Goal: Information Seeking & Learning: Learn about a topic

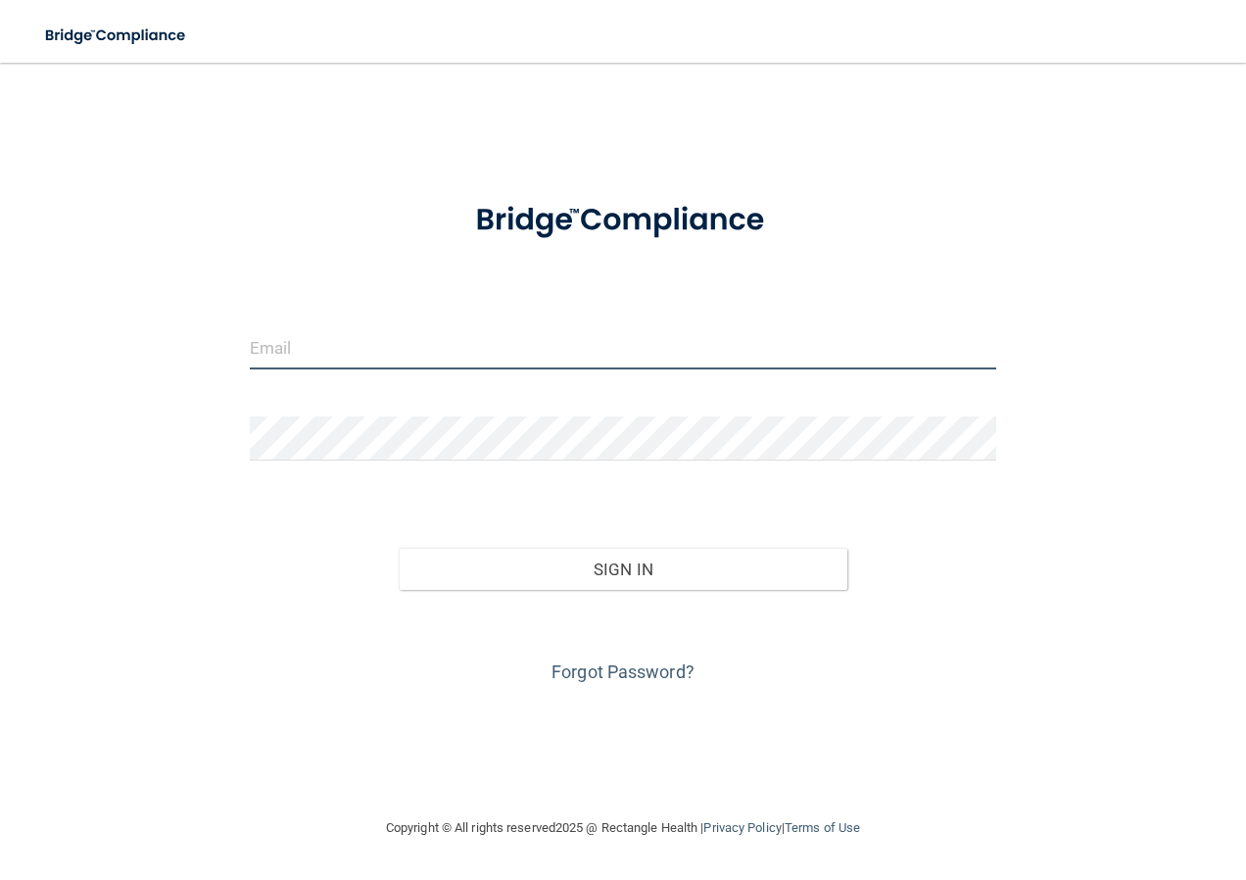
click at [531, 358] on input "email" at bounding box center [623, 347] width 747 height 44
type input "[EMAIL_ADDRESS][DOMAIN_NAME]"
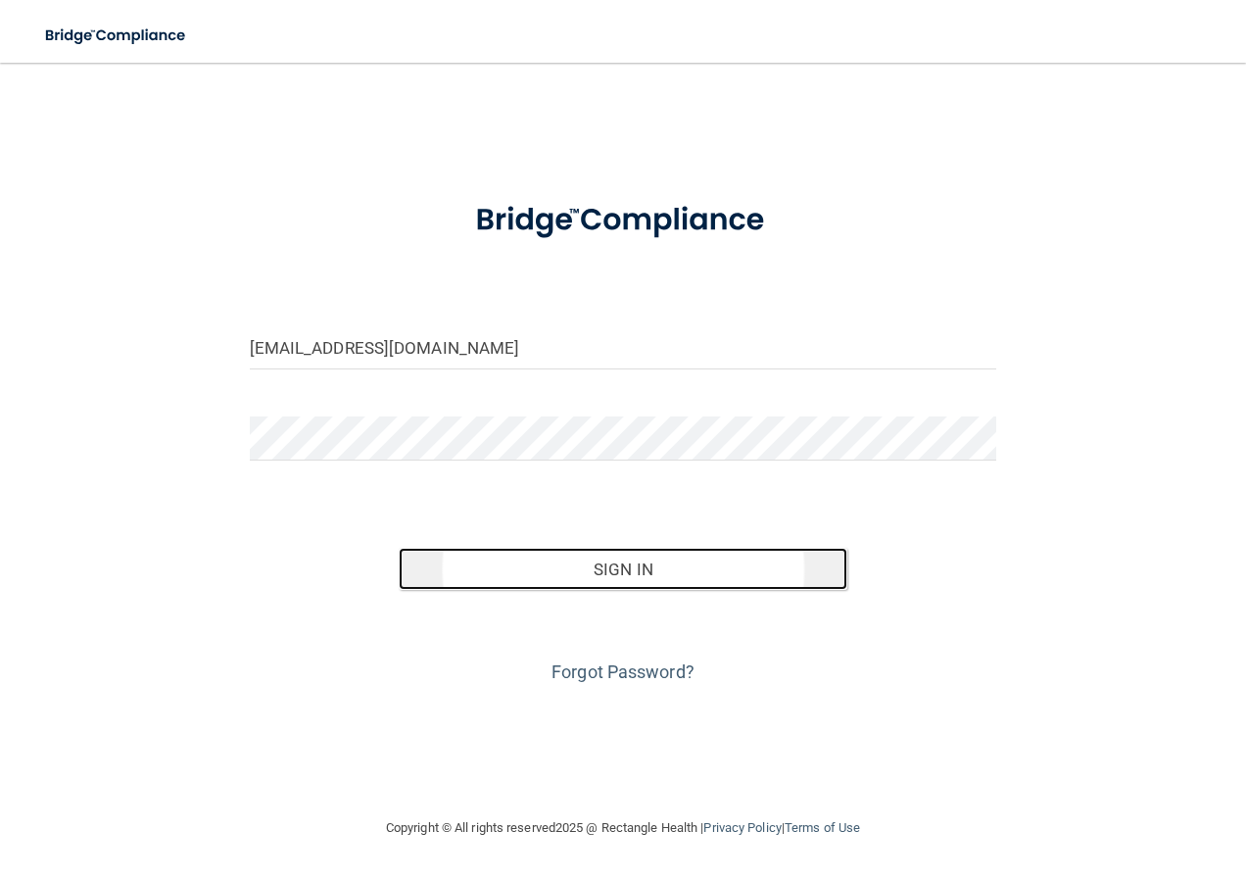
click at [627, 570] on button "Sign In" at bounding box center [623, 569] width 449 height 43
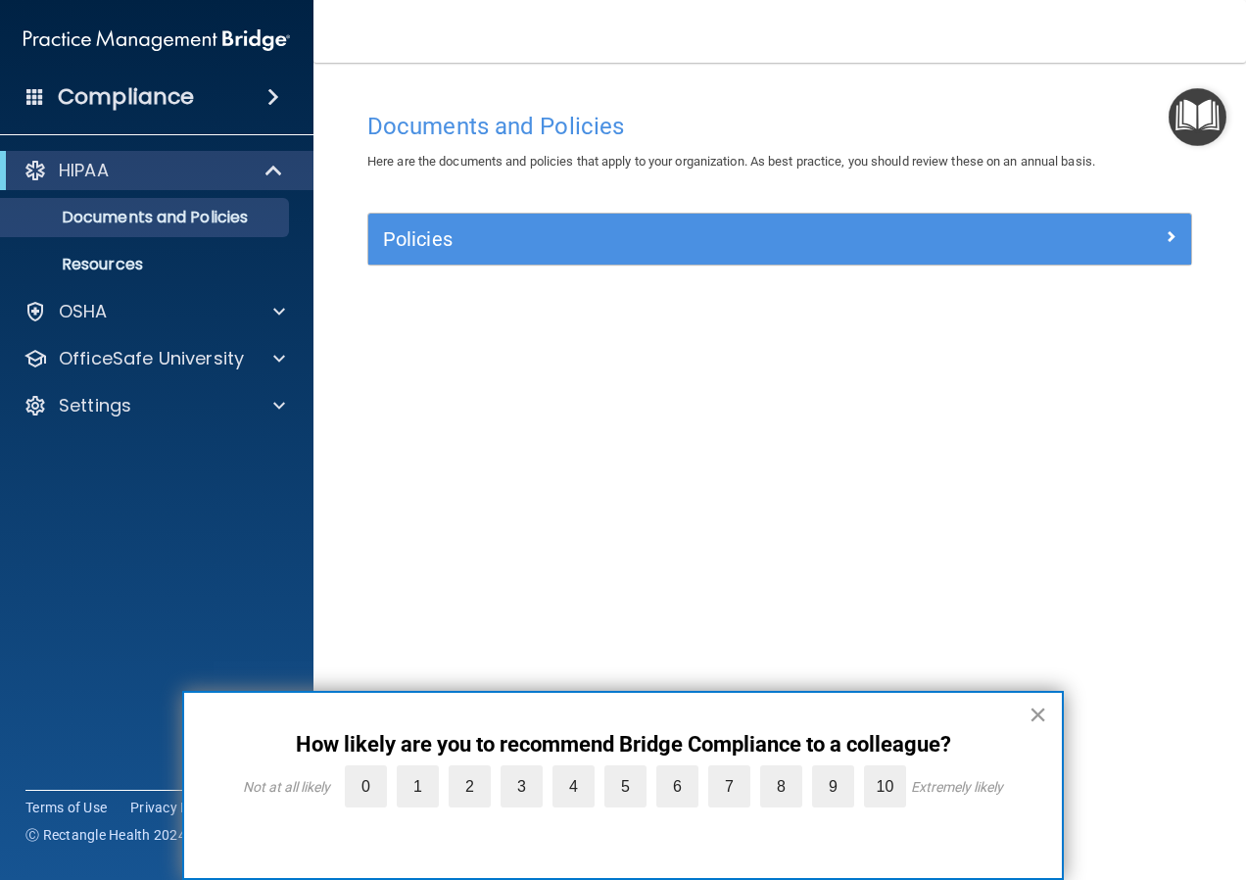
click at [1034, 713] on button "×" at bounding box center [1037, 713] width 19 height 31
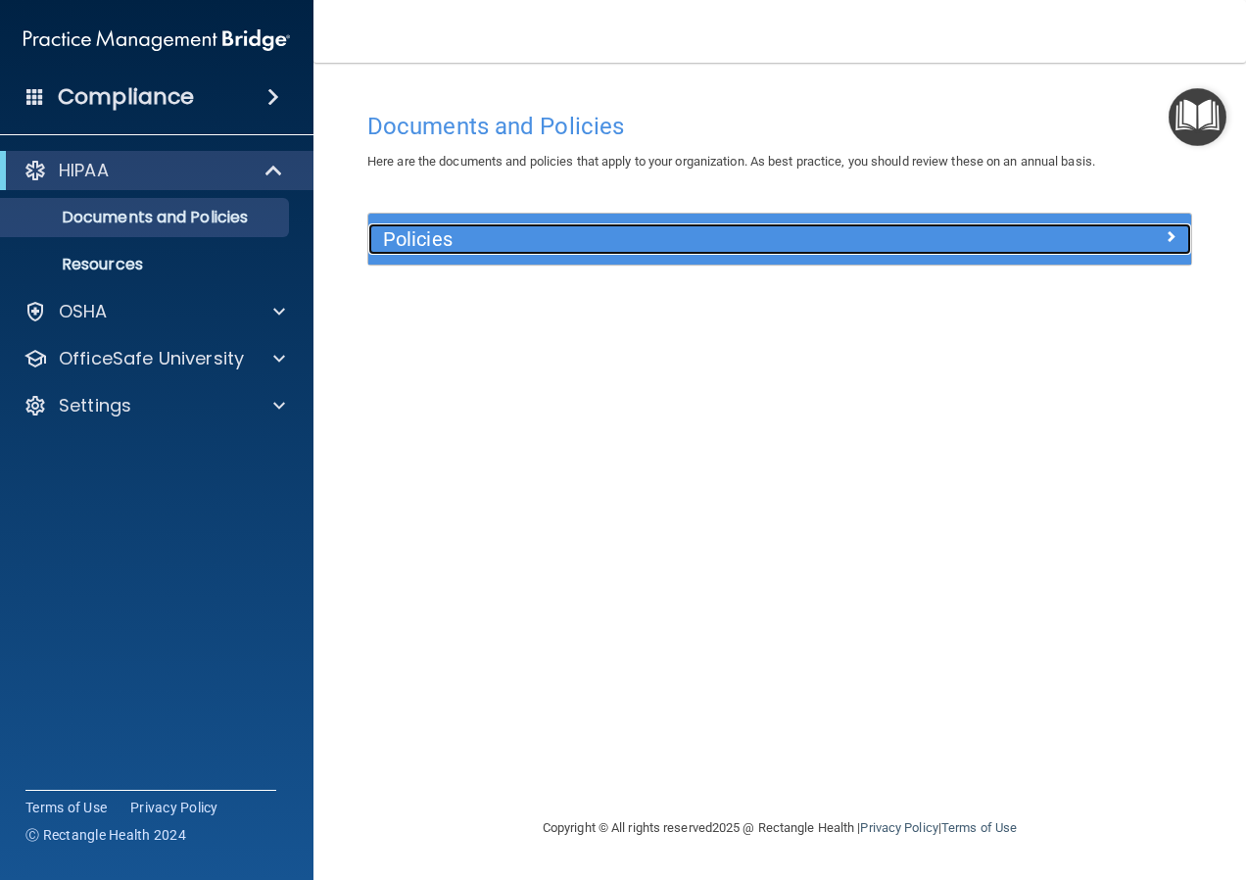
click at [1140, 237] on div at bounding box center [1088, 235] width 206 height 24
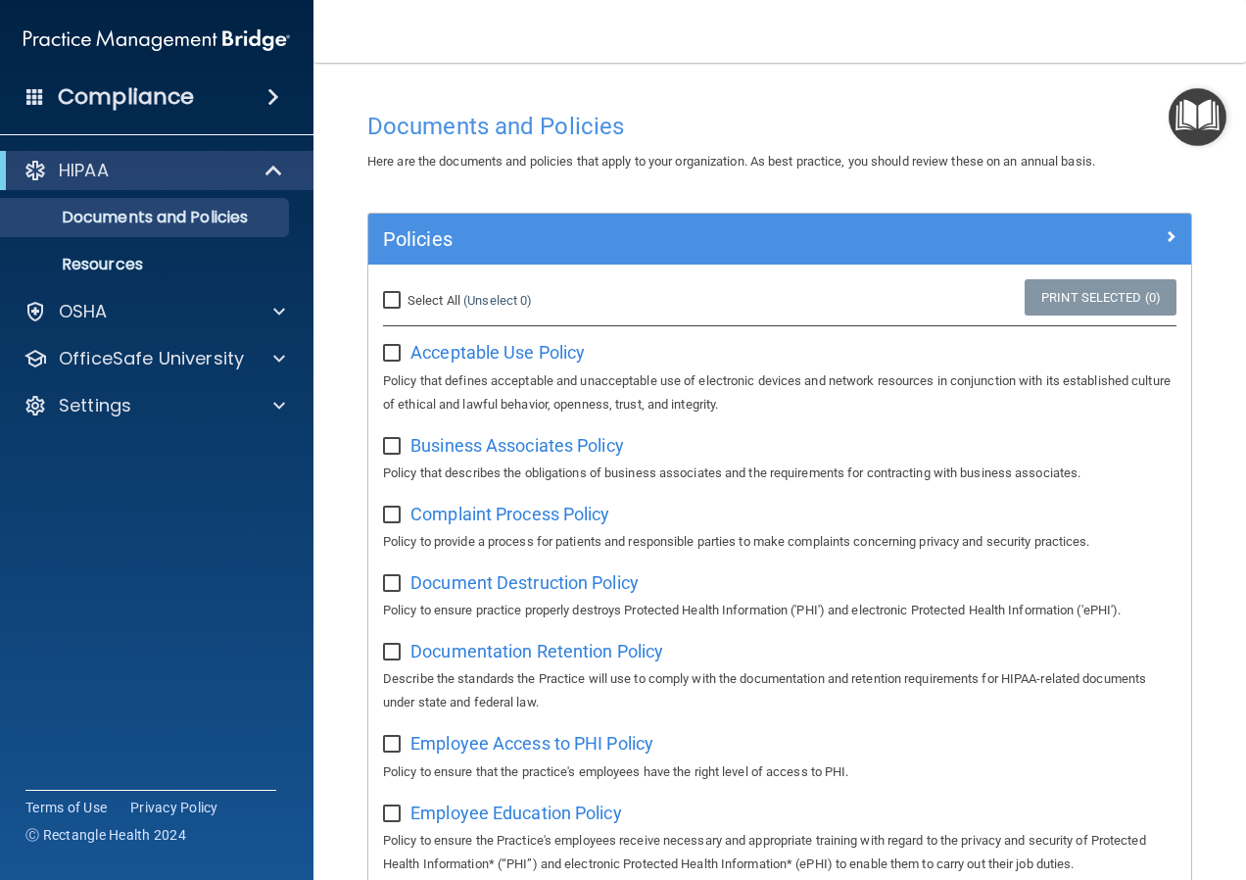
click at [391, 303] on input "Select All (Unselect 0) Unselect All" at bounding box center [394, 301] width 23 height 16
checkbox input "true"
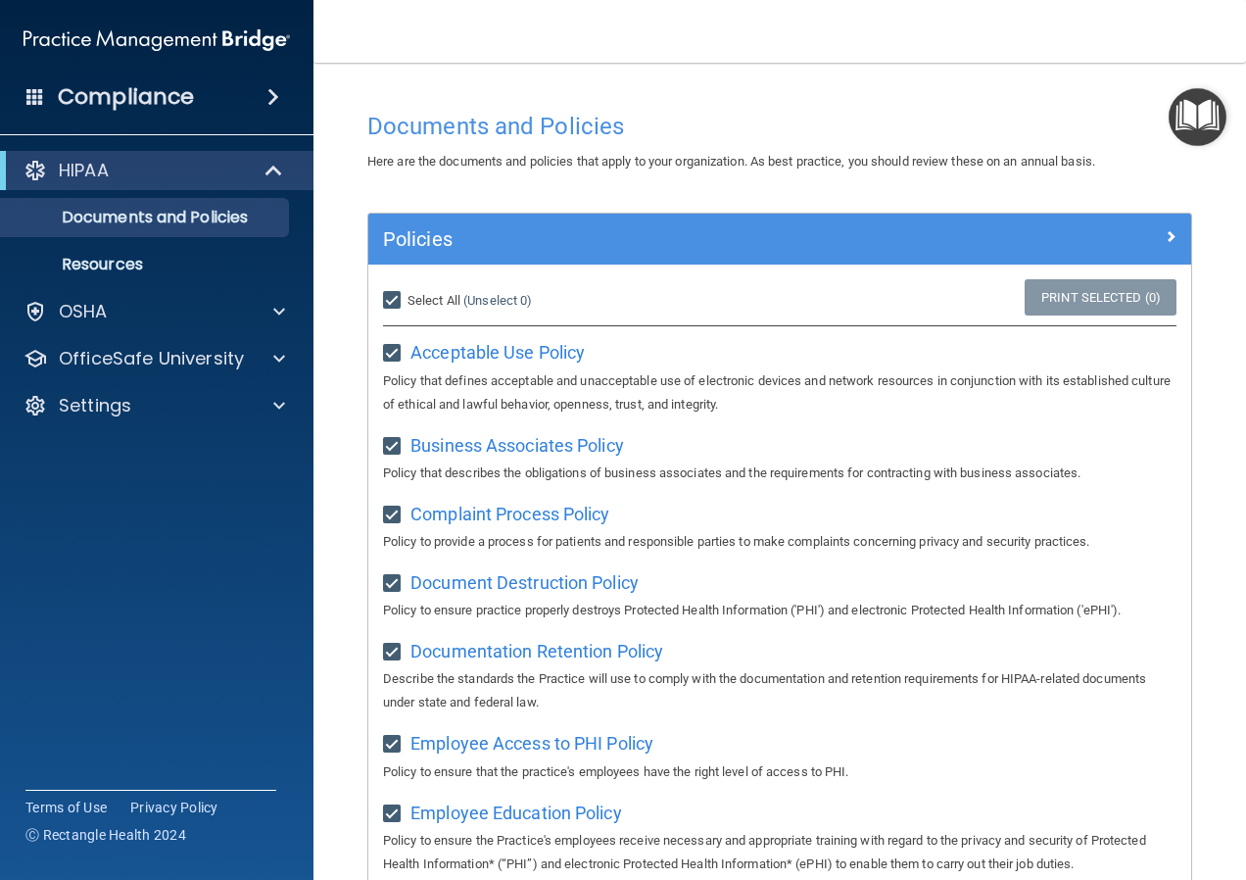
checkbox input "true"
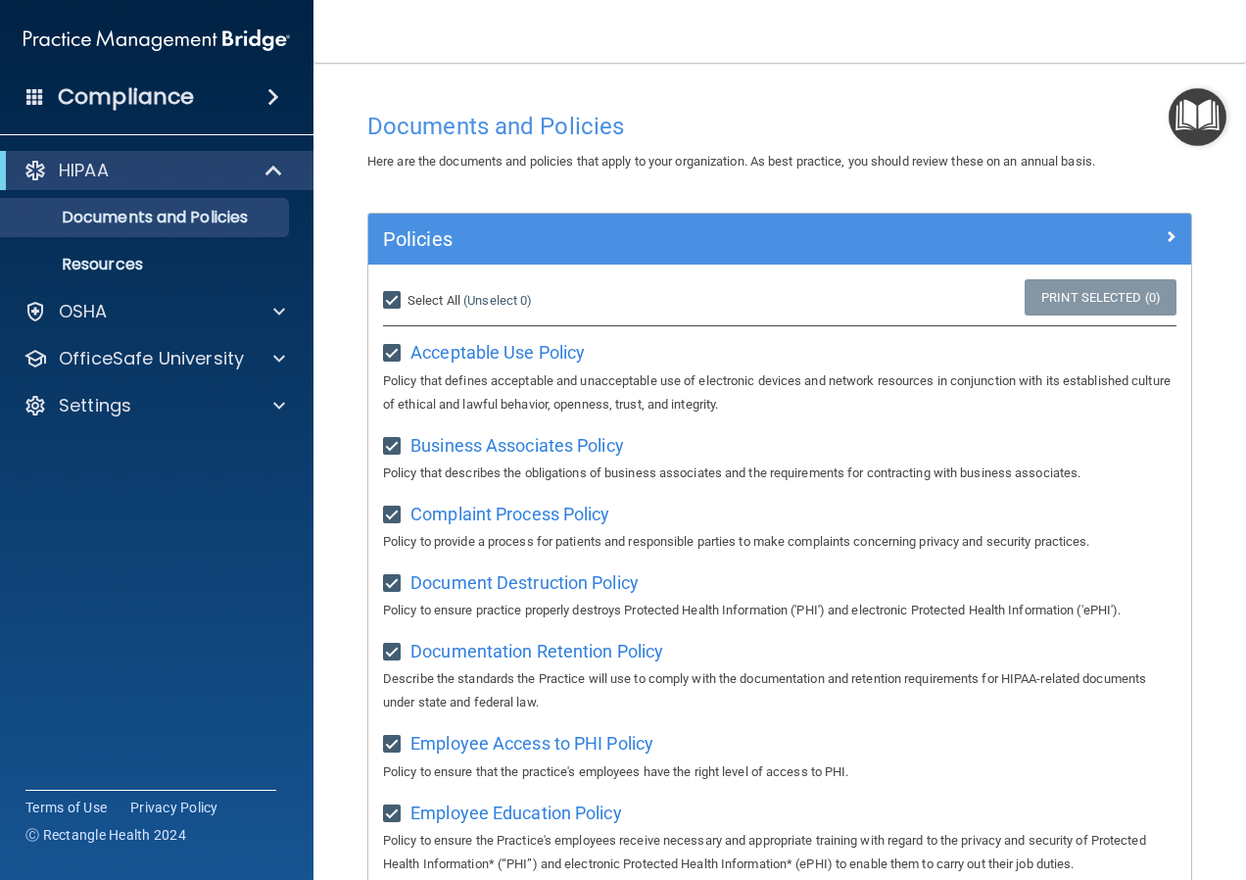
checkbox input "true"
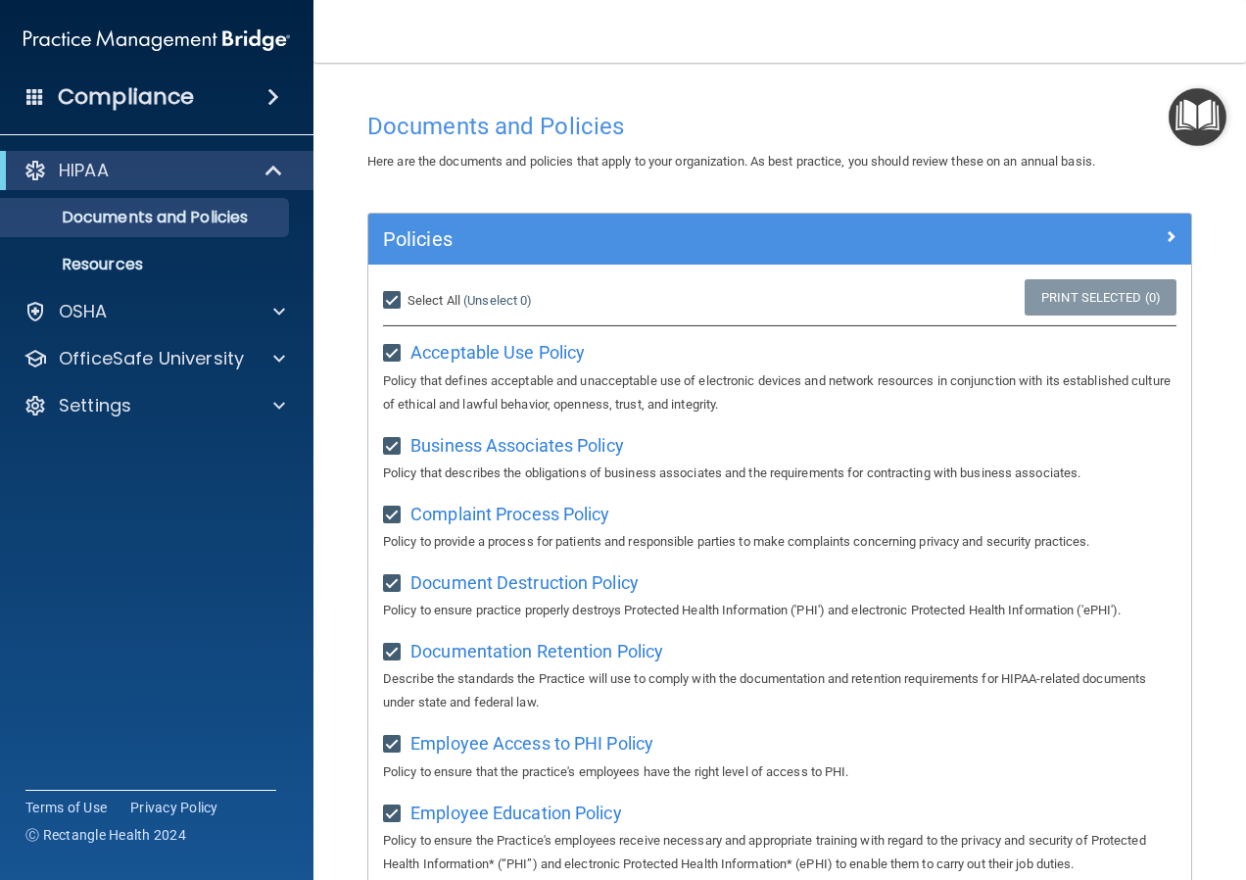
checkbox input "true"
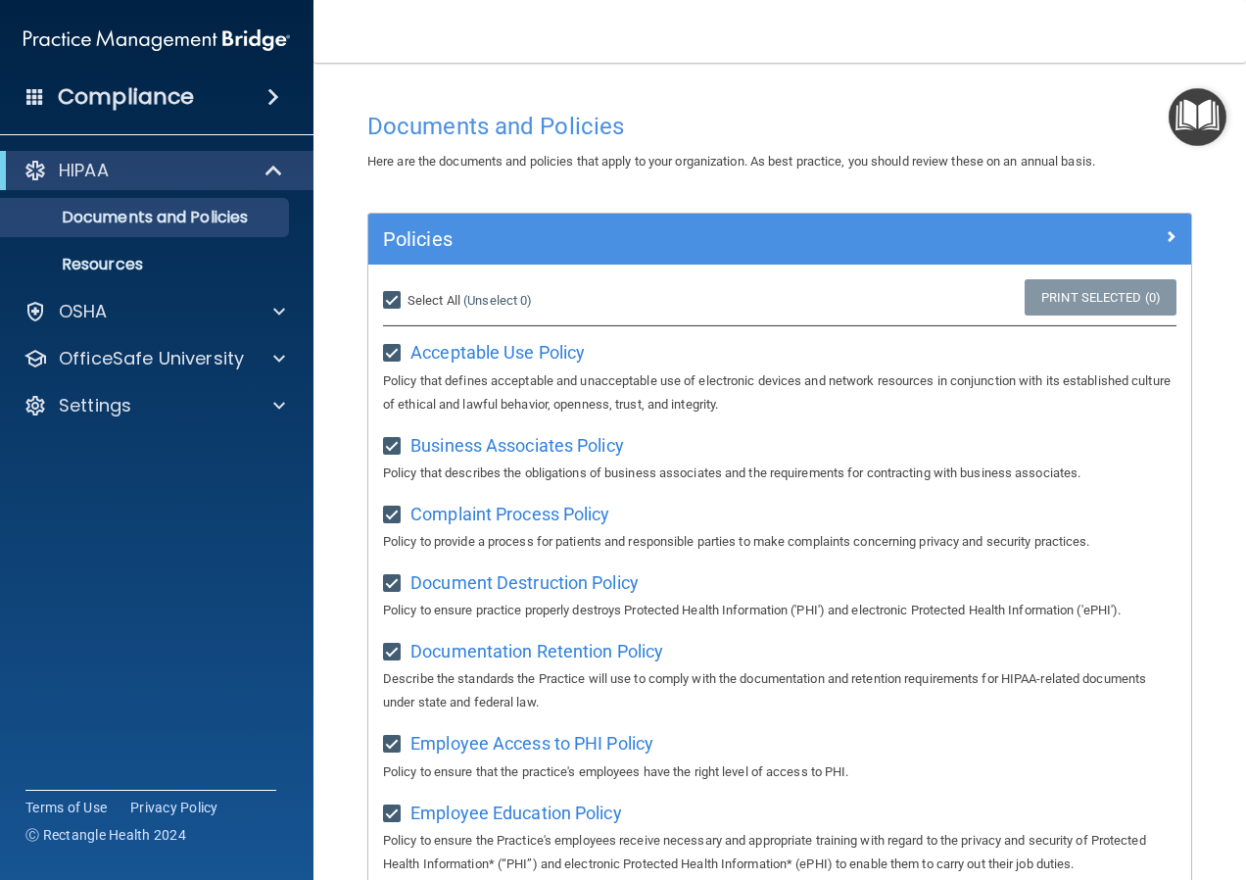
checkbox input "true"
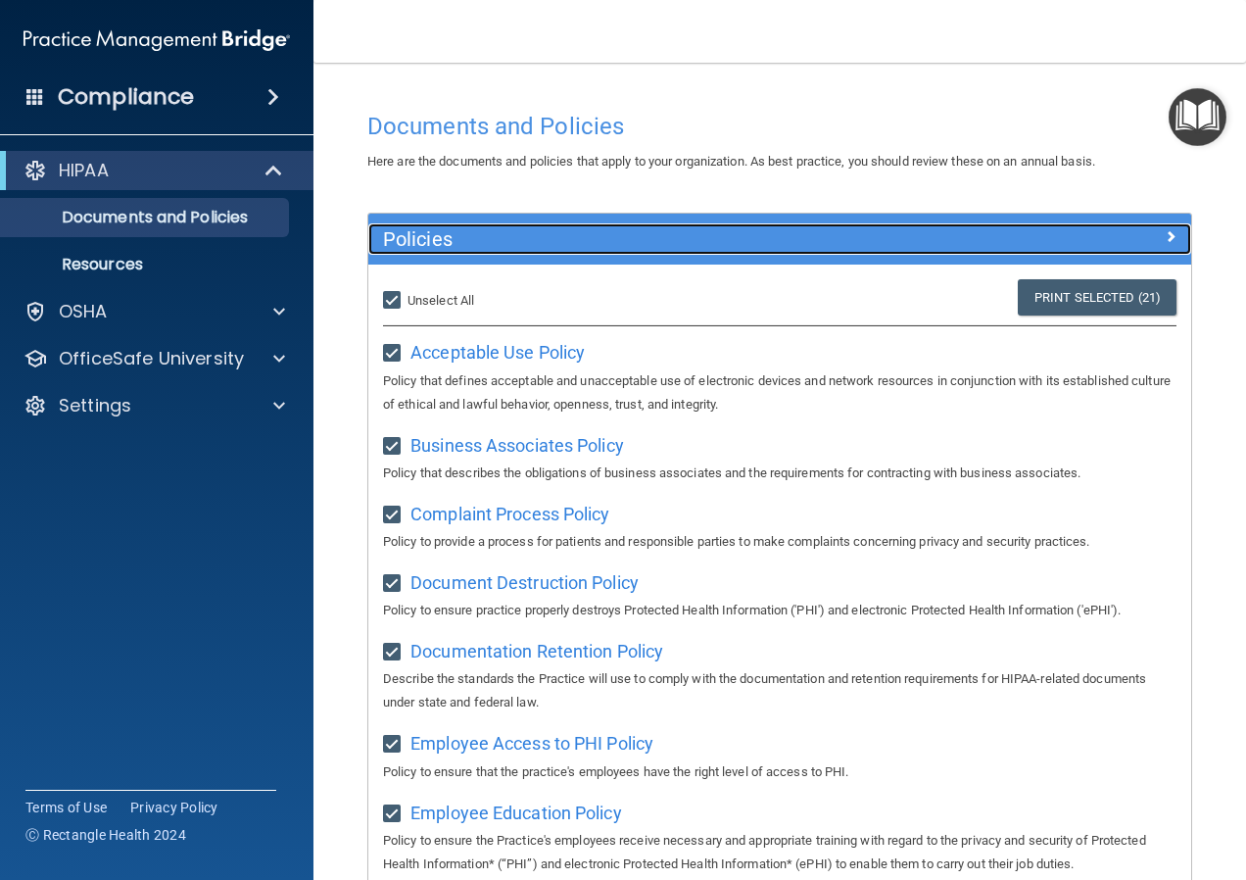
click at [1165, 239] on span at bounding box center [1171, 236] width 12 height 24
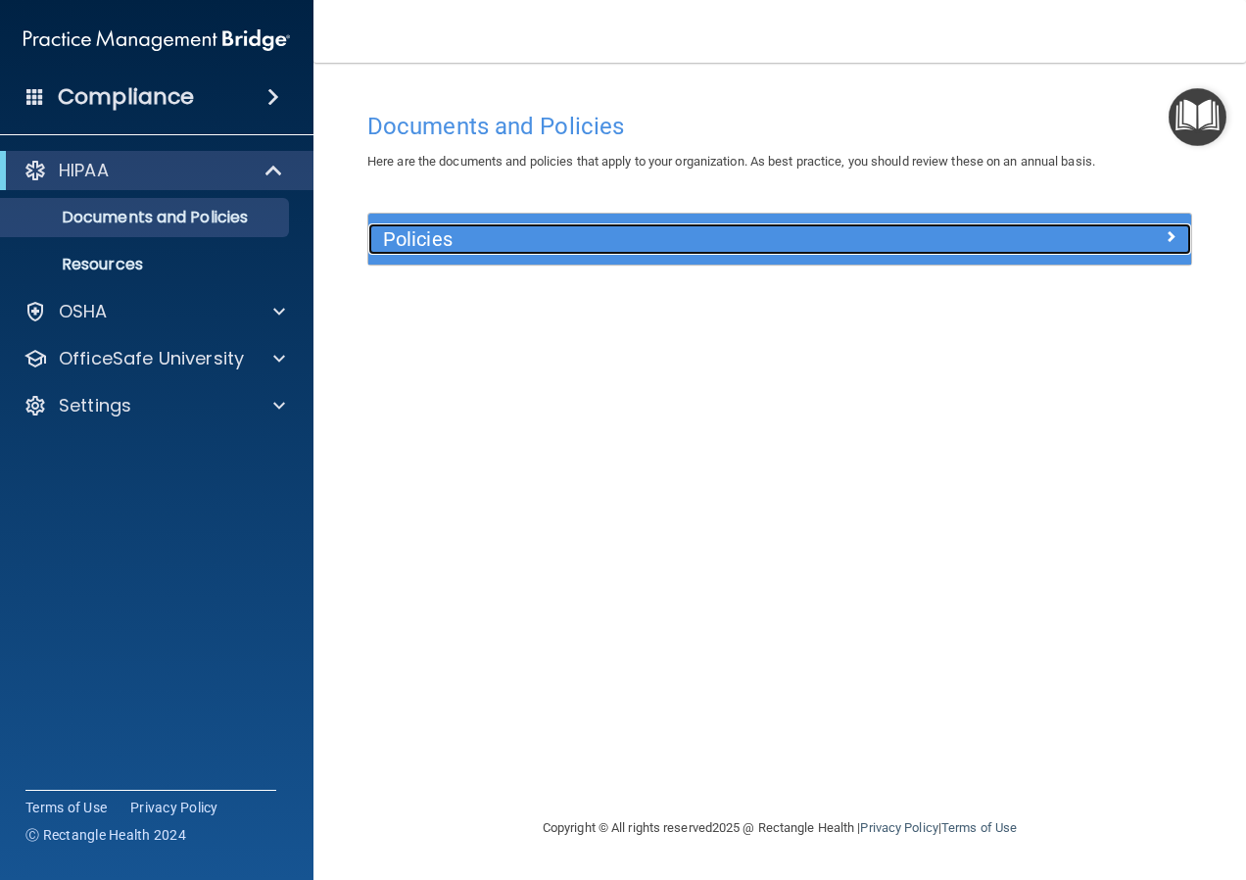
click at [1150, 238] on div at bounding box center [1088, 235] width 206 height 24
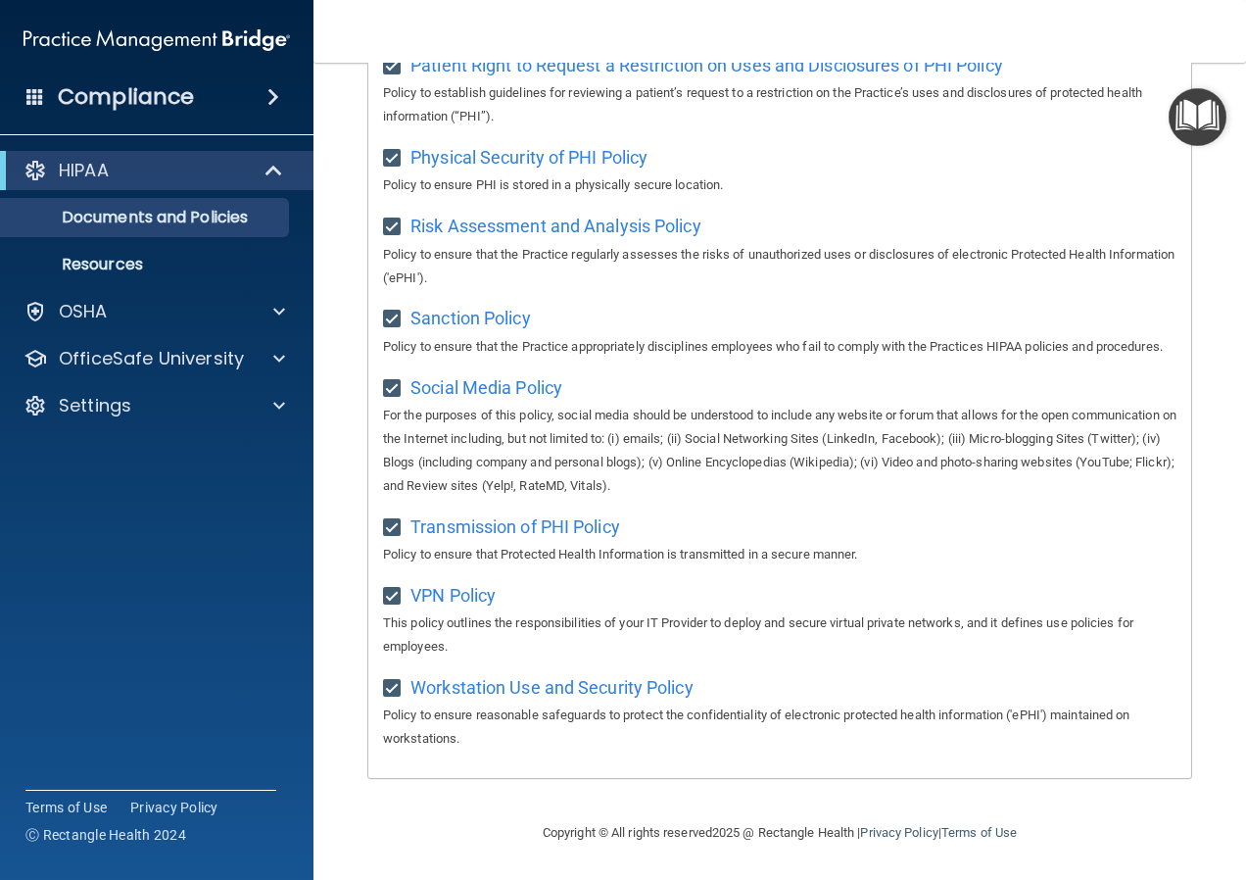
scroll to position [1366, 0]
click at [145, 272] on p "Resources" at bounding box center [146, 265] width 267 height 20
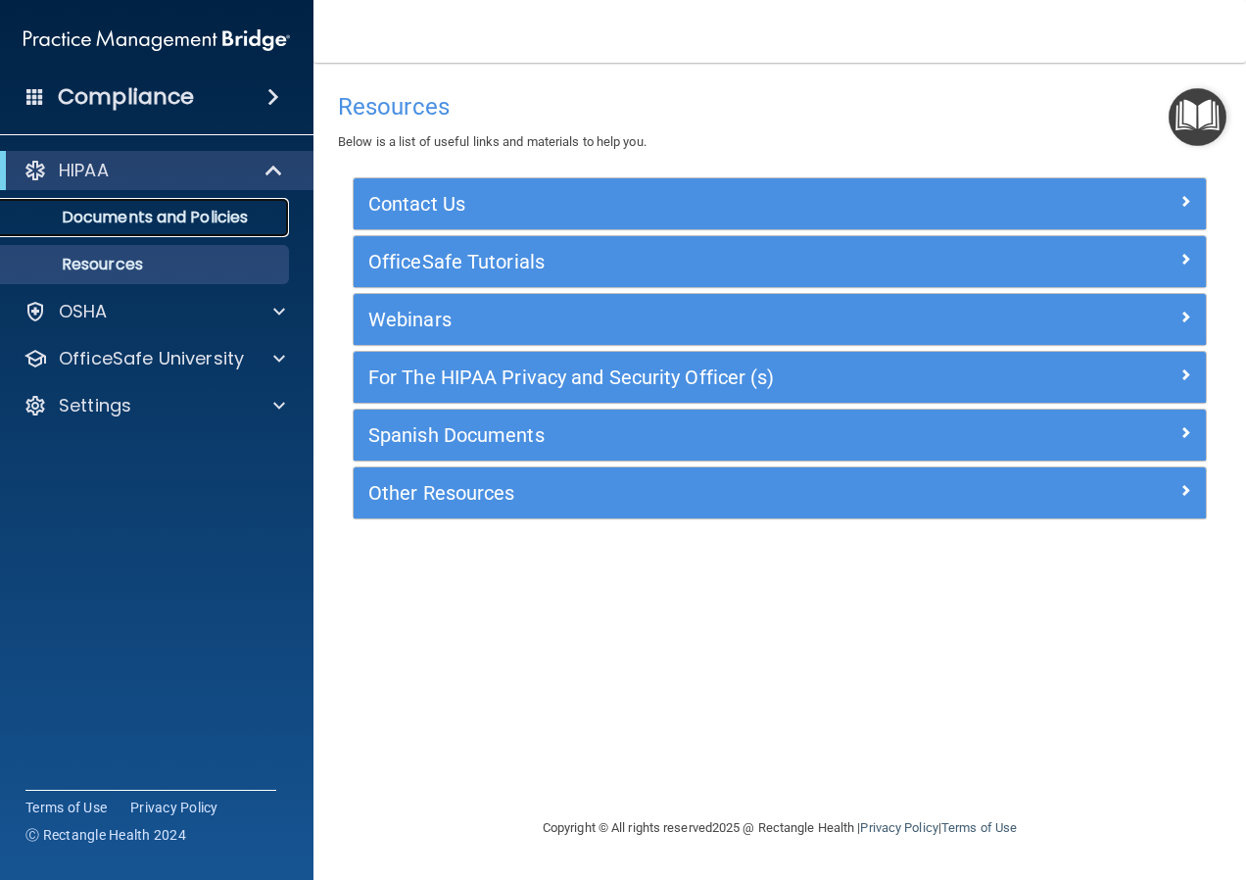
click at [187, 220] on p "Documents and Policies" at bounding box center [146, 218] width 267 height 20
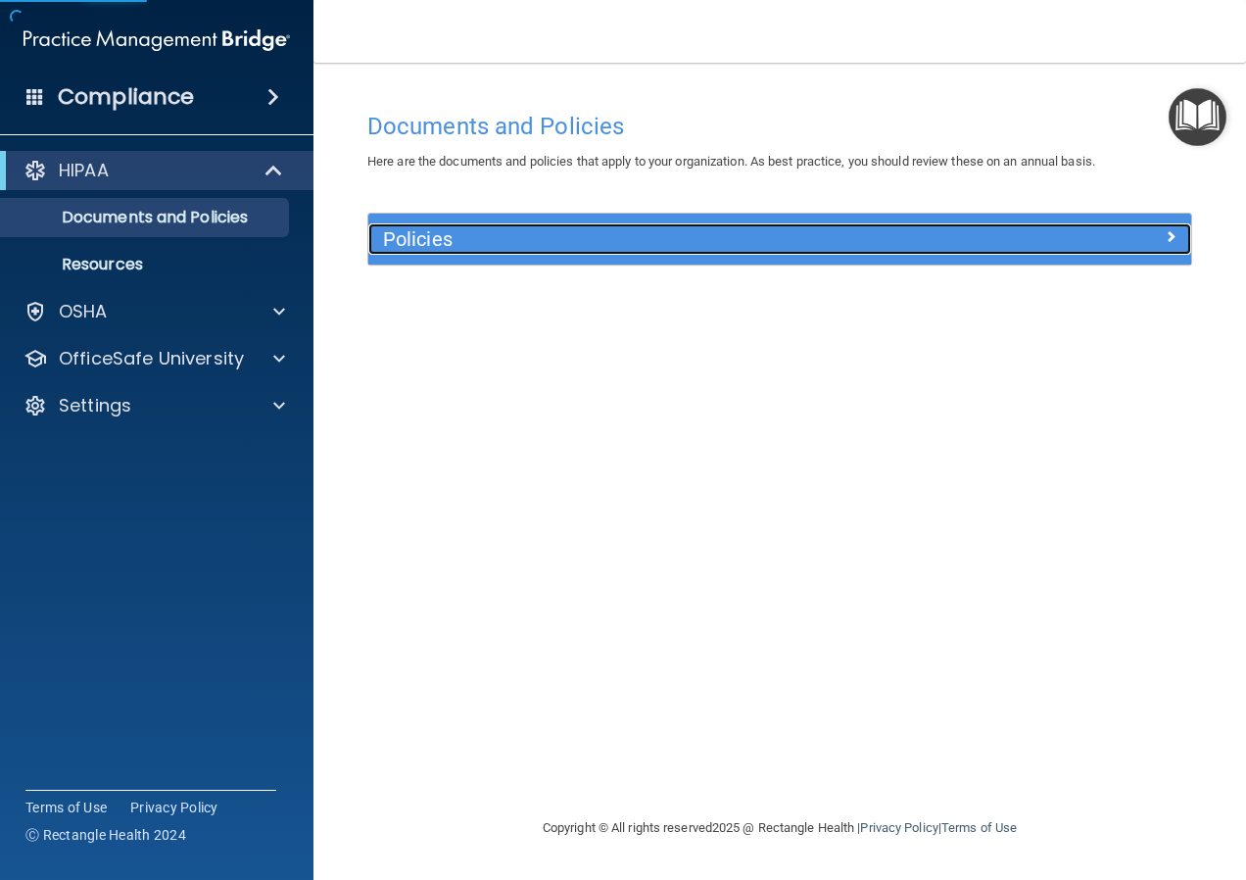
click at [477, 226] on div "Policies" at bounding box center [676, 238] width 617 height 31
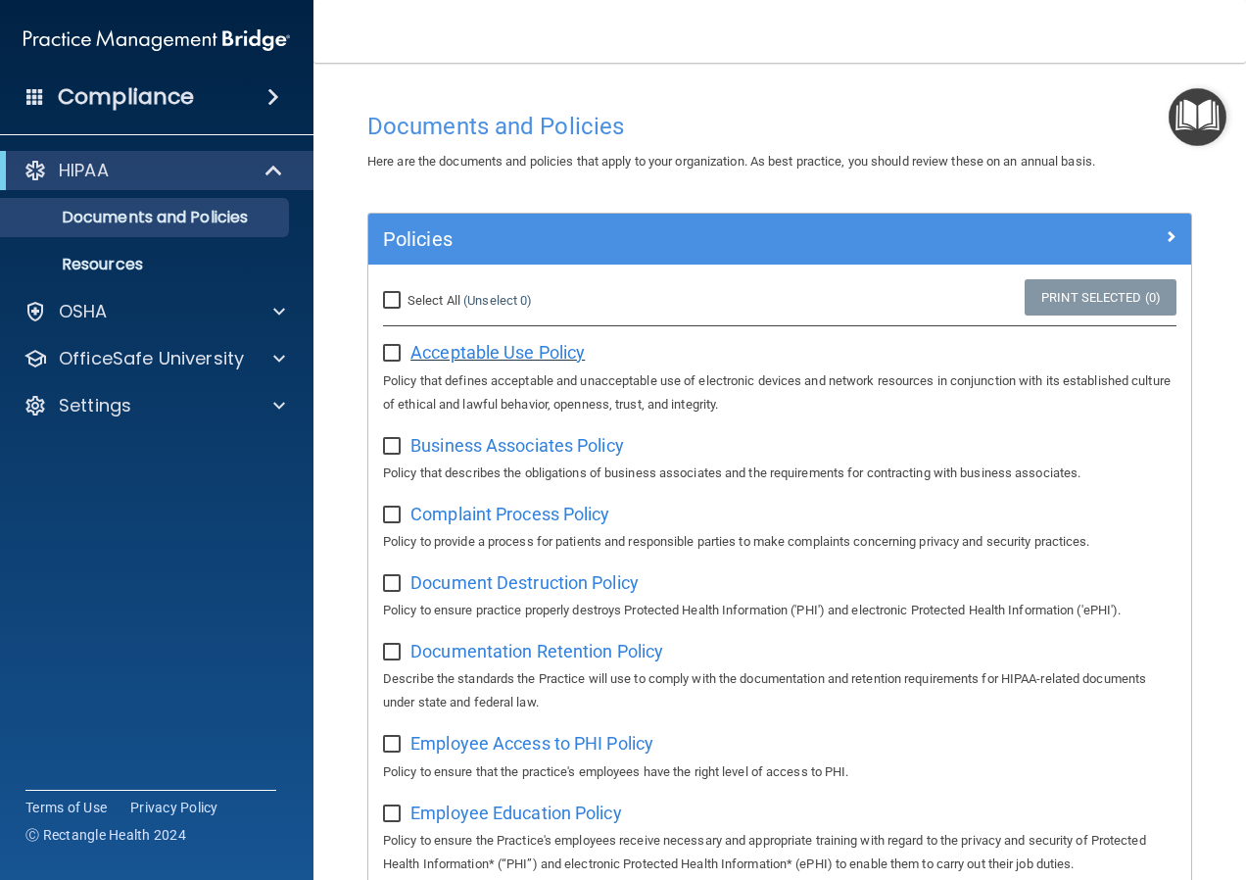
click at [428, 355] on span "Acceptable Use Policy" at bounding box center [497, 352] width 174 height 21
click at [532, 446] on span "Business Associates Policy" at bounding box center [517, 445] width 214 height 21
click at [531, 515] on span "Complaint Process Policy" at bounding box center [509, 513] width 199 height 21
click at [567, 585] on span "Document Destruction Policy" at bounding box center [524, 582] width 228 height 21
click at [560, 653] on span "Documentation Retention Policy" at bounding box center [536, 651] width 253 height 21
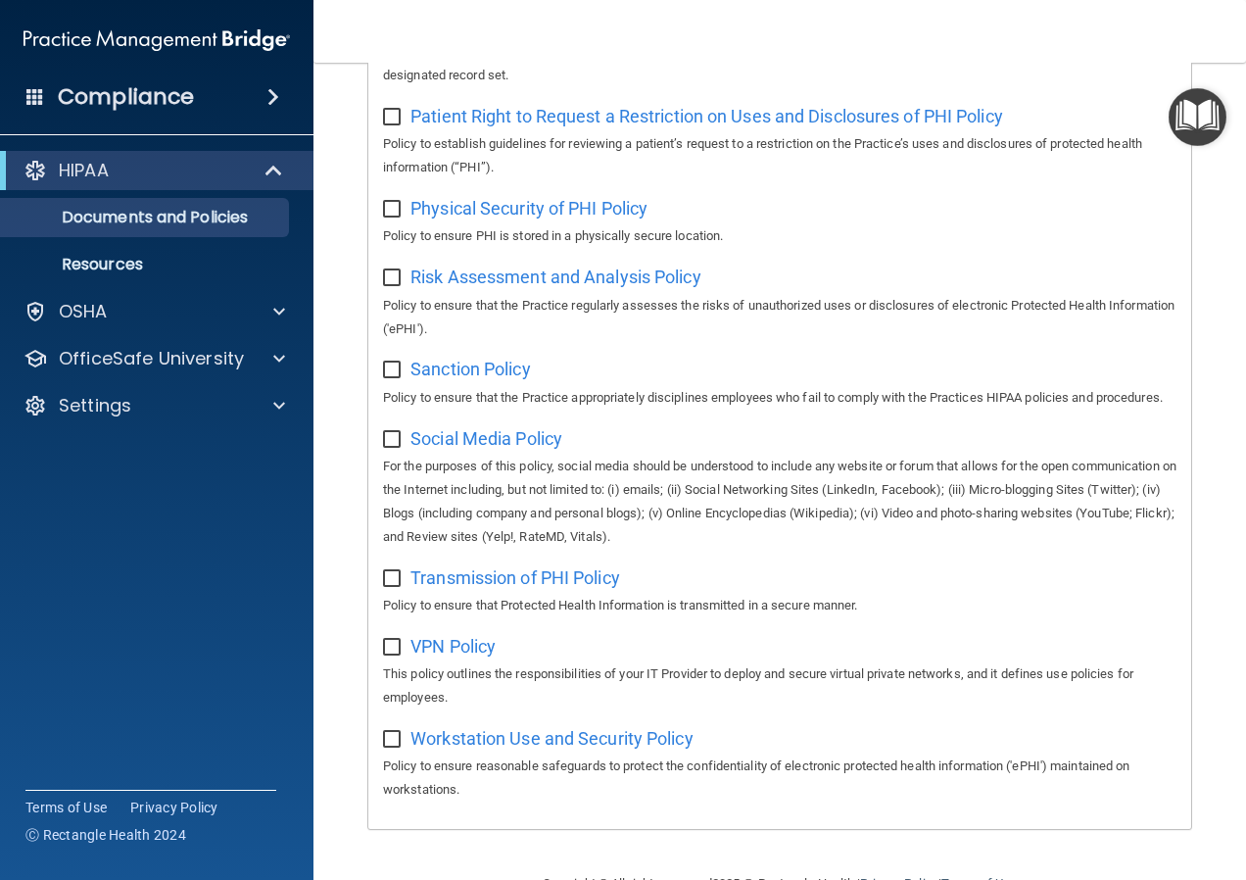
scroll to position [1366, 0]
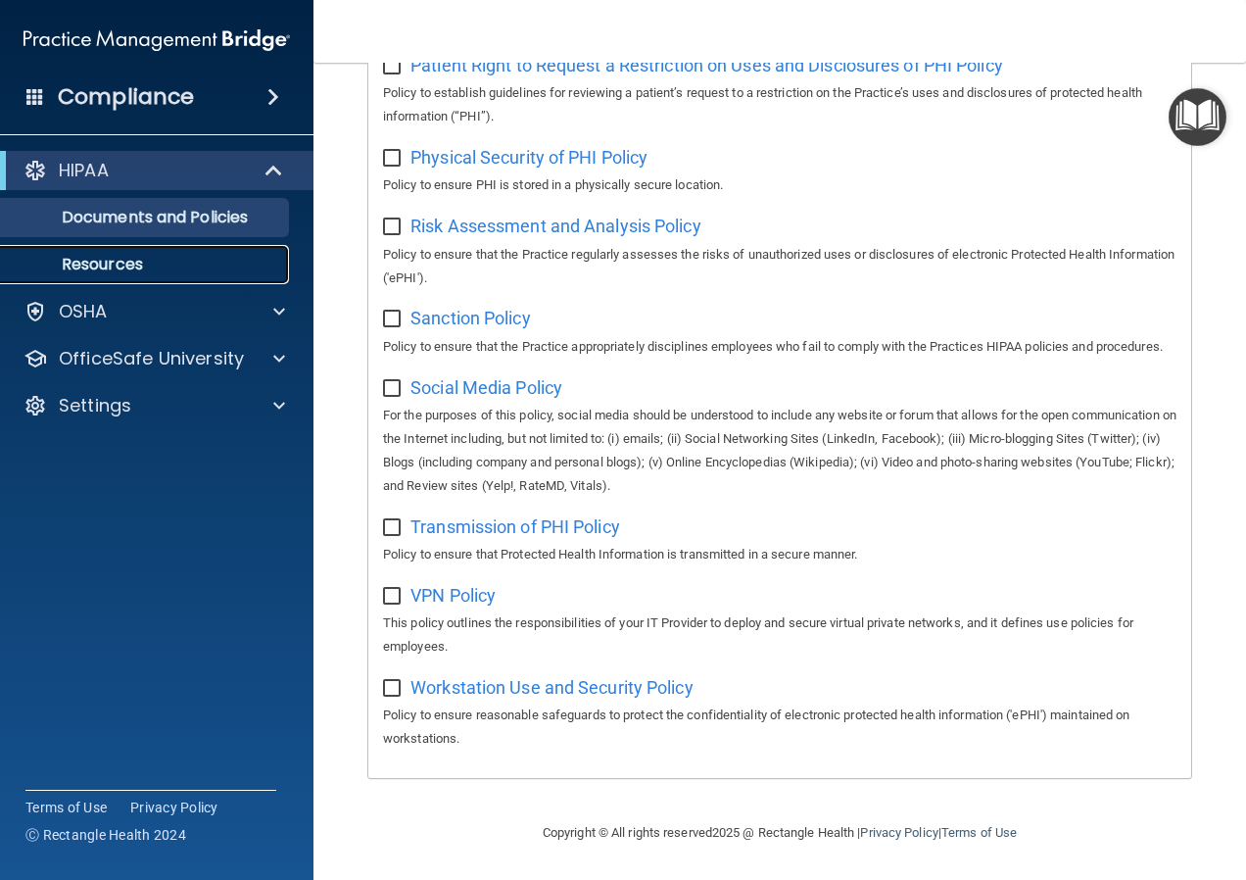
click at [115, 269] on p "Resources" at bounding box center [146, 265] width 267 height 20
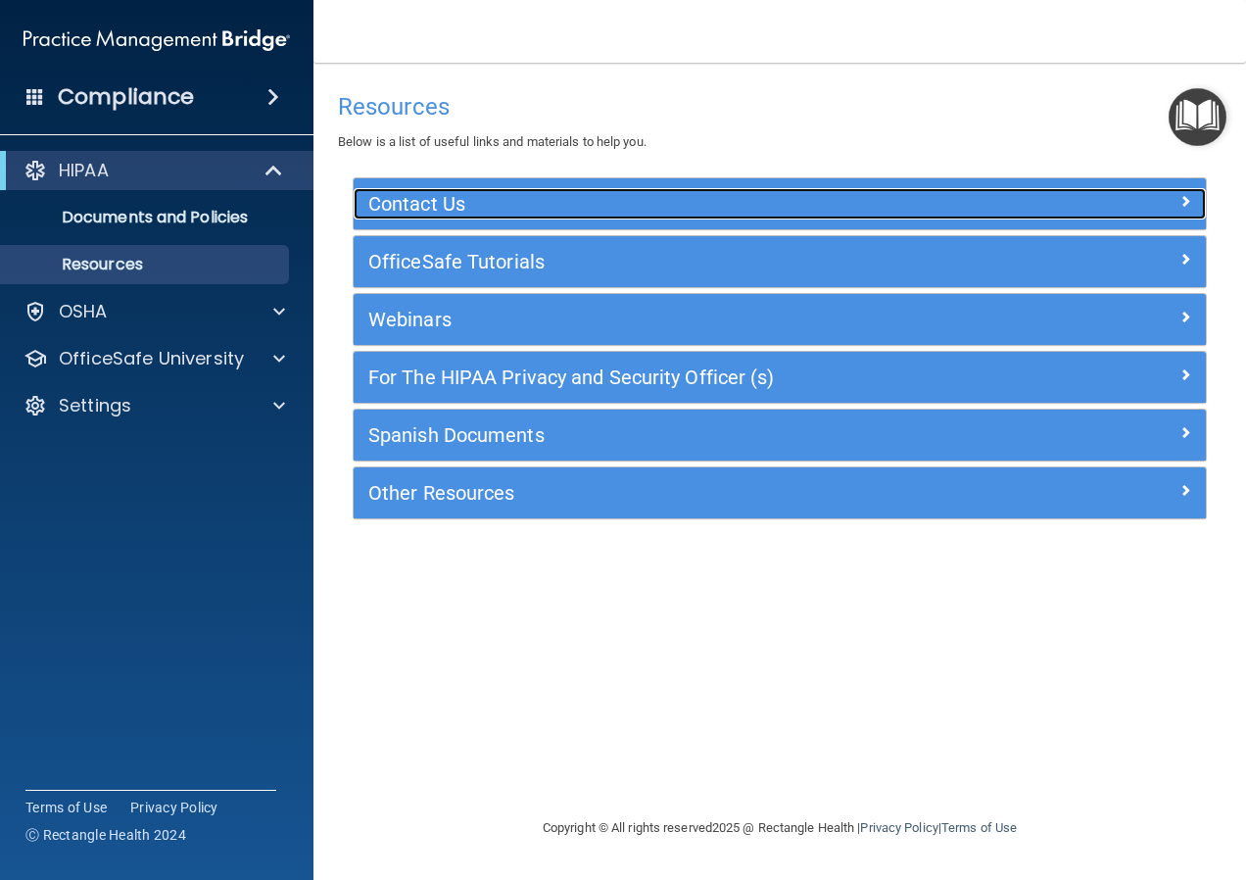
click at [535, 211] on h5 "Contact Us" at bounding box center [673, 204] width 610 height 22
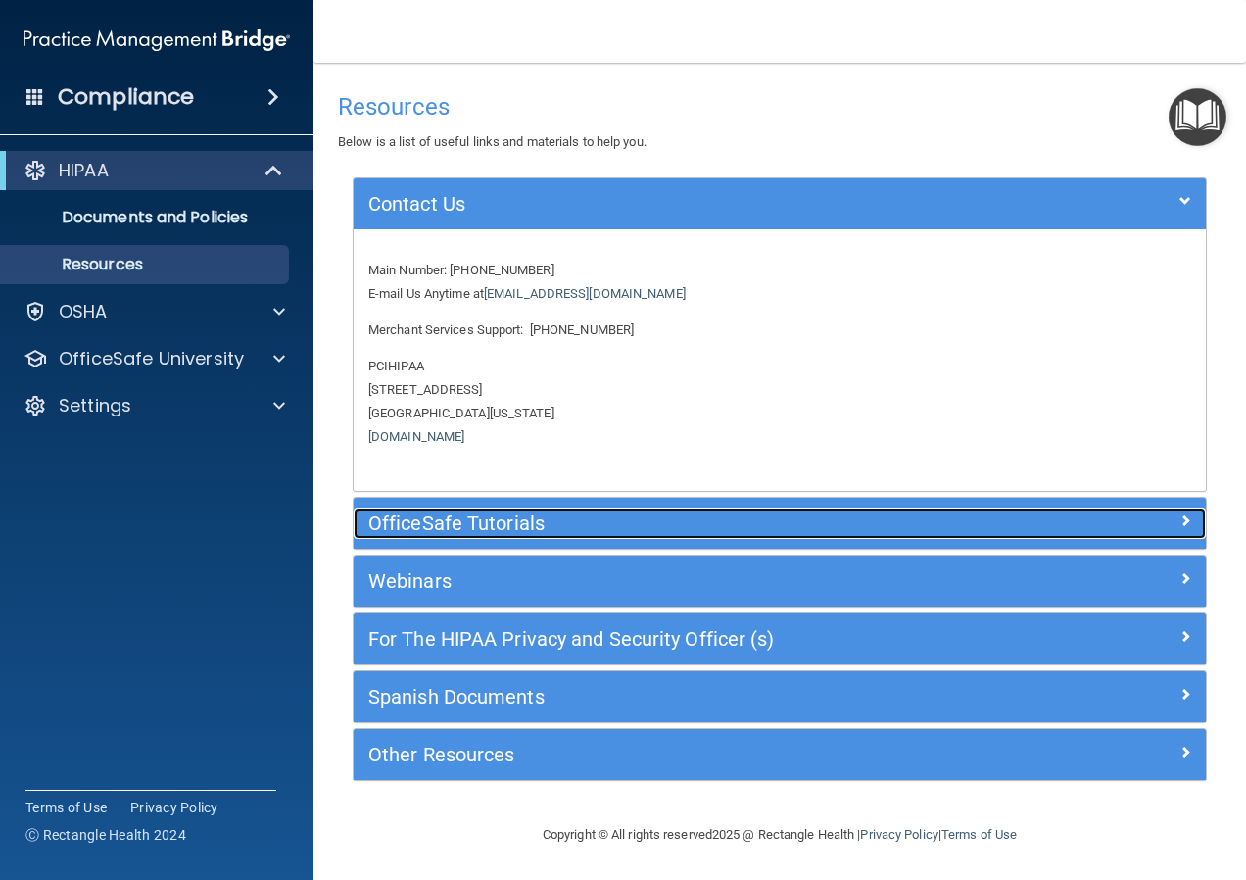
click at [542, 539] on div "OfficeSafe Tutorials" at bounding box center [674, 522] width 640 height 31
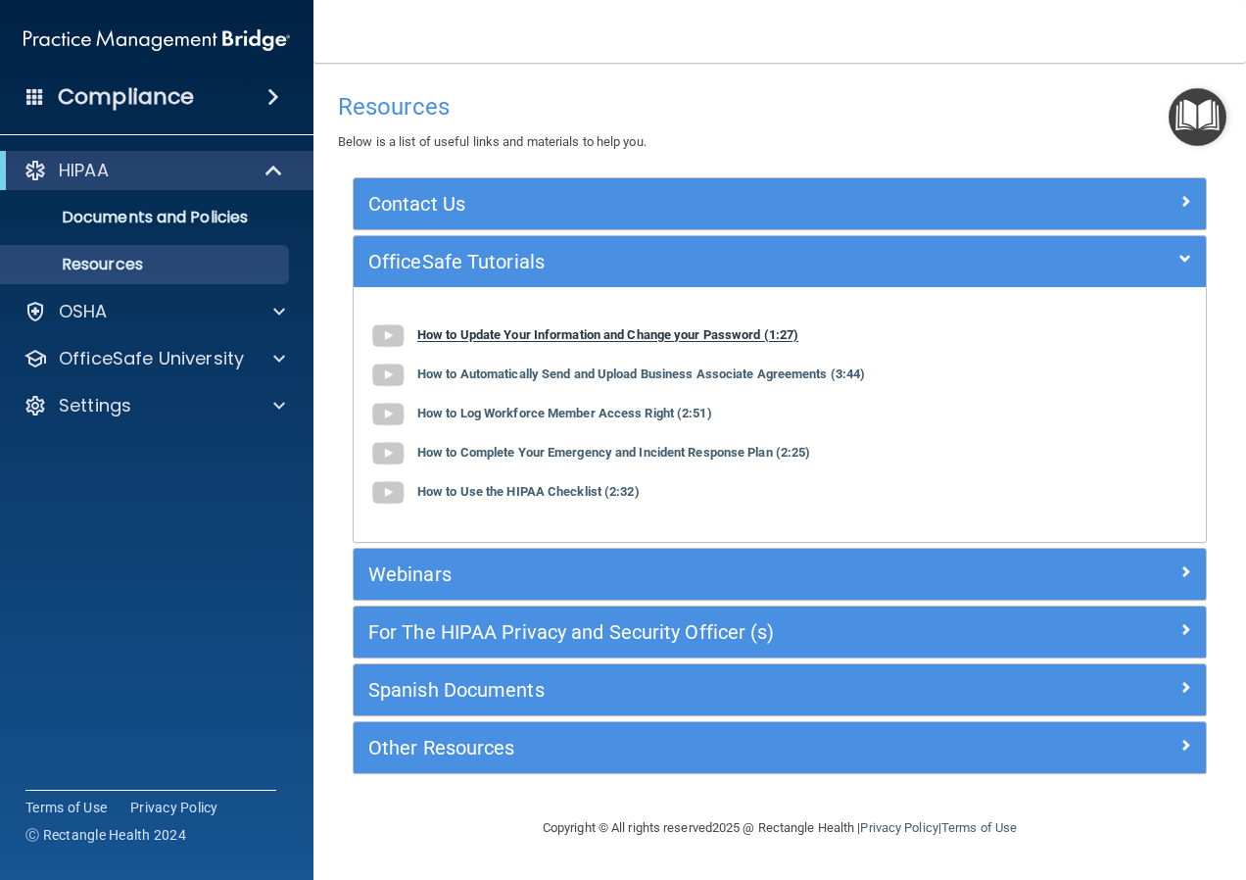
click at [442, 334] on b "How to Update Your Information and Change your Password (1:27)" at bounding box center [607, 335] width 381 height 15
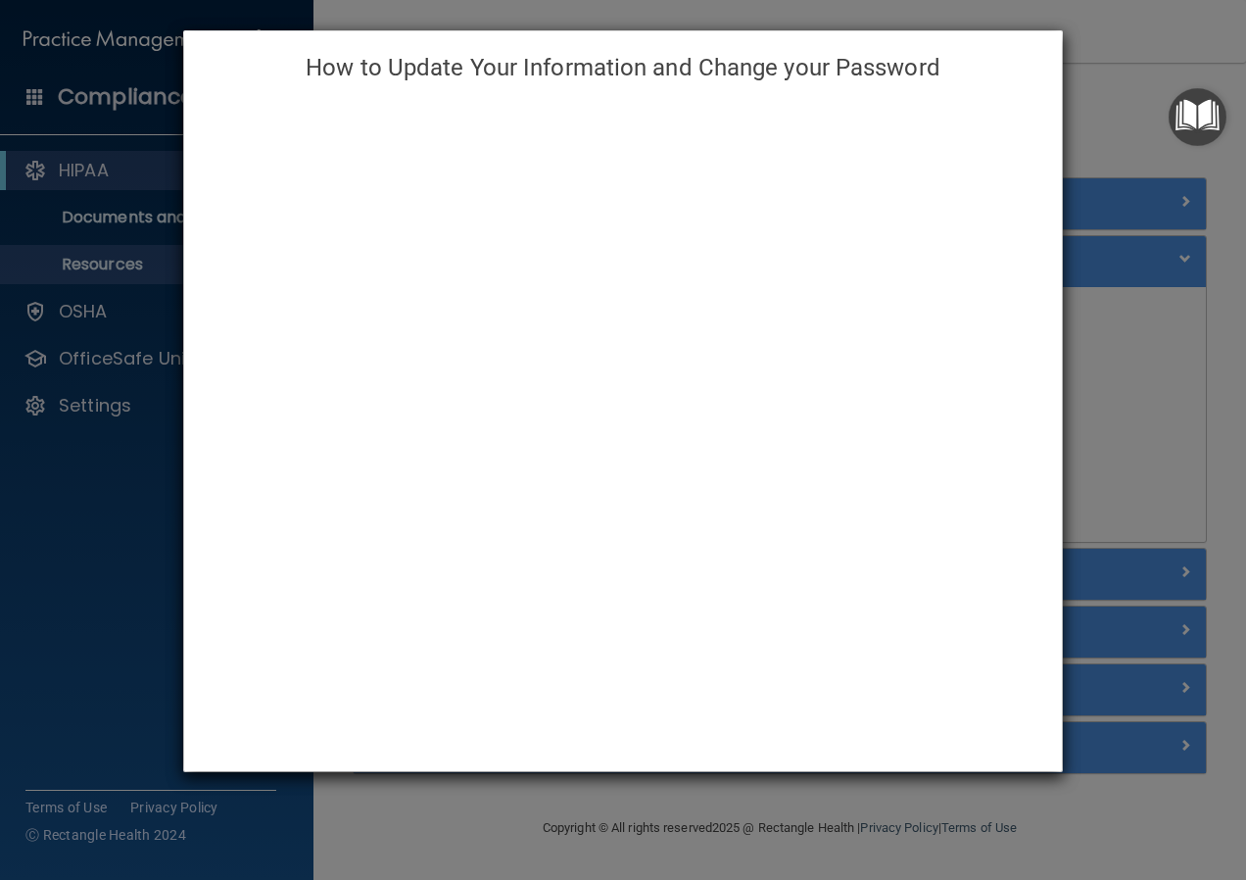
click at [984, 792] on div "How to Update Your Information and Change your Password" at bounding box center [623, 440] width 1246 height 880
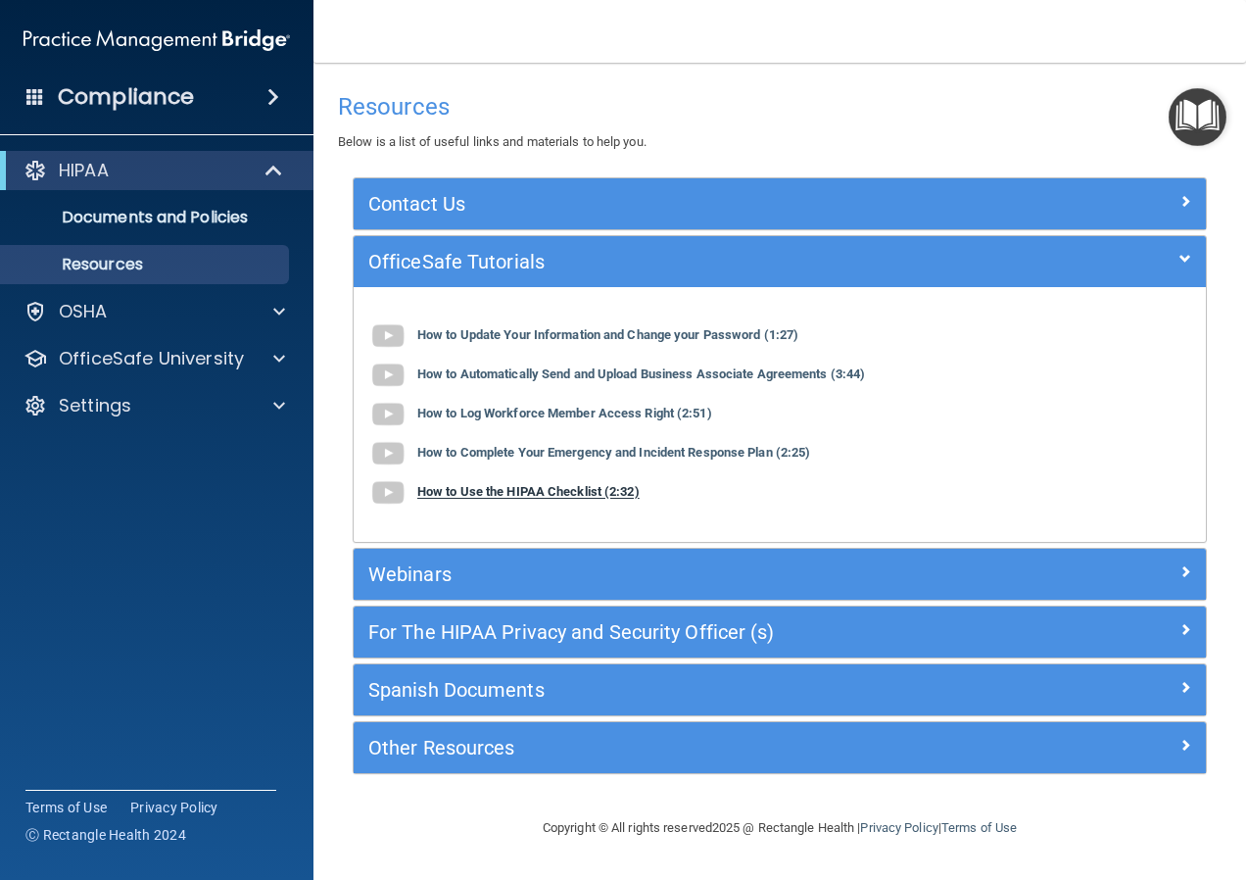
click at [609, 495] on b "How to Use the HIPAA Checklist (2:32)" at bounding box center [528, 492] width 222 height 15
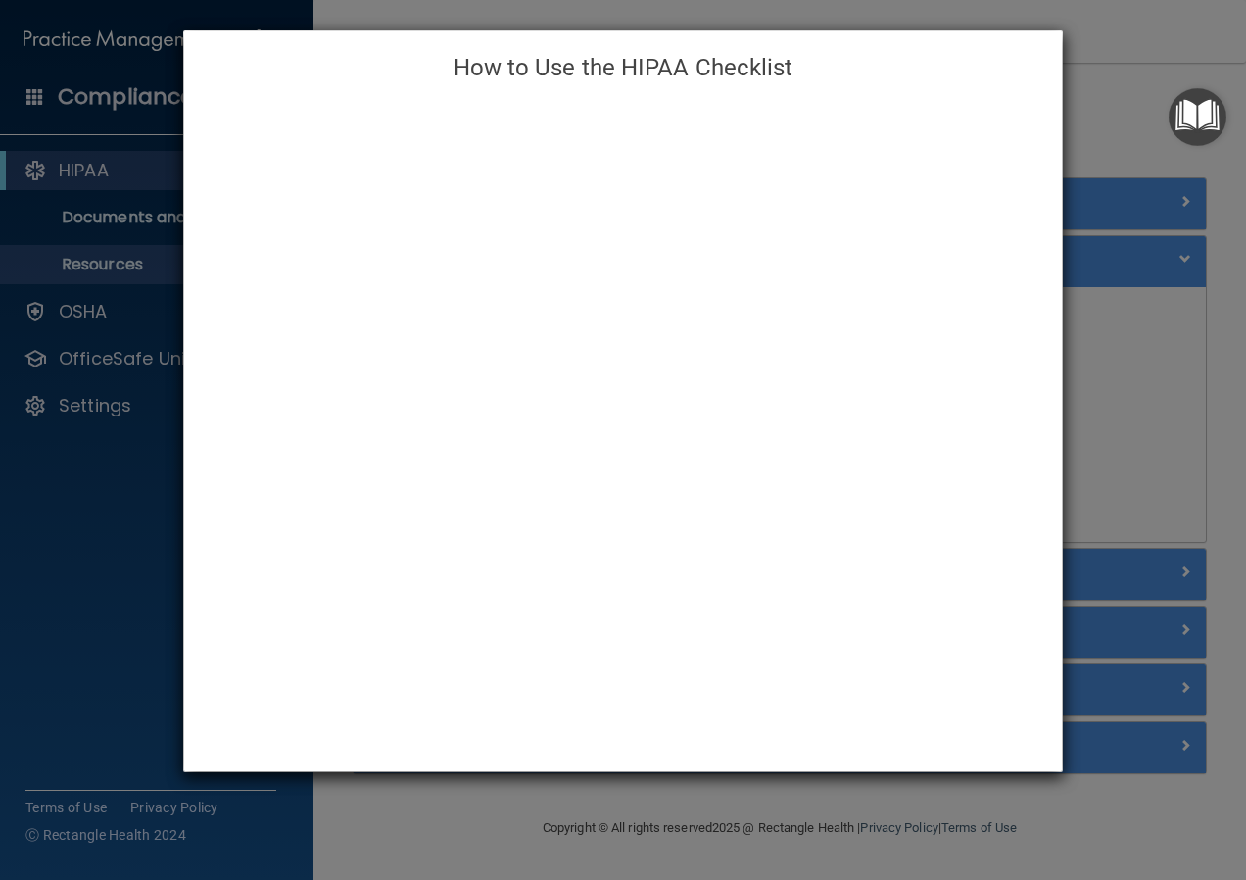
click at [1118, 331] on div "How to Use the HIPAA Checklist" at bounding box center [623, 440] width 1246 height 880
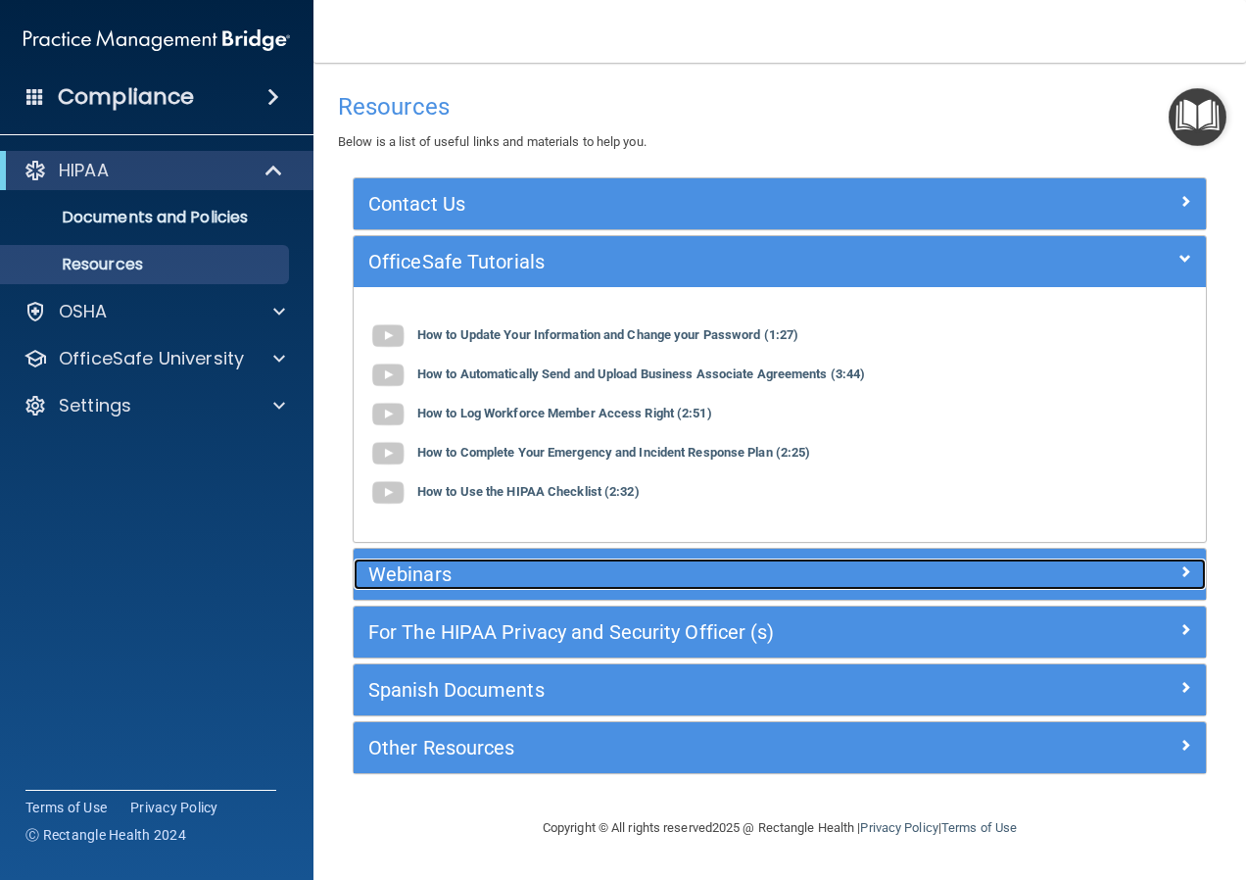
click at [453, 583] on h5 "Webinars" at bounding box center [673, 574] width 610 height 22
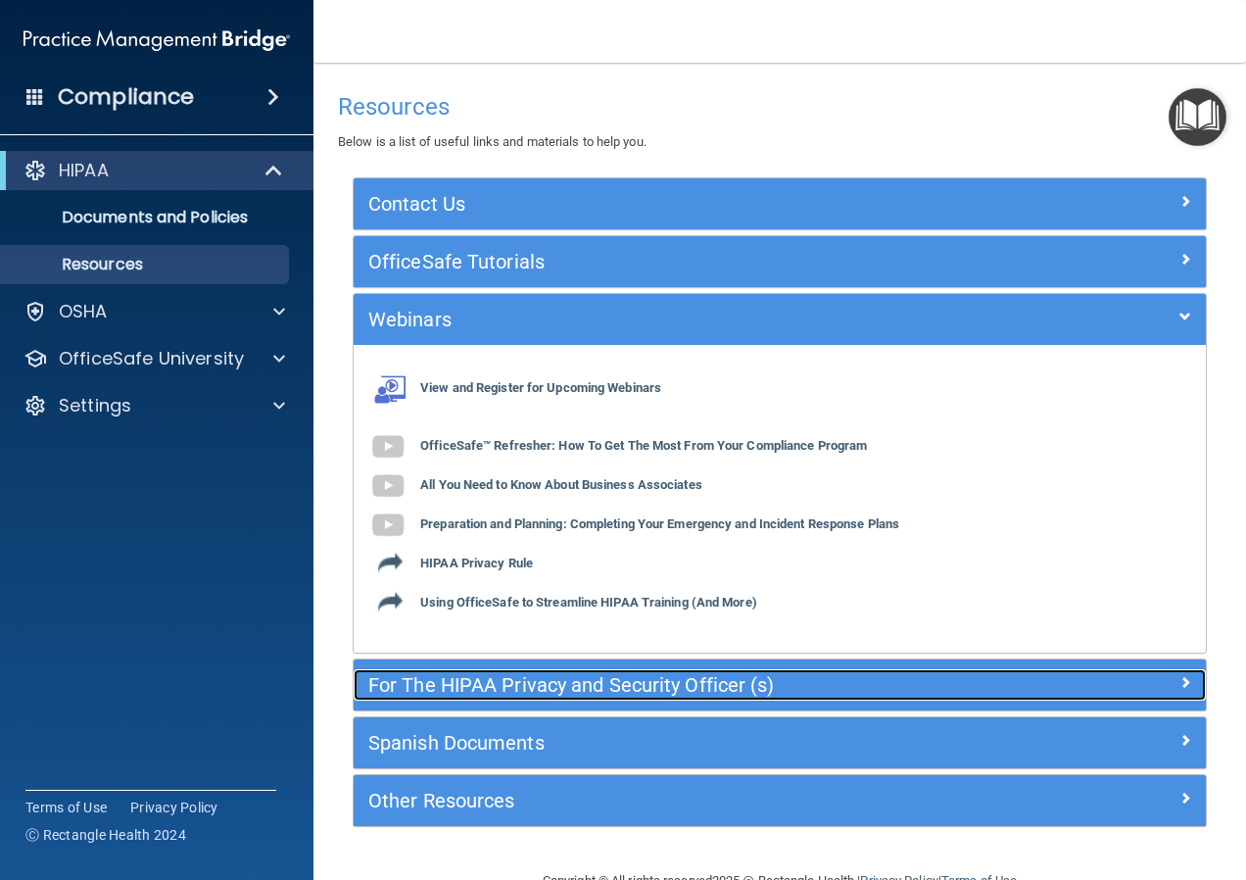
click at [462, 685] on h5 "For The HIPAA Privacy and Security Officer (s)" at bounding box center [673, 685] width 610 height 22
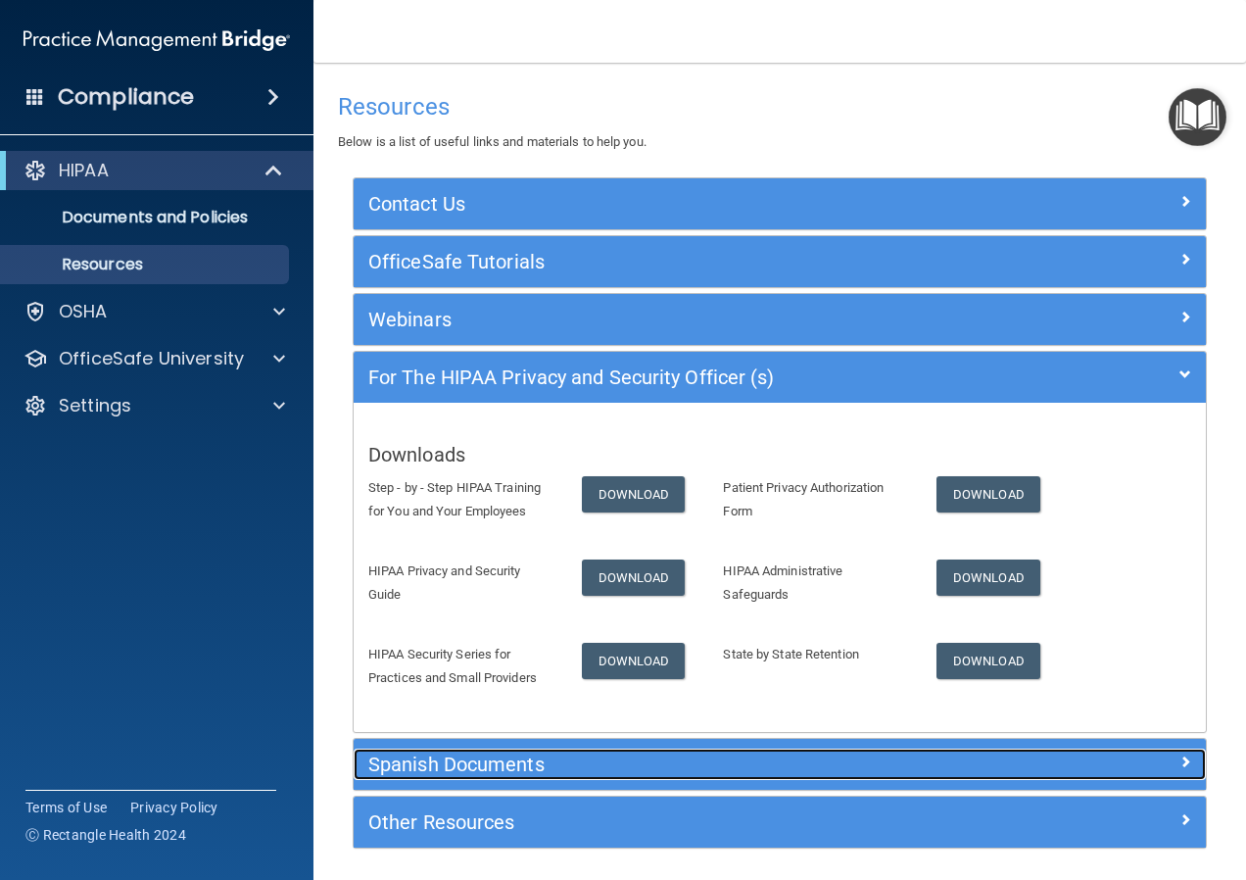
click at [499, 772] on h5 "Spanish Documents" at bounding box center [673, 764] width 610 height 22
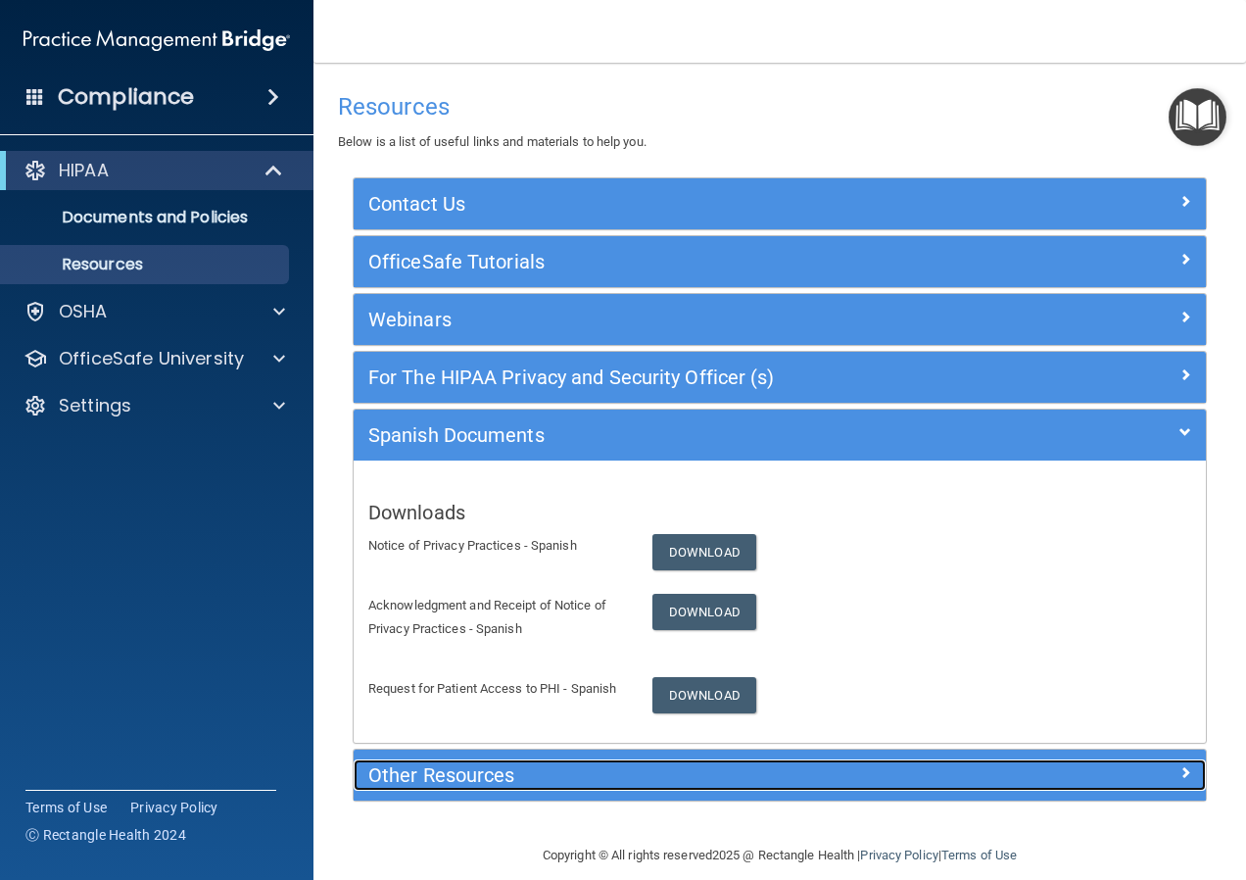
click at [511, 786] on h5 "Other Resources" at bounding box center [673, 775] width 610 height 22
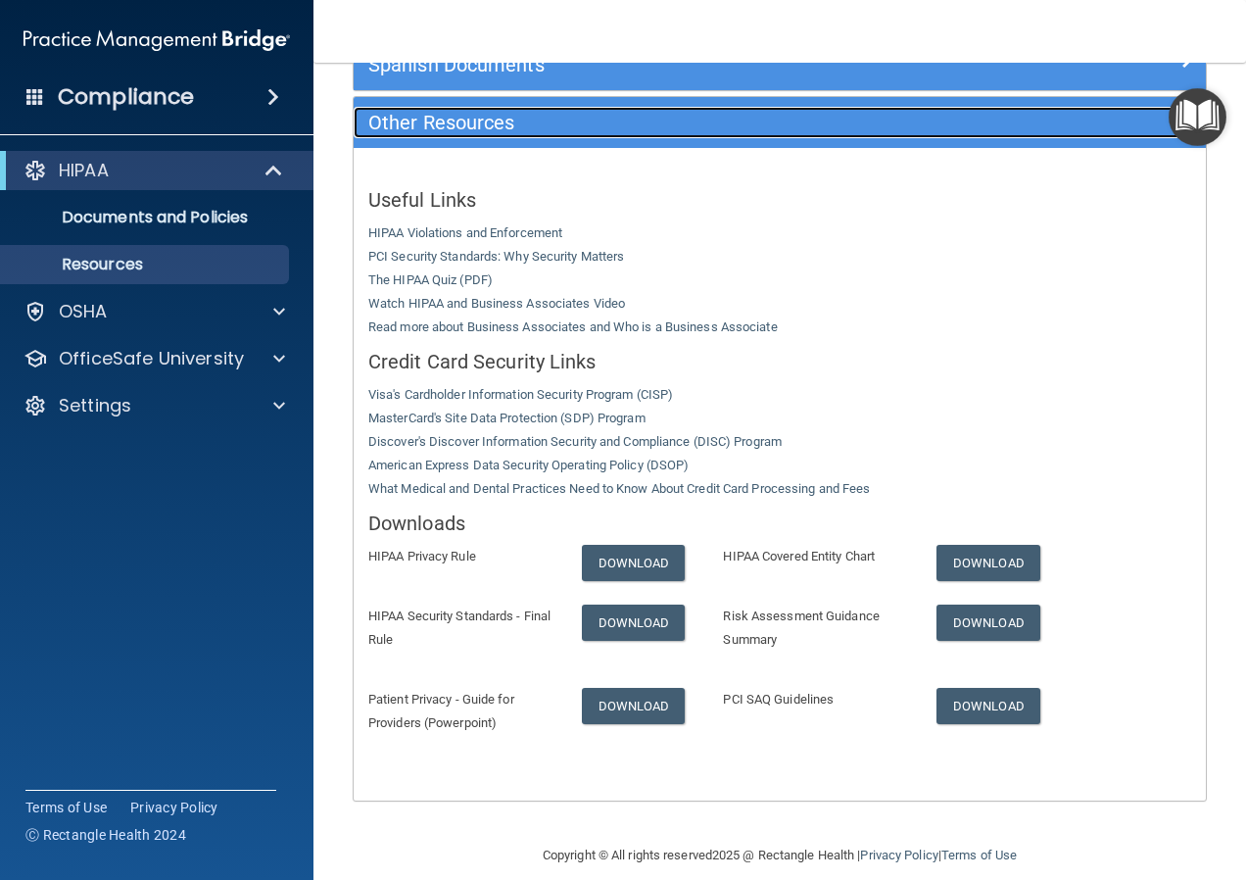
scroll to position [393, 0]
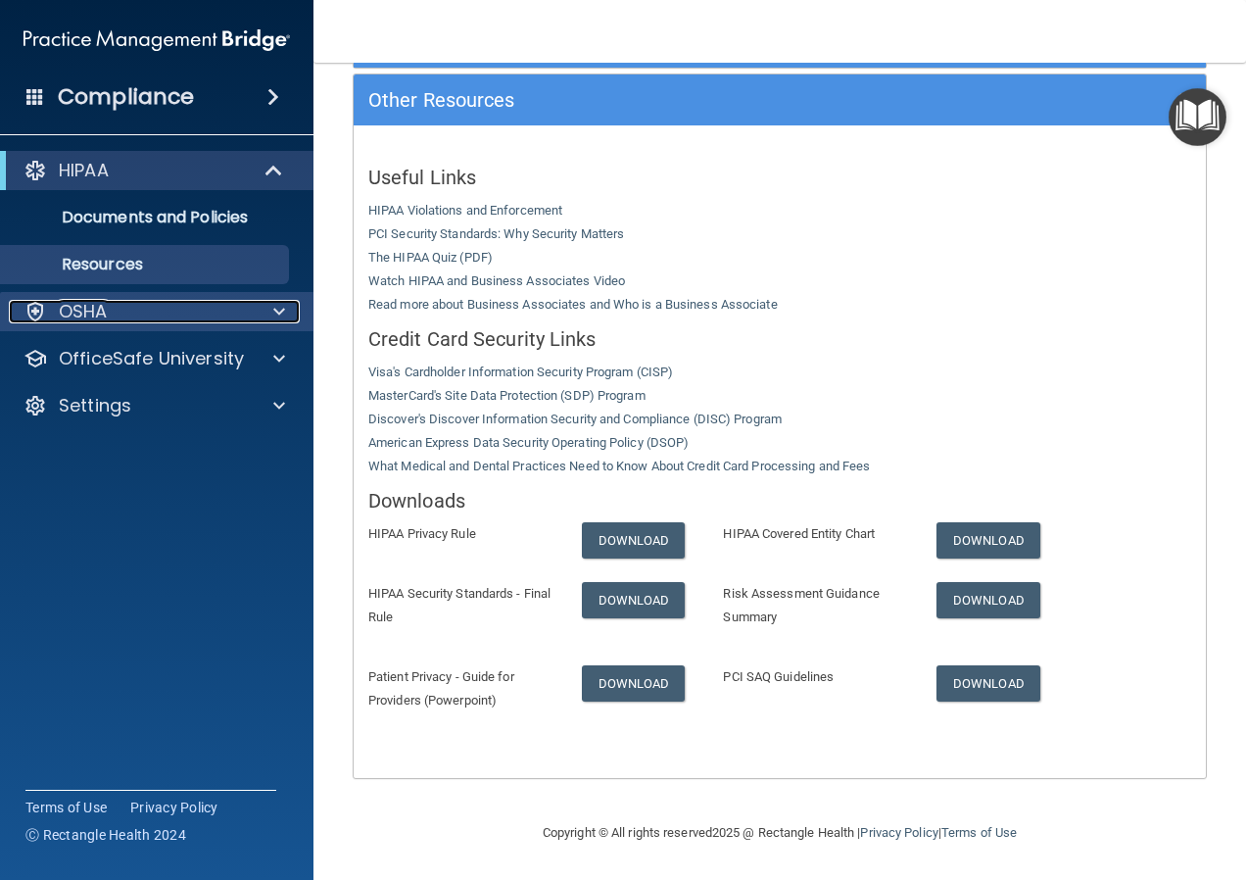
click at [175, 310] on div "OSHA" at bounding box center [130, 312] width 243 height 24
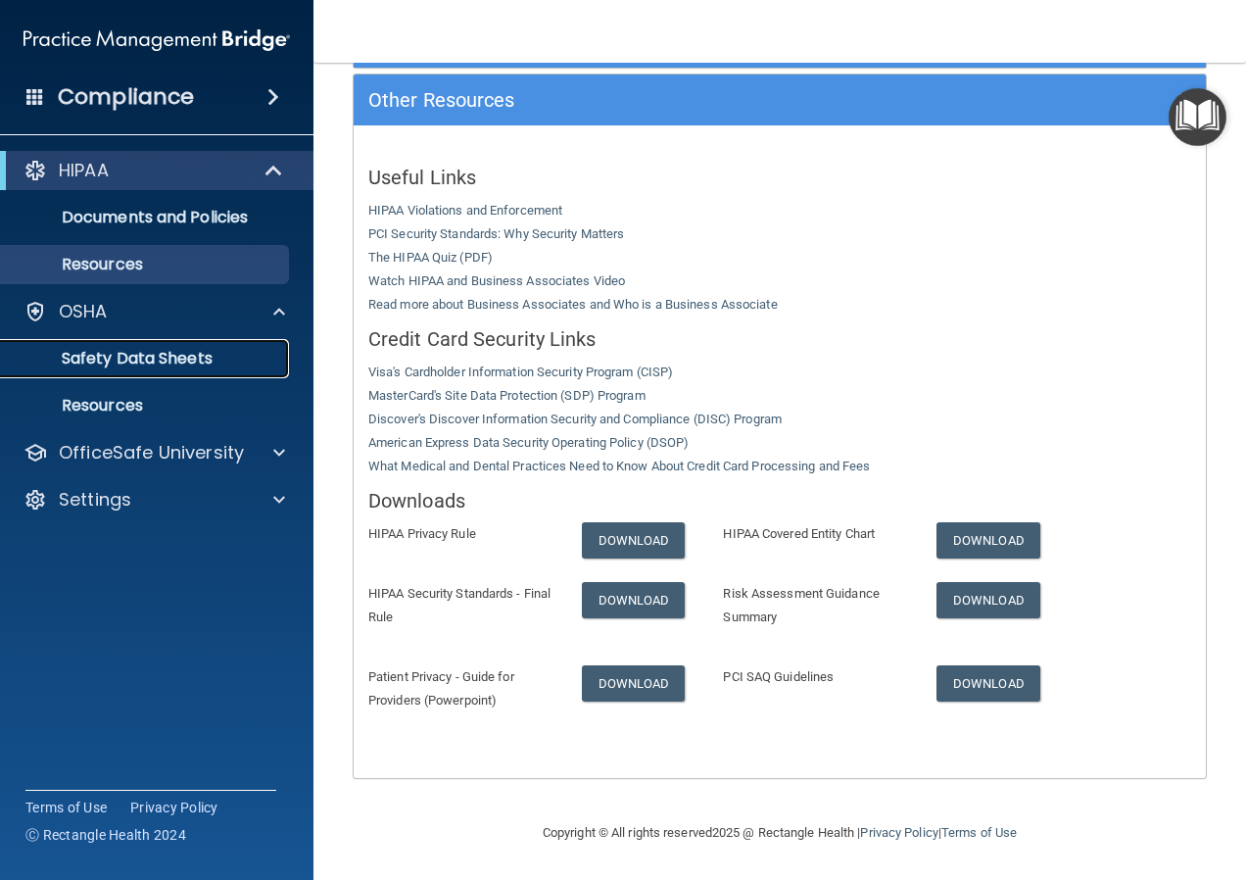
click at [186, 344] on link "Safety Data Sheets" at bounding box center [134, 358] width 309 height 39
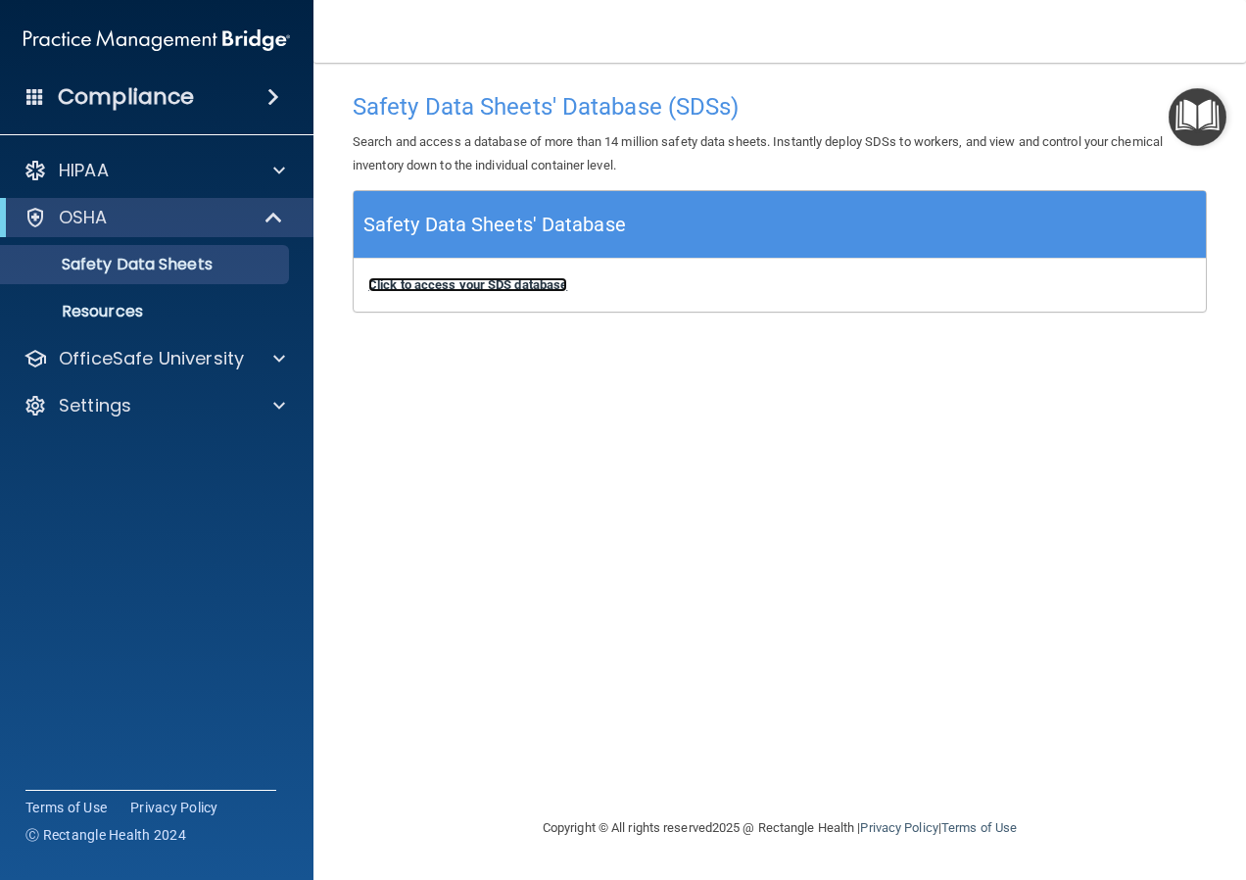
click at [523, 285] on b "Click to access your SDS database" at bounding box center [467, 284] width 199 height 15
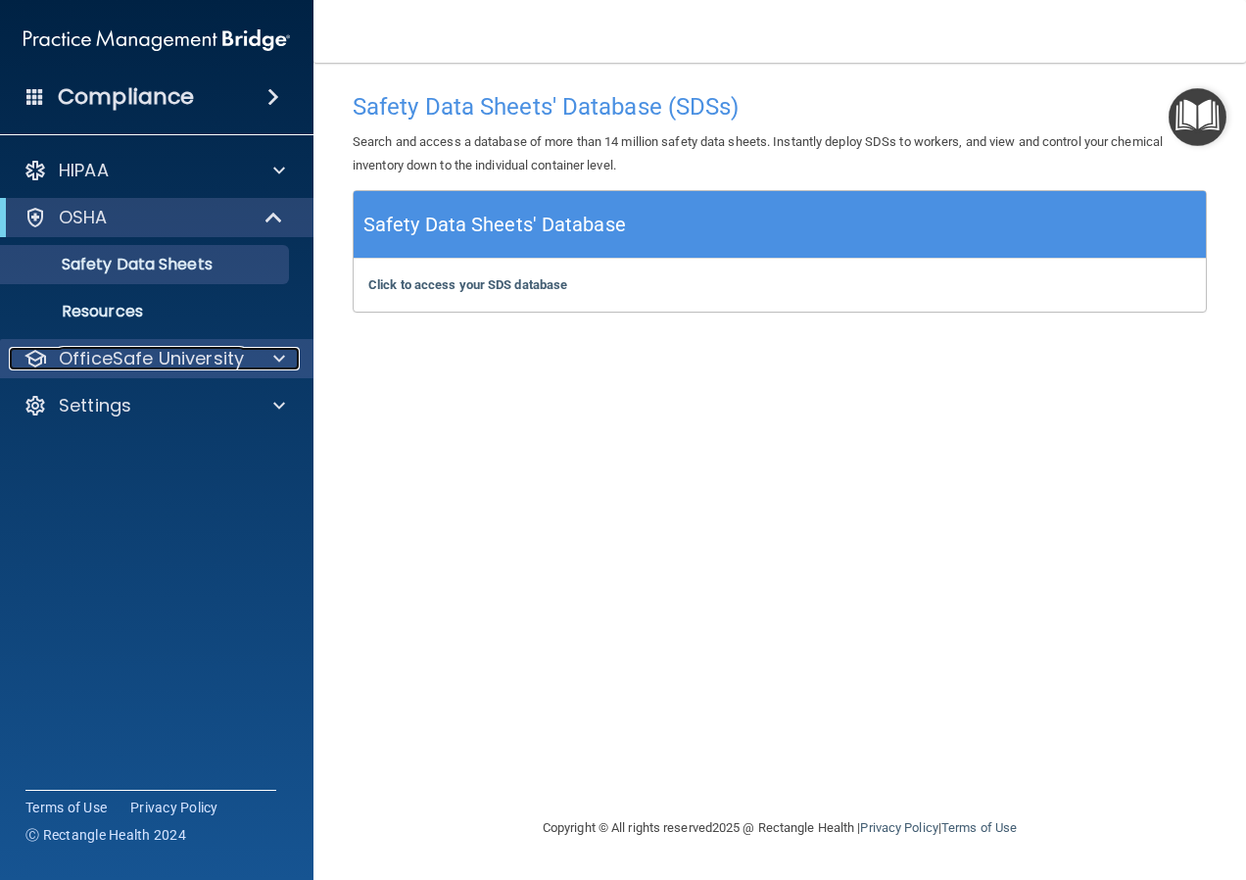
click at [204, 369] on p "OfficeSafe University" at bounding box center [151, 359] width 185 height 24
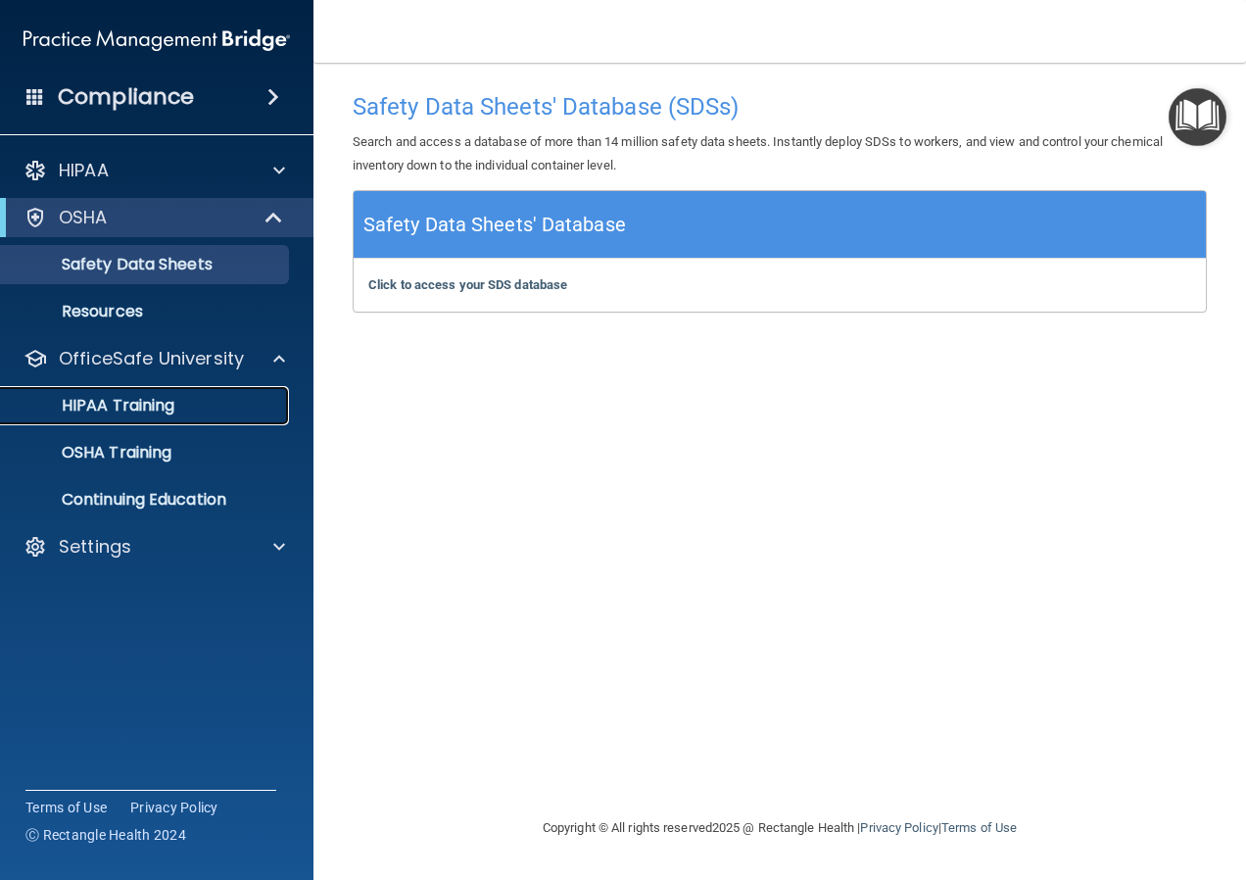
click at [177, 399] on div "HIPAA Training" at bounding box center [146, 406] width 267 height 20
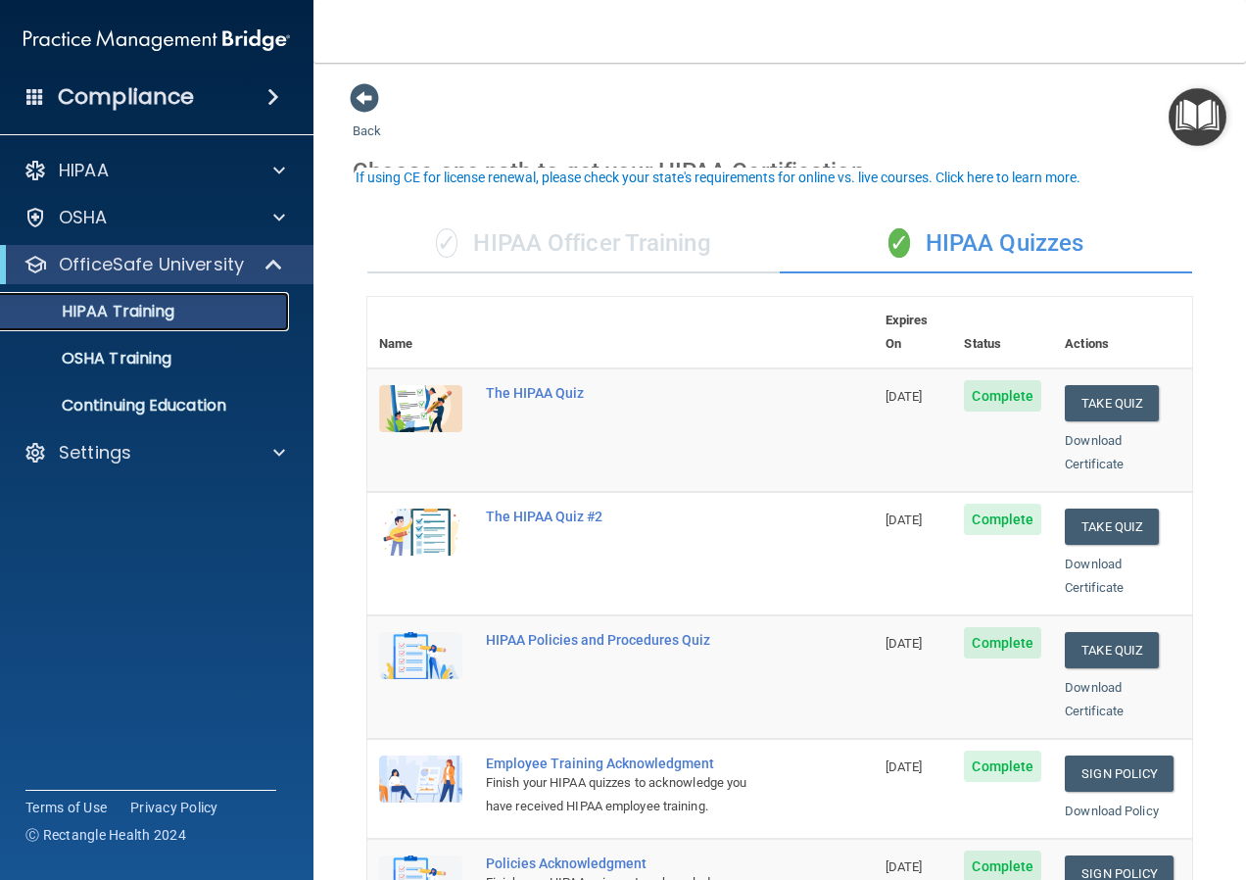
scroll to position [98, 0]
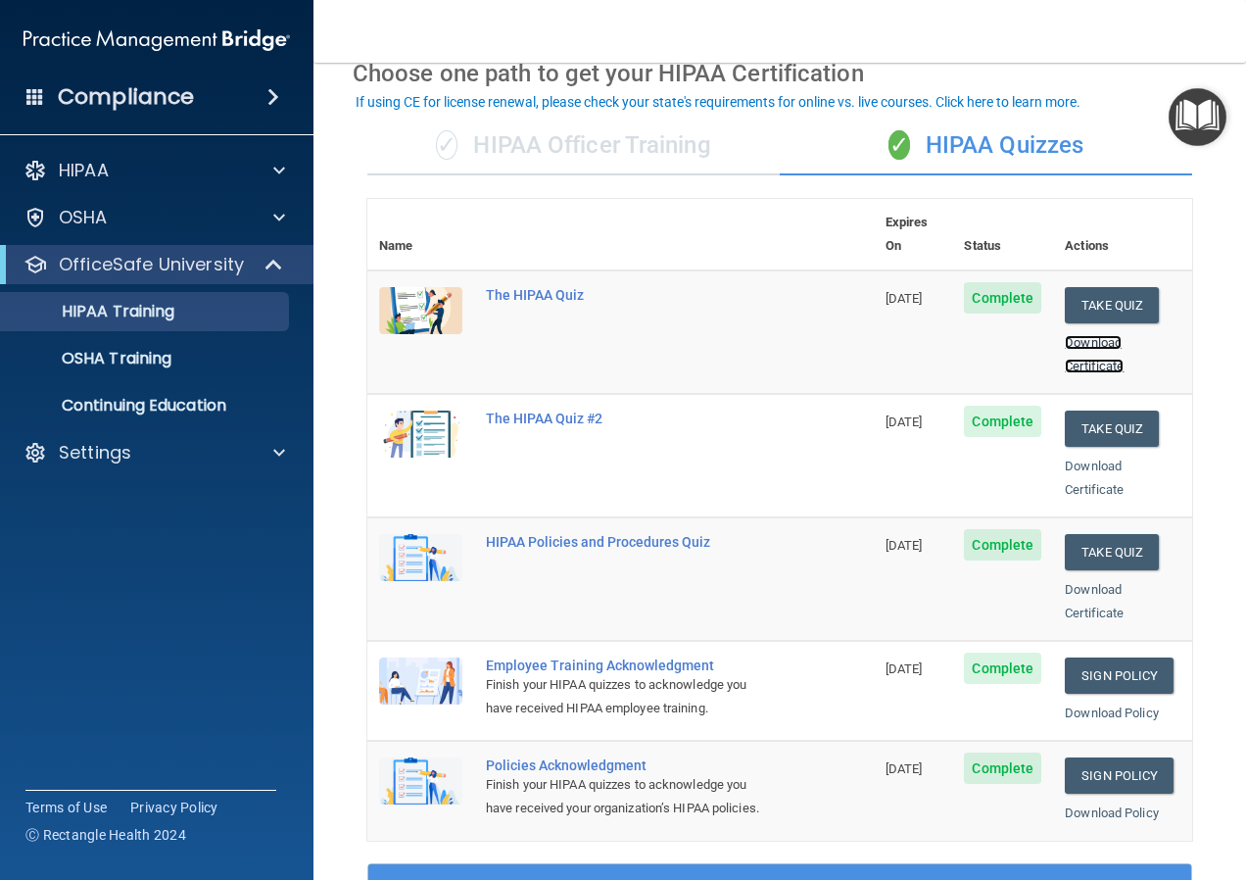
click at [1075, 339] on link "Download Certificate" at bounding box center [1094, 354] width 59 height 38
click at [879, 283] on td "[DATE]" at bounding box center [913, 331] width 79 height 123
click at [530, 151] on div "✓ HIPAA Officer Training" at bounding box center [573, 146] width 412 height 59
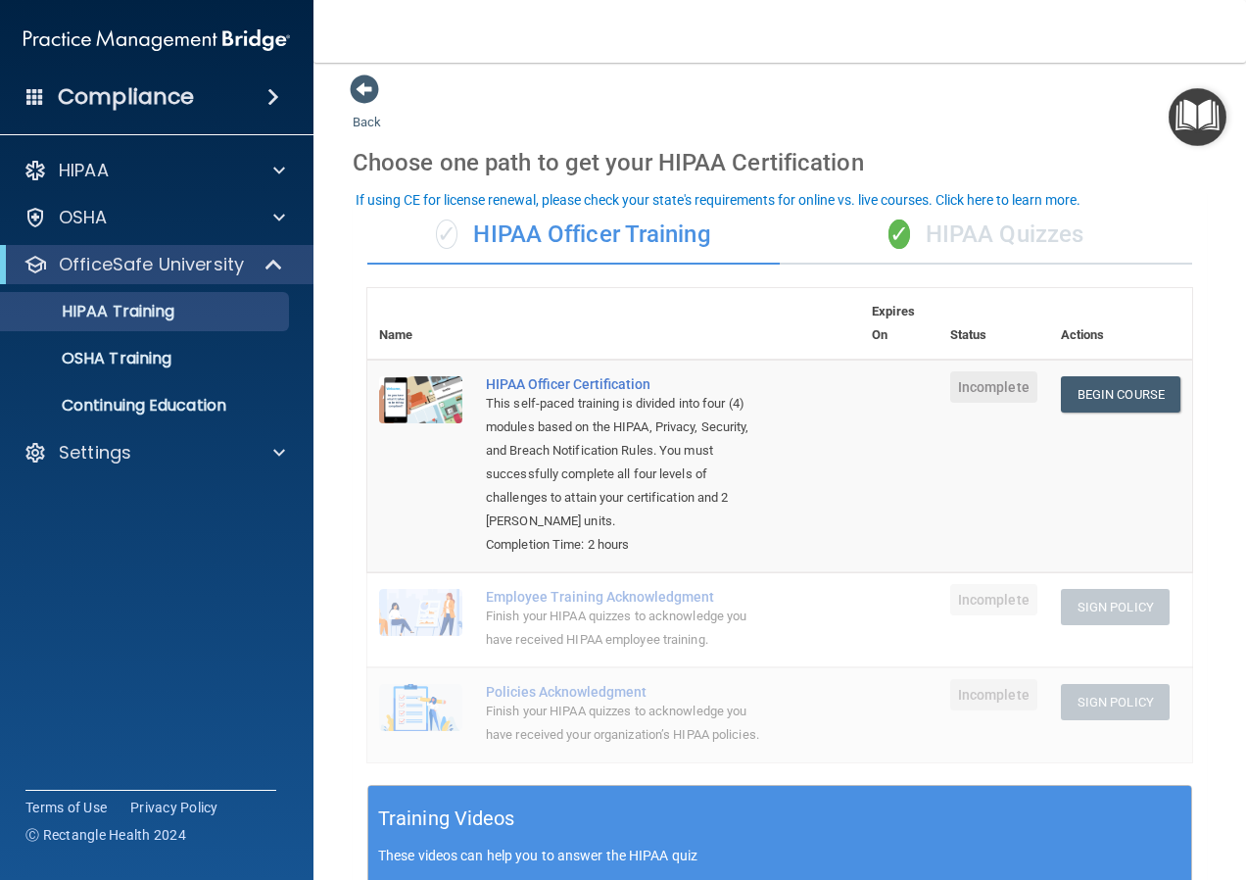
scroll to position [0, 0]
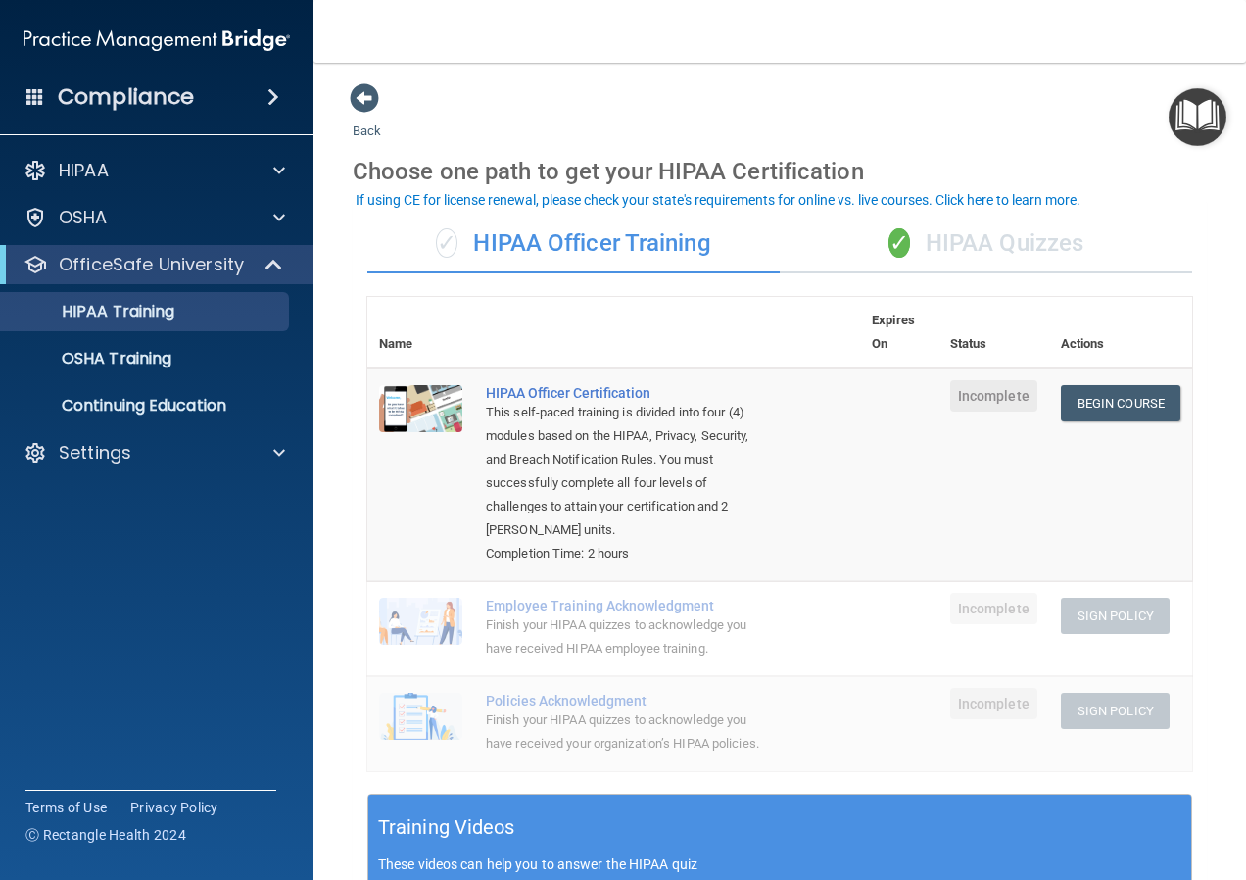
click at [992, 251] on div "✓ HIPAA Quizzes" at bounding box center [986, 244] width 412 height 59
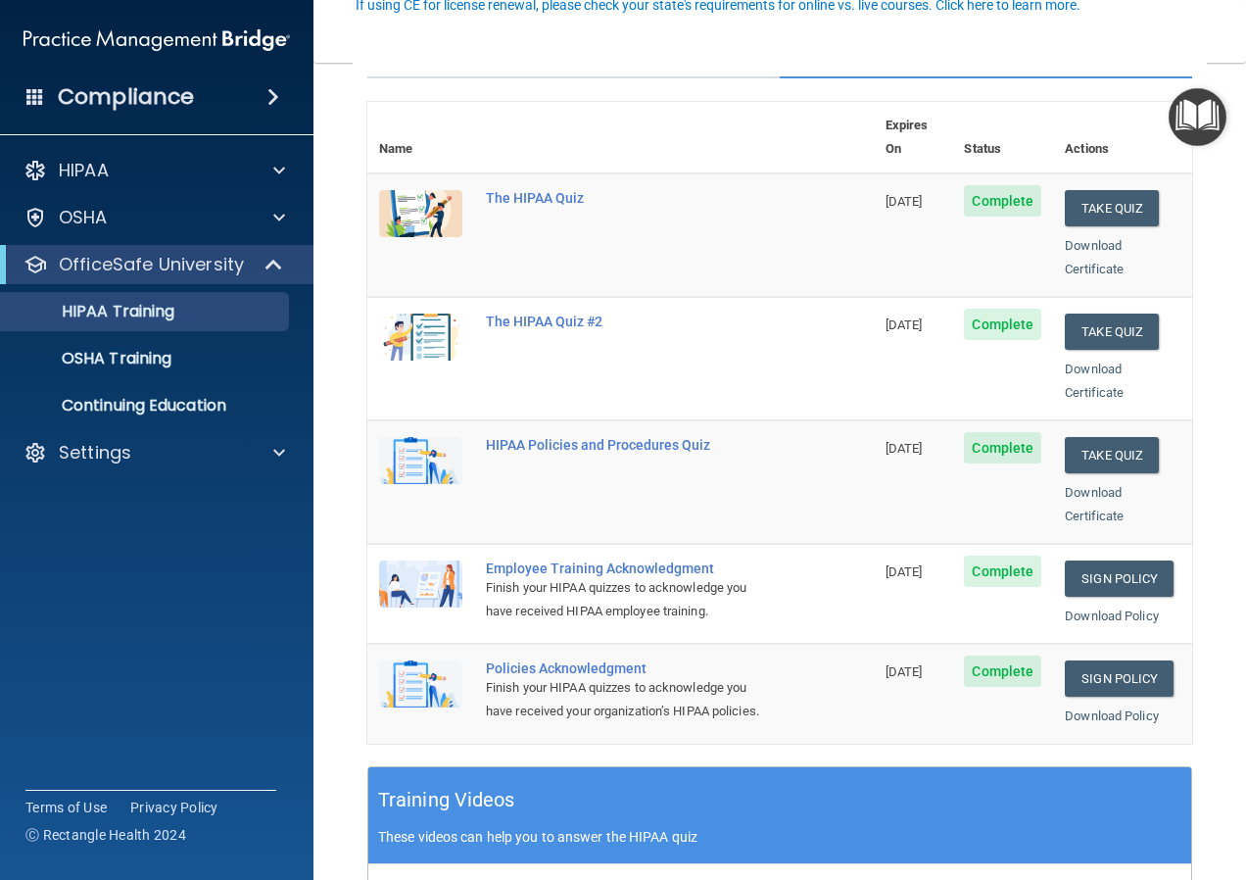
scroll to position [196, 0]
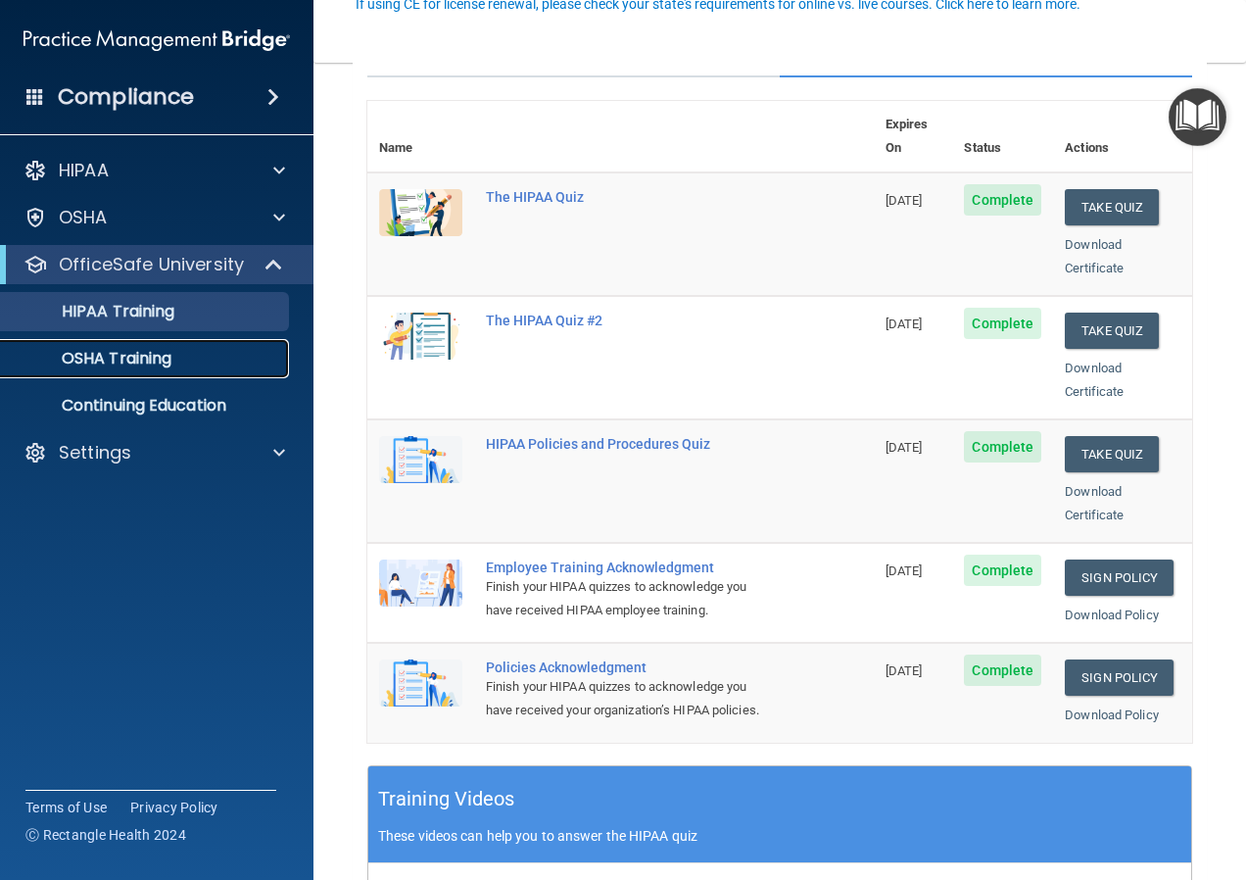
click at [183, 343] on link "OSHA Training" at bounding box center [134, 358] width 309 height 39
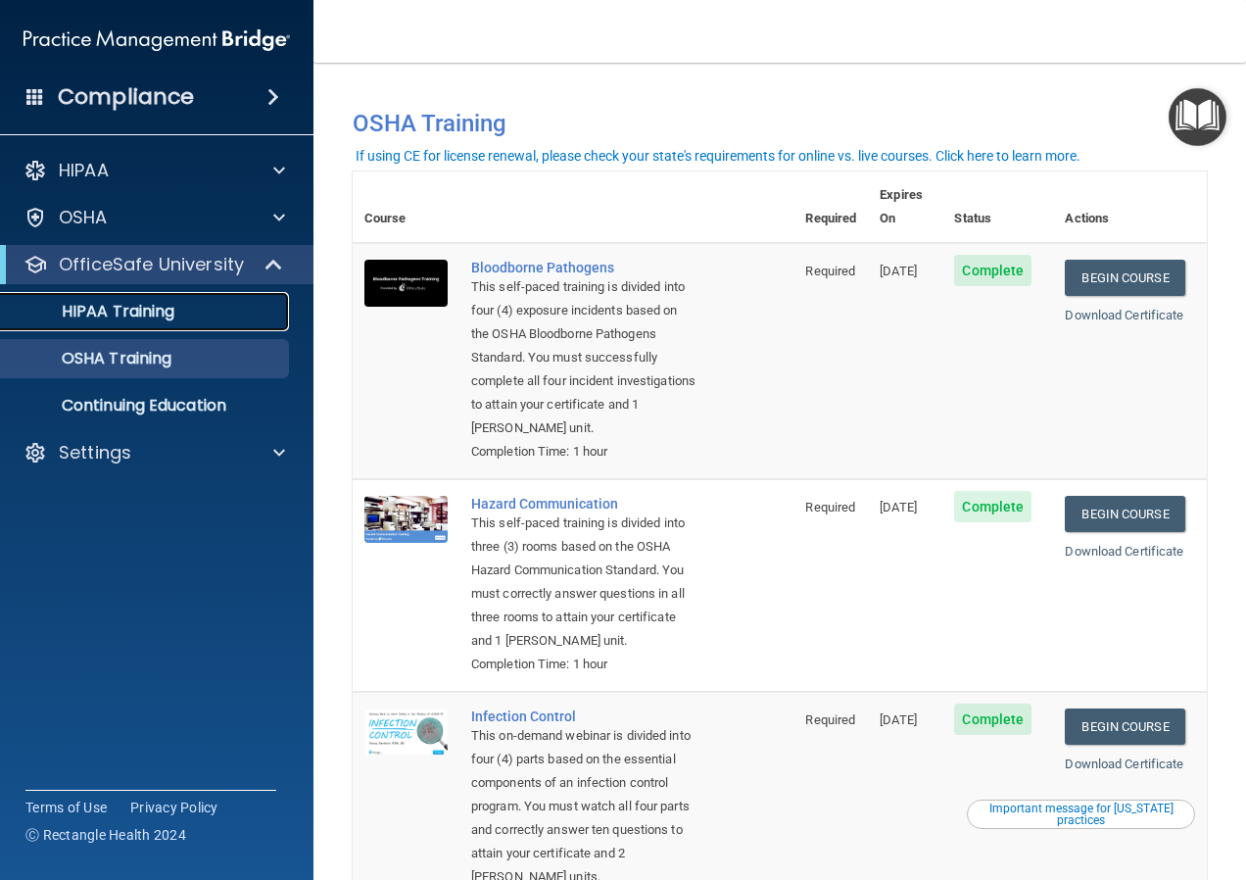
click at [163, 317] on p "HIPAA Training" at bounding box center [94, 312] width 162 height 20
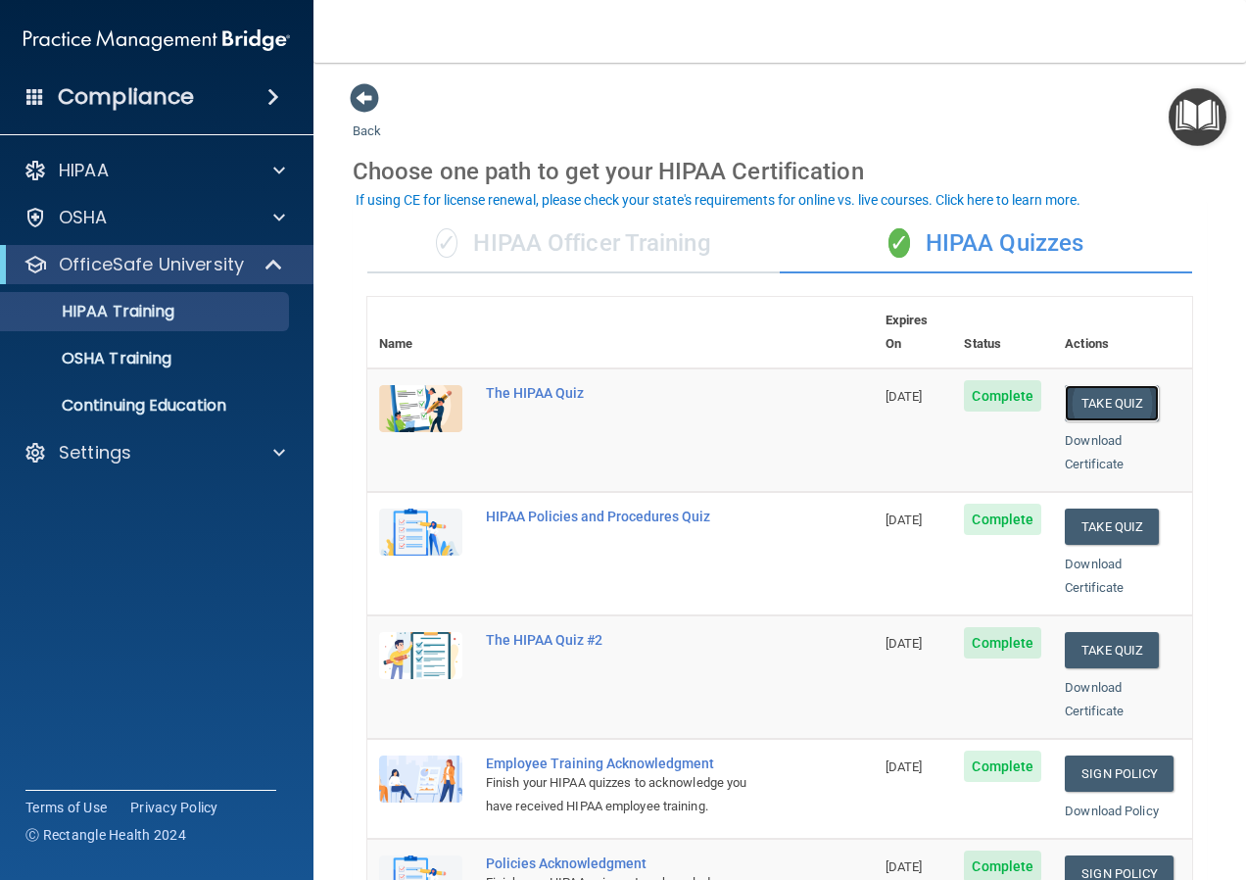
click at [1110, 385] on button "Take Quiz" at bounding box center [1112, 403] width 94 height 36
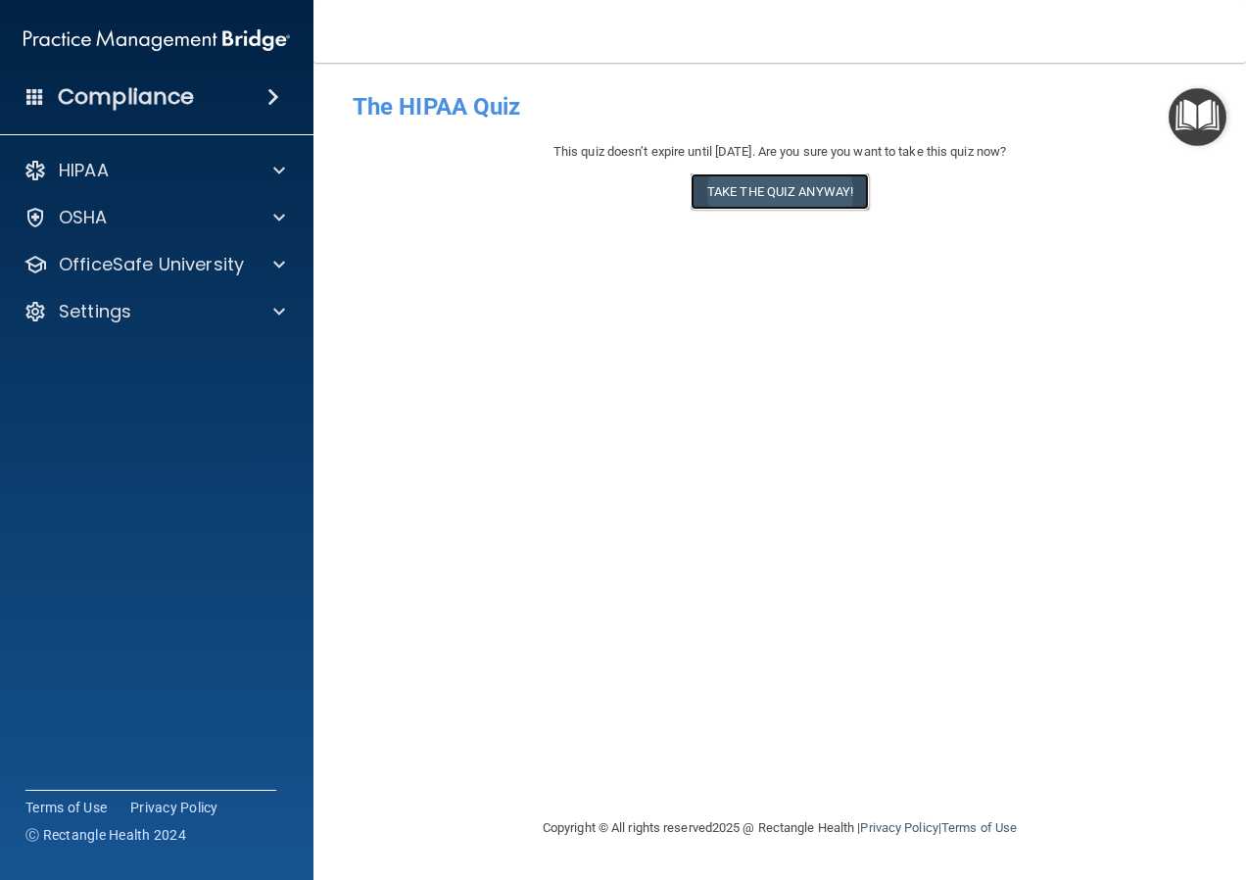
click at [819, 176] on button "Take the quiz anyway!" at bounding box center [780, 191] width 178 height 36
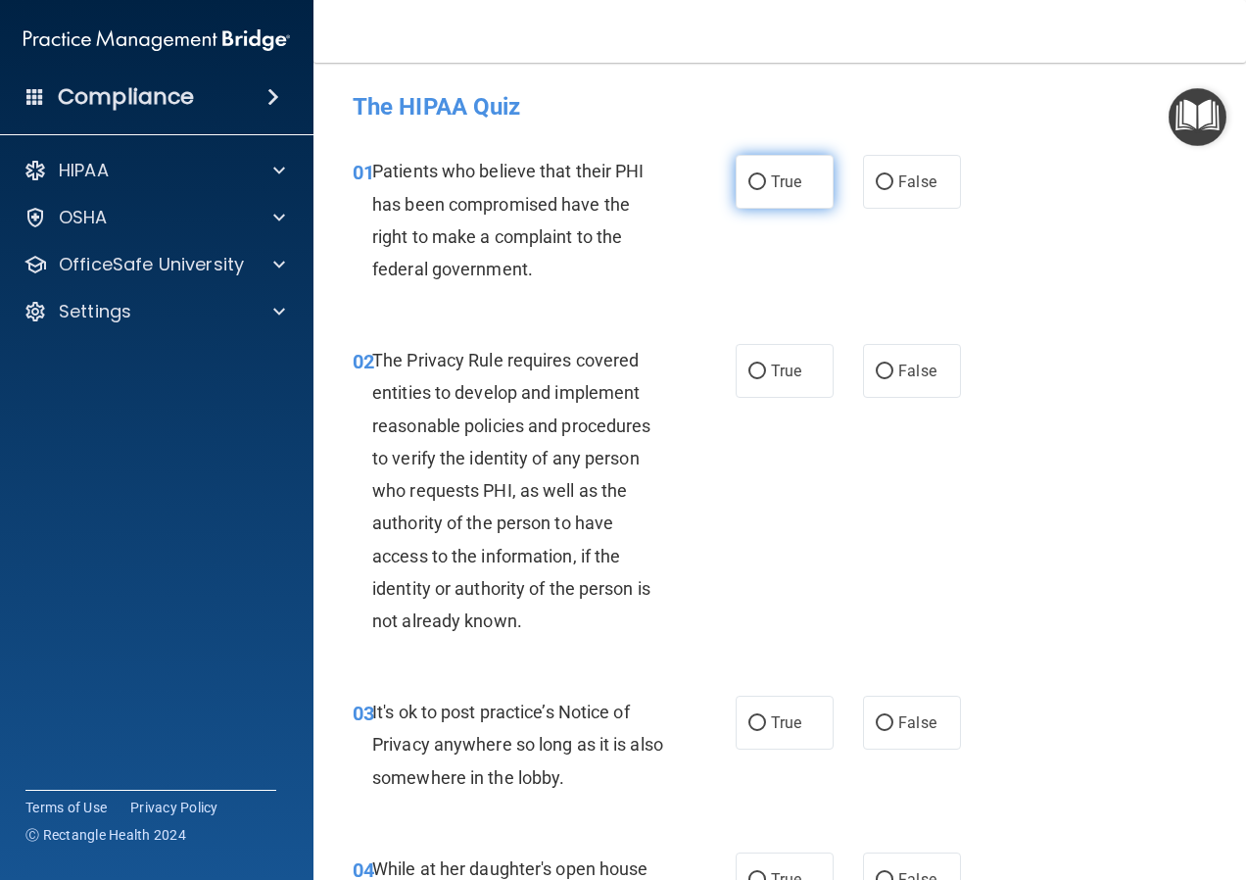
click at [758, 192] on label "True" at bounding box center [785, 182] width 98 height 54
click at [758, 190] on input "True" at bounding box center [757, 182] width 18 height 15
radio input "true"
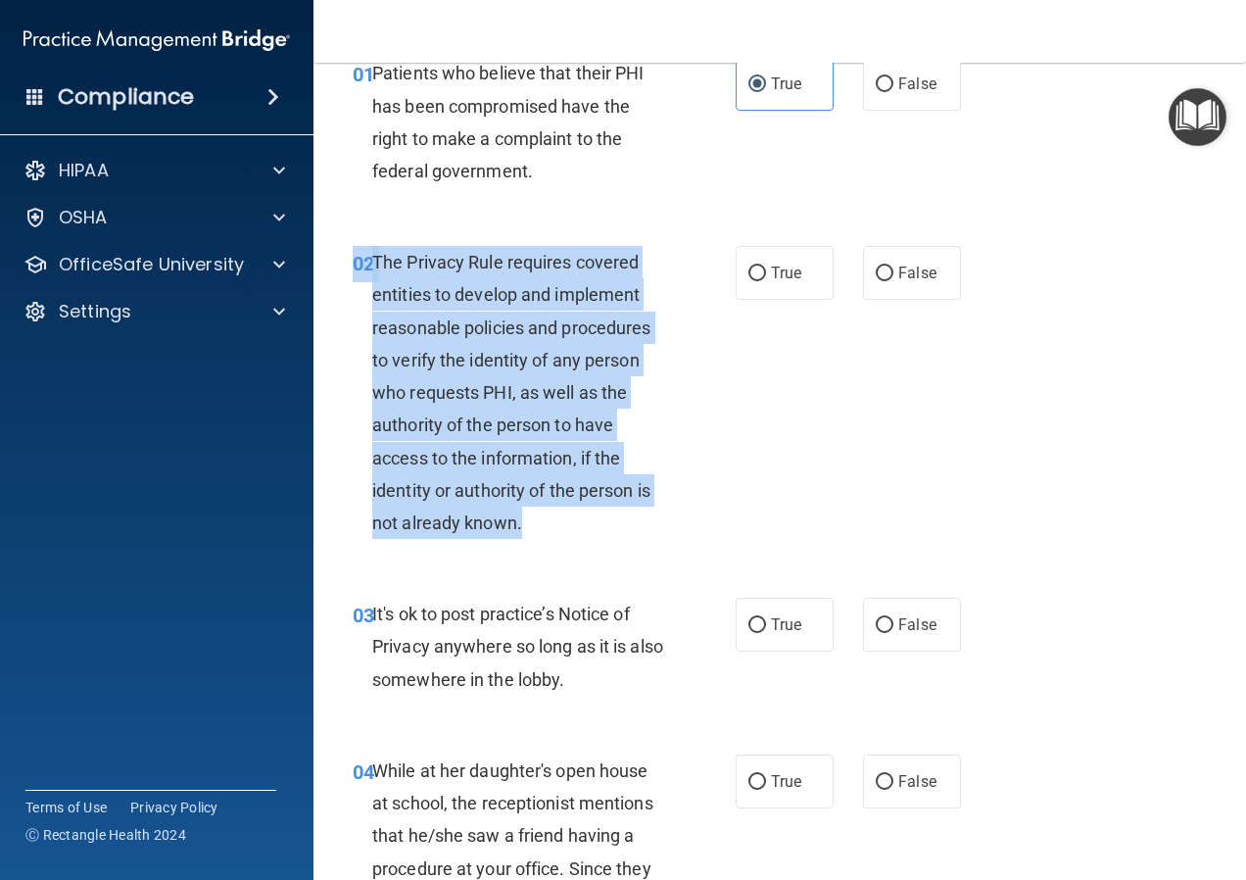
drag, startPoint x: 1010, startPoint y: 512, endPoint x: 574, endPoint y: 518, distance: 435.9
click at [574, 518] on div "02 The Privacy Rule requires covered entities to develop and implement reasonab…" at bounding box center [779, 397] width 883 height 352
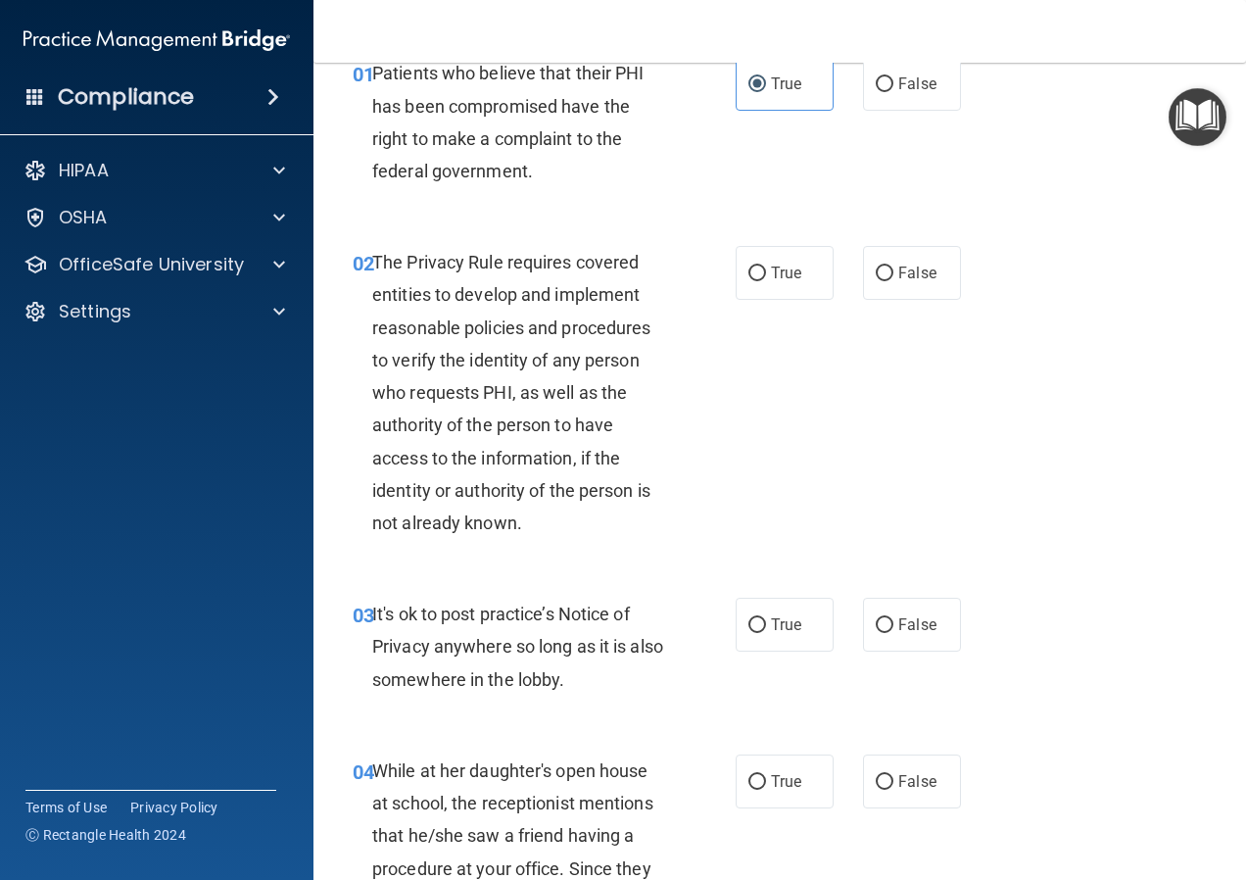
drag, startPoint x: 574, startPoint y: 518, endPoint x: 582, endPoint y: 564, distance: 46.7
click at [582, 564] on div "02 The Privacy Rule requires covered entities to develop and implement reasonab…" at bounding box center [779, 397] width 883 height 352
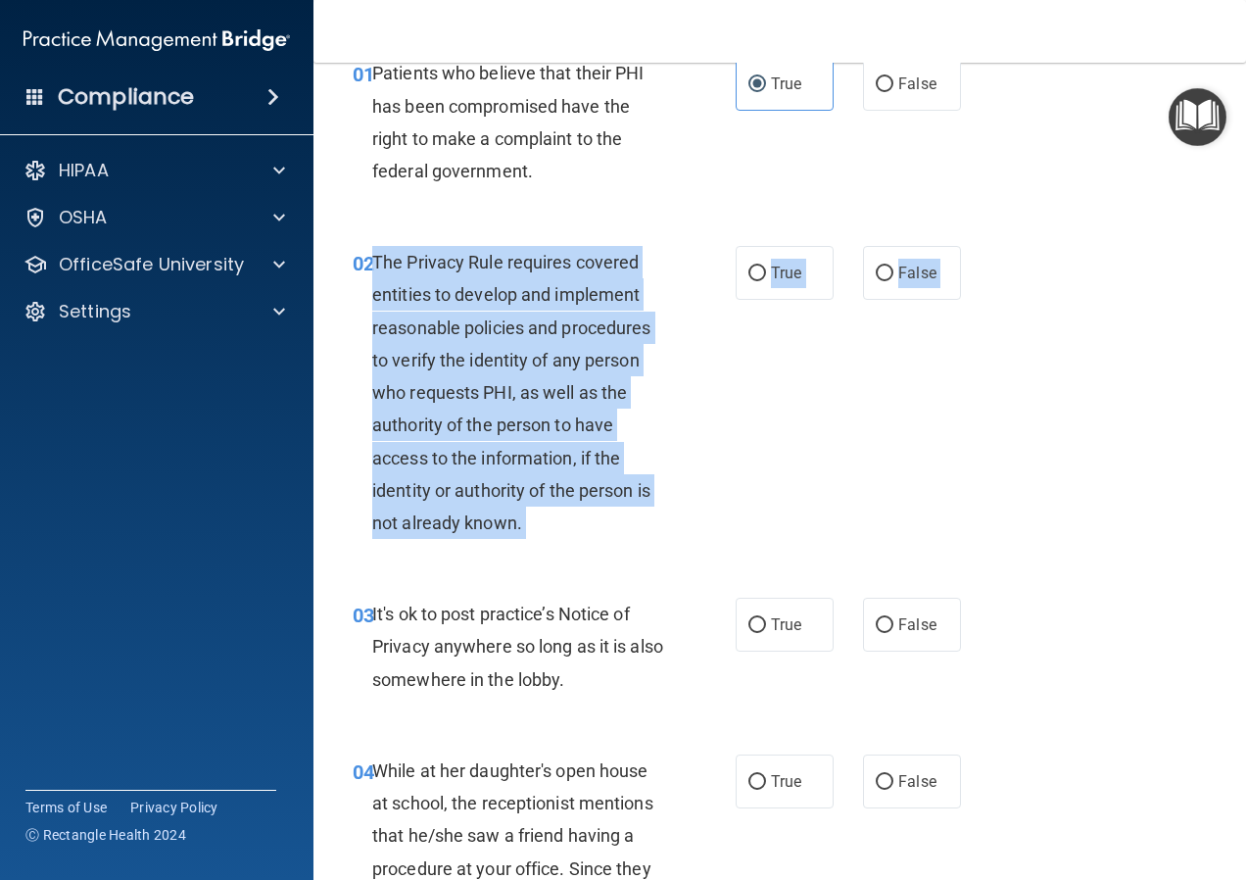
drag, startPoint x: 374, startPoint y: 257, endPoint x: 533, endPoint y: 575, distance: 355.7
copy div "The Privacy Rule requires covered entities to develop and implement reasonable …"
click at [748, 270] on input "True" at bounding box center [757, 273] width 18 height 15
radio input "true"
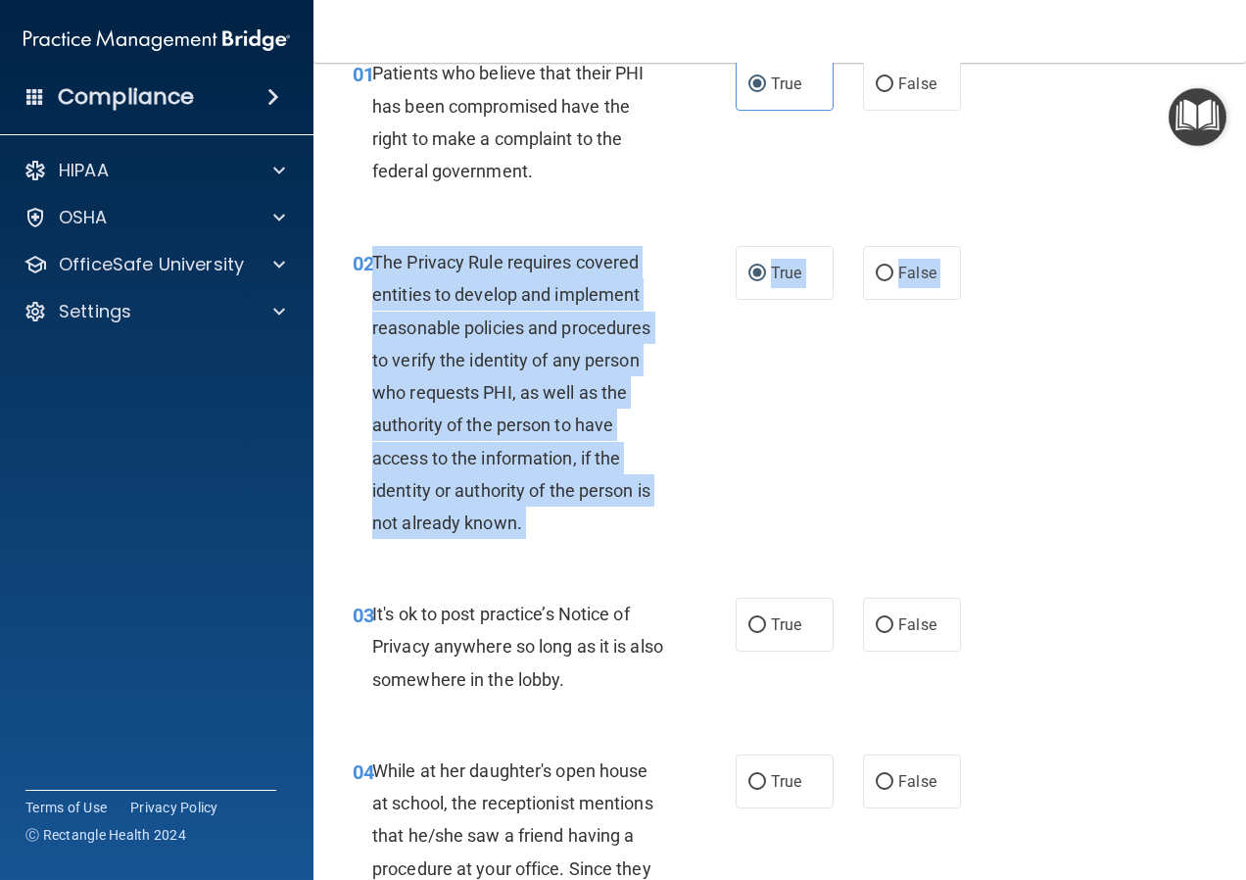
click at [714, 512] on div "02 The Privacy Rule requires covered entities to develop and implement reasonab…" at bounding box center [544, 397] width 442 height 303
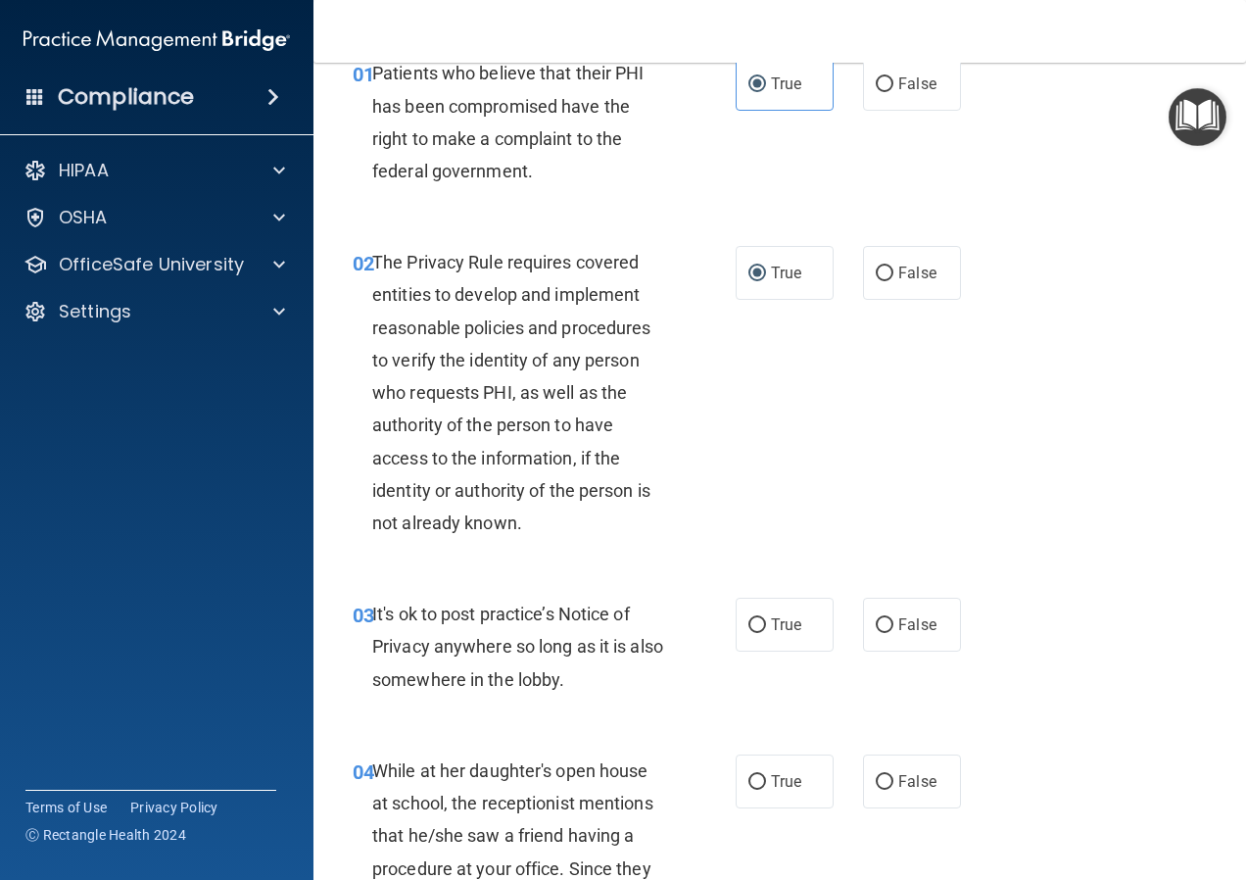
drag, startPoint x: 957, startPoint y: 695, endPoint x: 989, endPoint y: 628, distance: 74.9
click at [989, 628] on div "03 It's ok to post practice’s Notice of Privacy anywhere so long as it is also …" at bounding box center [779, 651] width 883 height 157
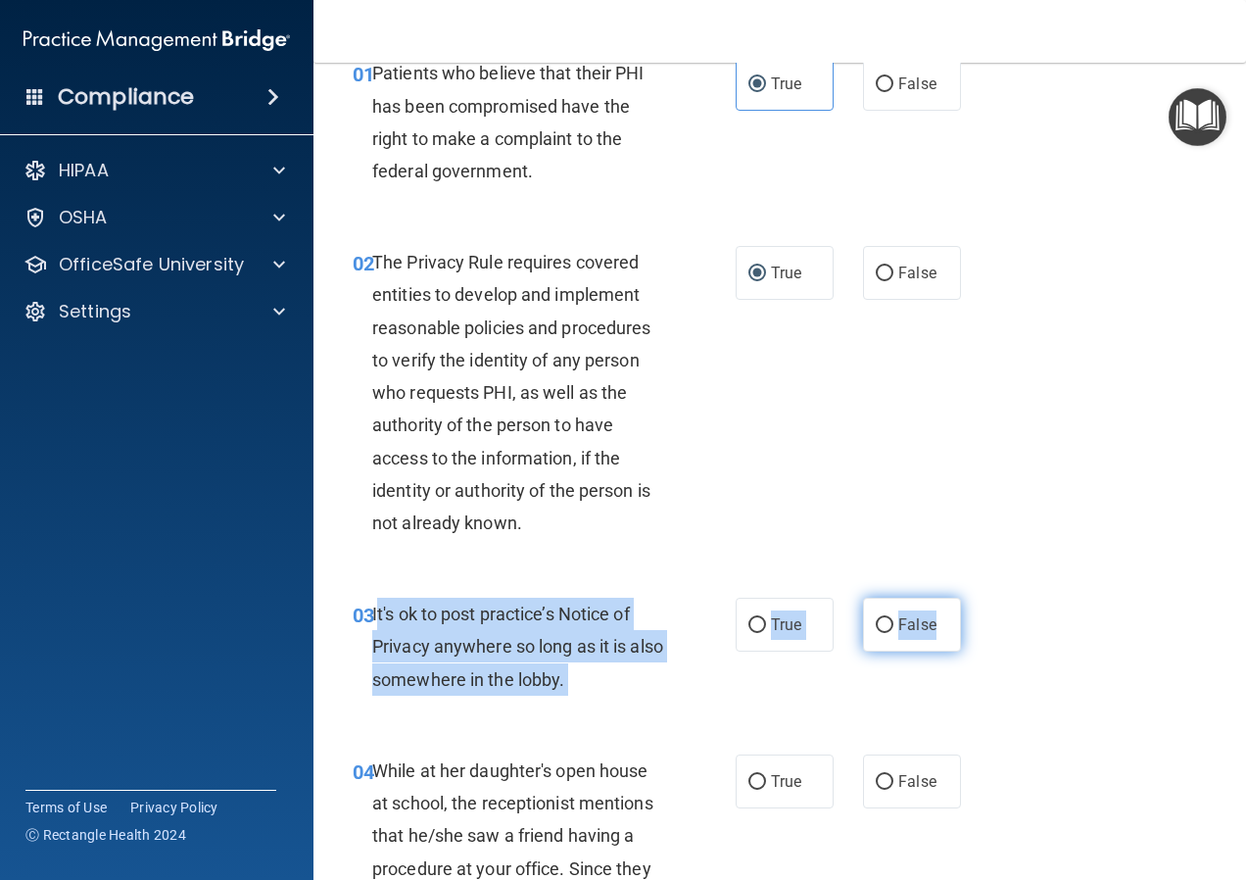
drag, startPoint x: 374, startPoint y: 597, endPoint x: 947, endPoint y: 637, distance: 574.3
click at [972, 597] on ng-form "03 It's ok to post practice’s Notice of Privacy anywhere so long as it is also …" at bounding box center [972, 597] width 0 height 0
copy ng-form "t's ok to post practice’s Notice of Privacy anywhere so long as it is also some…"
click at [904, 620] on span "False" at bounding box center [917, 624] width 38 height 19
click at [893, 620] on input "False" at bounding box center [885, 625] width 18 height 15
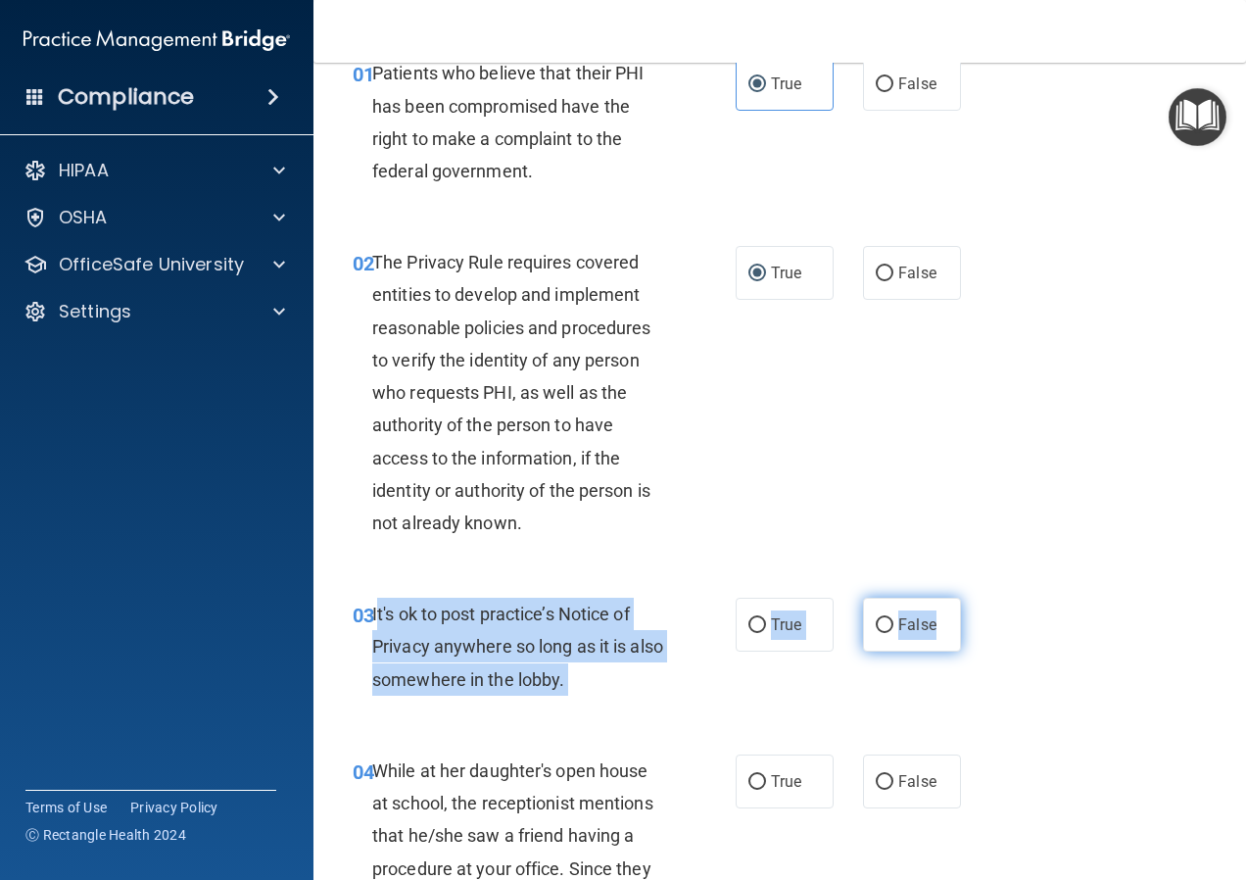
radio input "true"
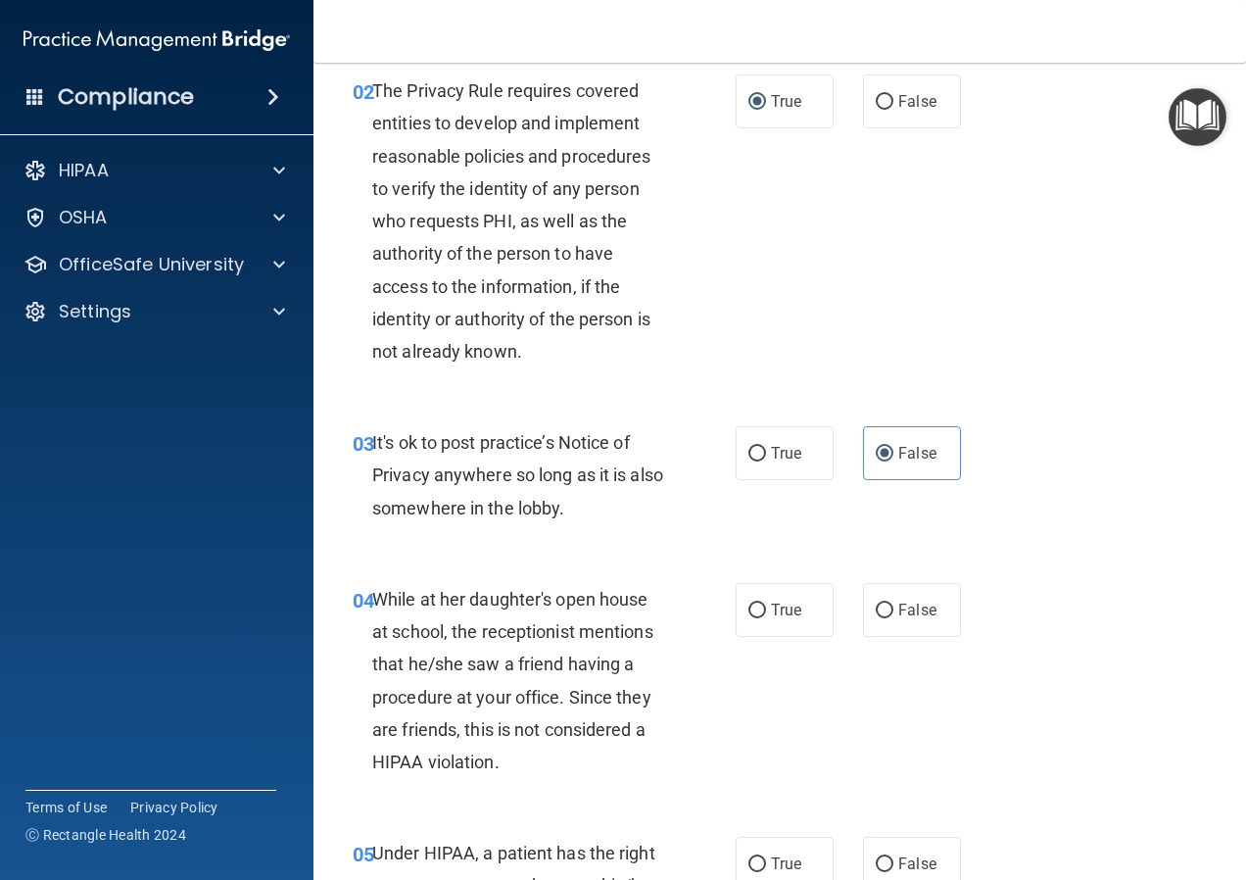
scroll to position [294, 0]
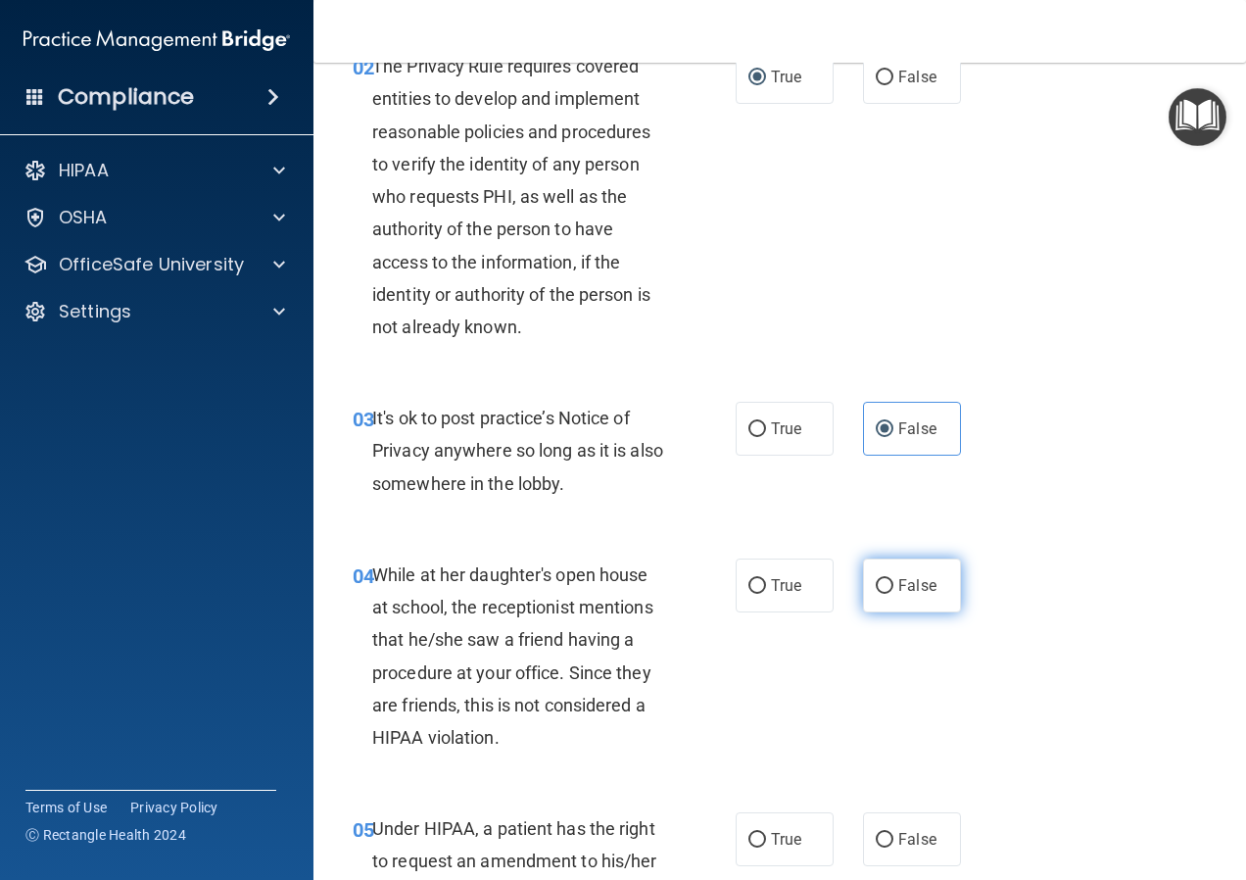
click at [880, 597] on label "False" at bounding box center [912, 585] width 98 height 54
click at [880, 594] on input "False" at bounding box center [885, 586] width 18 height 15
radio input "true"
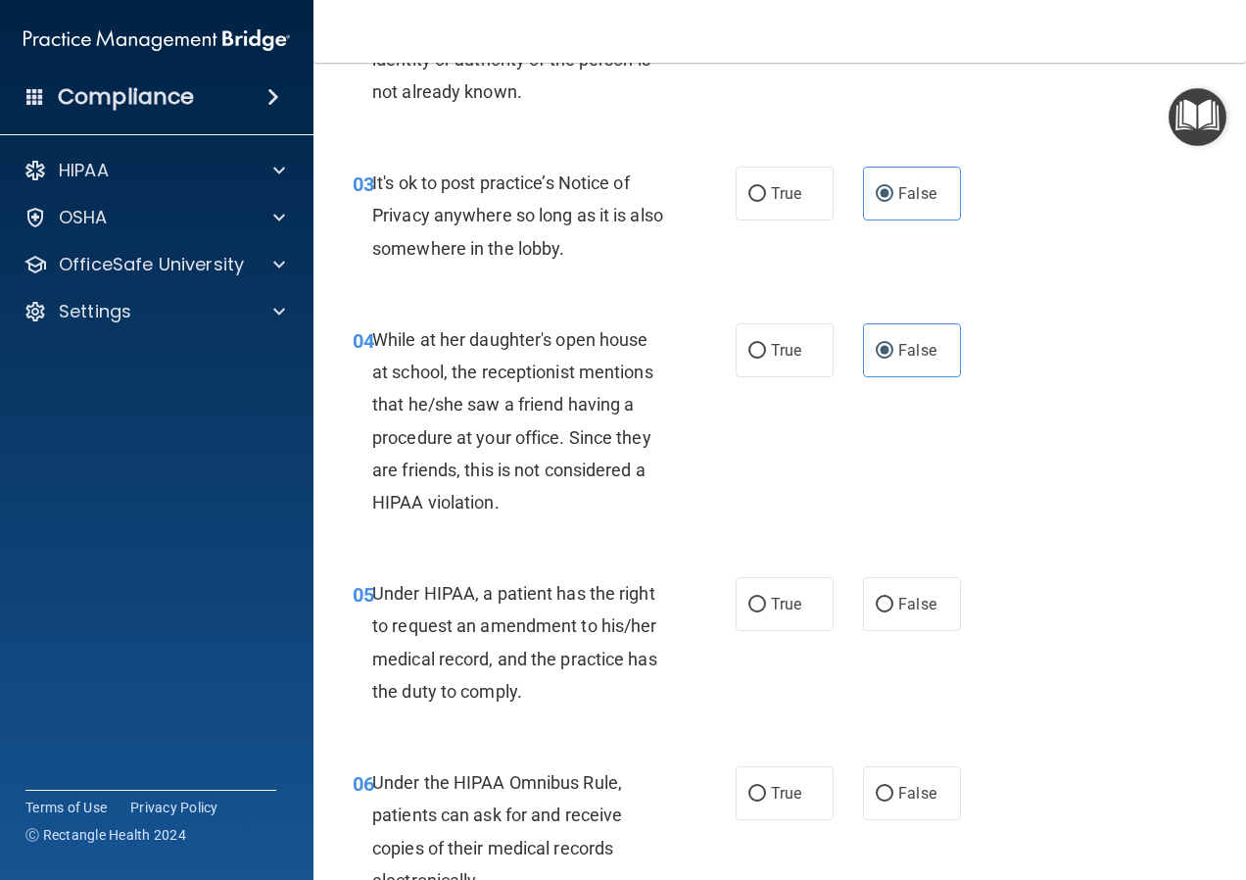
scroll to position [588, 0]
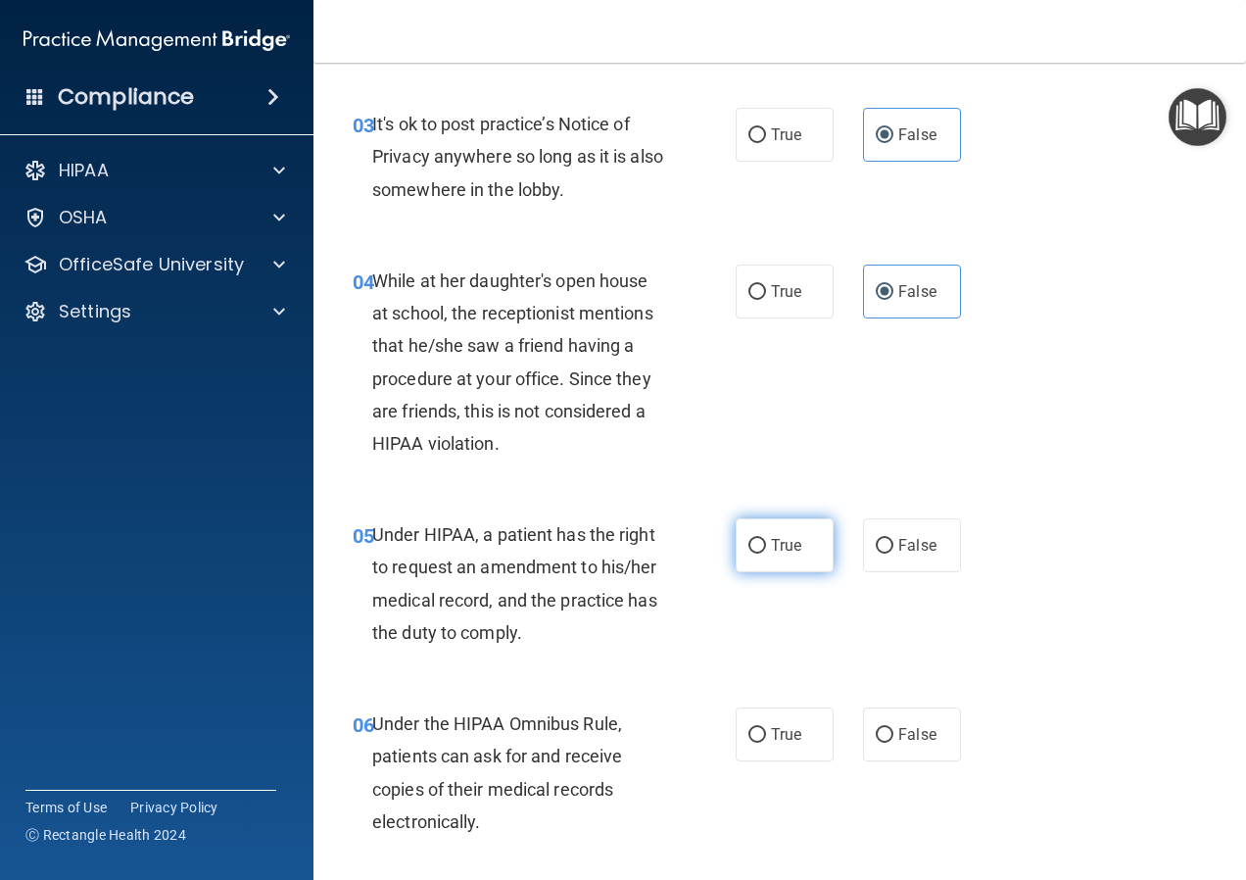
click at [783, 551] on span "True" at bounding box center [786, 545] width 30 height 19
click at [766, 551] on input "True" at bounding box center [757, 546] width 18 height 15
radio input "true"
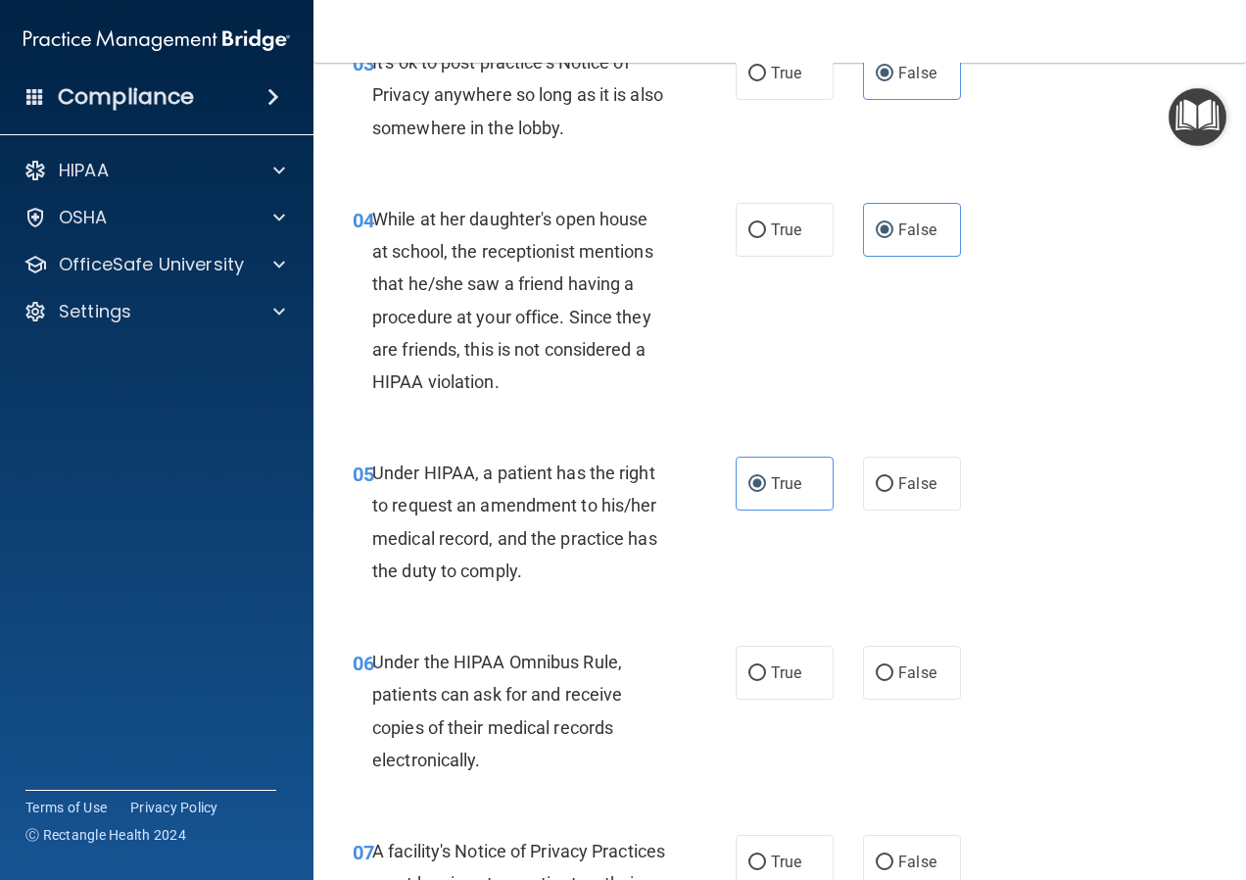
scroll to position [882, 0]
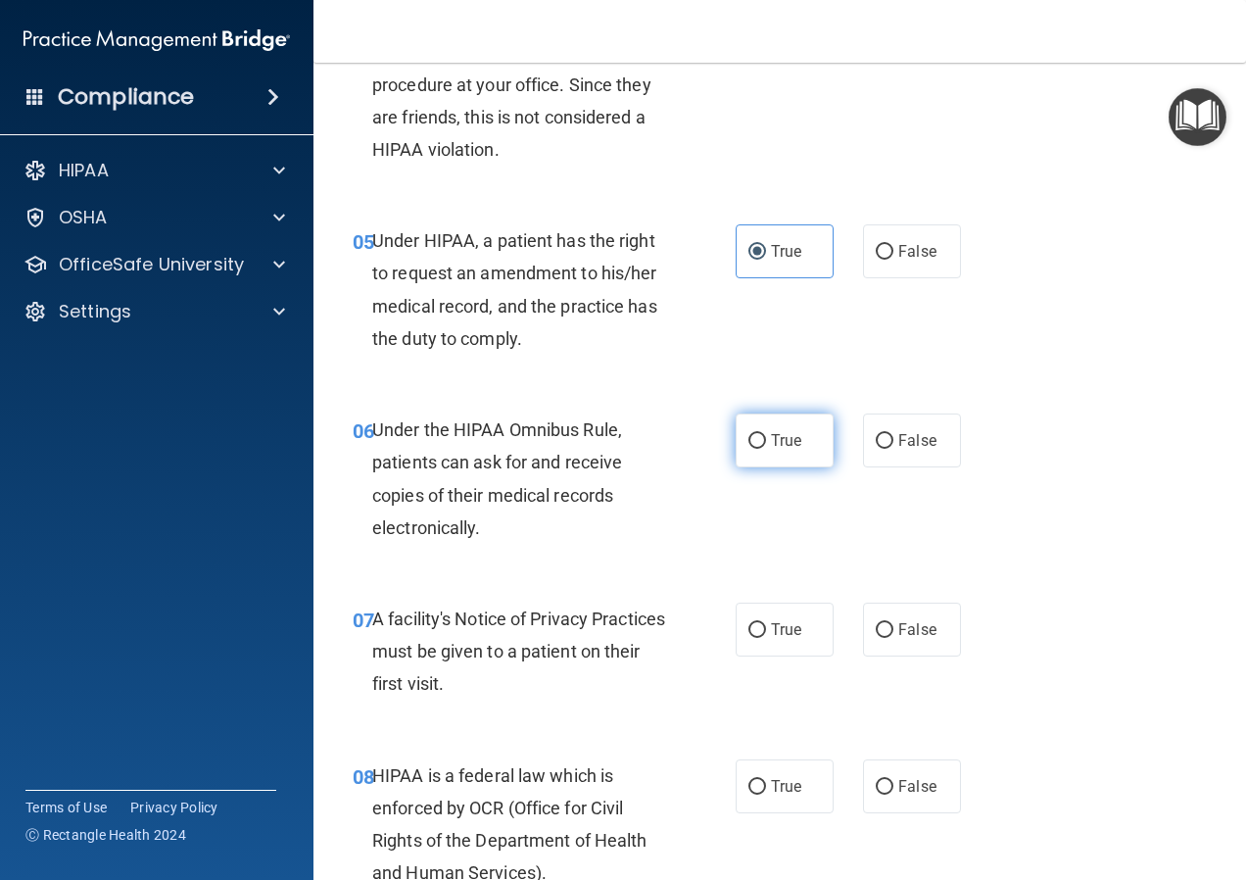
click at [789, 447] on span "True" at bounding box center [786, 440] width 30 height 19
click at [766, 447] on input "True" at bounding box center [757, 441] width 18 height 15
radio input "true"
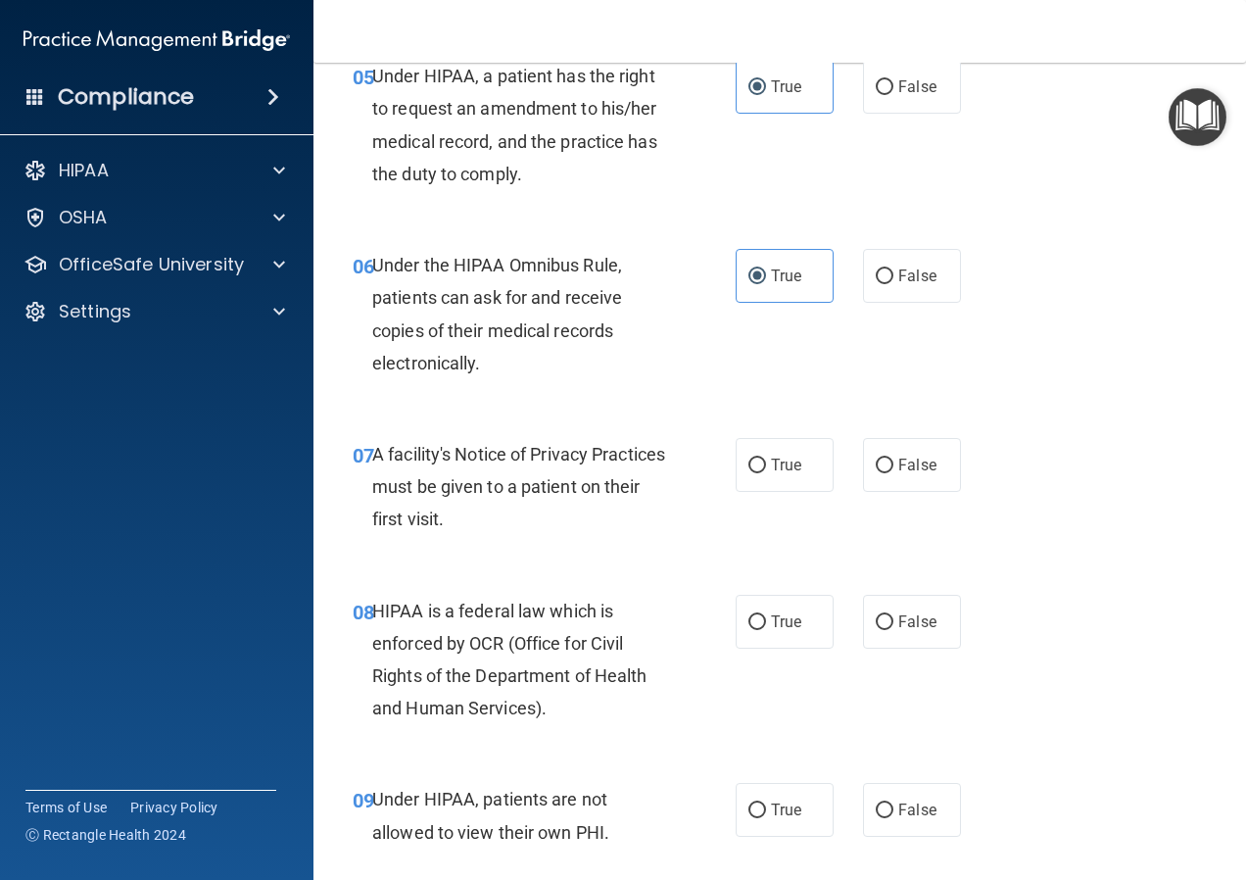
scroll to position [1077, 0]
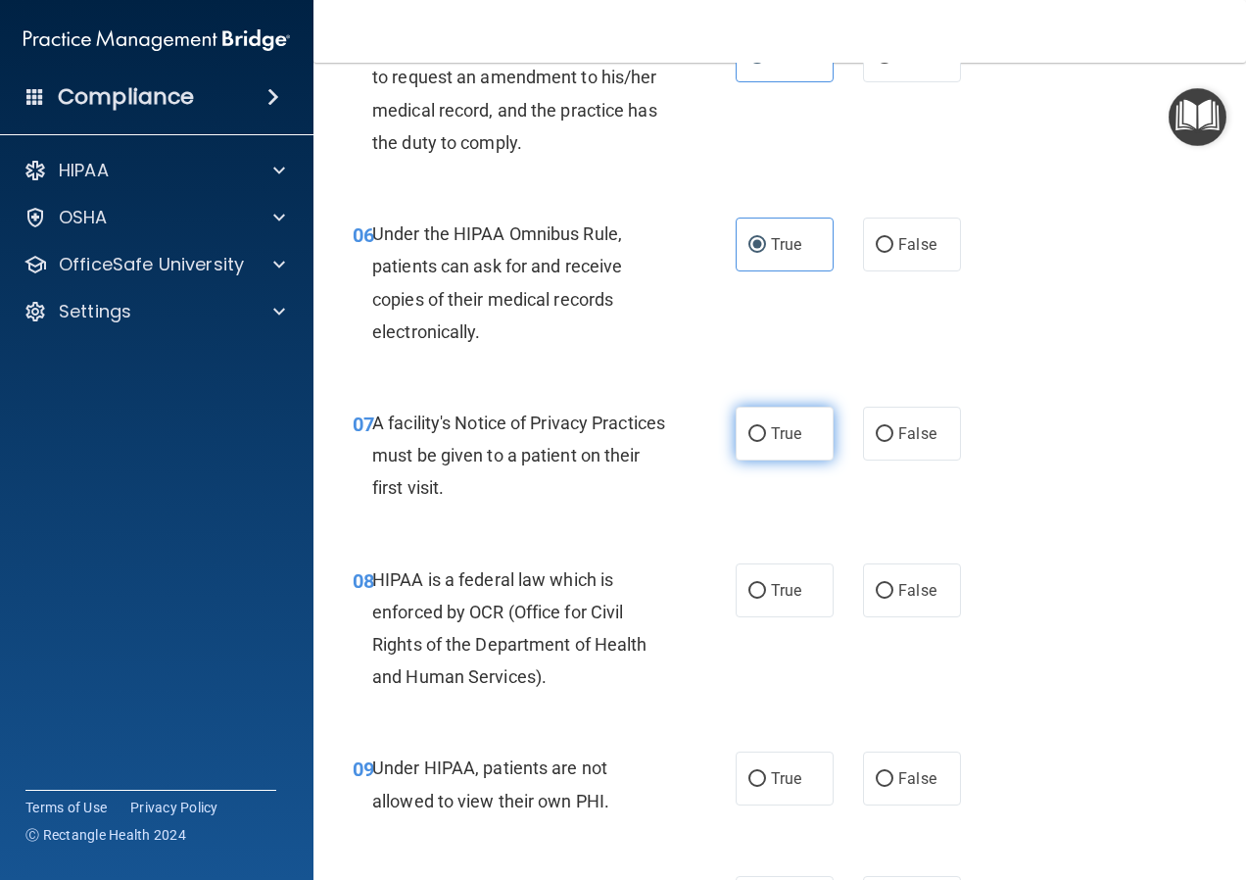
click at [771, 441] on span "True" at bounding box center [786, 433] width 30 height 19
click at [765, 441] on input "True" at bounding box center [757, 434] width 18 height 15
radio input "true"
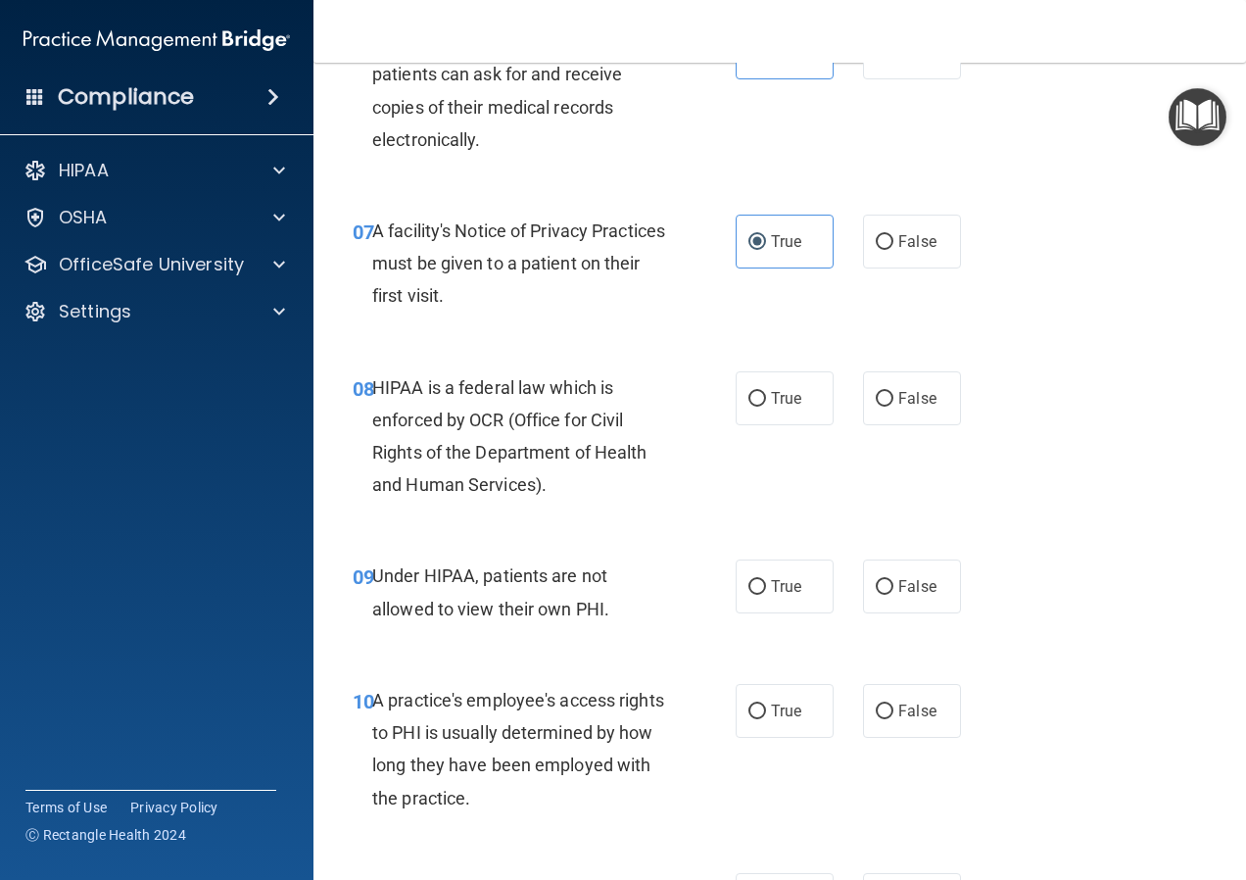
scroll to position [1273, 0]
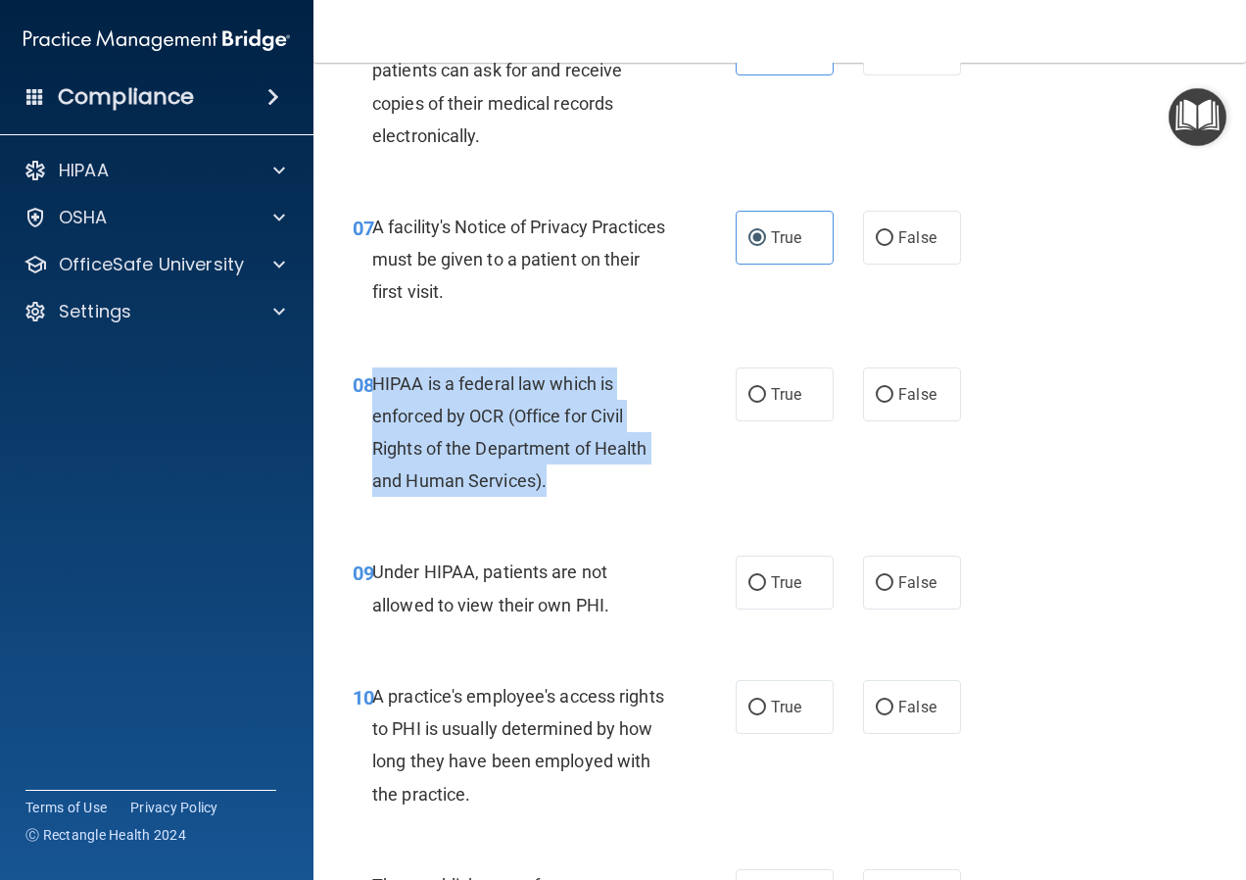
drag, startPoint x: 373, startPoint y: 366, endPoint x: 571, endPoint y: 503, distance: 240.7
click at [571, 503] on div "08 HIPAA is a federal law which is enforced by OCR (Office for Civil Rights of …" at bounding box center [544, 437] width 442 height 140
copy span "HIPAA is a federal law which is enforced by OCR (Office for Civil Rights of the…"
click at [754, 390] on input "True" at bounding box center [757, 395] width 18 height 15
radio input "true"
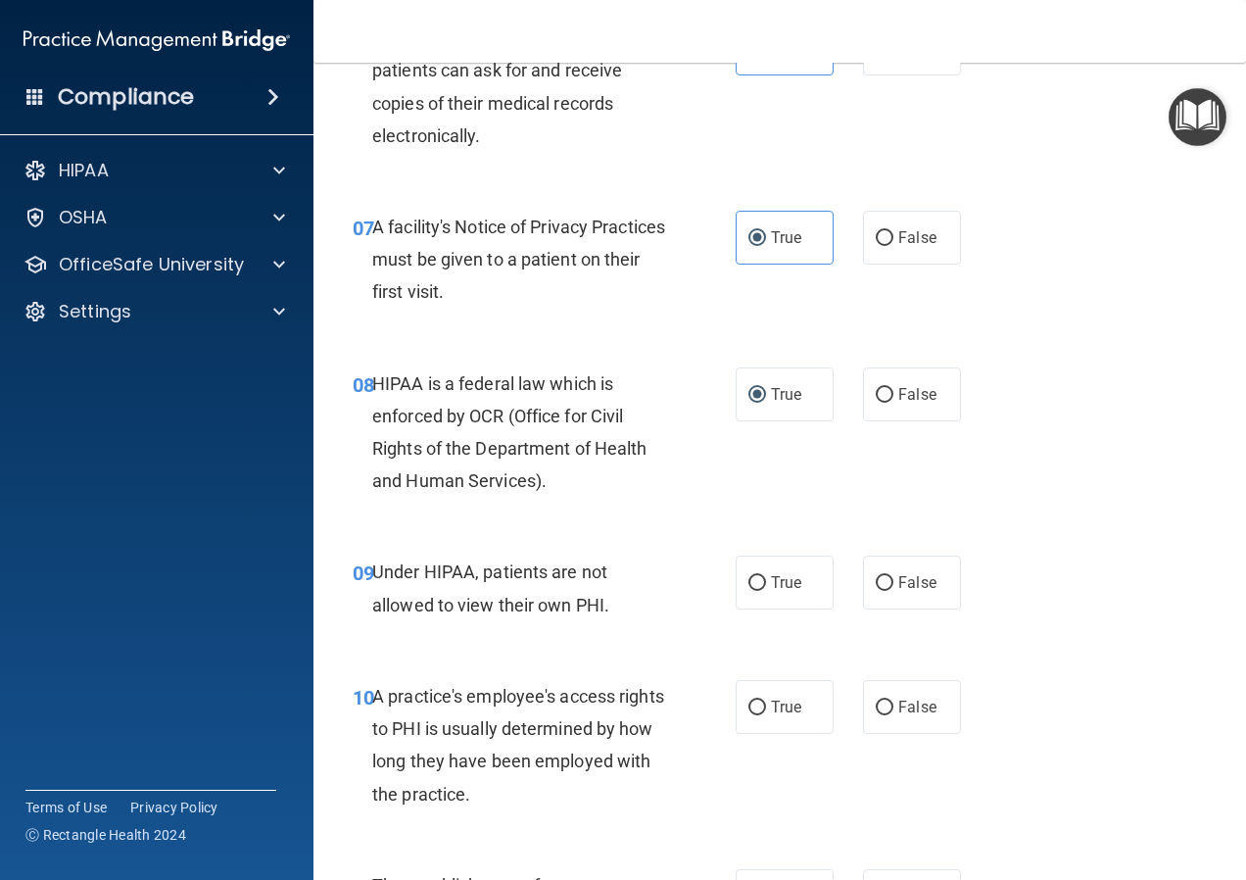
click at [631, 601] on div "Under HIPAA, patients are not allowed to view their own PHI." at bounding box center [527, 587] width 310 height 65
click at [902, 589] on span "False" at bounding box center [917, 582] width 38 height 19
click at [893, 589] on input "False" at bounding box center [885, 583] width 18 height 15
radio input "true"
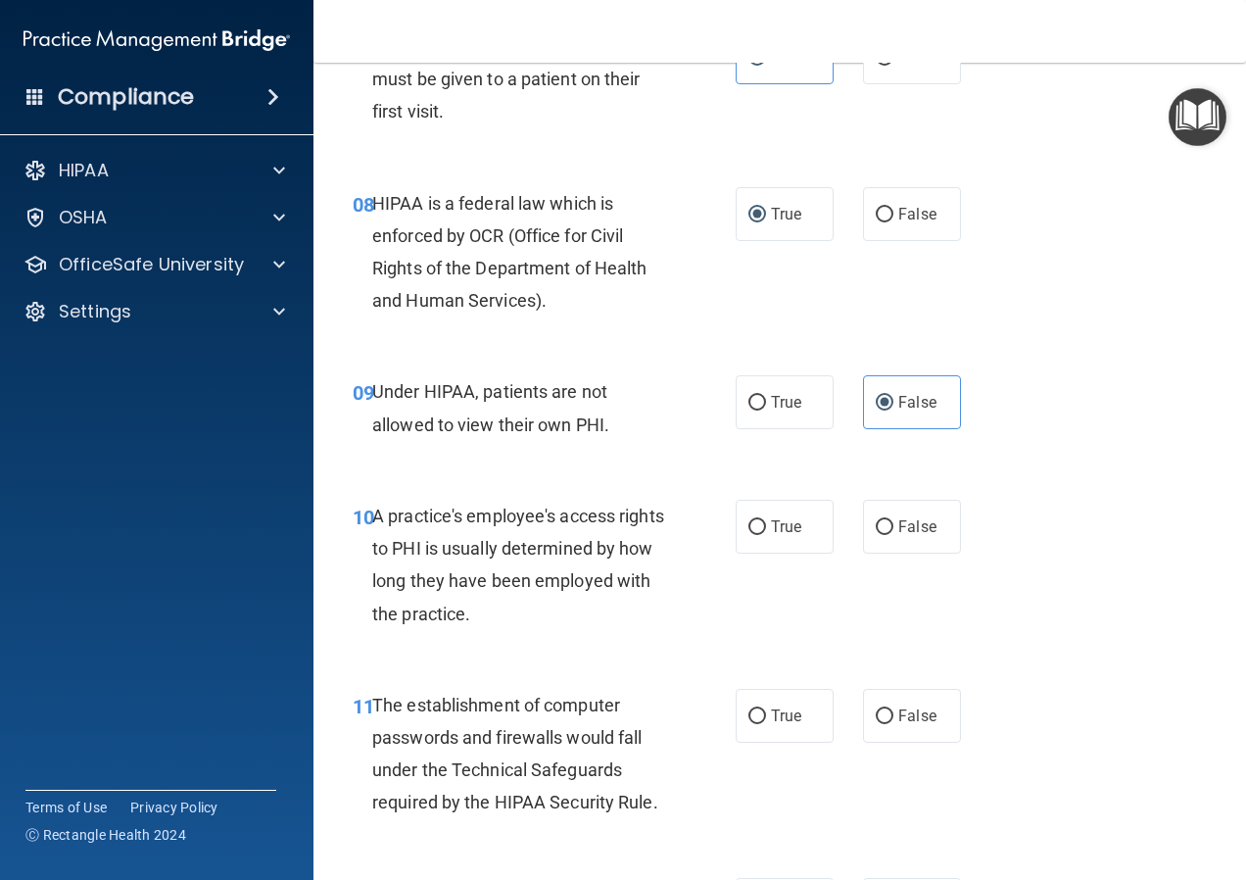
scroll to position [1469, 0]
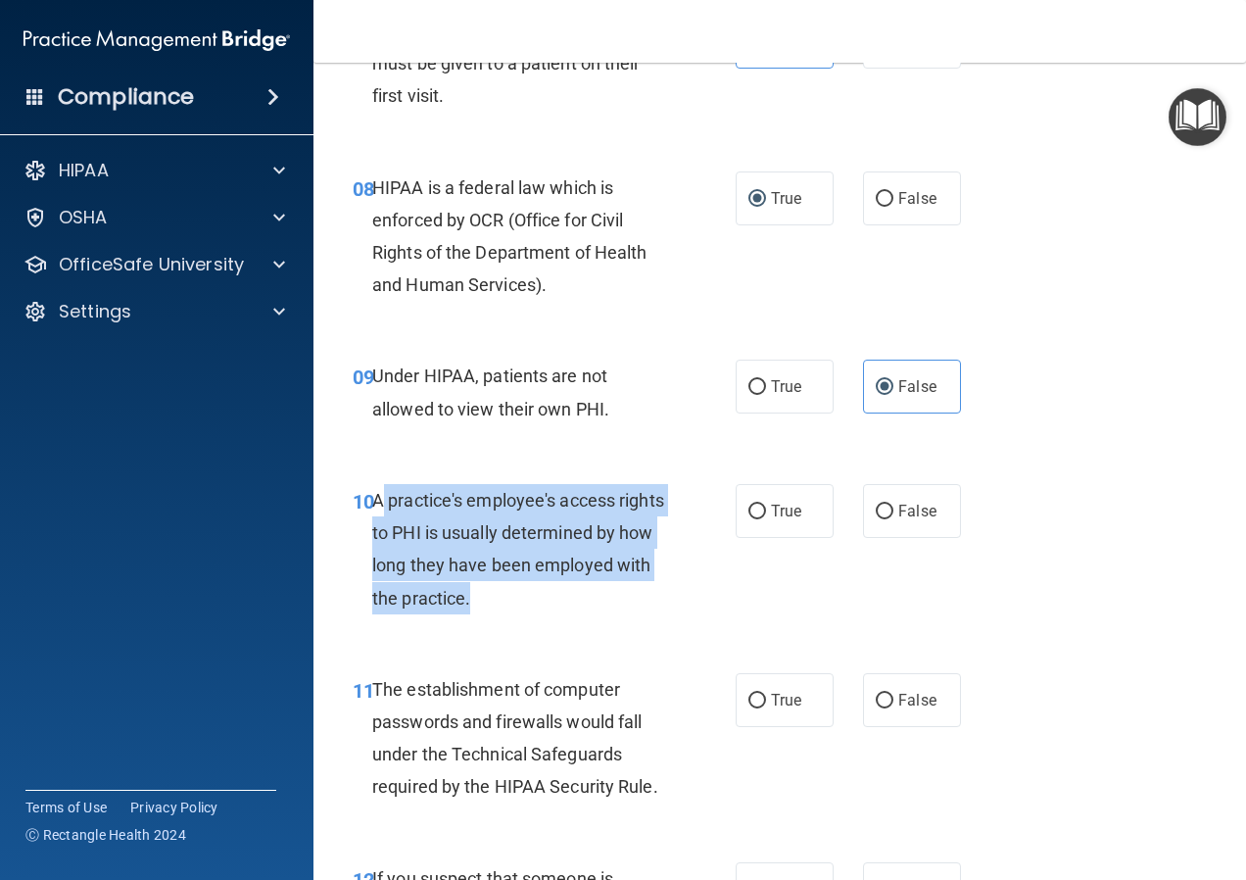
drag, startPoint x: 380, startPoint y: 487, endPoint x: 635, endPoint y: 605, distance: 280.9
click at [635, 605] on div "A practice's employee's access rights to PHI is usually determined by how long …" at bounding box center [527, 549] width 310 height 130
drag, startPoint x: 365, startPoint y: 474, endPoint x: 758, endPoint y: 653, distance: 431.7
copy div "10 A practice's employee's access rights to PHI is usually determined by how lo…"
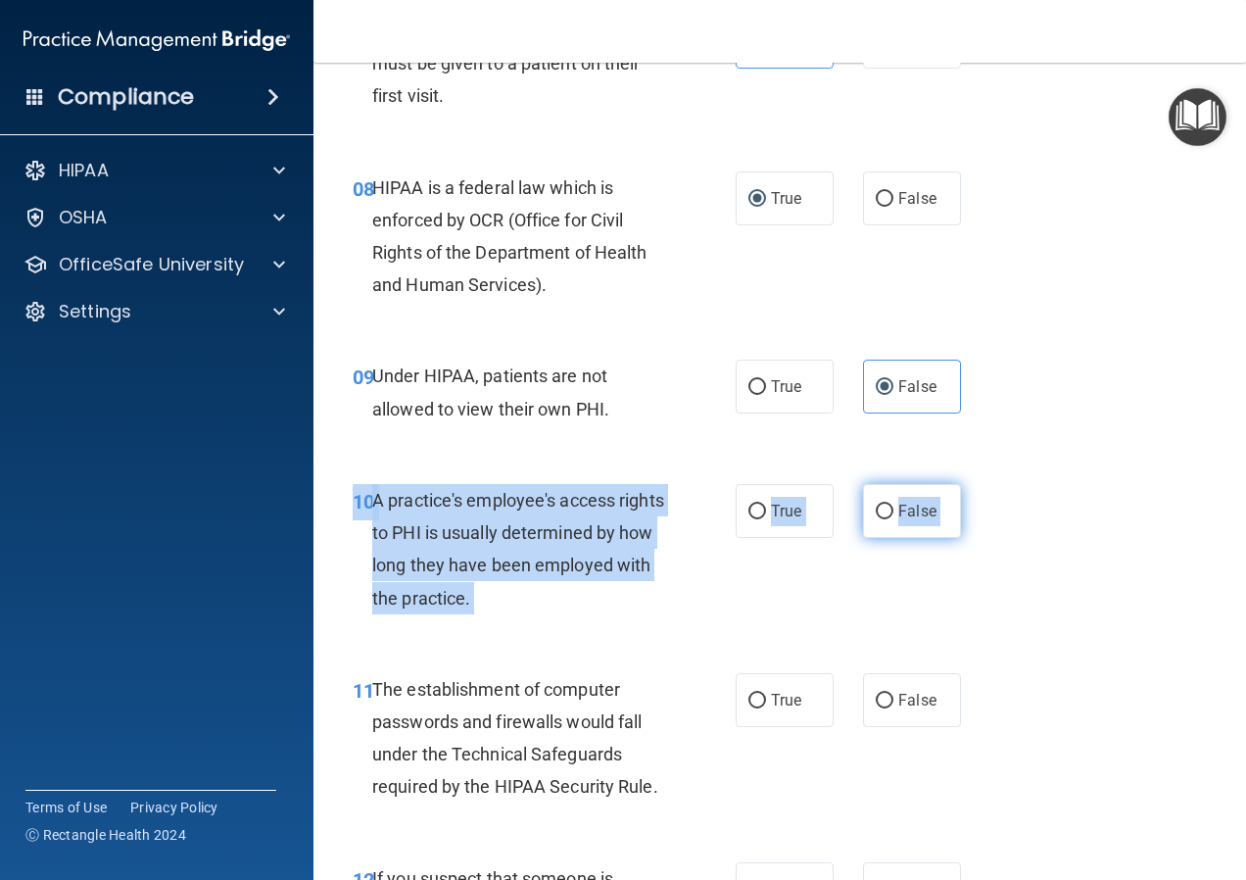
click at [906, 520] on label "False" at bounding box center [912, 511] width 98 height 54
click at [893, 519] on input "False" at bounding box center [885, 511] width 18 height 15
radio input "true"
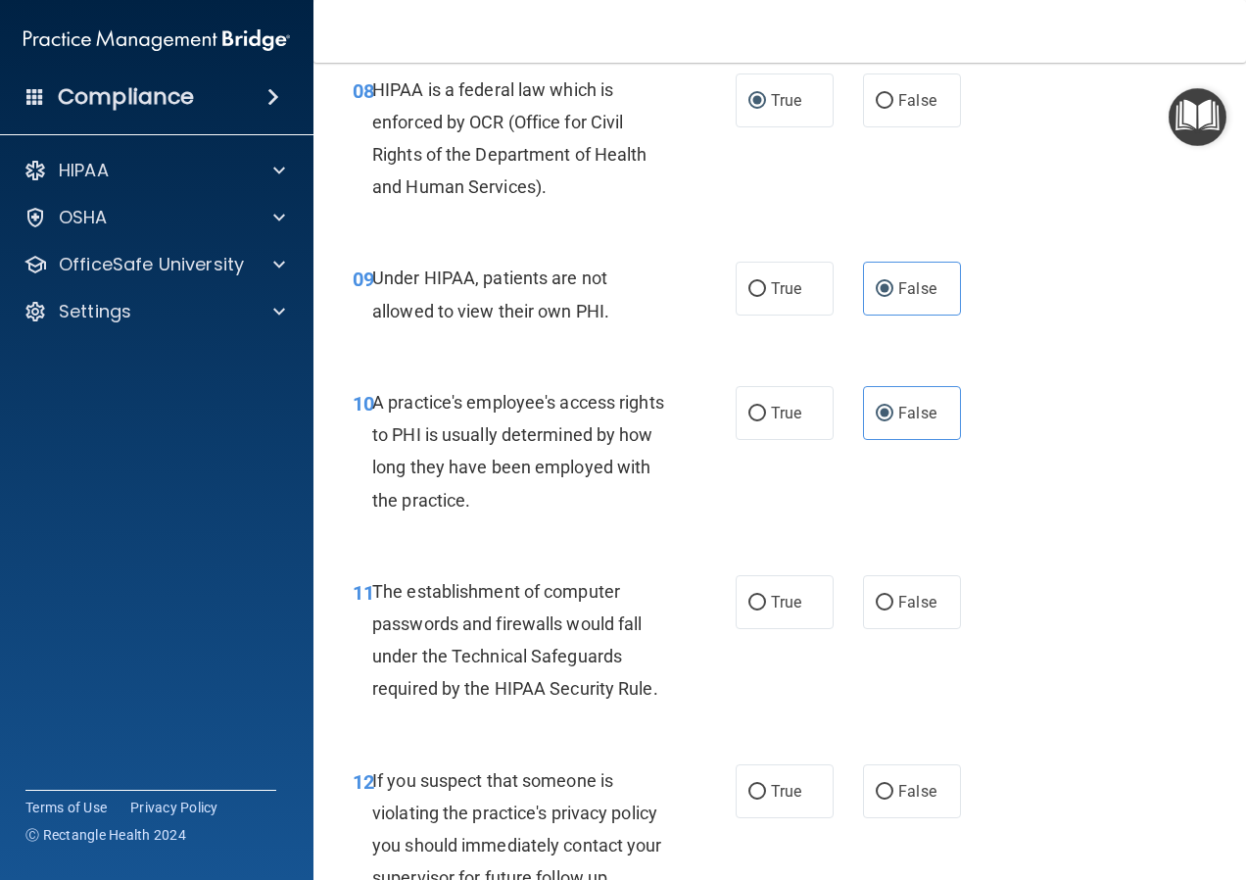
scroll to position [1665, 0]
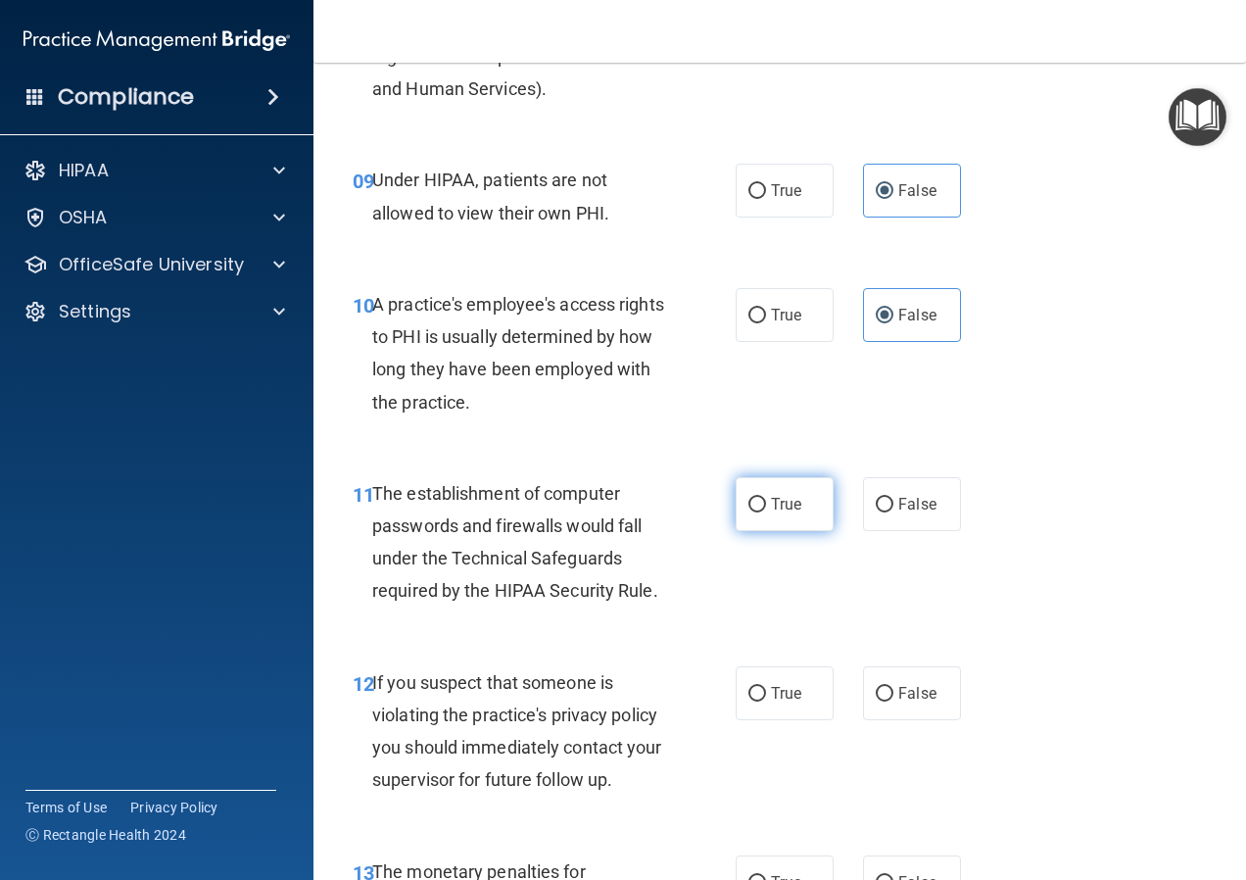
click at [771, 508] on span "True" at bounding box center [786, 504] width 30 height 19
click at [764, 508] on input "True" at bounding box center [757, 505] width 18 height 15
radio input "true"
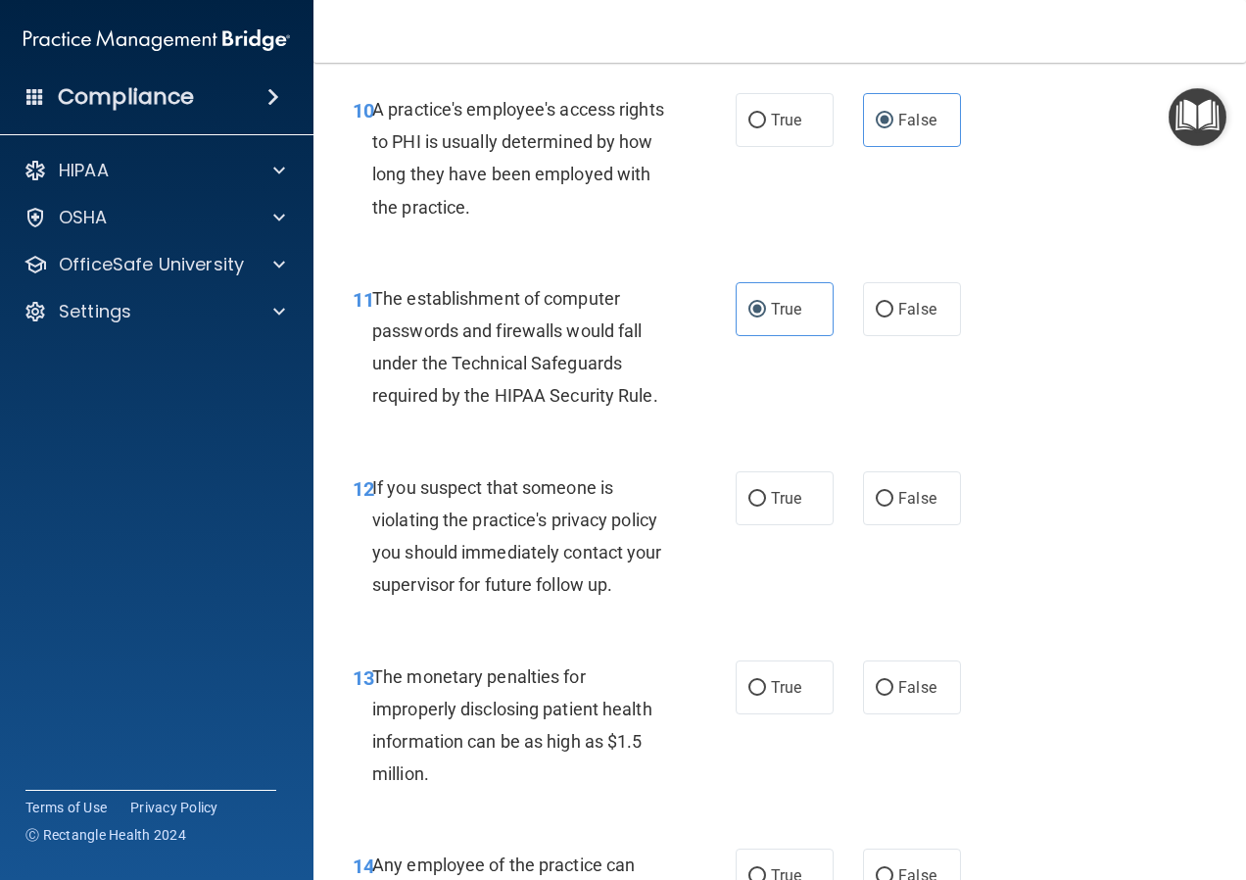
scroll to position [1861, 0]
click at [771, 496] on span "True" at bounding box center [786, 497] width 30 height 19
click at [764, 496] on input "True" at bounding box center [757, 498] width 18 height 15
radio input "true"
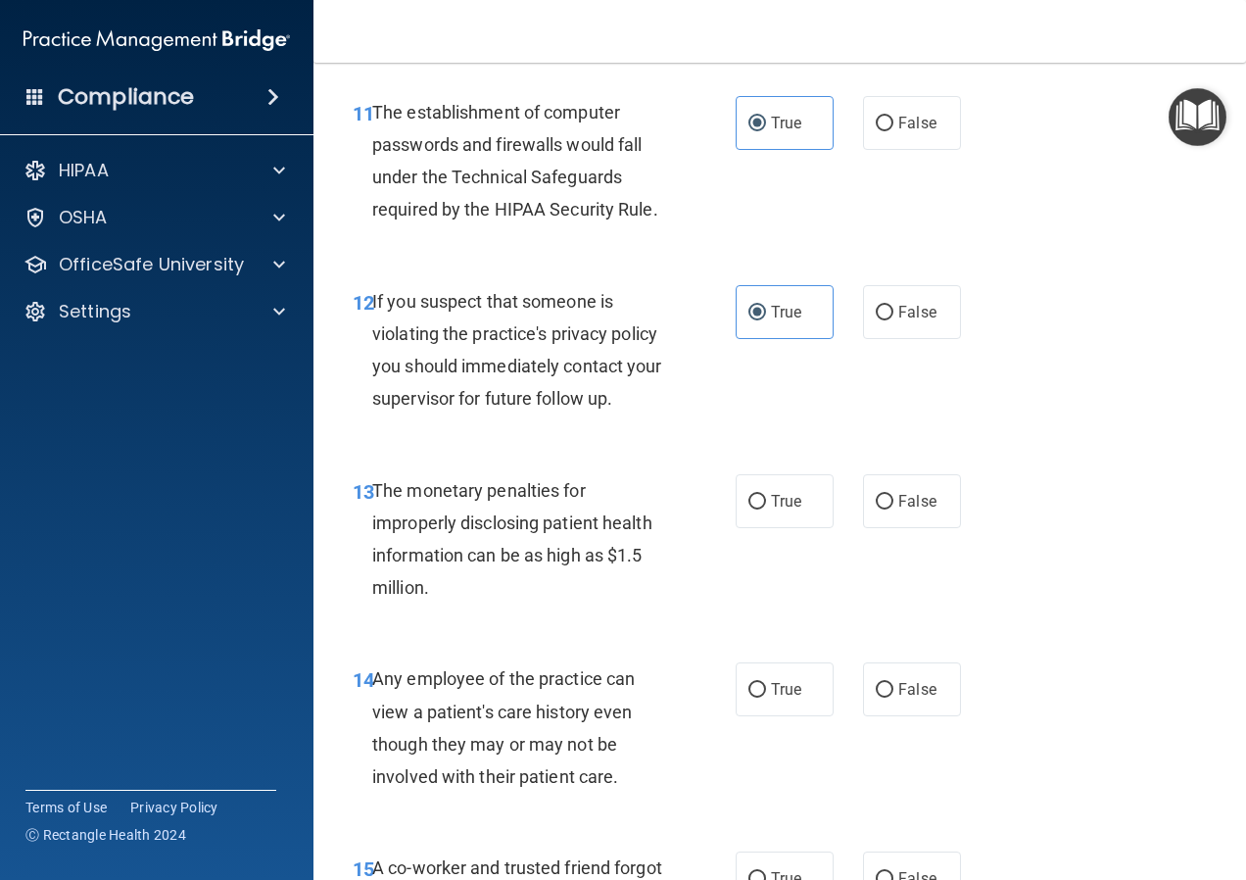
scroll to position [2057, 0]
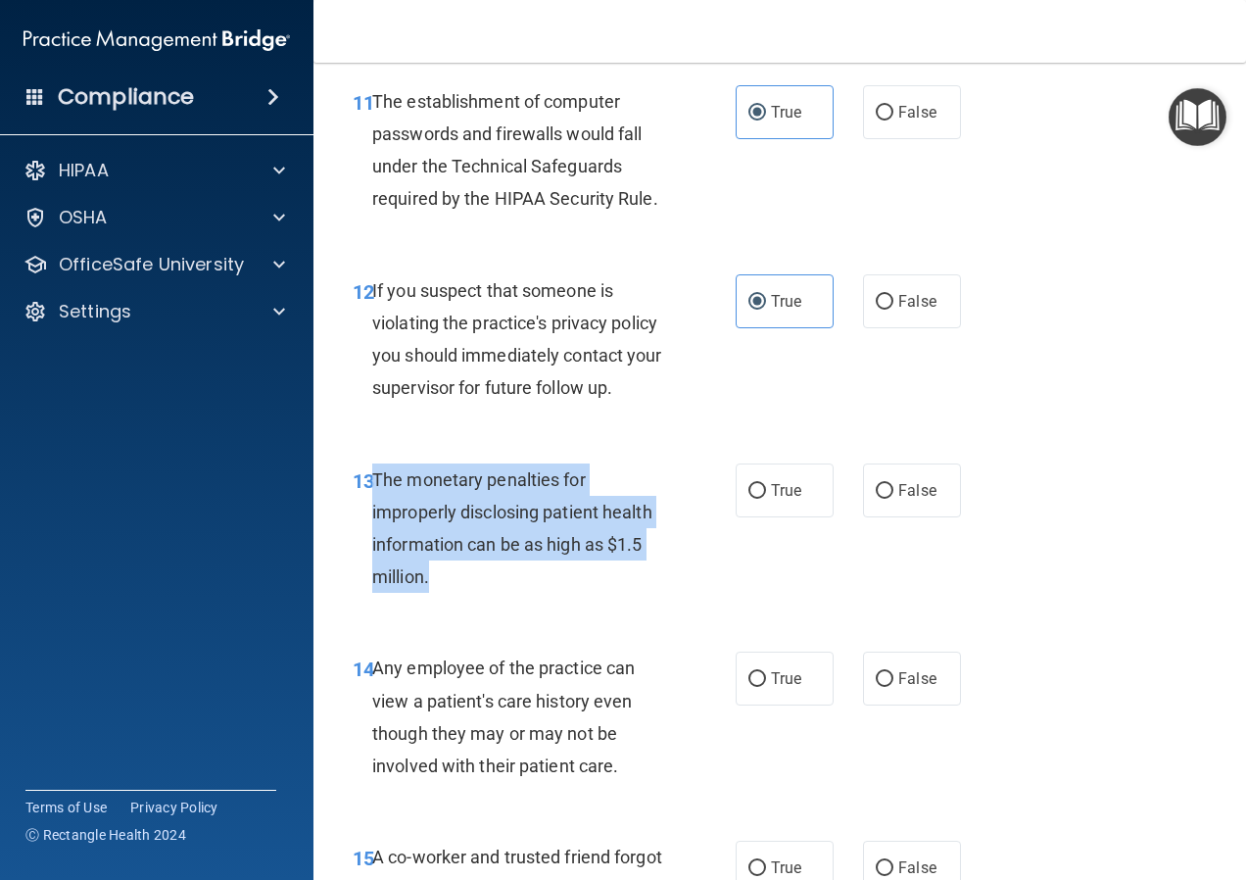
drag, startPoint x: 371, startPoint y: 466, endPoint x: 462, endPoint y: 572, distance: 139.6
click at [462, 572] on div "The monetary penalties for improperly disclosing patient health information can…" at bounding box center [527, 528] width 310 height 130
copy span "The monetary penalties for improperly disclosing patient health information can…"
click at [757, 498] on input "True" at bounding box center [757, 491] width 18 height 15
radio input "true"
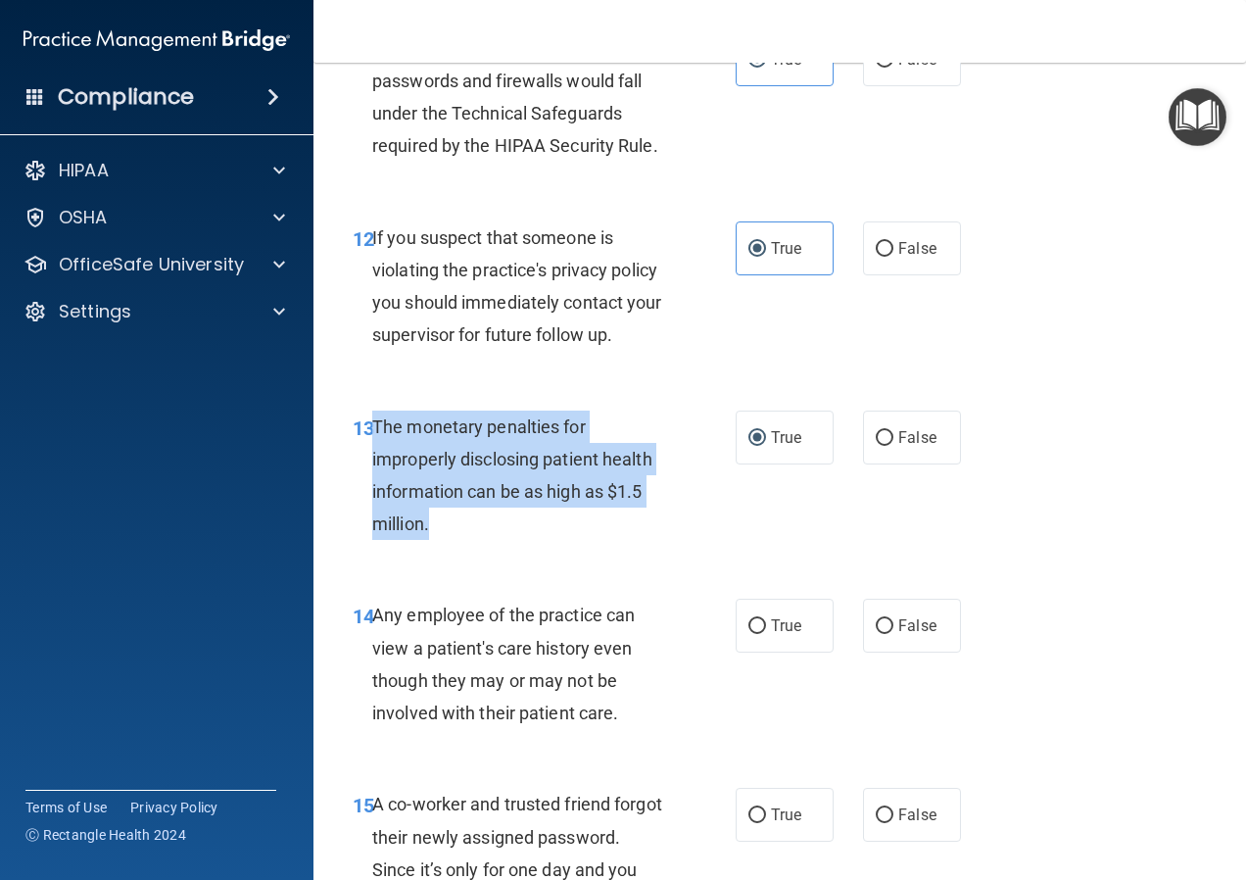
scroll to position [2155, 0]
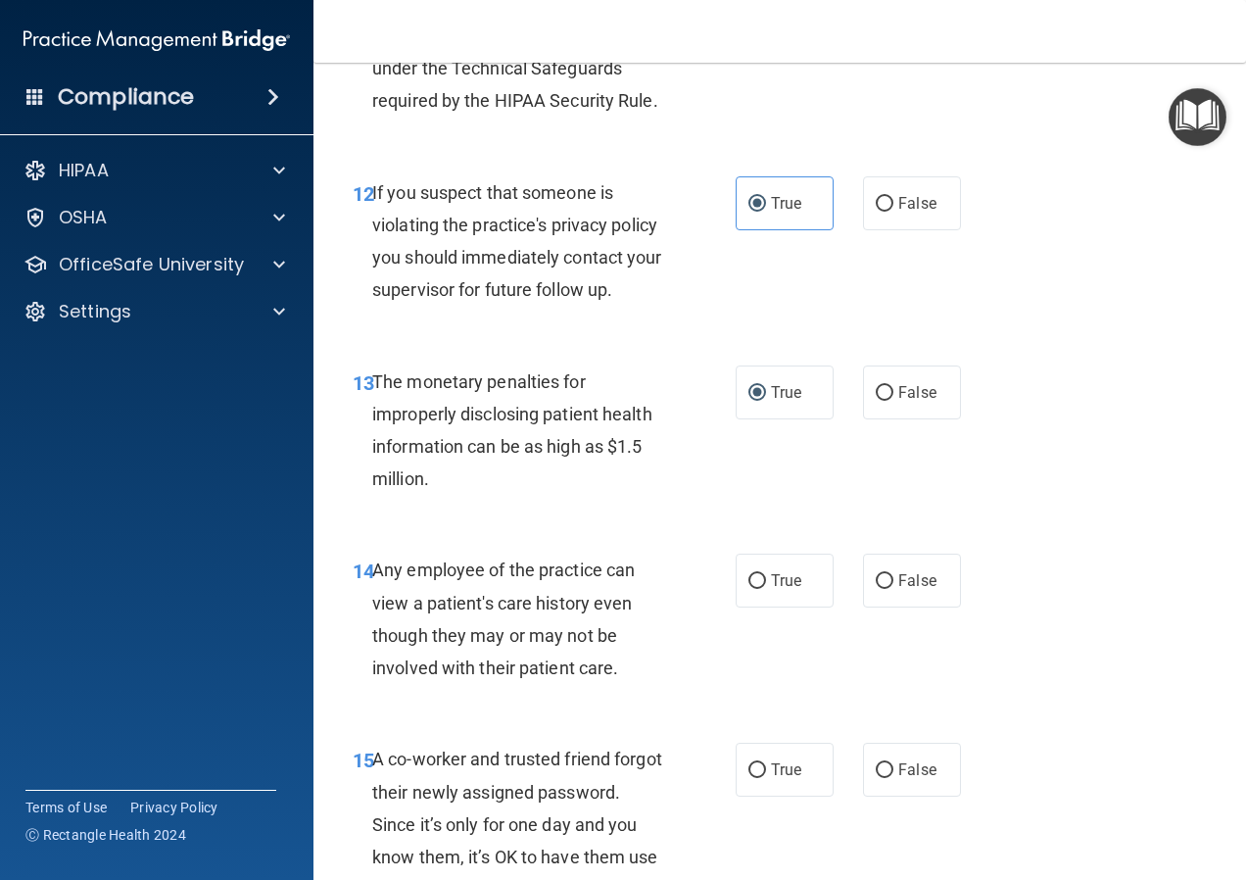
click at [649, 668] on div "Any employee of the practice can view a patient's care history even though they…" at bounding box center [527, 618] width 310 height 130
click at [909, 575] on span "False" at bounding box center [917, 580] width 38 height 19
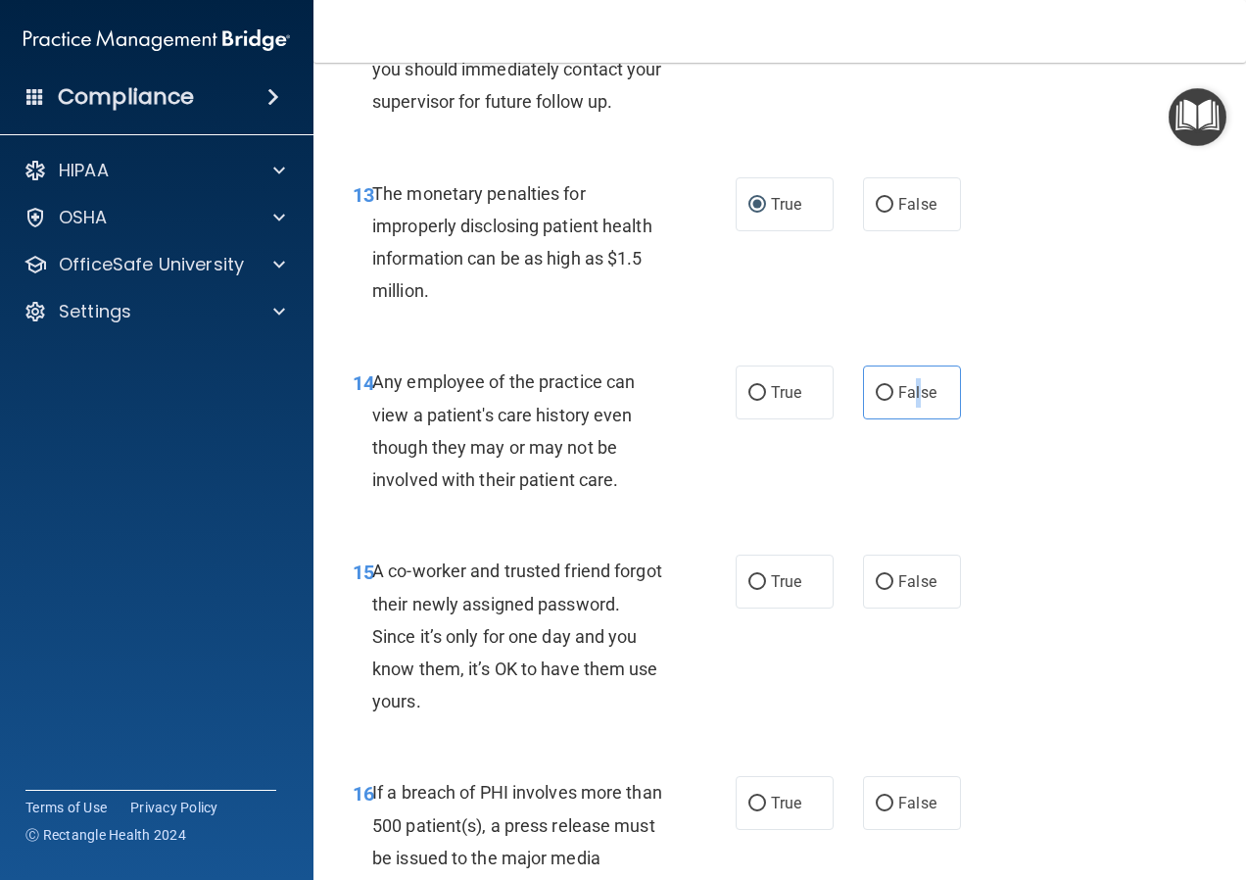
scroll to position [2351, 0]
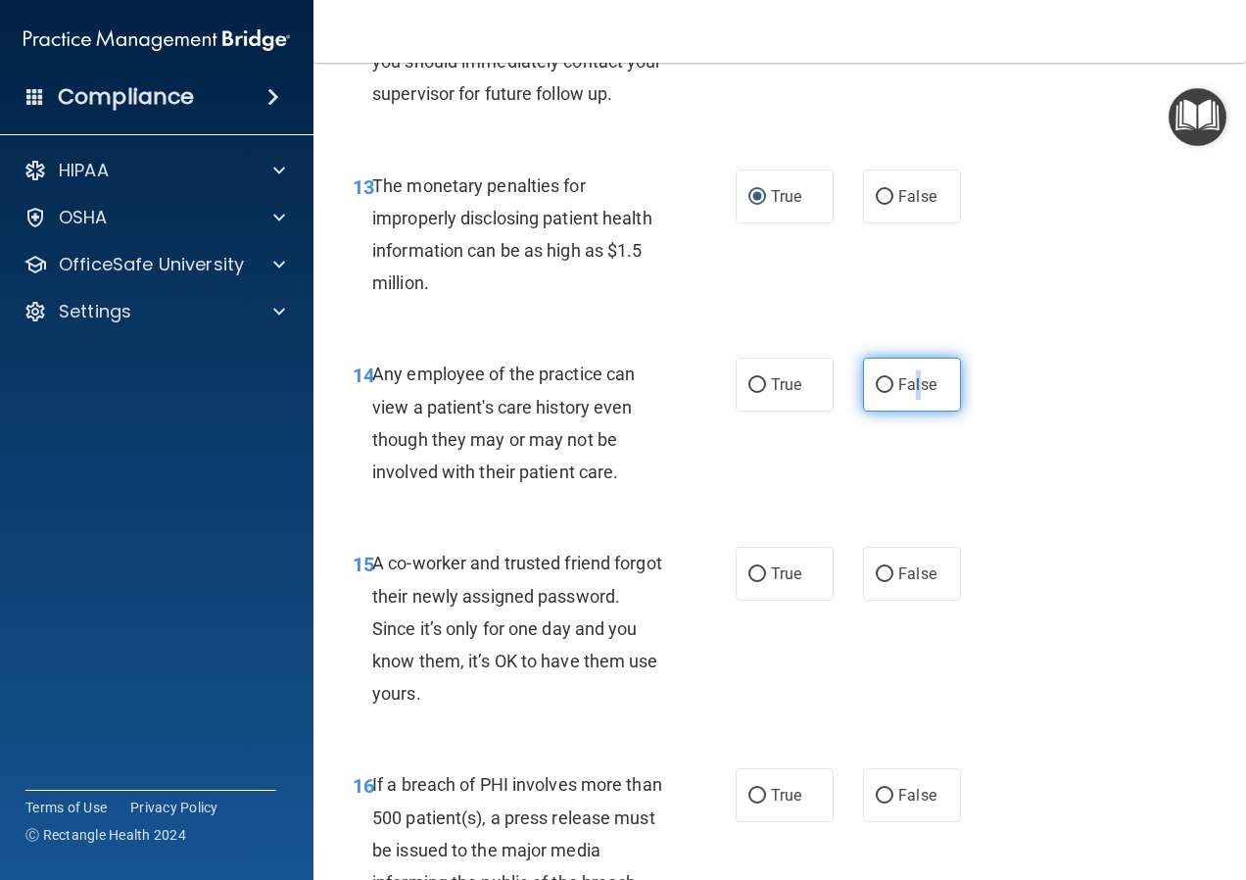
click at [876, 382] on input "False" at bounding box center [885, 385] width 18 height 15
radio input "true"
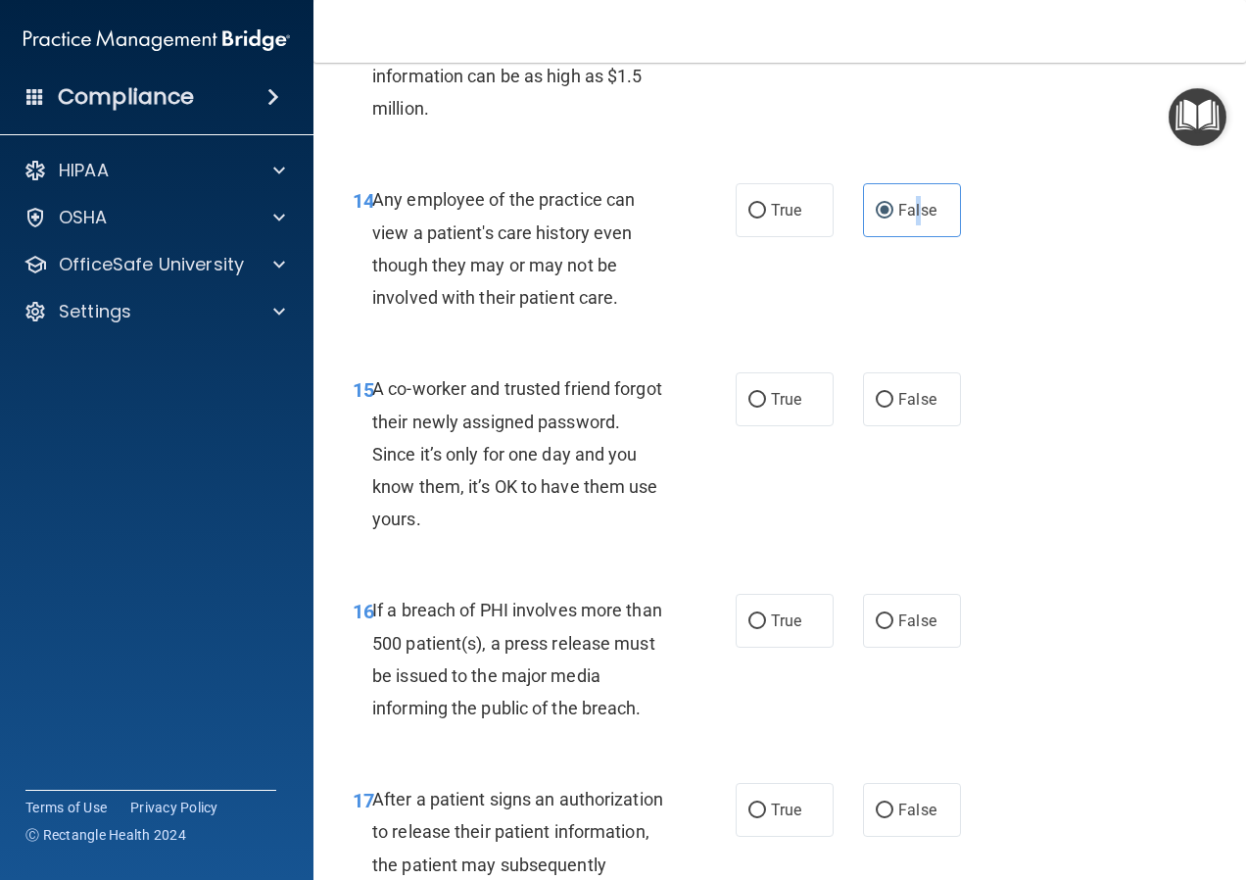
scroll to position [2547, 0]
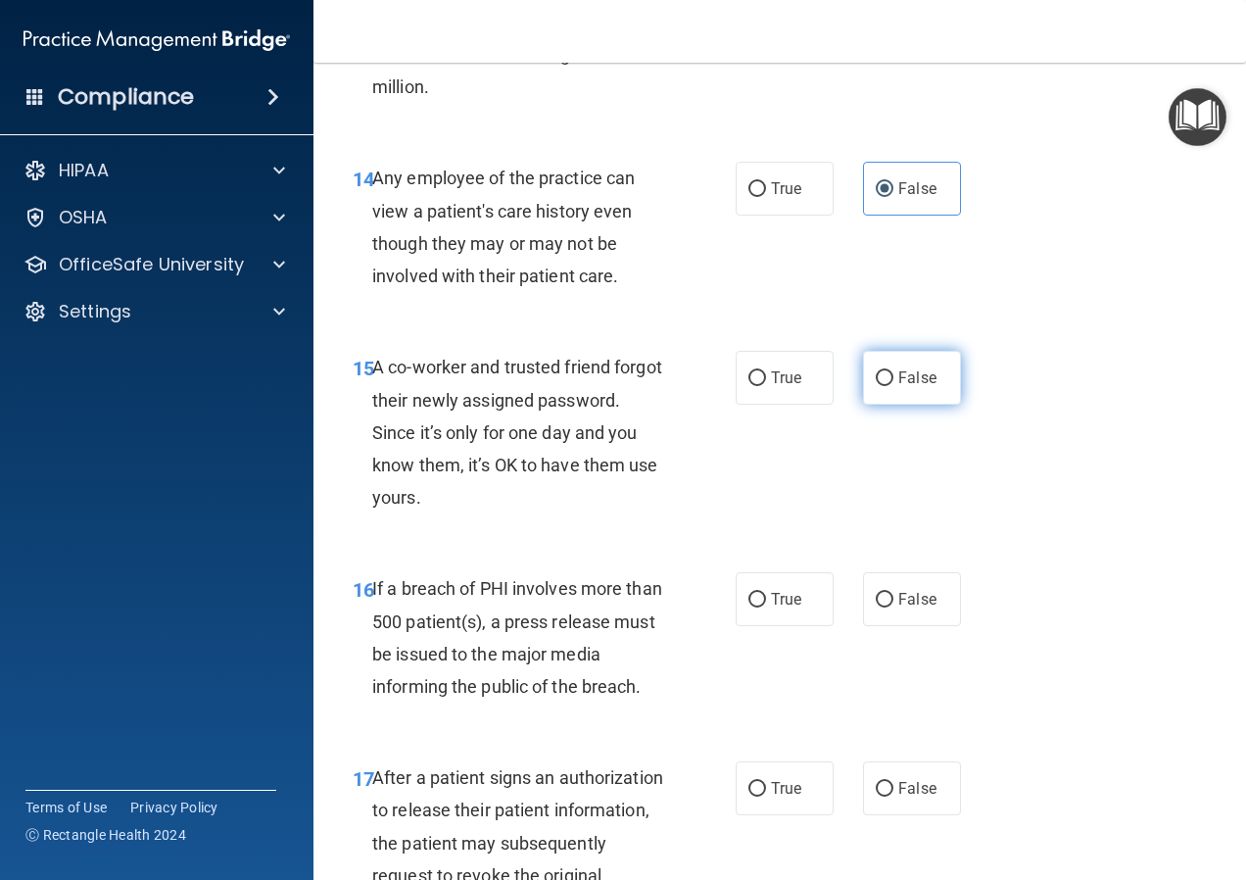
click at [898, 384] on span "False" at bounding box center [917, 377] width 38 height 19
click at [892, 384] on input "False" at bounding box center [885, 378] width 18 height 15
radio input "true"
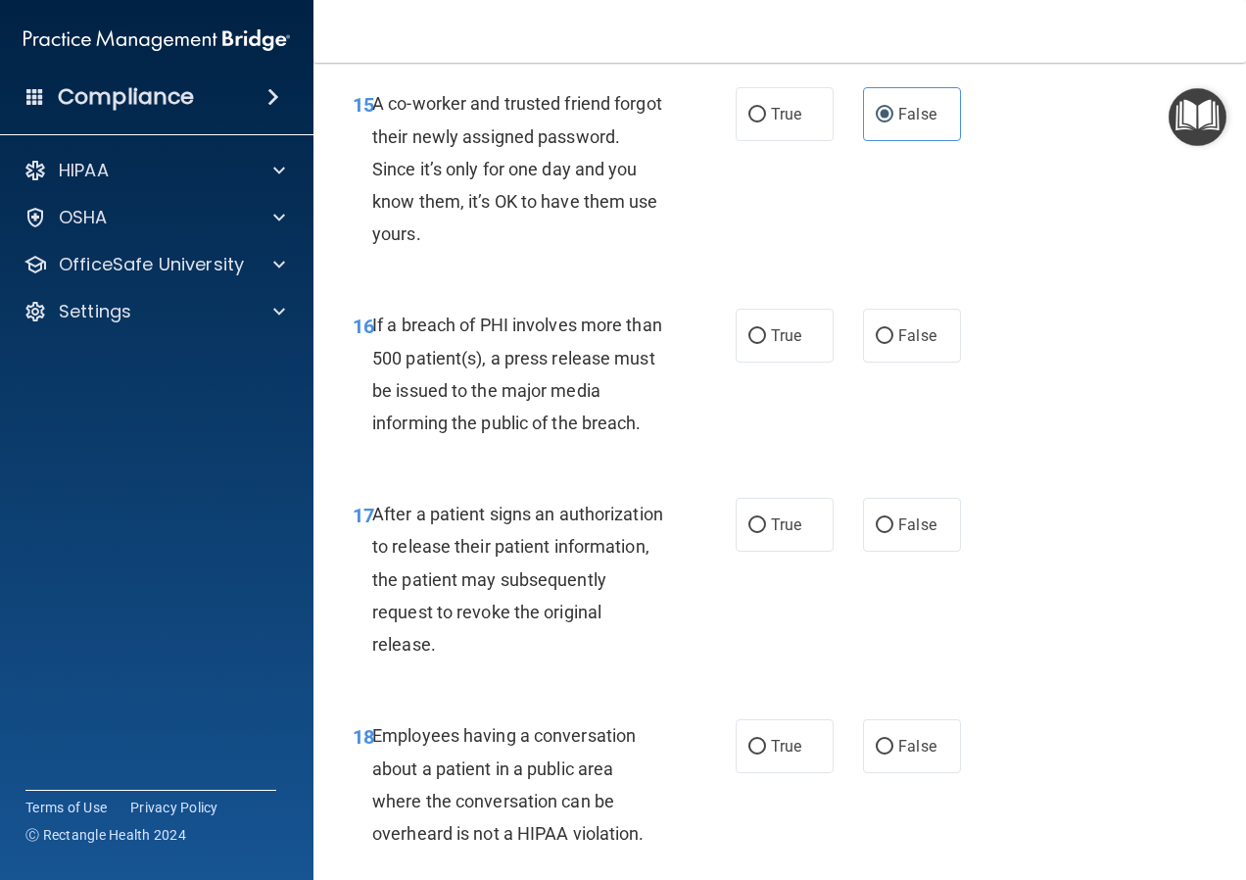
scroll to position [2841, 0]
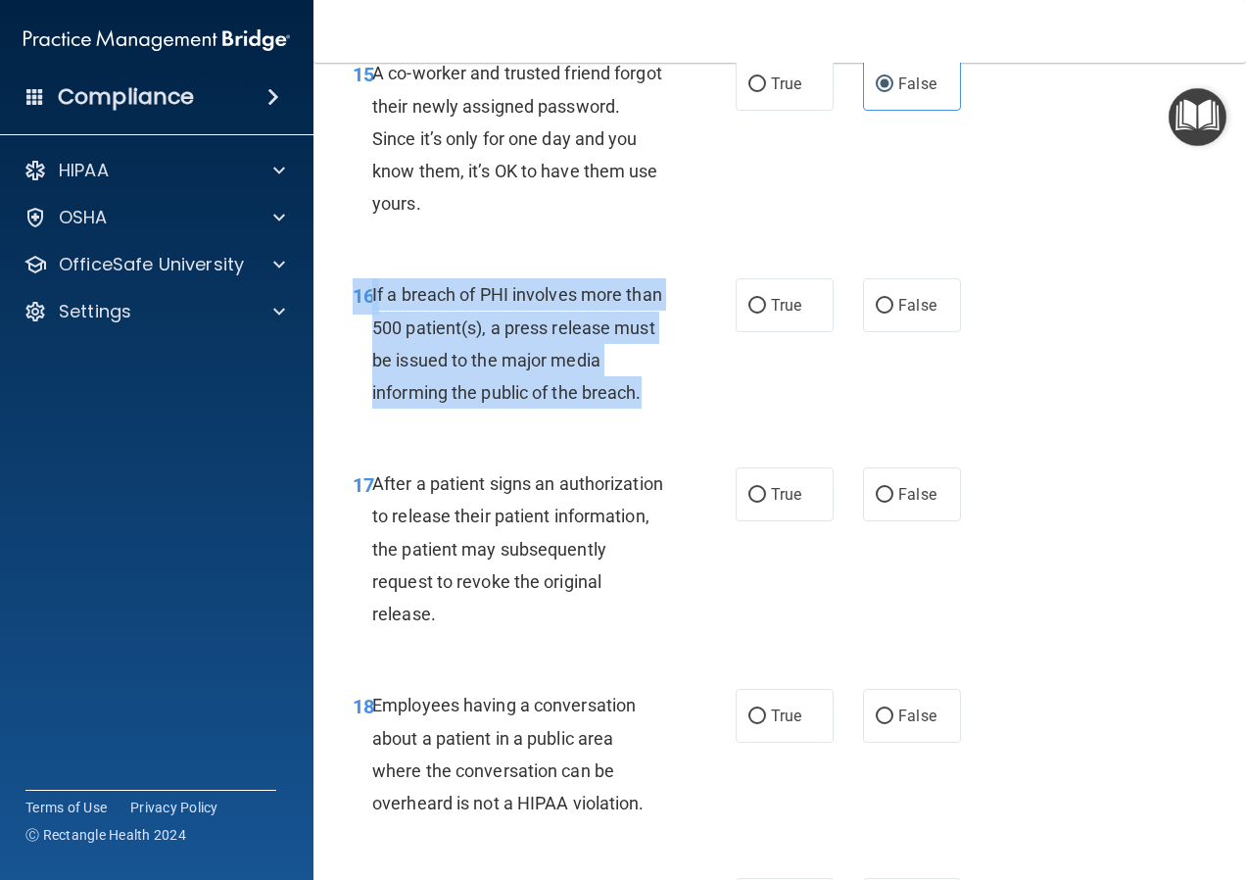
drag, startPoint x: 389, startPoint y: 283, endPoint x: 658, endPoint y: 404, distance: 295.1
click at [658, 404] on div "16 If a breach of PHI involves more than 500 patient(s), a press release must b…" at bounding box center [779, 348] width 883 height 189
copy div "16 If a breach of PHI involves more than 500 patient(s), a press release must b…"
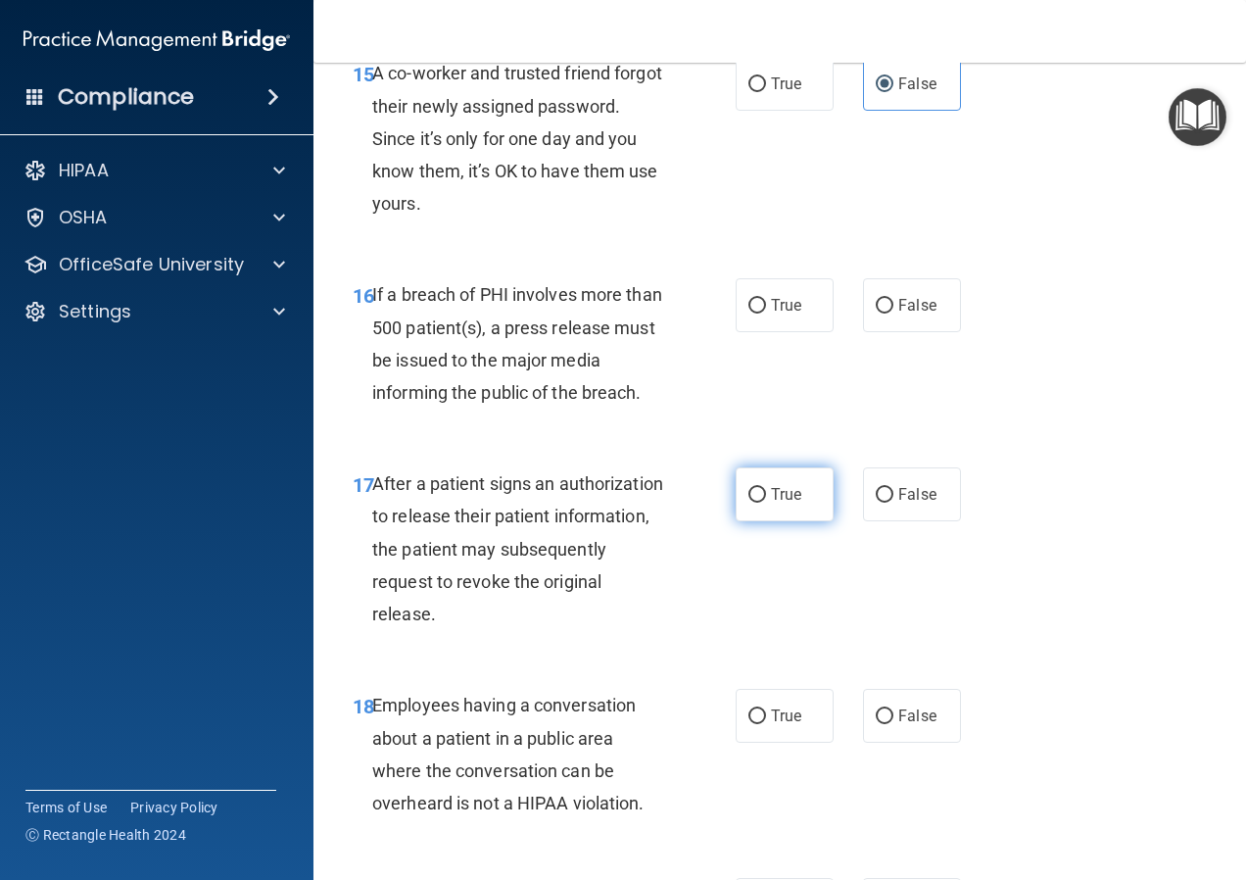
click at [760, 495] on label "True" at bounding box center [785, 494] width 98 height 54
click at [760, 495] on input "True" at bounding box center [757, 495] width 18 height 15
radio input "true"
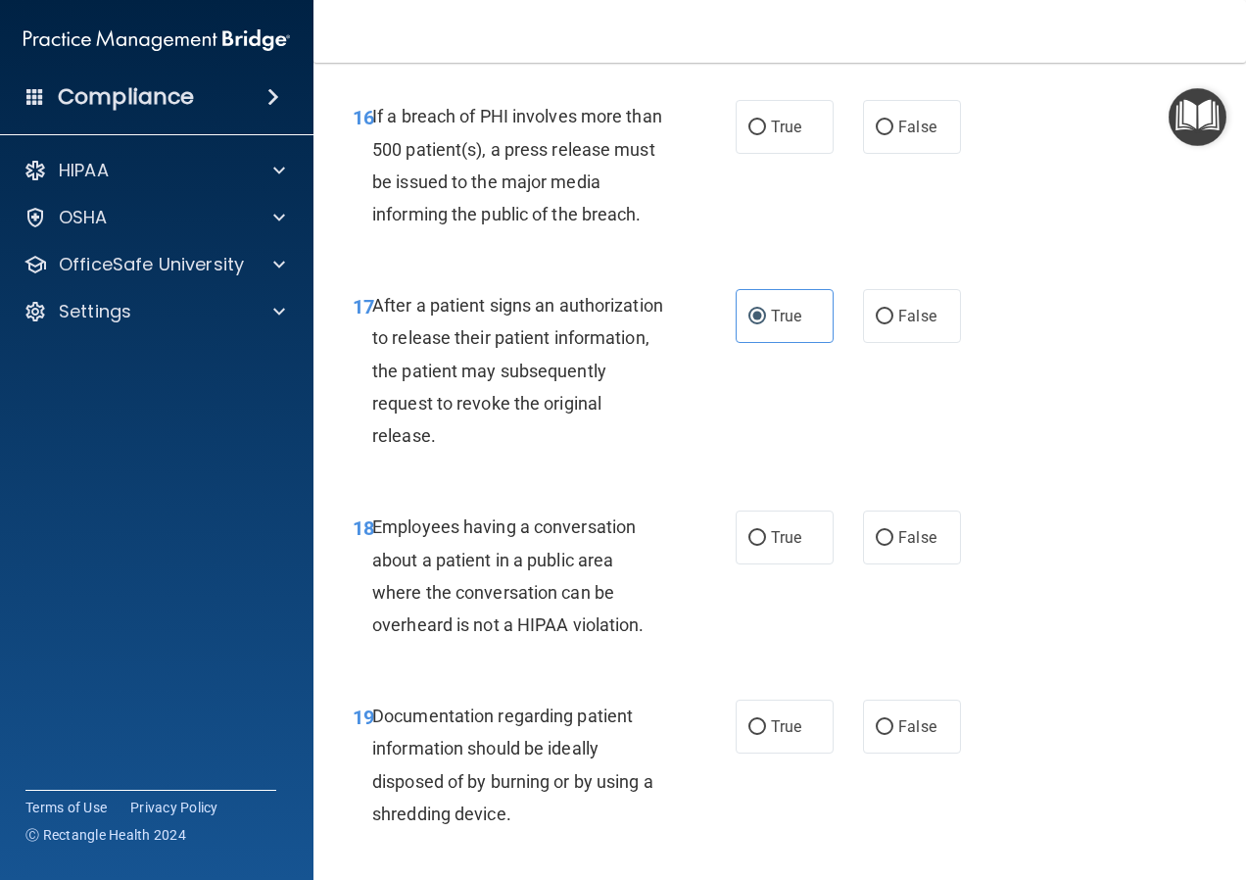
scroll to position [3036, 0]
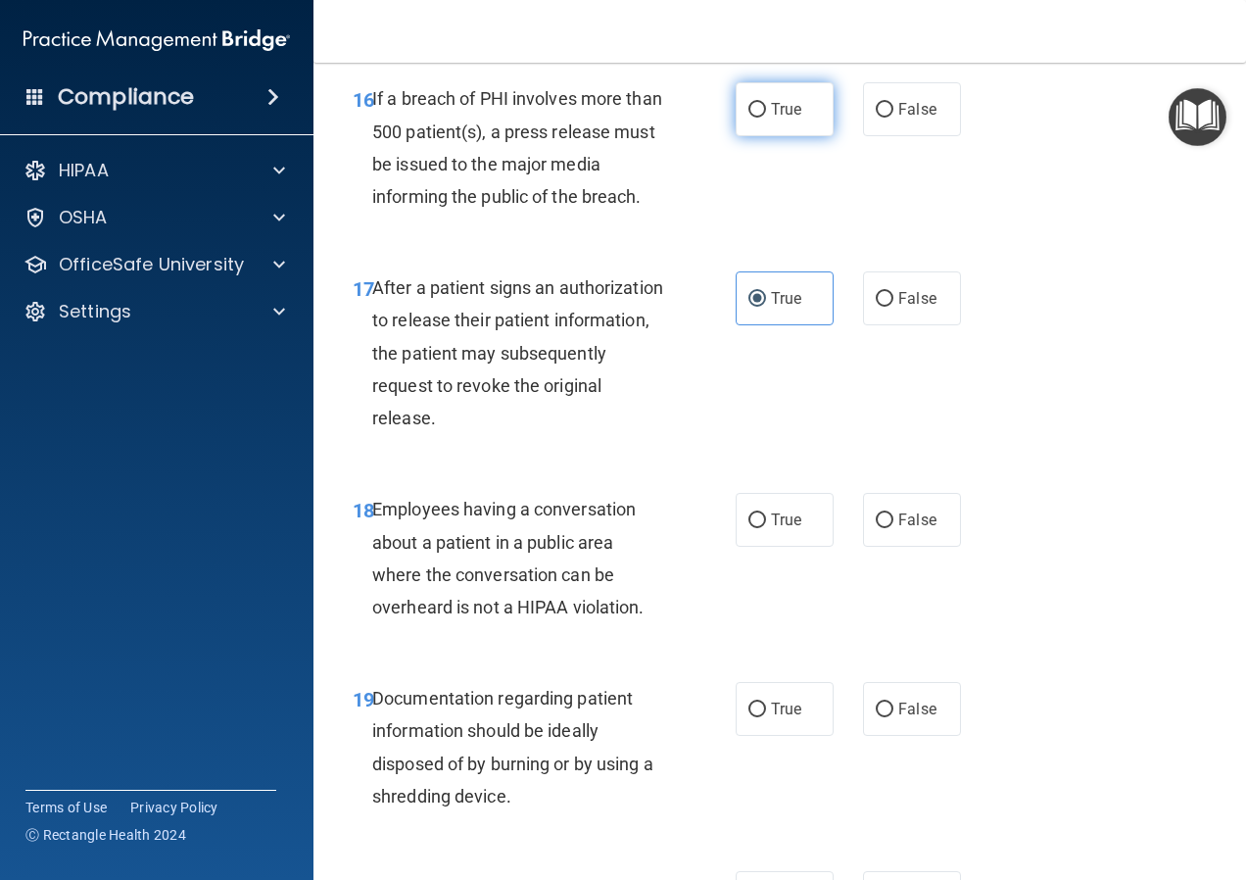
click at [781, 114] on span "True" at bounding box center [786, 109] width 30 height 19
click at [766, 114] on input "True" at bounding box center [757, 110] width 18 height 15
radio input "true"
click at [888, 516] on label "False" at bounding box center [912, 520] width 98 height 54
click at [888, 516] on input "False" at bounding box center [885, 520] width 18 height 15
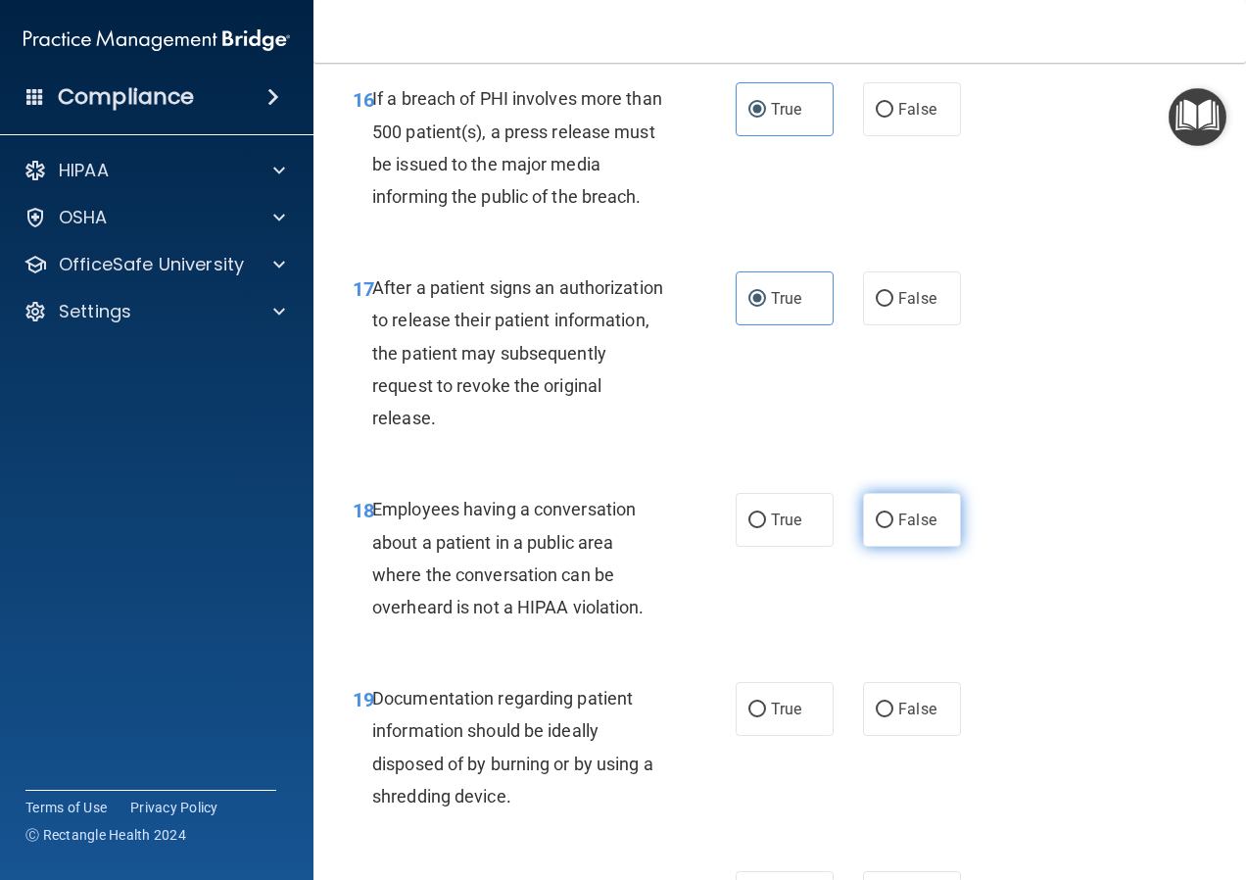
radio input "true"
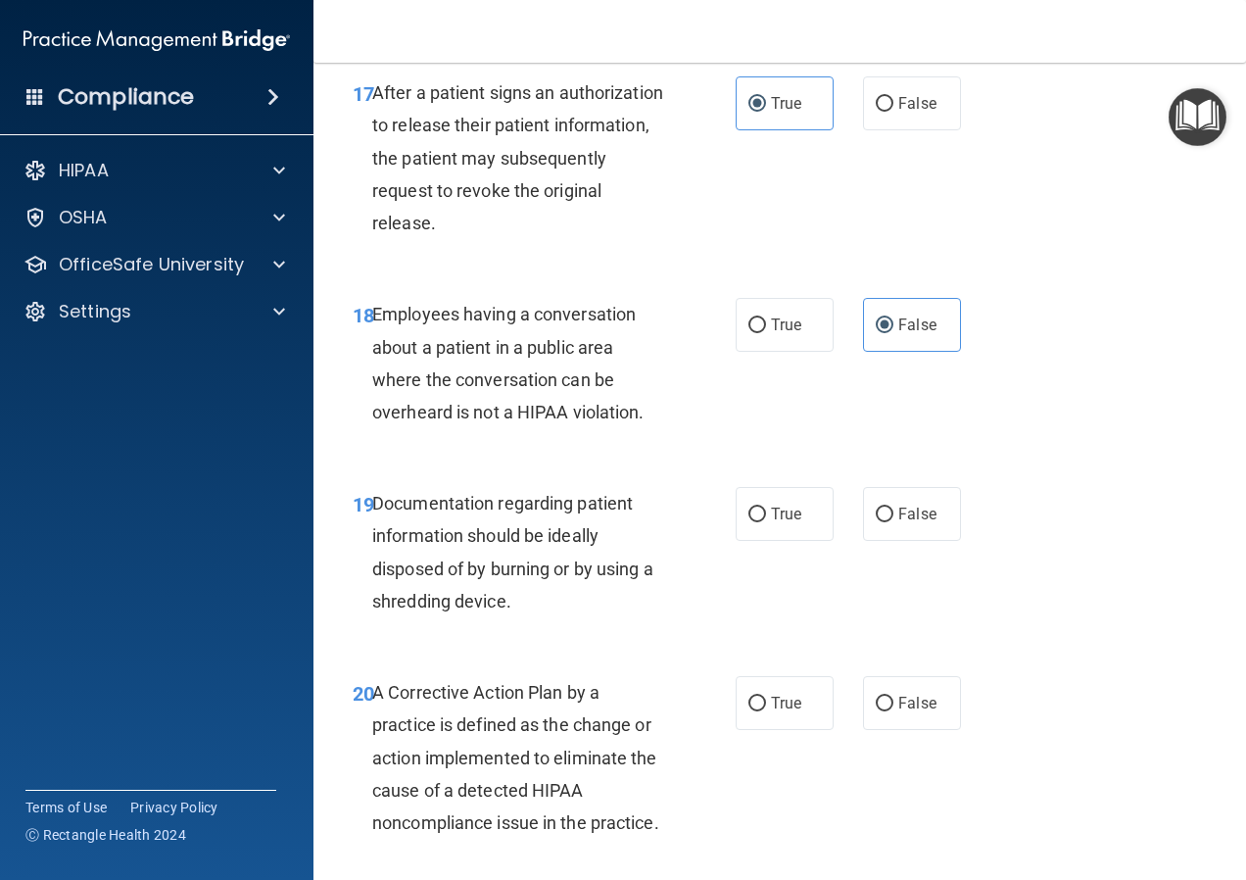
scroll to position [3232, 0]
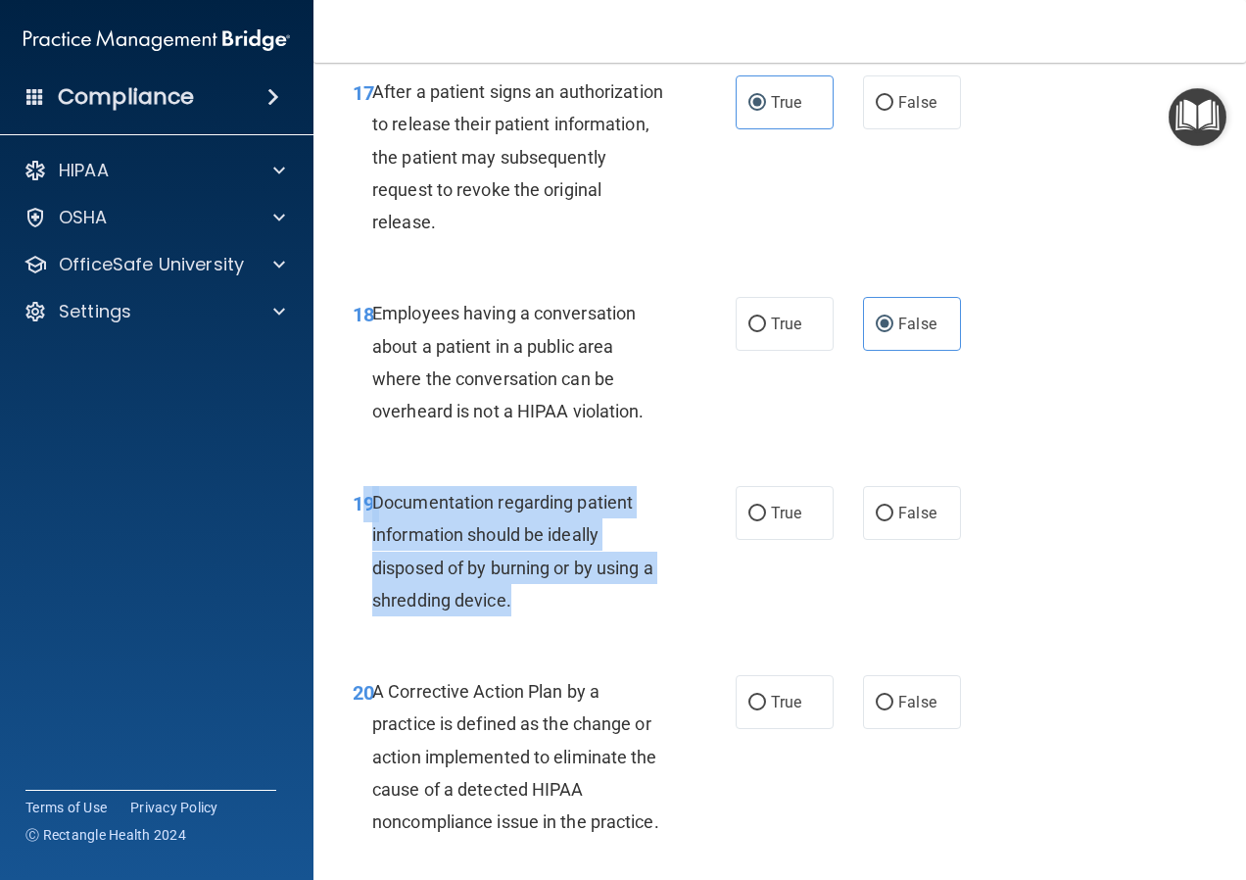
drag, startPoint x: 548, startPoint y: 601, endPoint x: 367, endPoint y: 502, distance: 205.6
click at [367, 502] on div "19 Documentation regarding patient information should be ideally disposed of by…" at bounding box center [544, 556] width 442 height 140
copy div "9 Documentation regarding patient information should be ideally disposed of by …"
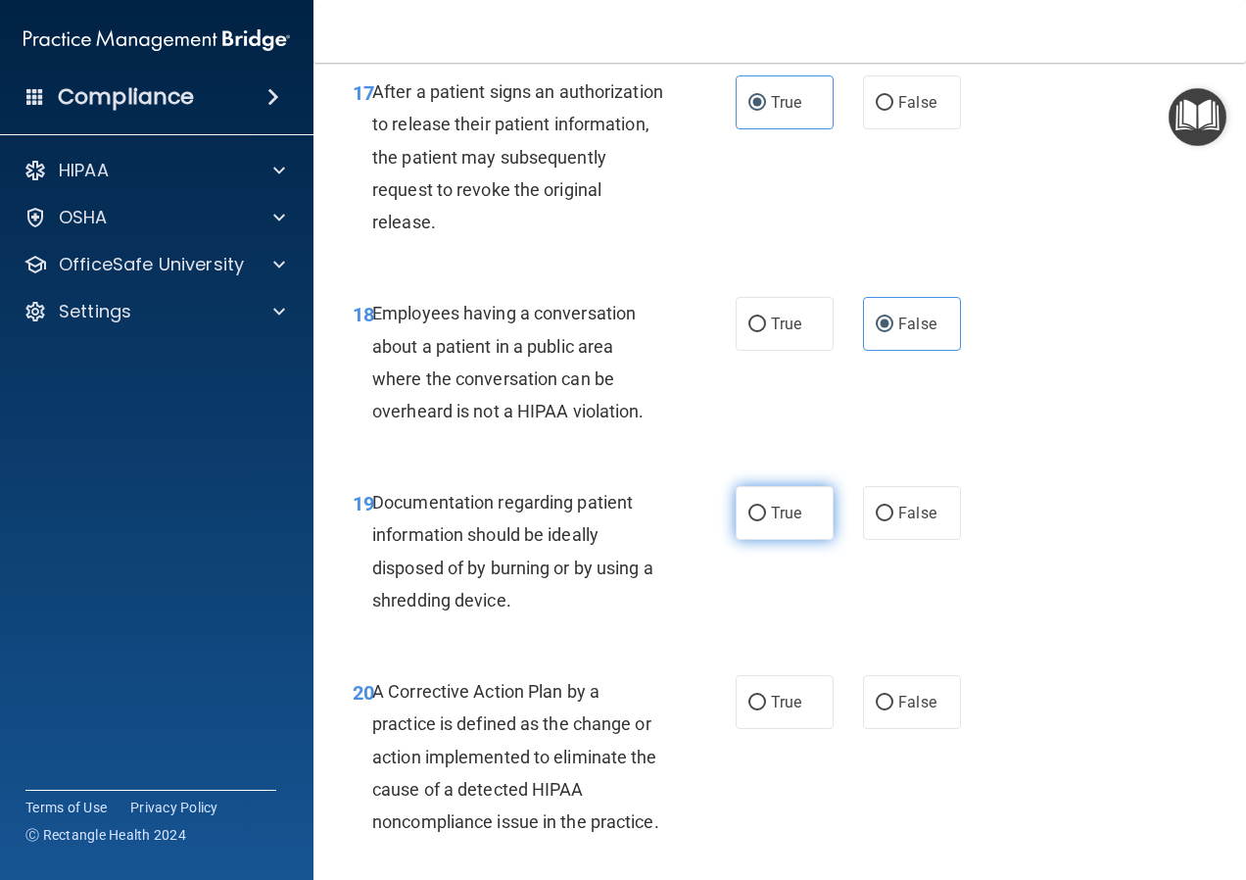
click at [804, 516] on label "True" at bounding box center [785, 513] width 98 height 54
click at [766, 516] on input "True" at bounding box center [757, 513] width 18 height 15
radio input "true"
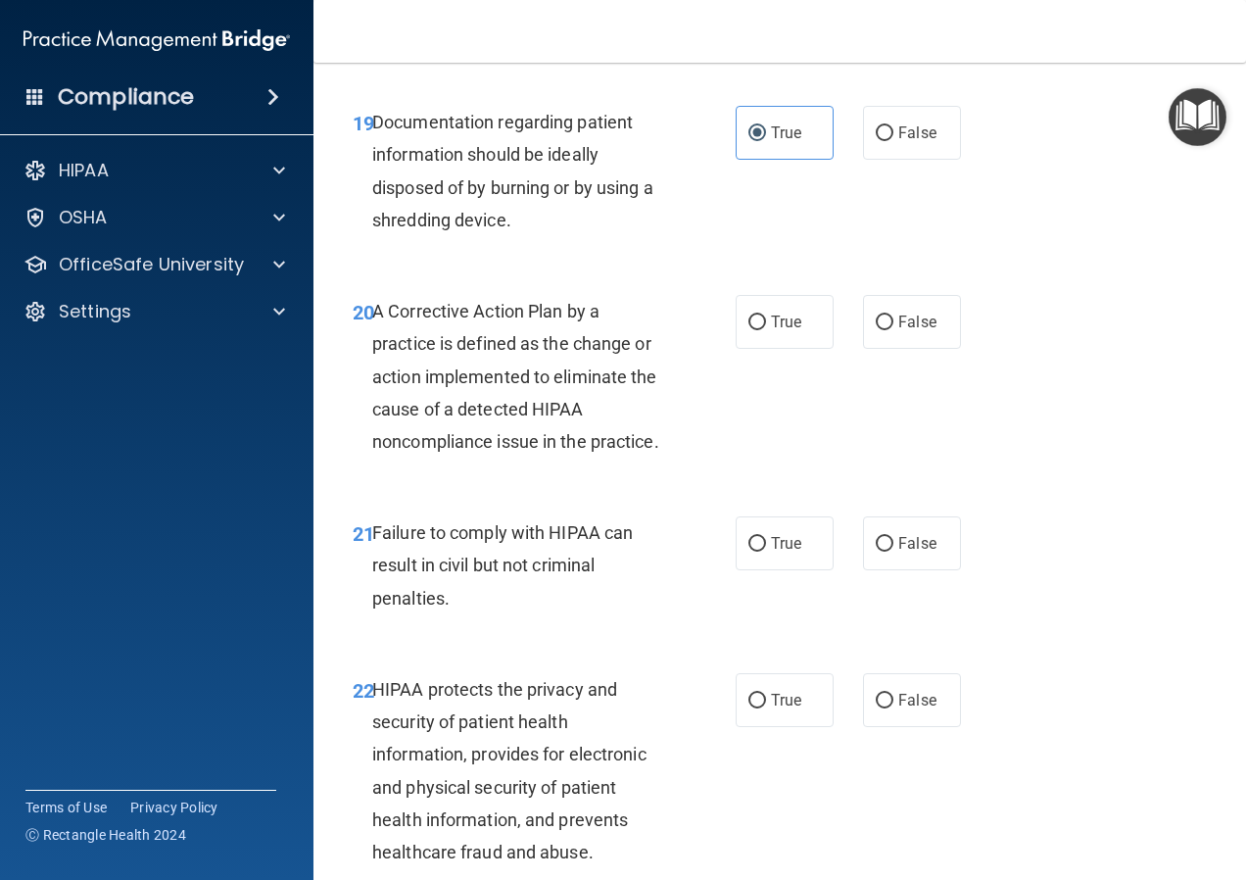
scroll to position [3624, 0]
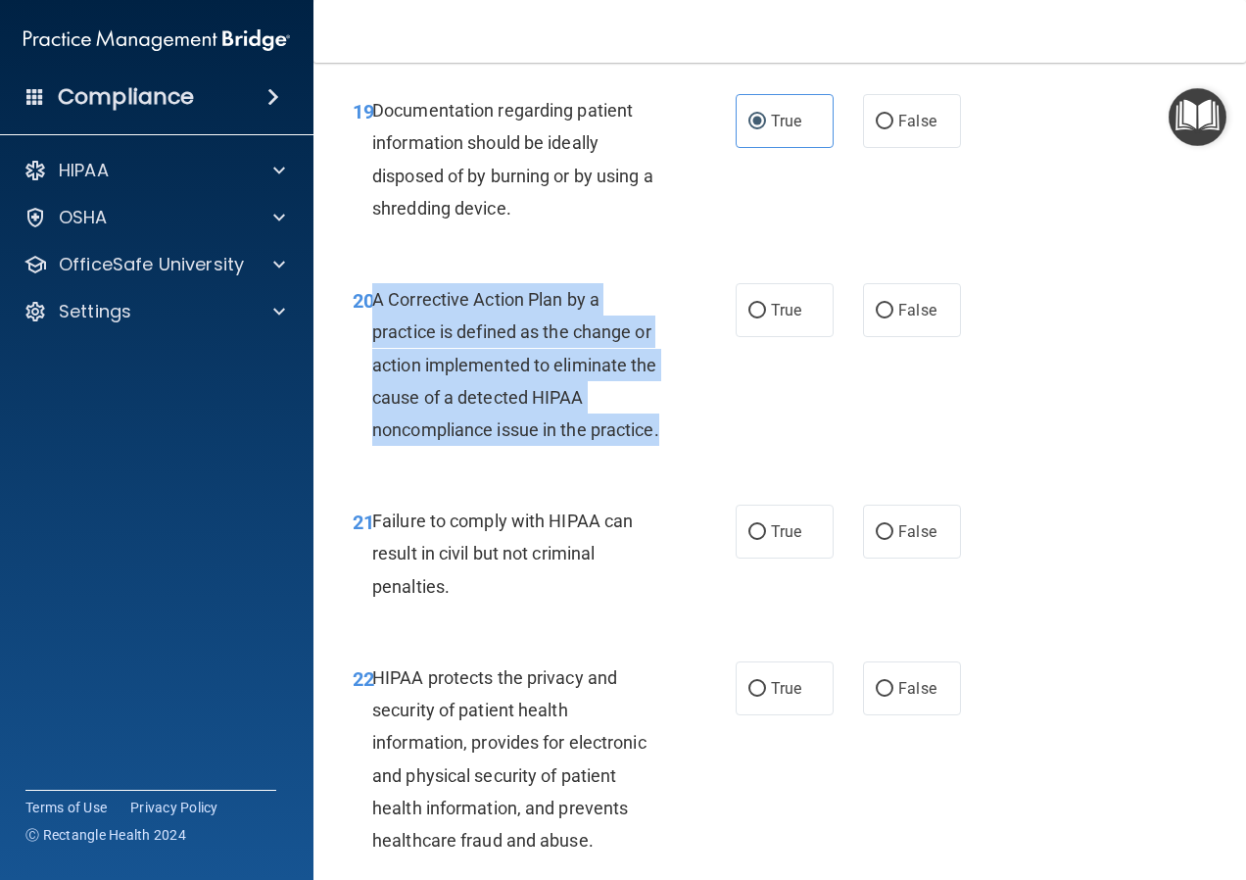
drag, startPoint x: 471, startPoint y: 468, endPoint x: 376, endPoint y: 299, distance: 194.3
click at [376, 299] on div "A Corrective Action Plan by a practice is defined as the change or action imple…" at bounding box center [527, 364] width 310 height 163
copy span "A Corrective Action Plan by a practice is defined as the change or action imple…"
click at [750, 308] on input "True" at bounding box center [757, 311] width 18 height 15
radio input "true"
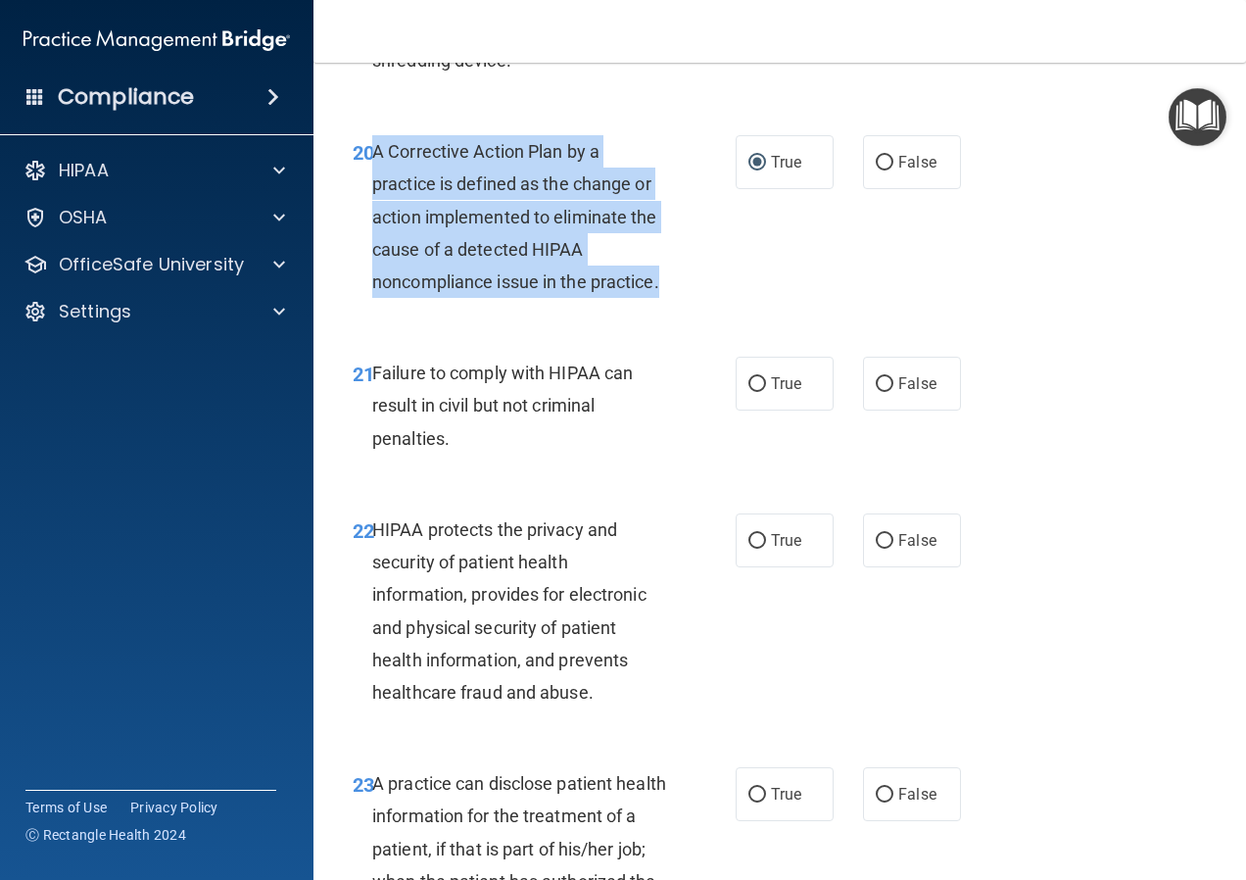
scroll to position [3820, 0]
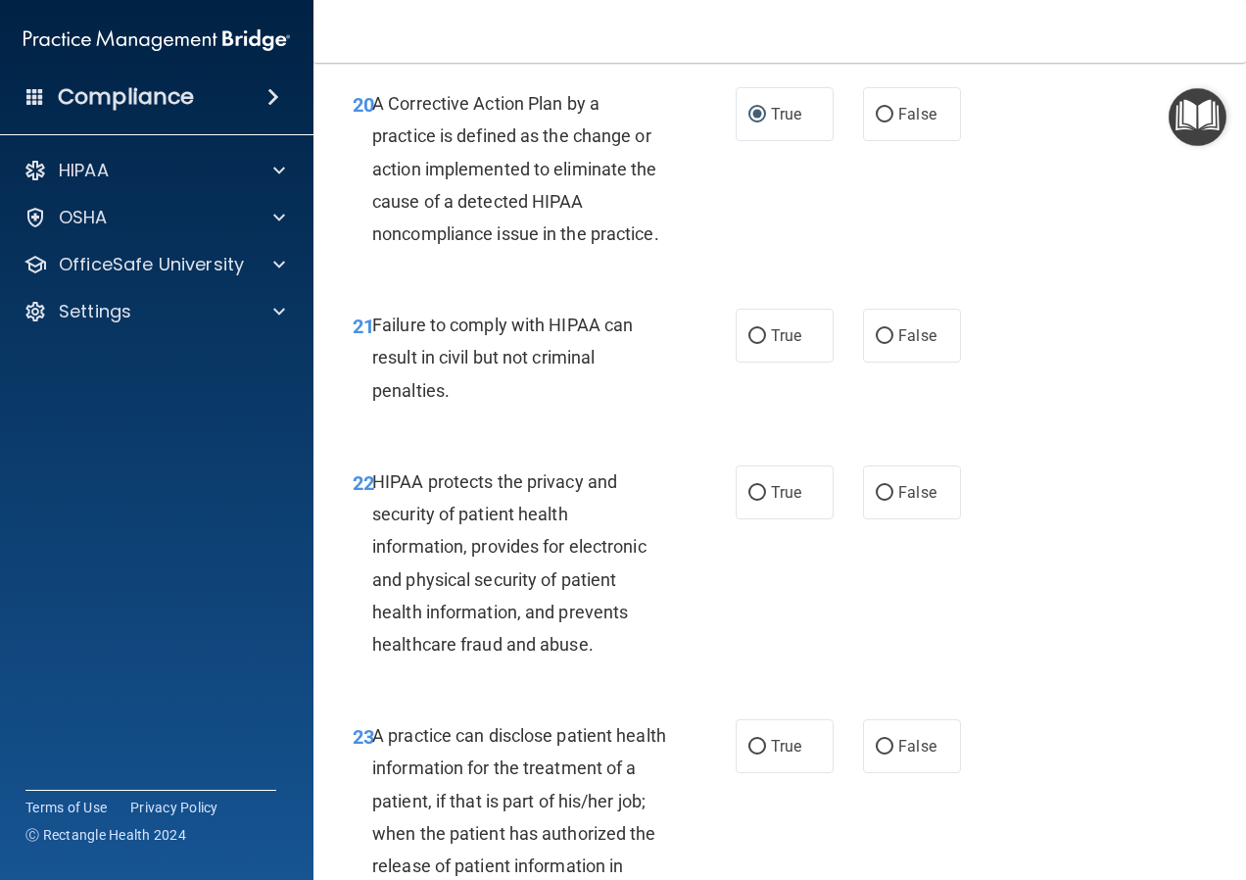
click at [711, 416] on div "21 Failure to comply with HIPAA can result in civil but not criminal penalties." at bounding box center [544, 363] width 442 height 108
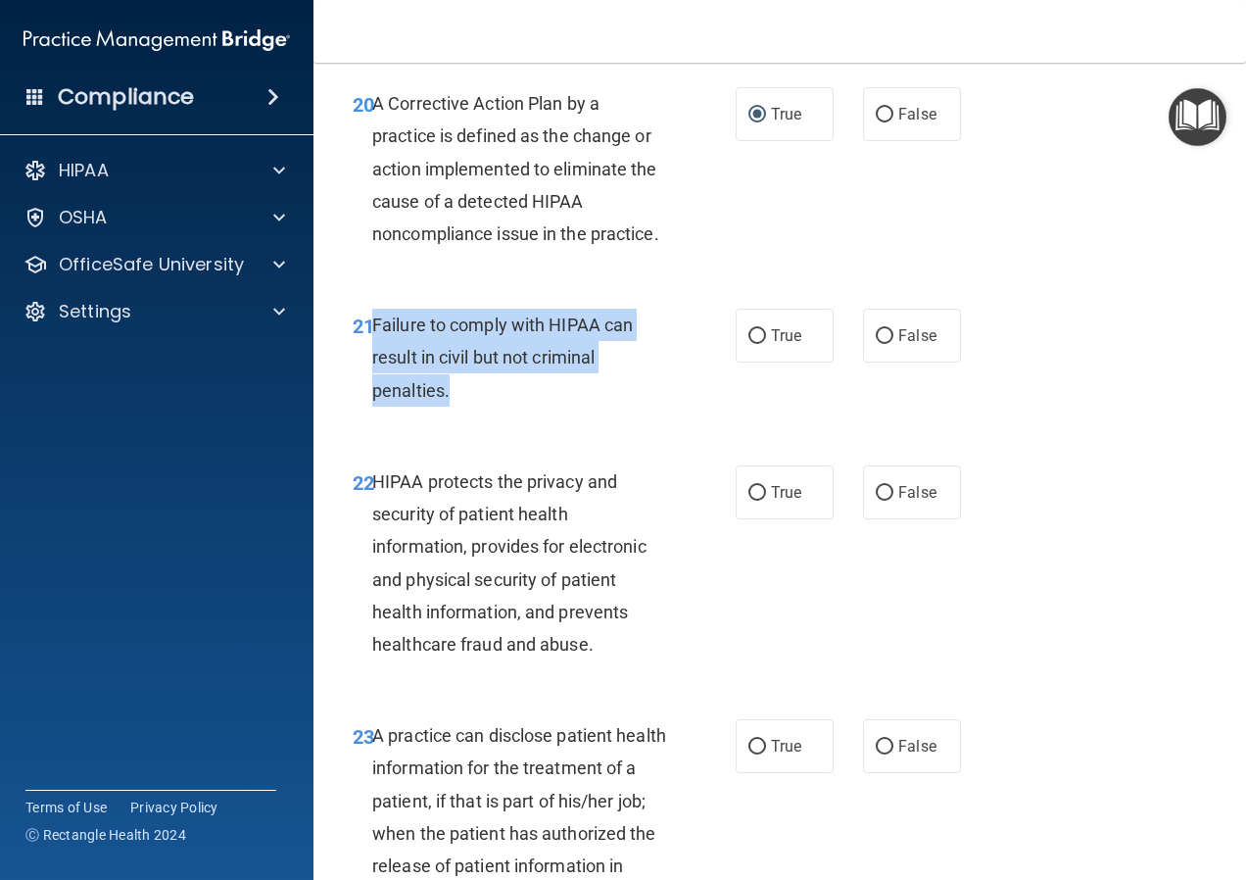
drag, startPoint x: 466, startPoint y: 425, endPoint x: 372, endPoint y: 357, distance: 116.4
click at [372, 357] on div "Failure to comply with HIPAA can result in civil but not criminal penalties." at bounding box center [527, 358] width 310 height 98
drag, startPoint x: 372, startPoint y: 357, endPoint x: 416, endPoint y: 357, distance: 44.1
copy span "Failure to comply with HIPAA can result in civil but not criminal penalties."
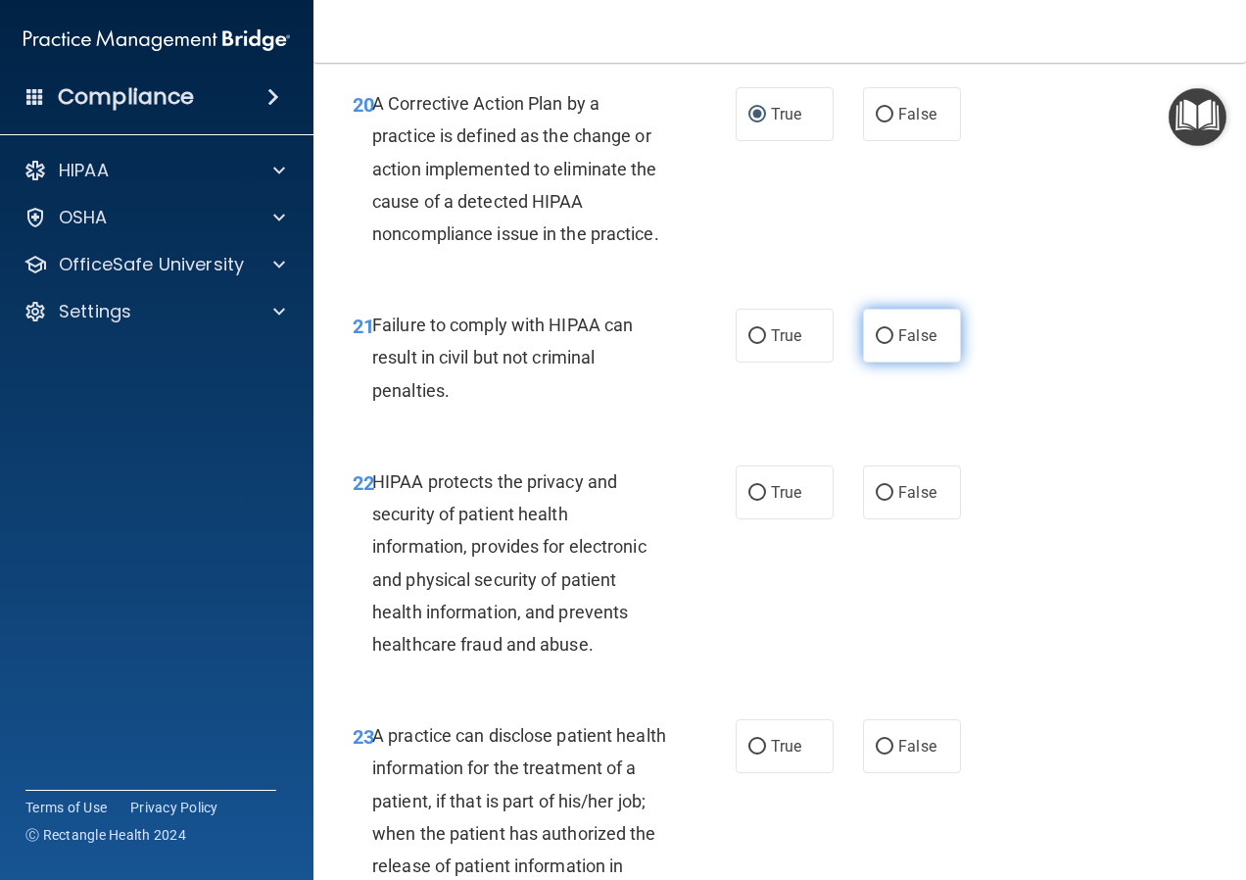
click at [898, 345] on span "False" at bounding box center [917, 335] width 38 height 19
click at [889, 344] on input "False" at bounding box center [885, 336] width 18 height 15
radio input "true"
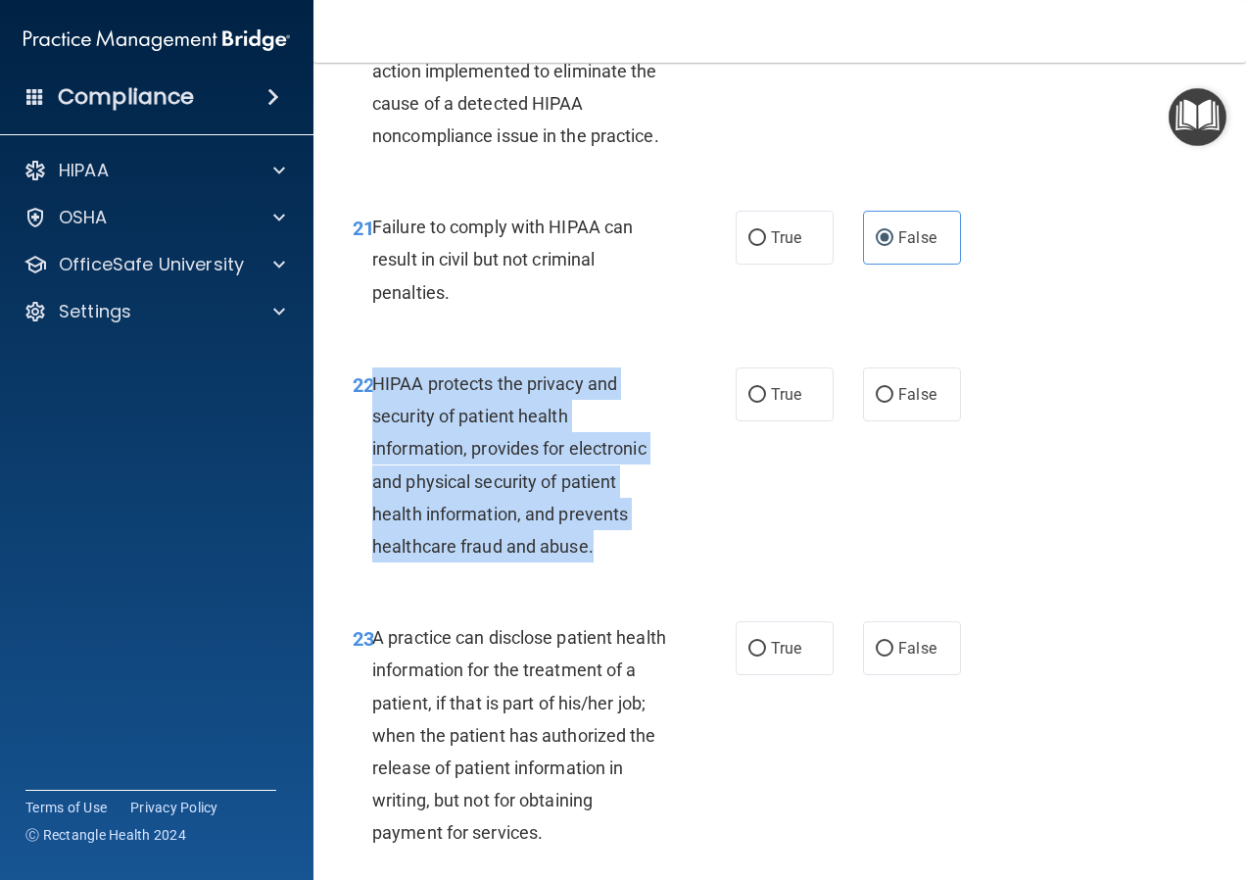
drag, startPoint x: 610, startPoint y: 579, endPoint x: 371, endPoint y: 407, distance: 294.1
click at [372, 407] on div "HIPAA protects the privacy and security of patient health information, provides…" at bounding box center [527, 464] width 310 height 195
copy span "HIPAA protects the privacy and security of patient health information, provides…"
click at [755, 403] on input "True" at bounding box center [757, 395] width 18 height 15
radio input "true"
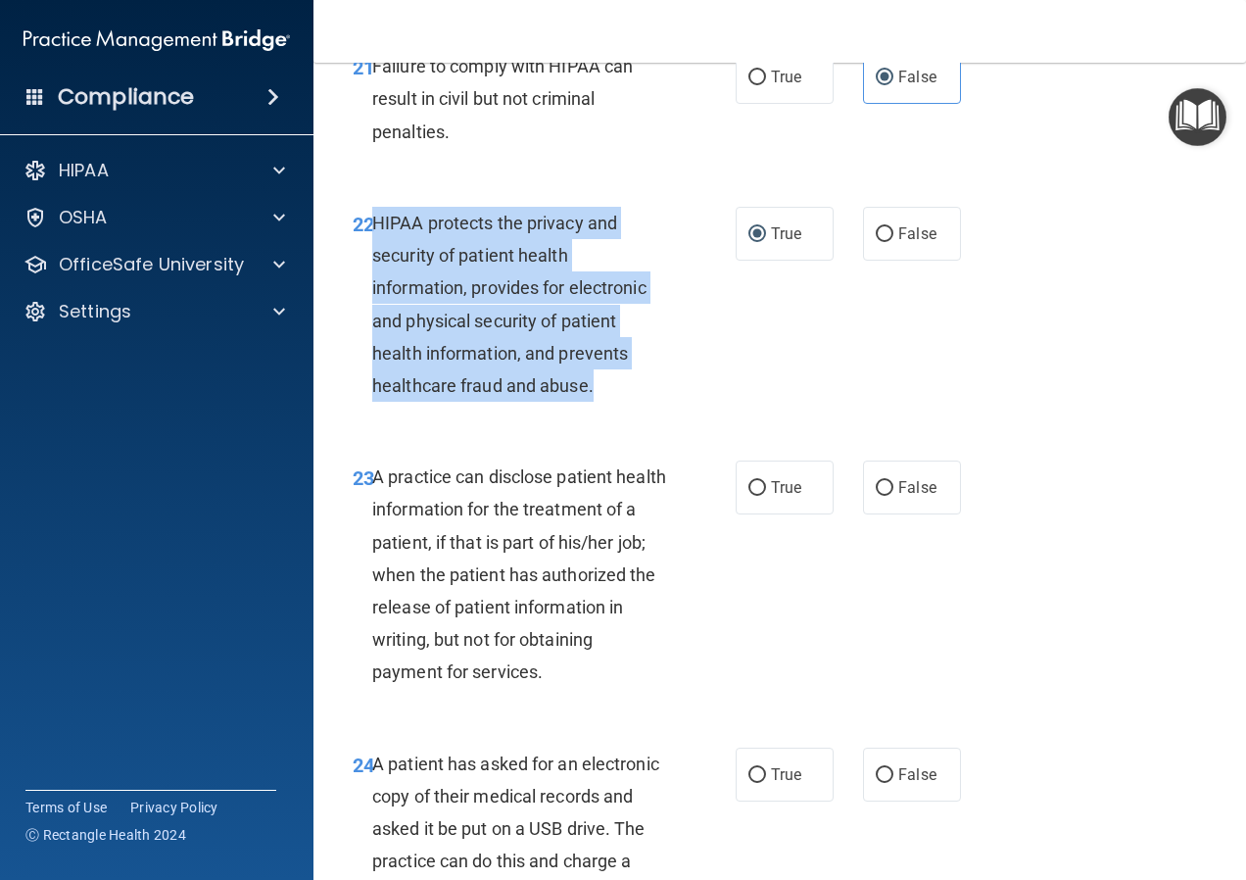
scroll to position [4114, 0]
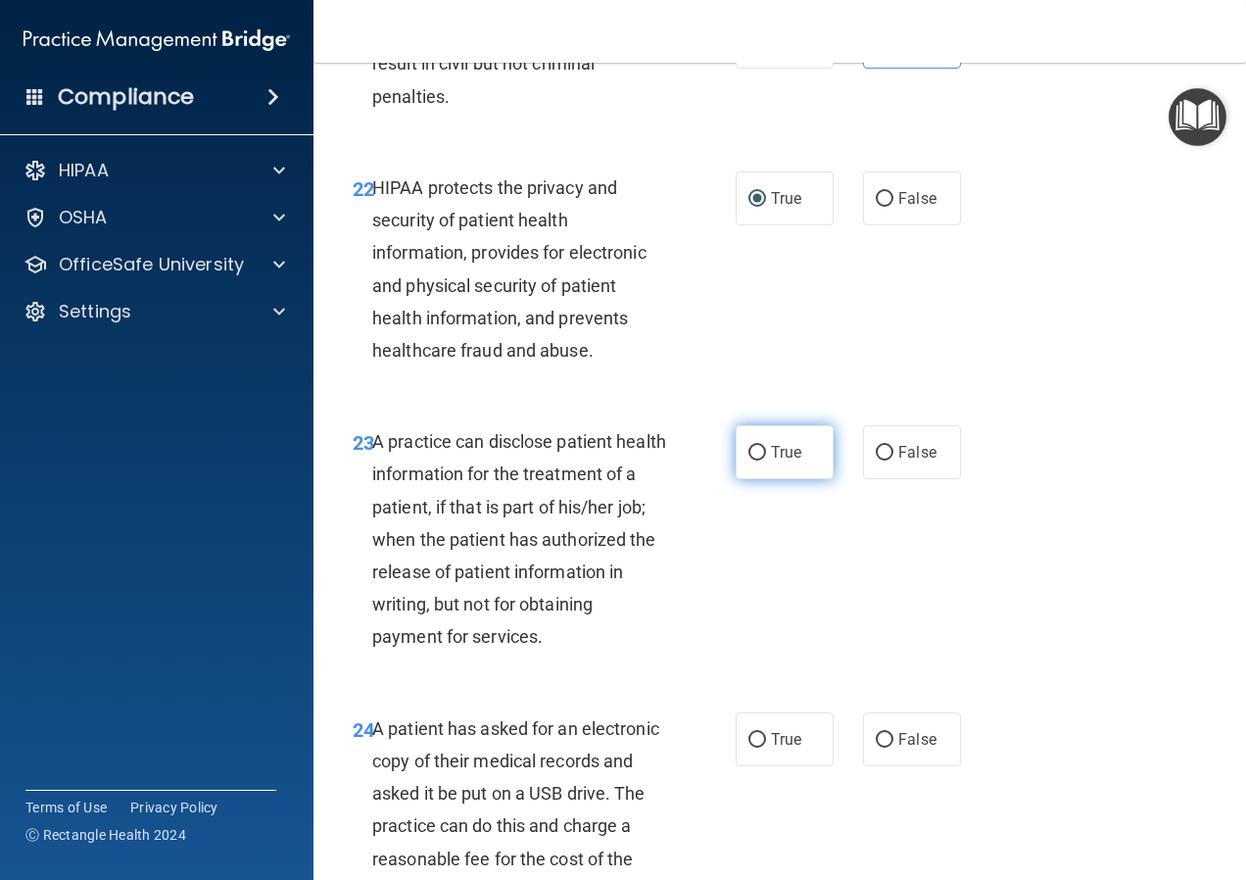
click at [771, 461] on span "True" at bounding box center [786, 452] width 30 height 19
click at [764, 460] on input "True" at bounding box center [757, 453] width 18 height 15
radio input "true"
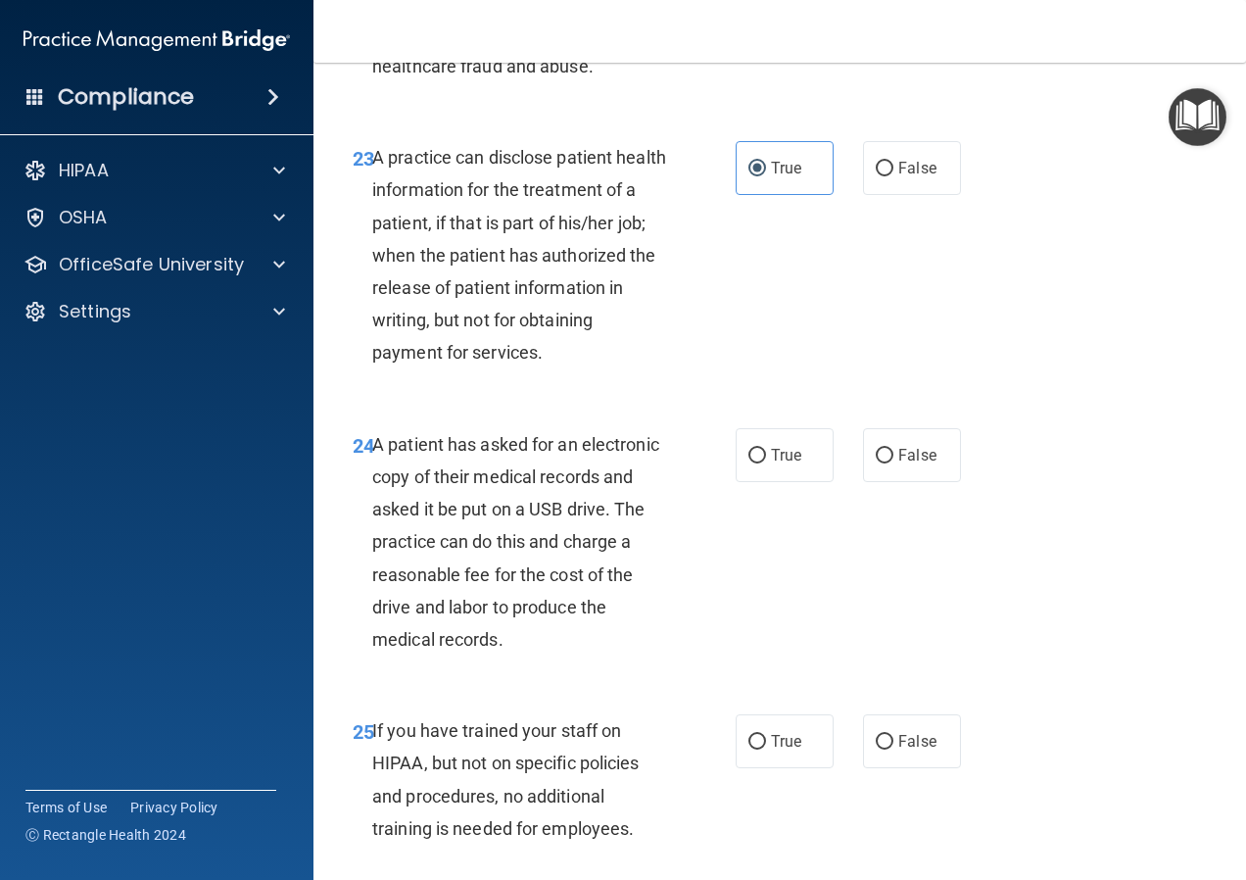
scroll to position [4408, 0]
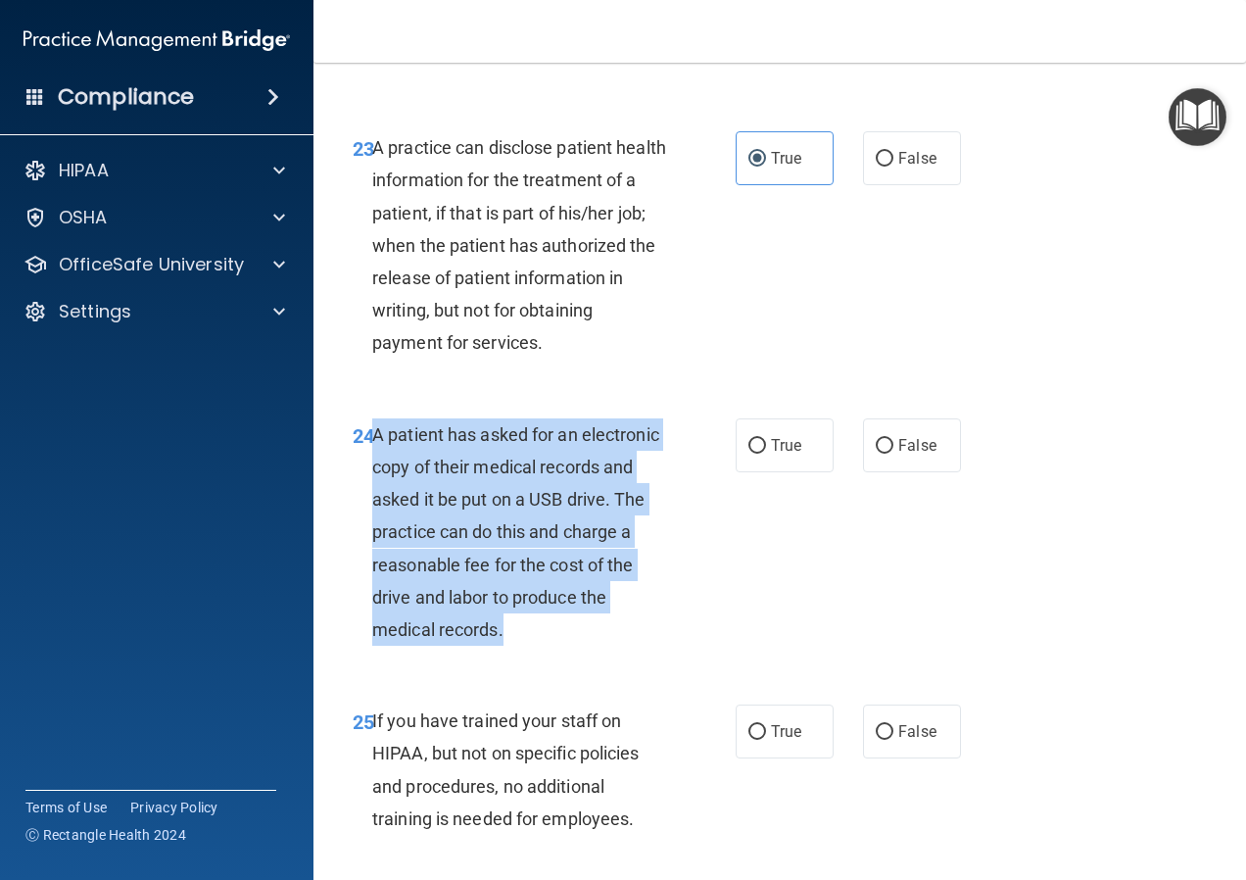
drag, startPoint x: 618, startPoint y: 664, endPoint x: 371, endPoint y: 467, distance: 315.7
click at [372, 467] on div "A patient has asked for an electronic copy of their medical records and asked i…" at bounding box center [527, 532] width 310 height 228
click at [750, 454] on input "True" at bounding box center [757, 446] width 18 height 15
radio input "true"
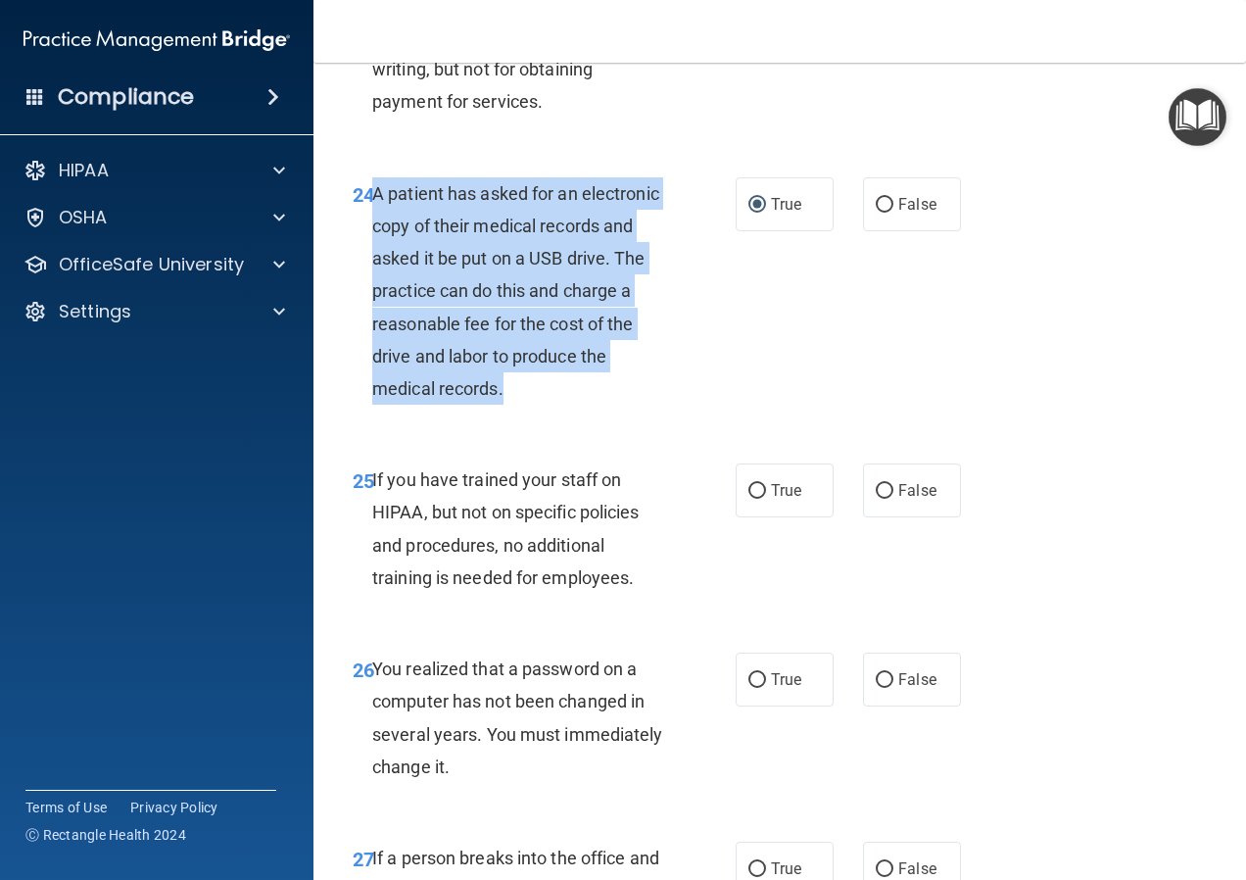
scroll to position [4702, 0]
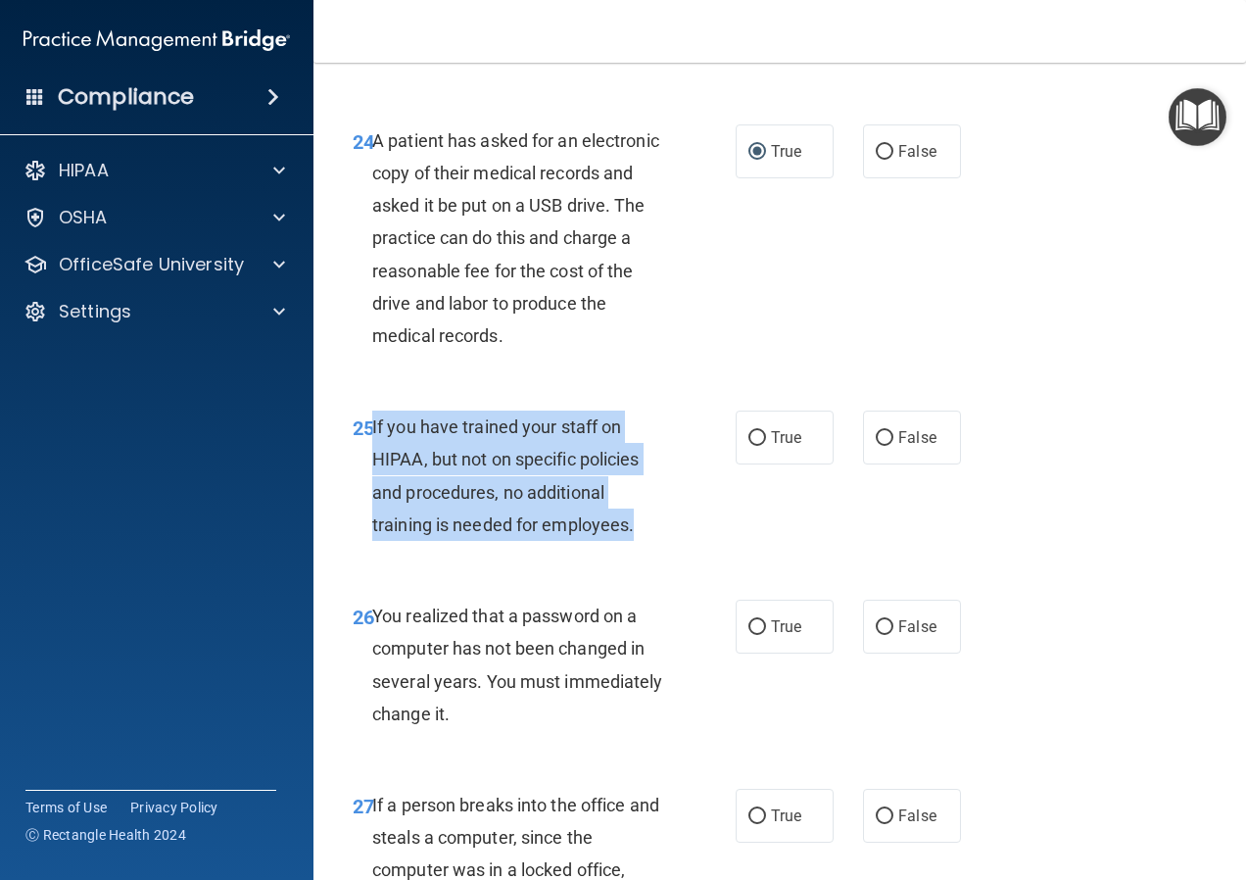
drag, startPoint x: 645, startPoint y: 557, endPoint x: 370, endPoint y: 460, distance: 291.8
click at [370, 460] on div "25 If you have trained your staff on HIPAA, but not on specific policies and pr…" at bounding box center [544, 480] width 442 height 140
click at [881, 446] on input "False" at bounding box center [885, 438] width 18 height 15
radio input "true"
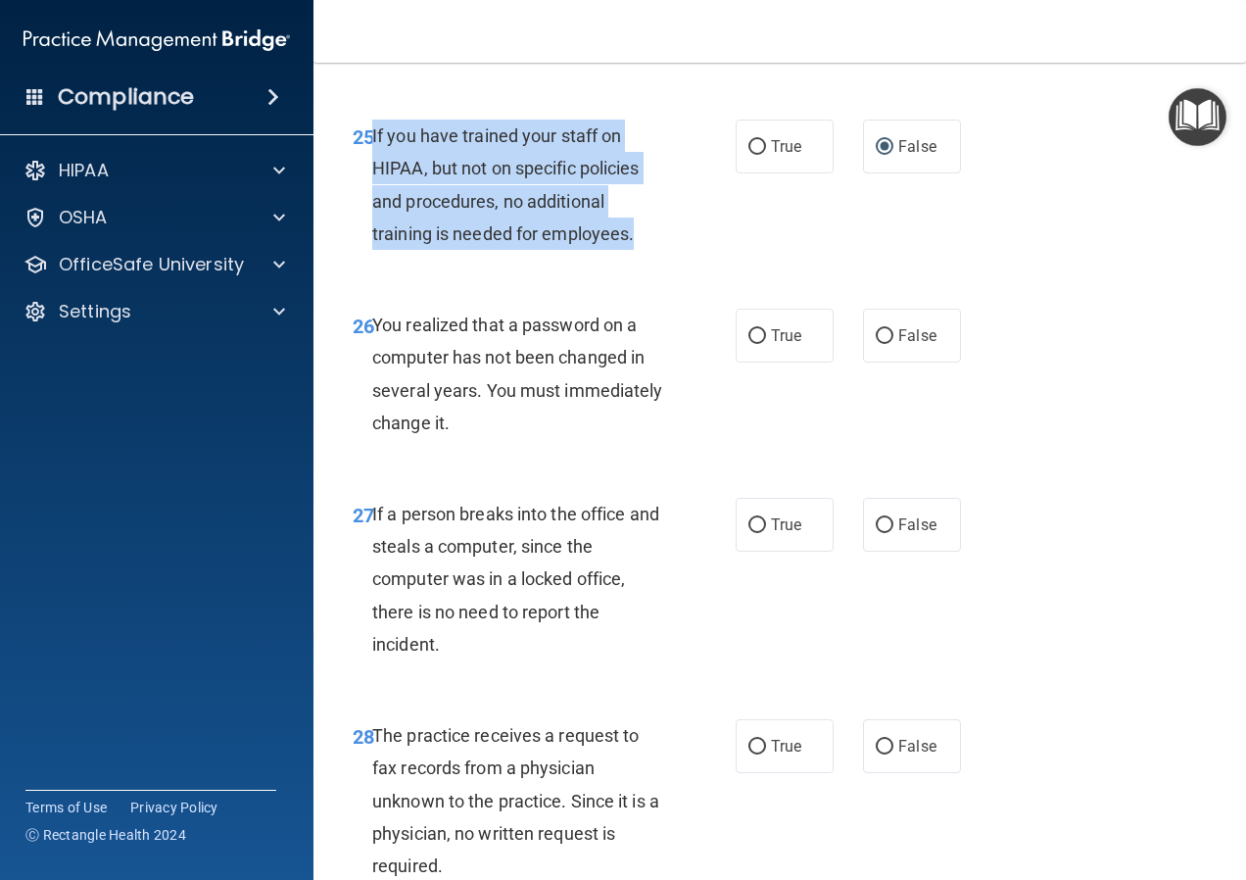
scroll to position [4995, 0]
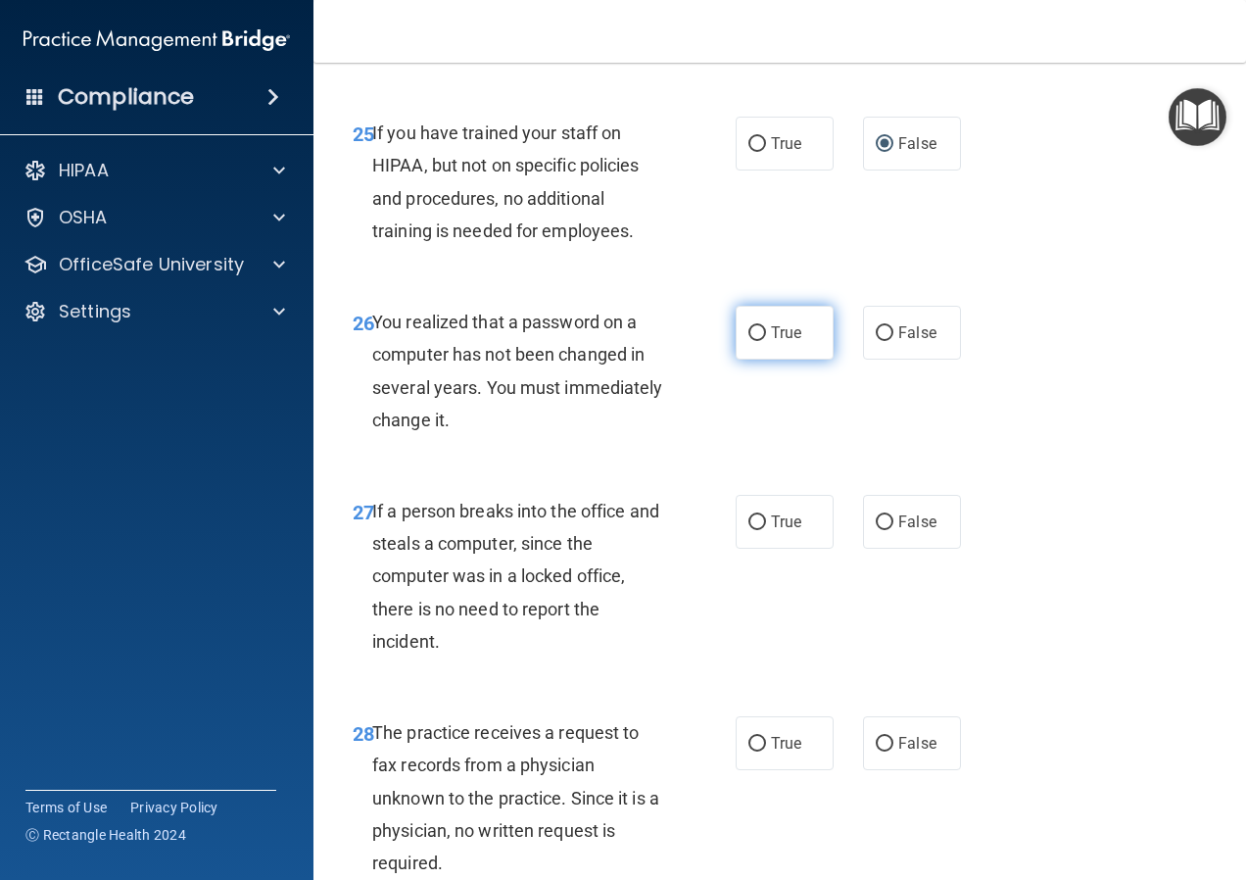
click at [756, 359] on label "True" at bounding box center [785, 333] width 98 height 54
click at [756, 341] on input "True" at bounding box center [757, 333] width 18 height 15
radio input "true"
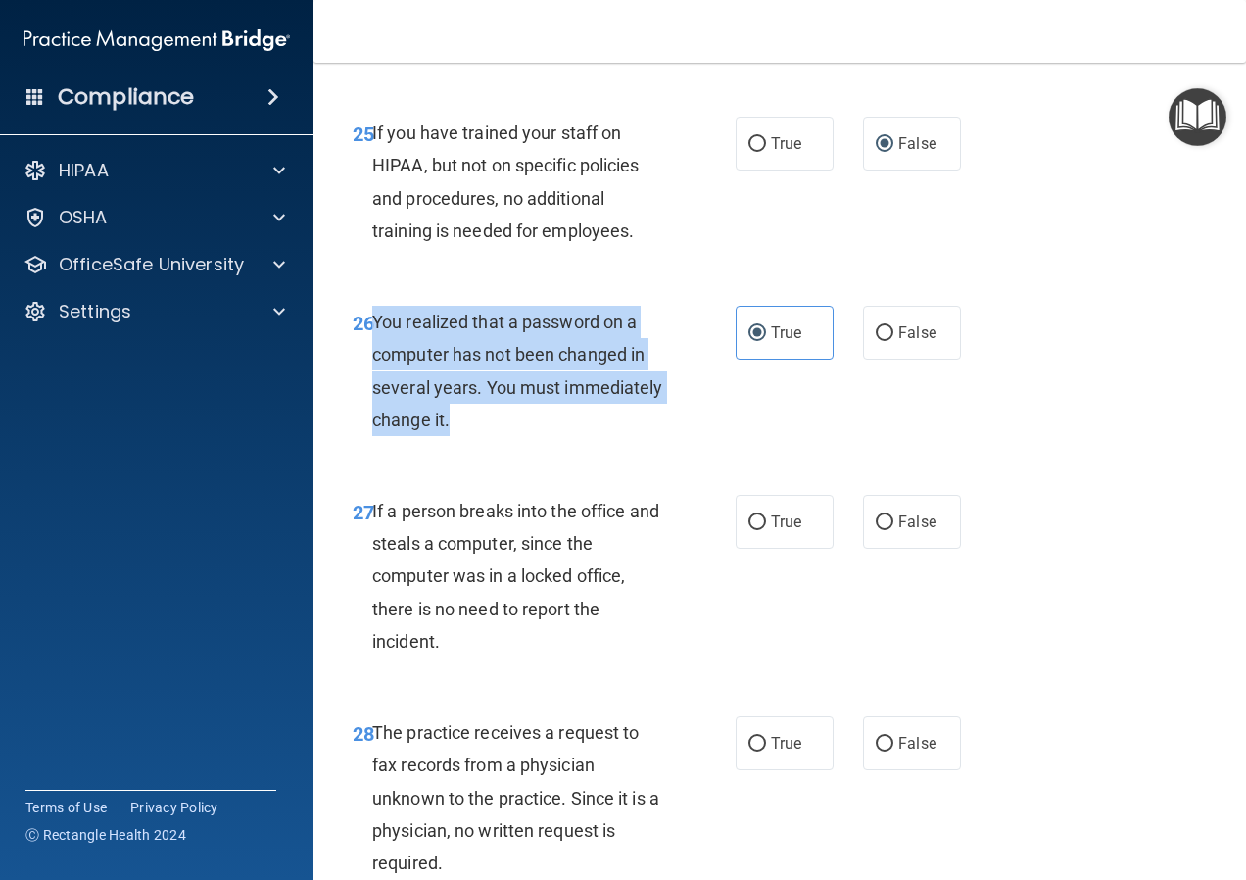
drag, startPoint x: 566, startPoint y: 461, endPoint x: 374, endPoint y: 356, distance: 219.2
click at [374, 356] on div "You realized that a password on a computer has not been changed in several year…" at bounding box center [527, 371] width 310 height 130
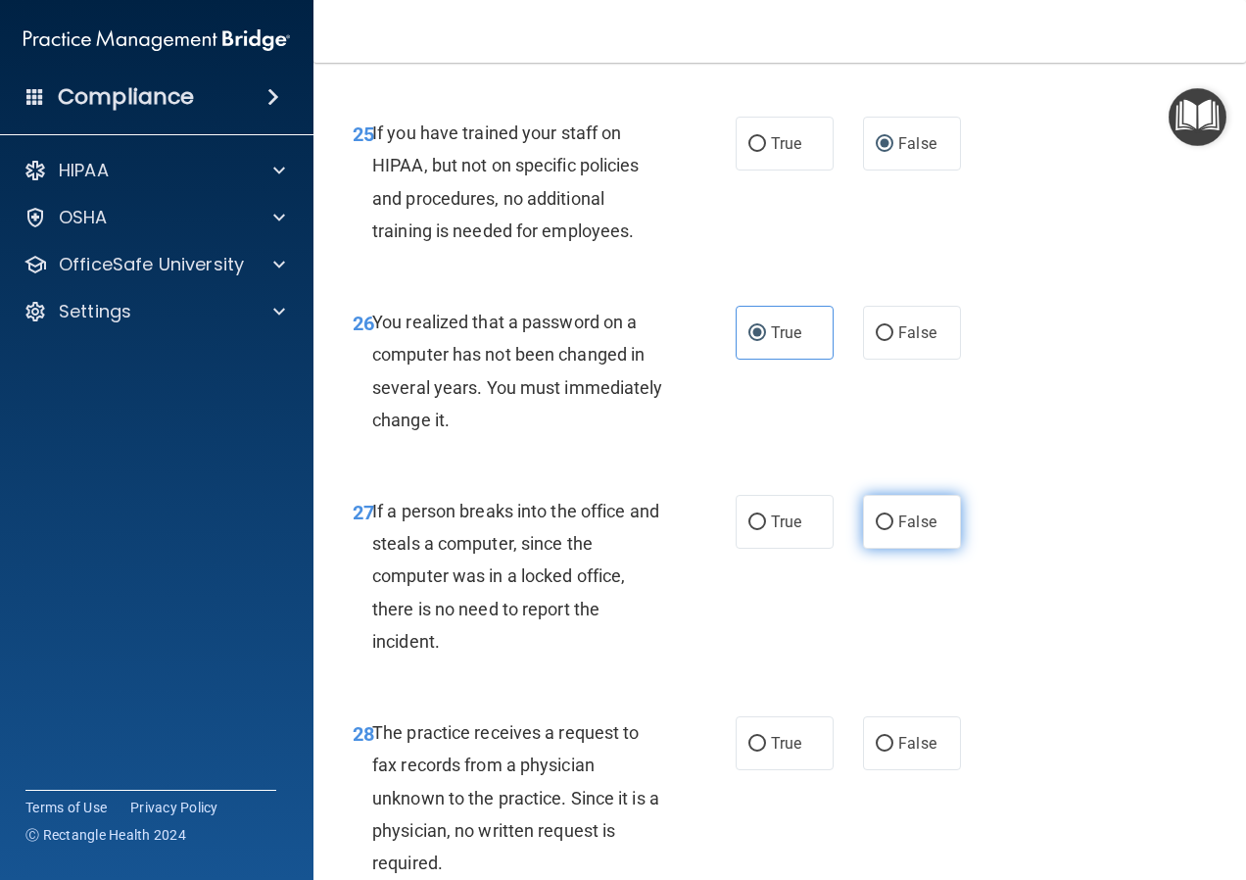
click at [885, 549] on label "False" at bounding box center [912, 522] width 98 height 54
click at [885, 530] on input "False" at bounding box center [885, 522] width 18 height 15
radio input "true"
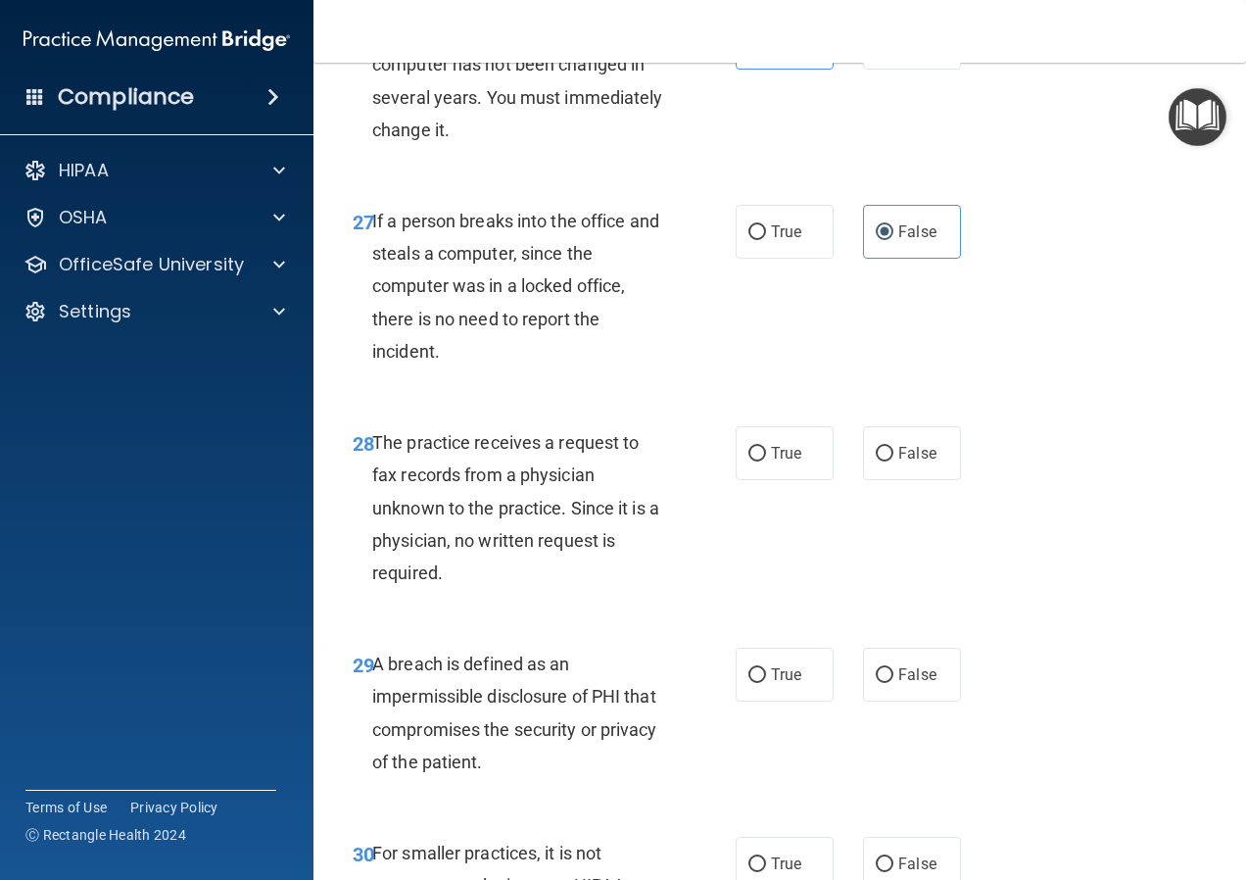
scroll to position [5289, 0]
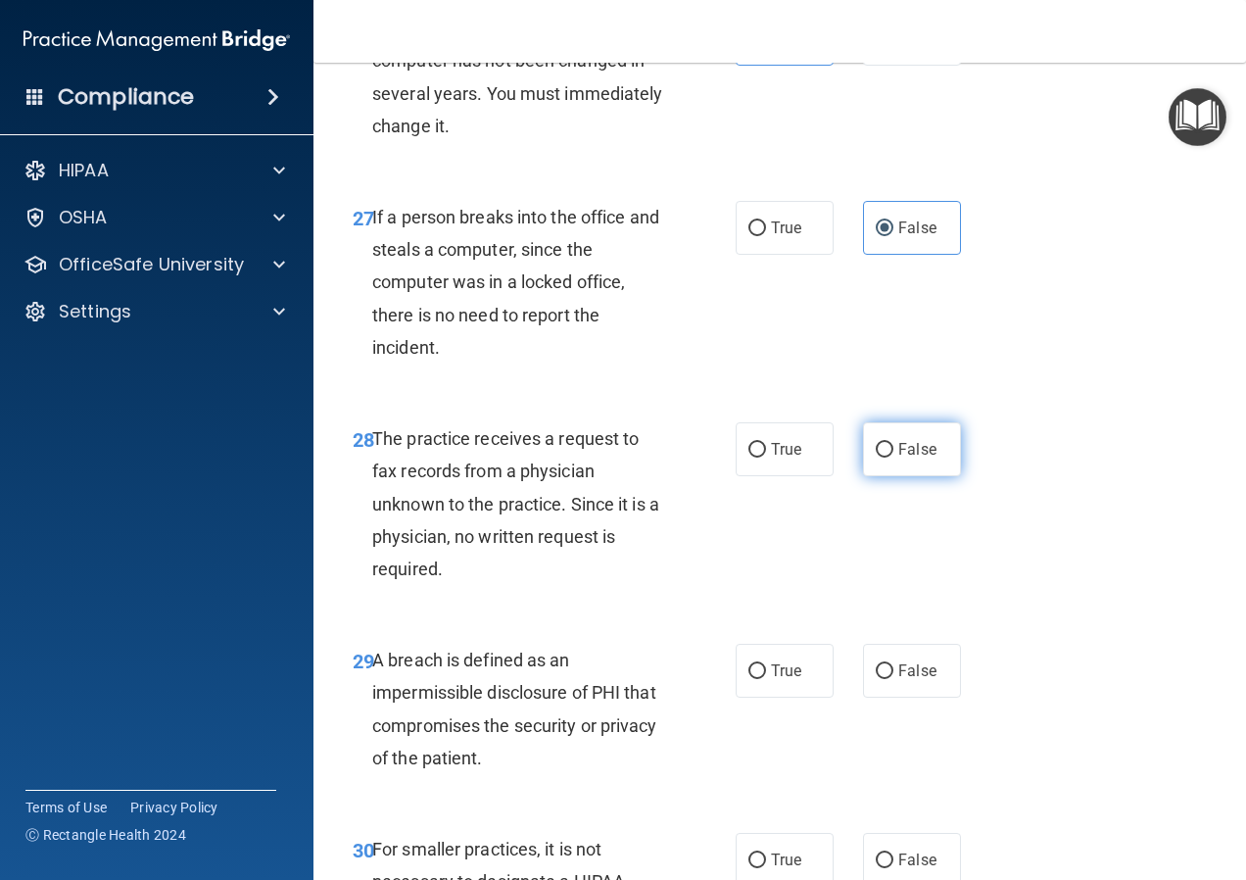
click at [909, 458] on span "False" at bounding box center [917, 449] width 38 height 19
click at [893, 457] on input "False" at bounding box center [885, 450] width 18 height 15
radio input "true"
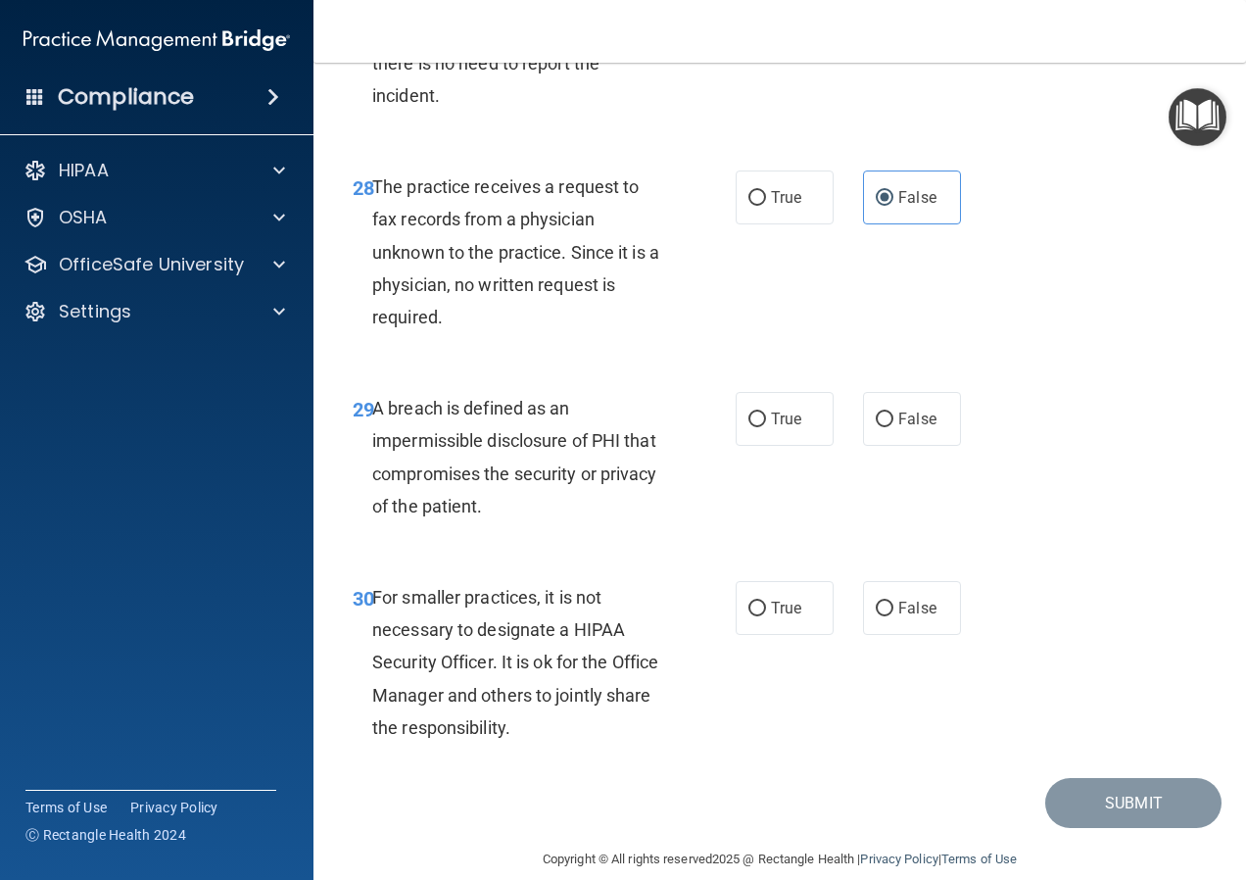
scroll to position [5583, 0]
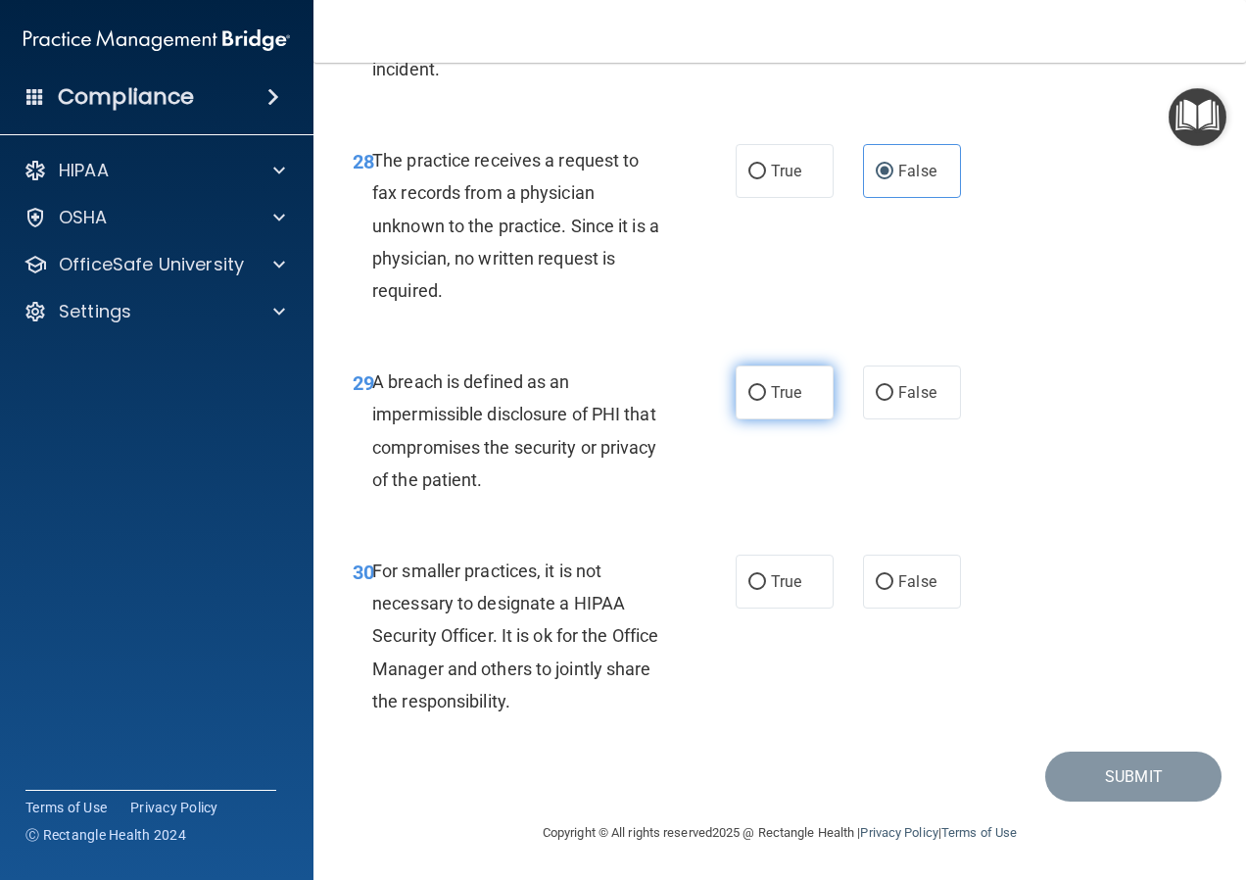
click at [748, 401] on input "True" at bounding box center [757, 393] width 18 height 15
radio input "true"
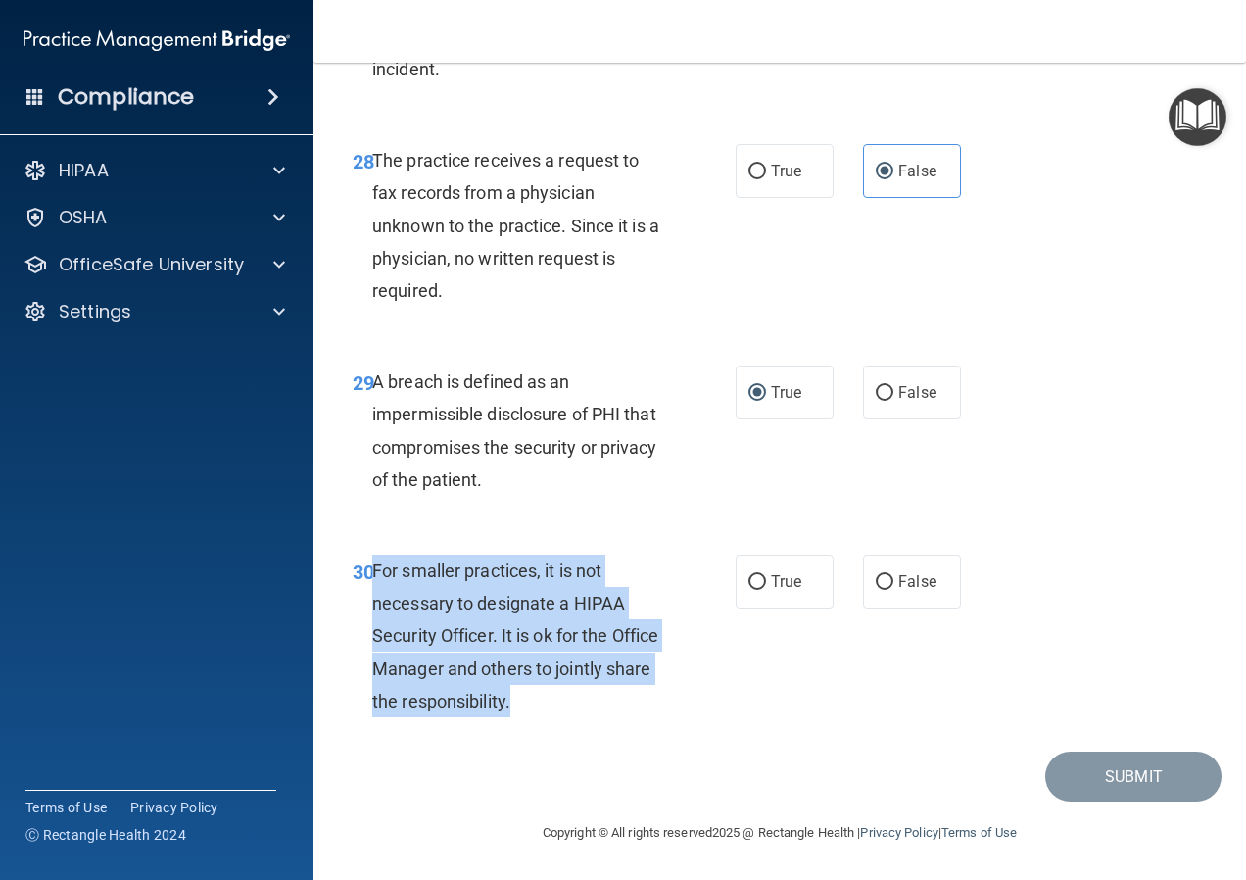
drag, startPoint x: 580, startPoint y: 716, endPoint x: 376, endPoint y: 590, distance: 239.7
click at [376, 590] on div "For smaller practices, it is not necessary to designate a HIPAA Security Office…" at bounding box center [527, 635] width 310 height 163
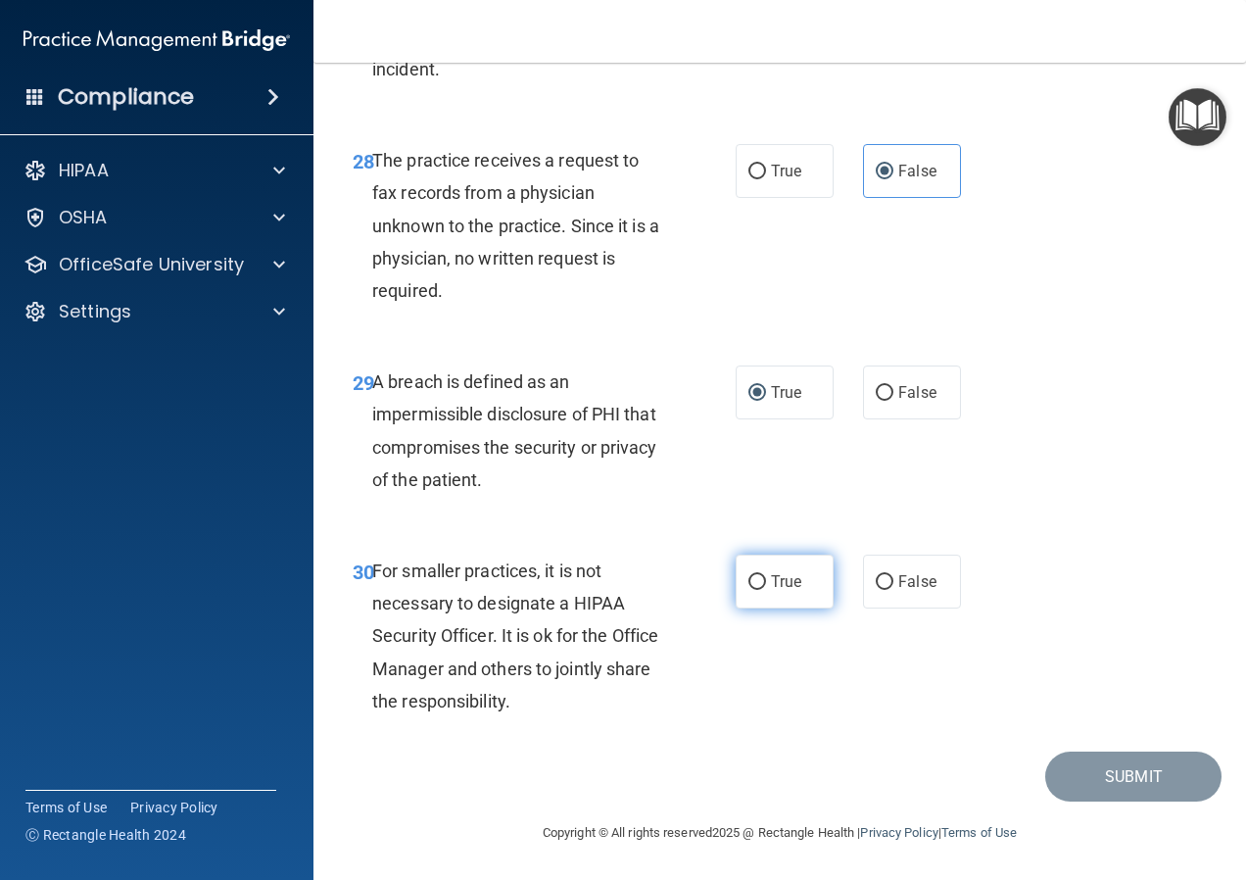
click at [772, 591] on span "True" at bounding box center [786, 581] width 30 height 19
click at [766, 590] on input "True" at bounding box center [757, 582] width 18 height 15
radio input "true"
click at [1111, 786] on button "Submit" at bounding box center [1133, 776] width 176 height 50
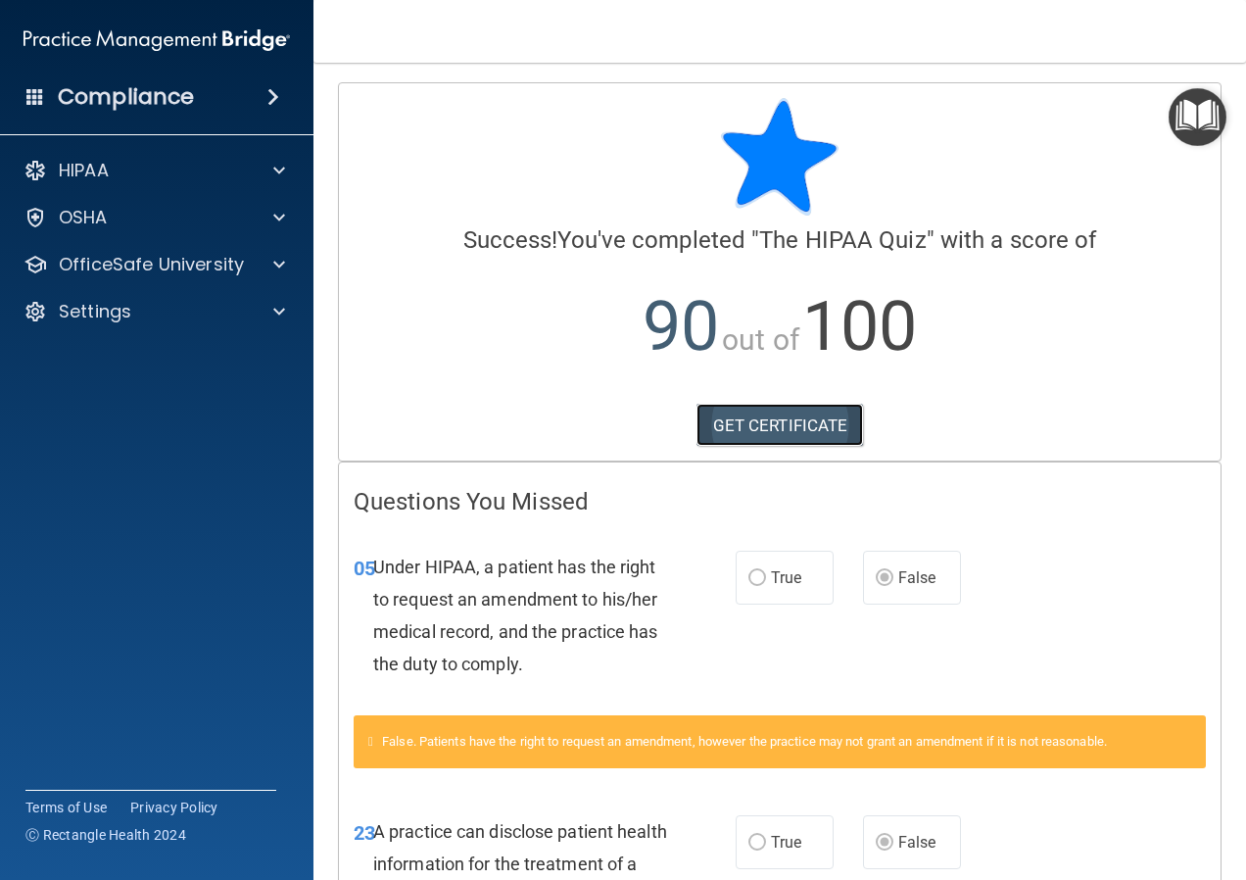
click at [734, 443] on link "GET CERTIFICATE" at bounding box center [779, 425] width 167 height 43
click at [277, 252] on div "OfficeSafe University" at bounding box center [157, 264] width 314 height 39
click at [280, 263] on span at bounding box center [279, 265] width 12 height 24
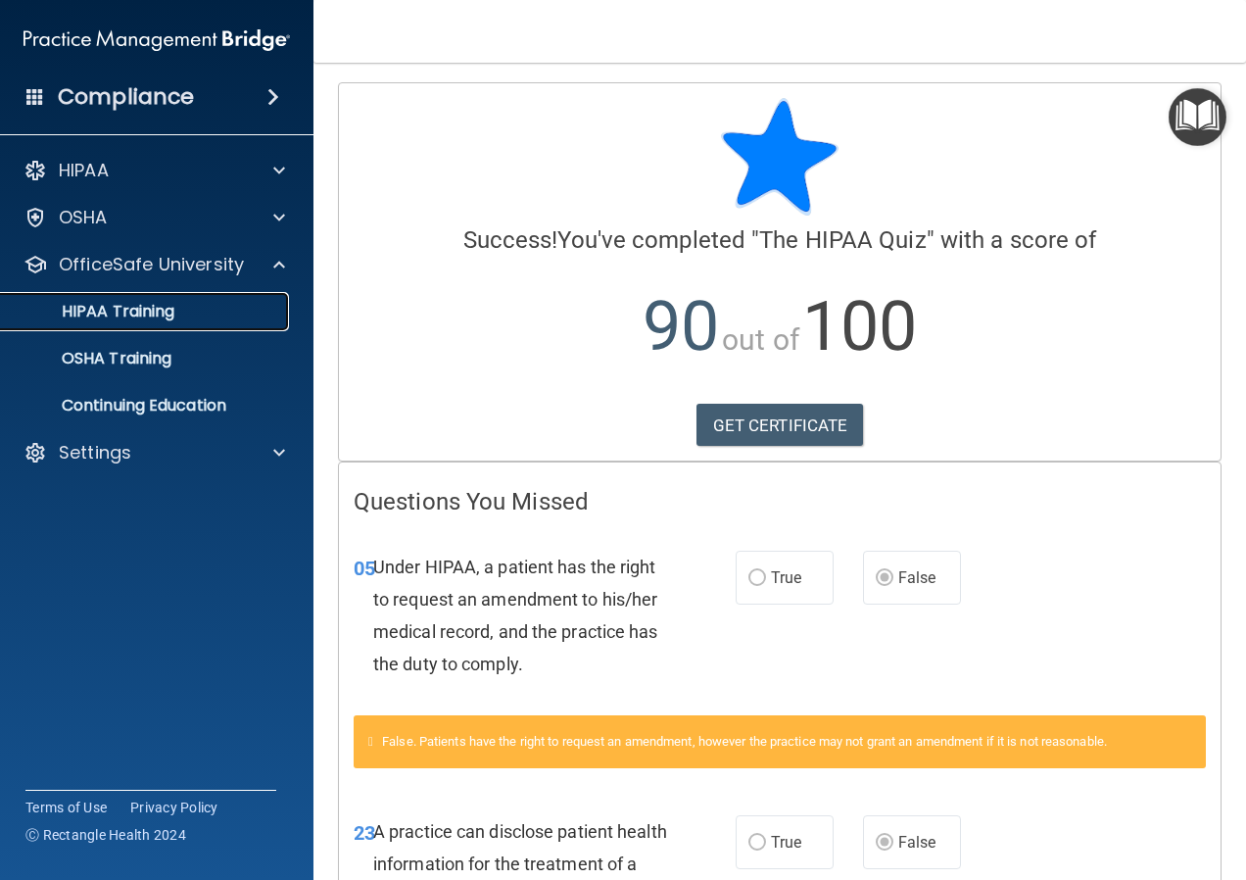
click at [221, 308] on div "HIPAA Training" at bounding box center [146, 312] width 267 height 20
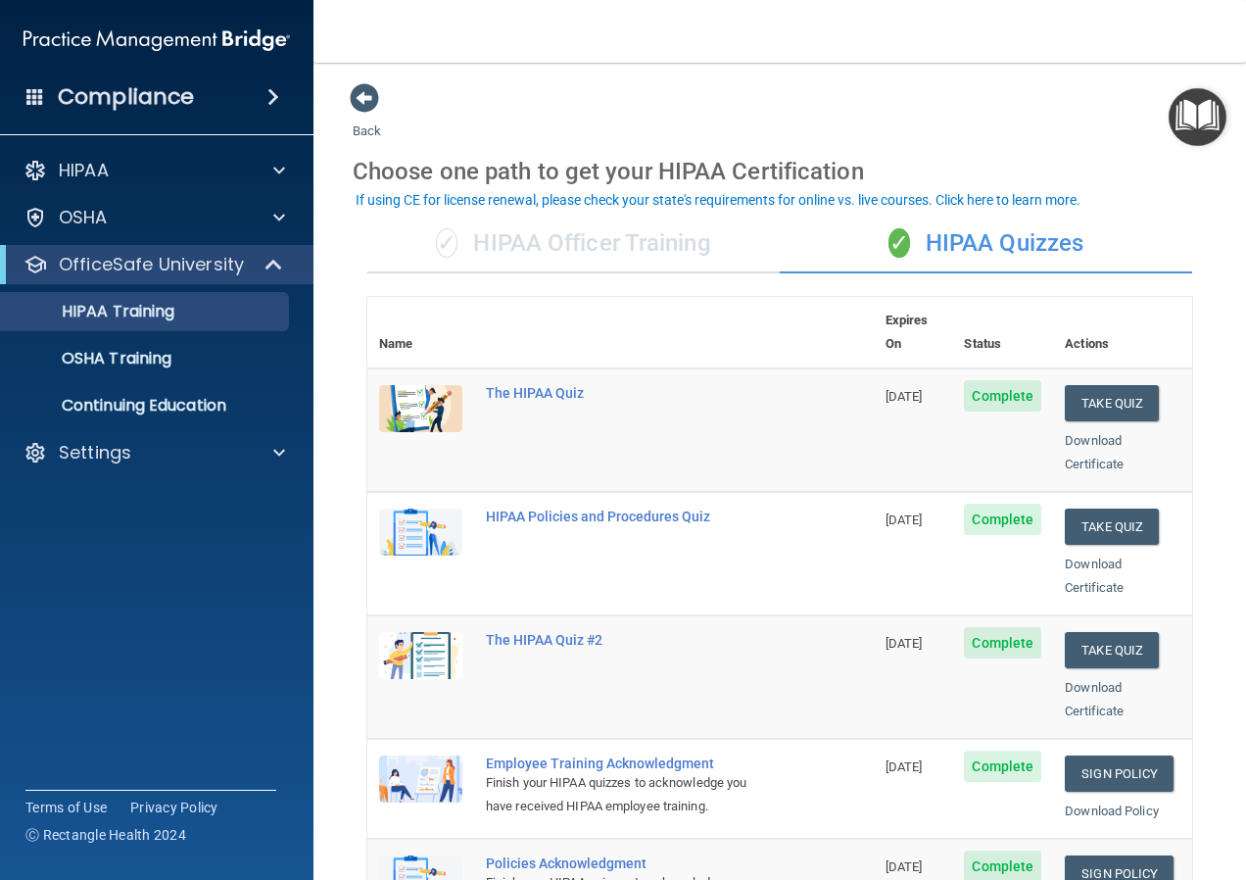
click at [1097, 552] on div "Download Certificate" at bounding box center [1123, 575] width 116 height 47
click at [1087, 556] on link "Download Certificate" at bounding box center [1094, 575] width 59 height 38
click at [1087, 508] on button "Take Quiz" at bounding box center [1112, 526] width 94 height 36
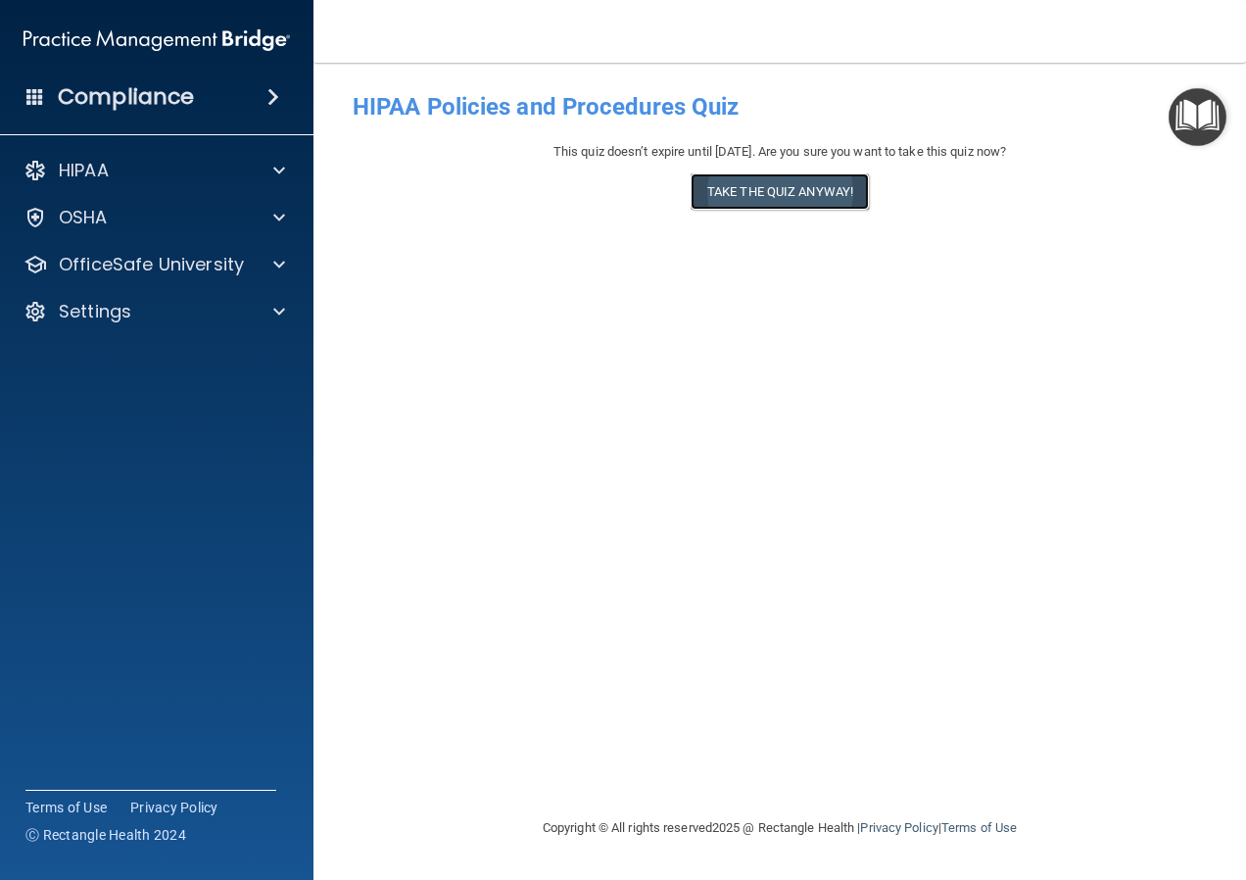
click at [750, 187] on button "Take the quiz anyway!" at bounding box center [780, 191] width 178 height 36
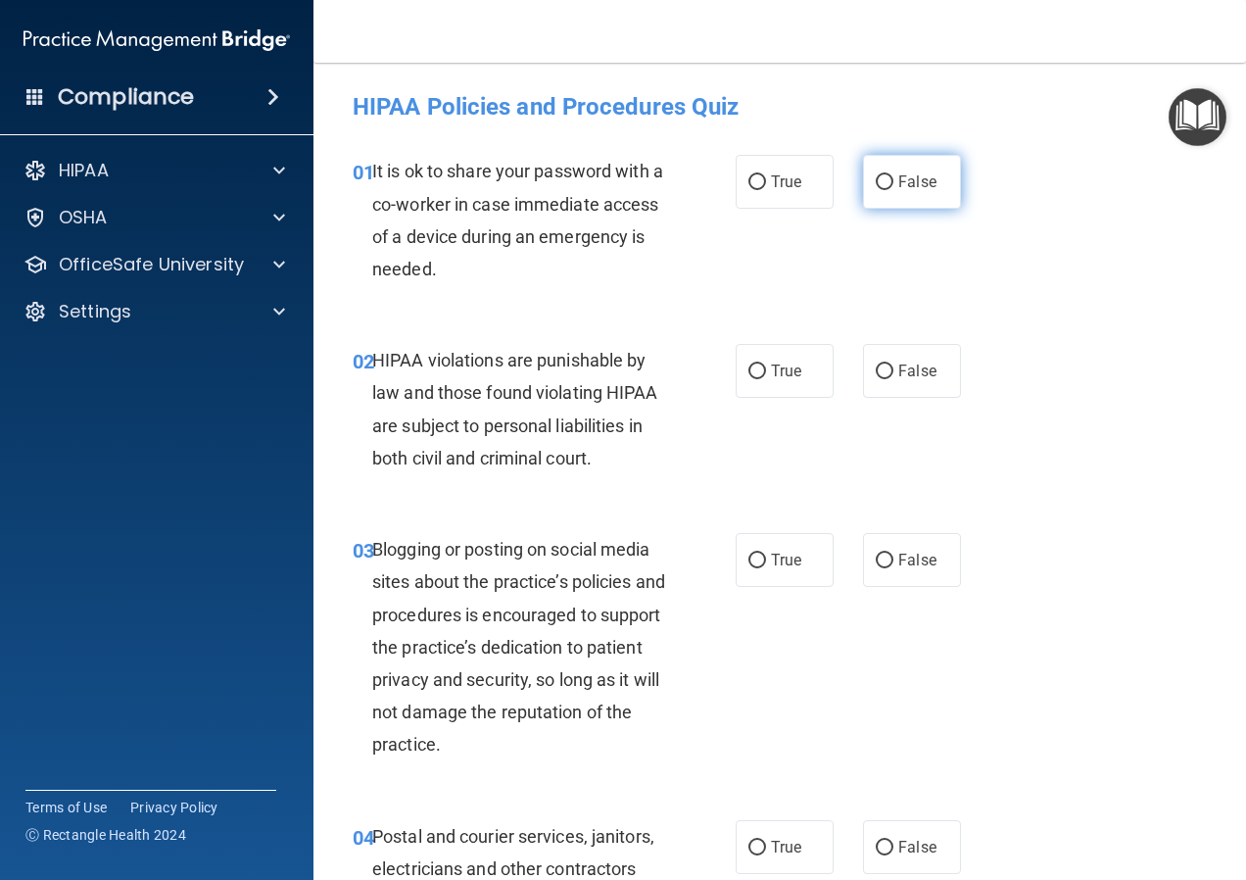
click at [902, 178] on span "False" at bounding box center [917, 181] width 38 height 19
click at [893, 178] on input "False" at bounding box center [885, 182] width 18 height 15
radio input "true"
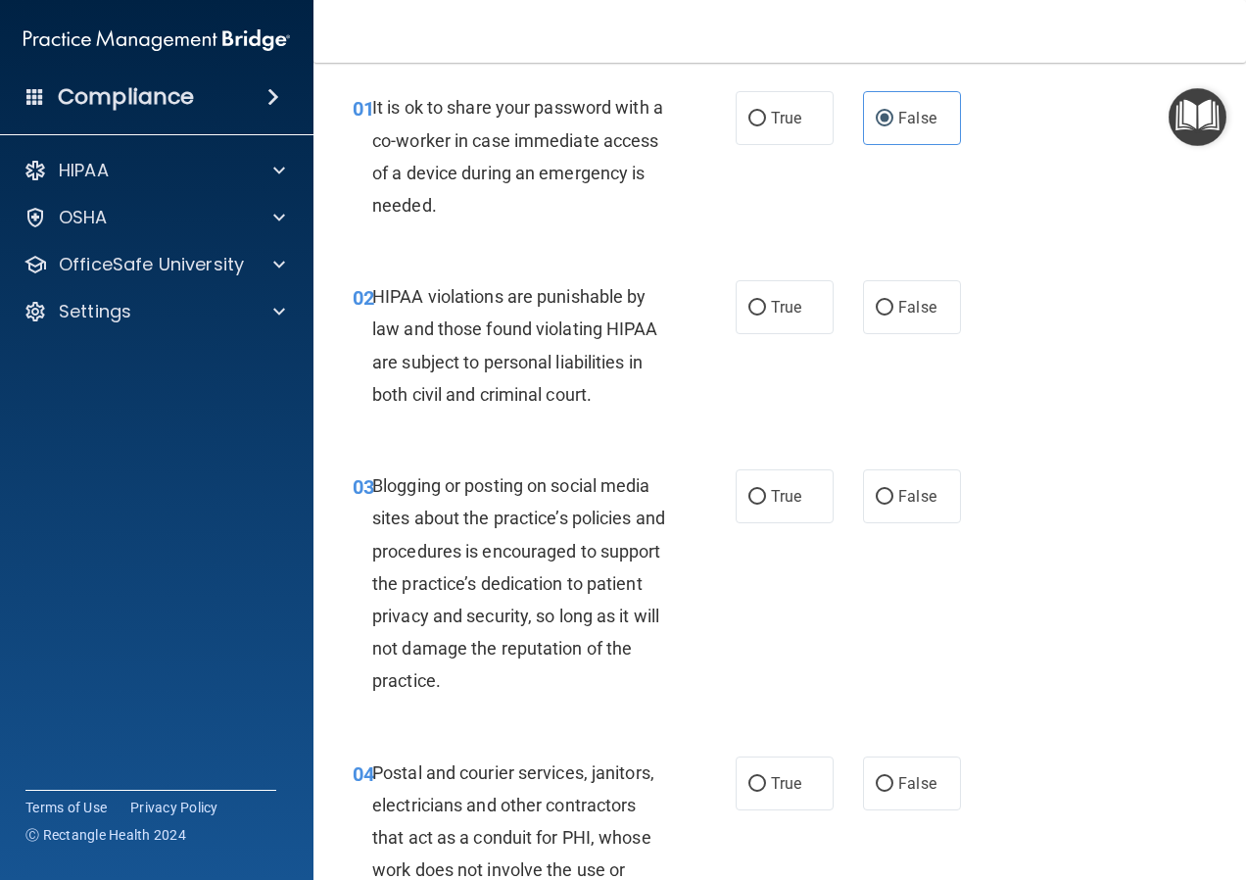
scroll to position [98, 0]
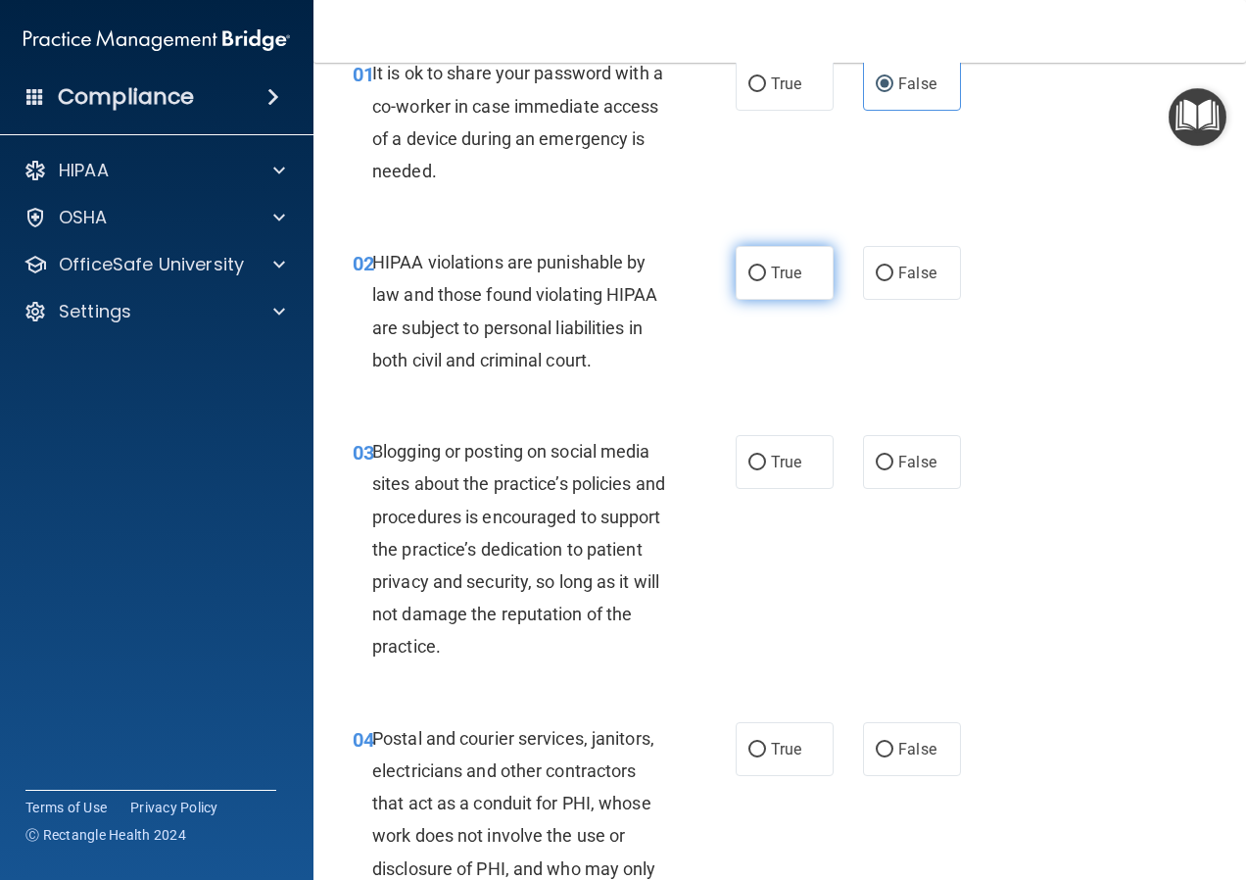
click at [781, 261] on label "True" at bounding box center [785, 273] width 98 height 54
click at [766, 266] on input "True" at bounding box center [757, 273] width 18 height 15
radio input "true"
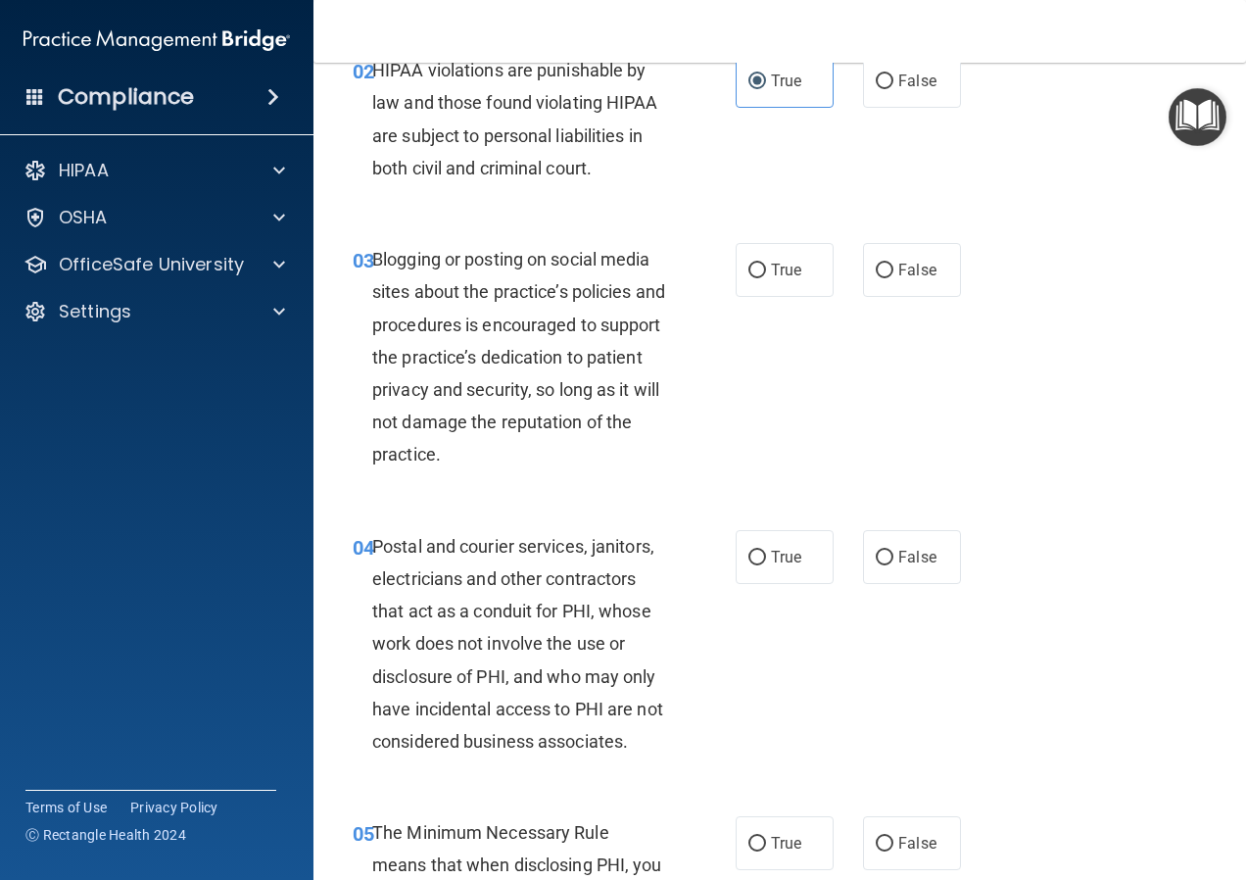
scroll to position [294, 0]
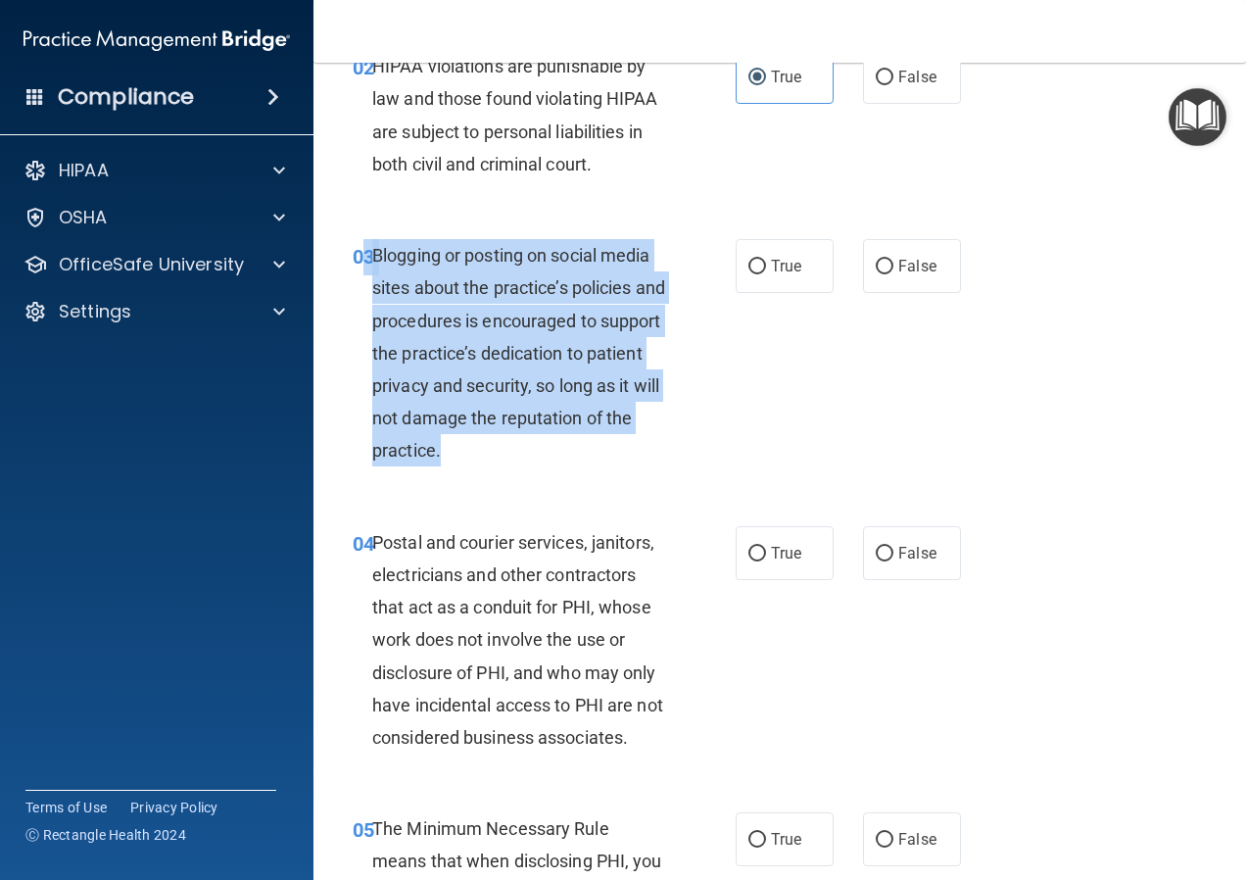
drag, startPoint x: 488, startPoint y: 452, endPoint x: 367, endPoint y: 257, distance: 229.1
click at [367, 257] on div "03 Blogging or posting on social media sites about the practice’s policies and …" at bounding box center [544, 358] width 442 height 238
click at [876, 260] on input "False" at bounding box center [885, 267] width 18 height 15
radio input "true"
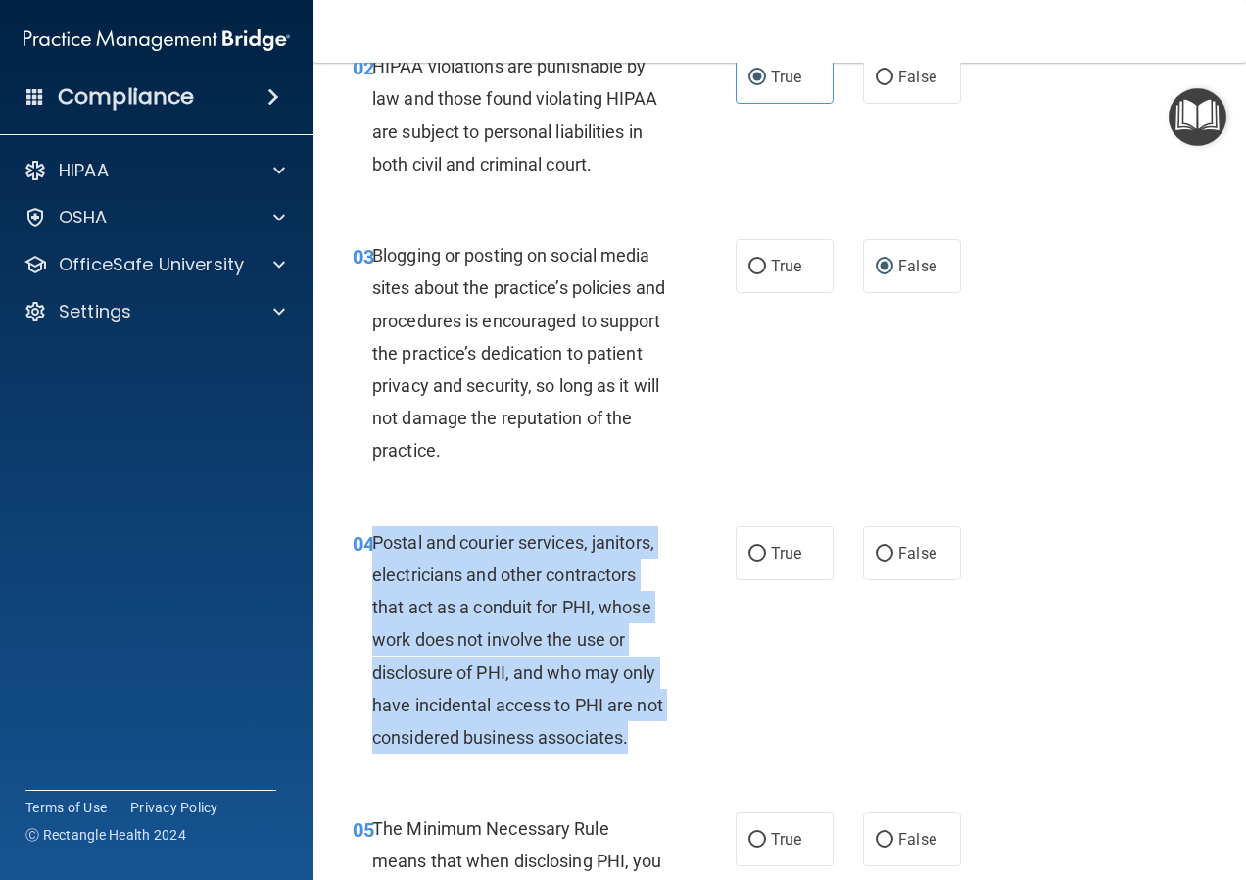
drag, startPoint x: 676, startPoint y: 740, endPoint x: 371, endPoint y: 542, distance: 363.2
click at [371, 542] on div "04 Postal and courier services, janitors, electricians and other contractors th…" at bounding box center [544, 645] width 442 height 238
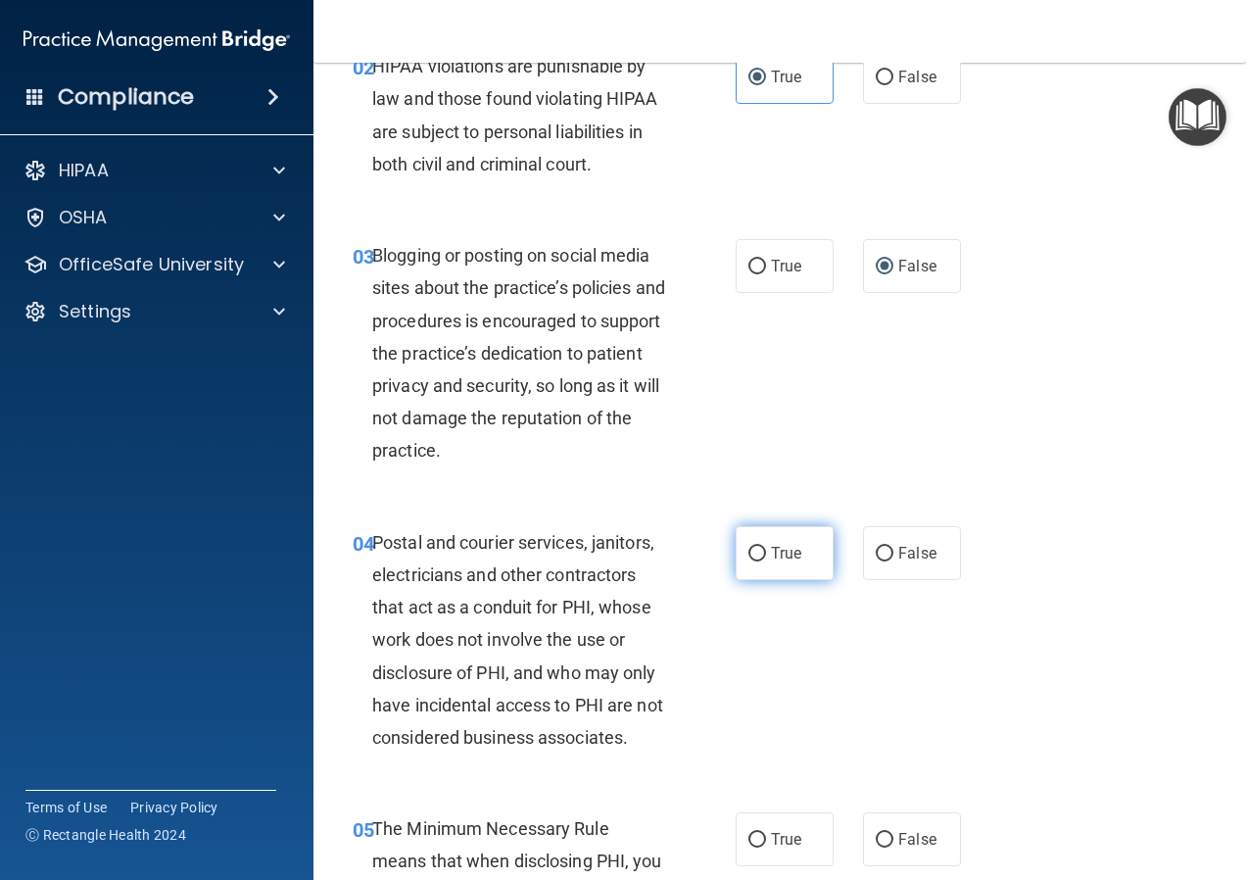
click at [771, 554] on span "True" at bounding box center [786, 553] width 30 height 19
click at [765, 554] on input "True" at bounding box center [757, 554] width 18 height 15
radio input "true"
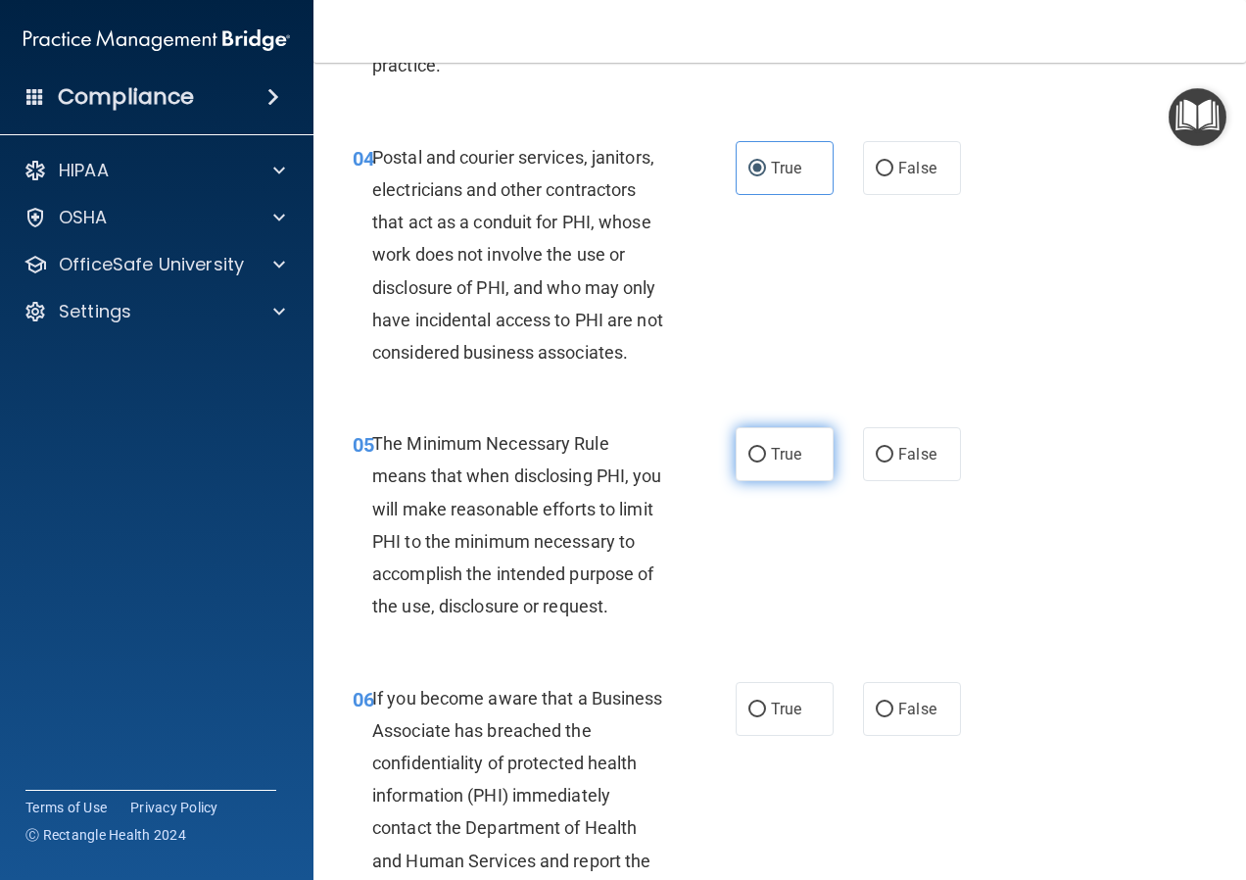
scroll to position [686, 0]
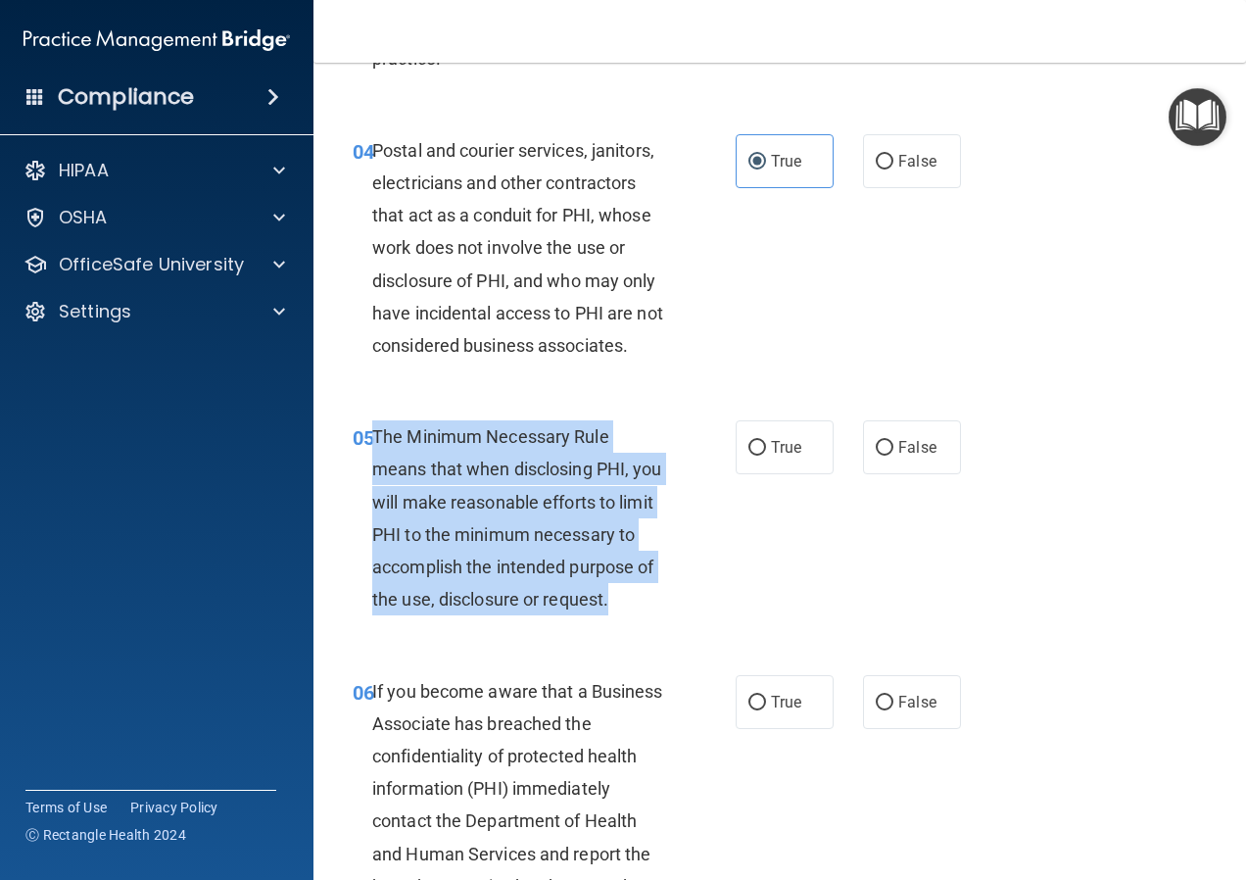
drag, startPoint x: 640, startPoint y: 597, endPoint x: 374, endPoint y: 436, distance: 310.8
click at [374, 436] on div "The Minimum Necessary Rule means that when disclosing PHI, you will make reason…" at bounding box center [527, 517] width 310 height 195
click at [748, 443] on input "True" at bounding box center [757, 448] width 18 height 15
radio input "true"
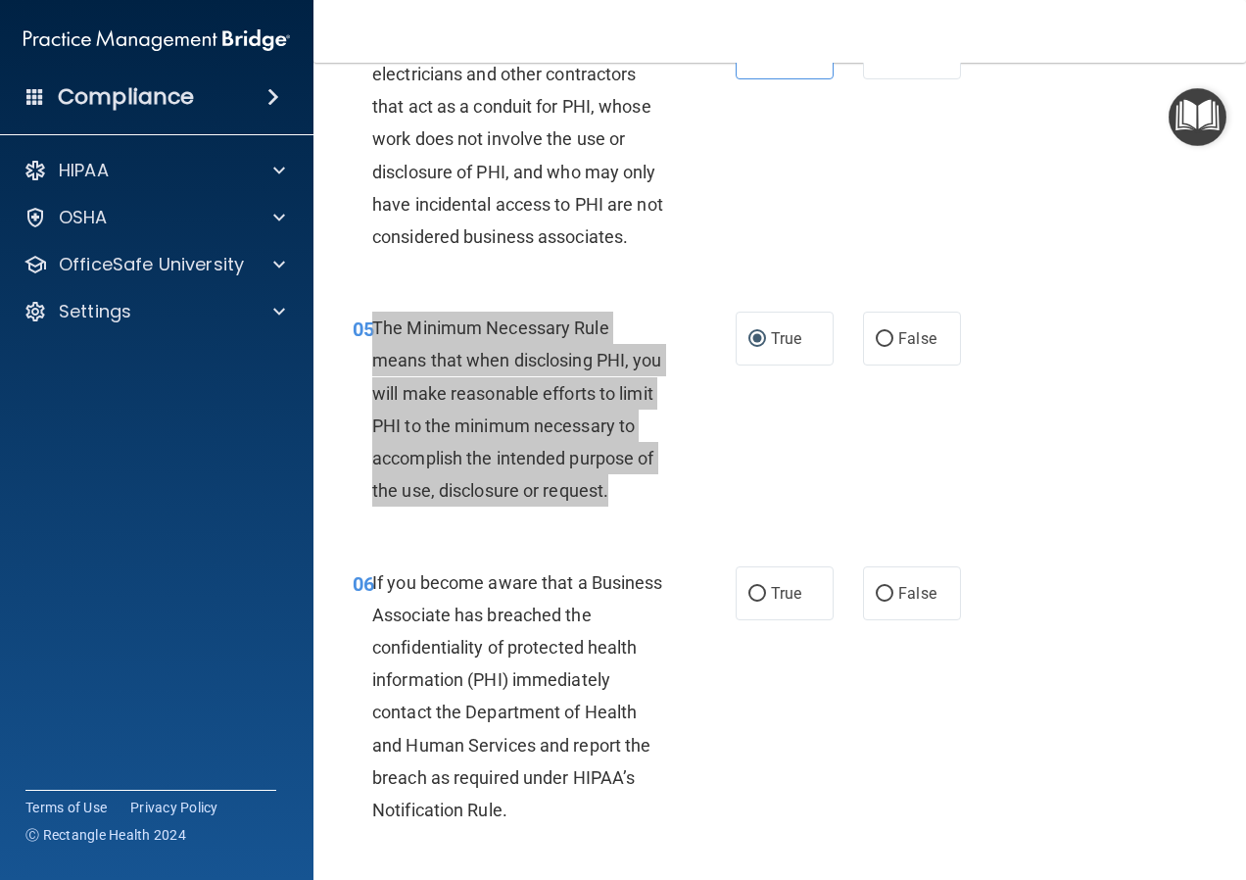
scroll to position [979, 0]
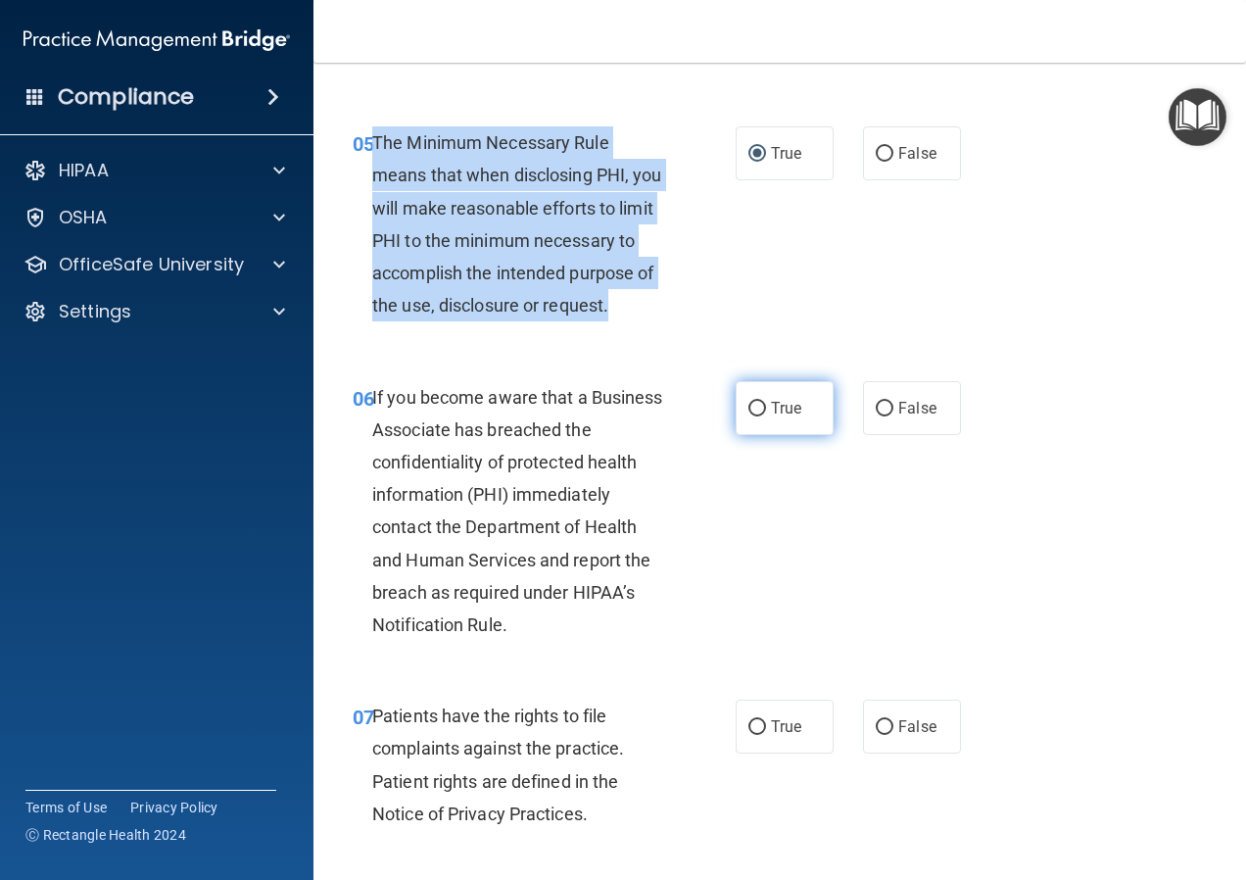
click at [748, 407] on input "True" at bounding box center [757, 409] width 18 height 15
radio input "true"
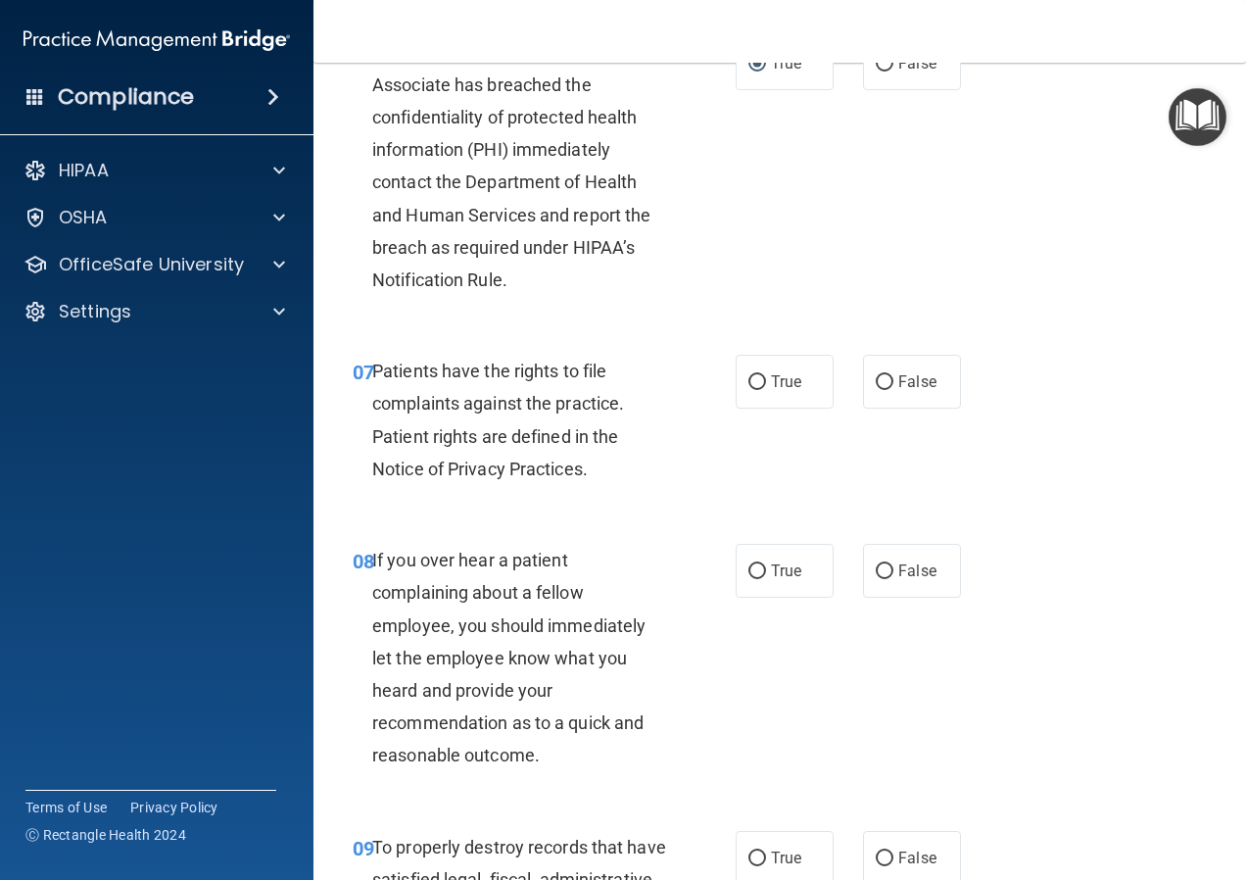
scroll to position [1371, 0]
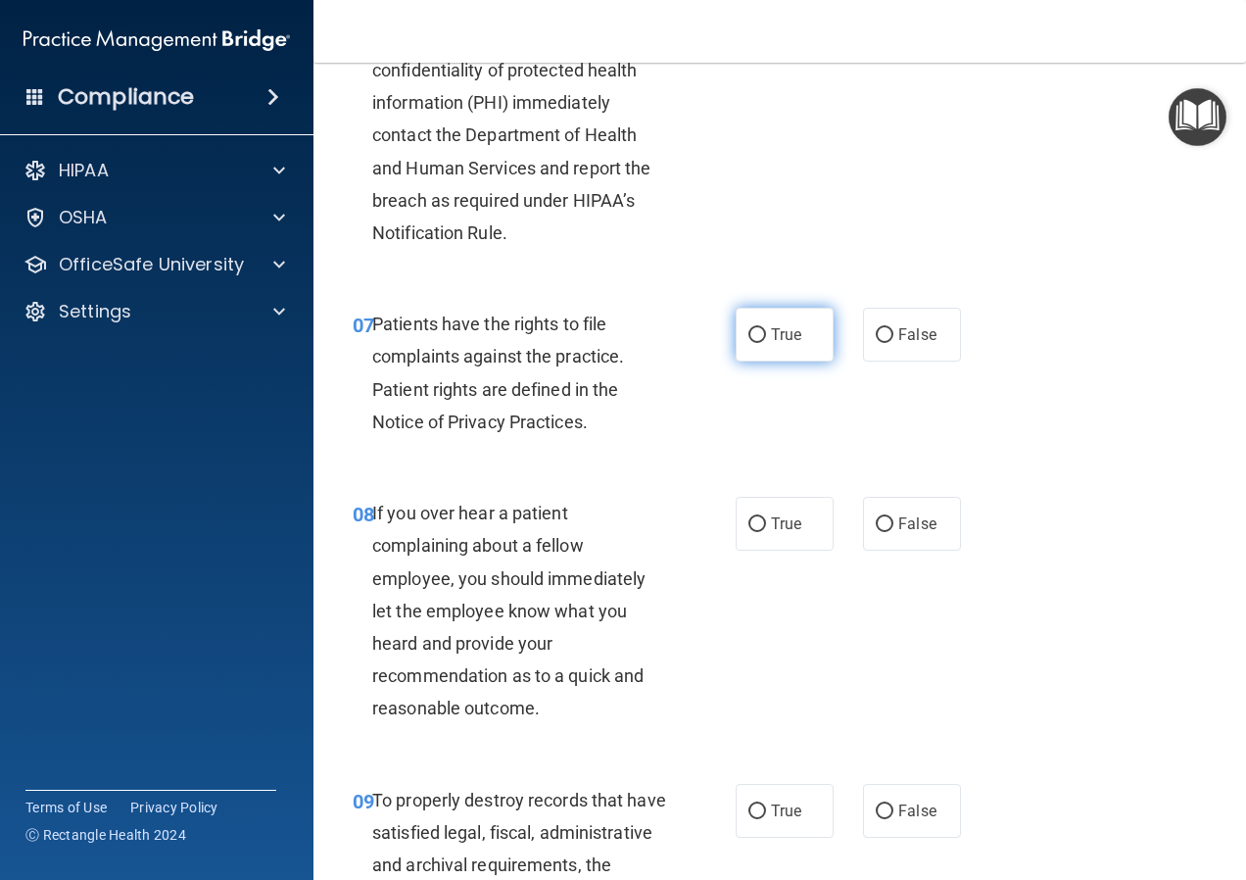
click at [756, 343] on input "True" at bounding box center [757, 335] width 18 height 15
radio input "true"
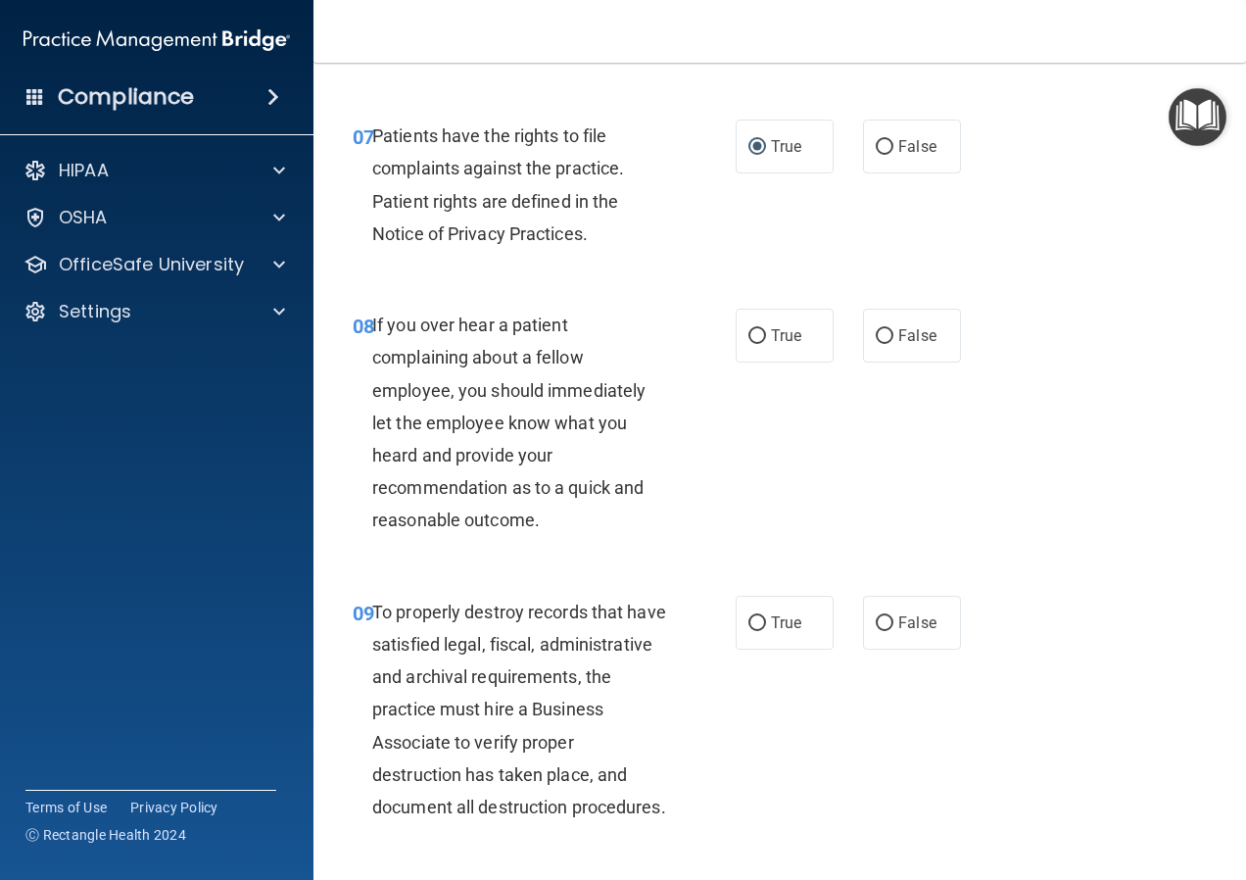
scroll to position [1567, 0]
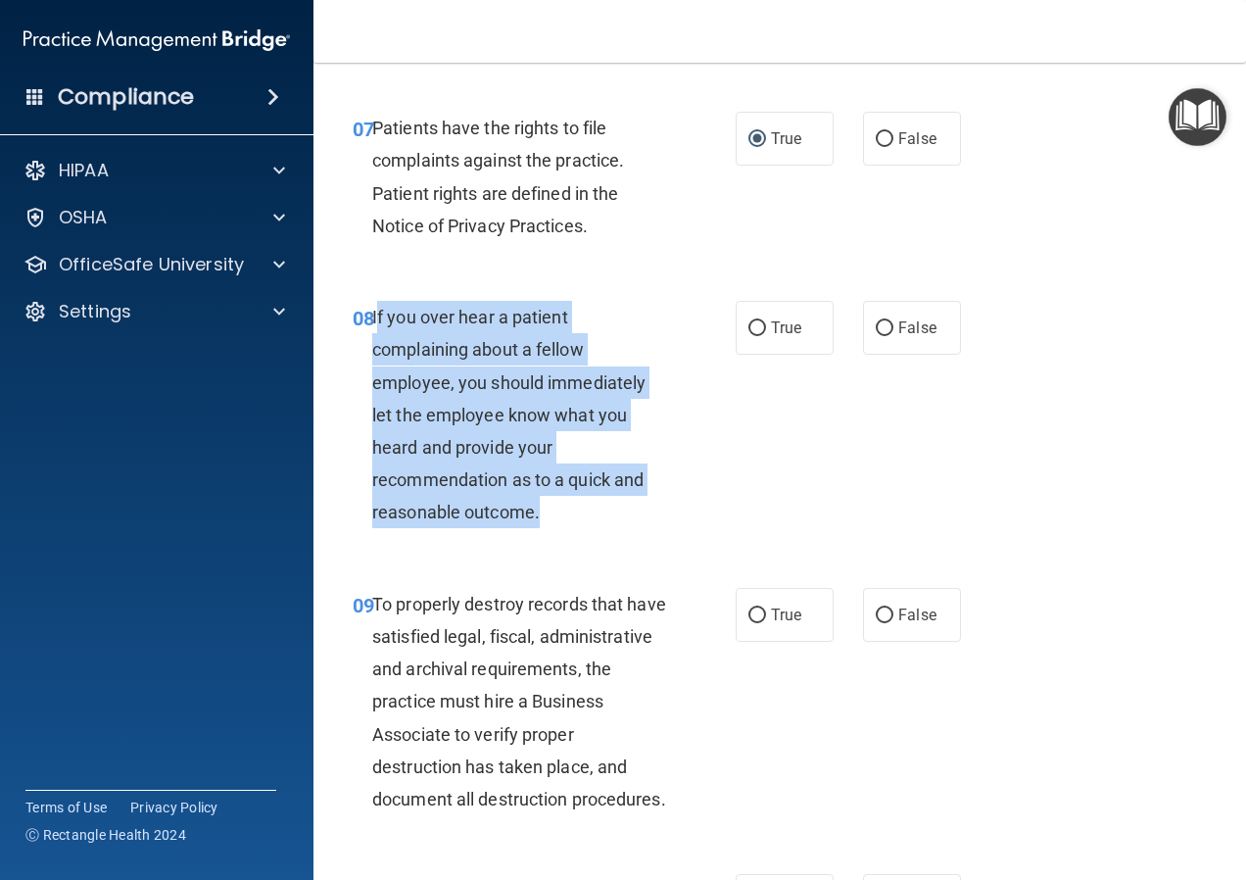
drag, startPoint x: 538, startPoint y: 548, endPoint x: 374, endPoint y: 344, distance: 261.3
click at [374, 344] on div "If you over hear a patient complaining about a fellow employee, you should imme…" at bounding box center [527, 415] width 310 height 228
click at [564, 529] on div "If you over hear a patient complaining about a fellow employee, you should imme…" at bounding box center [527, 415] width 310 height 228
drag, startPoint x: 564, startPoint y: 548, endPoint x: 372, endPoint y: 353, distance: 273.6
click at [372, 353] on div "If you over hear a patient complaining about a fellow employee, you should imme…" at bounding box center [527, 415] width 310 height 228
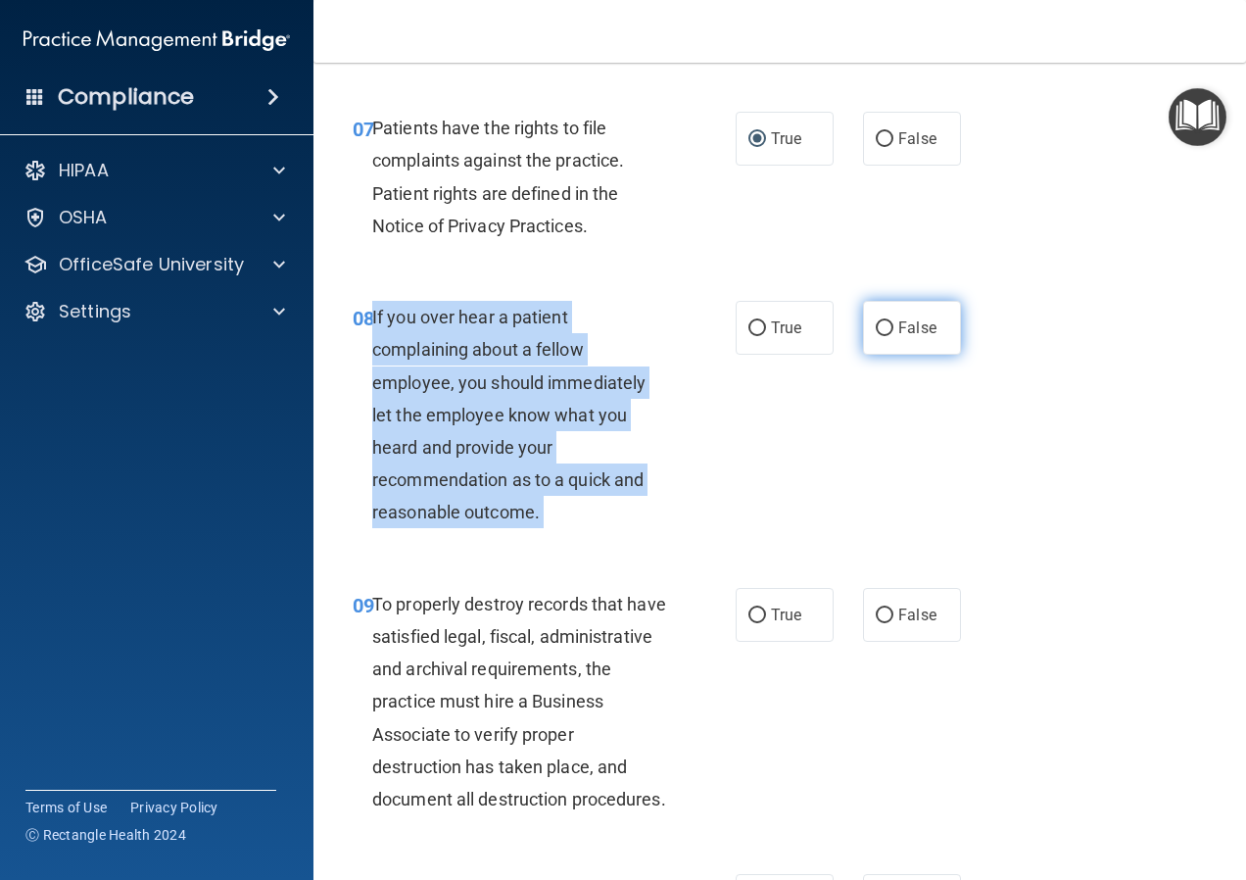
click at [877, 336] on input "False" at bounding box center [885, 328] width 18 height 15
radio input "true"
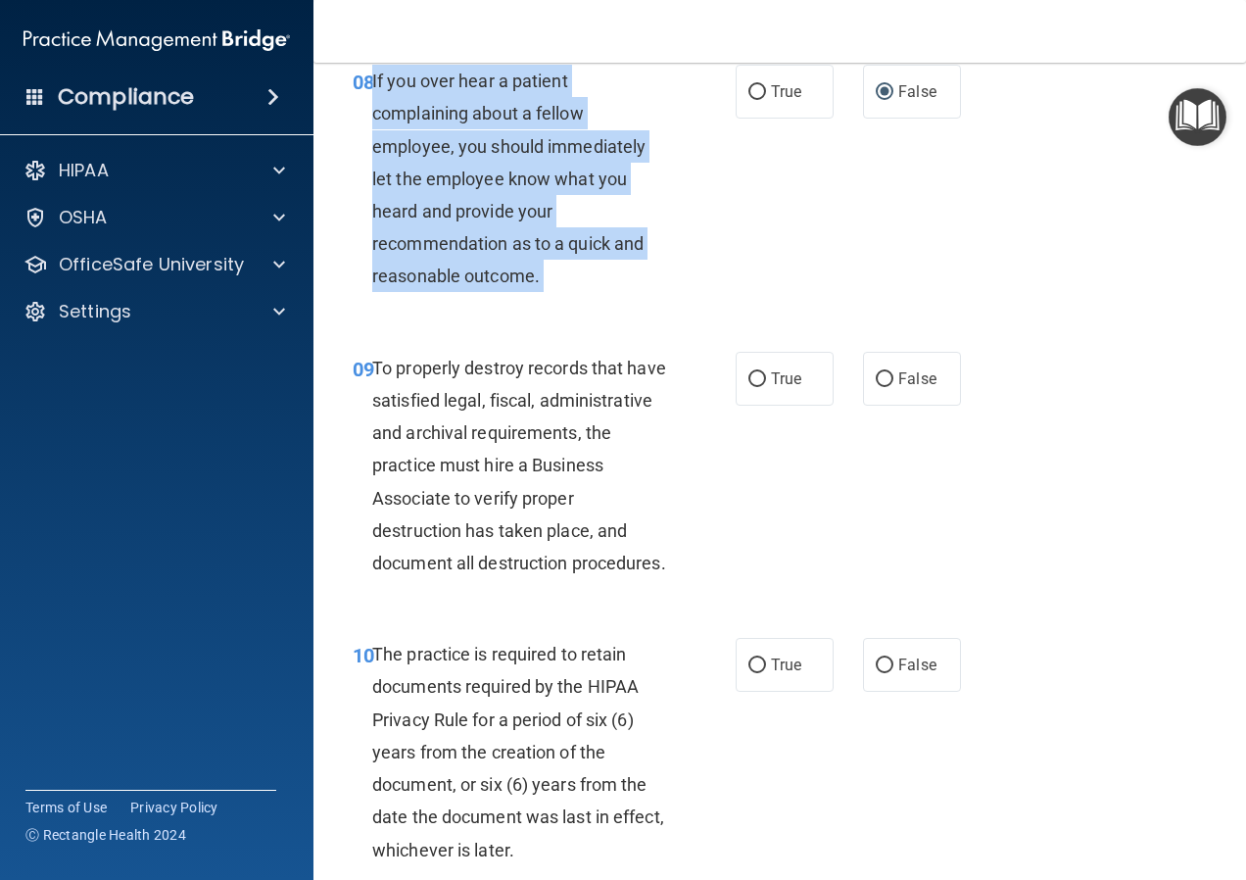
scroll to position [1861, 0]
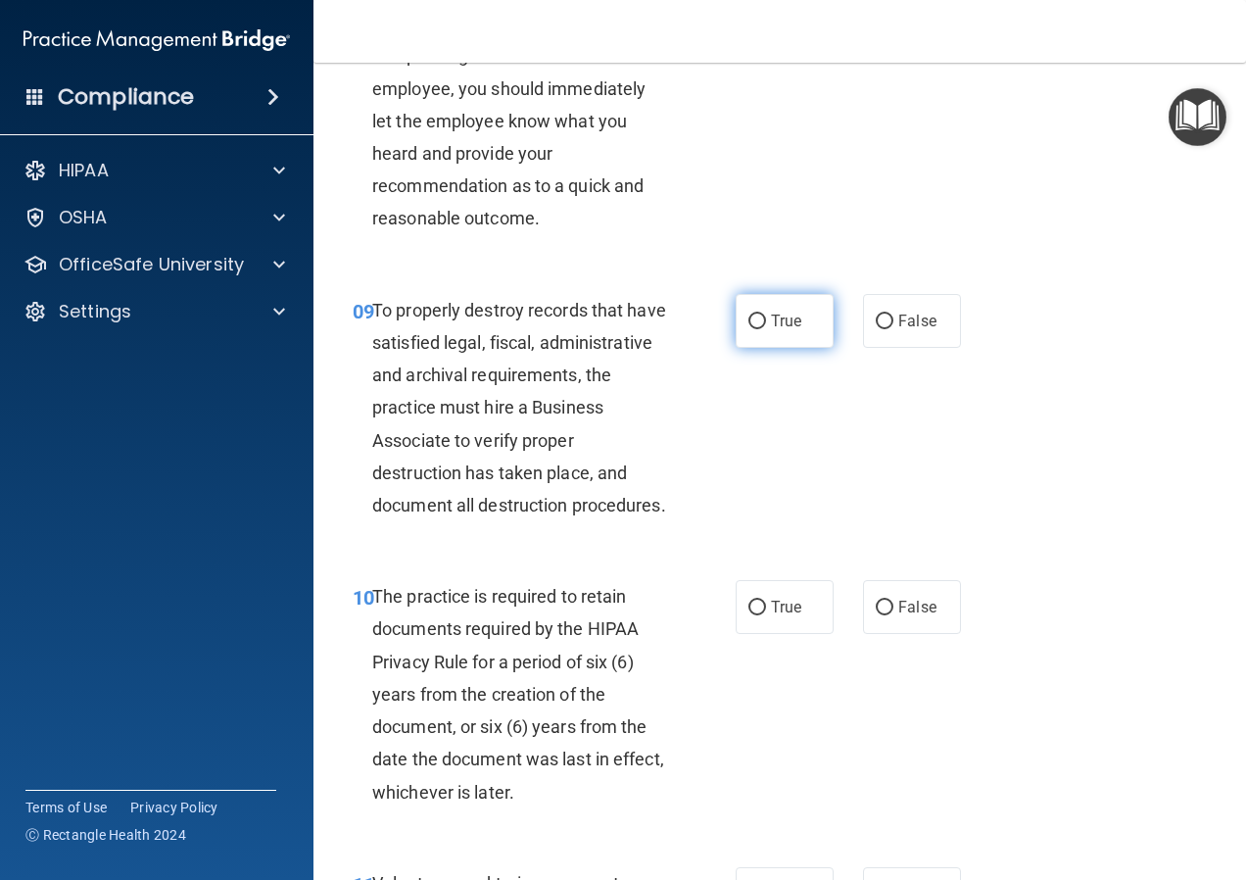
click at [759, 348] on label "True" at bounding box center [785, 321] width 98 height 54
click at [759, 329] on input "True" at bounding box center [757, 321] width 18 height 15
radio input "true"
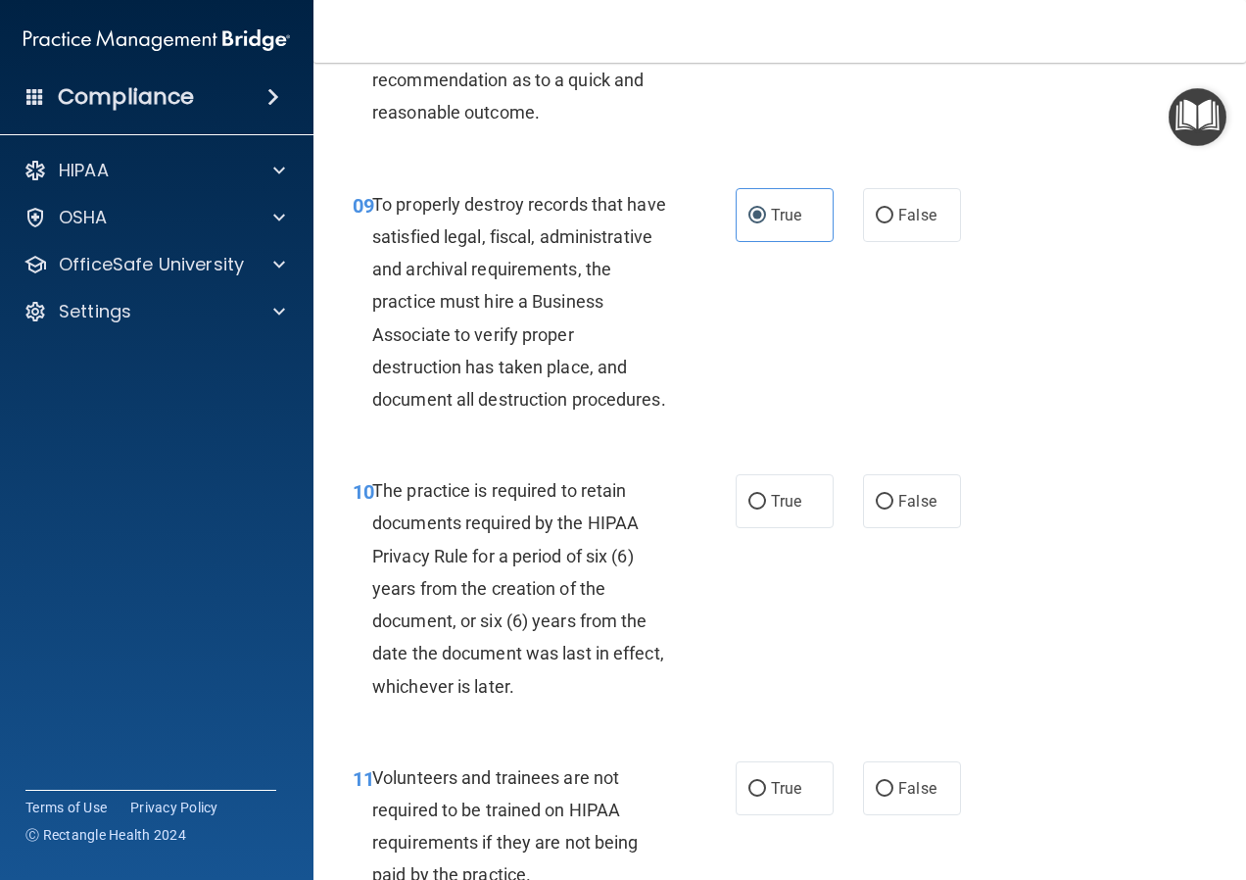
scroll to position [2253, 0]
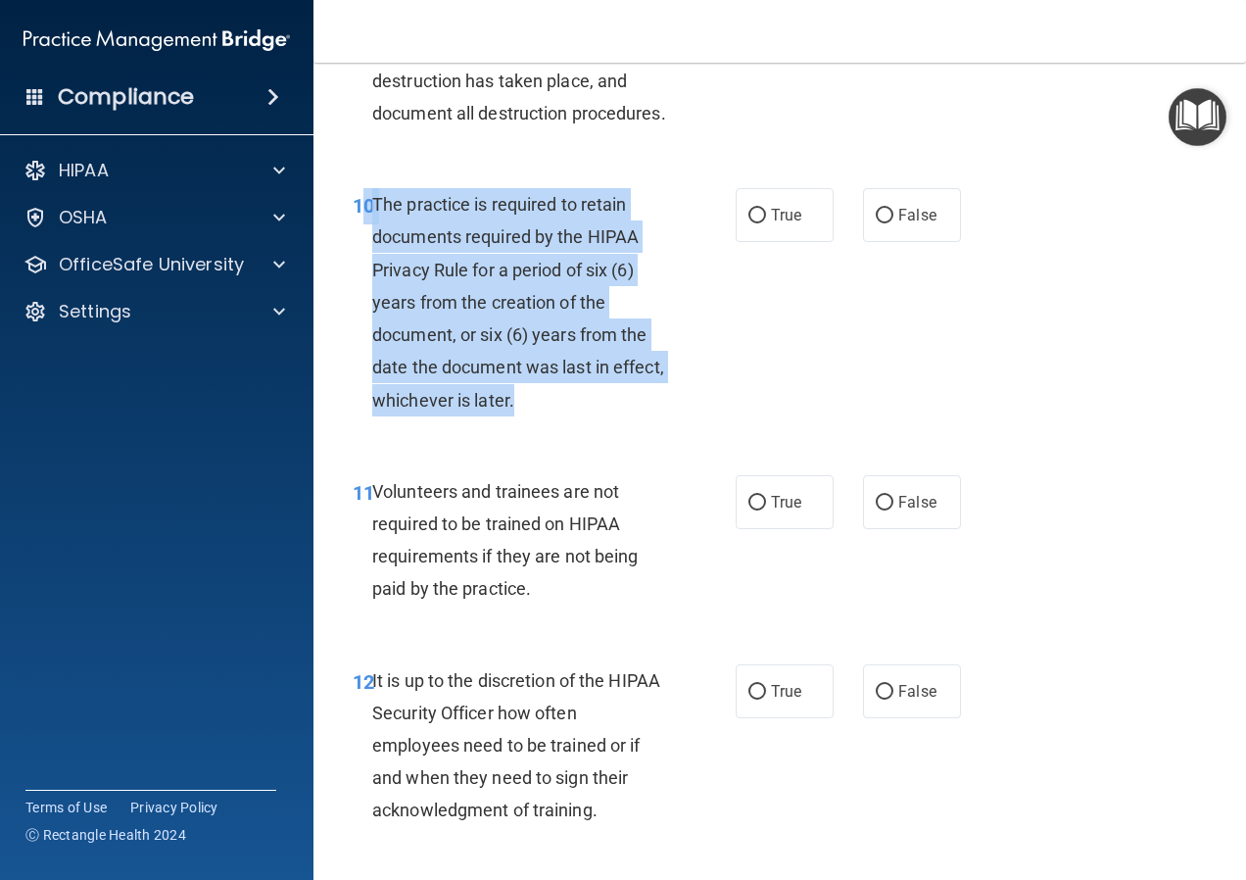
drag, startPoint x: 572, startPoint y: 466, endPoint x: 369, endPoint y: 265, distance: 285.4
click at [369, 265] on div "10 The practice is required to retain documents required by the HIPAA Privacy R…" at bounding box center [544, 307] width 442 height 238
click at [752, 223] on input "True" at bounding box center [757, 216] width 18 height 15
radio input "true"
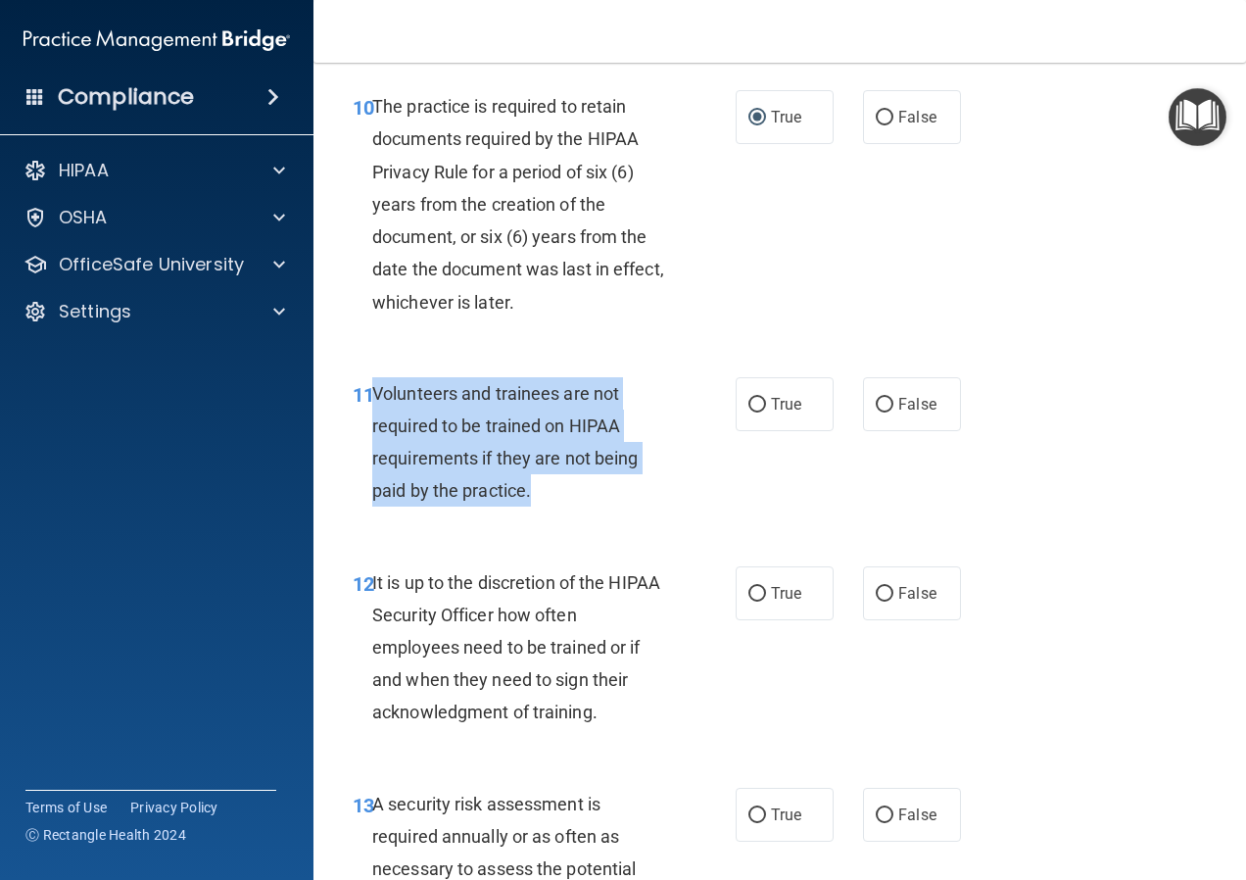
drag, startPoint x: 549, startPoint y: 556, endPoint x: 374, endPoint y: 456, distance: 201.8
click at [374, 456] on div "Volunteers and trainees are not required to be trained on HIPAA requirements if…" at bounding box center [527, 442] width 310 height 130
click at [876, 412] on input "False" at bounding box center [885, 405] width 18 height 15
radio input "true"
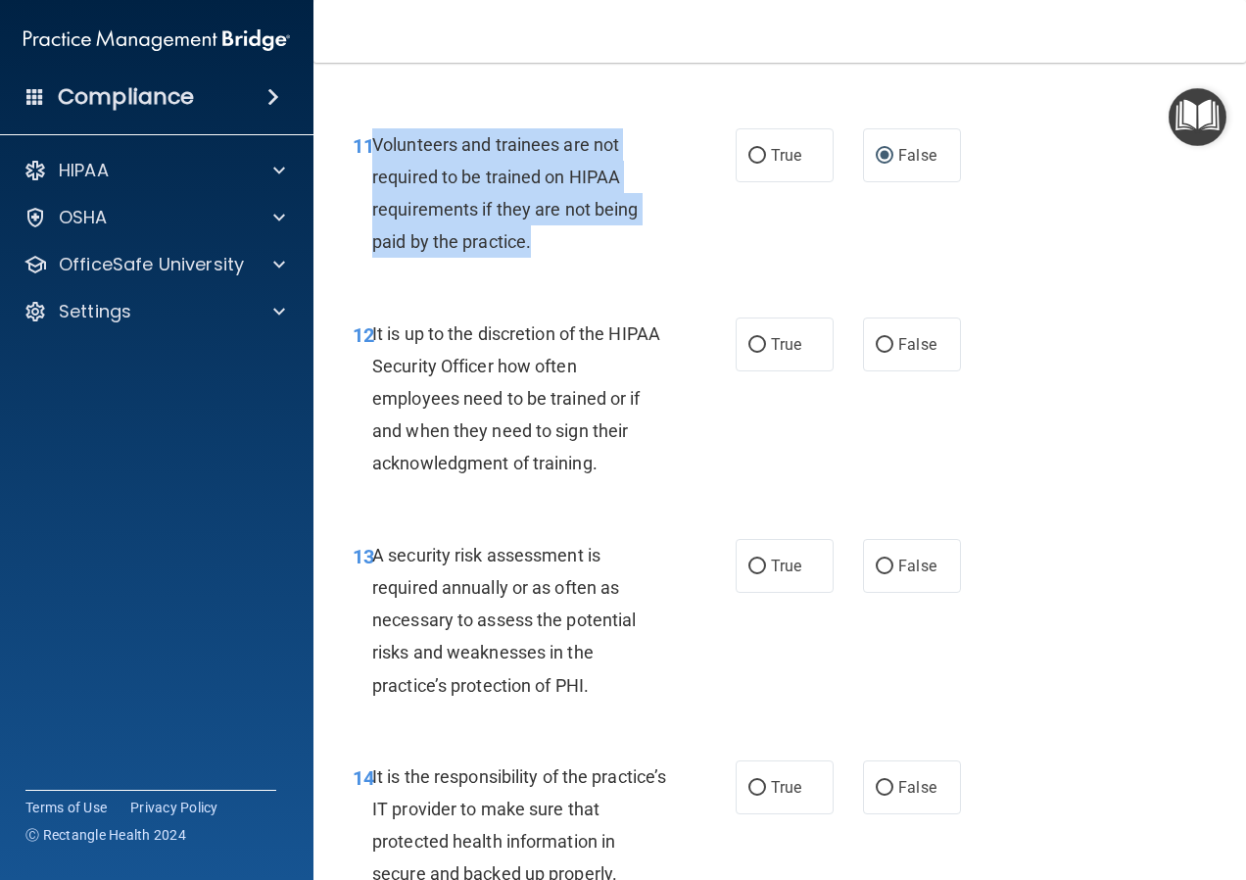
scroll to position [2645, 0]
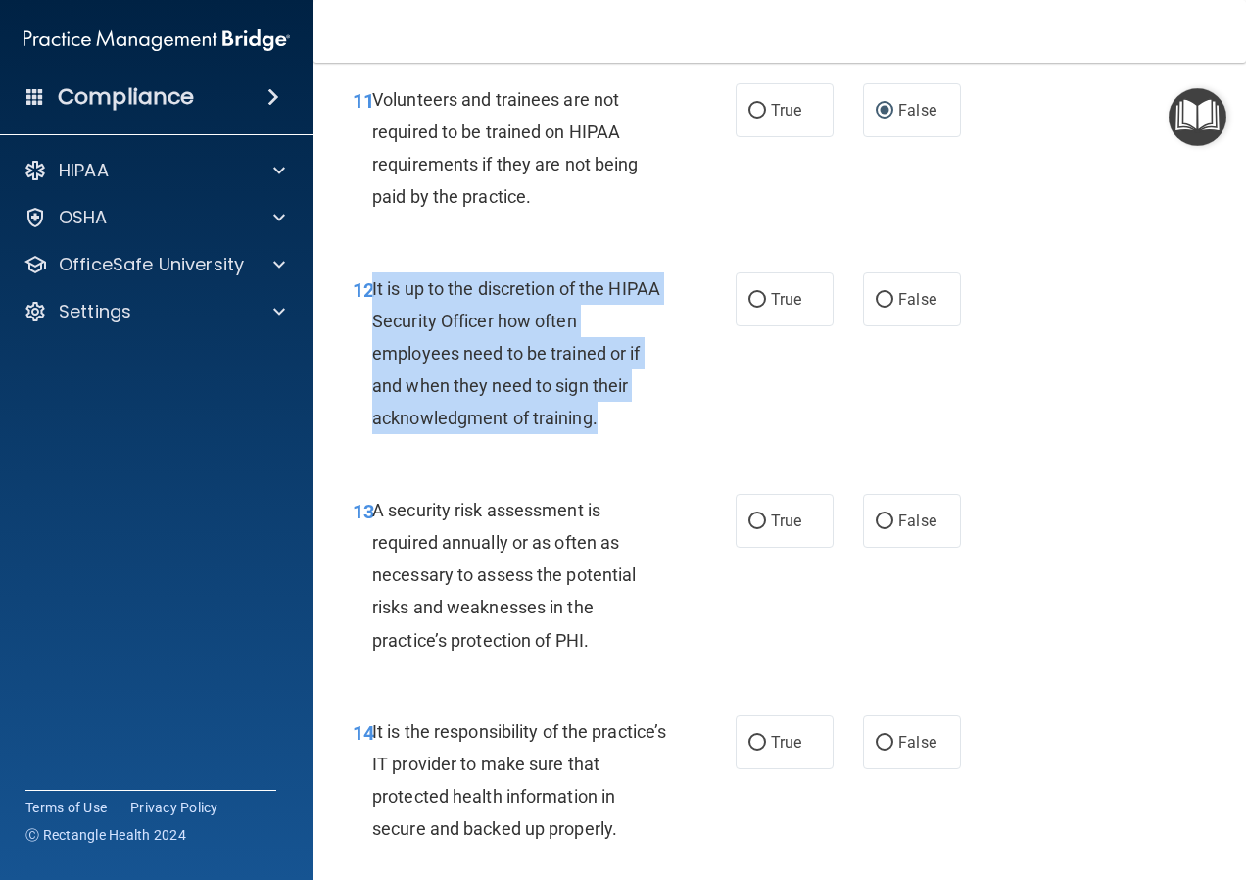
drag, startPoint x: 613, startPoint y: 487, endPoint x: 371, endPoint y: 358, distance: 274.3
click at [372, 358] on div "It is up to the discretion of the HIPAA Security Officer how often employees ne…" at bounding box center [527, 353] width 310 height 163
click at [880, 308] on input "False" at bounding box center [885, 300] width 18 height 15
radio input "true"
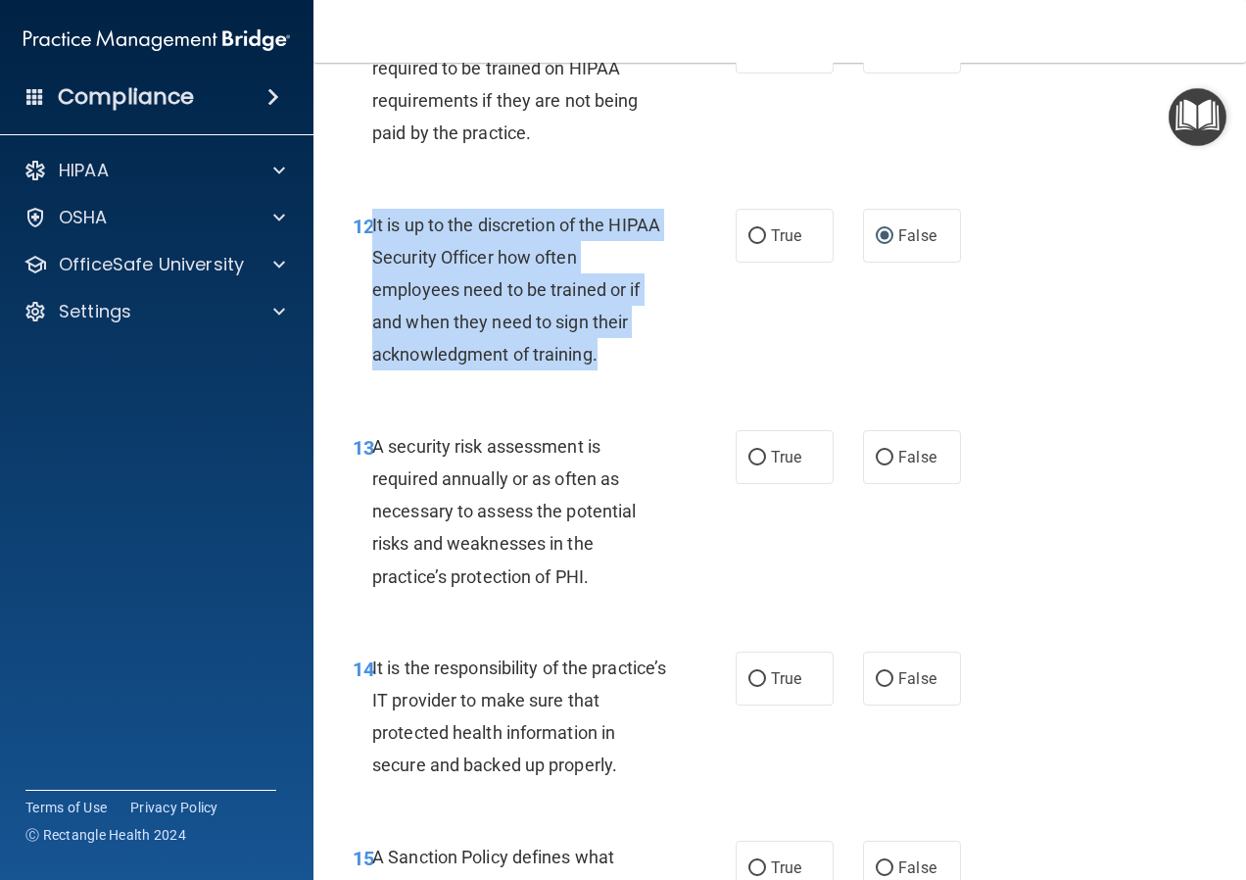
scroll to position [2743, 0]
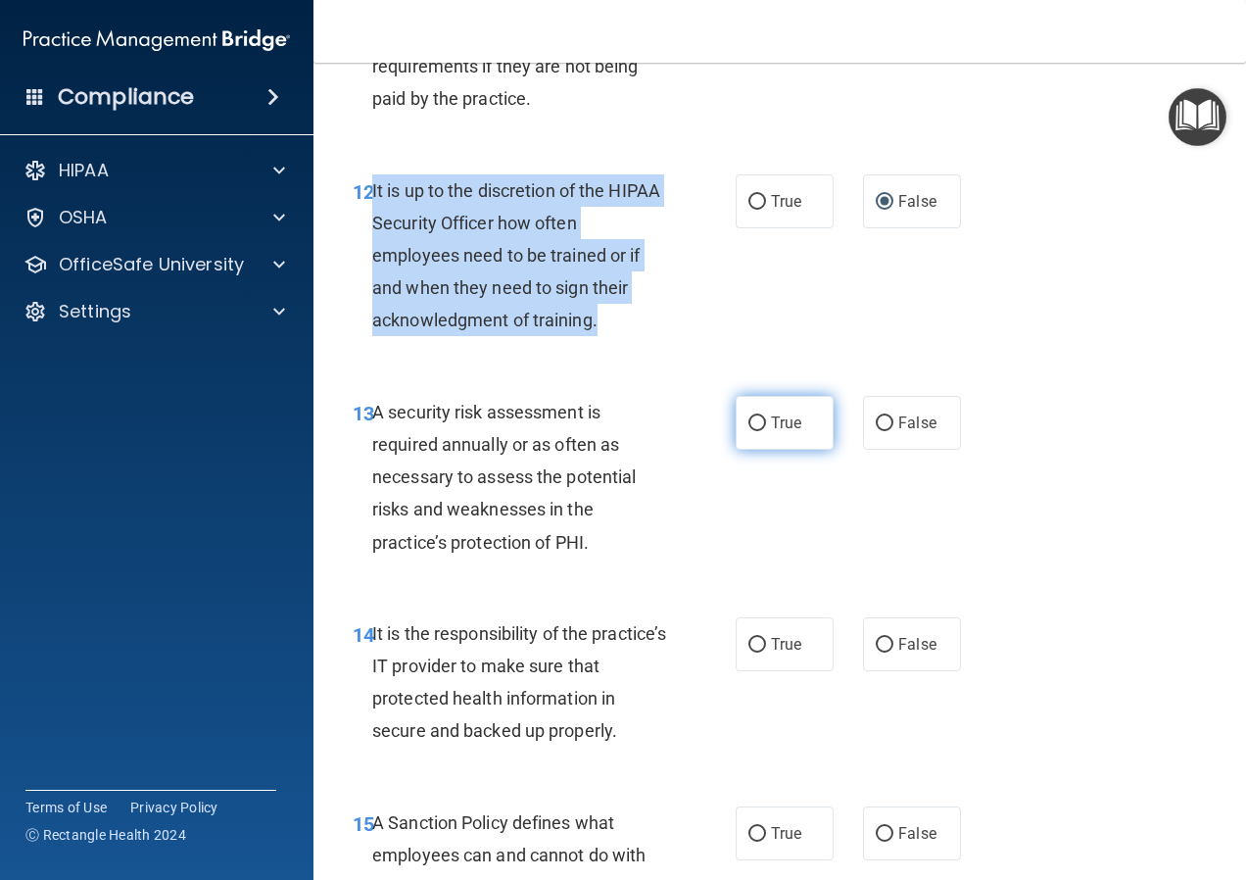
click at [748, 431] on input "True" at bounding box center [757, 423] width 18 height 15
radio input "true"
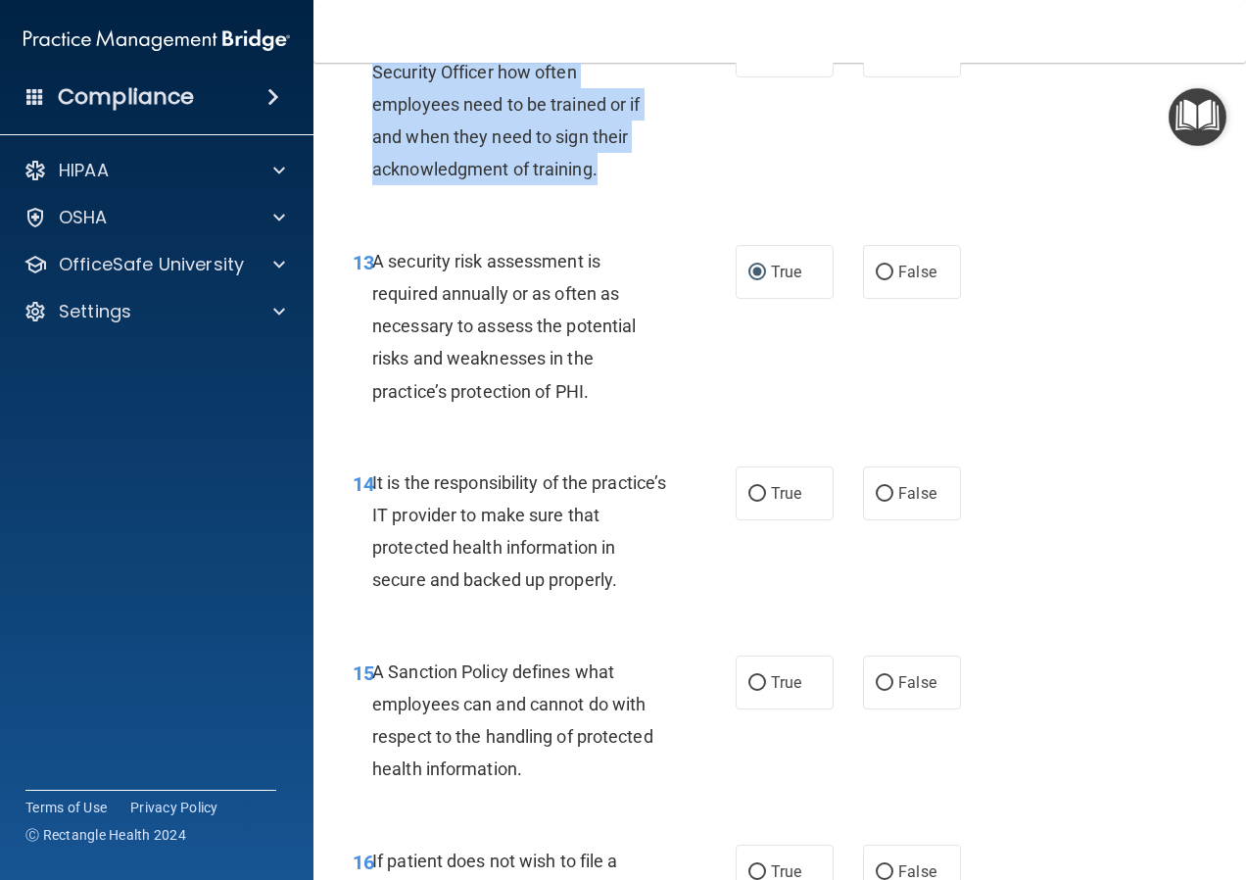
scroll to position [2938, 0]
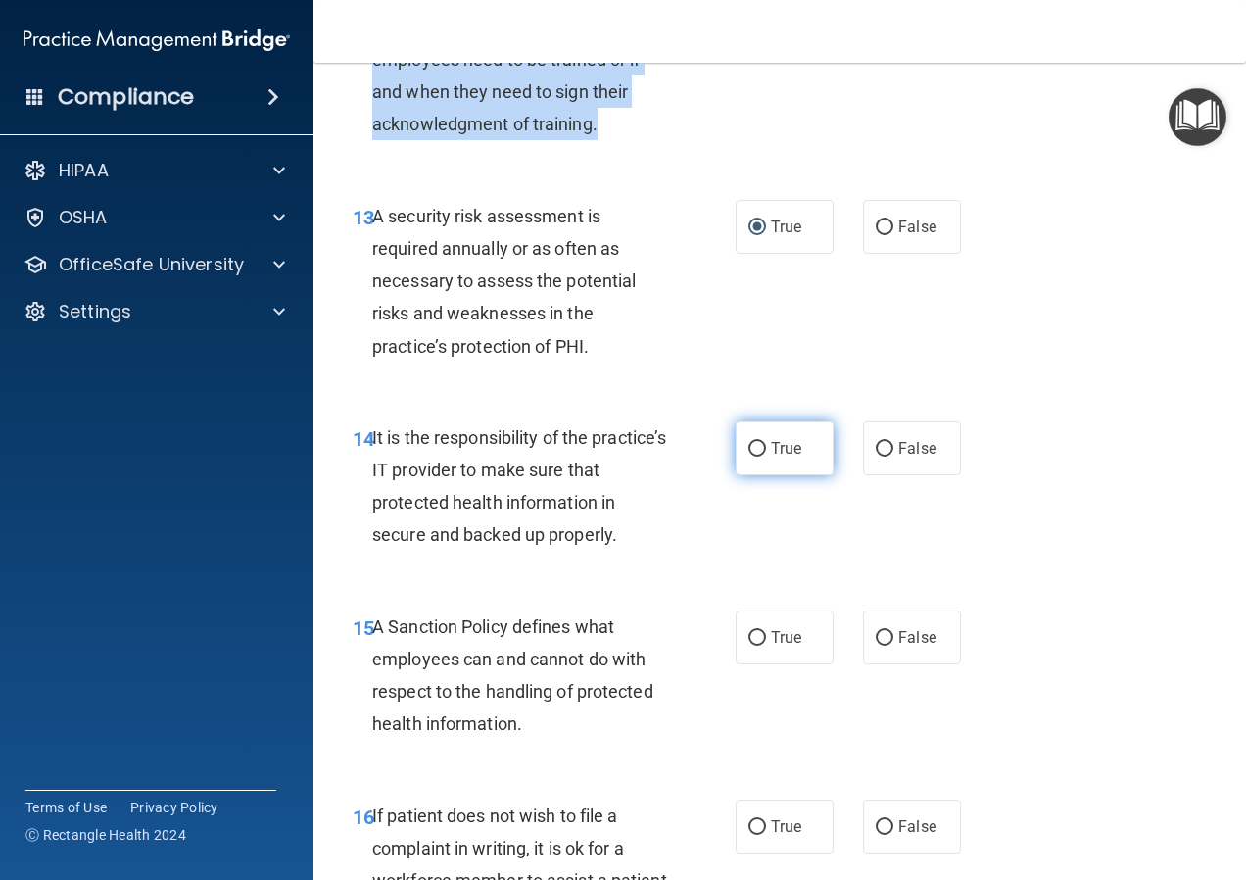
click at [753, 456] on input "True" at bounding box center [757, 449] width 18 height 15
radio input "true"
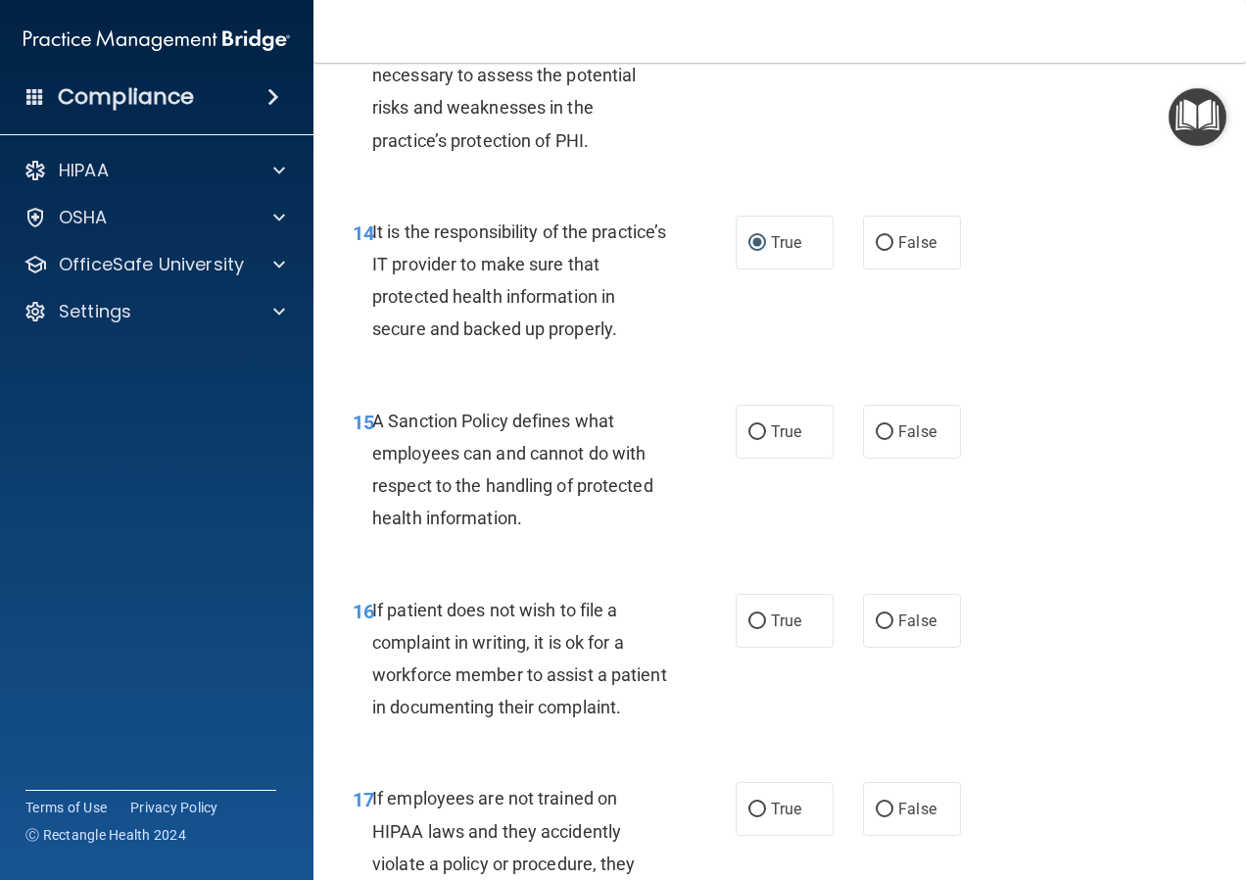
scroll to position [3330, 0]
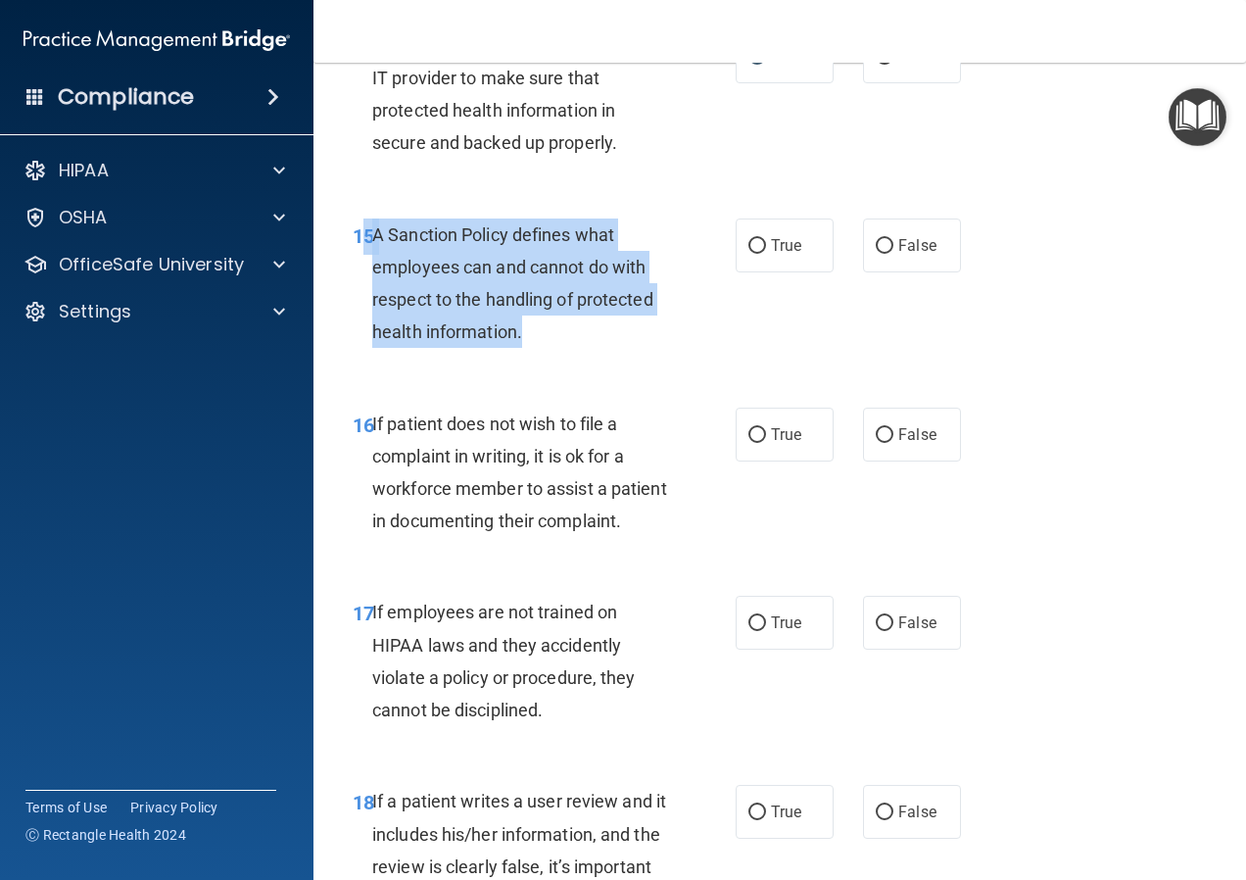
drag, startPoint x: 538, startPoint y: 397, endPoint x: 359, endPoint y: 303, distance: 201.5
click at [359, 303] on div "15 A Sanction Policy defines what employees can and cannot do with respect to t…" at bounding box center [544, 288] width 442 height 140
click at [880, 254] on input "False" at bounding box center [885, 246] width 18 height 15
radio input "true"
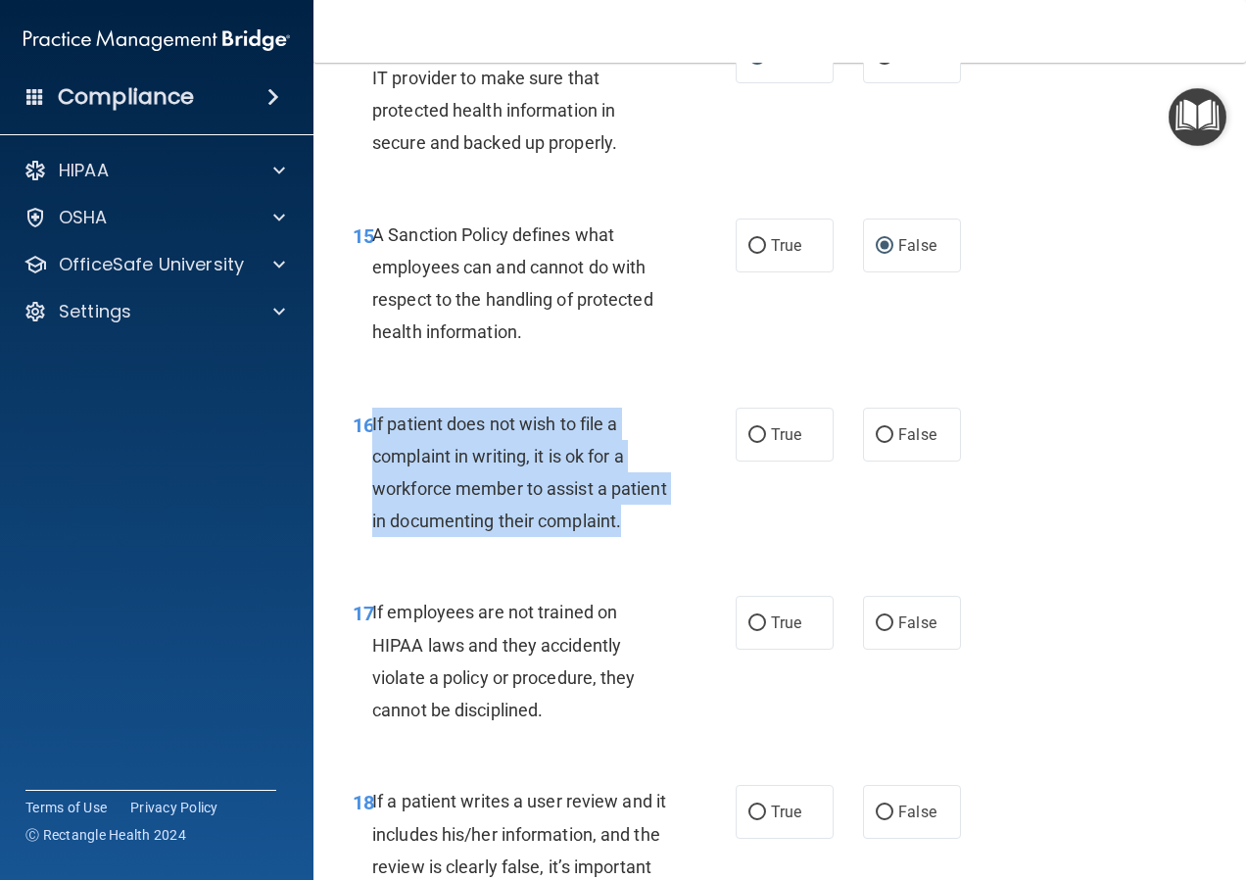
drag, startPoint x: 479, startPoint y: 622, endPoint x: 373, endPoint y: 488, distance: 170.9
click at [373, 488] on div "If patient does not wish to file a complaint in writing, it is ok for a workfor…" at bounding box center [527, 472] width 310 height 130
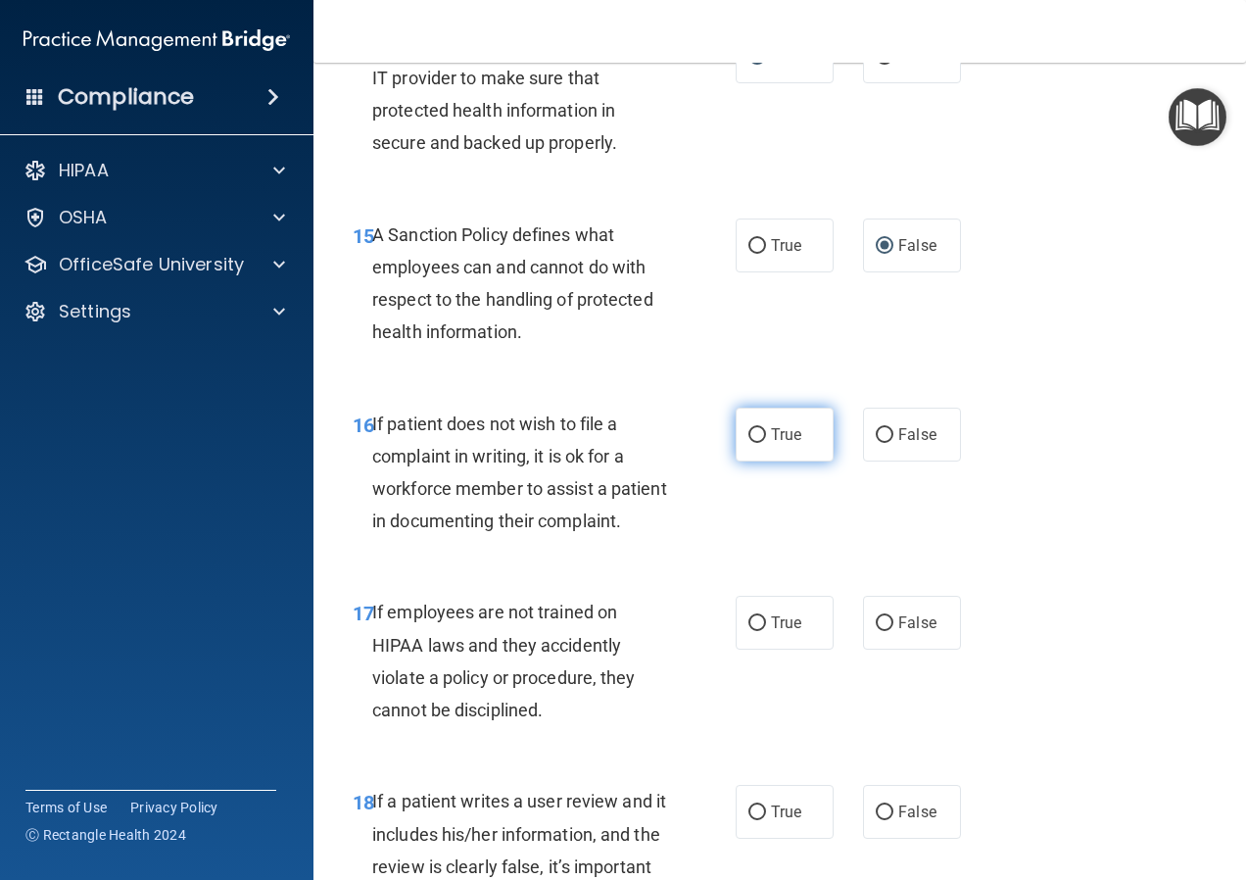
click at [771, 444] on span "True" at bounding box center [786, 434] width 30 height 19
click at [764, 443] on input "True" at bounding box center [757, 435] width 18 height 15
radio input "true"
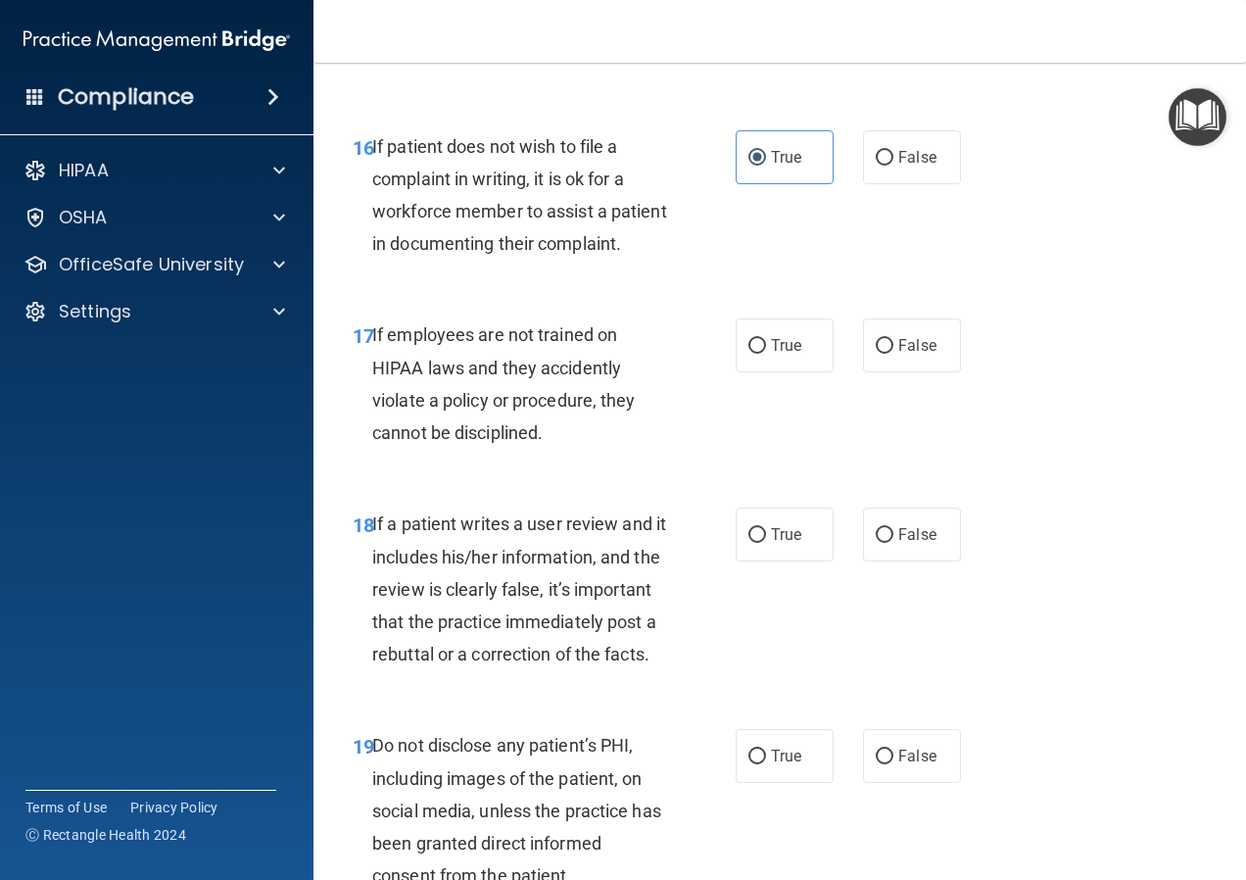
scroll to position [3624, 0]
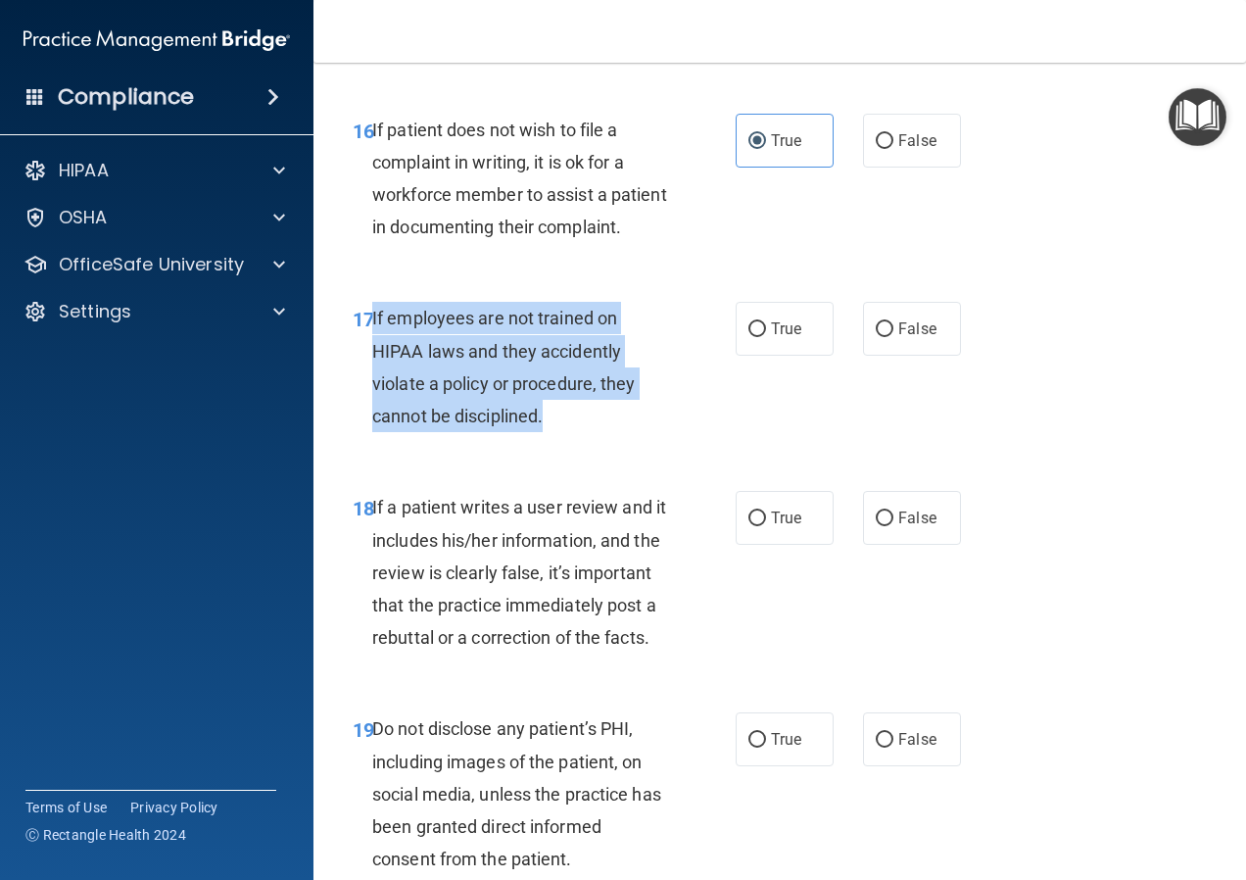
drag, startPoint x: 561, startPoint y: 512, endPoint x: 370, endPoint y: 415, distance: 214.2
click at [370, 415] on div "17 If employees are not trained on HIPAA laws and they accidently violate a pol…" at bounding box center [544, 372] width 442 height 140
click at [877, 337] on input "False" at bounding box center [885, 329] width 18 height 15
radio input "true"
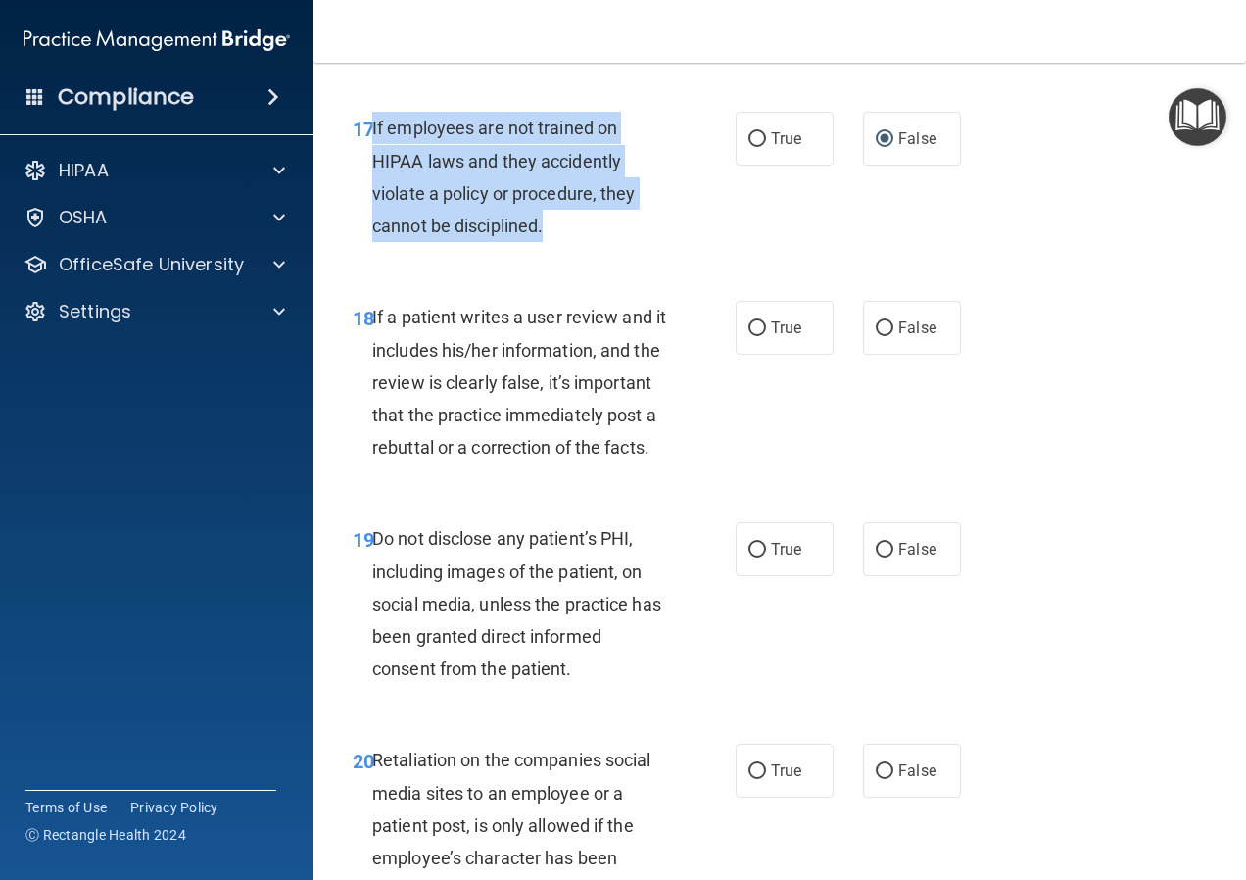
scroll to position [3820, 0]
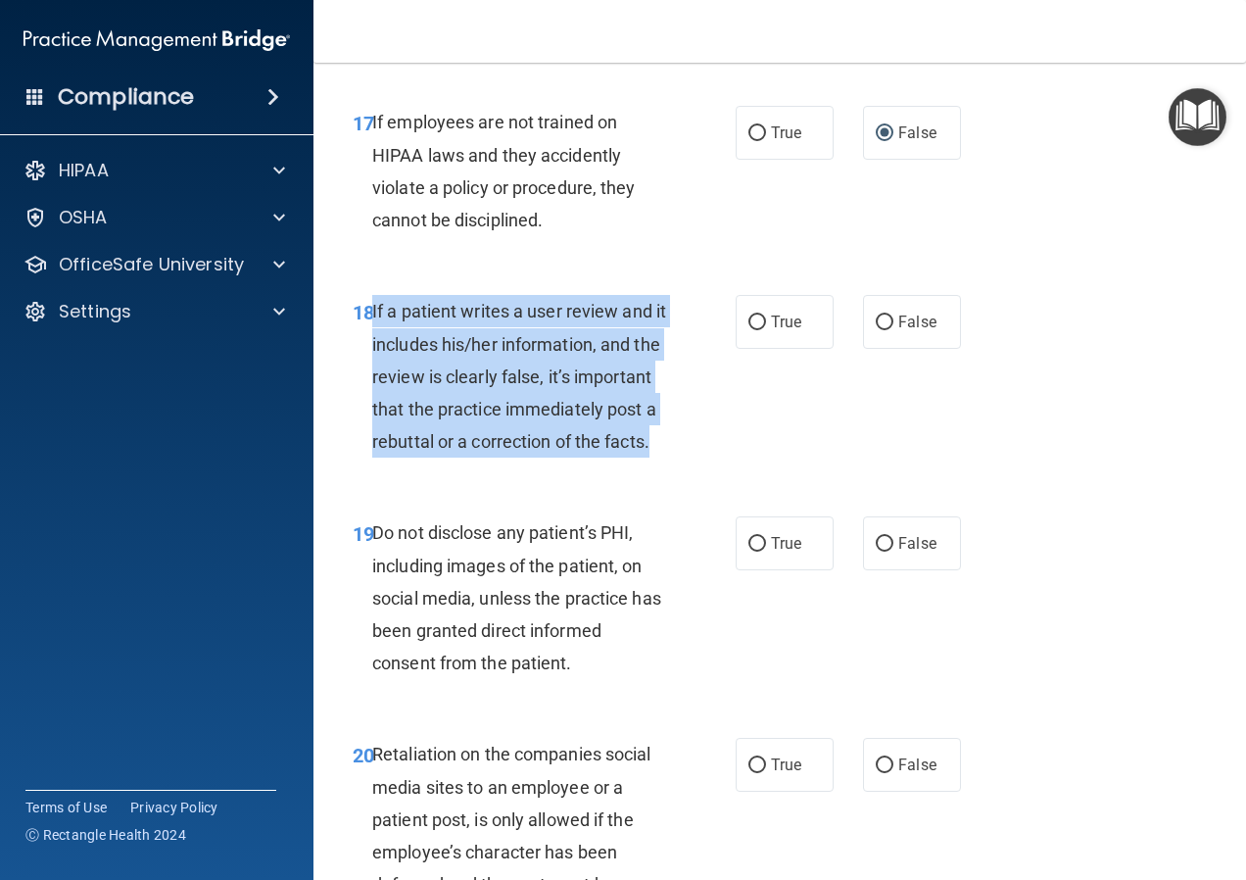
drag, startPoint x: 560, startPoint y: 575, endPoint x: 372, endPoint y: 409, distance: 250.5
click at [372, 409] on div "If a patient writes a user review and it includes his/her information, and the …" at bounding box center [527, 376] width 310 height 163
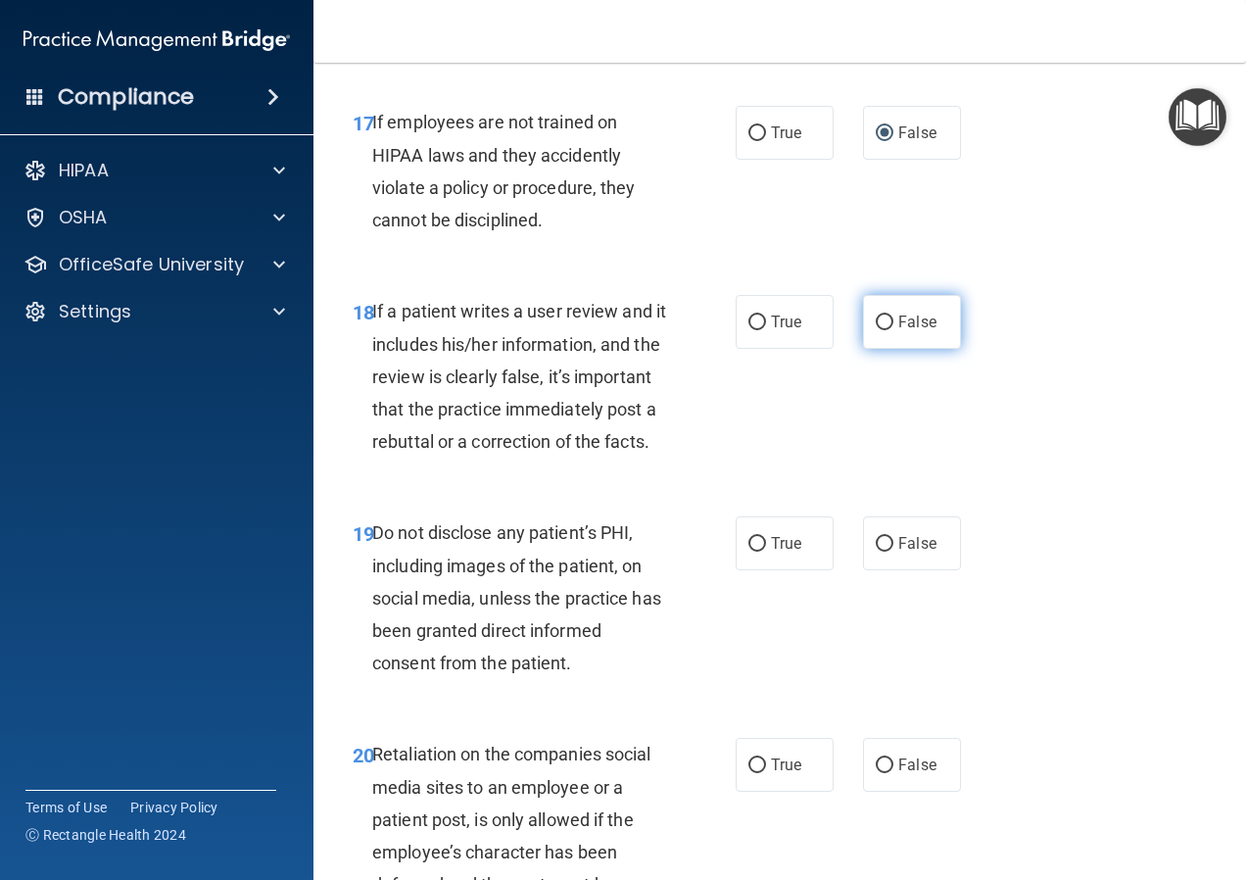
click at [898, 331] on span "False" at bounding box center [917, 321] width 38 height 19
click at [889, 330] on input "False" at bounding box center [885, 322] width 18 height 15
radio input "true"
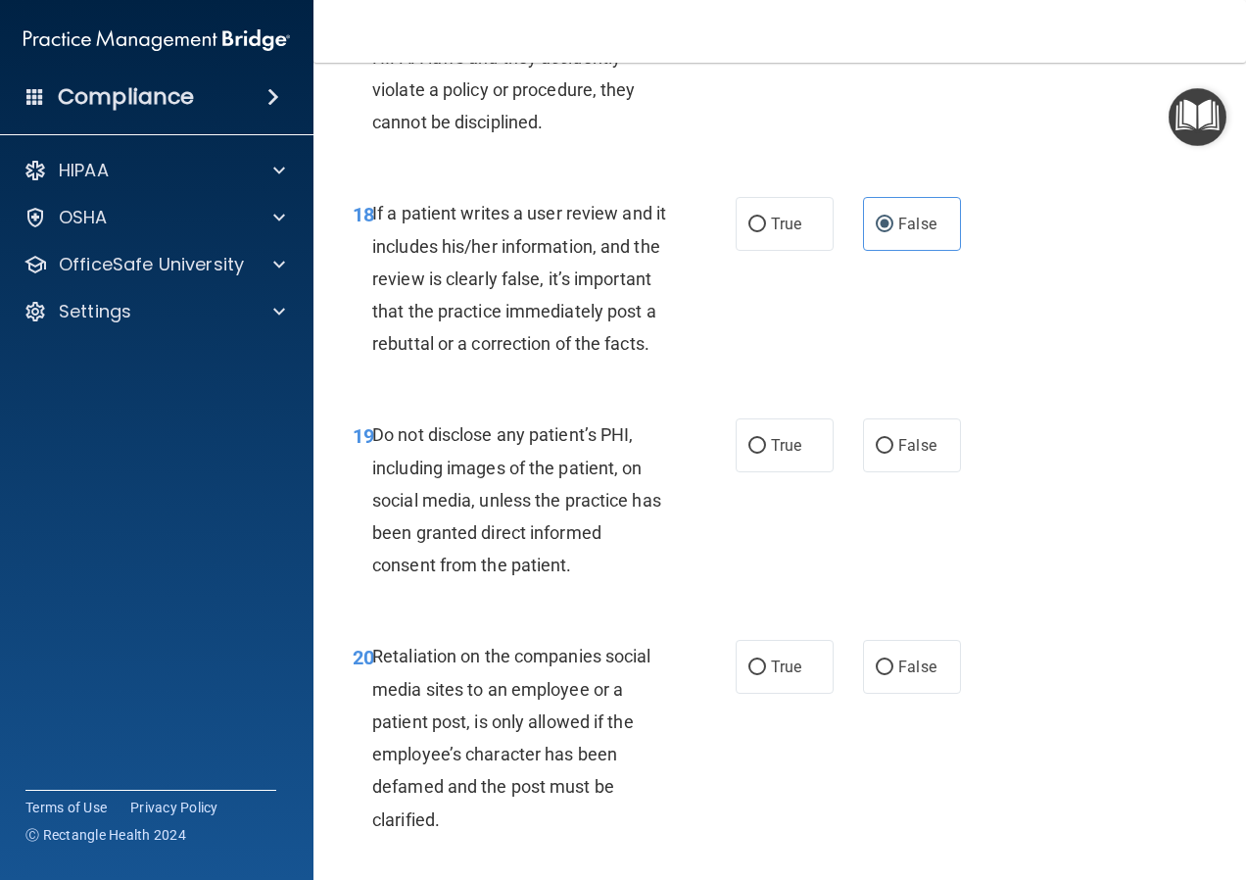
scroll to position [4016, 0]
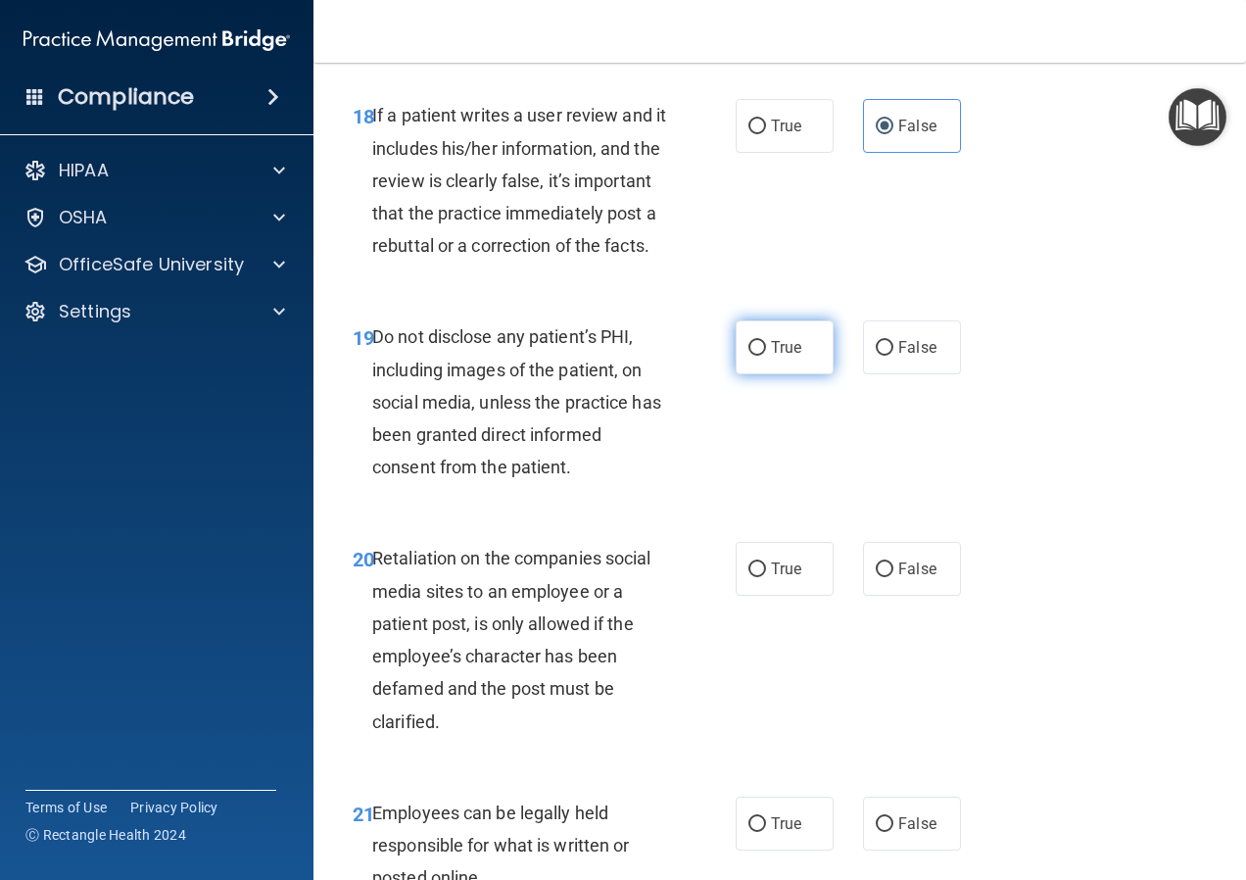
click at [761, 374] on label "True" at bounding box center [785, 347] width 98 height 54
click at [761, 356] on input "True" at bounding box center [757, 348] width 18 height 15
radio input "true"
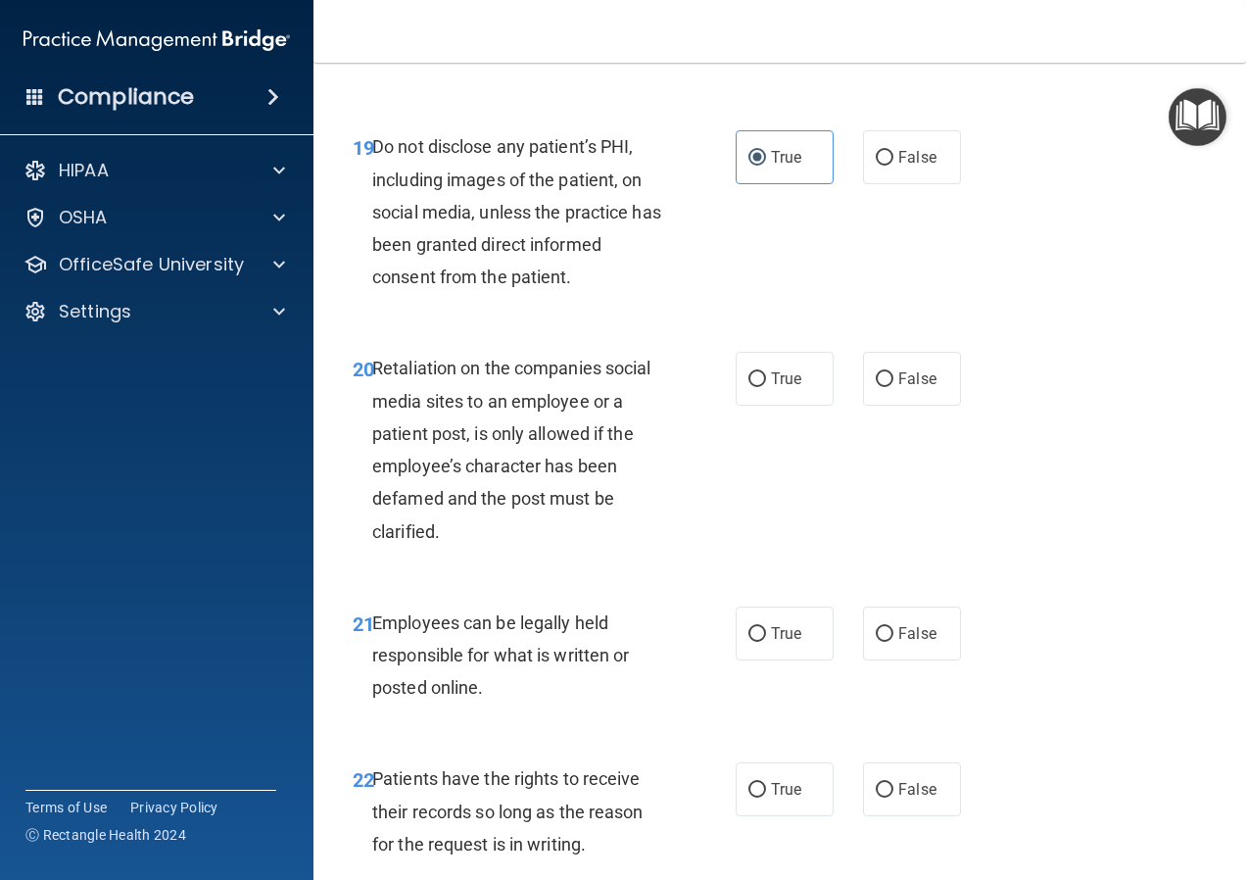
scroll to position [4212, 0]
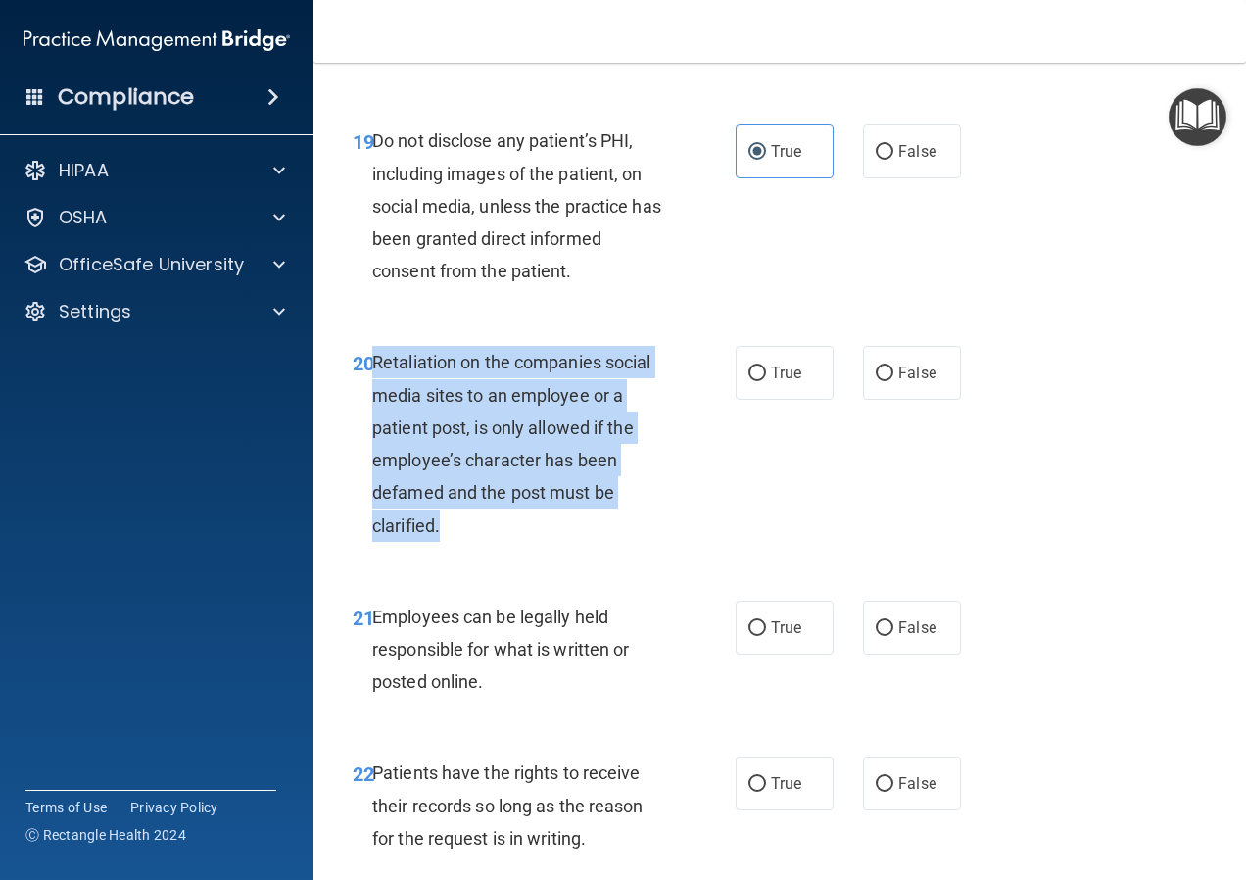
drag, startPoint x: 461, startPoint y: 656, endPoint x: 372, endPoint y: 501, distance: 179.4
click at [372, 501] on div "Retaliation on the companies social media sites to an employee or a patient pos…" at bounding box center [527, 443] width 310 height 195
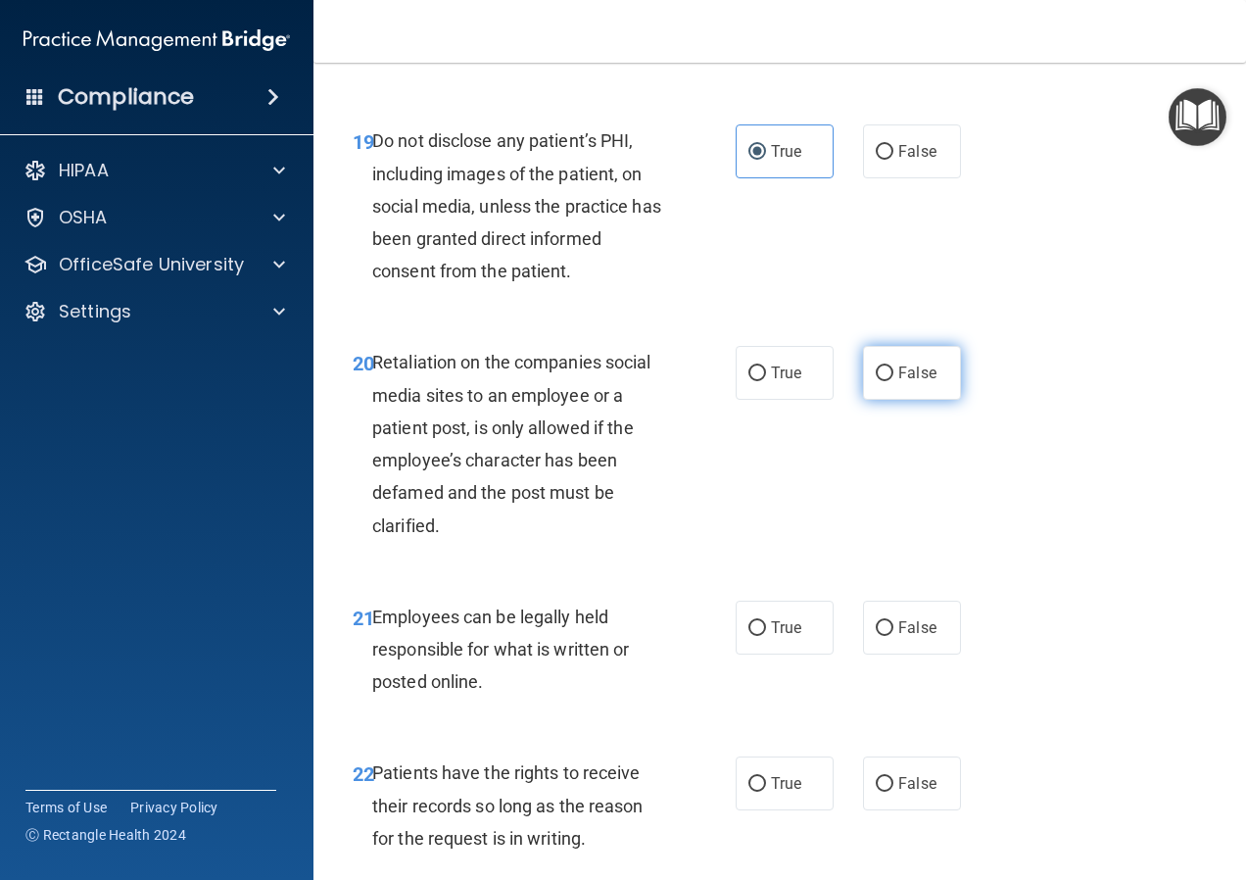
click at [875, 400] on label "False" at bounding box center [912, 373] width 98 height 54
click at [876, 381] on input "False" at bounding box center [885, 373] width 18 height 15
radio input "true"
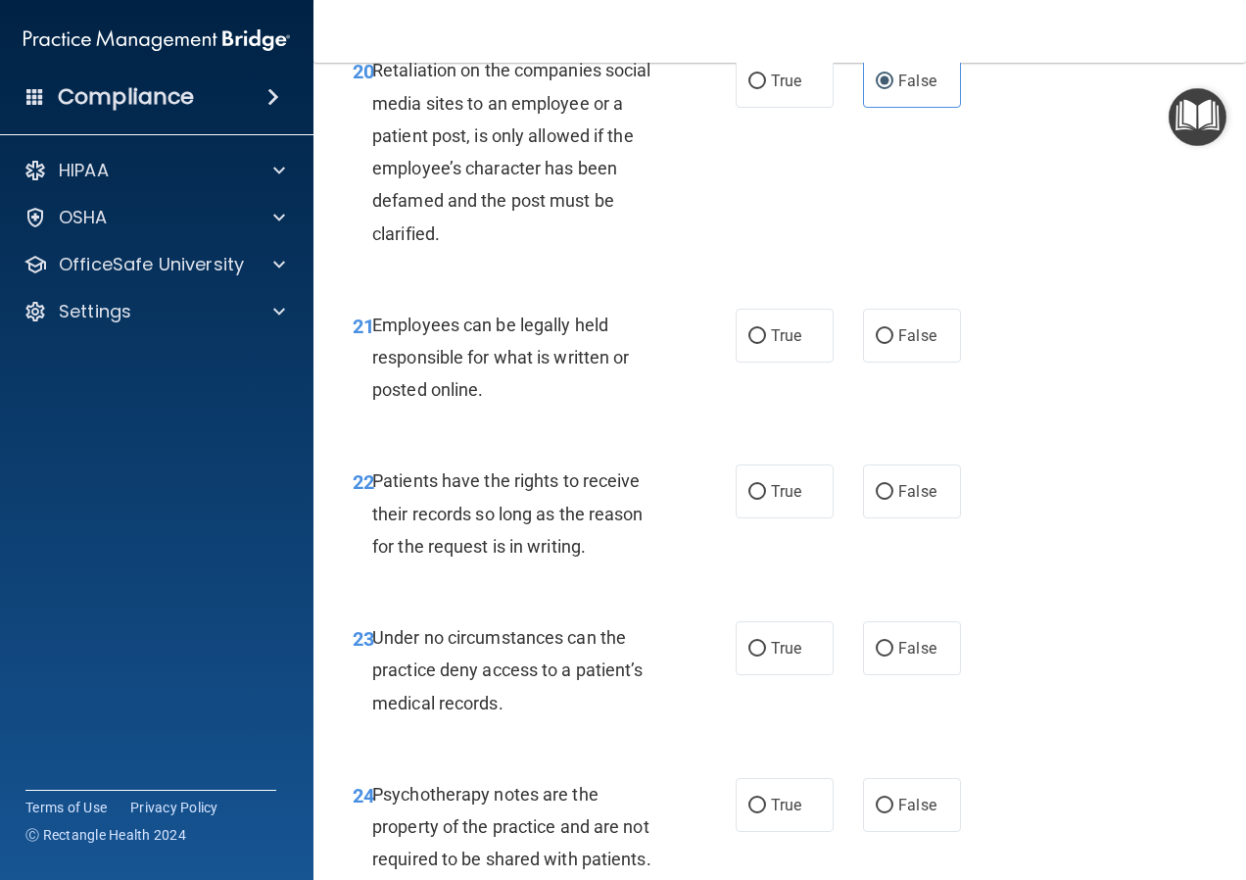
scroll to position [4506, 0]
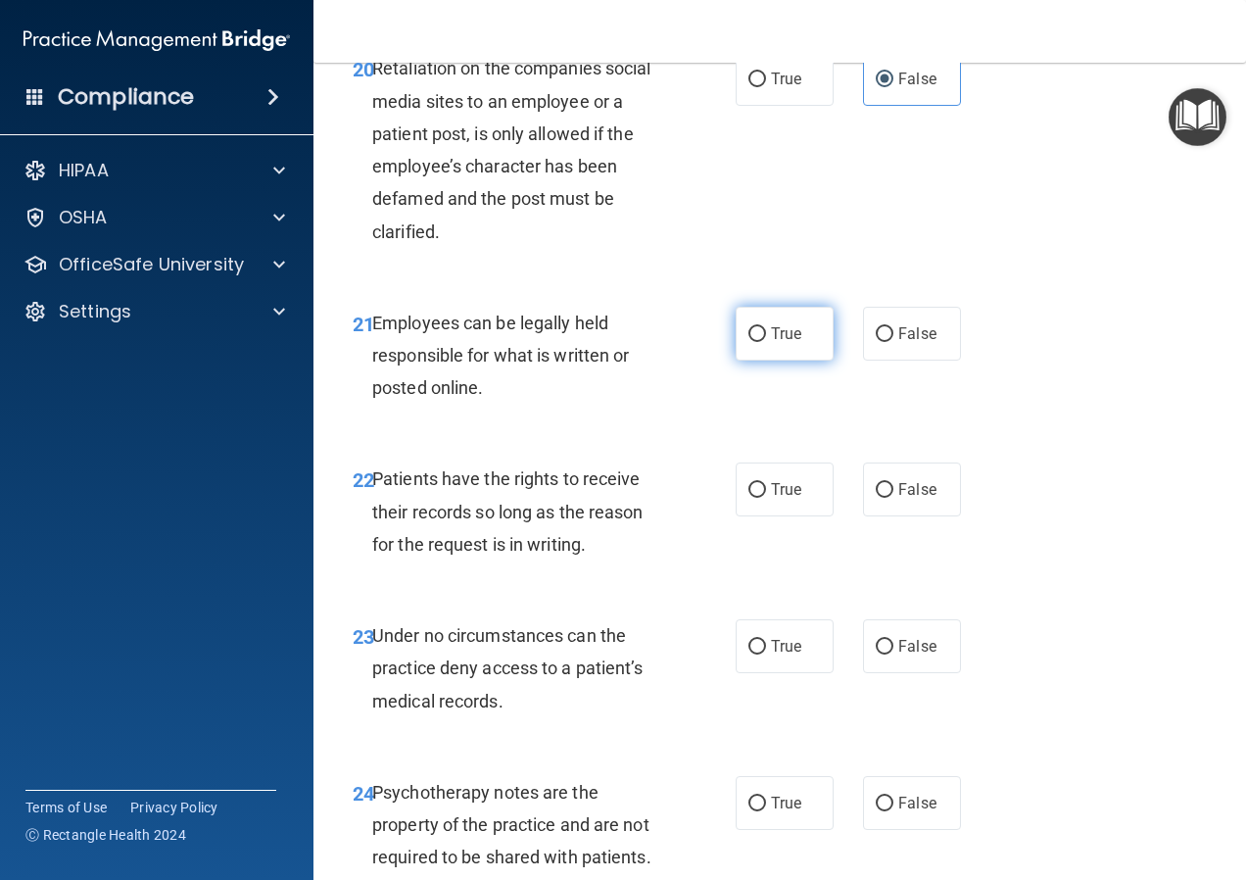
click at [761, 360] on label "True" at bounding box center [785, 334] width 98 height 54
click at [761, 342] on input "True" at bounding box center [757, 334] width 18 height 15
radio input "true"
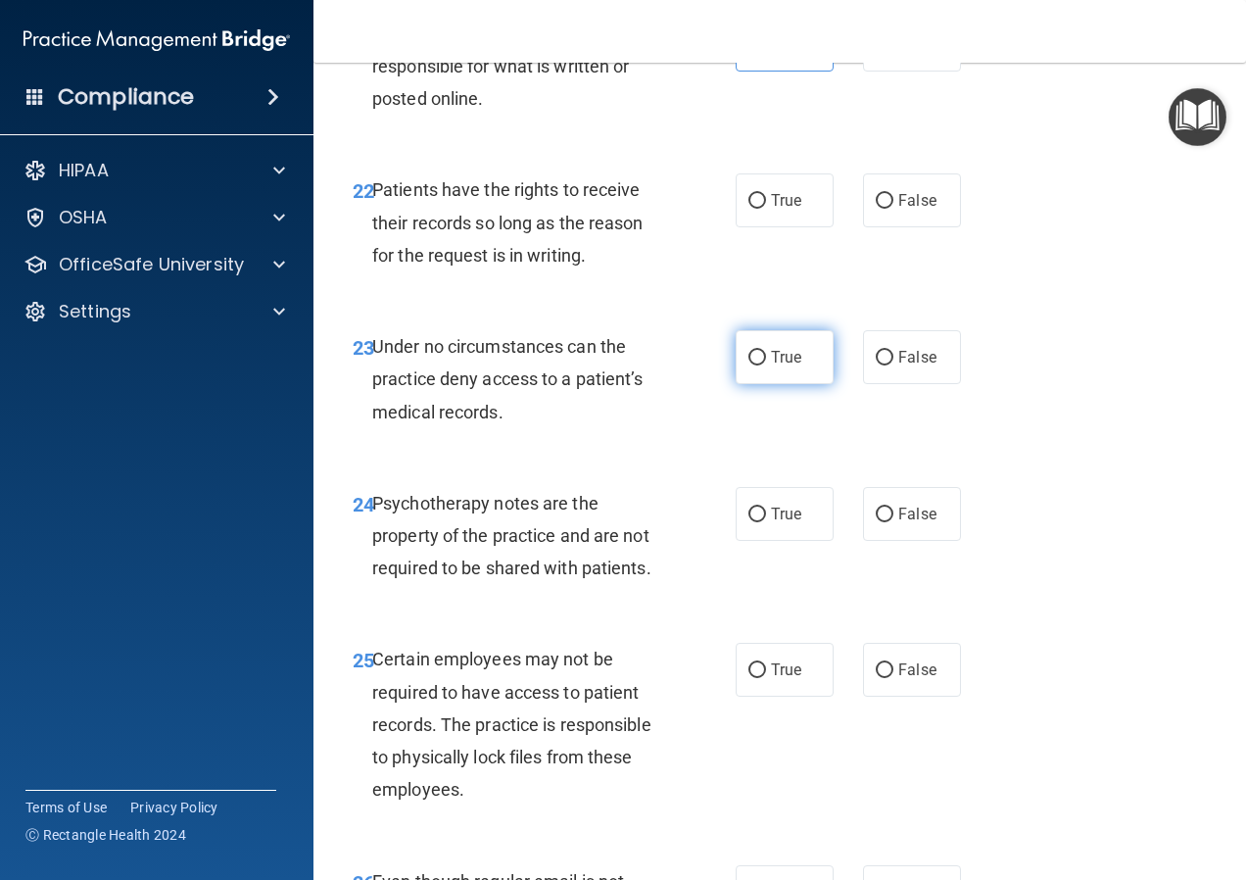
scroll to position [4799, 0]
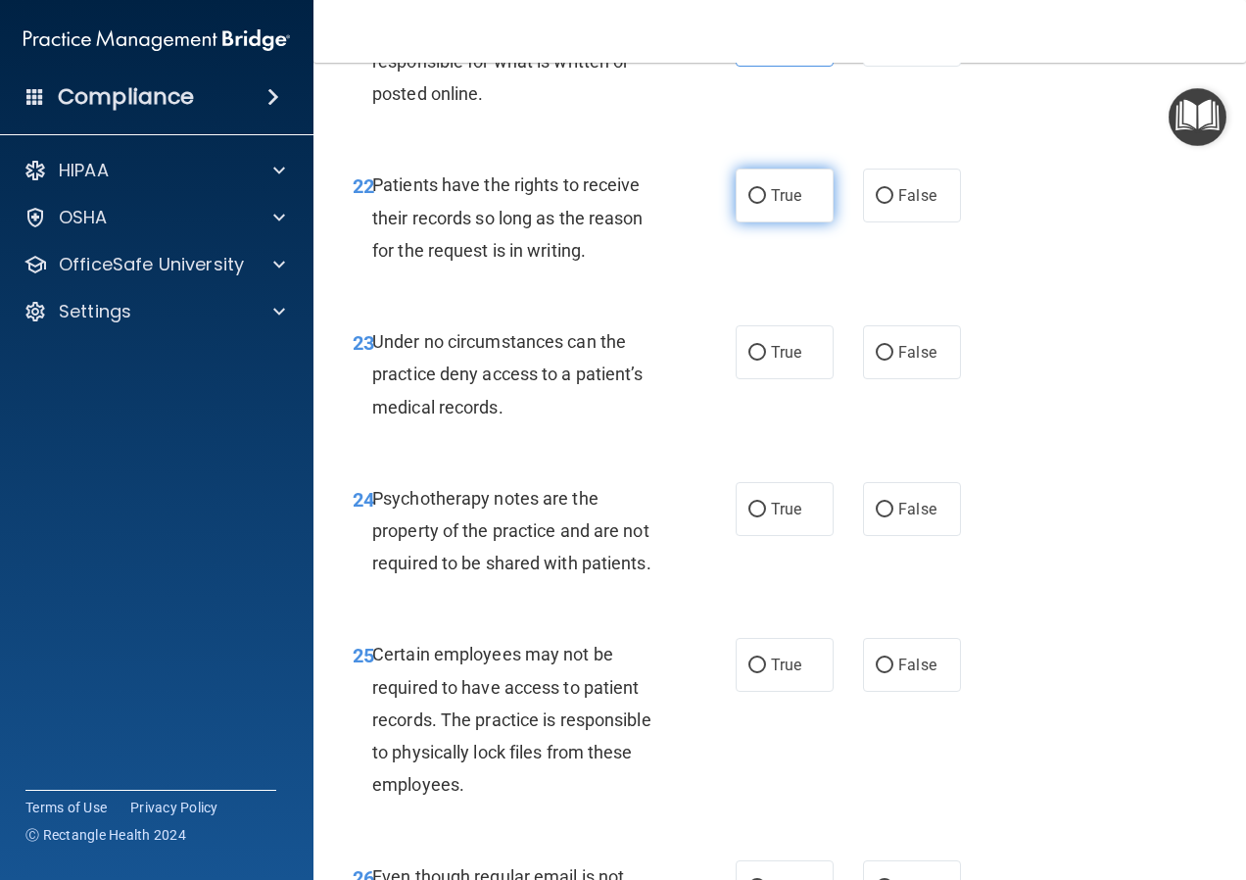
click at [748, 204] on input "True" at bounding box center [757, 196] width 18 height 15
radio input "true"
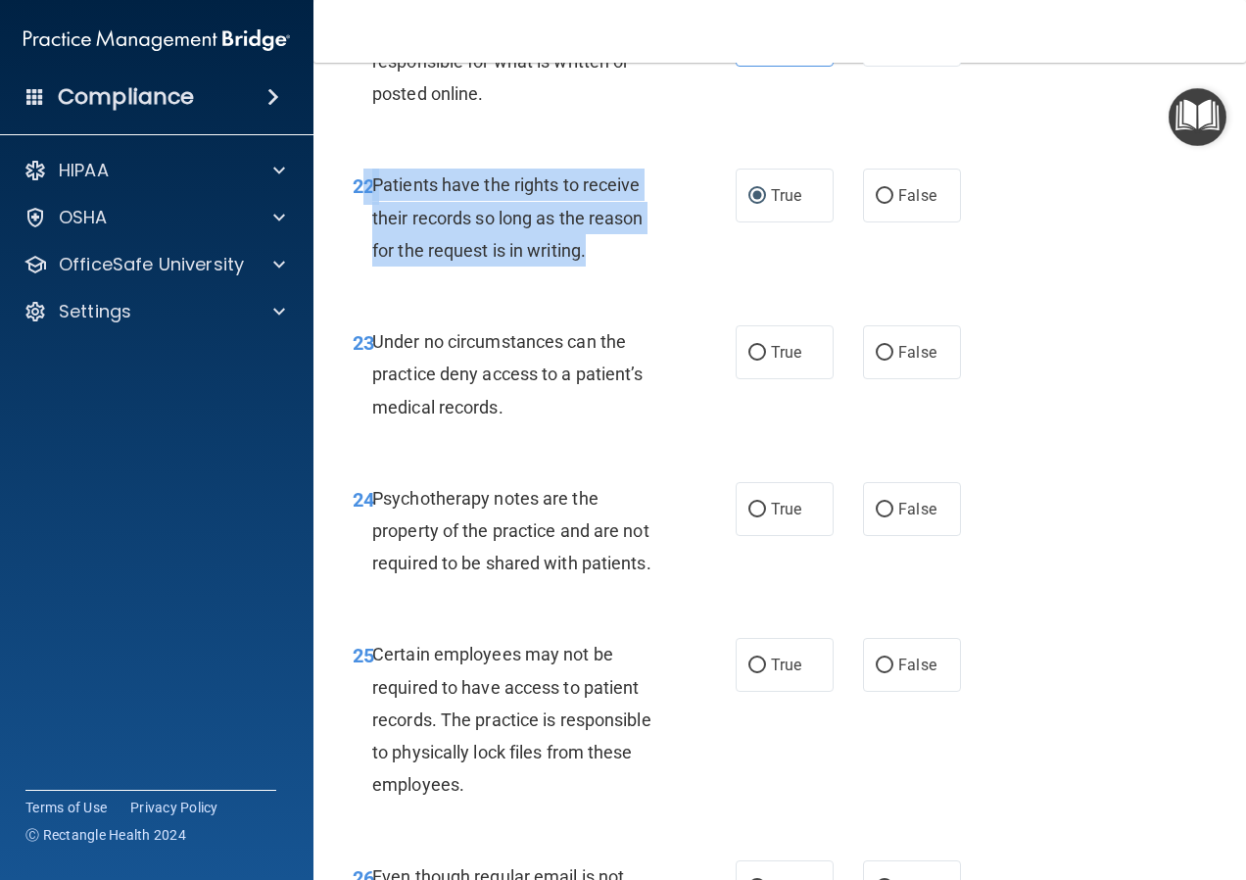
drag, startPoint x: 545, startPoint y: 371, endPoint x: 369, endPoint y: 317, distance: 183.4
click at [369, 276] on div "22 Patients have the rights to receive their records so long as the reason for …" at bounding box center [544, 222] width 442 height 108
click at [876, 204] on input "False" at bounding box center [885, 196] width 18 height 15
radio input "true"
radio input "false"
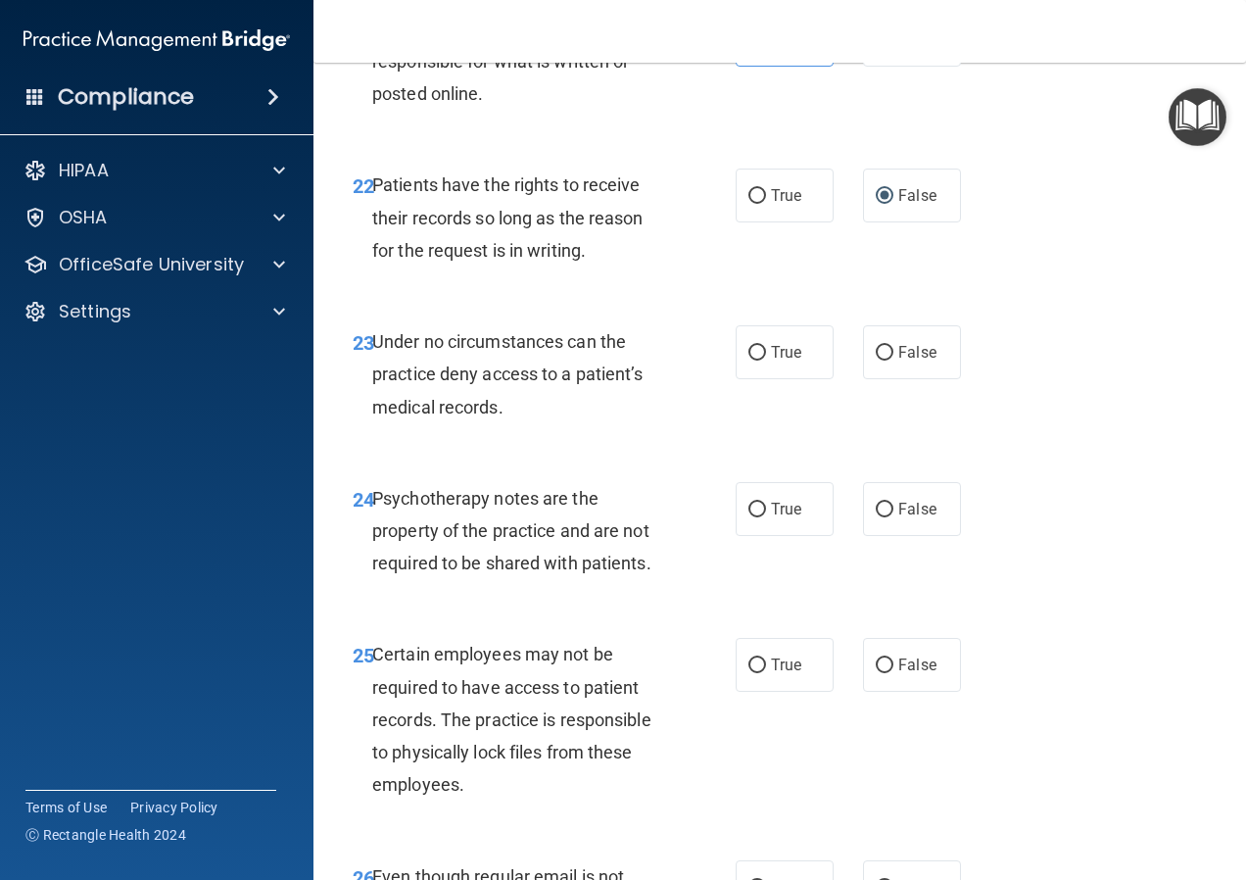
click at [583, 423] on div "Under no circumstances can the practice deny access to a patient’s medical reco…" at bounding box center [527, 374] width 310 height 98
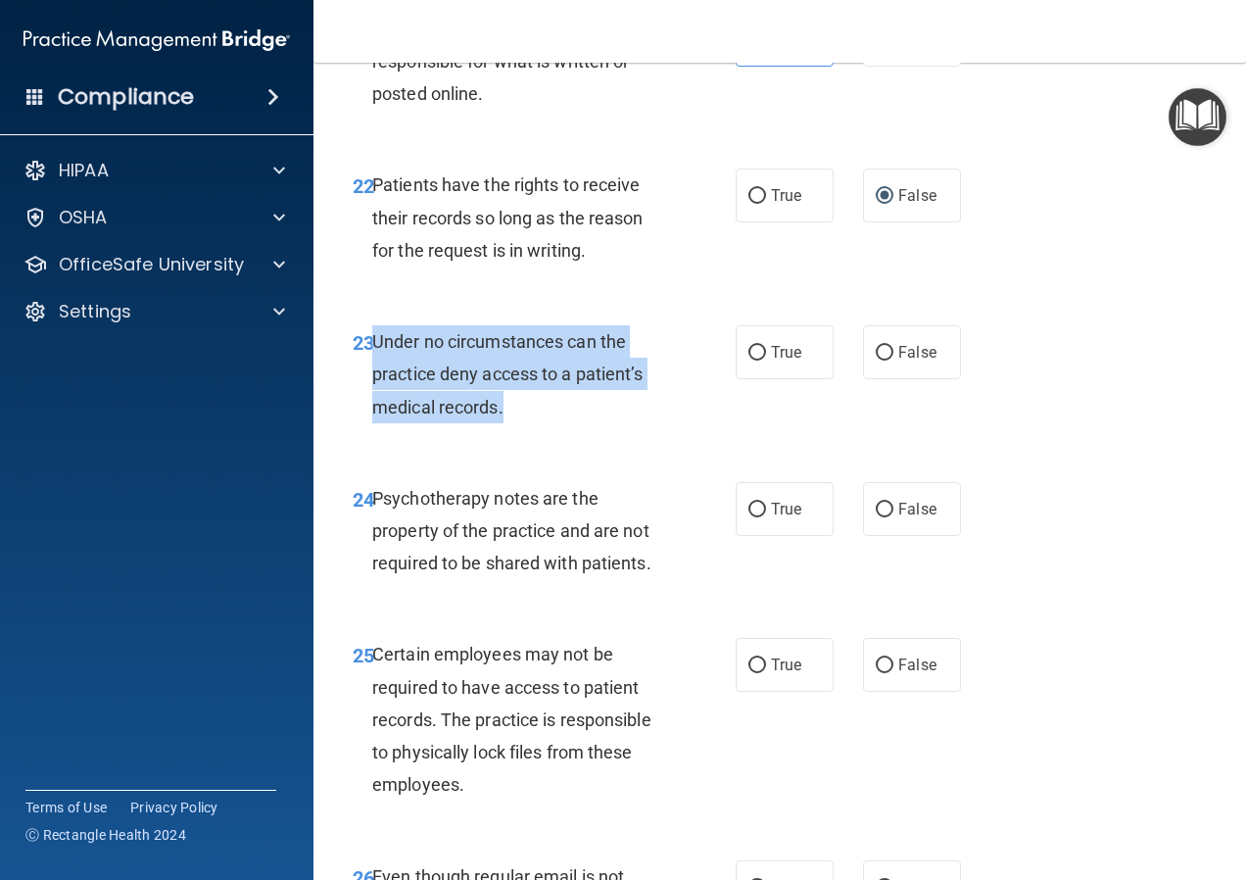
drag, startPoint x: 520, startPoint y: 537, endPoint x: 377, endPoint y: 474, distance: 156.1
click at [377, 423] on div "Under no circumstances can the practice deny access to a patient’s medical reco…" at bounding box center [527, 374] width 310 height 98
click at [883, 360] on input "False" at bounding box center [885, 353] width 18 height 15
radio input "true"
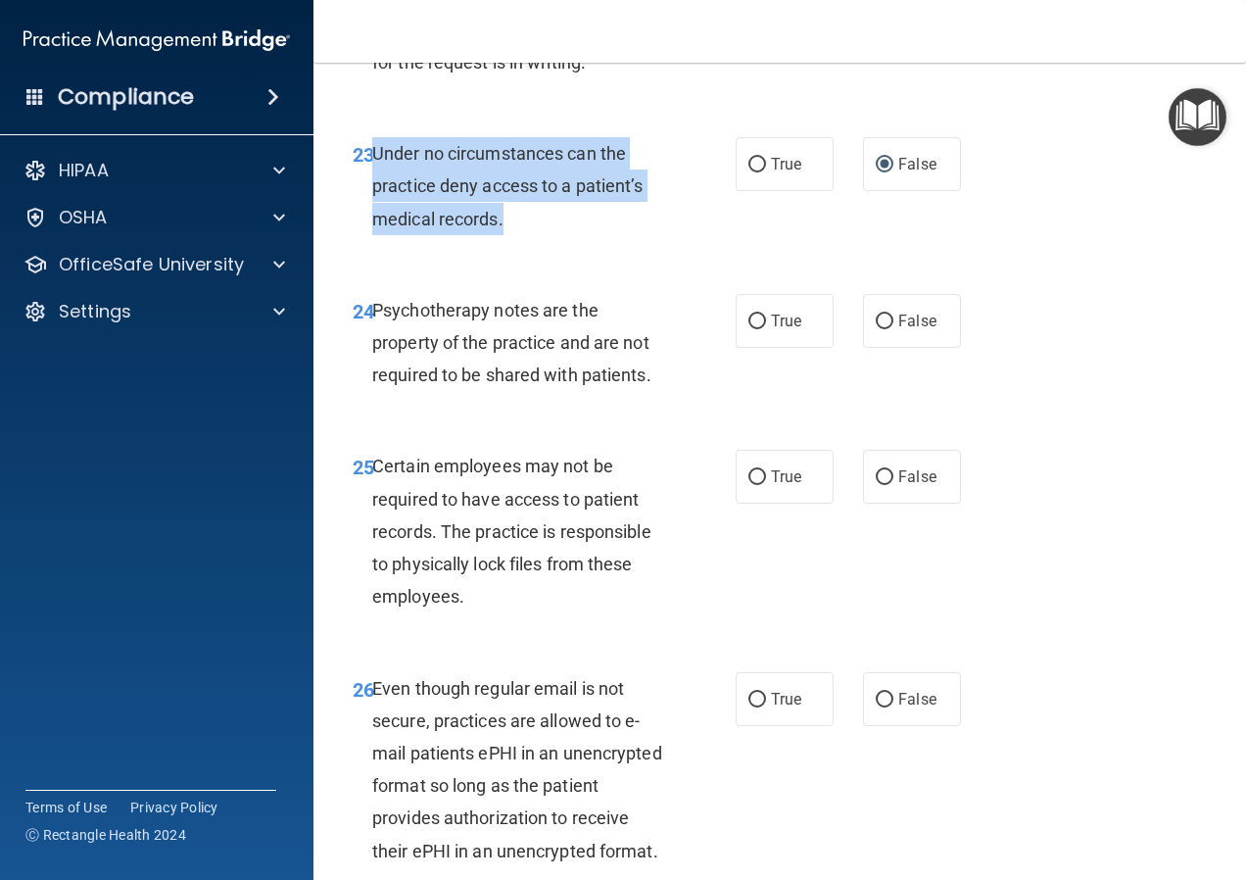
scroll to position [4995, 0]
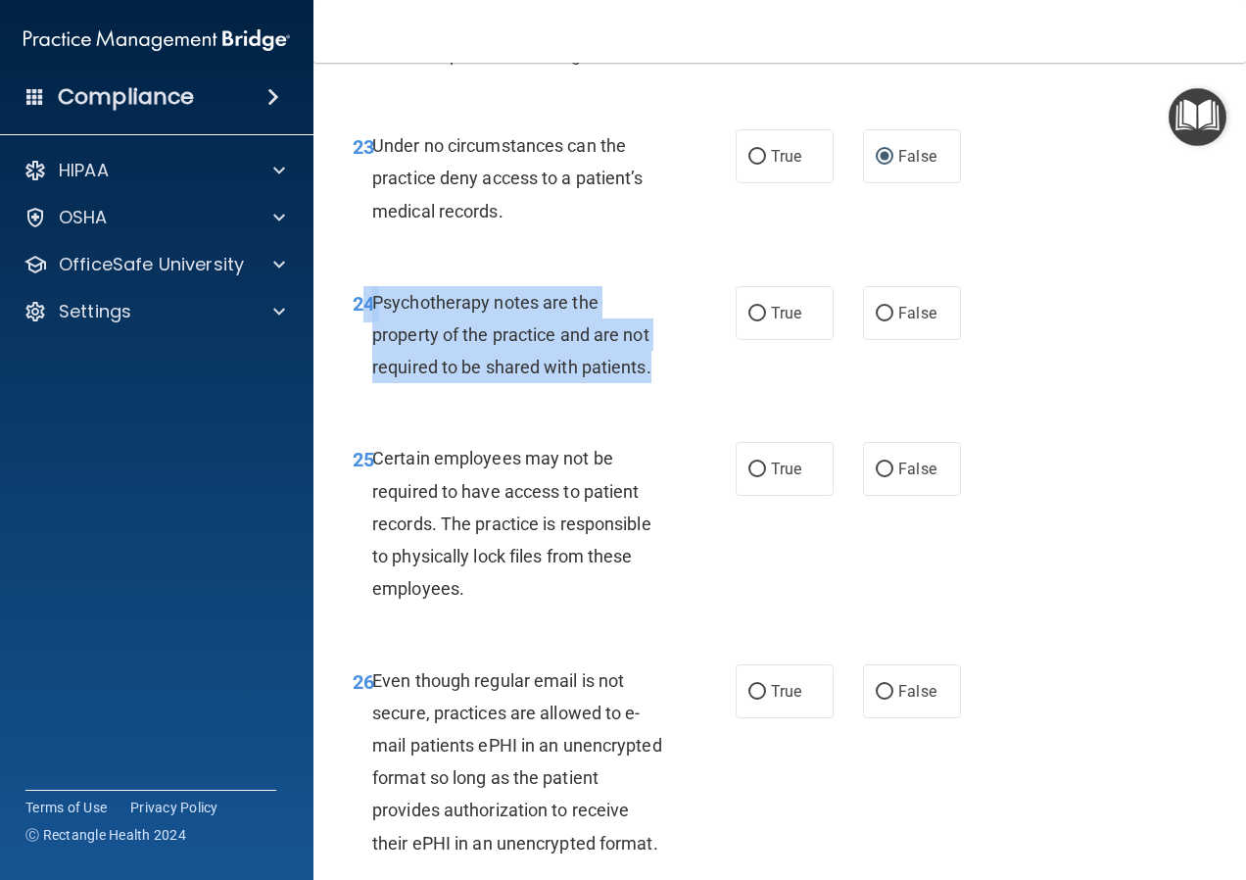
drag, startPoint x: 654, startPoint y: 497, endPoint x: 367, endPoint y: 434, distance: 293.8
click at [367, 394] on div "24 Psychotherapy notes are the property of the practice and are not required to…" at bounding box center [544, 340] width 442 height 108
click at [751, 321] on input "True" at bounding box center [757, 314] width 18 height 15
radio input "true"
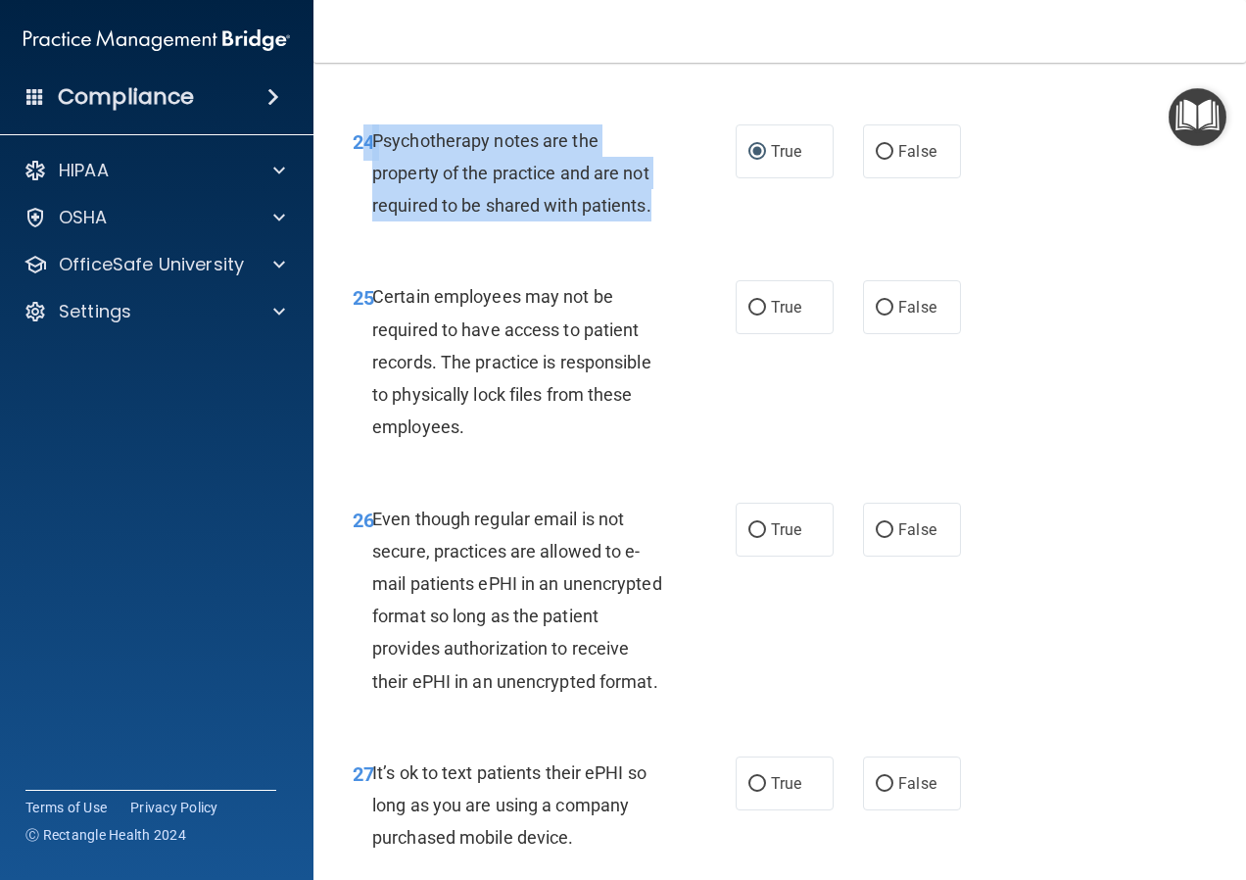
scroll to position [5191, 0]
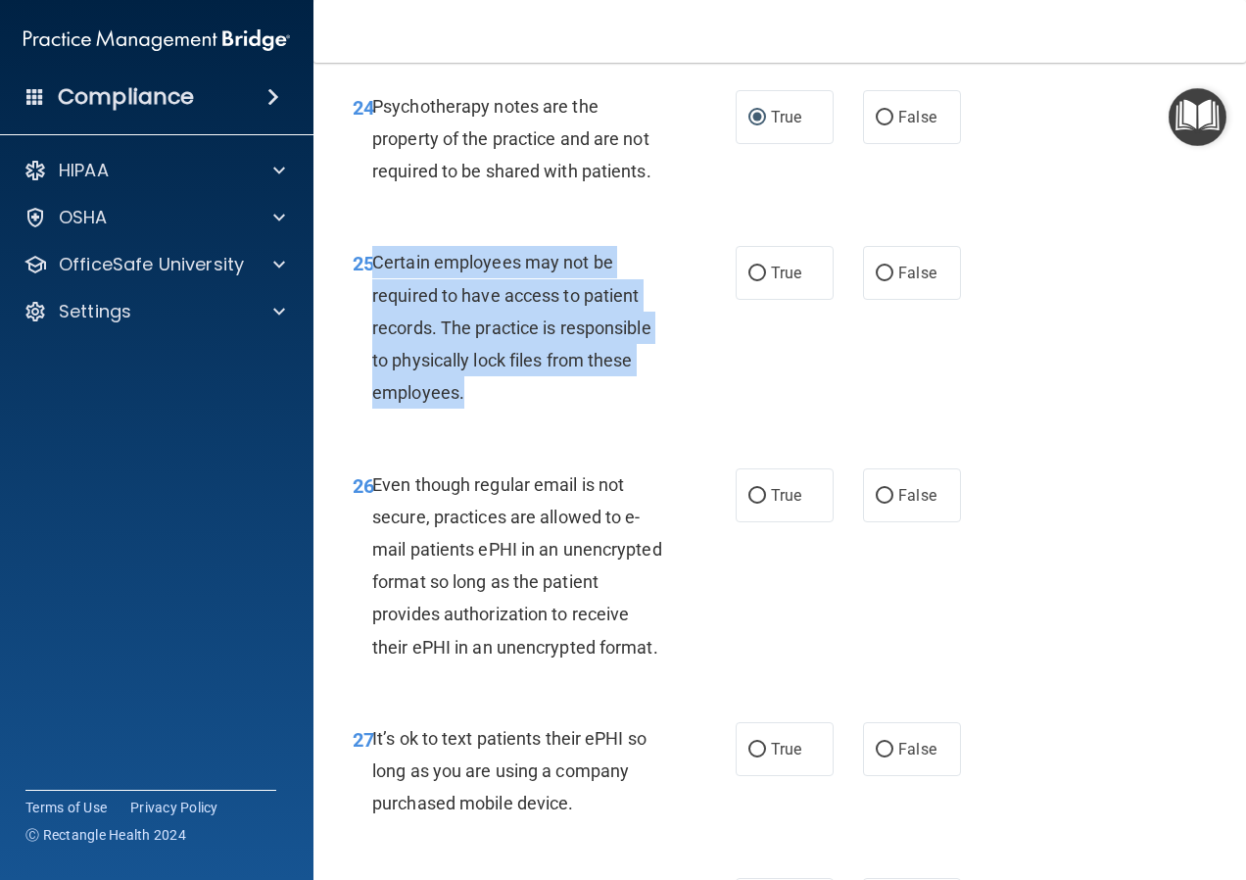
drag, startPoint x: 483, startPoint y: 519, endPoint x: 373, endPoint y: 392, distance: 168.1
click at [373, 392] on div "Certain employees may not be required to have access to patient records. The pr…" at bounding box center [527, 327] width 310 height 163
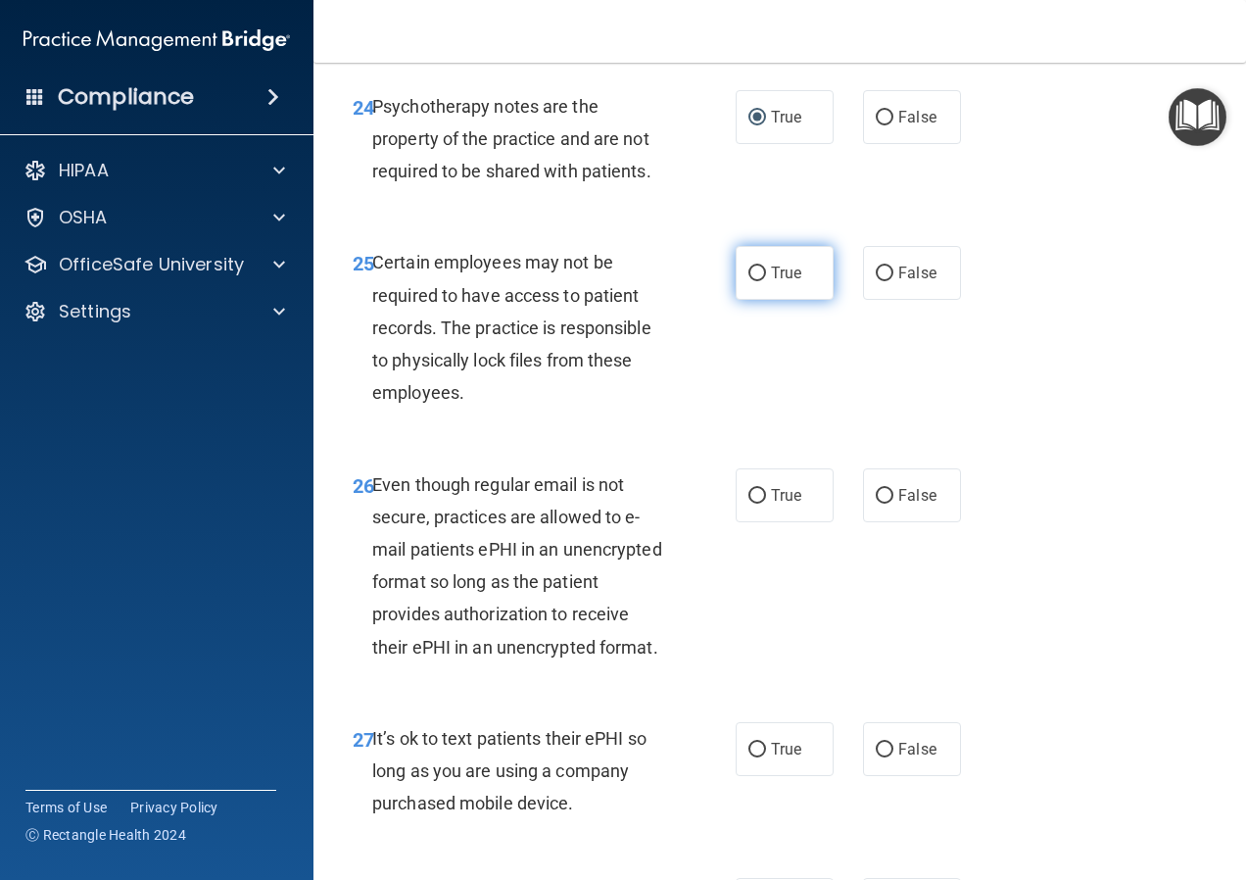
click at [755, 300] on label "True" at bounding box center [785, 273] width 98 height 54
click at [755, 281] on input "True" at bounding box center [757, 273] width 18 height 15
radio input "true"
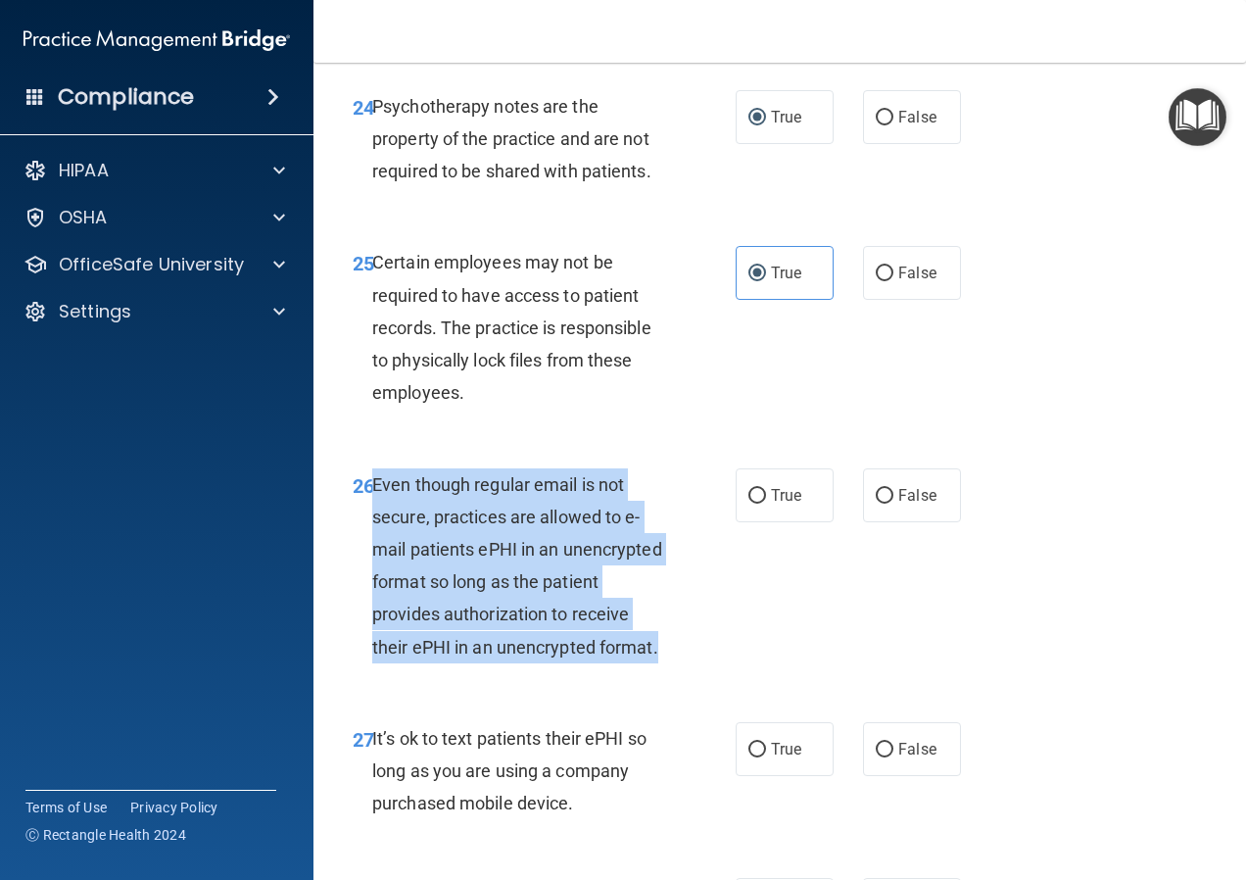
drag, startPoint x: 455, startPoint y: 812, endPoint x: 374, endPoint y: 615, distance: 213.0
click at [374, 615] on div "Even though regular email is not secure, practices are allowed to e-mail patien…" at bounding box center [527, 565] width 310 height 195
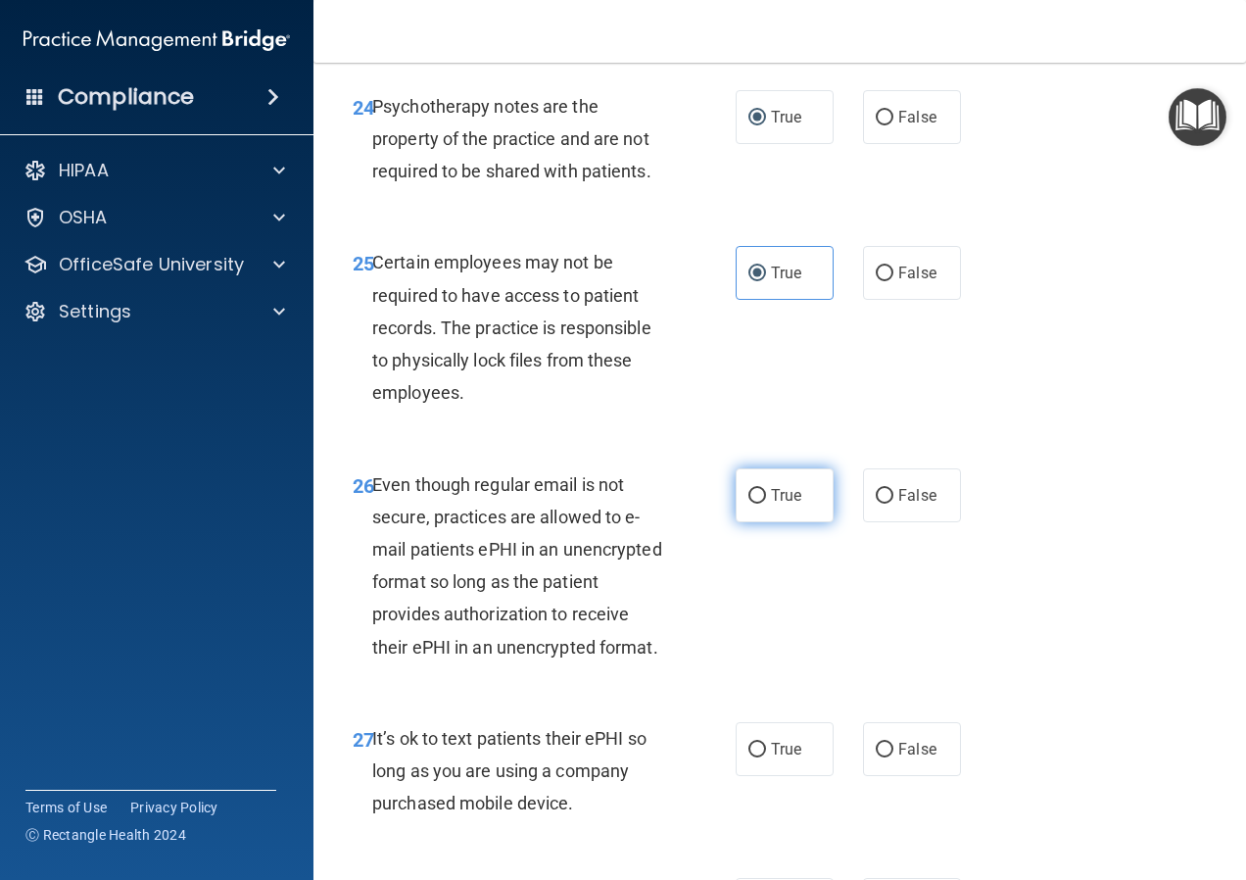
click at [749, 522] on label "True" at bounding box center [785, 495] width 98 height 54
click at [749, 503] on input "True" at bounding box center [757, 496] width 18 height 15
radio input "true"
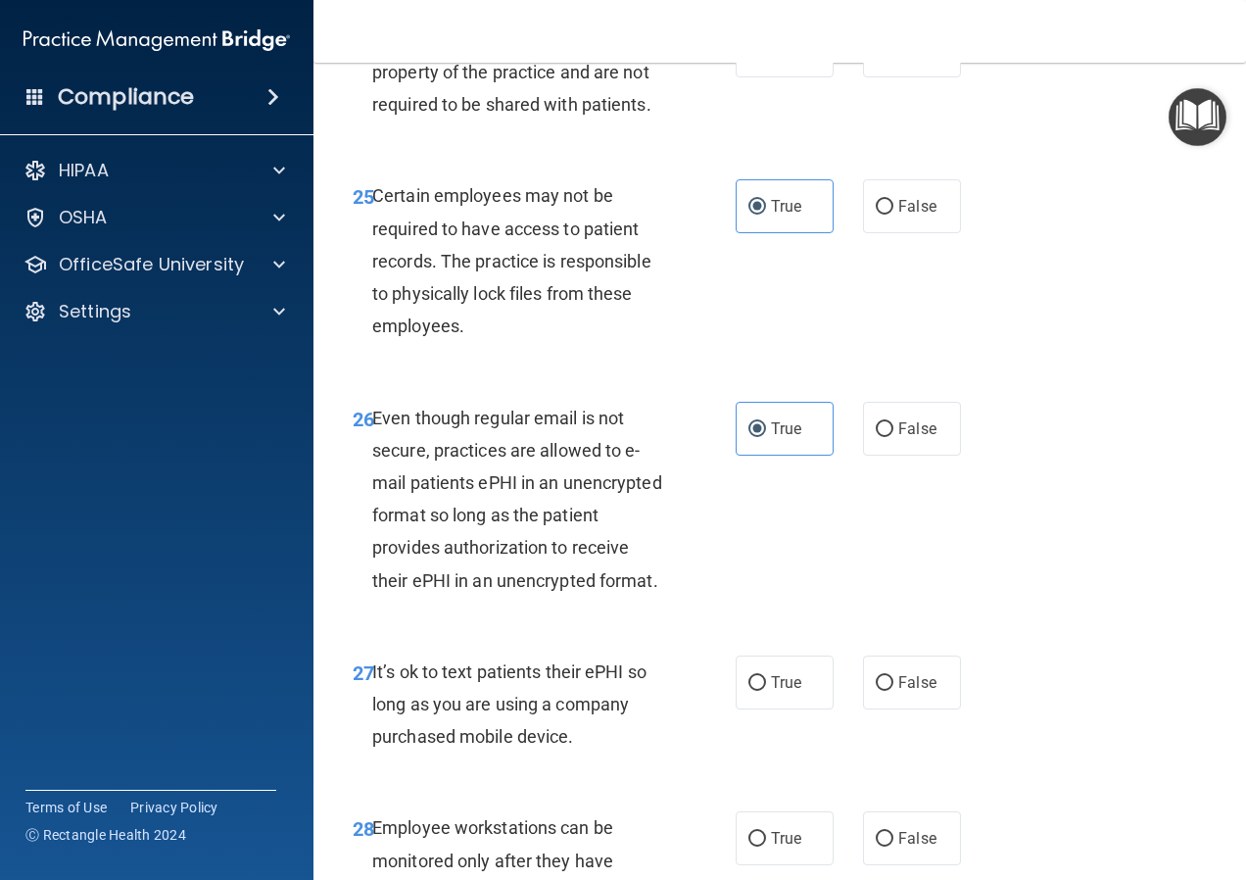
scroll to position [5598, 0]
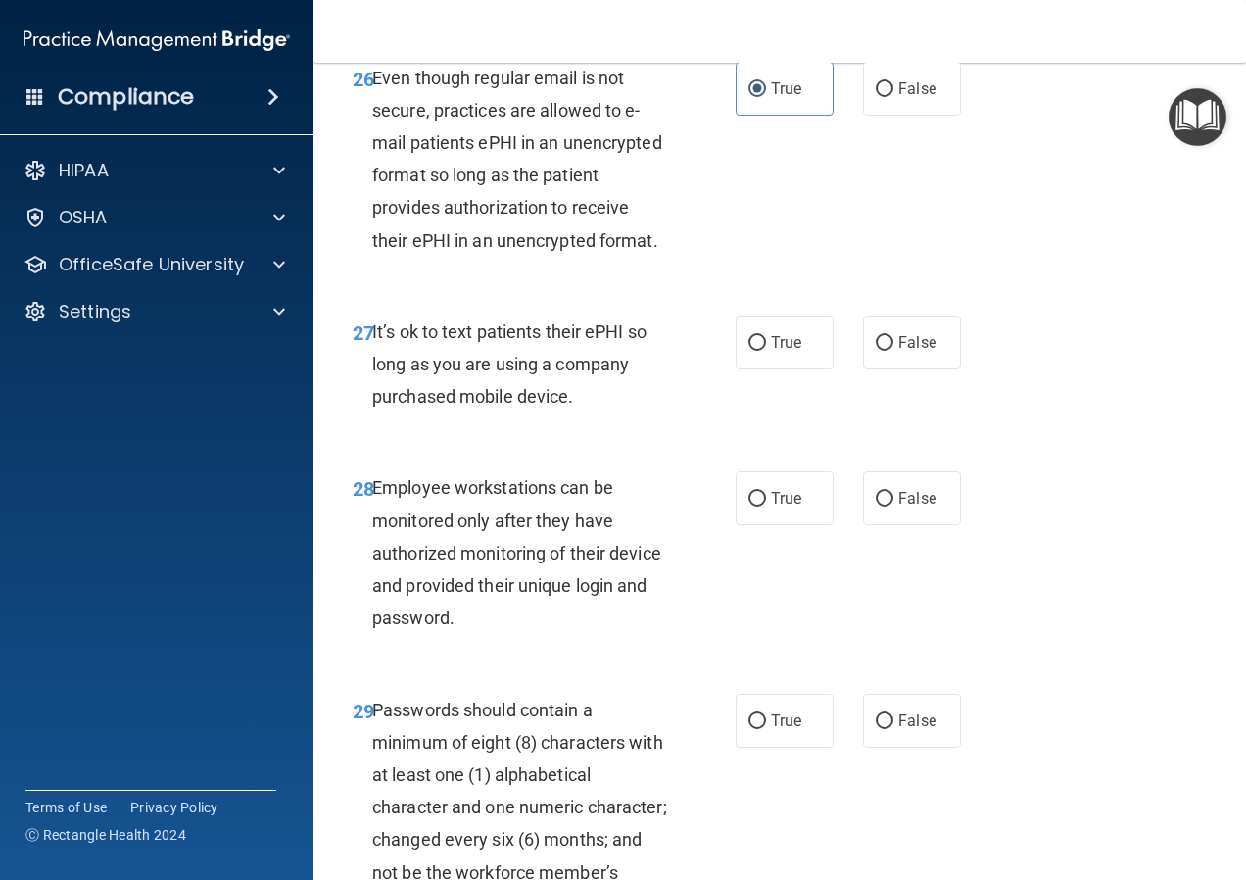
drag, startPoint x: 586, startPoint y: 558, endPoint x: 371, endPoint y: 493, distance: 224.3
click at [372, 413] on div "It’s ok to text patients their ePHI so long as you are using a company purchase…" at bounding box center [527, 364] width 310 height 98
click at [880, 351] on input "False" at bounding box center [885, 343] width 18 height 15
radio input "true"
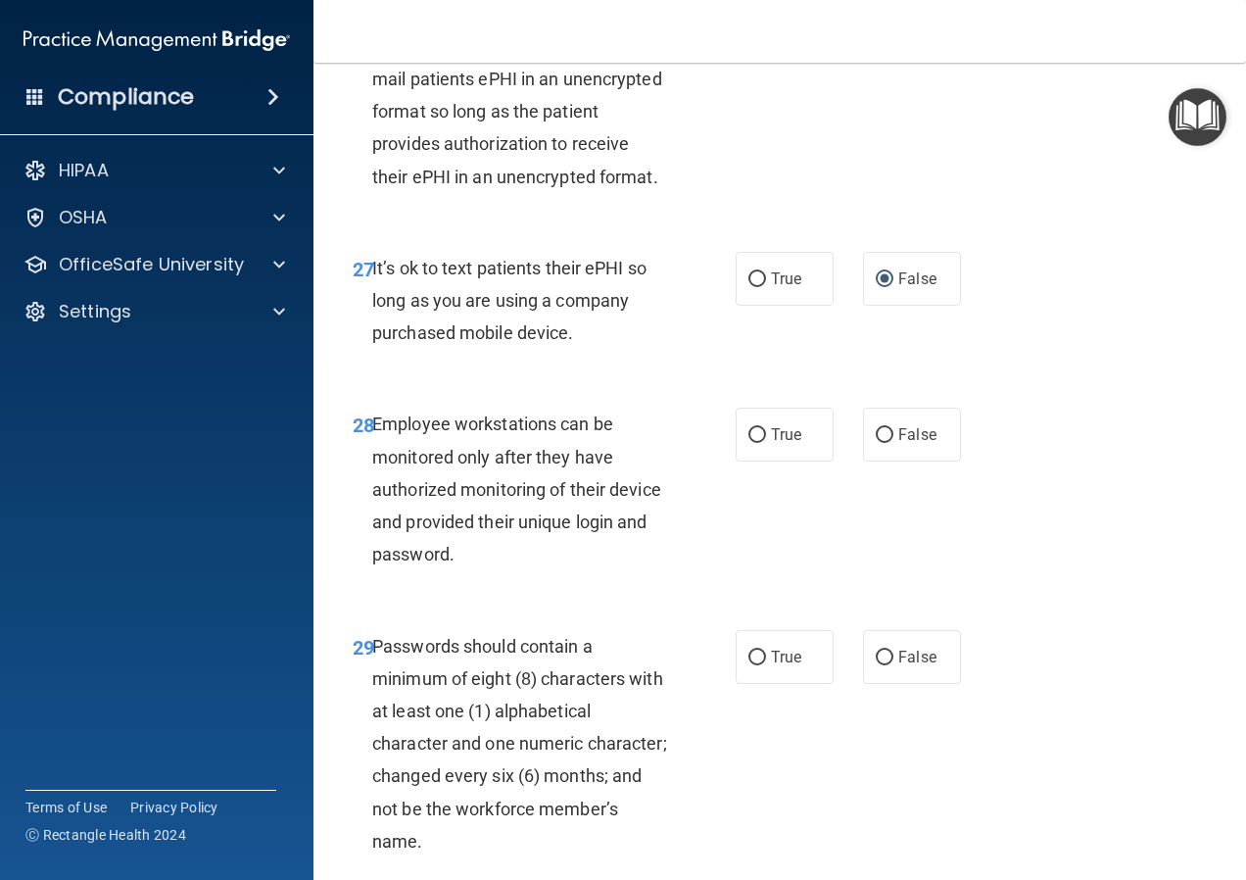
scroll to position [5696, 0]
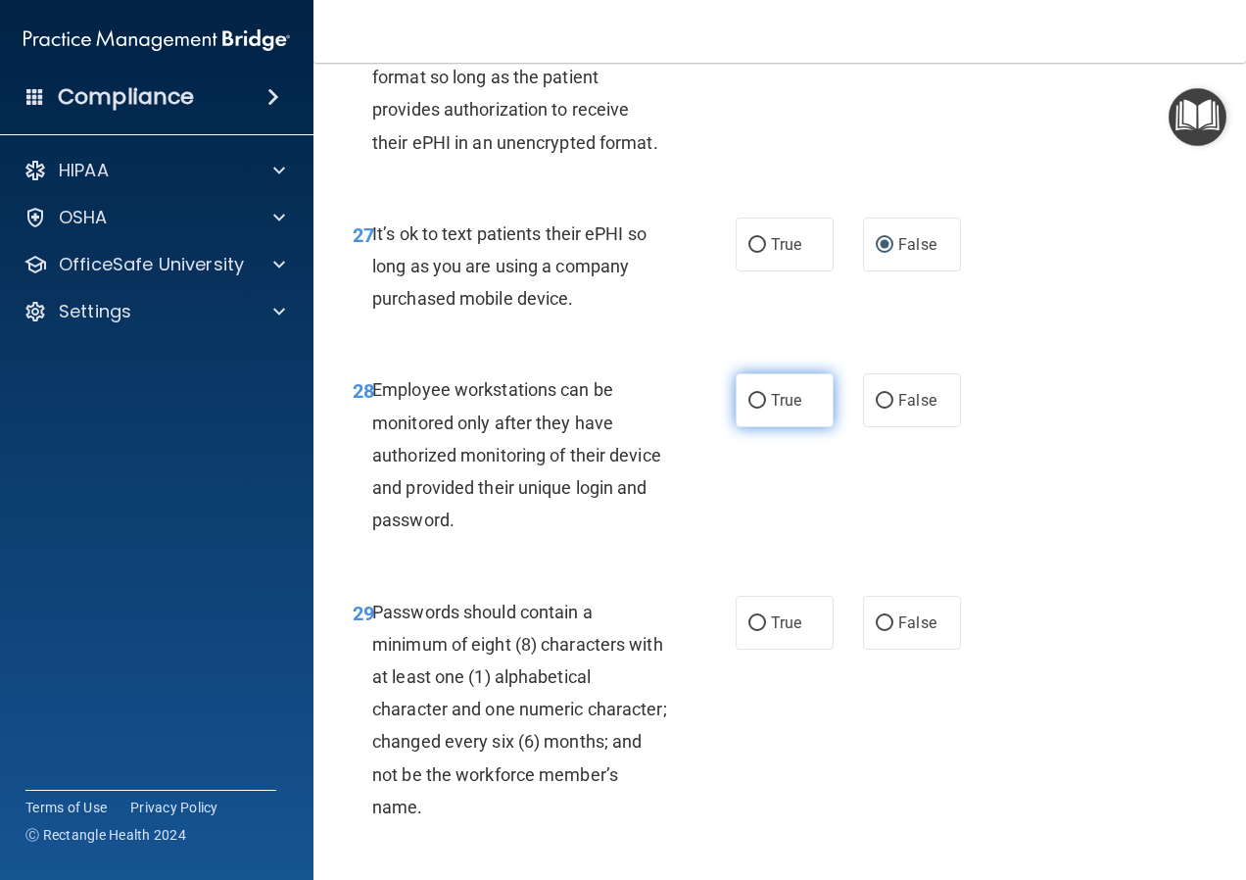
click at [753, 408] on input "True" at bounding box center [757, 401] width 18 height 15
radio input "true"
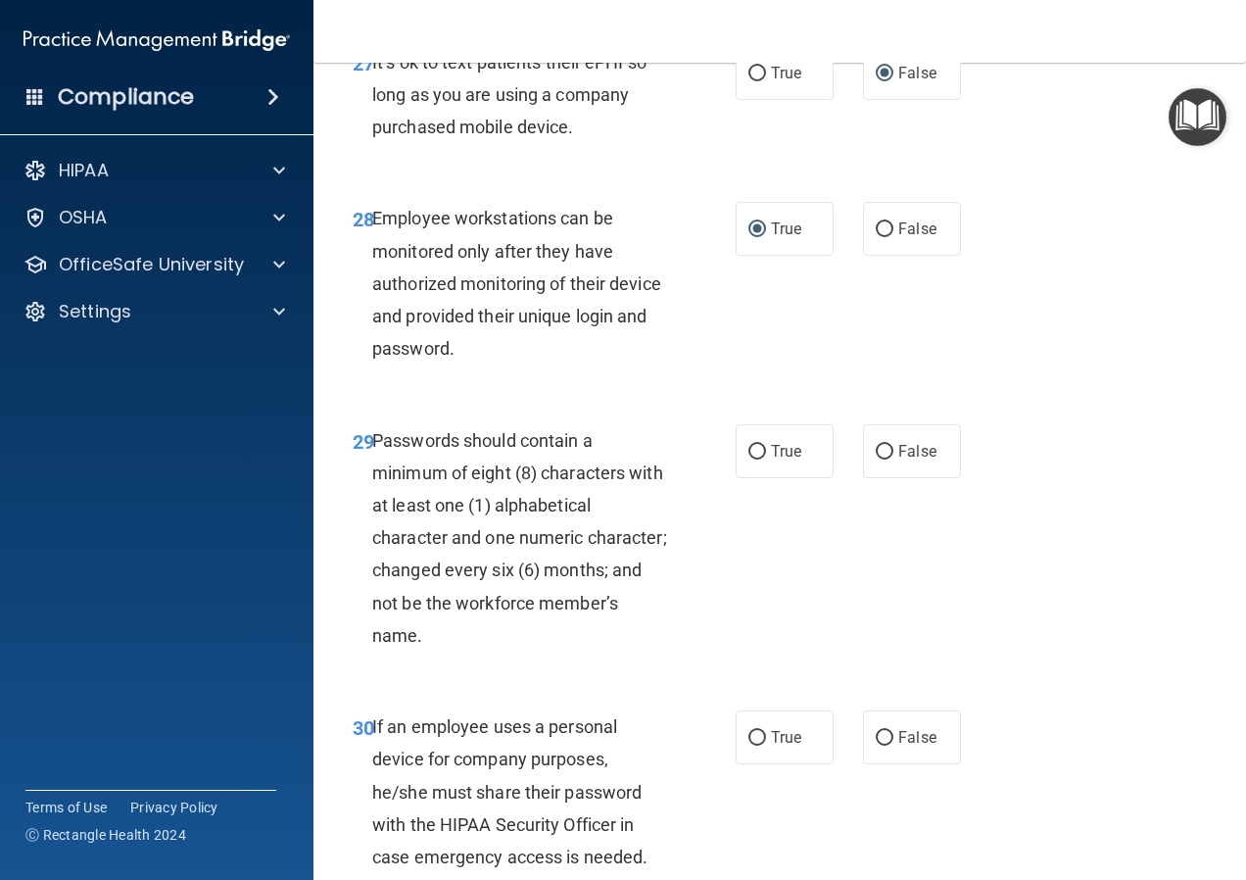
scroll to position [5892, 0]
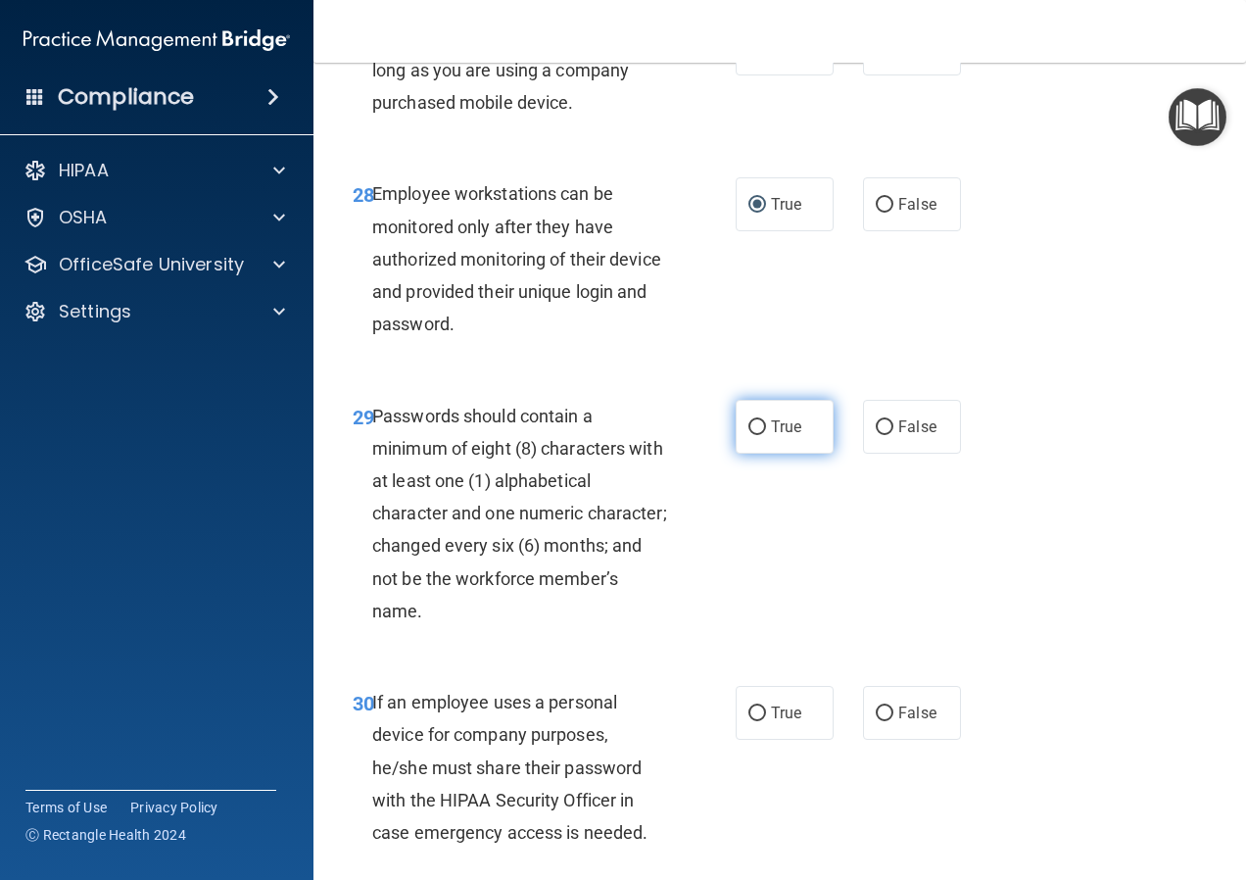
drag, startPoint x: 788, startPoint y: 595, endPoint x: 757, endPoint y: 618, distance: 38.4
click at [788, 436] on span "True" at bounding box center [786, 426] width 30 height 19
click at [766, 435] on input "True" at bounding box center [757, 427] width 18 height 15
radio input "true"
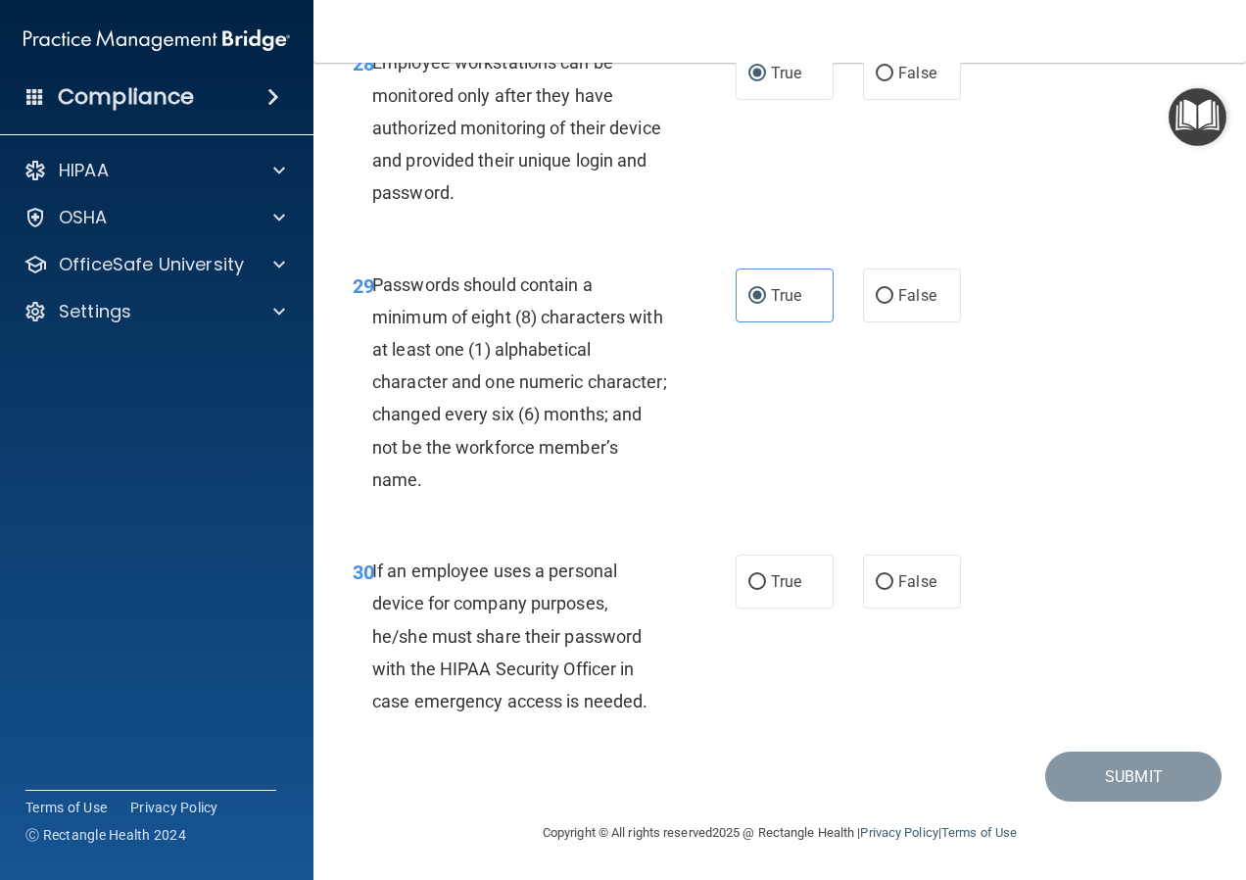
scroll to position [6185, 0]
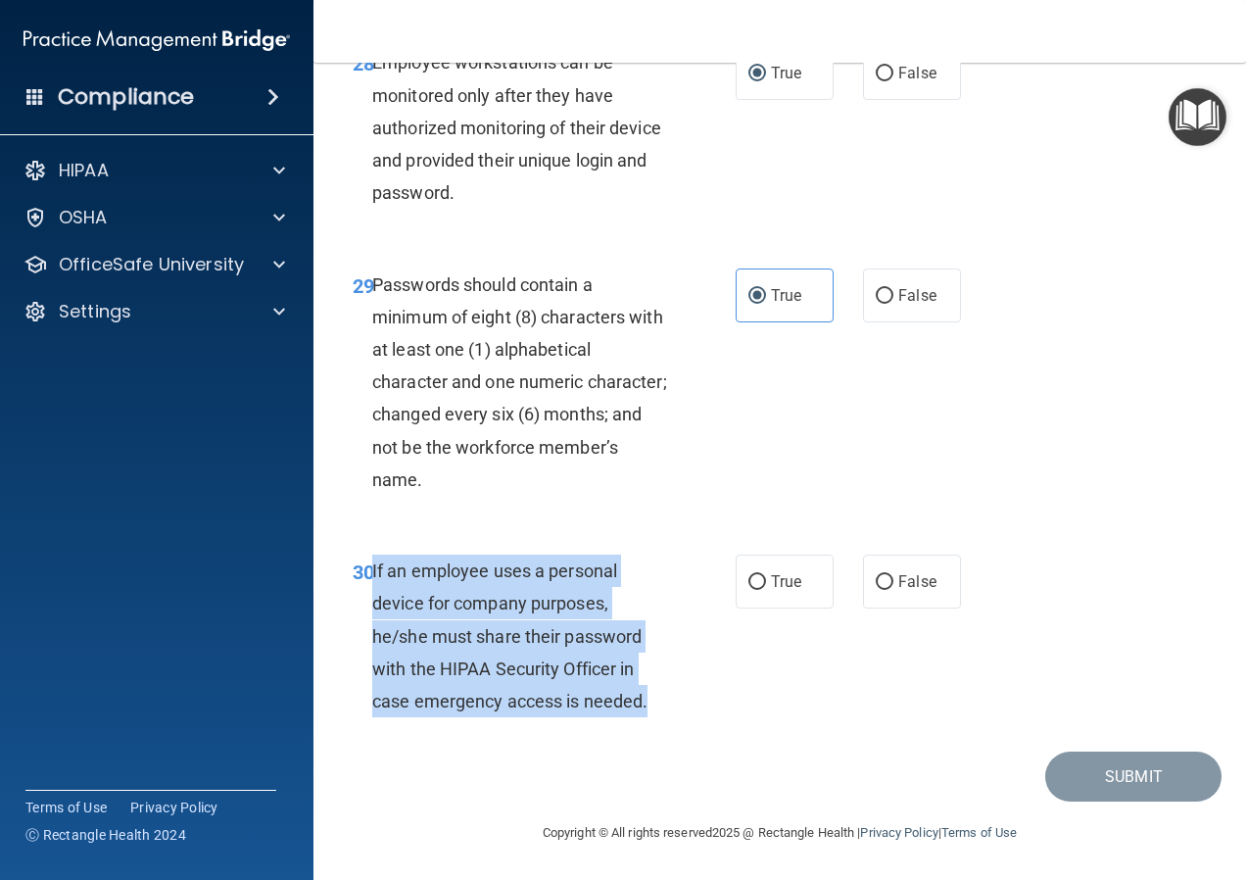
drag, startPoint x: 661, startPoint y: 698, endPoint x: 373, endPoint y: 563, distance: 318.1
click at [373, 563] on div "If an employee uses a personal device for company purposes, he/she must share t…" at bounding box center [527, 635] width 310 height 163
click at [878, 580] on input "False" at bounding box center [885, 582] width 18 height 15
radio input "true"
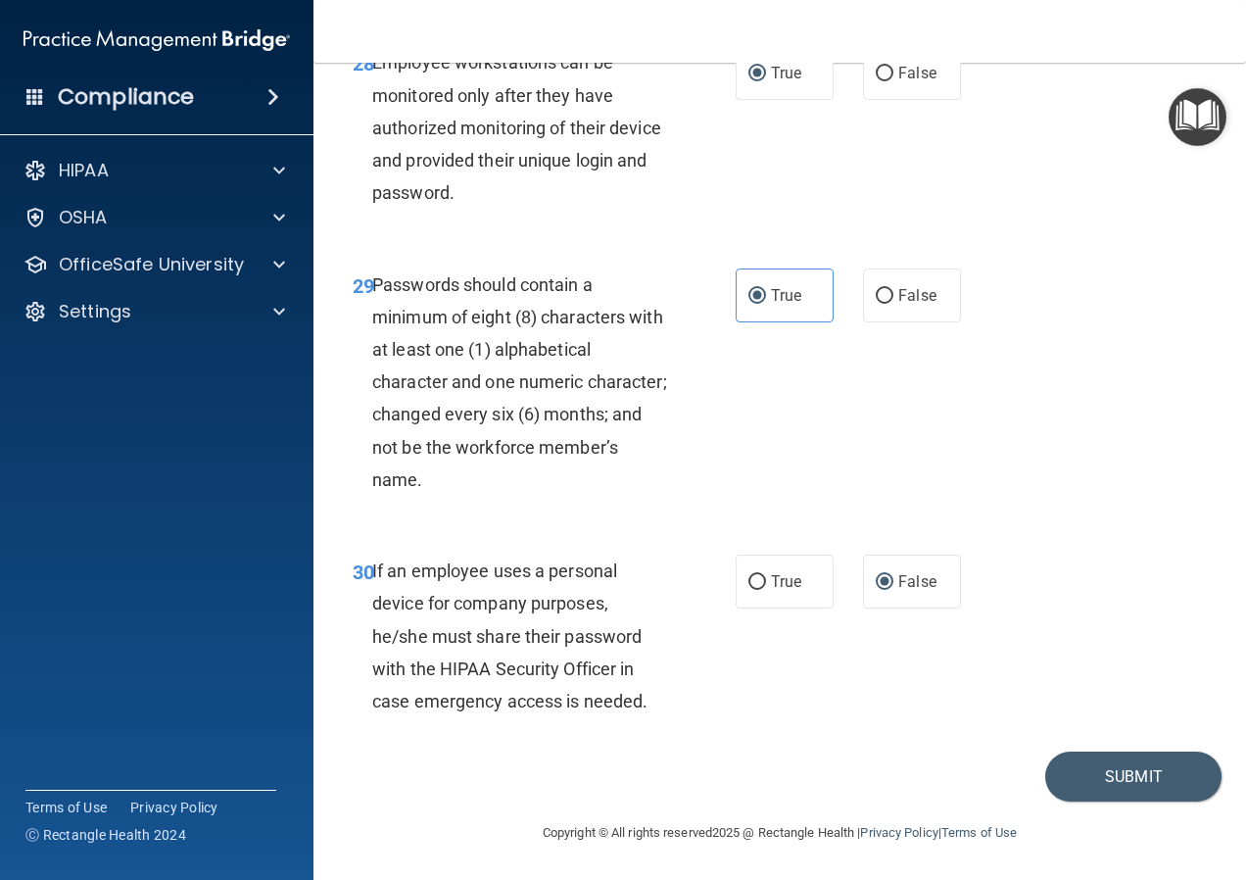
click at [878, 659] on div "30 If an employee uses a personal device for company purposes, he/she must shar…" at bounding box center [779, 640] width 883 height 221
click at [1115, 778] on button "Submit" at bounding box center [1133, 776] width 176 height 50
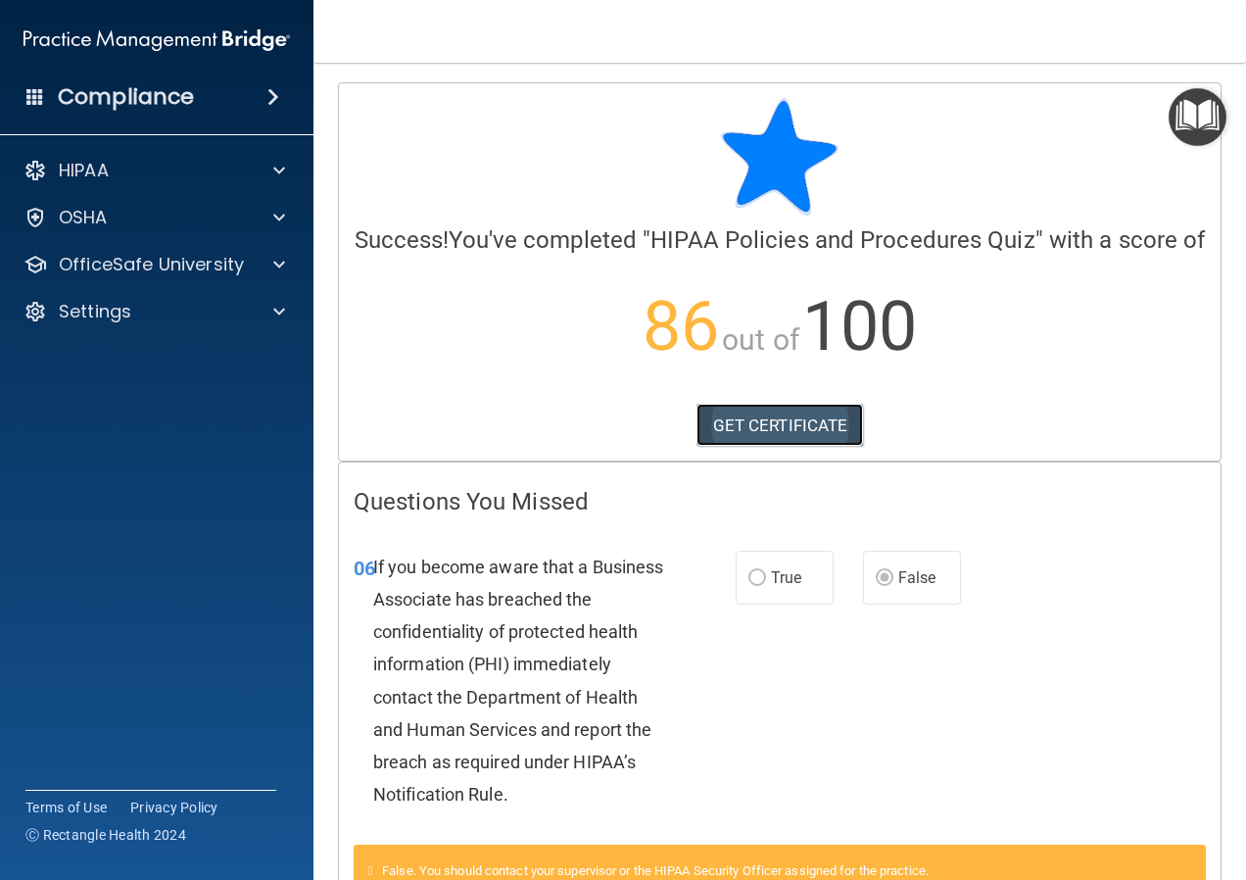
click at [793, 447] on link "GET CERTIFICATE" at bounding box center [779, 425] width 167 height 43
click at [189, 264] on p "OfficeSafe University" at bounding box center [151, 265] width 185 height 24
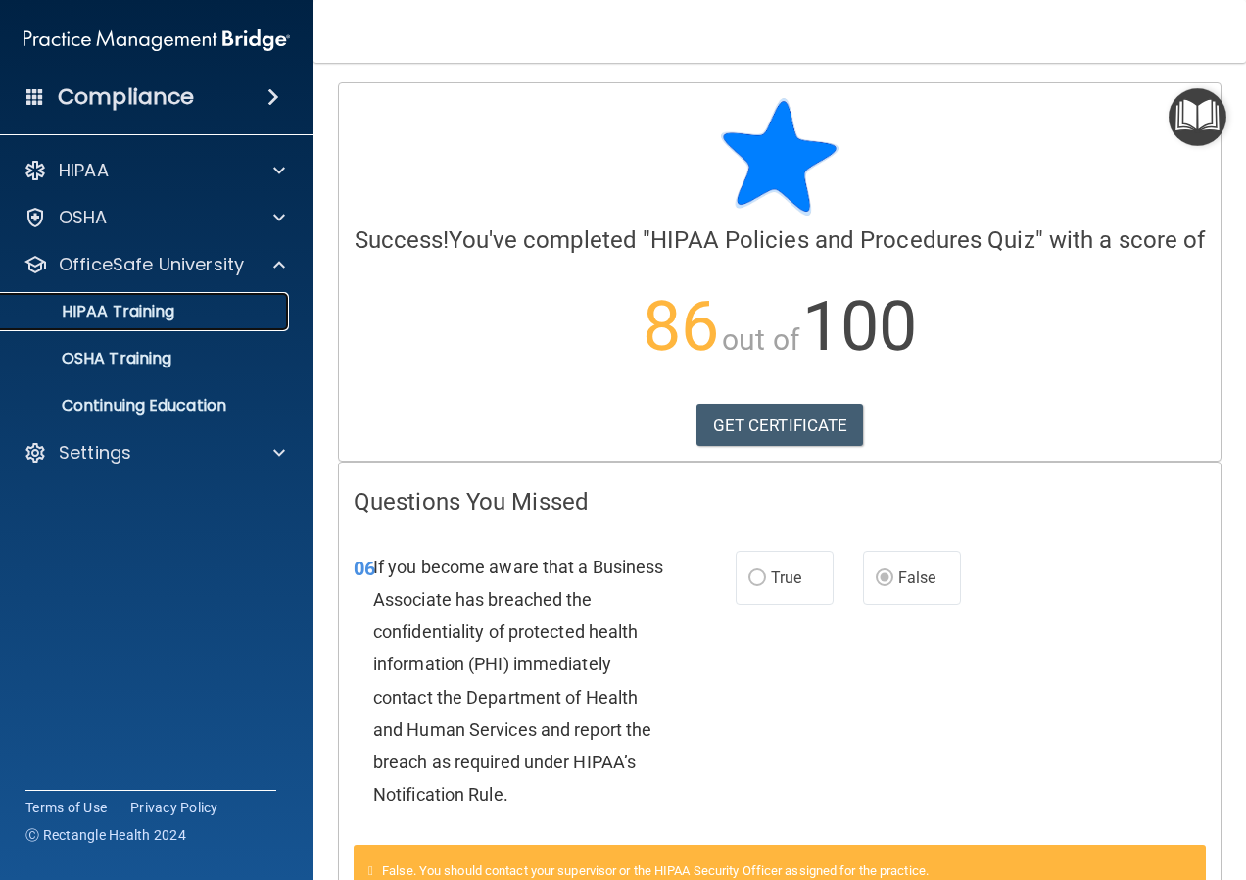
click at [223, 302] on div "HIPAA Training" at bounding box center [146, 312] width 267 height 20
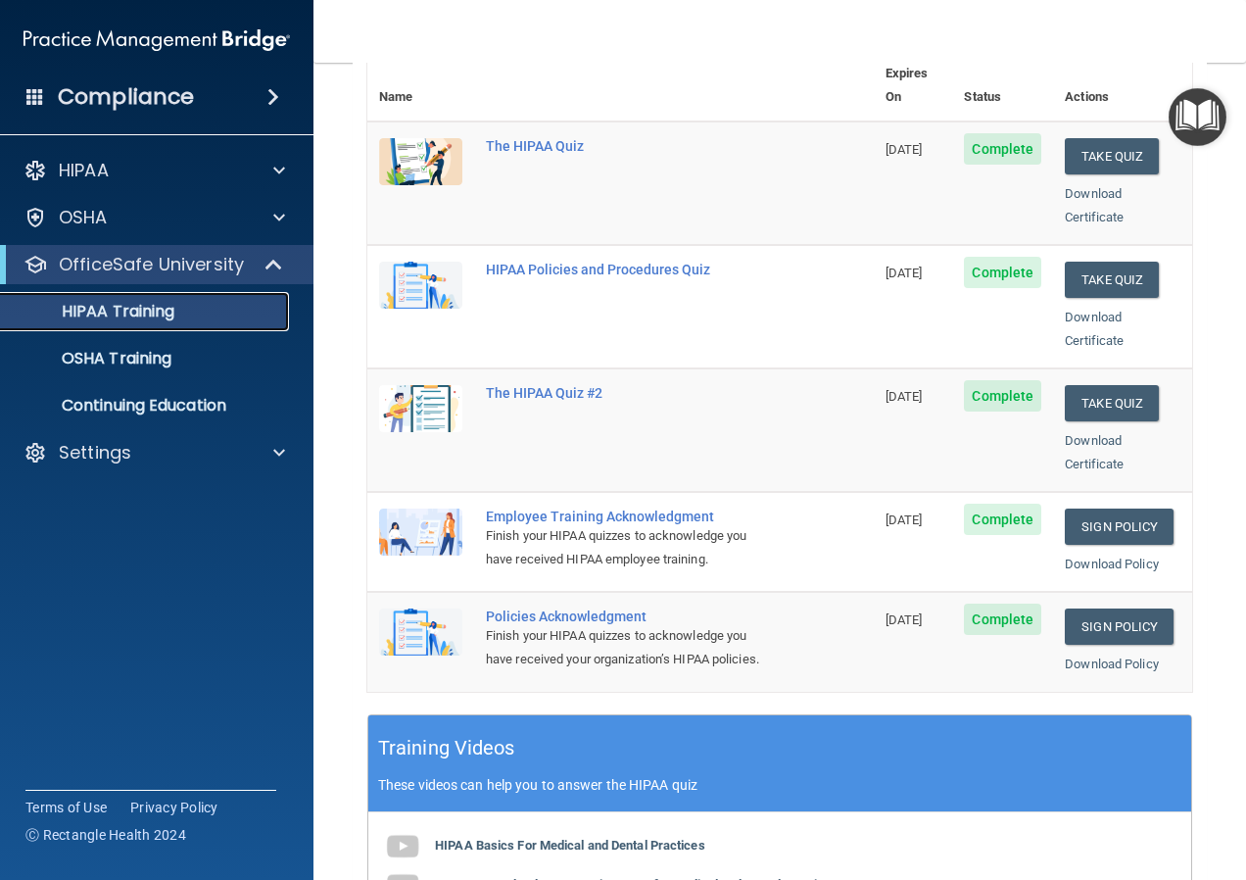
scroll to position [294, 0]
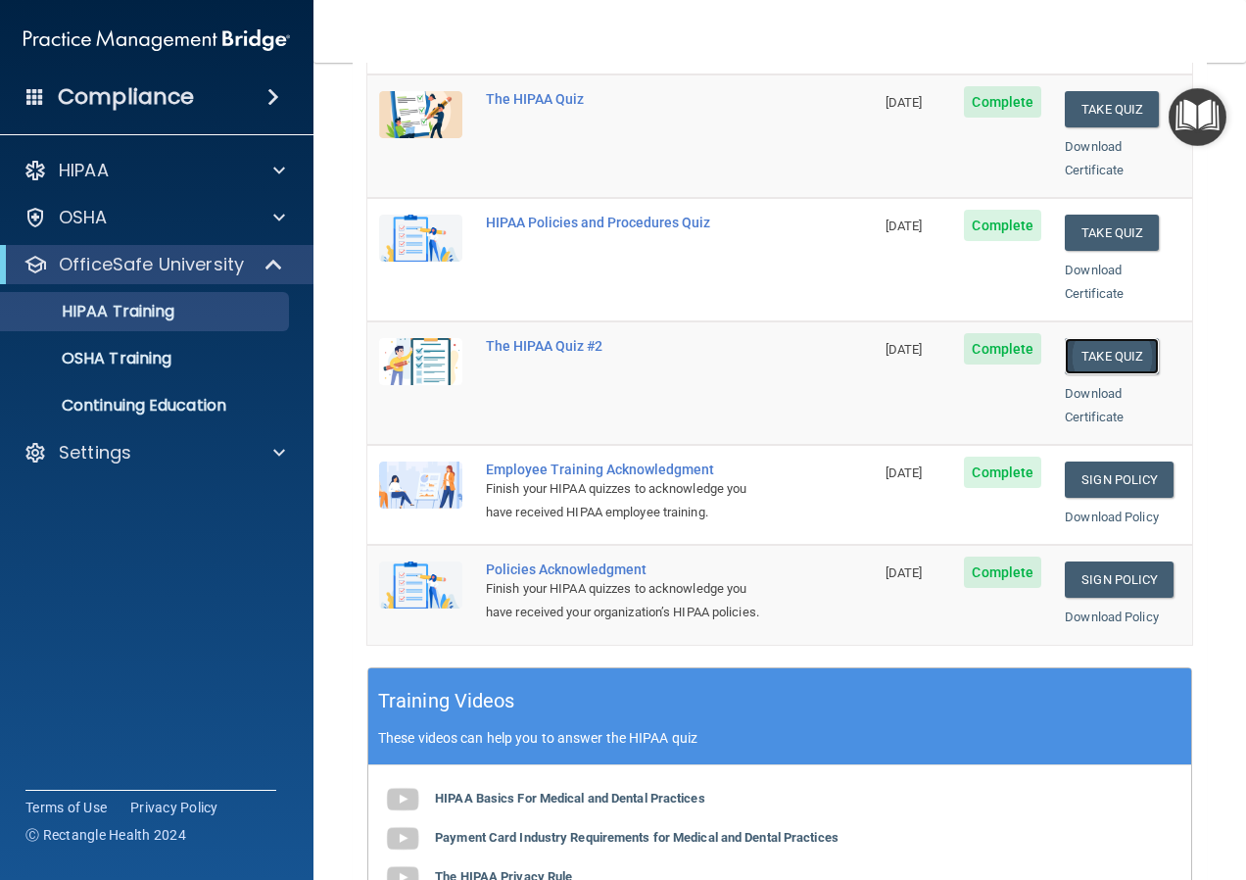
click at [1095, 338] on button "Take Quiz" at bounding box center [1112, 356] width 94 height 36
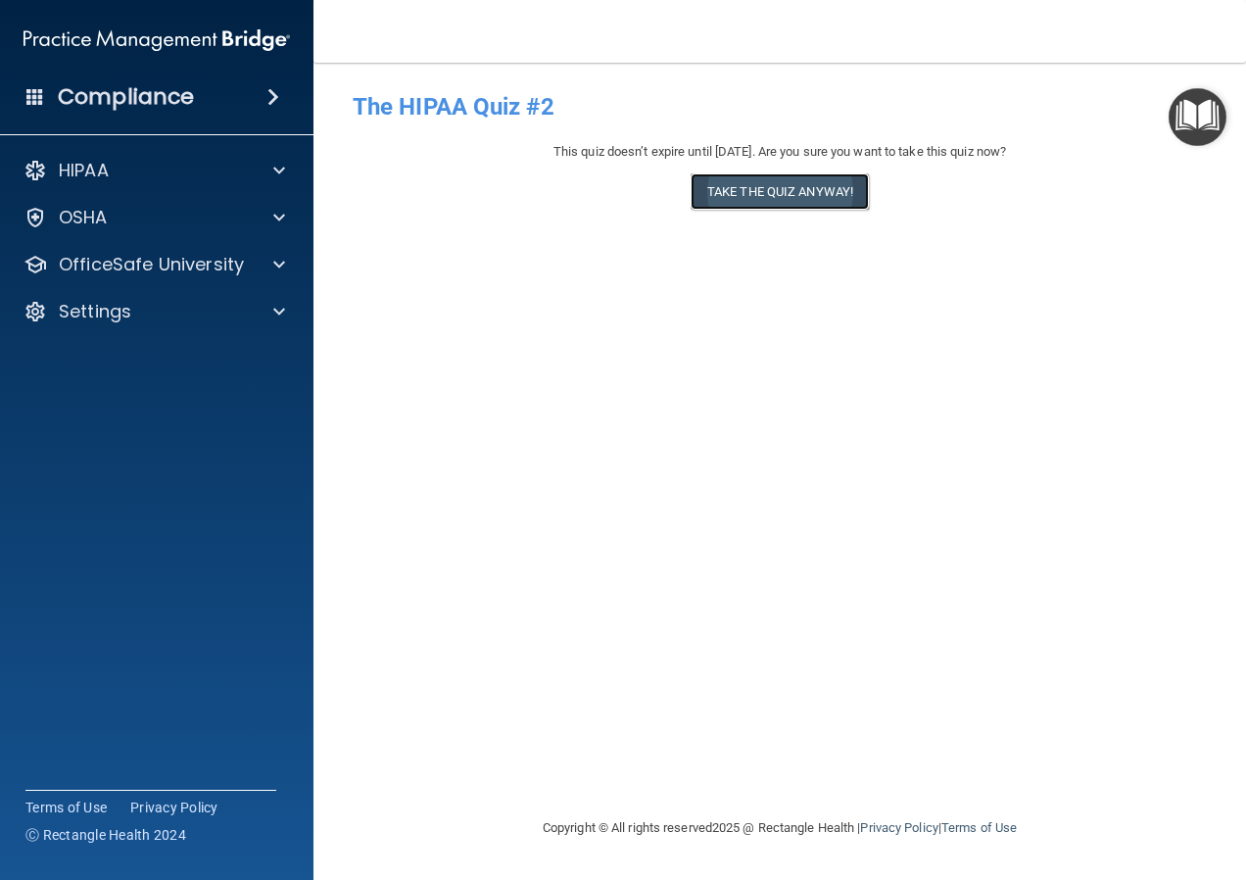
click at [832, 196] on button "Take the quiz anyway!" at bounding box center [780, 191] width 178 height 36
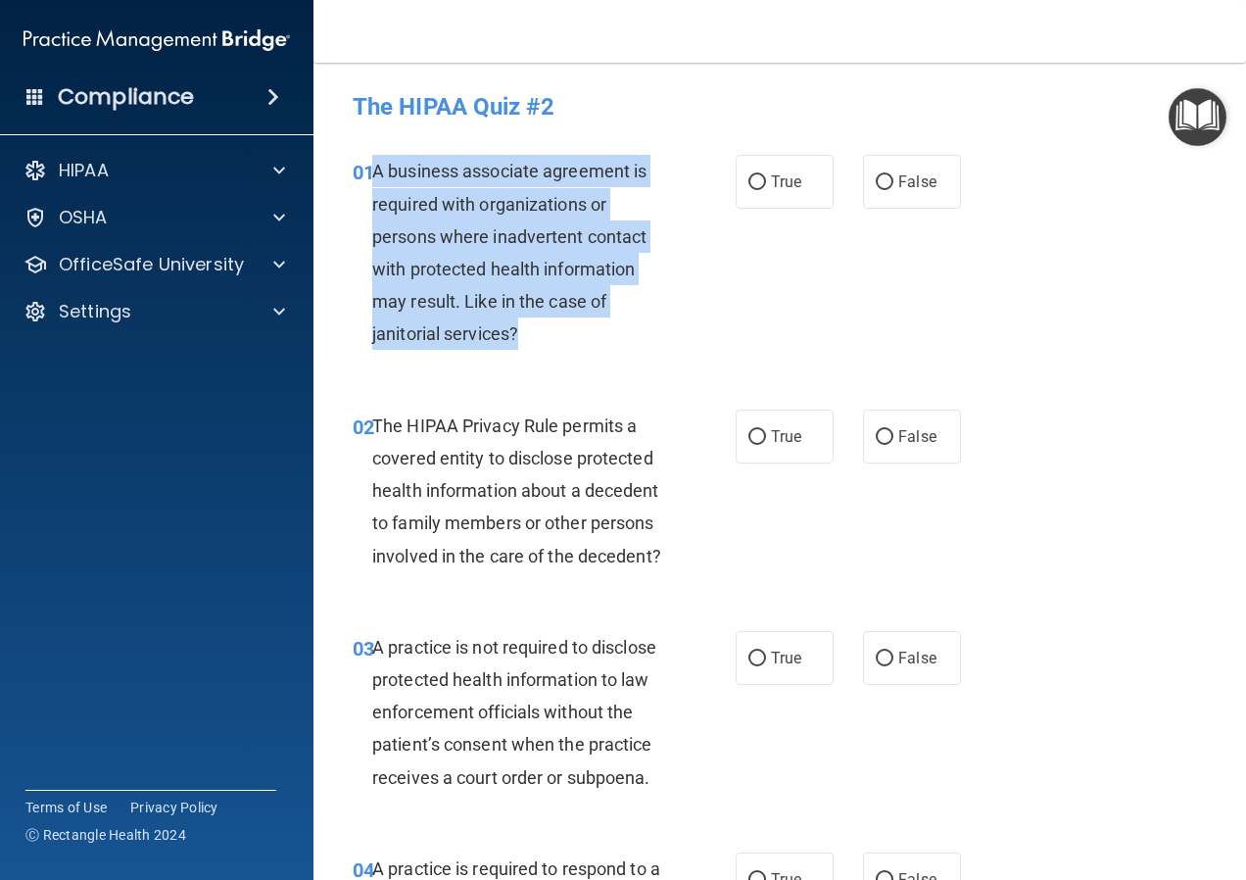
drag, startPoint x: 533, startPoint y: 333, endPoint x: 373, endPoint y: 170, distance: 227.9
click at [373, 170] on div "A business associate agreement is required with organizations or persons where …" at bounding box center [527, 252] width 310 height 195
click at [876, 180] on input "False" at bounding box center [885, 182] width 18 height 15
radio input "true"
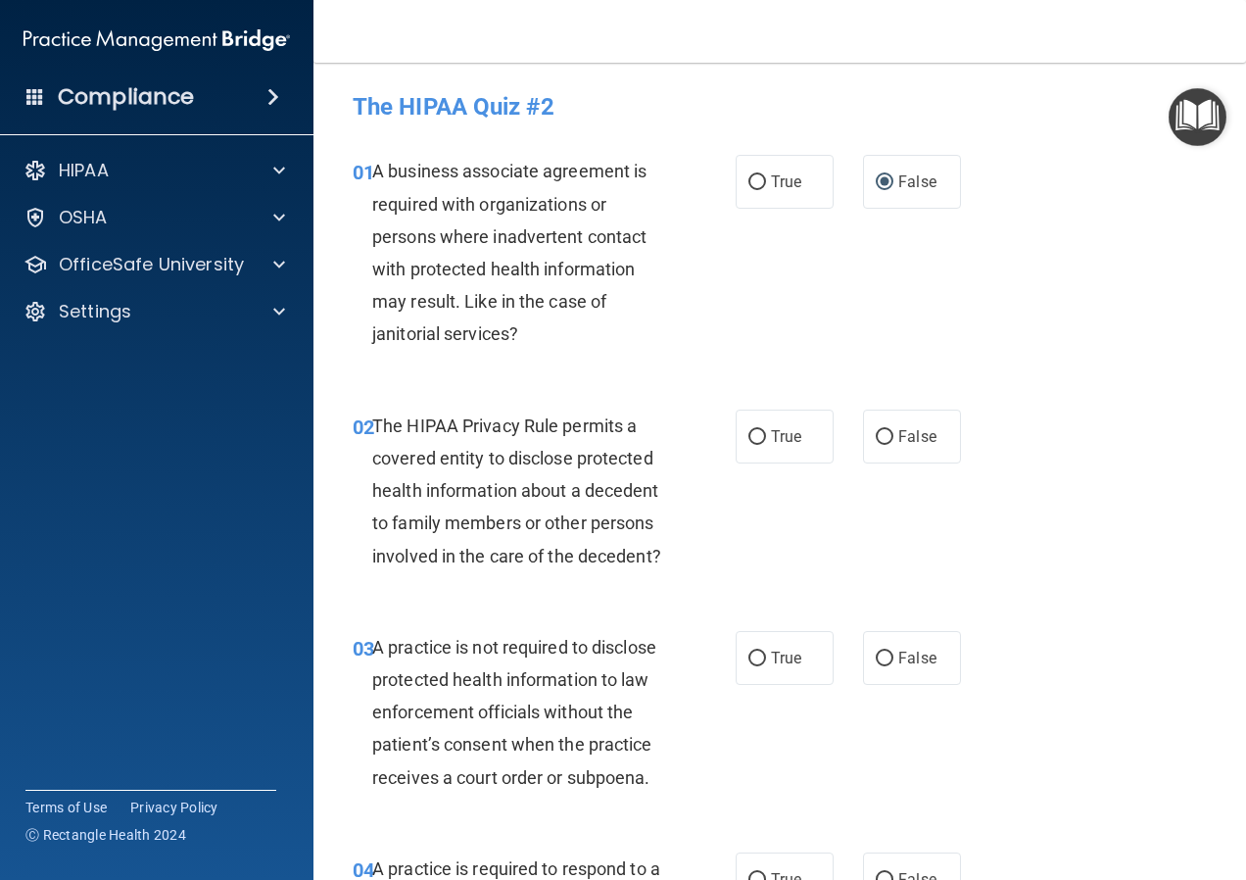
click at [532, 572] on div "The HIPAA Privacy Rule permits a covered entity to disclose protected health in…" at bounding box center [527, 490] width 310 height 163
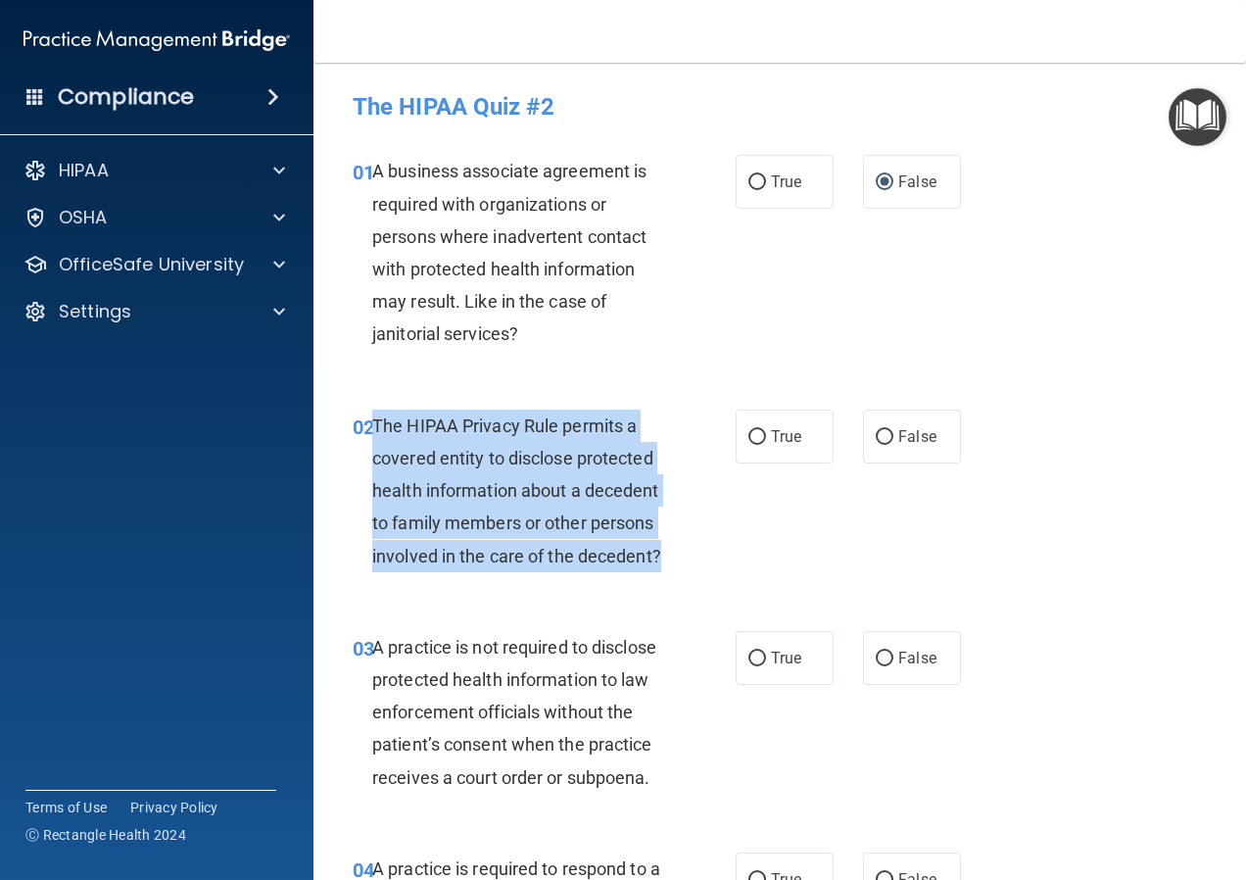
drag, startPoint x: 470, startPoint y: 587, endPoint x: 373, endPoint y: 418, distance: 194.4
click at [373, 418] on div "The HIPAA Privacy Rule permits a covered entity to disclose protected health in…" at bounding box center [527, 490] width 310 height 163
click at [751, 439] on input "True" at bounding box center [757, 437] width 18 height 15
radio input "true"
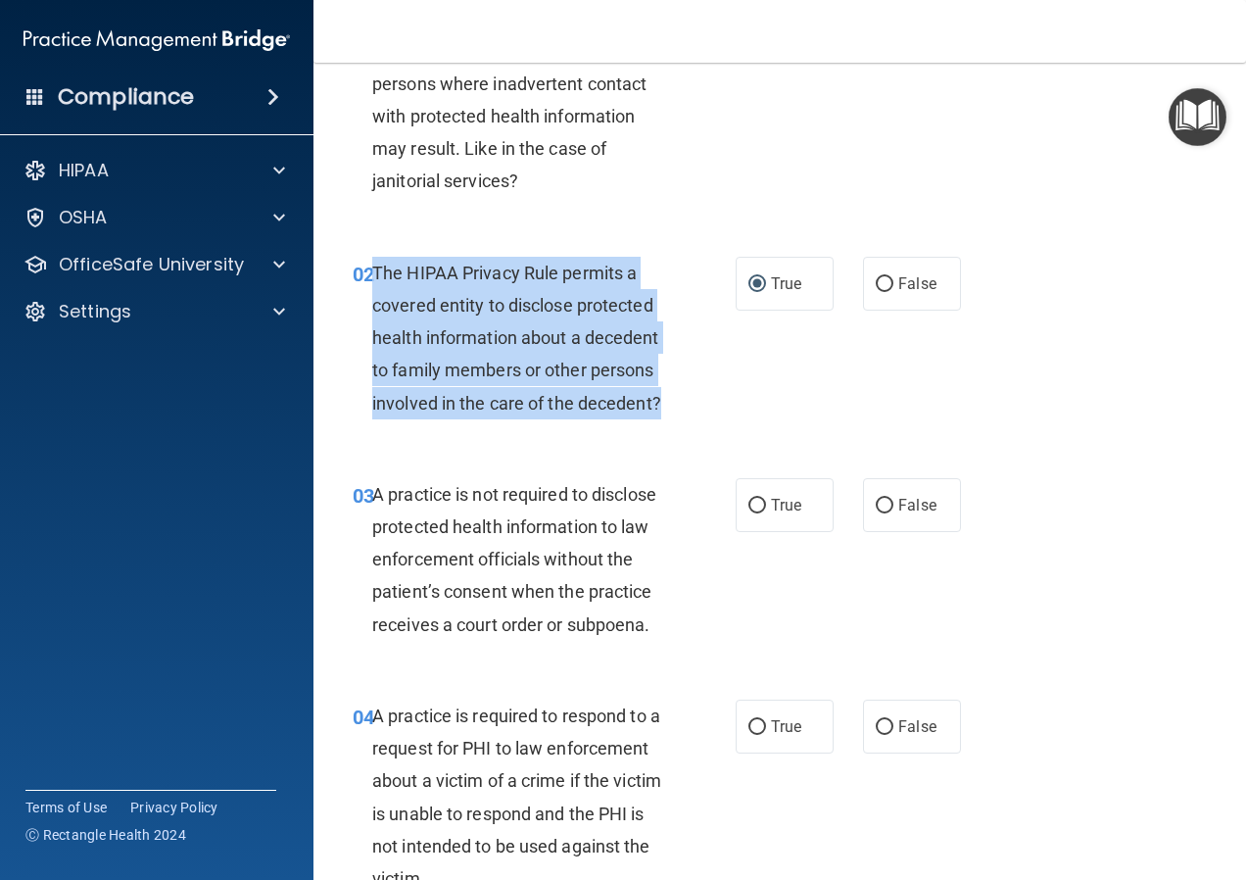
scroll to position [196, 0]
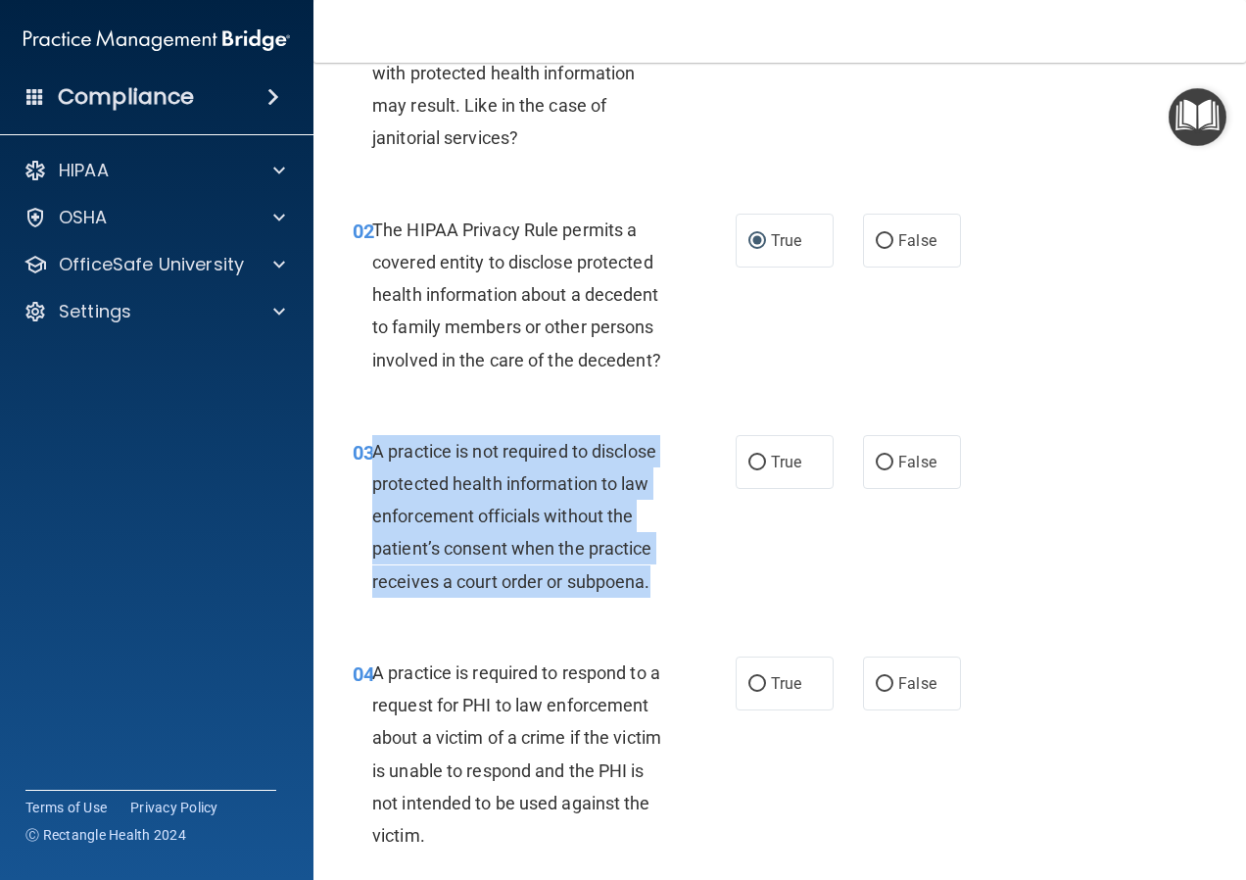
drag, startPoint x: 661, startPoint y: 615, endPoint x: 375, endPoint y: 487, distance: 313.5
click at [375, 487] on div "A practice is not required to disclose protected health information to law enfo…" at bounding box center [527, 516] width 310 height 163
click at [876, 470] on input "False" at bounding box center [885, 462] width 18 height 15
radio input "true"
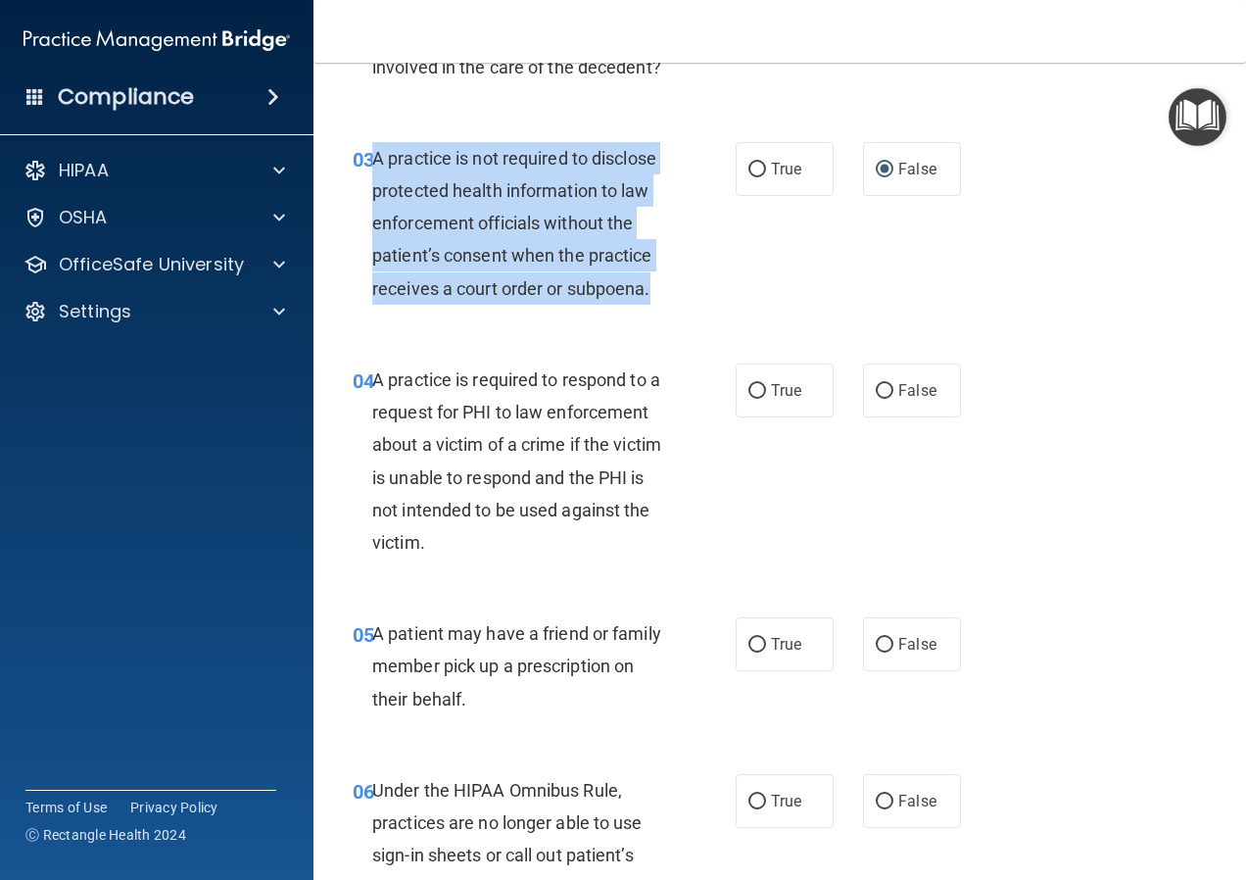
scroll to position [490, 0]
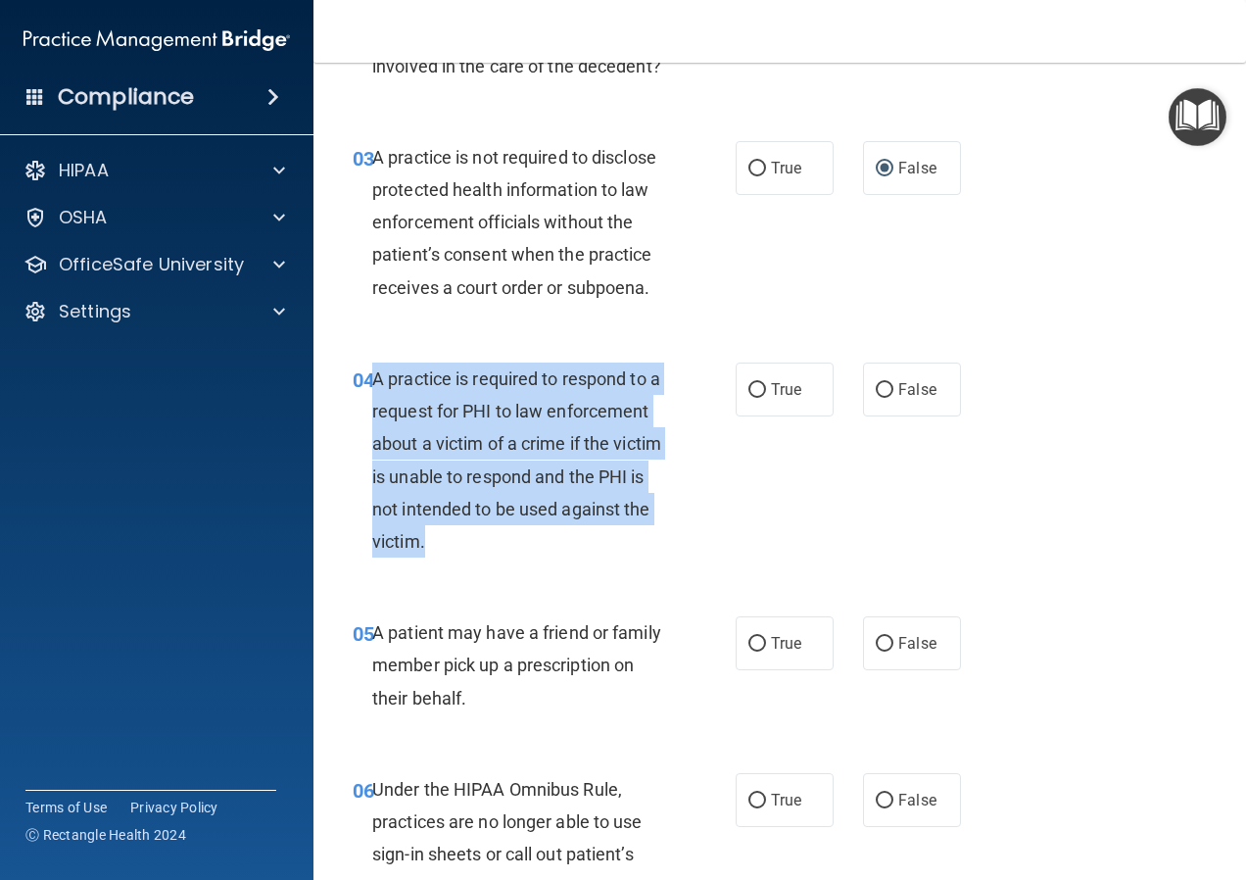
drag, startPoint x: 622, startPoint y: 574, endPoint x: 374, endPoint y: 417, distance: 293.2
click at [374, 417] on div "A practice is required to respond to a request for PHI to law enforcement about…" at bounding box center [527, 459] width 310 height 195
click at [755, 398] on input "True" at bounding box center [757, 390] width 18 height 15
radio input "true"
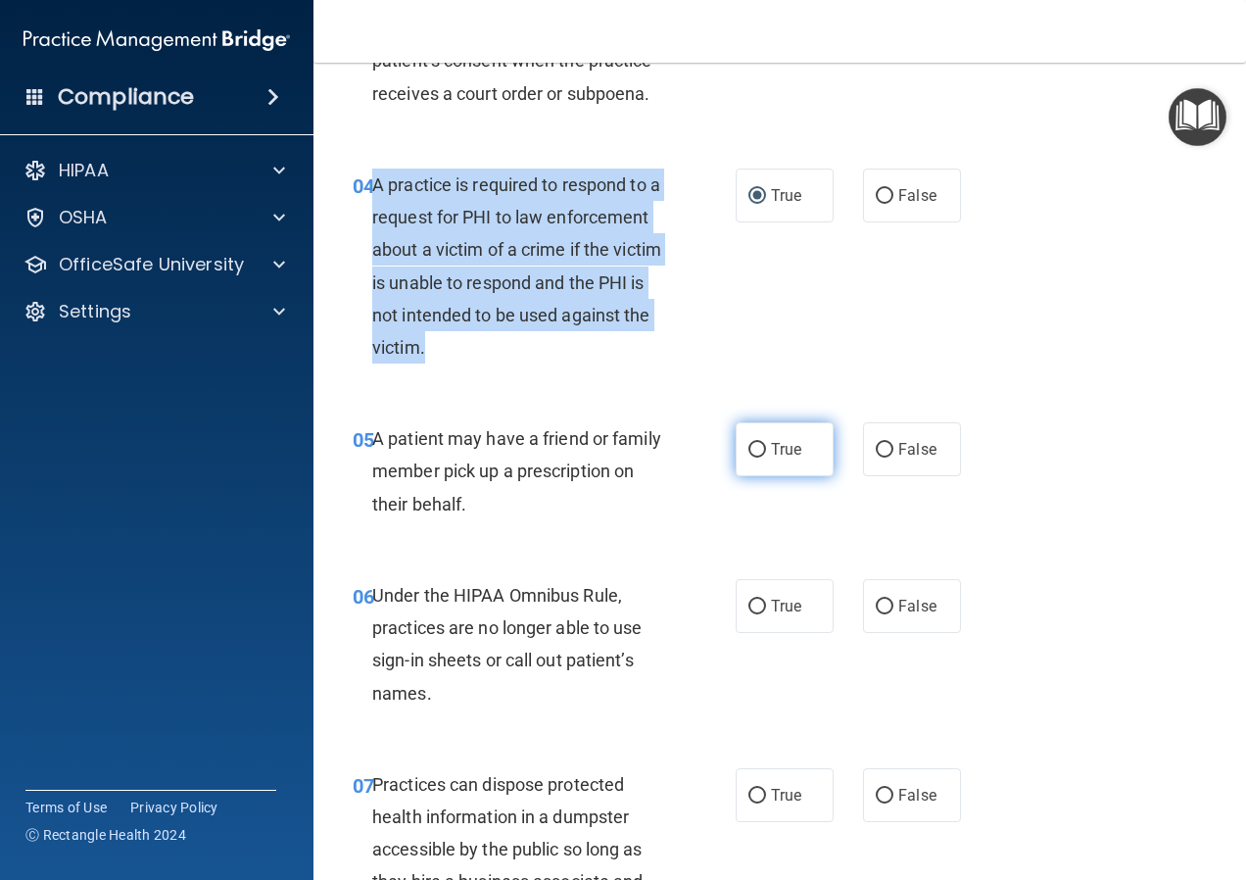
scroll to position [686, 0]
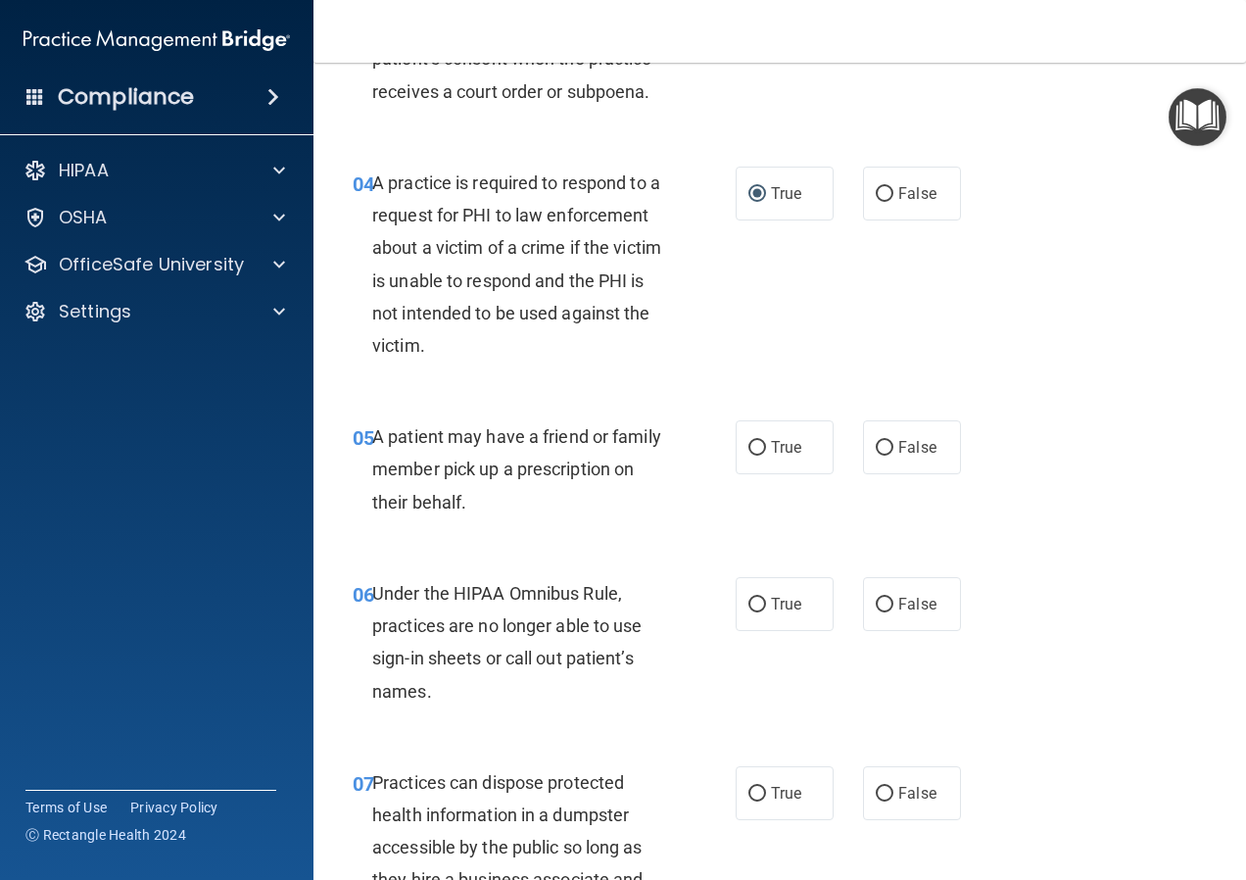
click at [604, 518] on div "A patient may have a friend or family member pick up a prescription on their be…" at bounding box center [527, 469] width 310 height 98
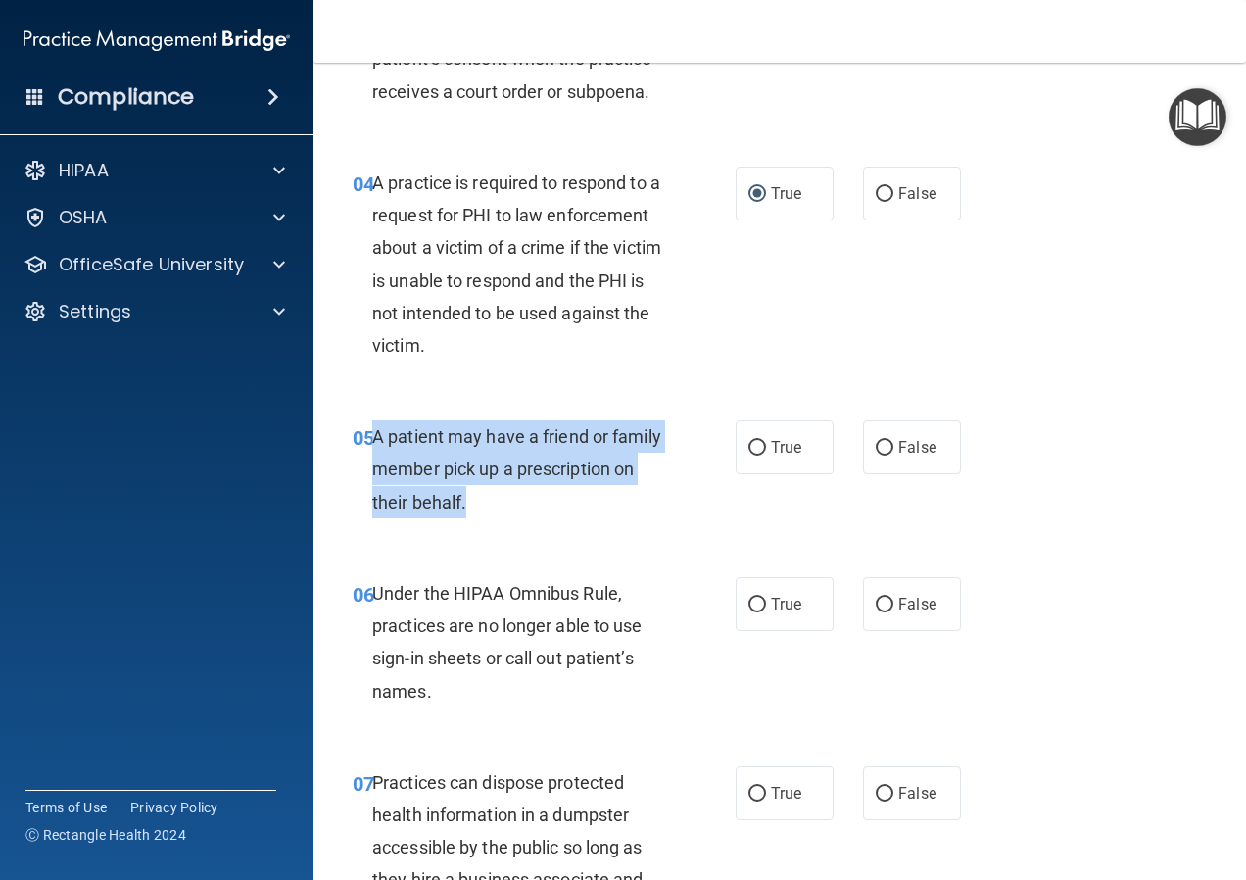
drag, startPoint x: 594, startPoint y: 533, endPoint x: 371, endPoint y: 468, distance: 231.6
click at [372, 468] on div "A patient may have a friend or family member pick up a prescription on their be…" at bounding box center [527, 469] width 310 height 98
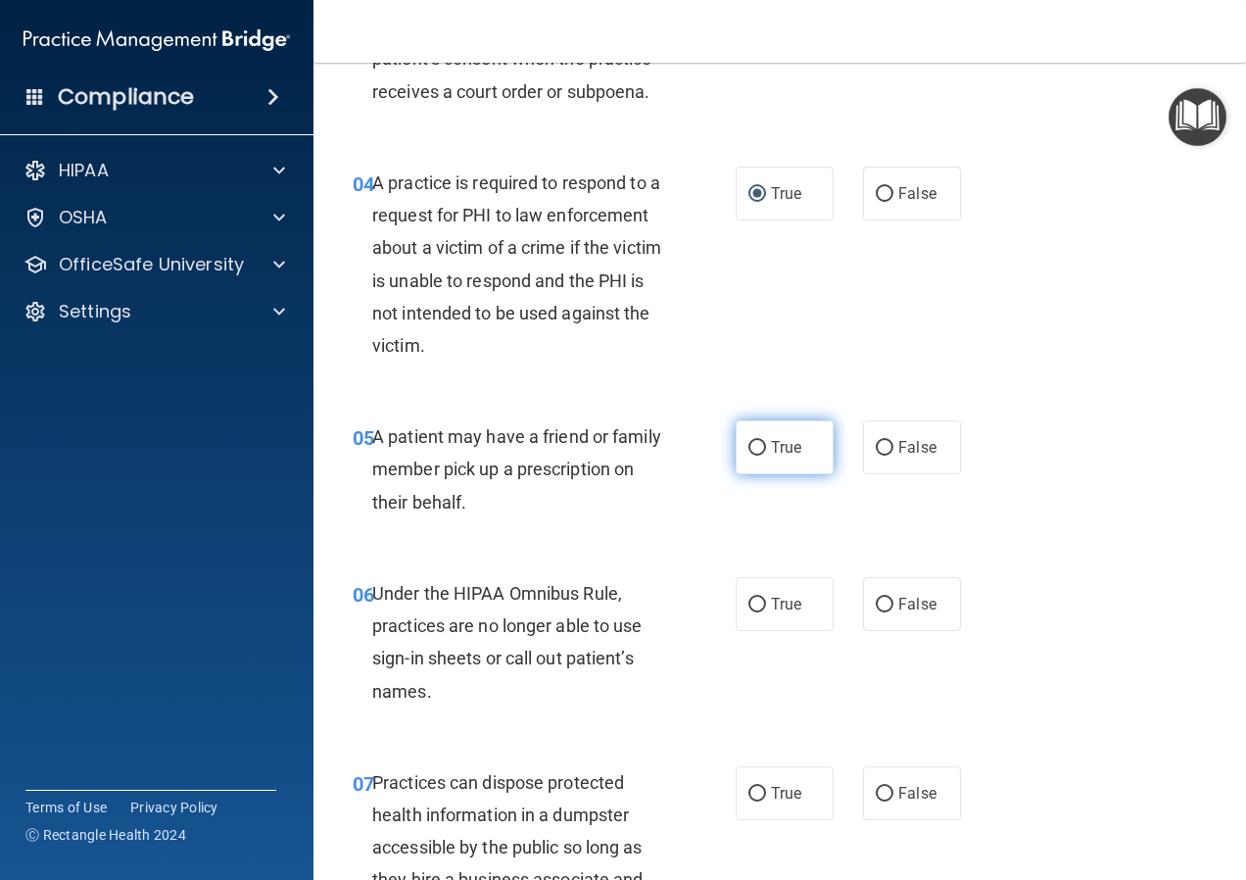
click at [736, 474] on label "True" at bounding box center [785, 447] width 98 height 54
click at [748, 455] on input "True" at bounding box center [757, 448] width 18 height 15
radio input "true"
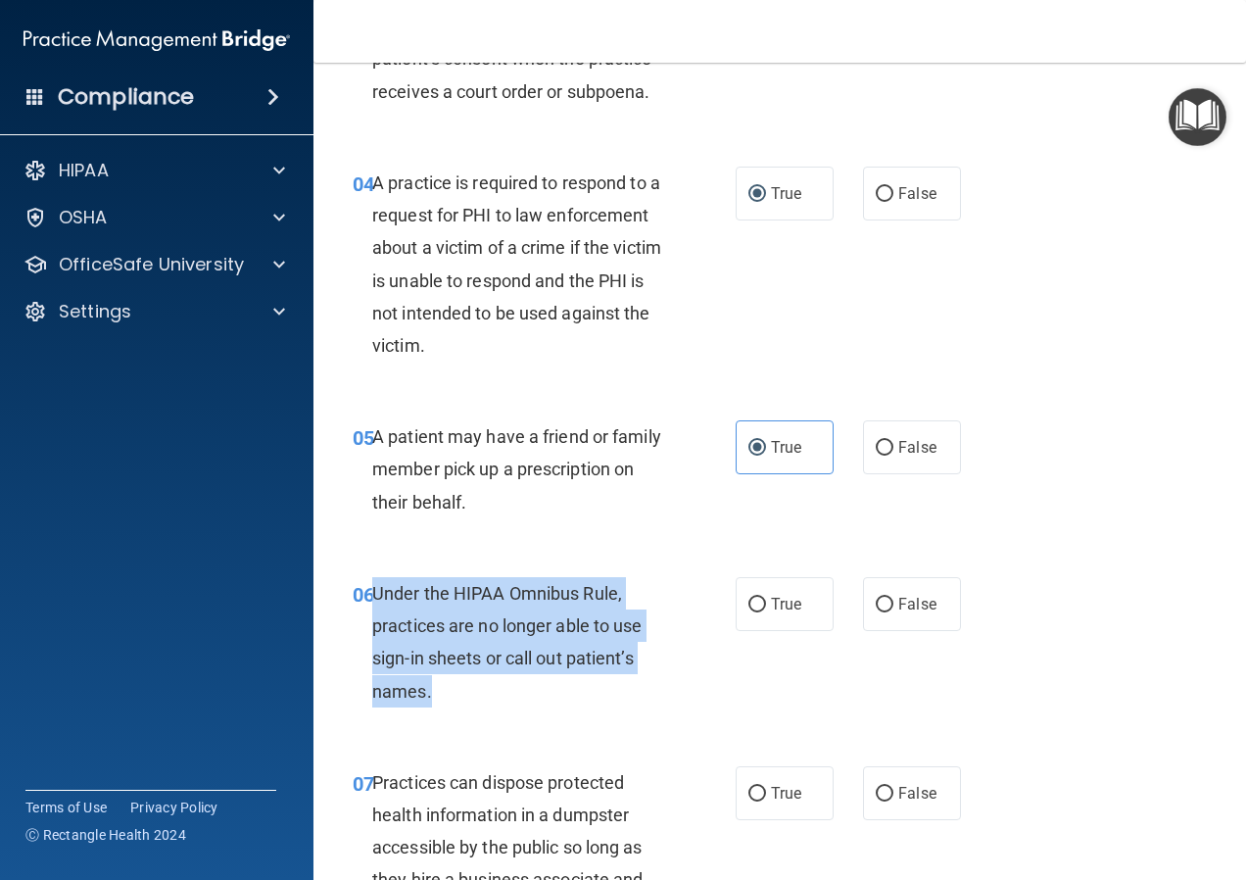
drag, startPoint x: 445, startPoint y: 722, endPoint x: 374, endPoint y: 626, distance: 119.1
click at [374, 626] on div "Under the HIPAA Omnibus Rule, practices are no longer able to use sign-in sheet…" at bounding box center [527, 642] width 310 height 130
click at [881, 612] on input "False" at bounding box center [885, 604] width 18 height 15
radio input "true"
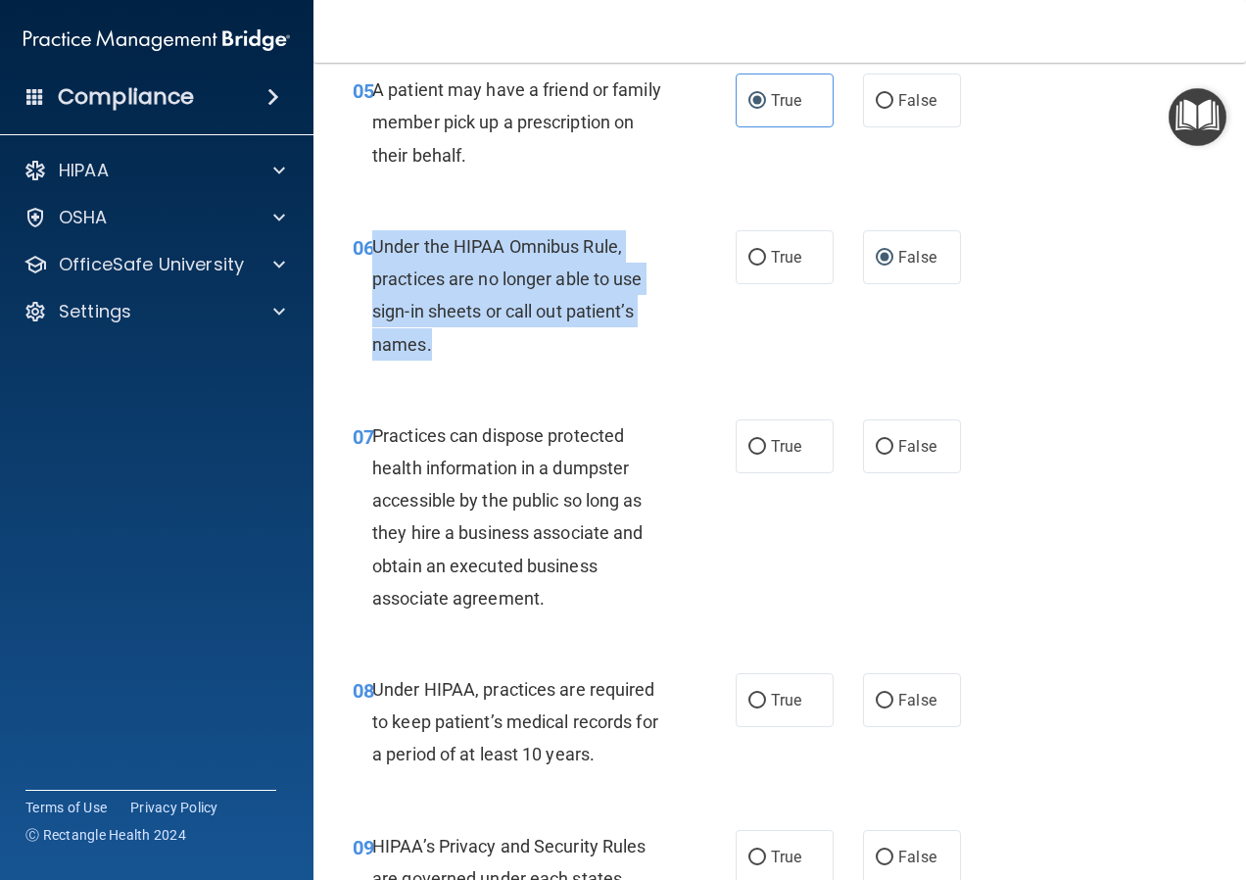
scroll to position [1077, 0]
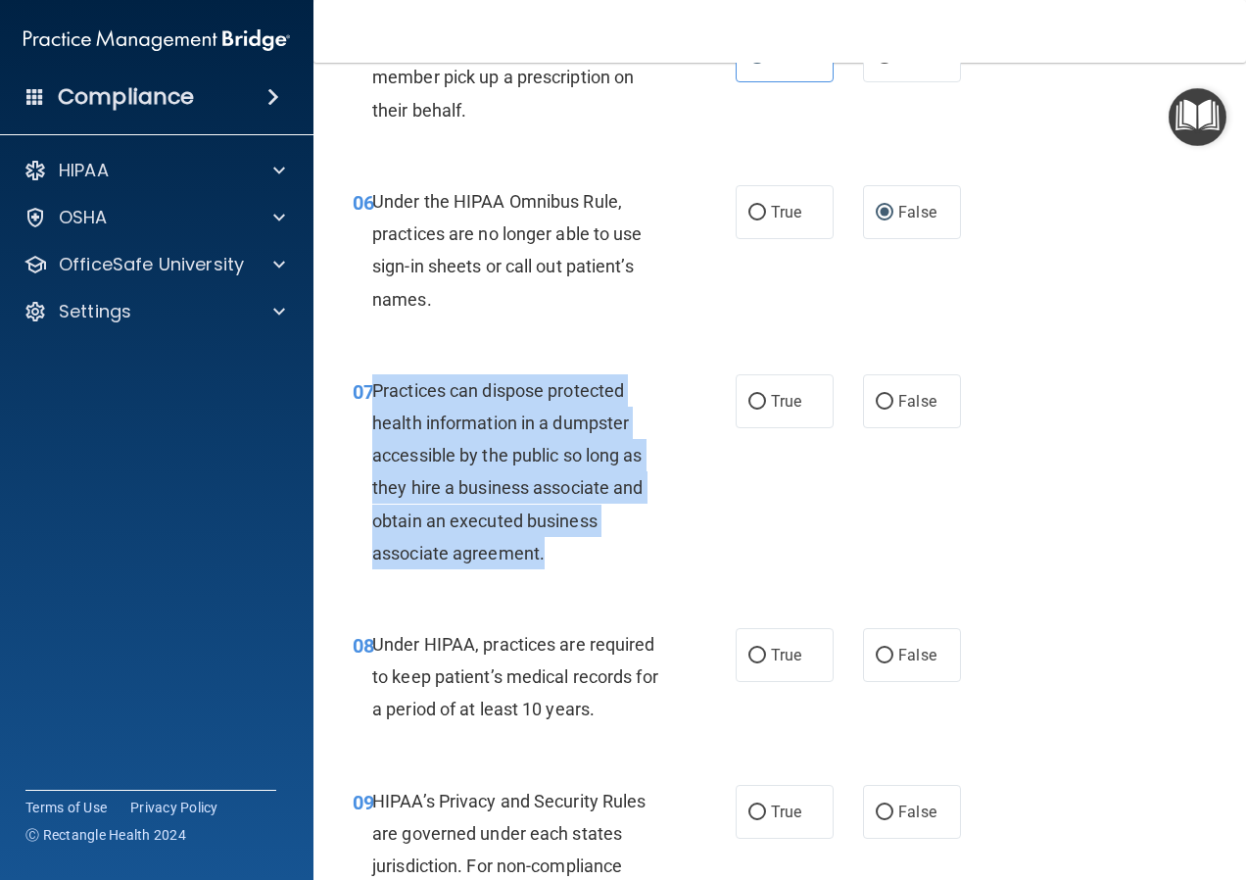
drag, startPoint x: 572, startPoint y: 583, endPoint x: 374, endPoint y: 420, distance: 256.1
click at [374, 420] on div "Practices can dispose protected health information in a dumpster accessible by …" at bounding box center [527, 471] width 310 height 195
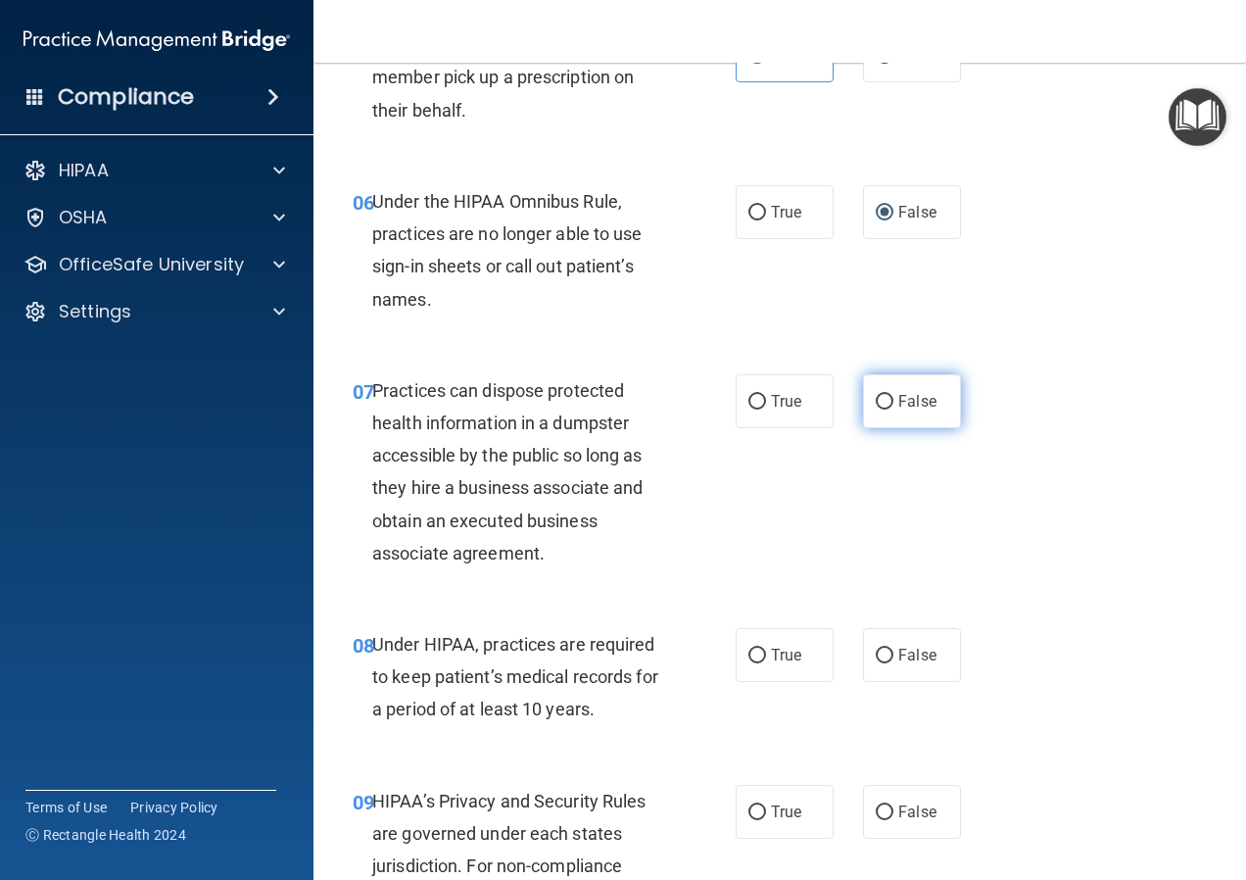
click at [865, 428] on label "False" at bounding box center [912, 401] width 98 height 54
click at [876, 409] on input "False" at bounding box center [885, 402] width 18 height 15
radio input "true"
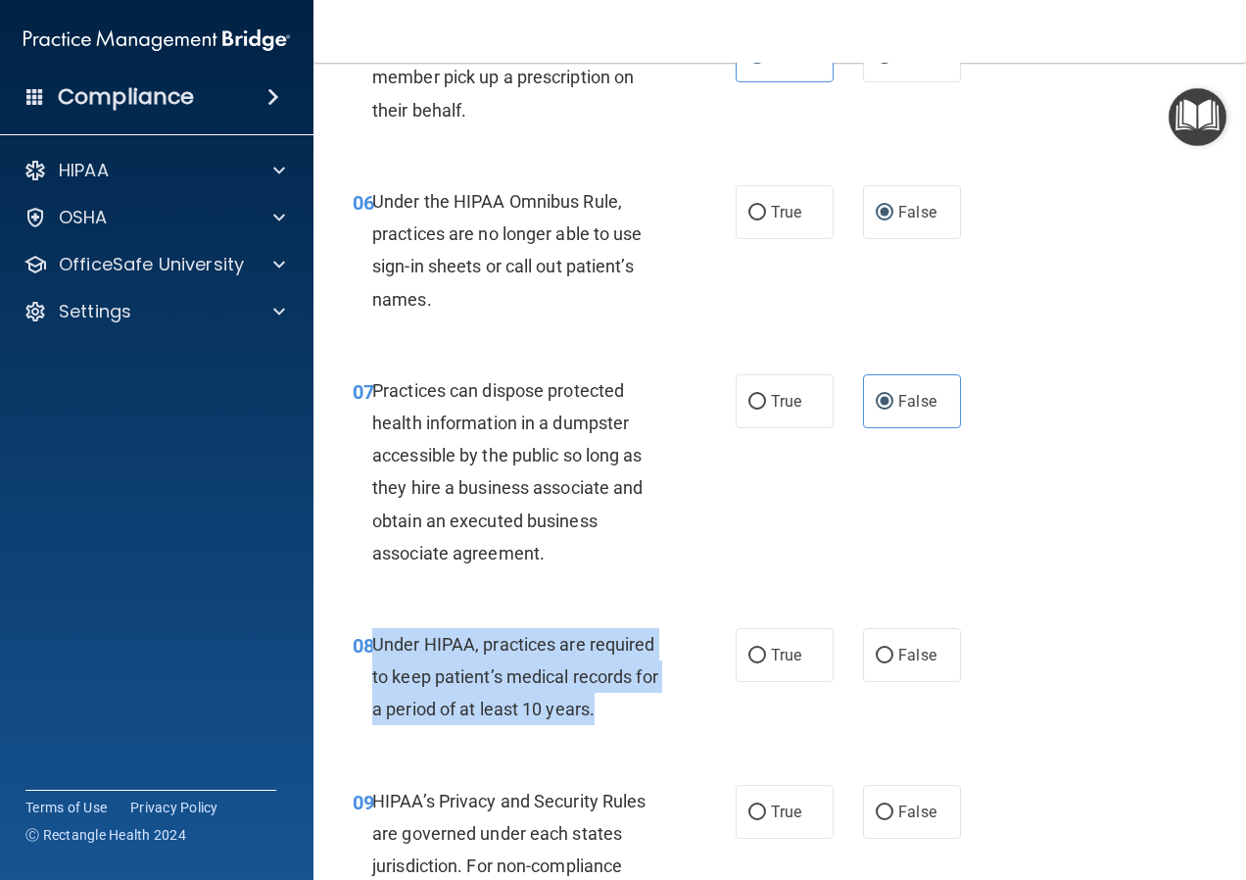
drag, startPoint x: 596, startPoint y: 742, endPoint x: 377, endPoint y: 676, distance: 228.4
click at [377, 676] on div "Under HIPAA, practices are required to keep patient’s medical records for a per…" at bounding box center [527, 677] width 310 height 98
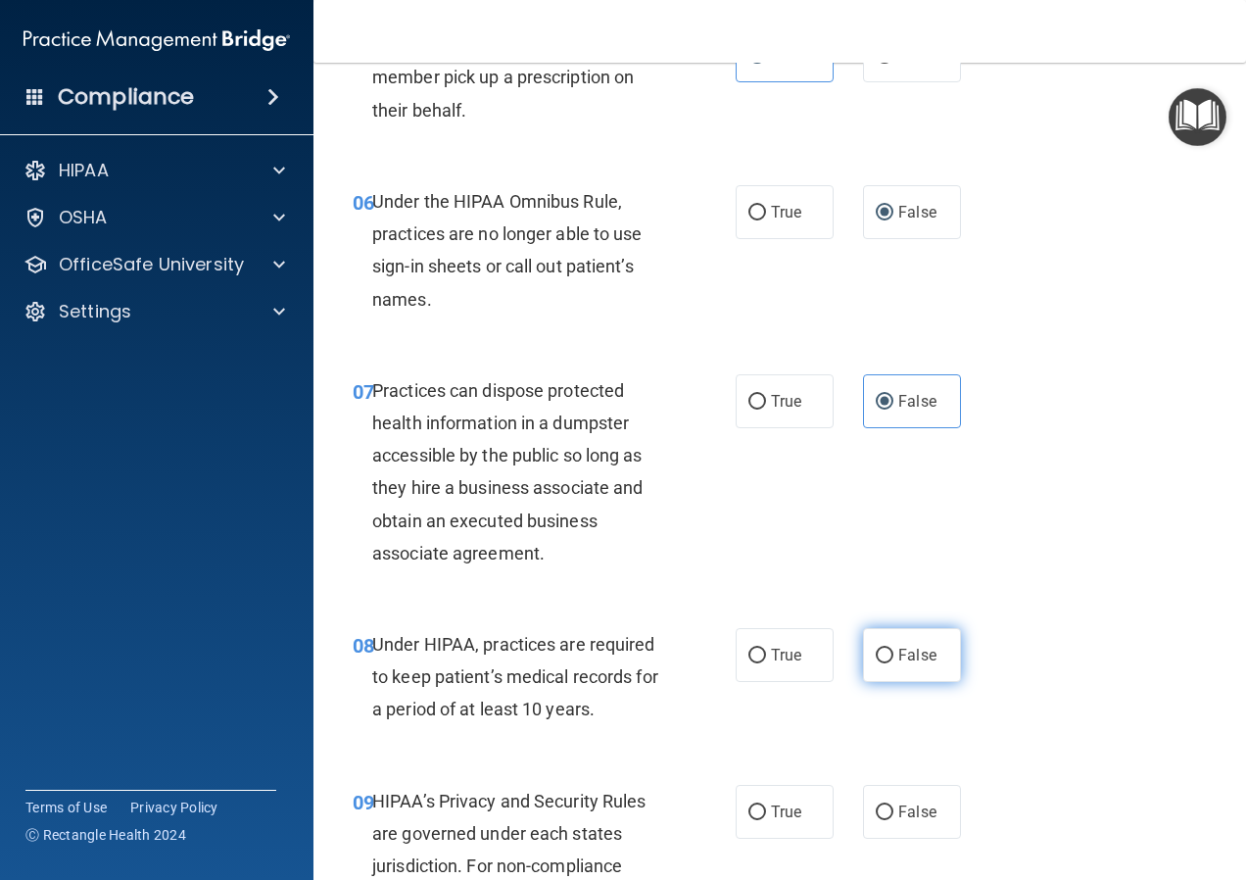
click at [863, 682] on label "False" at bounding box center [912, 655] width 98 height 54
click at [876, 663] on input "False" at bounding box center [885, 655] width 18 height 15
radio input "true"
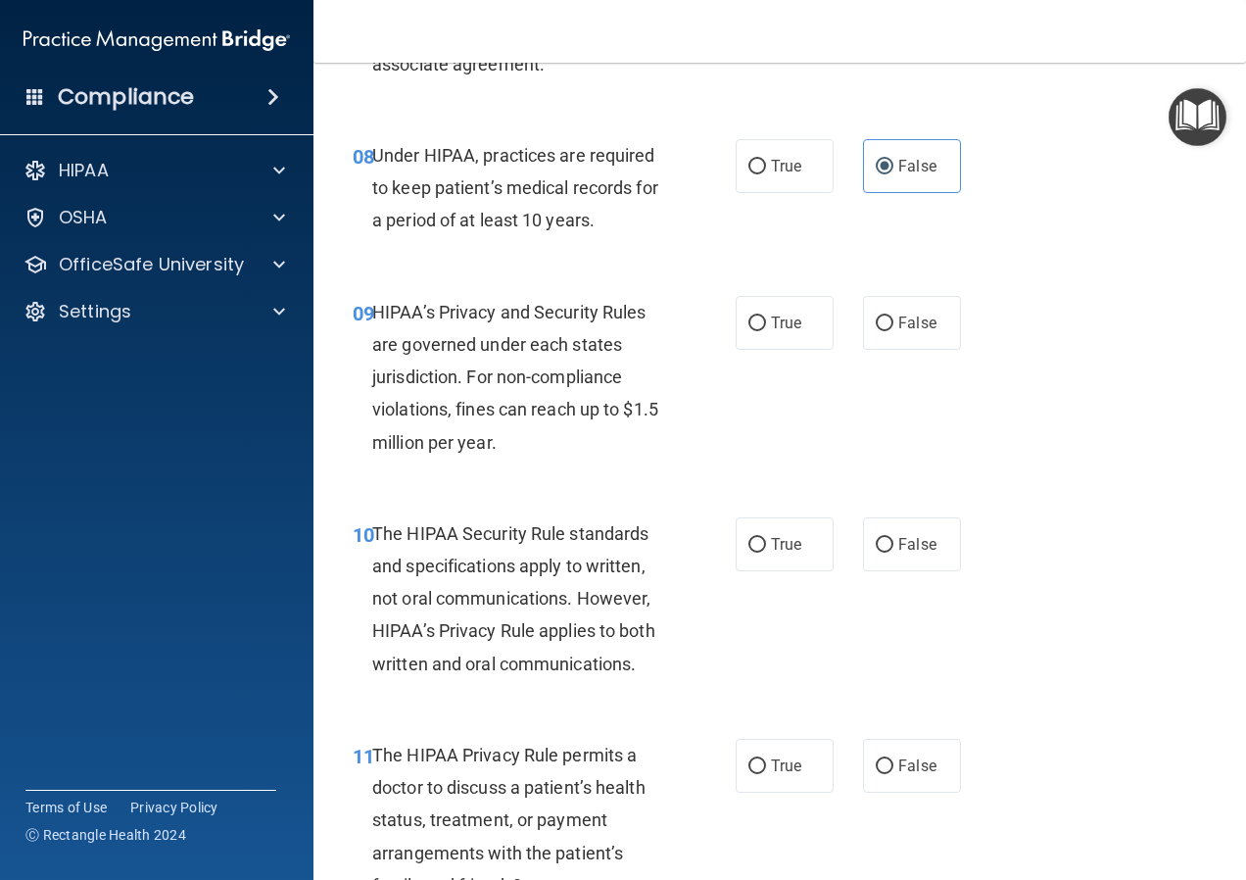
scroll to position [1567, 0]
click at [754, 349] on label "True" at bounding box center [785, 322] width 98 height 54
click at [754, 330] on input "True" at bounding box center [757, 322] width 18 height 15
radio input "true"
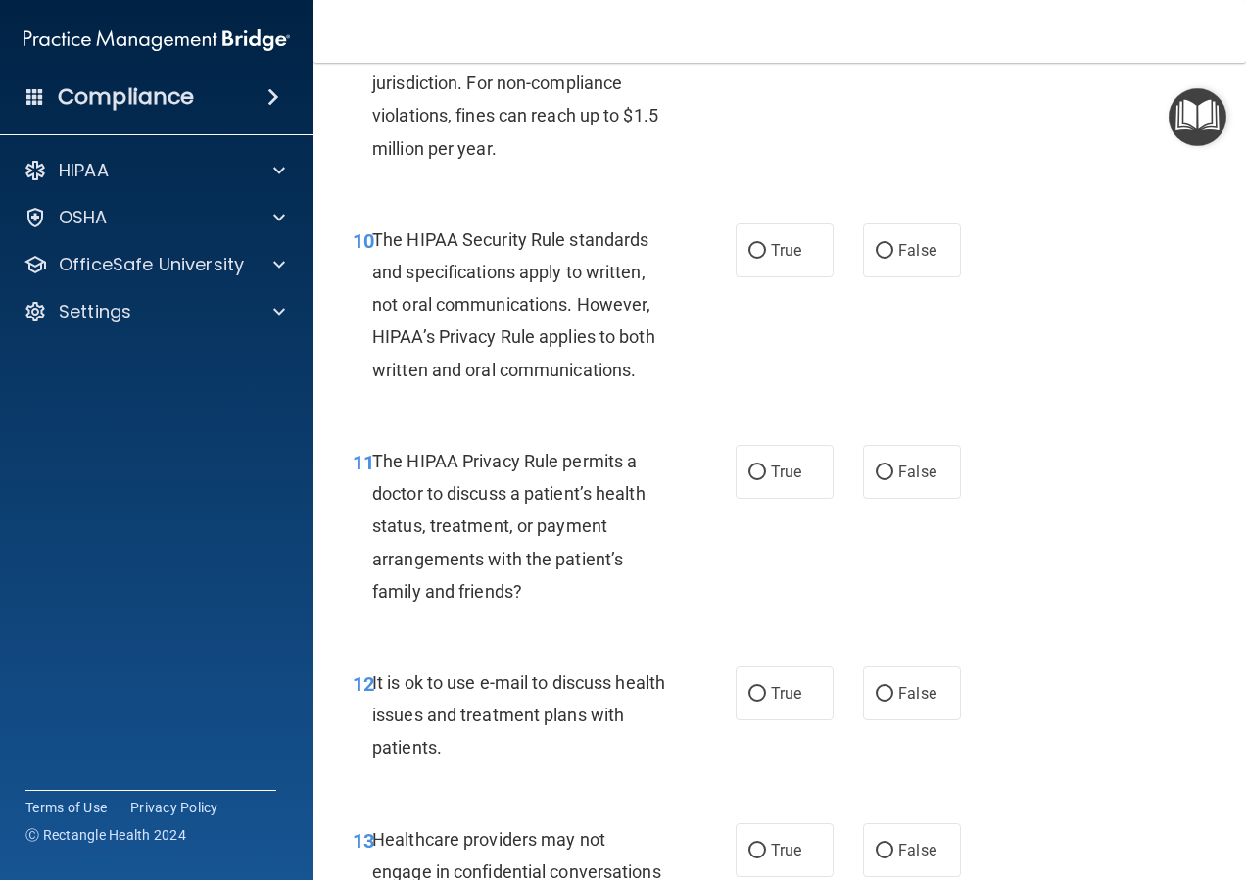
scroll to position [1861, 0]
click at [751, 258] on input "True" at bounding box center [757, 250] width 18 height 15
radio input "true"
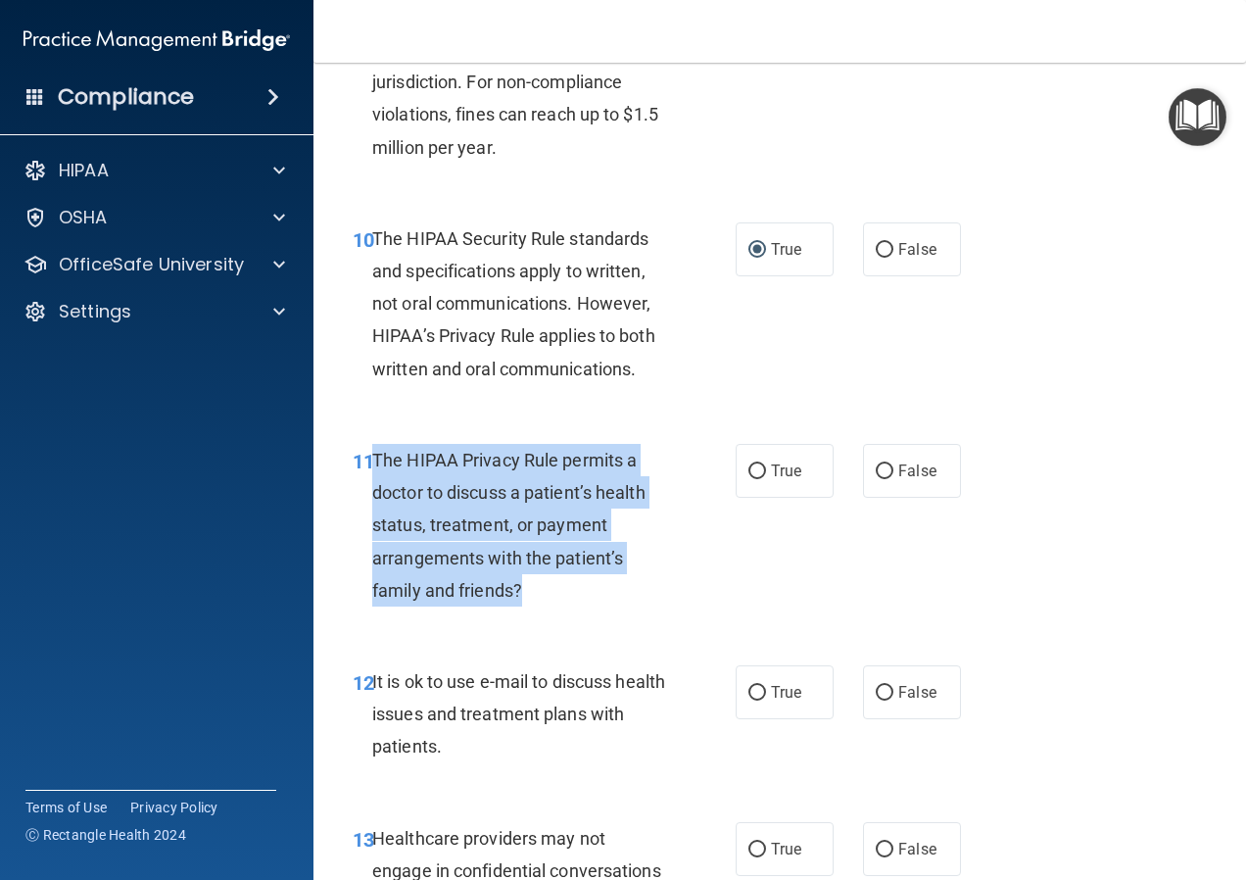
drag, startPoint x: 534, startPoint y: 621, endPoint x: 373, endPoint y: 492, distance: 206.2
click at [373, 492] on div "The HIPAA Privacy Rule permits a doctor to discuss a patient’s health status, t…" at bounding box center [527, 525] width 310 height 163
click at [749, 479] on input "True" at bounding box center [757, 471] width 18 height 15
radio input "true"
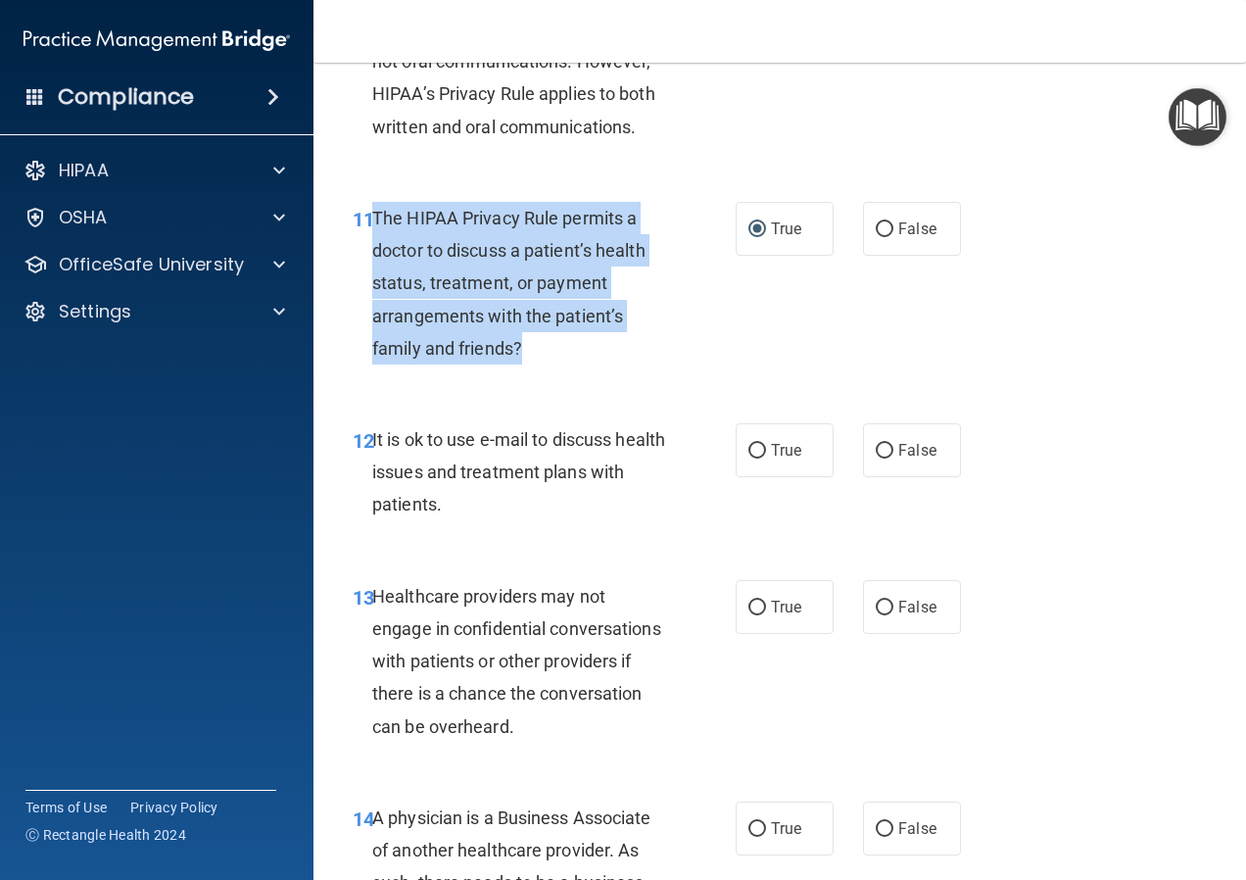
scroll to position [2155, 0]
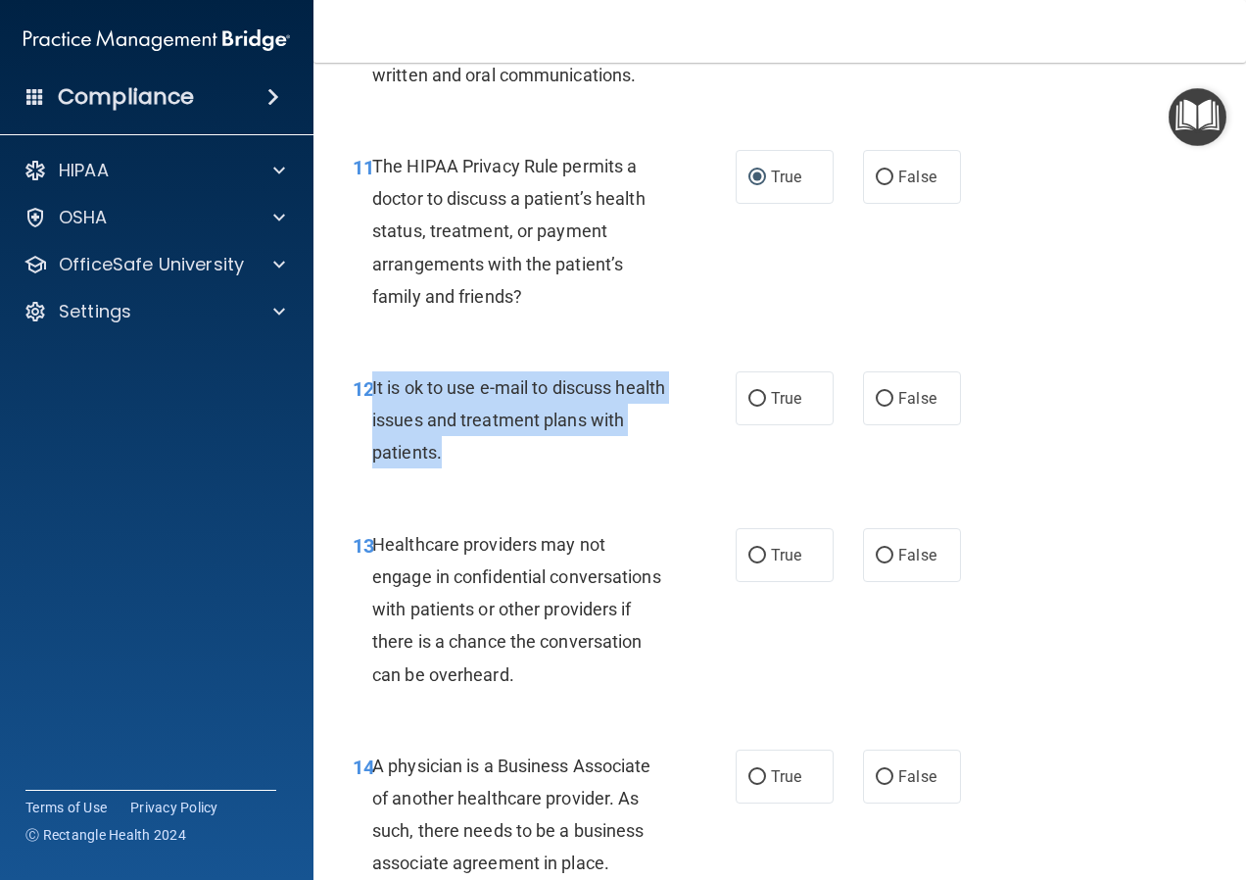
drag, startPoint x: 482, startPoint y: 486, endPoint x: 372, endPoint y: 419, distance: 128.3
click at [372, 419] on div "It is ok to use e-mail to discuss health issues and treatment plans with patien…" at bounding box center [527, 420] width 310 height 98
click at [751, 406] on input "True" at bounding box center [757, 399] width 18 height 15
radio input "true"
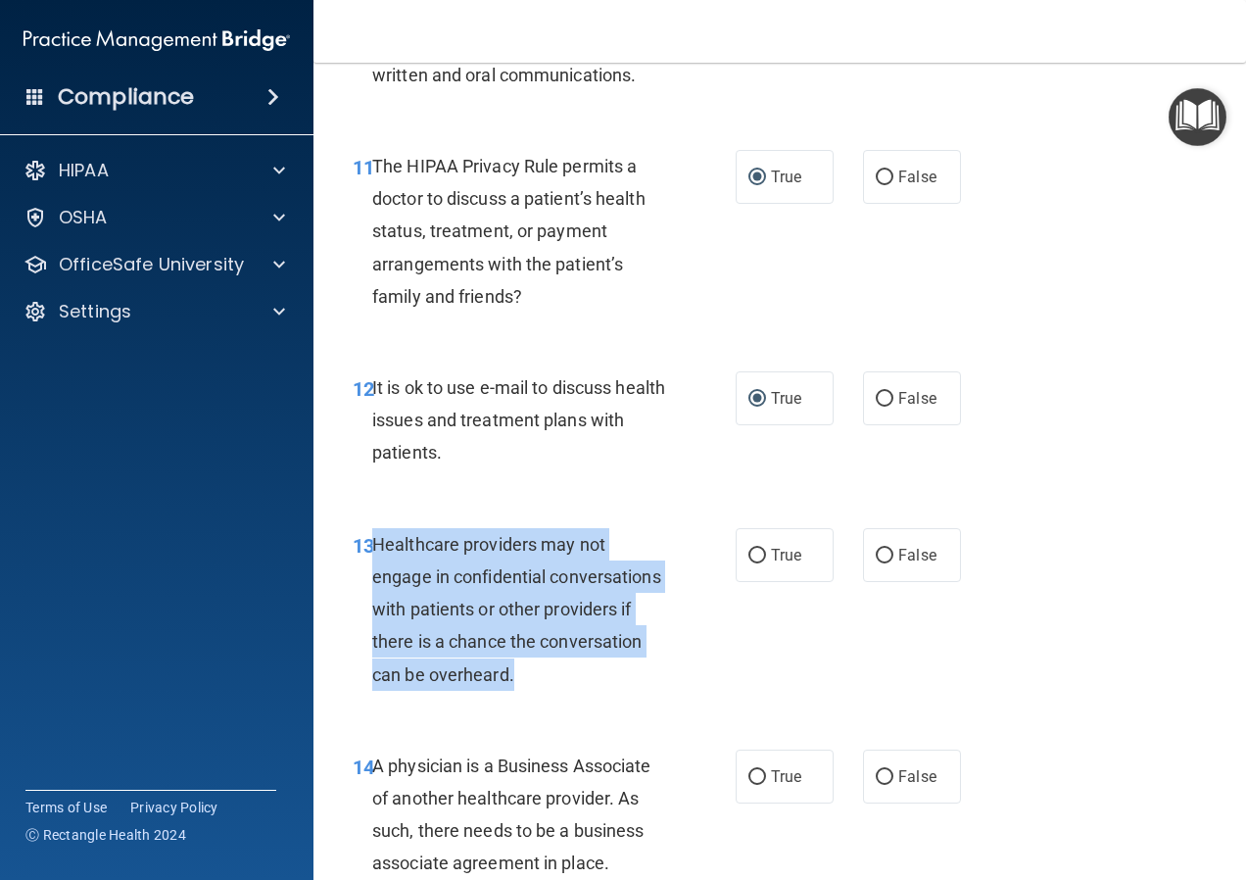
drag, startPoint x: 634, startPoint y: 711, endPoint x: 375, endPoint y: 571, distance: 294.1
click at [375, 571] on div "Healthcare providers may not engage in confidential conversations with patients…" at bounding box center [527, 609] width 310 height 163
click at [876, 563] on input "False" at bounding box center [885, 556] width 18 height 15
radio input "true"
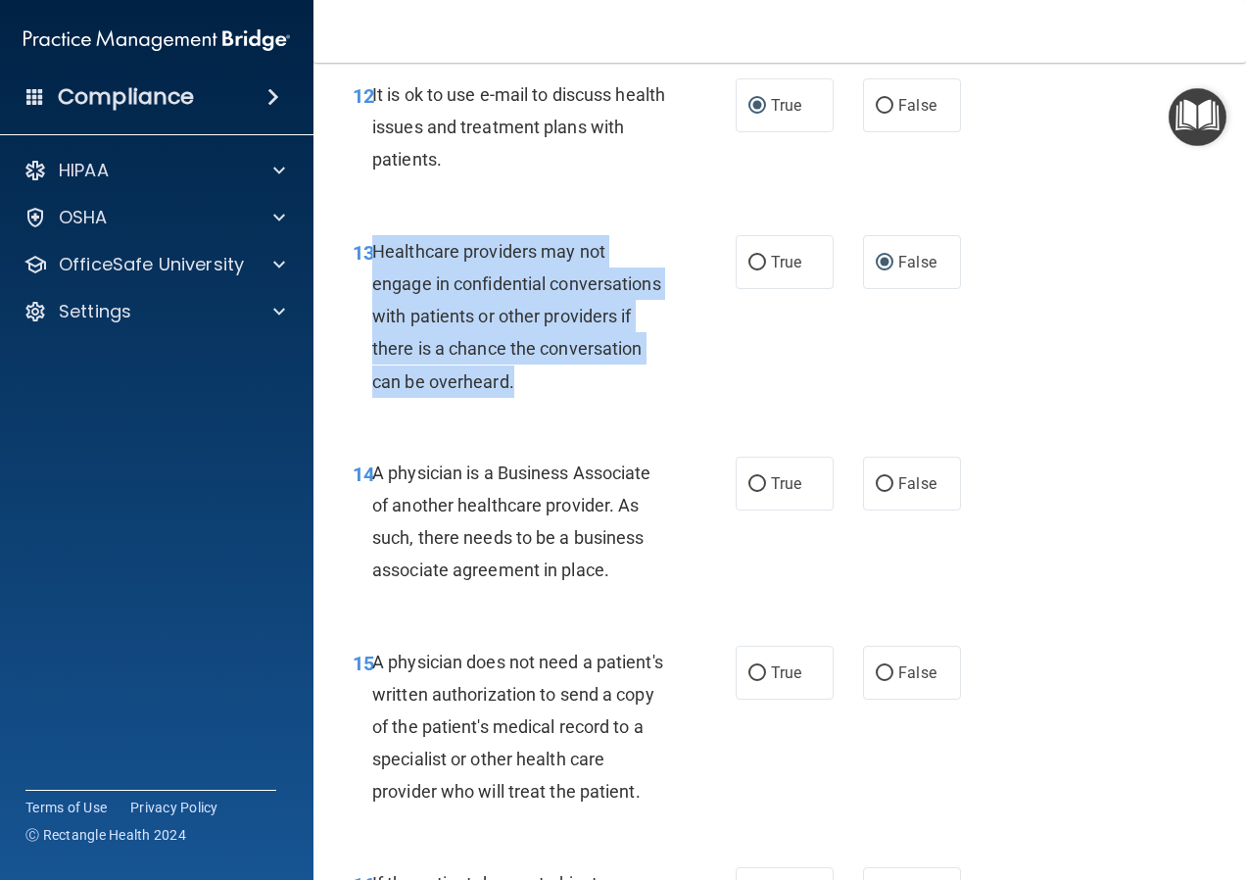
scroll to position [2449, 0]
drag, startPoint x: 622, startPoint y: 601, endPoint x: 374, endPoint y: 507, distance: 265.1
click at [374, 507] on div "A physician is a Business Associate of another healthcare provider. As such, th…" at bounding box center [527, 520] width 310 height 130
click at [753, 491] on input "True" at bounding box center [757, 483] width 18 height 15
radio input "true"
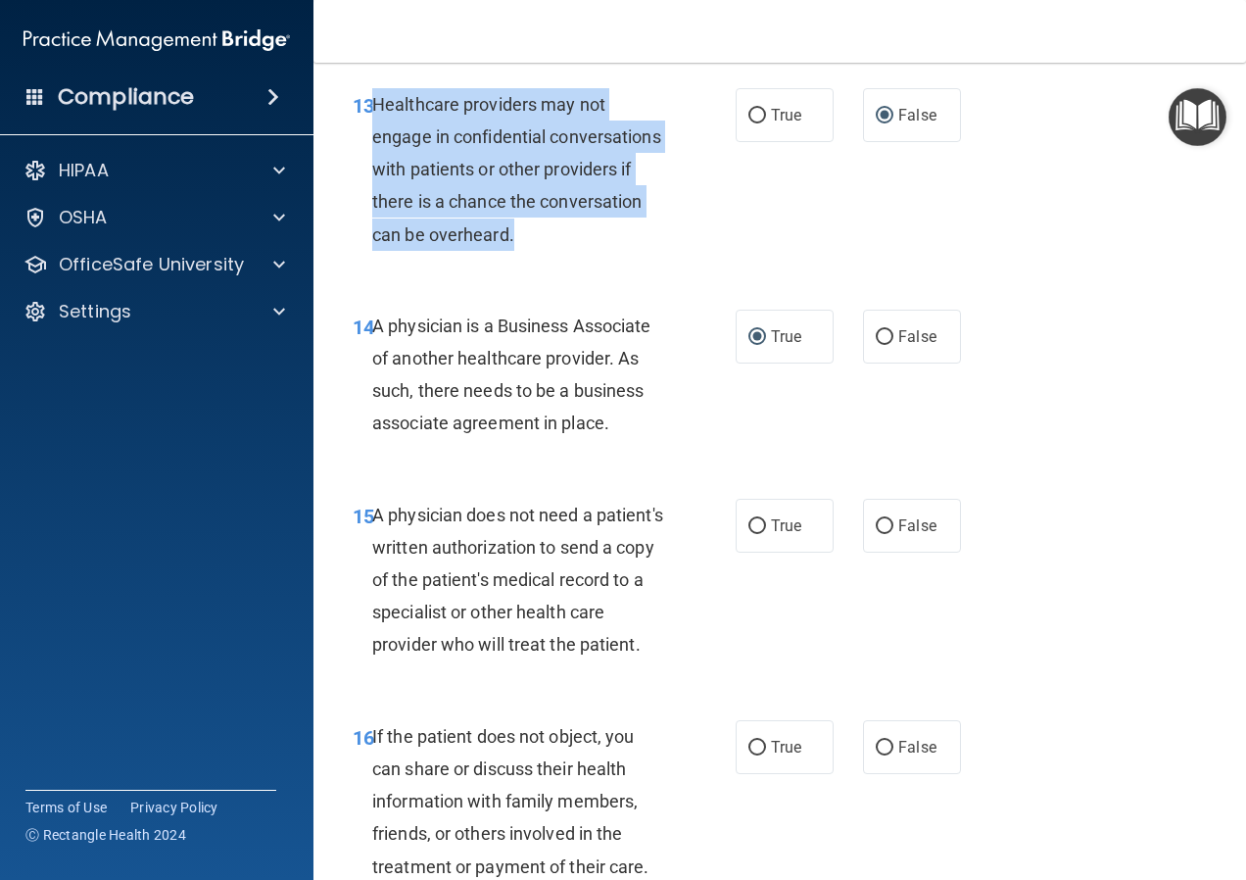
scroll to position [2645, 0]
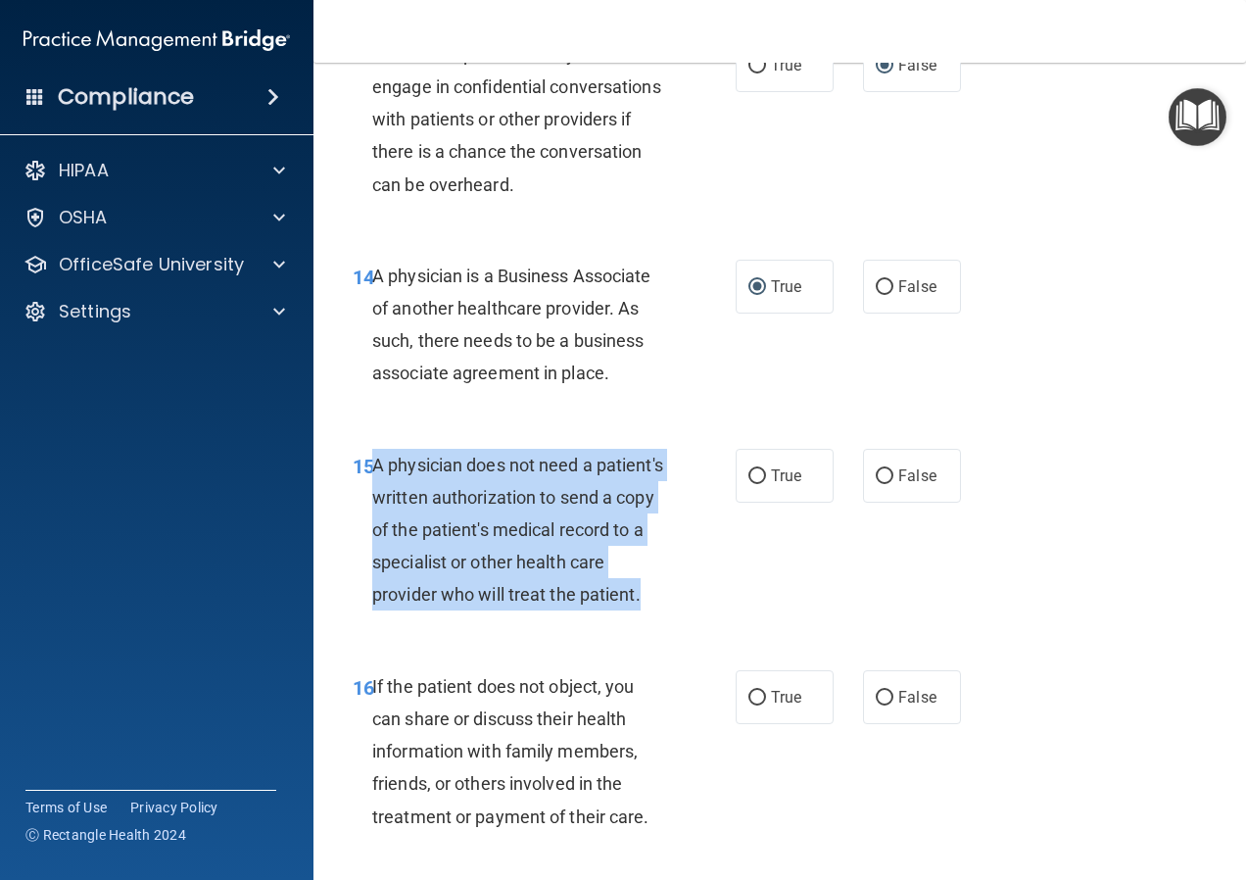
drag, startPoint x: 443, startPoint y: 658, endPoint x: 373, endPoint y: 504, distance: 168.8
click at [373, 504] on div "A physician does not need a patient's written authorization to send a copy of t…" at bounding box center [527, 530] width 310 height 163
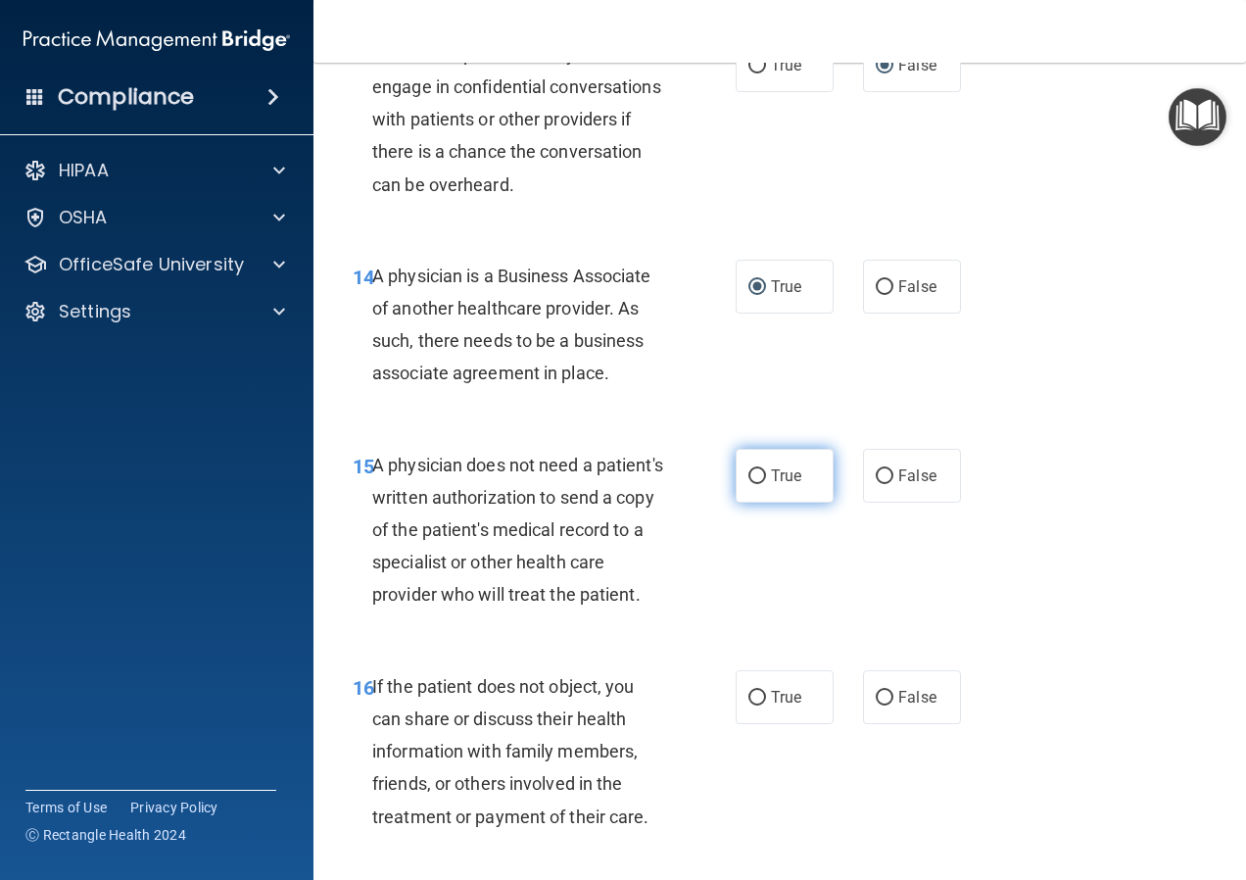
click at [772, 485] on span "True" at bounding box center [786, 475] width 30 height 19
click at [766, 484] on input "True" at bounding box center [757, 476] width 18 height 15
radio input "true"
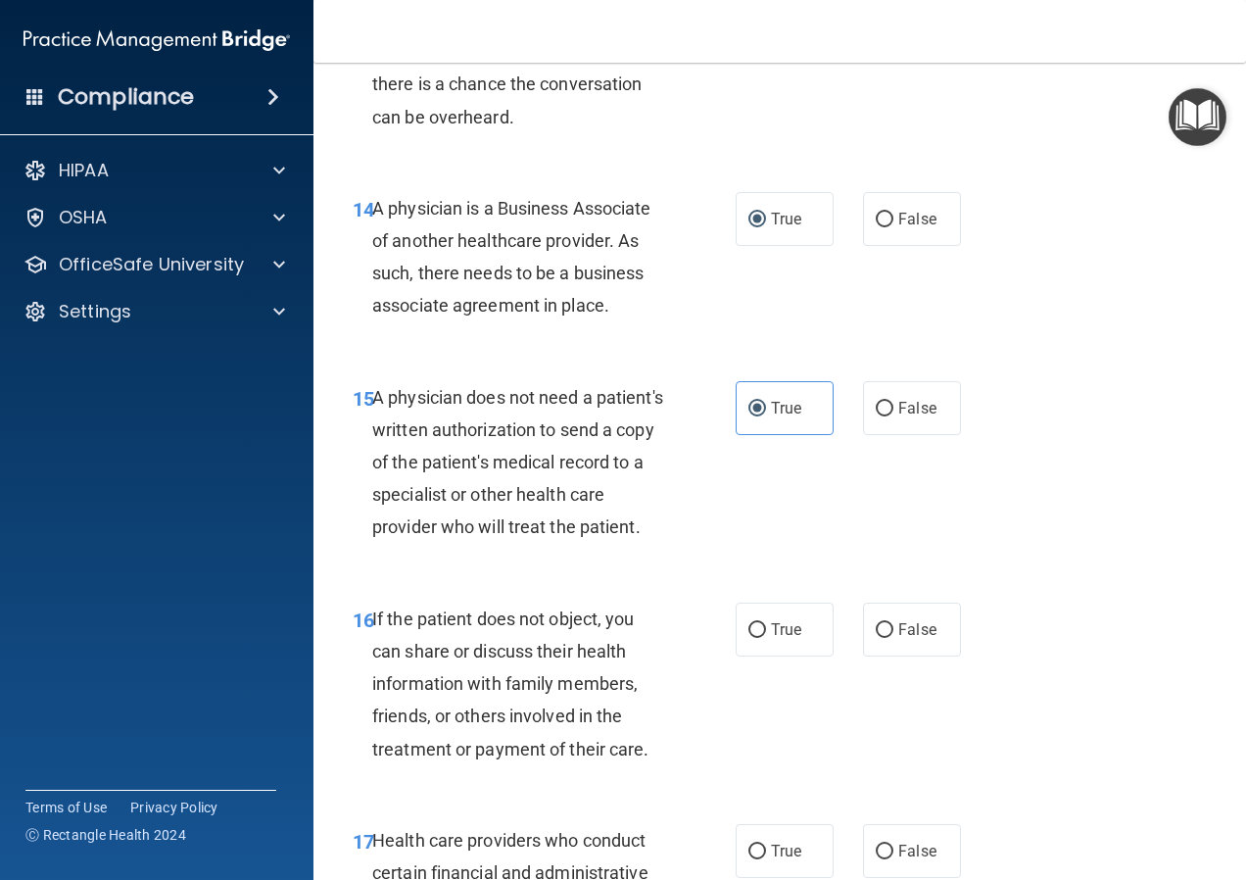
scroll to position [3036, 0]
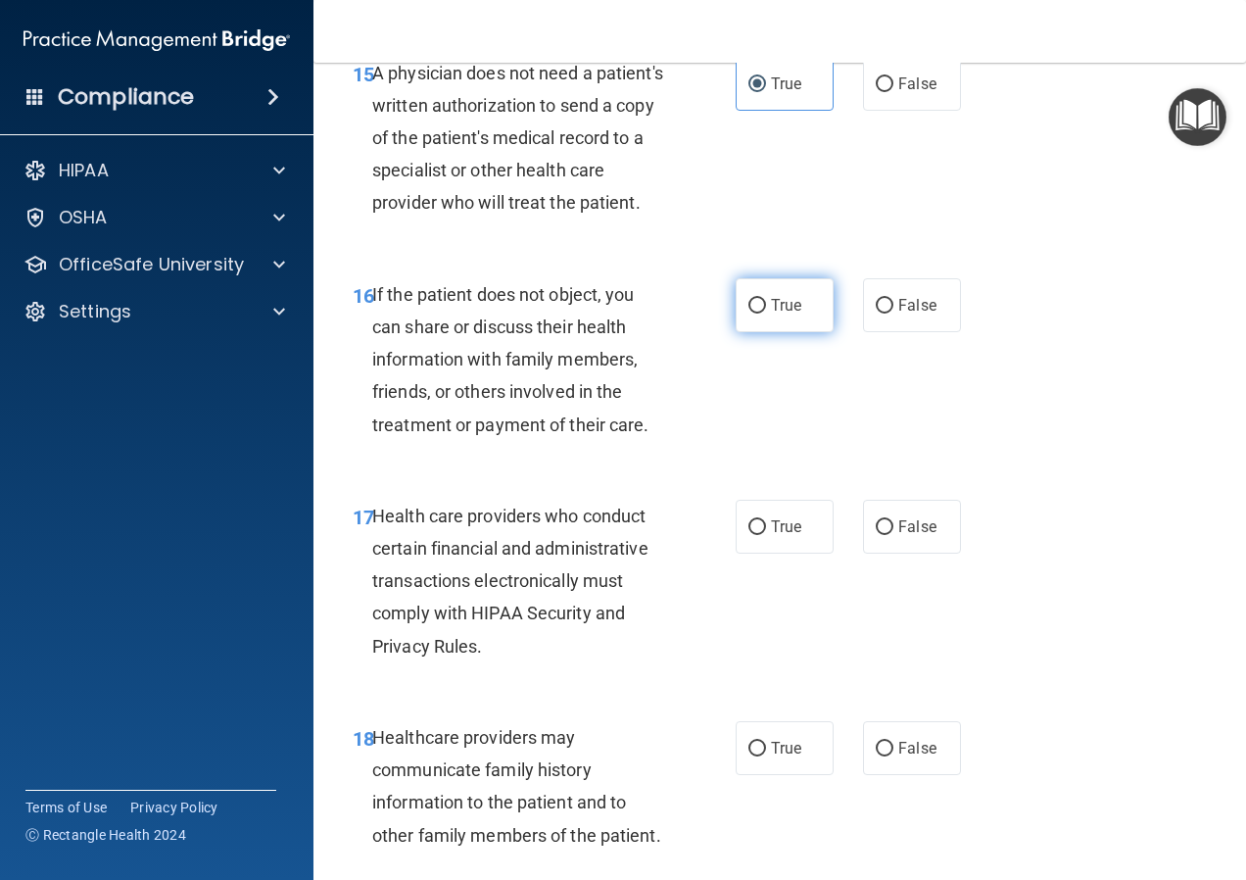
click at [756, 313] on input "True" at bounding box center [757, 306] width 18 height 15
radio input "true"
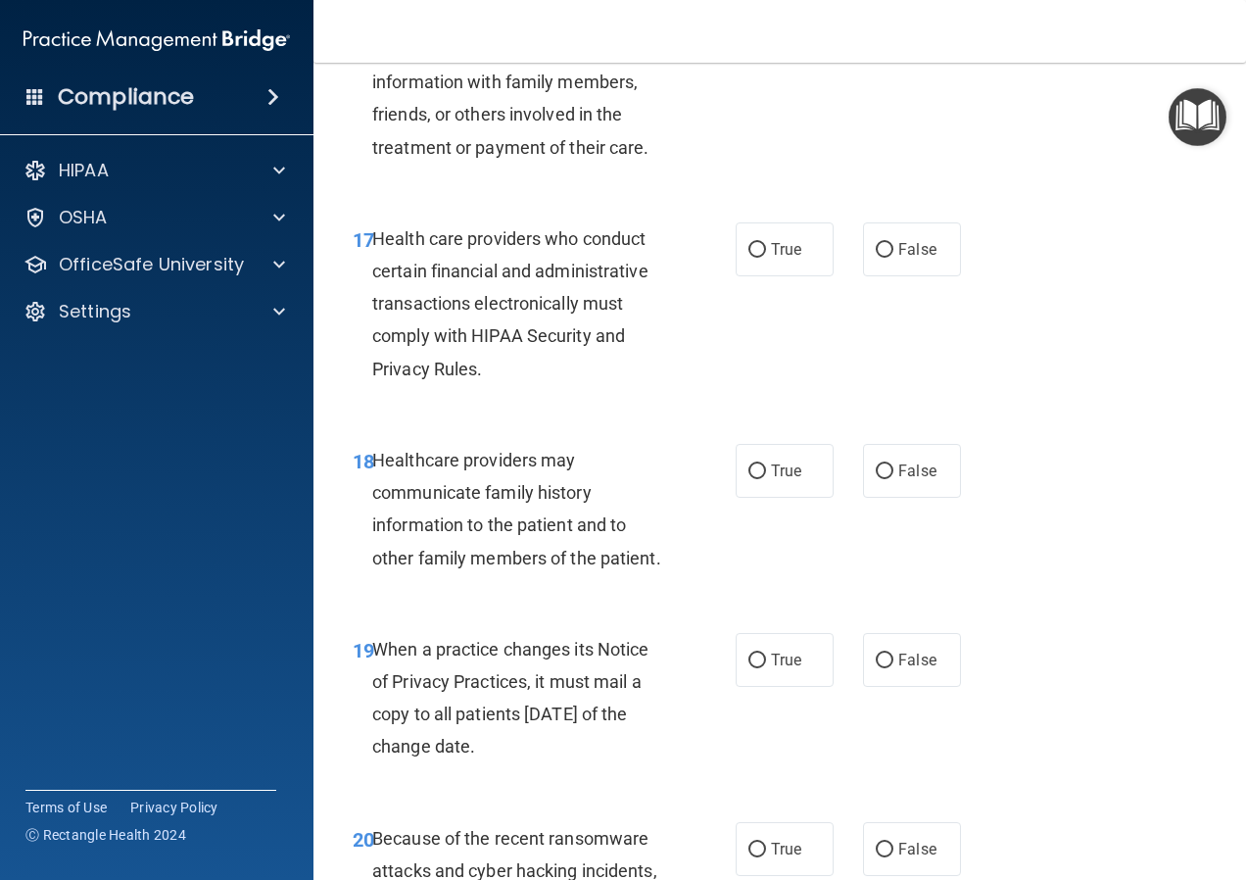
scroll to position [3330, 0]
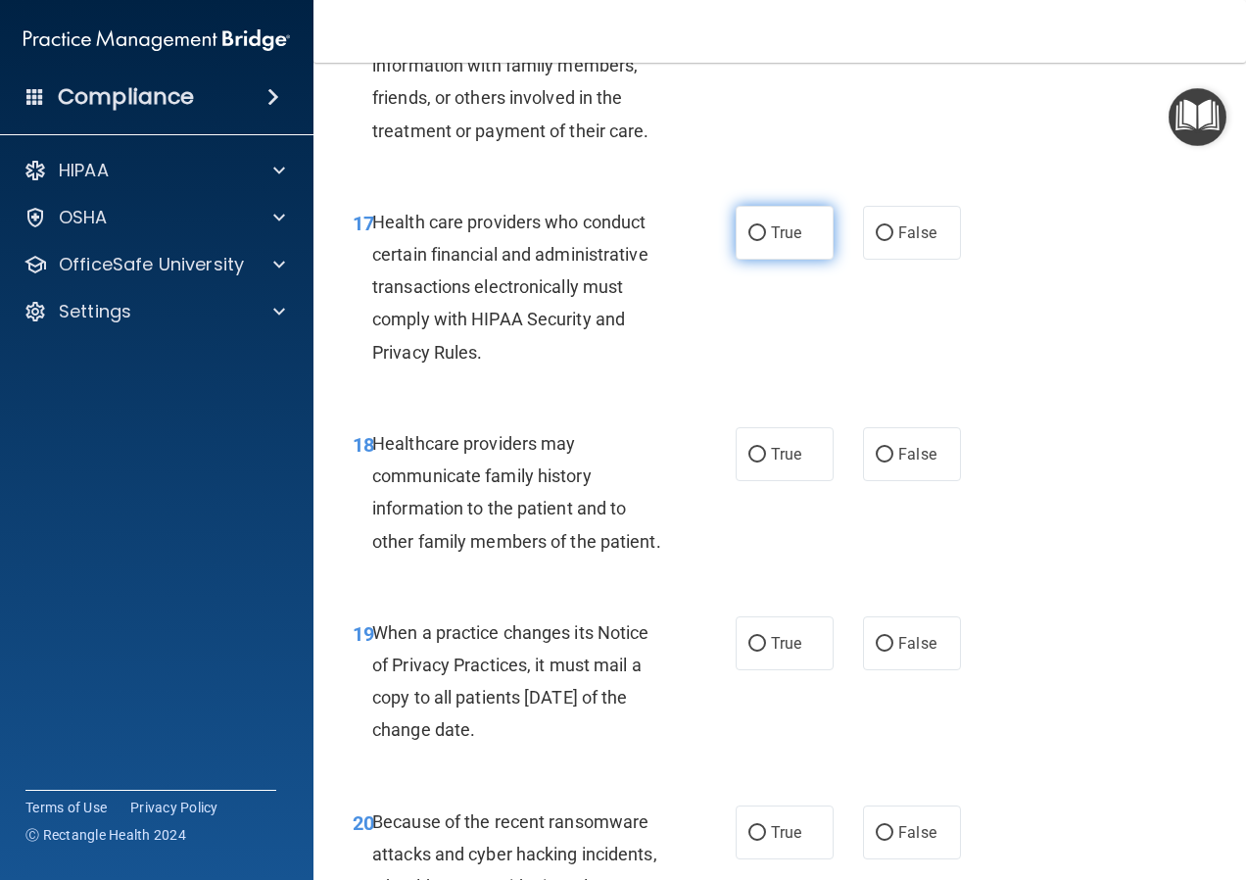
click at [758, 260] on label "True" at bounding box center [785, 233] width 98 height 54
click at [758, 241] on input "True" at bounding box center [757, 233] width 18 height 15
radio input "true"
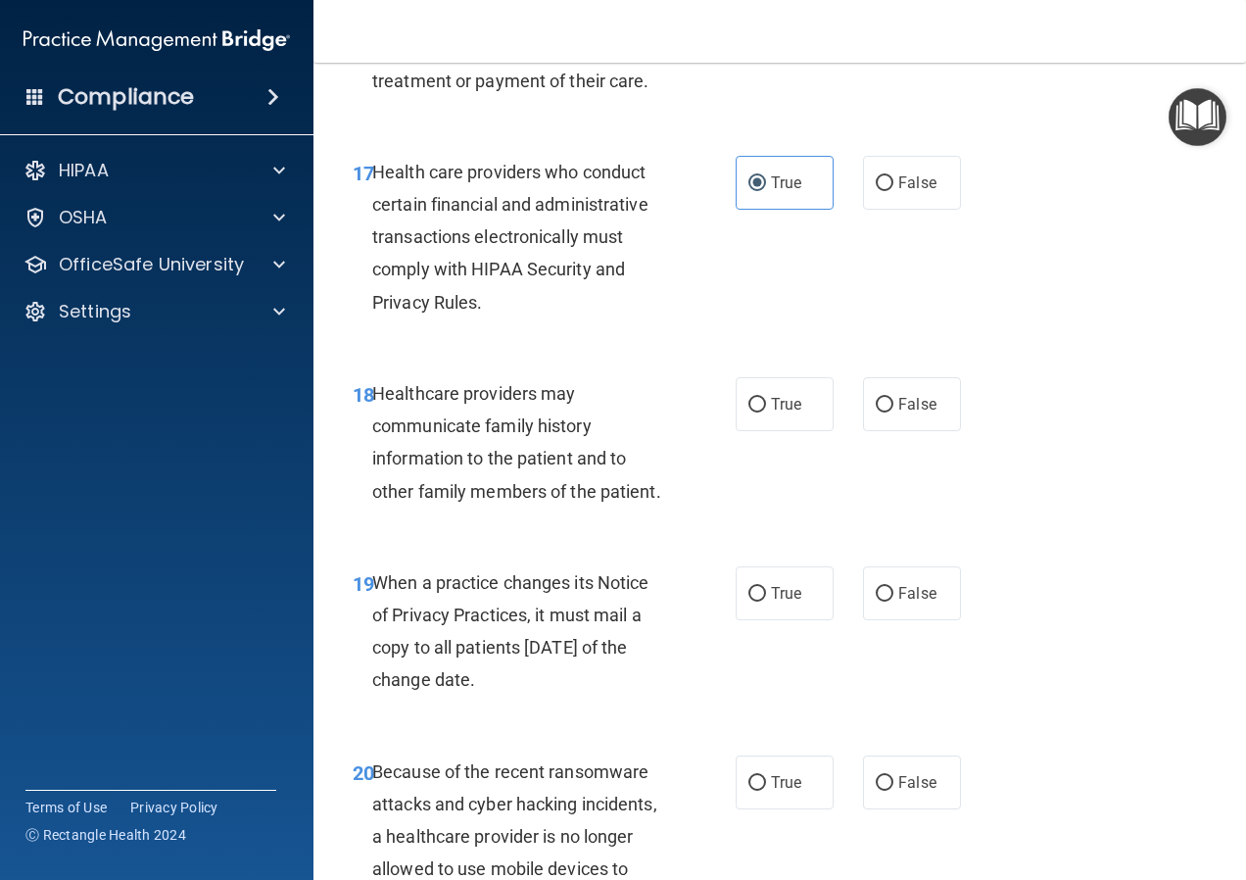
scroll to position [3526, 0]
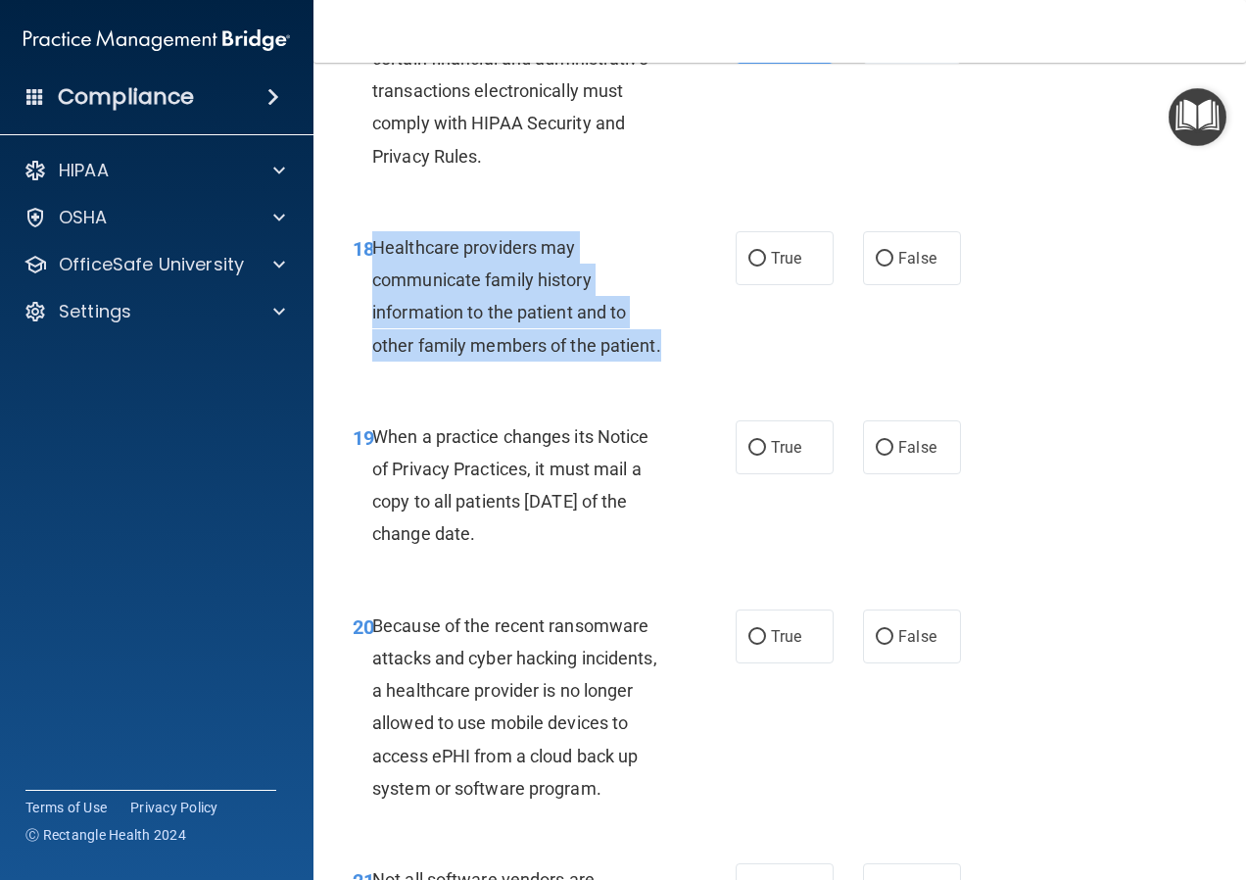
drag, startPoint x: 672, startPoint y: 405, endPoint x: 375, endPoint y: 310, distance: 311.6
click at [375, 310] on div "18 Healthcare providers may communicate family history information to the patie…" at bounding box center [544, 301] width 442 height 140
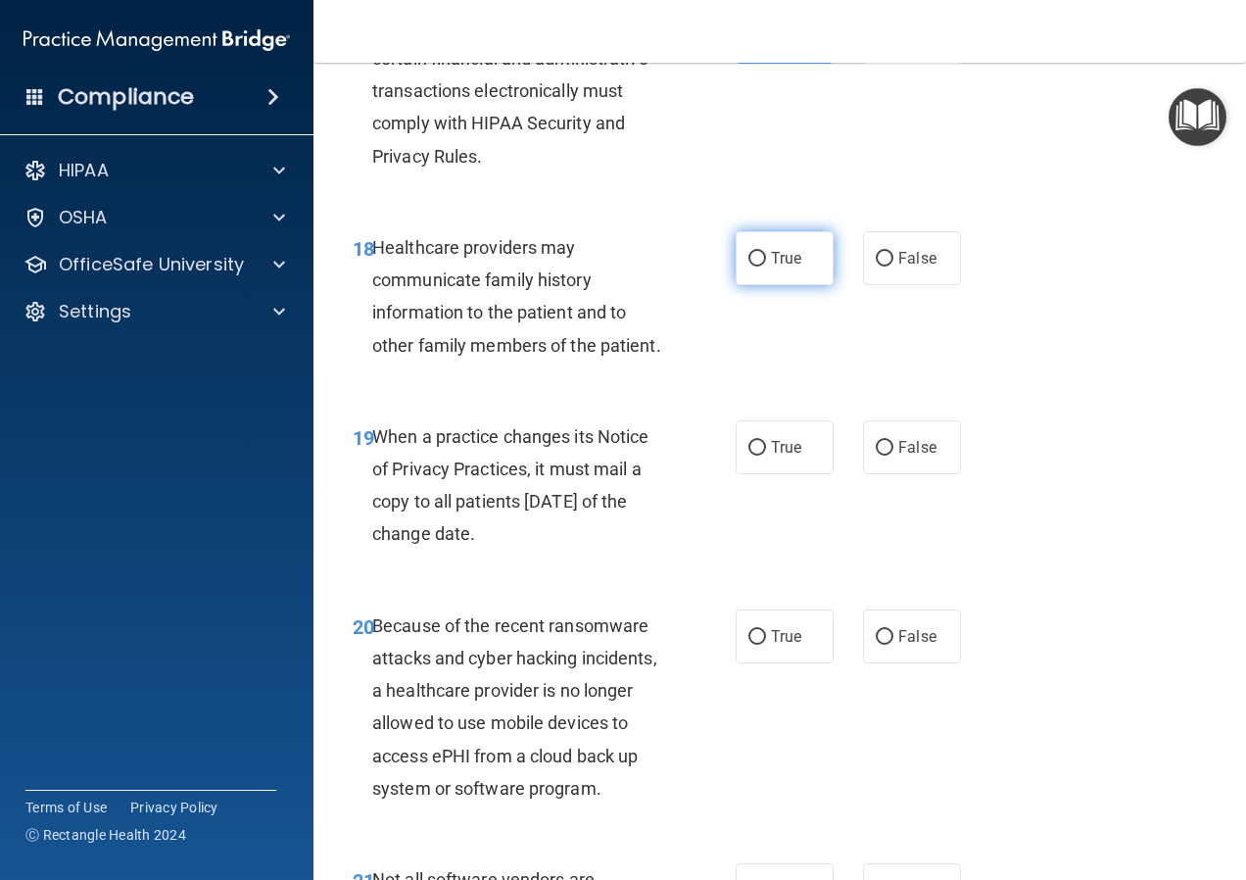
click at [774, 267] on span "True" at bounding box center [786, 258] width 30 height 19
click at [766, 266] on input "True" at bounding box center [757, 259] width 18 height 15
radio input "true"
drag, startPoint x: 510, startPoint y: 595, endPoint x: 374, endPoint y: 501, distance: 164.9
click at [374, 501] on div "When a practice changes its Notice of Privacy Practices, it must mail a copy to…" at bounding box center [527, 485] width 310 height 130
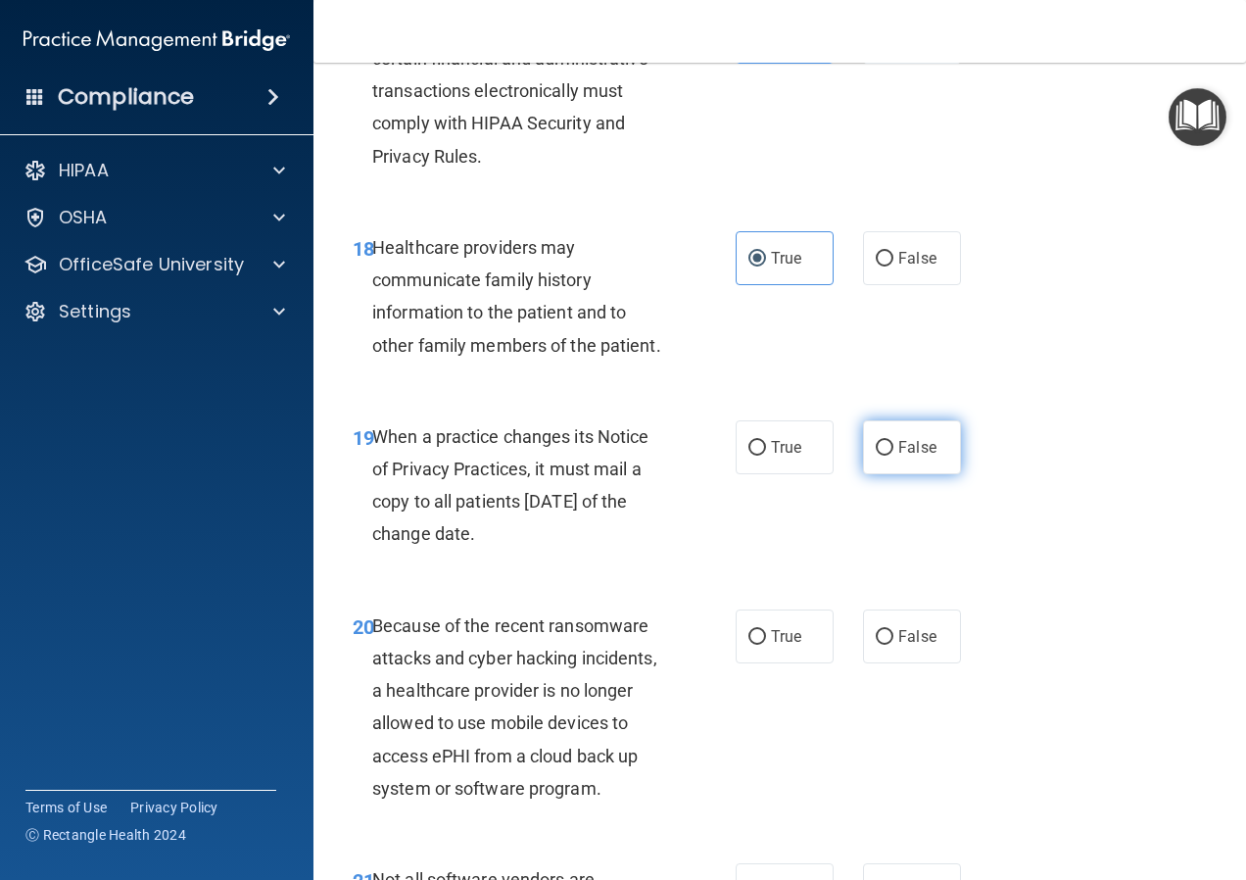
click at [876, 455] on input "False" at bounding box center [885, 448] width 18 height 15
radio input "true"
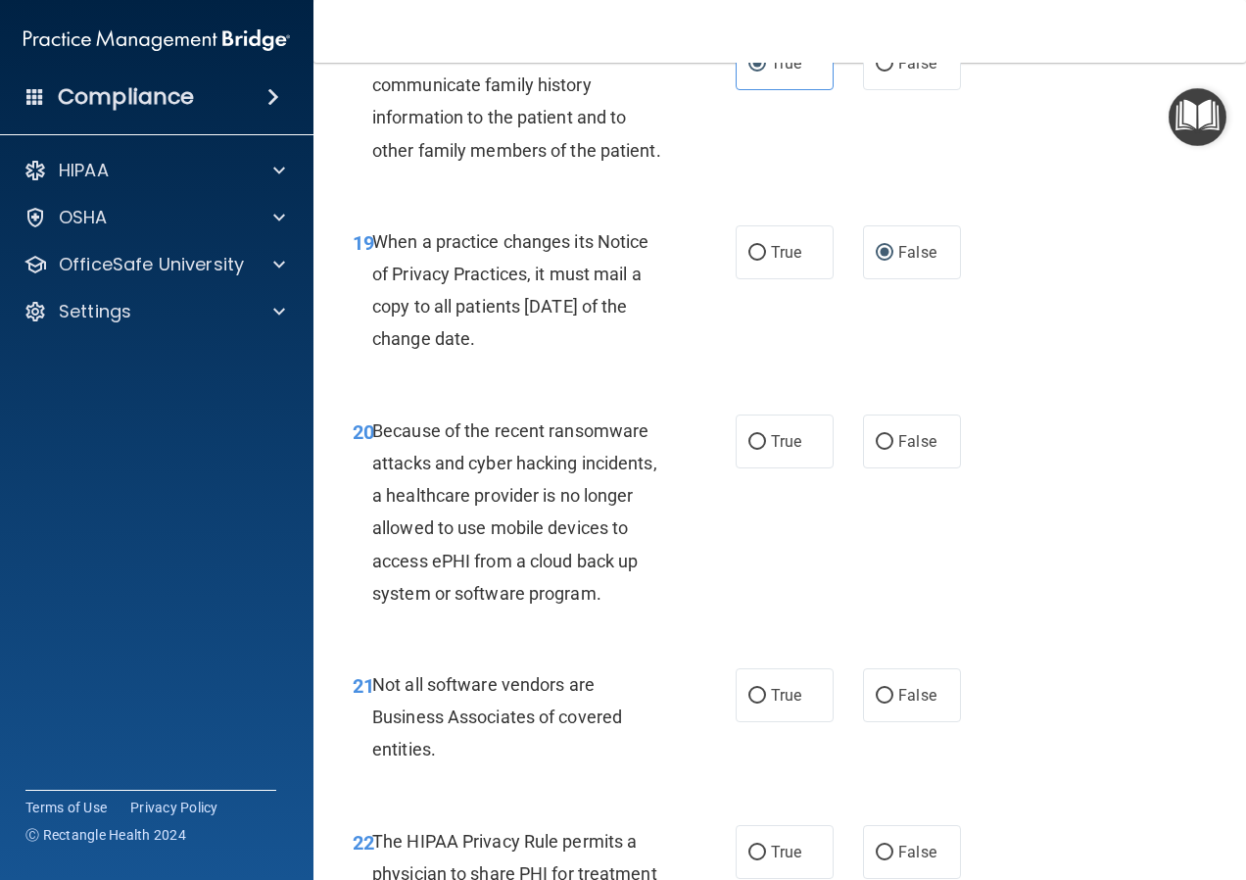
scroll to position [3722, 0]
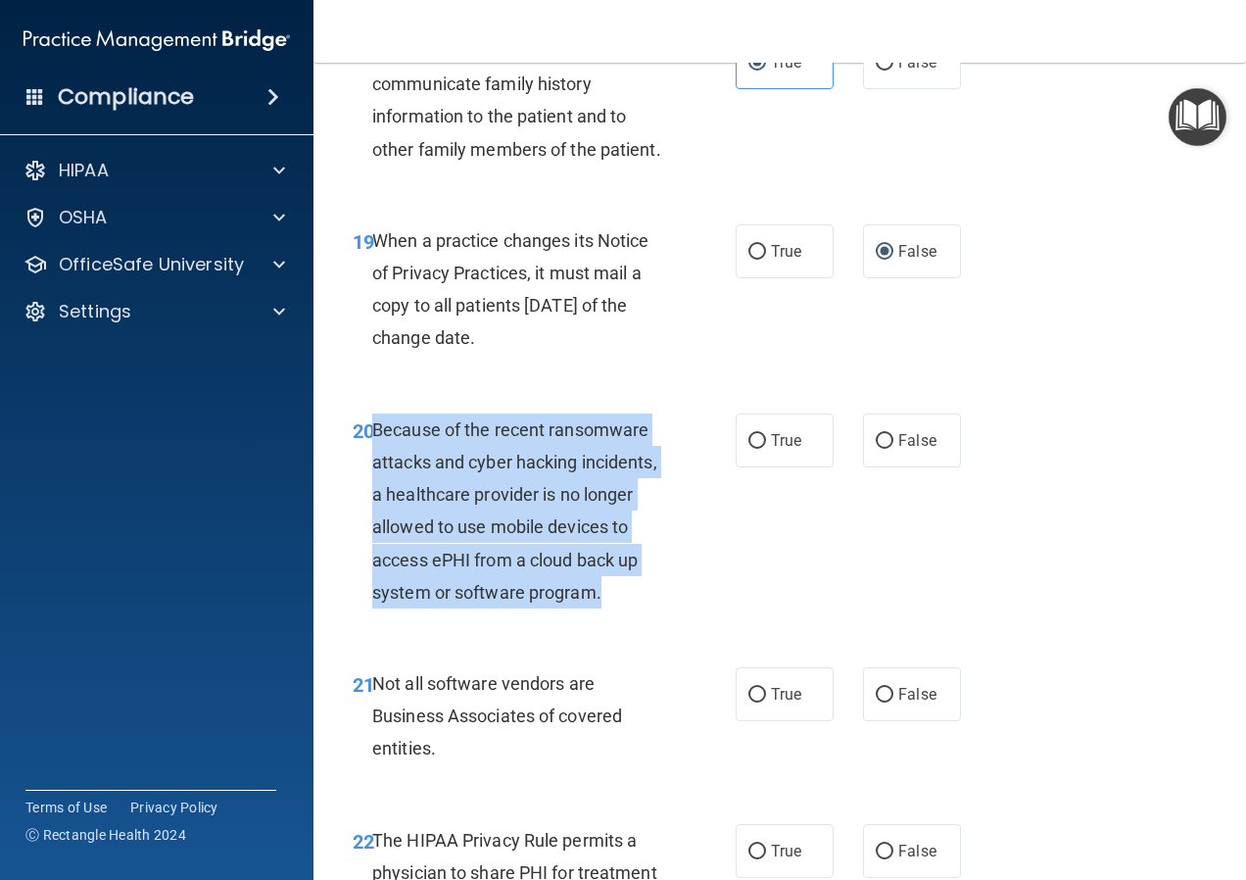
drag, startPoint x: 611, startPoint y: 655, endPoint x: 373, endPoint y: 496, distance: 286.6
click at [373, 496] on div "Because of the recent ransomware attacks and cyber hacking incidents, a healthc…" at bounding box center [527, 510] width 310 height 195
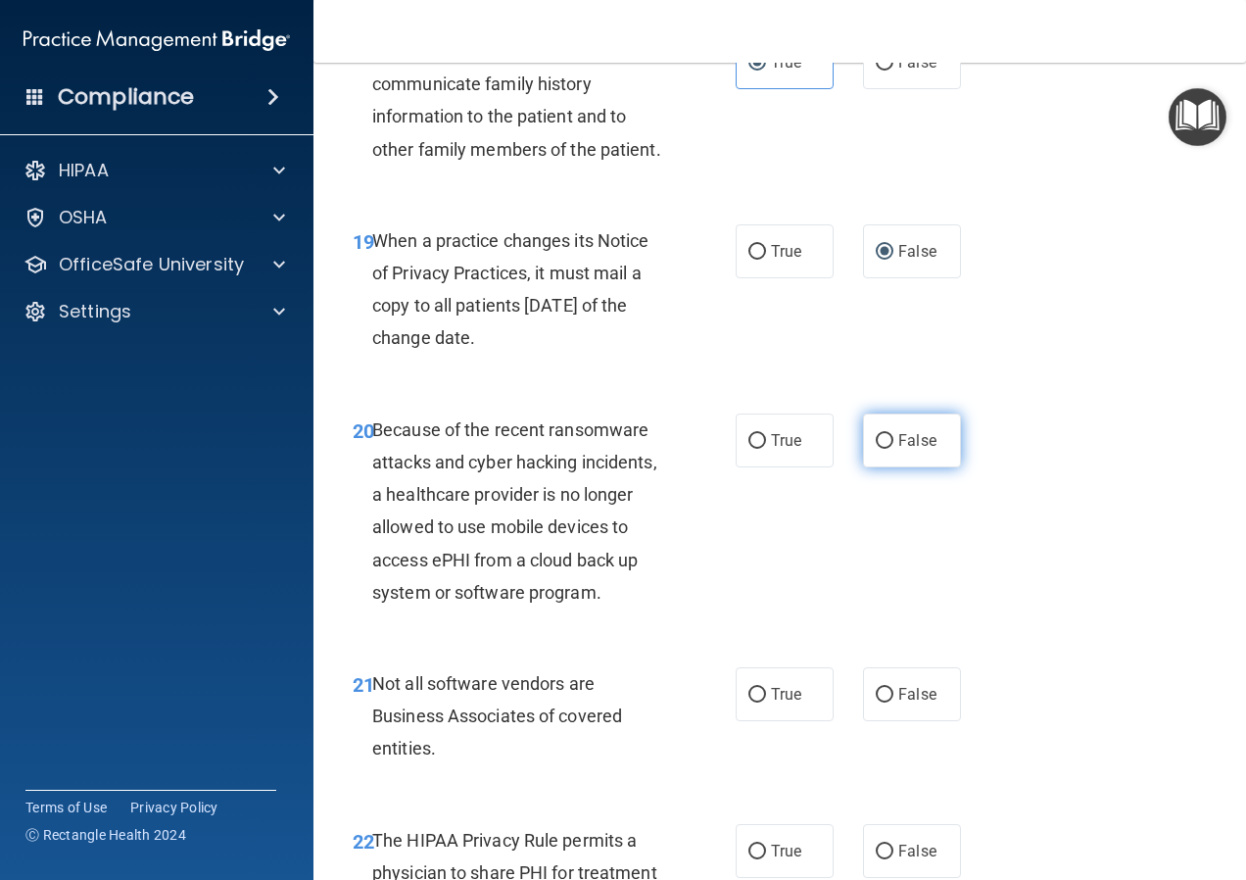
click at [904, 450] on span "False" at bounding box center [917, 440] width 38 height 19
click at [893, 449] on input "False" at bounding box center [885, 441] width 18 height 15
radio input "true"
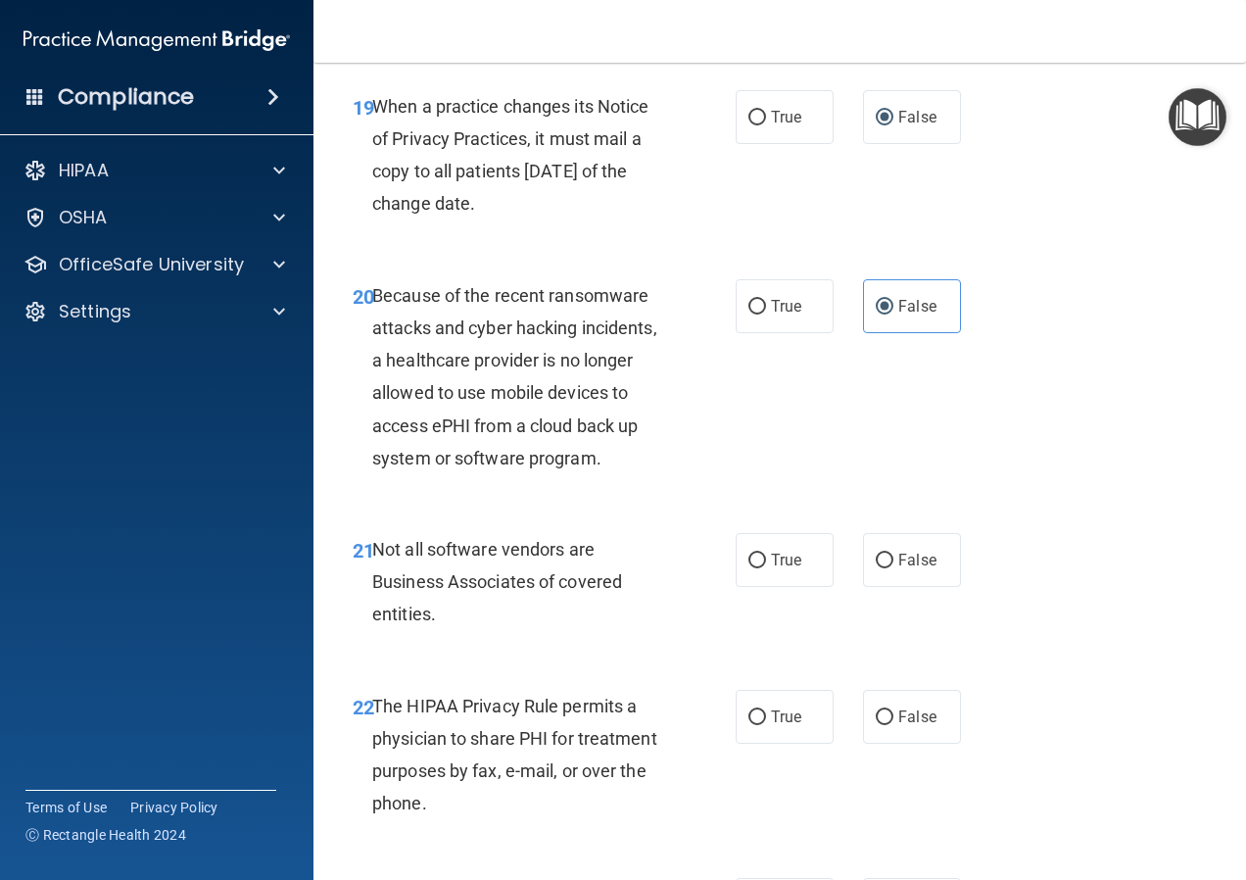
scroll to position [3918, 0]
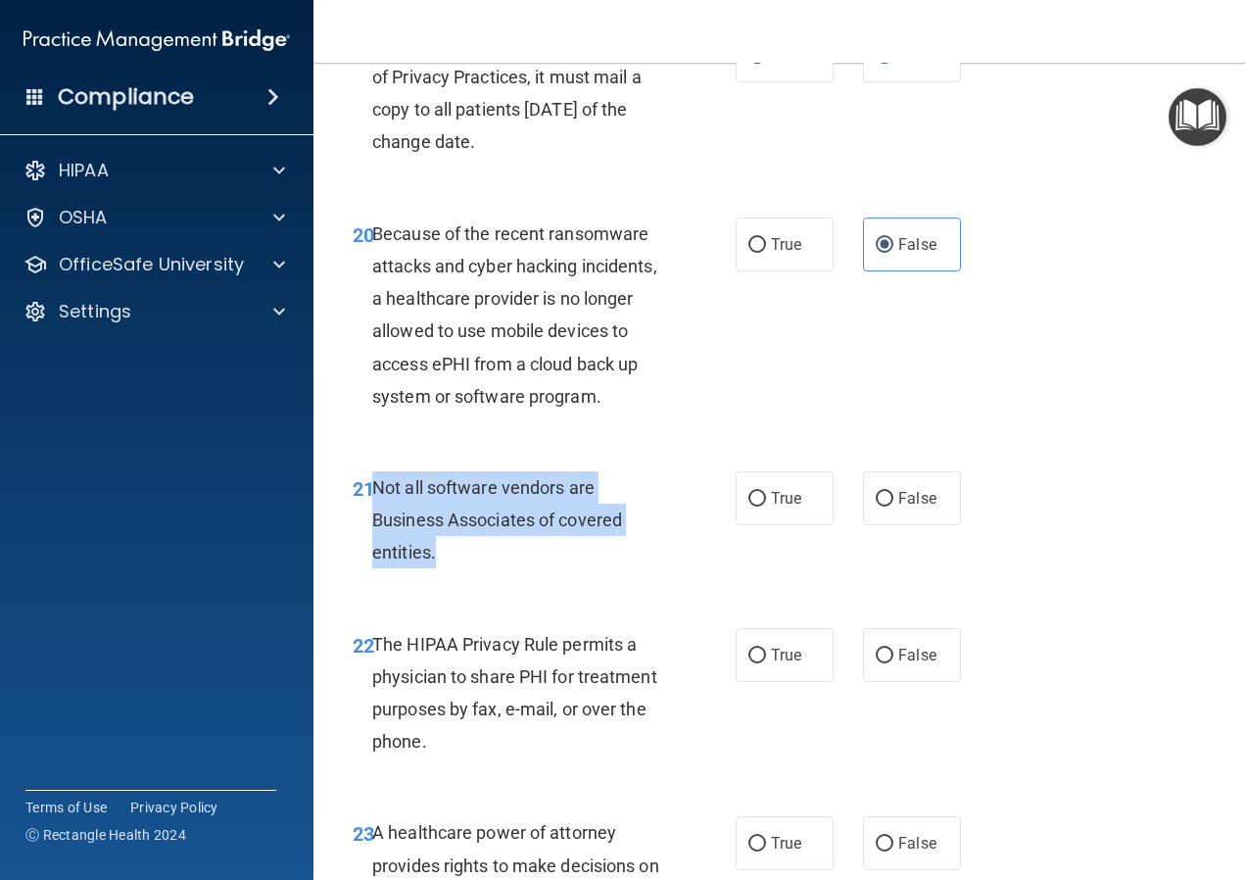
drag, startPoint x: 457, startPoint y: 618, endPoint x: 372, endPoint y: 552, distance: 107.6
click at [372, 552] on div "Not all software vendors are Business Associates of covered entities." at bounding box center [527, 520] width 310 height 98
click at [751, 506] on input "True" at bounding box center [757, 499] width 18 height 15
radio input "true"
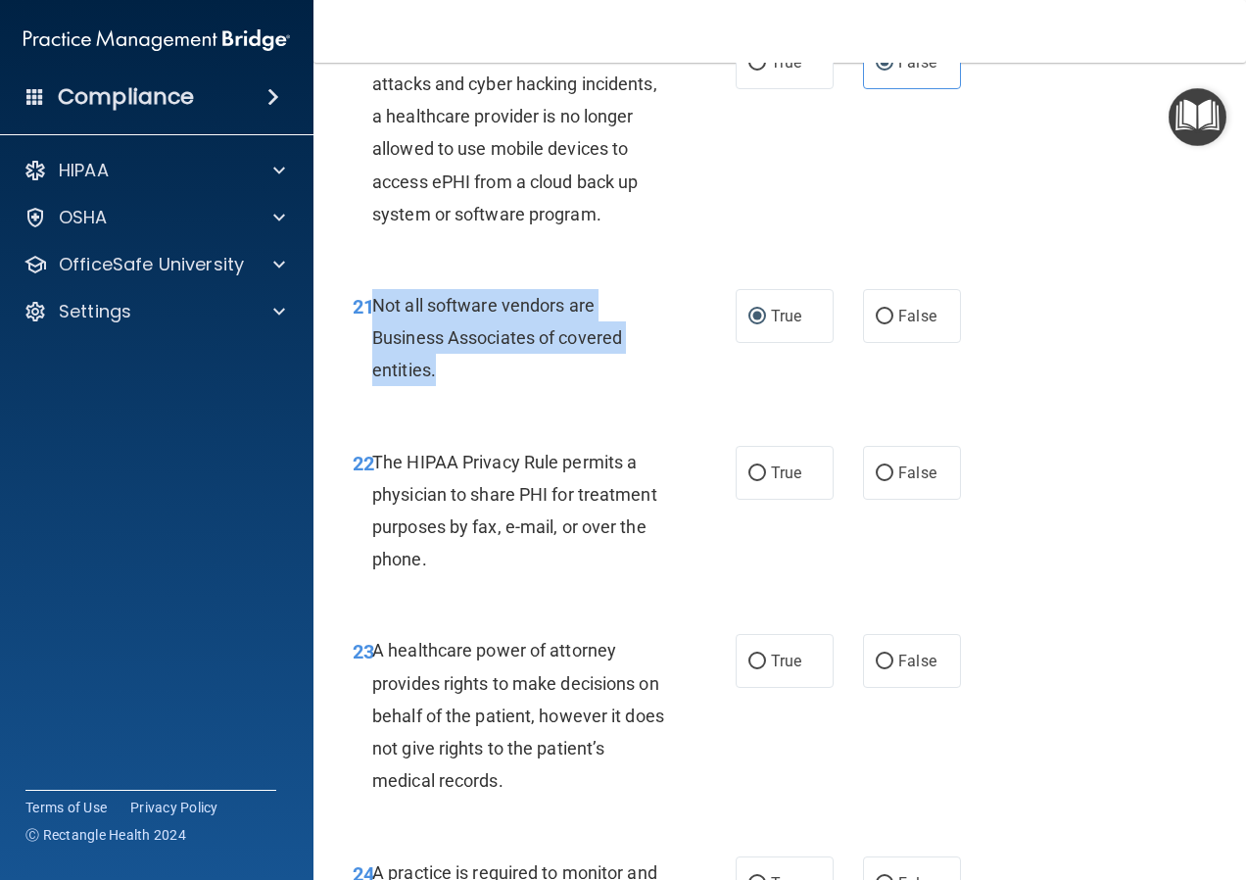
scroll to position [4114, 0]
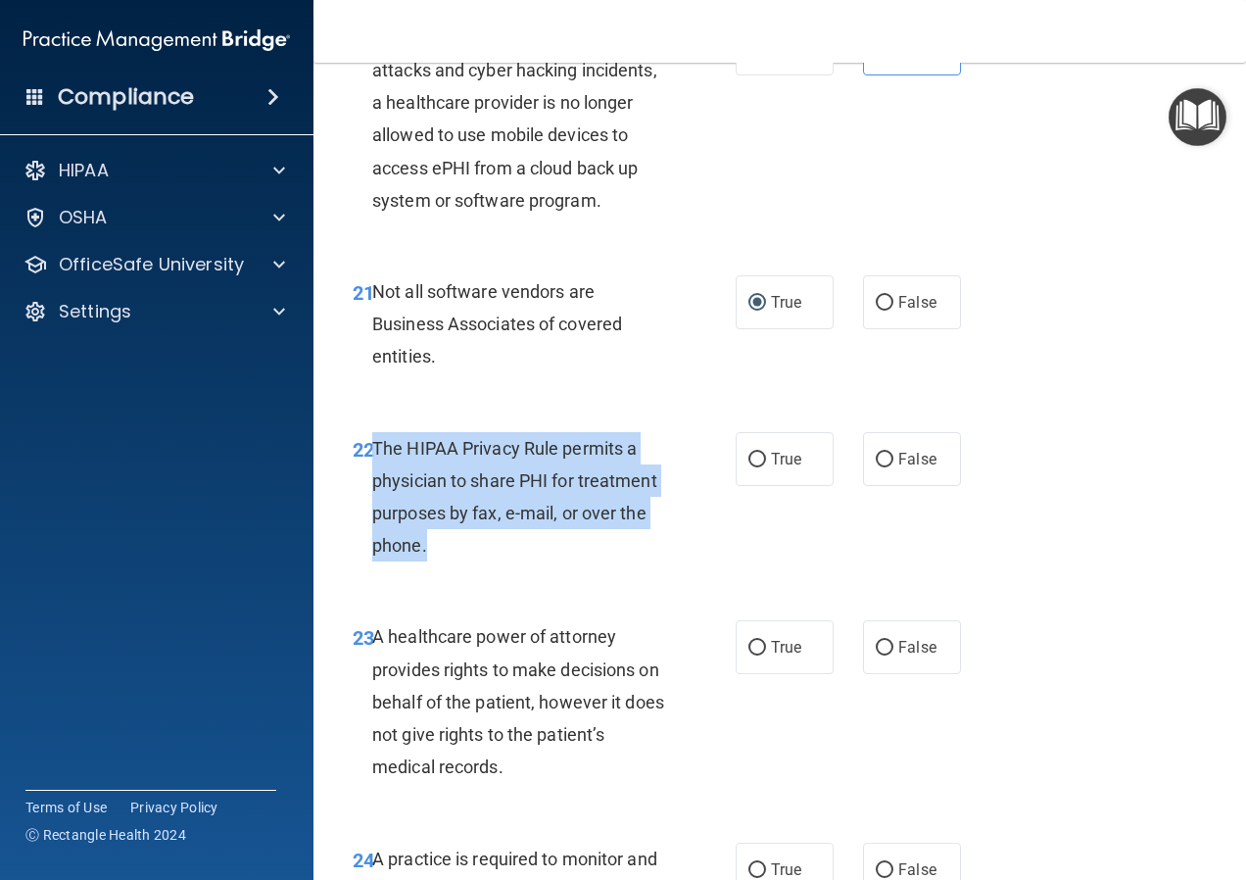
drag, startPoint x: 452, startPoint y: 607, endPoint x: 374, endPoint y: 511, distance: 123.3
click at [374, 511] on div "The HIPAA Privacy Rule permits a physician to share PHI for treatment purposes …" at bounding box center [527, 497] width 310 height 130
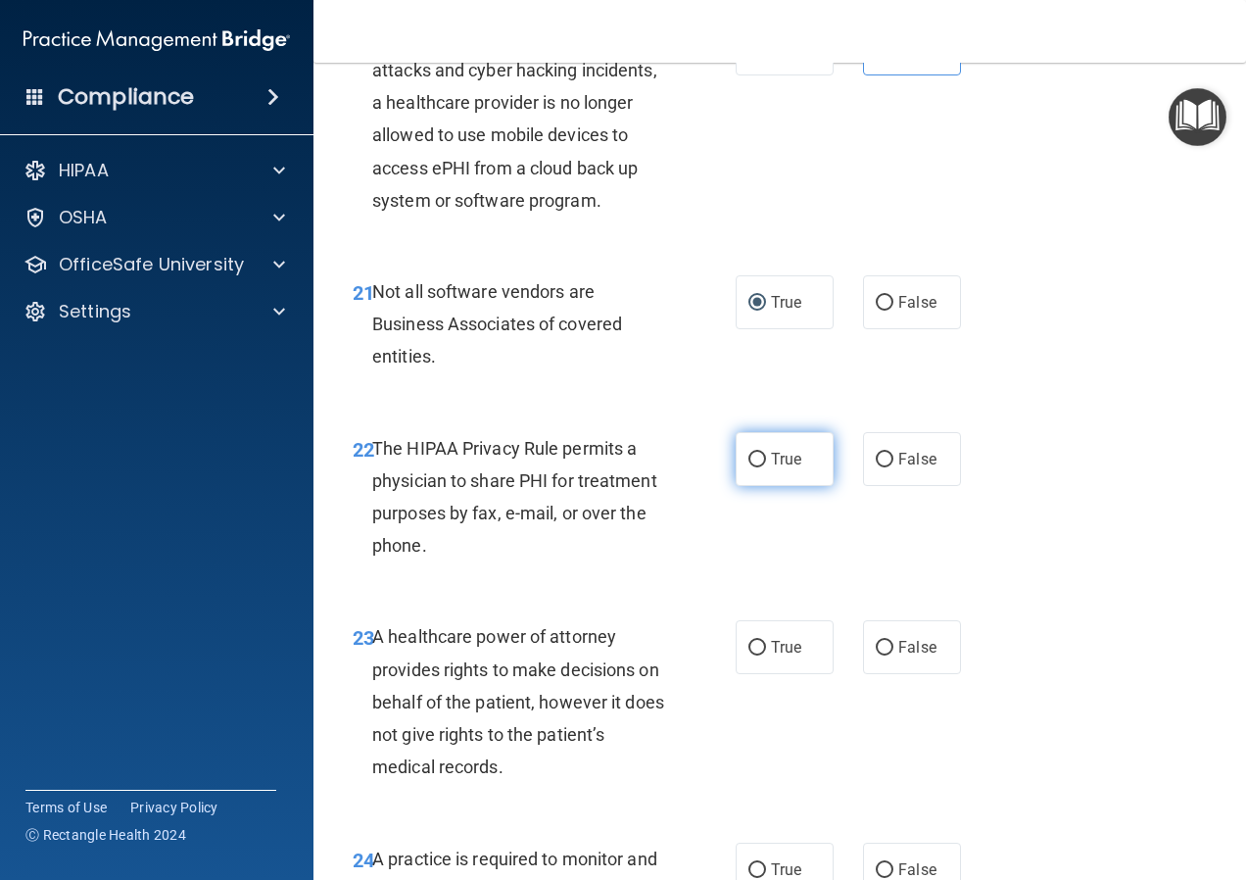
click at [784, 468] on span "True" at bounding box center [786, 459] width 30 height 19
click at [766, 467] on input "True" at bounding box center [757, 460] width 18 height 15
radio input "true"
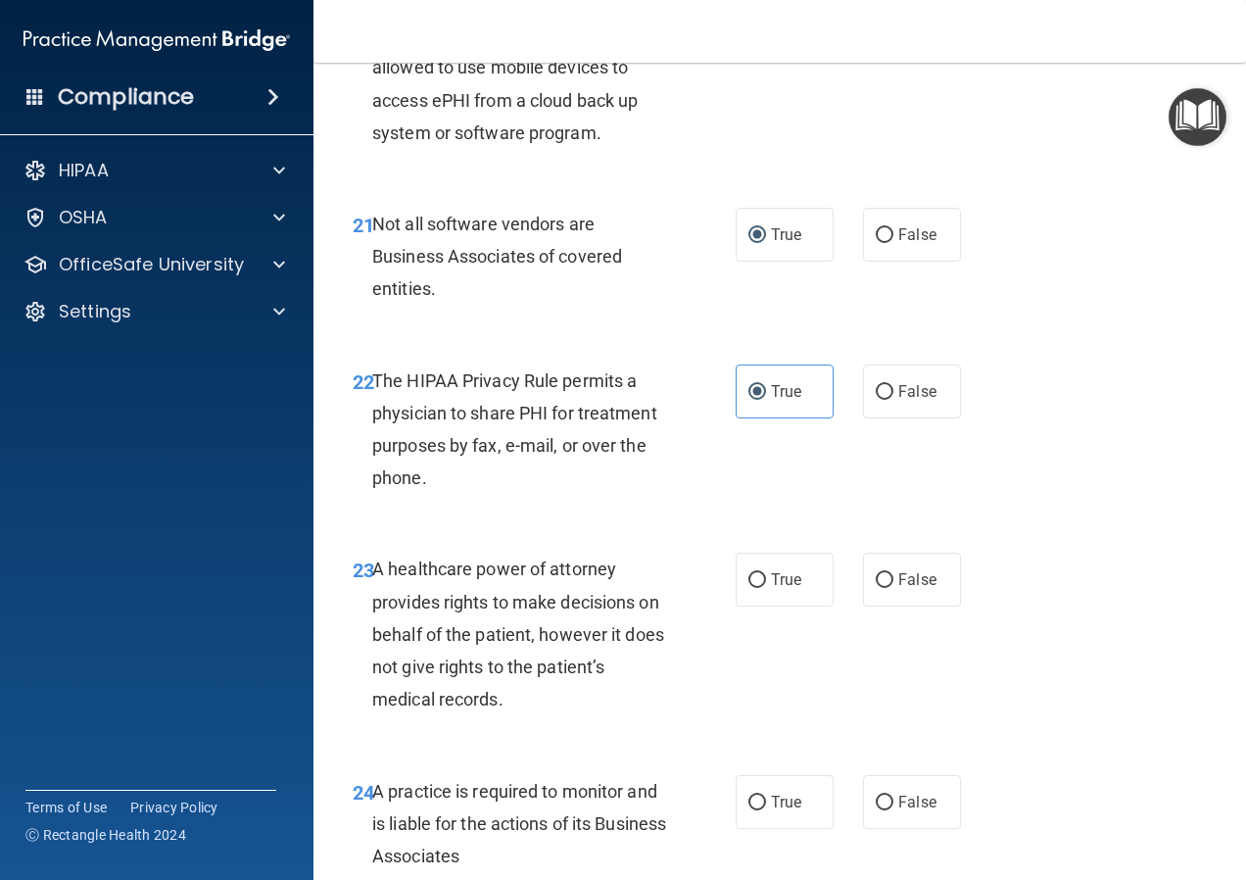
scroll to position [4310, 0]
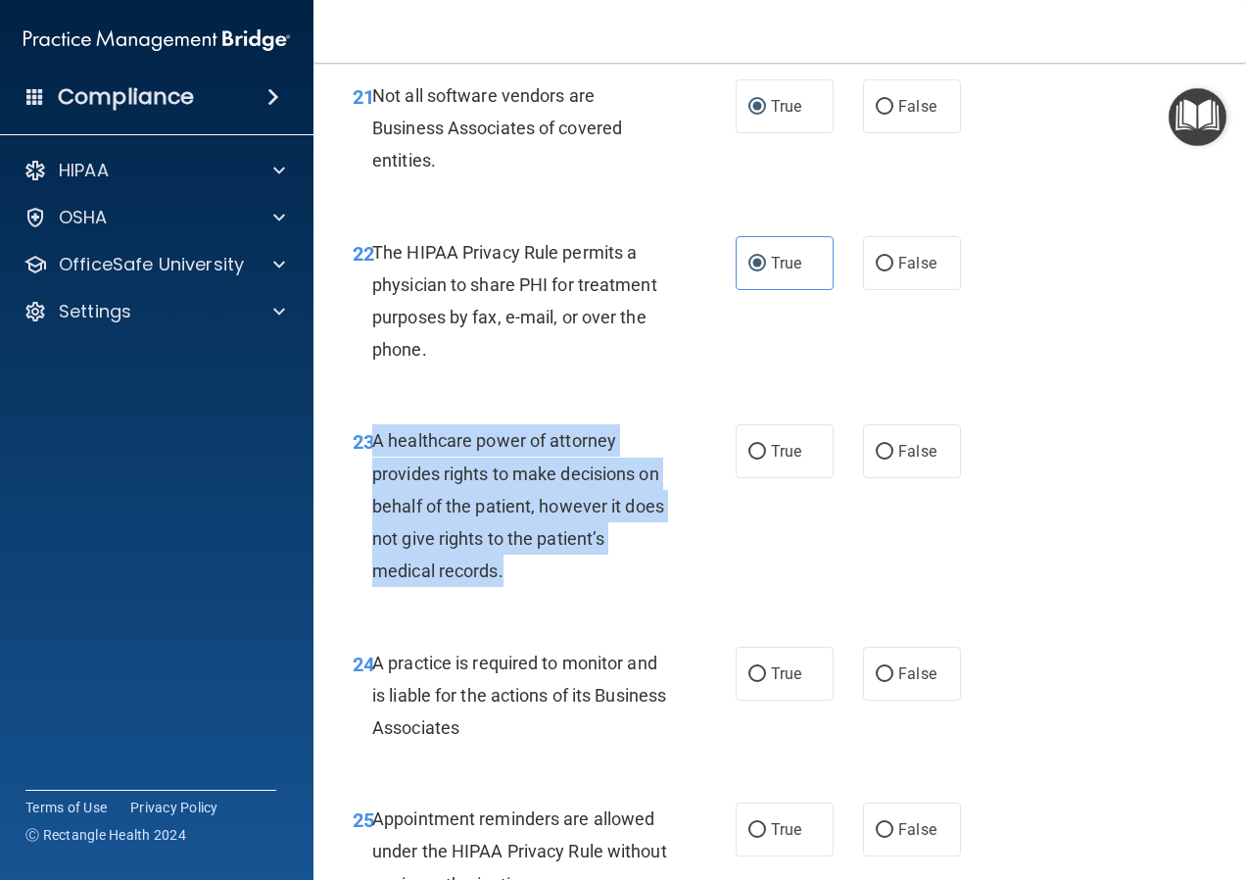
drag, startPoint x: 522, startPoint y: 639, endPoint x: 376, endPoint y: 502, distance: 199.6
click at [376, 502] on div "A healthcare power of attorney provides rights to make decisions on behalf of t…" at bounding box center [527, 505] width 310 height 163
click at [883, 459] on input "False" at bounding box center [885, 452] width 18 height 15
radio input "true"
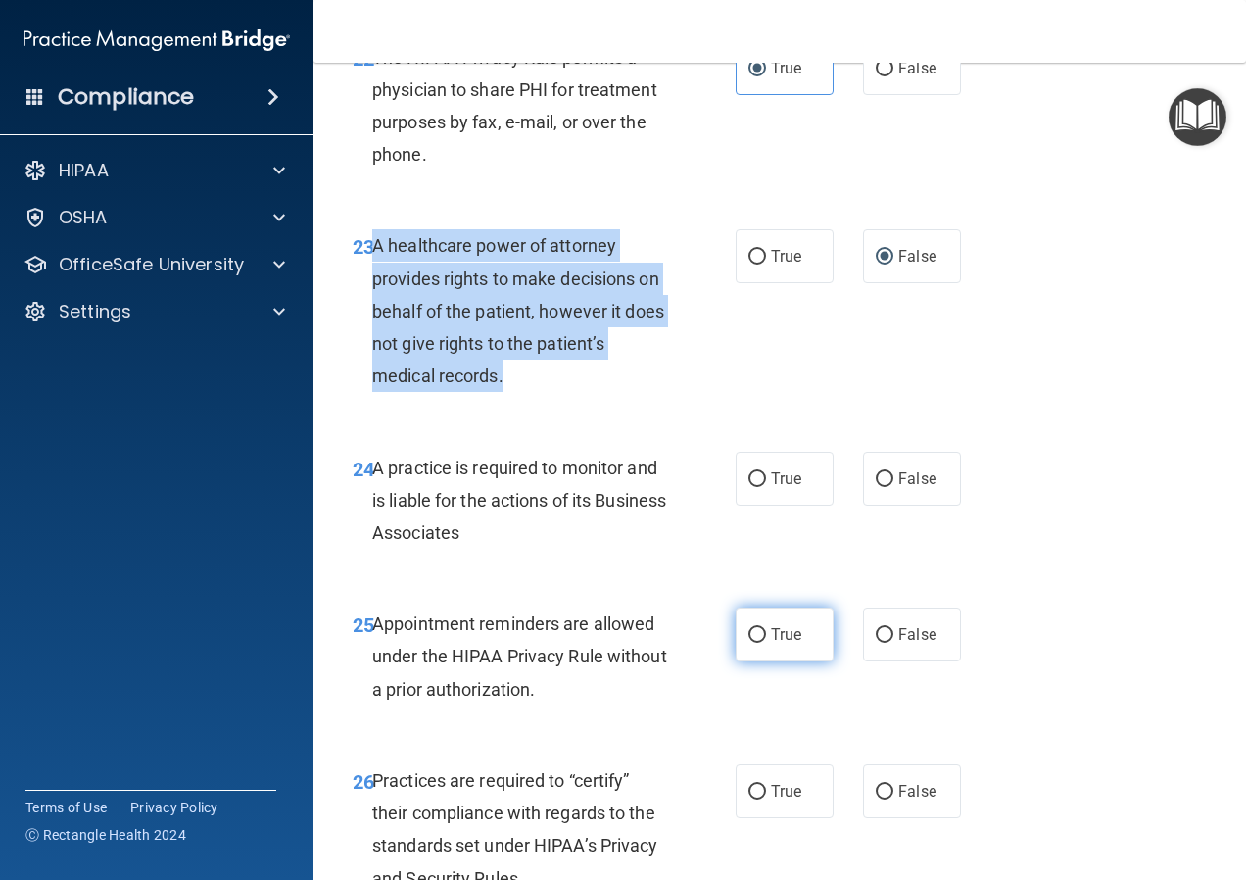
scroll to position [4506, 0]
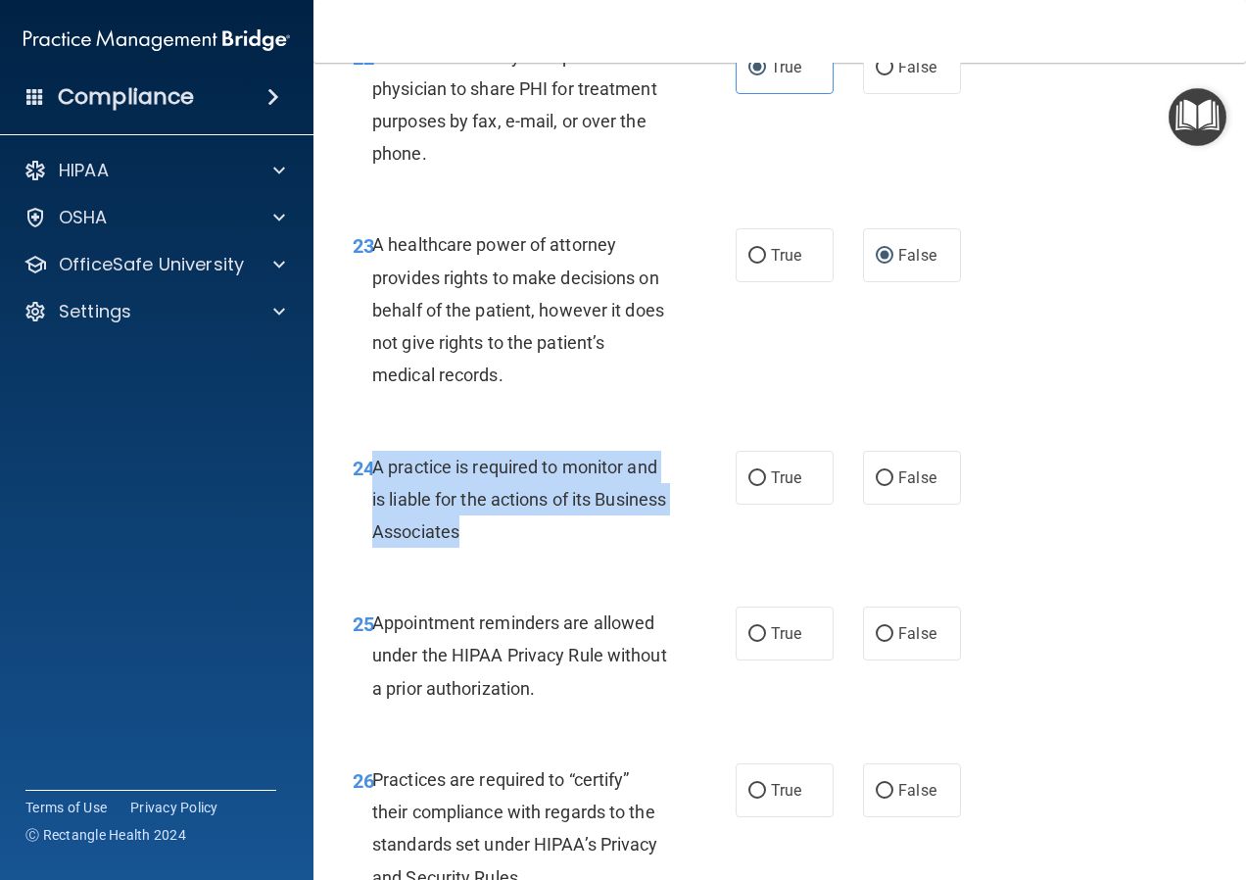
drag, startPoint x: 520, startPoint y: 595, endPoint x: 375, endPoint y: 537, distance: 156.1
click at [375, 537] on div "A practice is required to monitor and is liable for the actions of its Business…" at bounding box center [527, 500] width 310 height 98
click at [750, 486] on input "True" at bounding box center [757, 478] width 18 height 15
radio input "true"
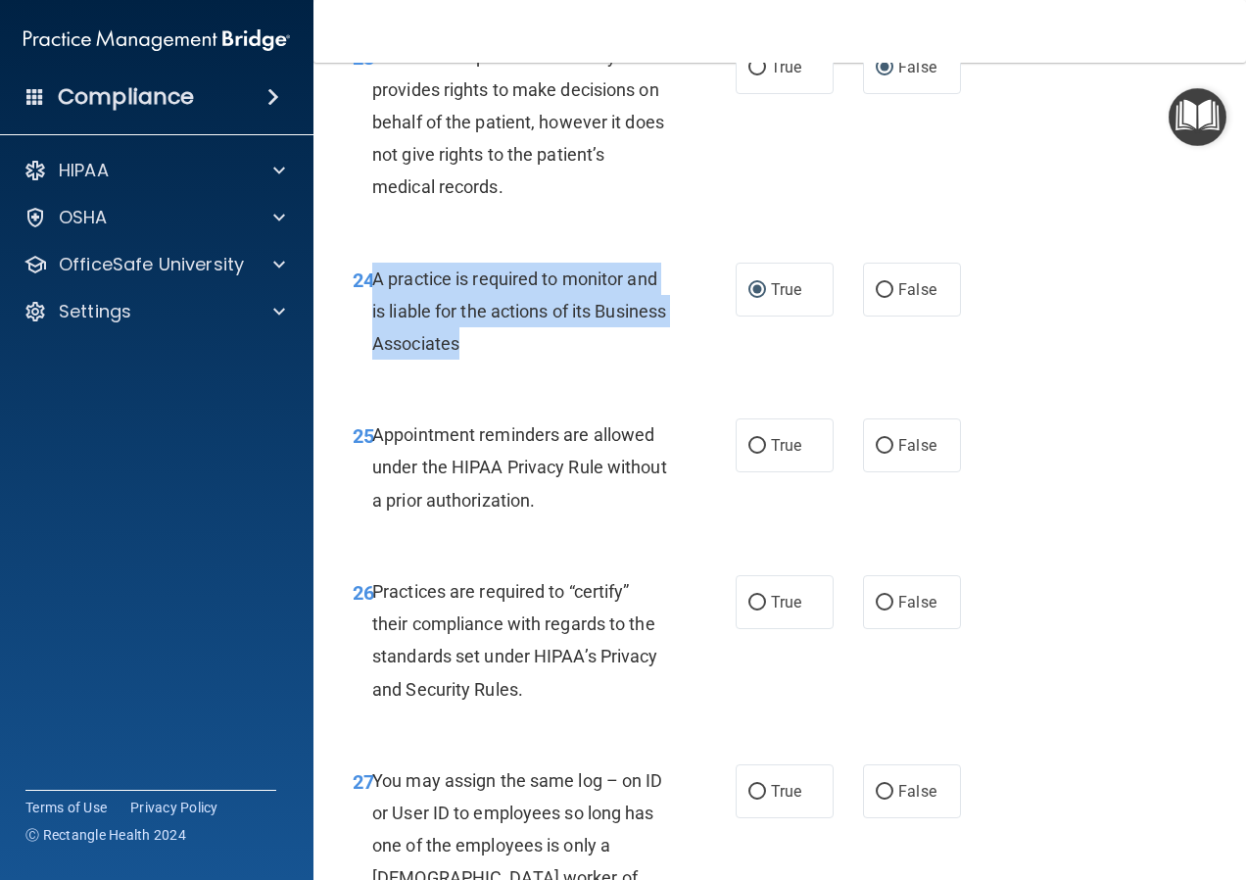
scroll to position [4702, 0]
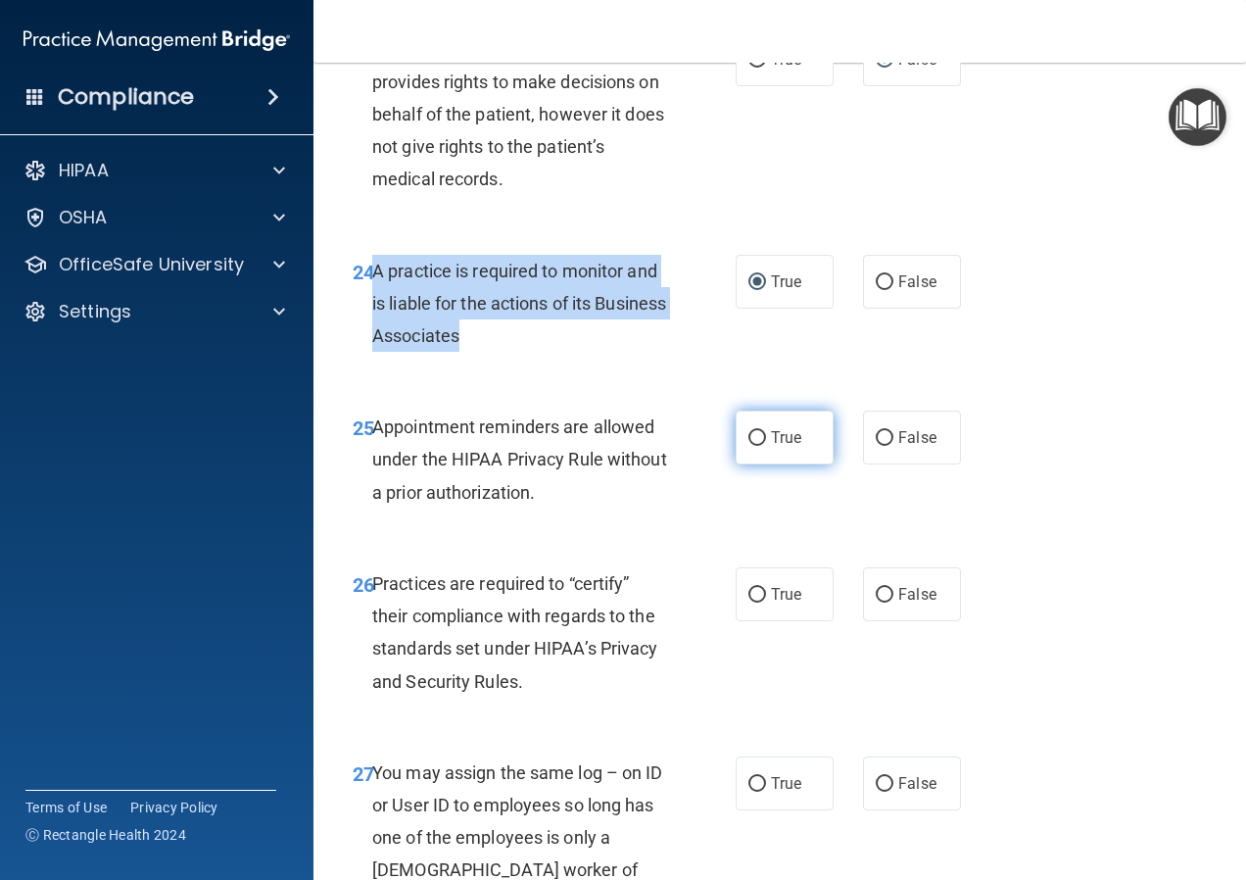
click at [757, 446] on input "True" at bounding box center [757, 438] width 18 height 15
radio input "true"
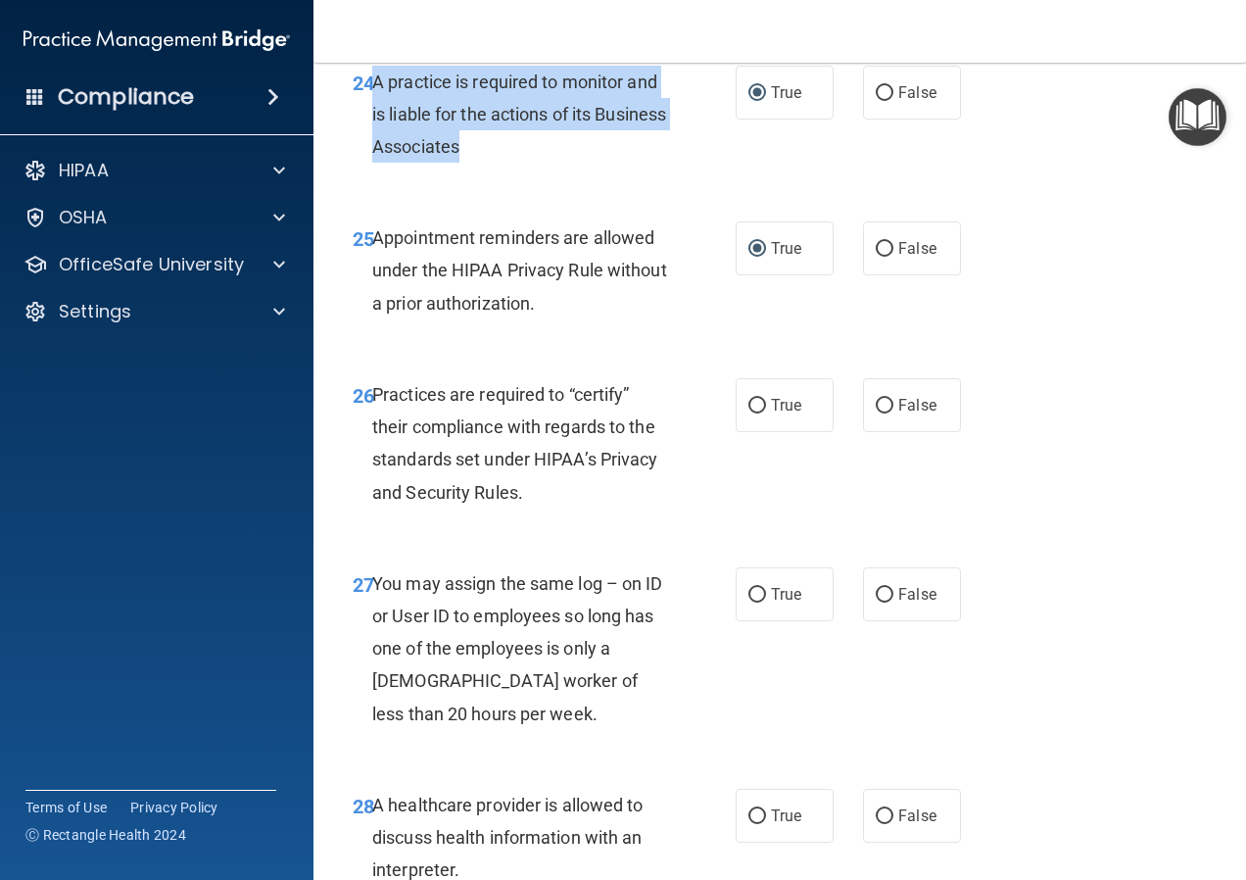
scroll to position [4897, 0]
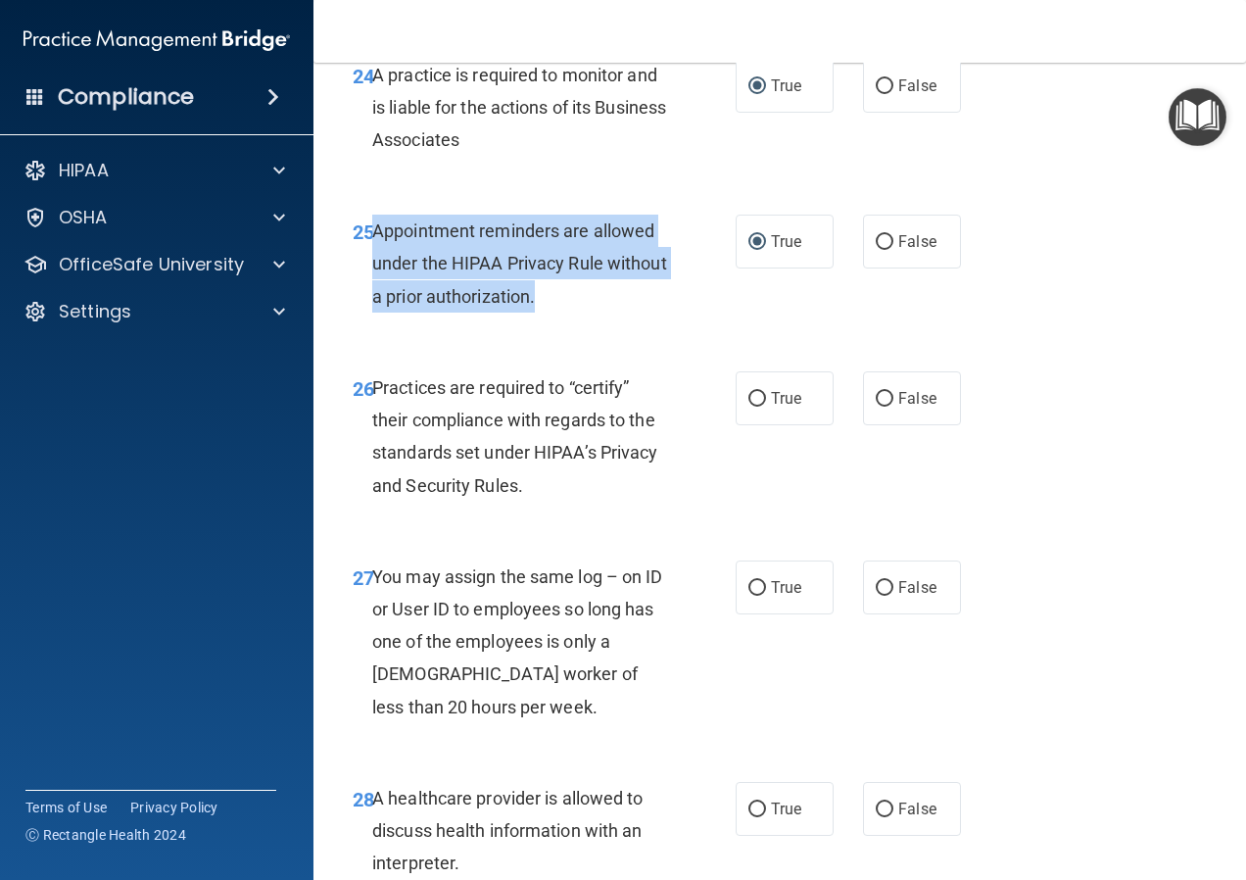
drag, startPoint x: 603, startPoint y: 356, endPoint x: 376, endPoint y: 284, distance: 238.2
click at [376, 284] on div "Appointment reminders are allowed under the HIPAA Privacy Rule without a prior …" at bounding box center [527, 264] width 310 height 98
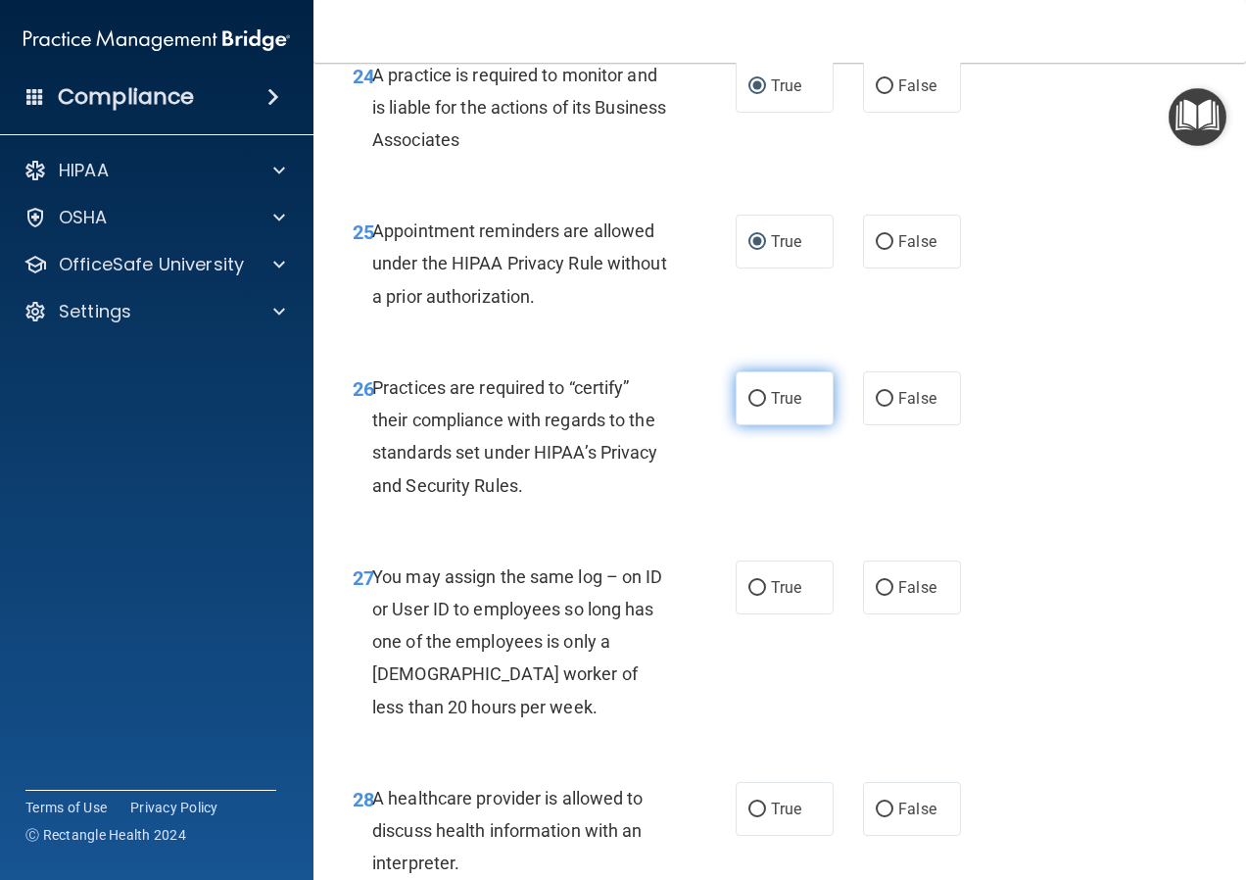
click at [742, 425] on label "True" at bounding box center [785, 398] width 98 height 54
click at [748, 406] on input "True" at bounding box center [757, 399] width 18 height 15
radio input "true"
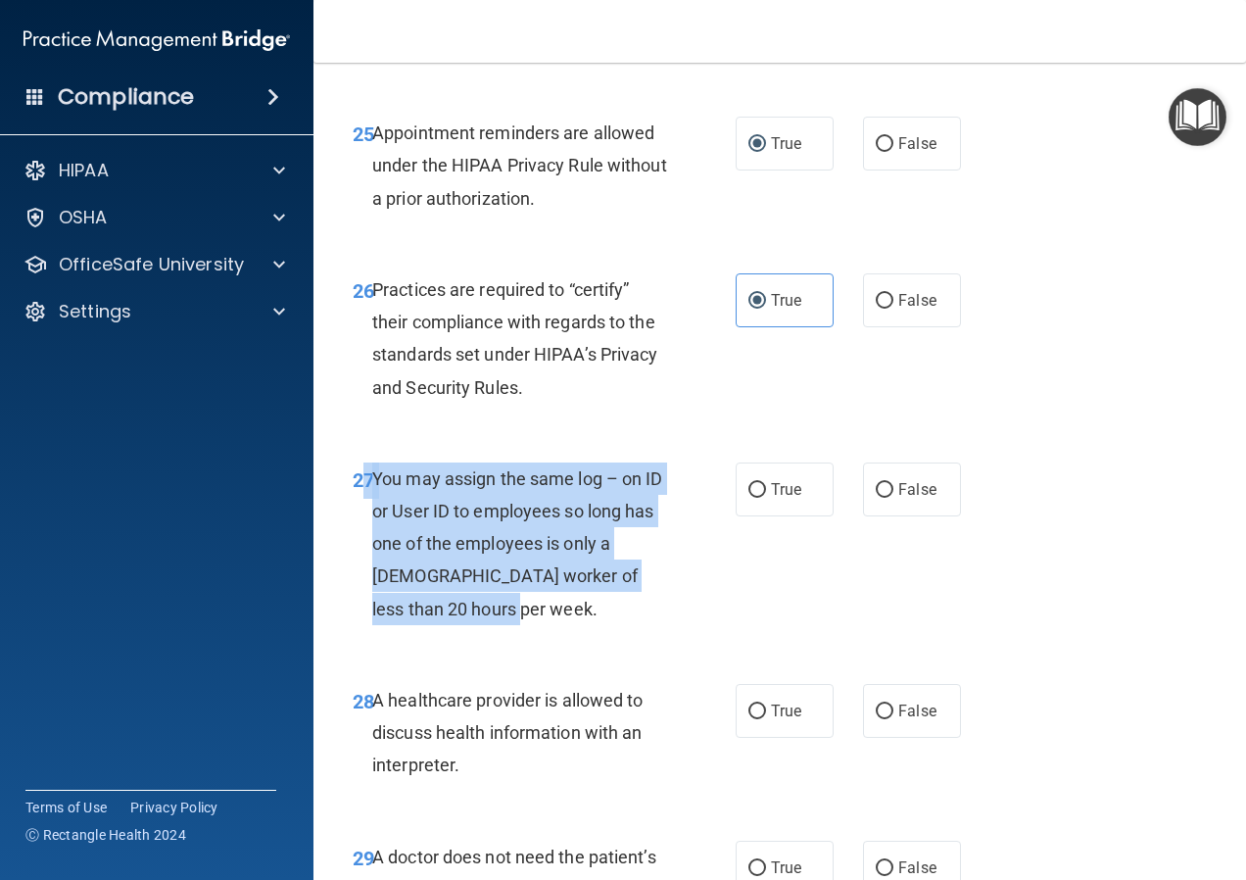
drag, startPoint x: 519, startPoint y: 676, endPoint x: 368, endPoint y: 545, distance: 200.0
click at [368, 545] on div "27 You may assign the same log – on ID or User ID to employees so long has one …" at bounding box center [544, 548] width 442 height 172
click at [883, 498] on input "False" at bounding box center [885, 490] width 18 height 15
radio input "true"
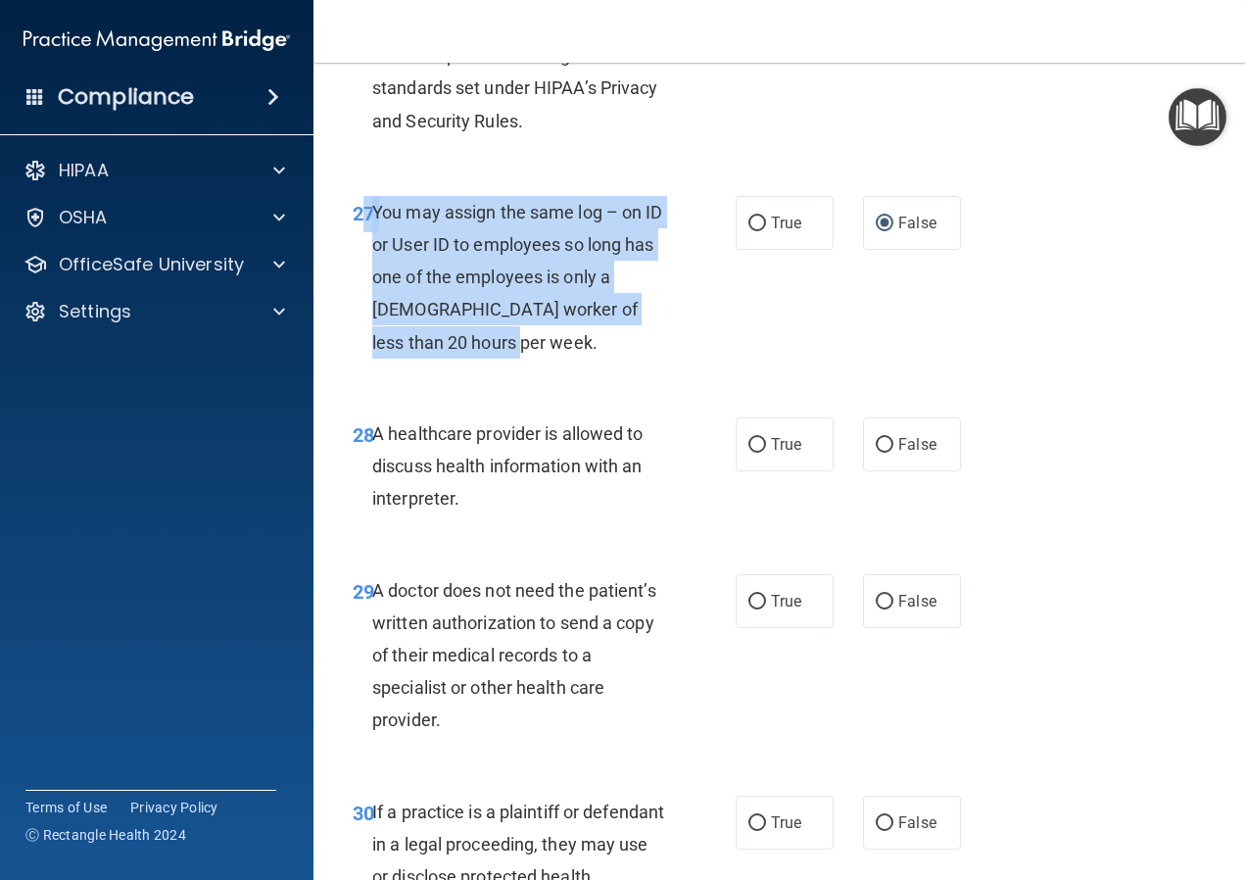
scroll to position [5289, 0]
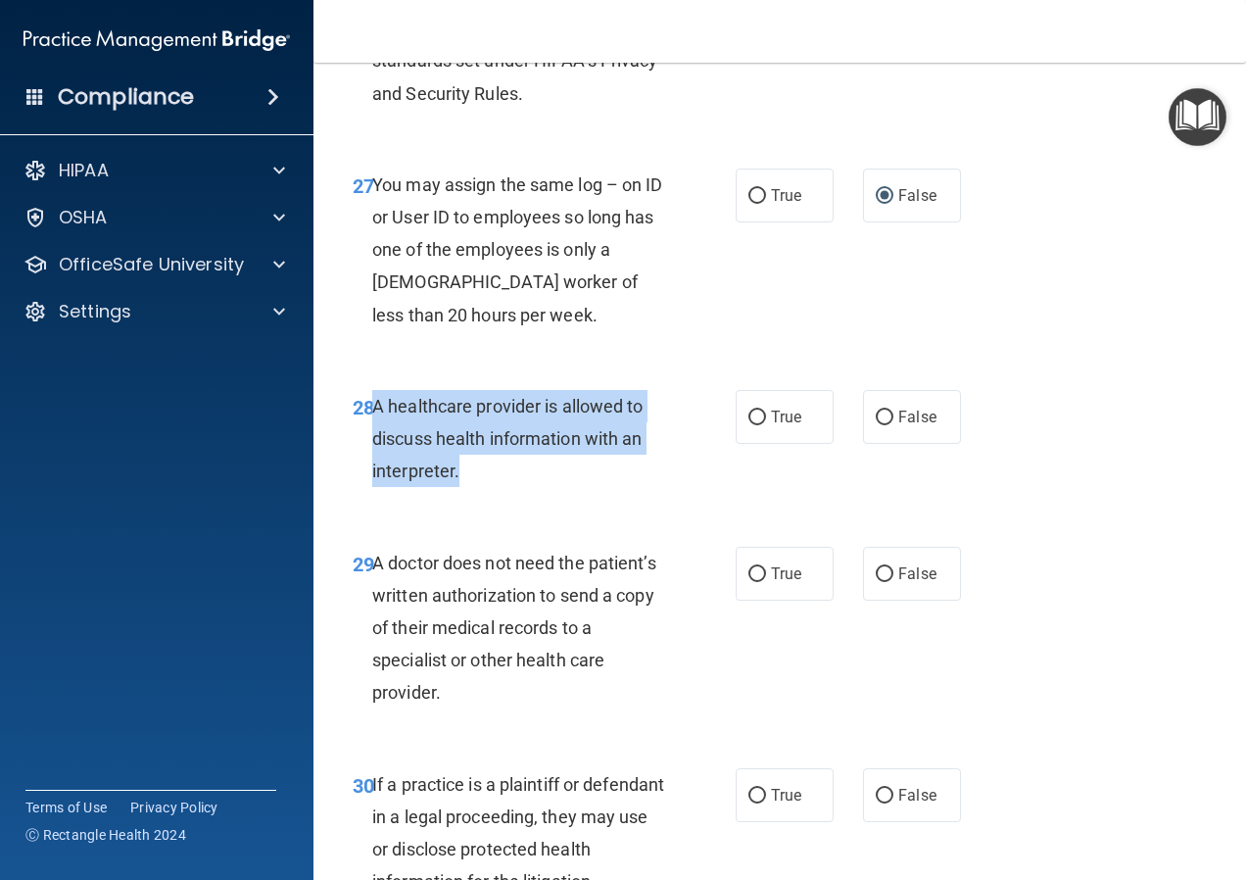
drag, startPoint x: 480, startPoint y: 537, endPoint x: 377, endPoint y: 473, distance: 121.0
click at [377, 473] on div "A healthcare provider is allowed to discuss health information with an interpre…" at bounding box center [527, 439] width 310 height 98
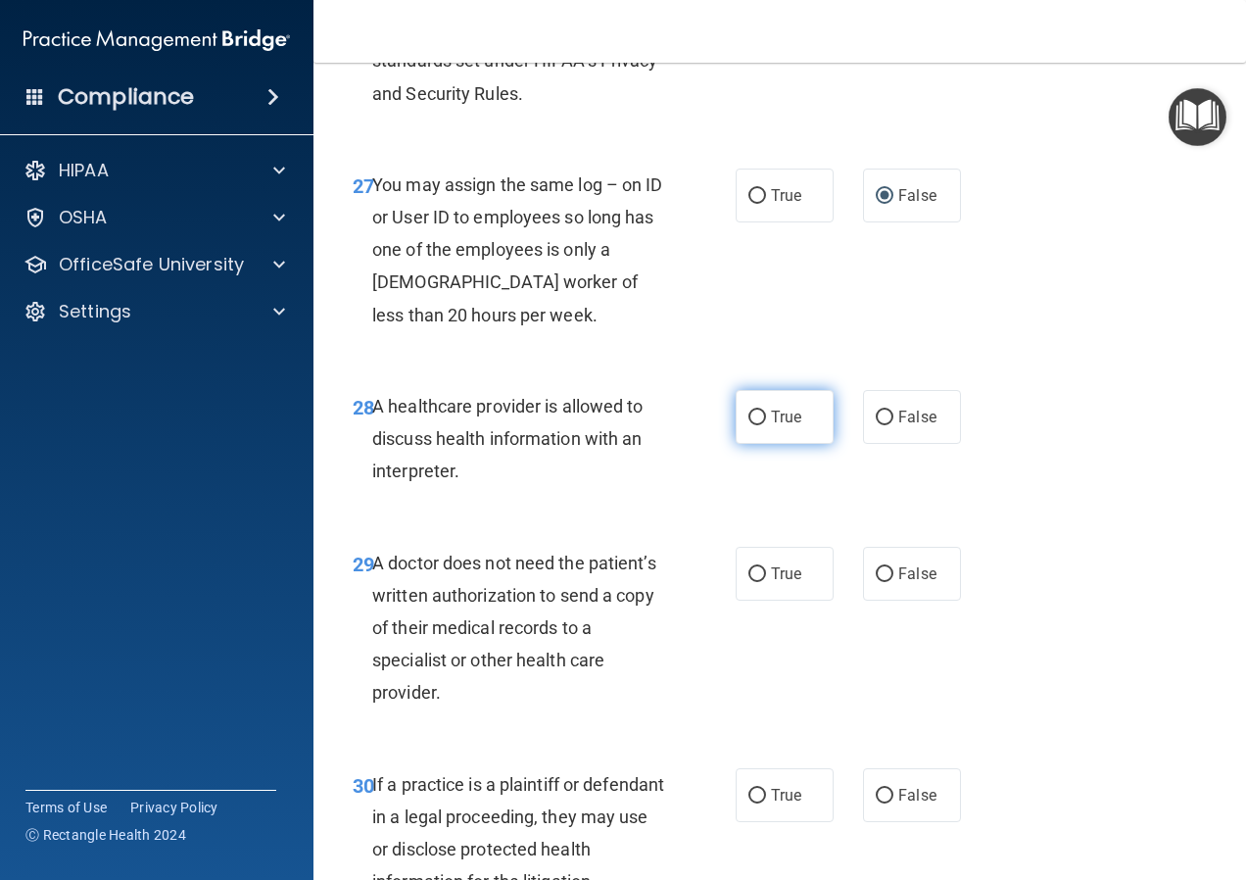
click at [762, 444] on label "True" at bounding box center [785, 417] width 98 height 54
click at [762, 425] on input "True" at bounding box center [757, 417] width 18 height 15
radio input "true"
click at [771, 583] on span "True" at bounding box center [786, 573] width 30 height 19
click at [766, 582] on input "True" at bounding box center [757, 574] width 18 height 15
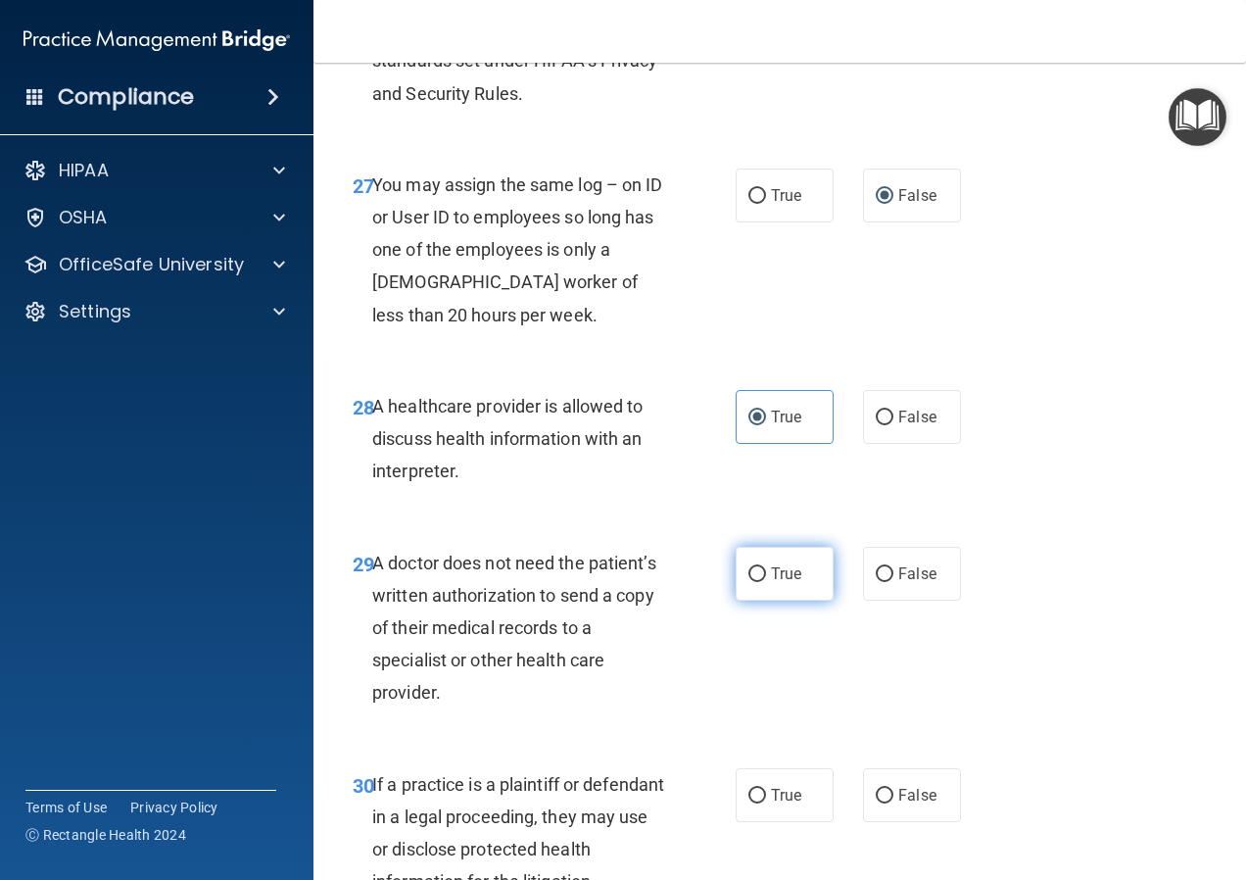
radio input "true"
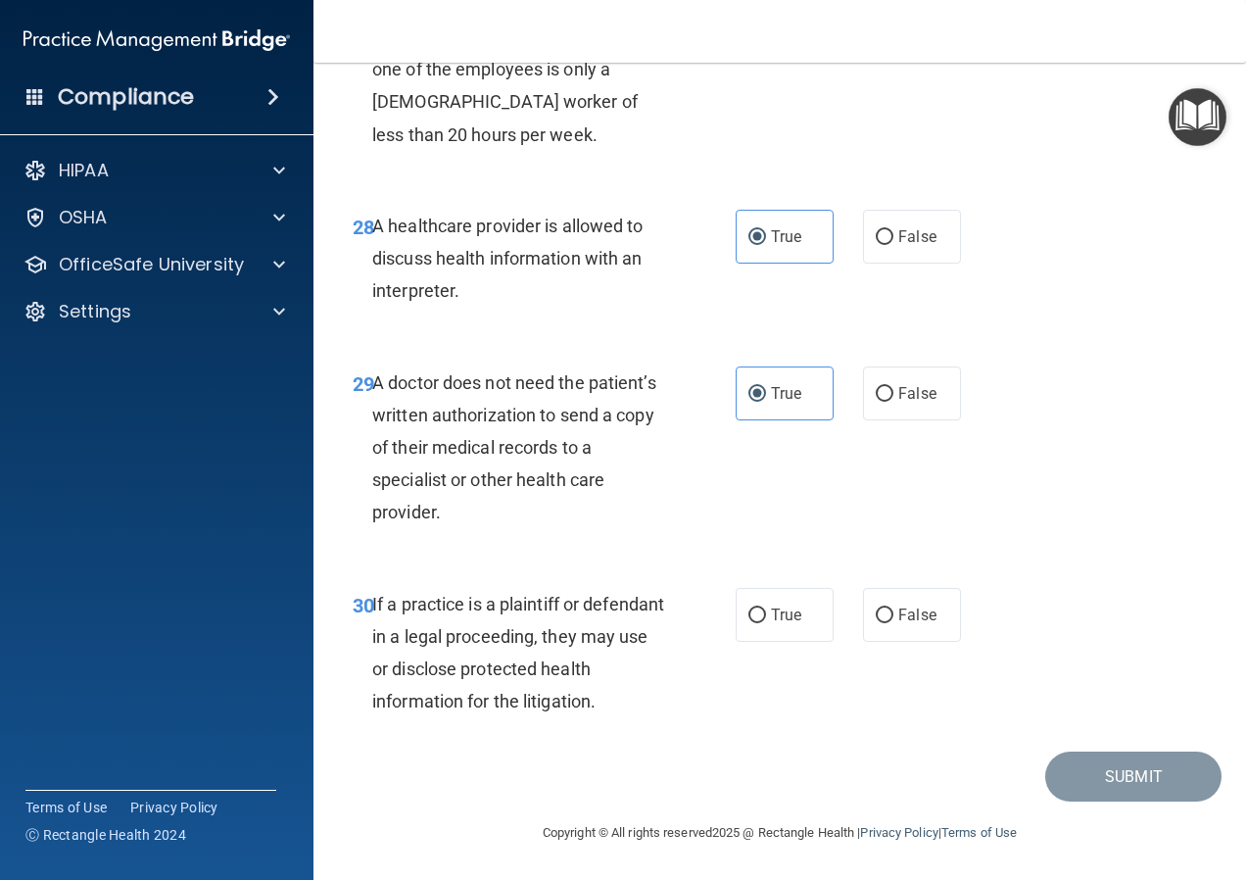
scroll to position [5534, 0]
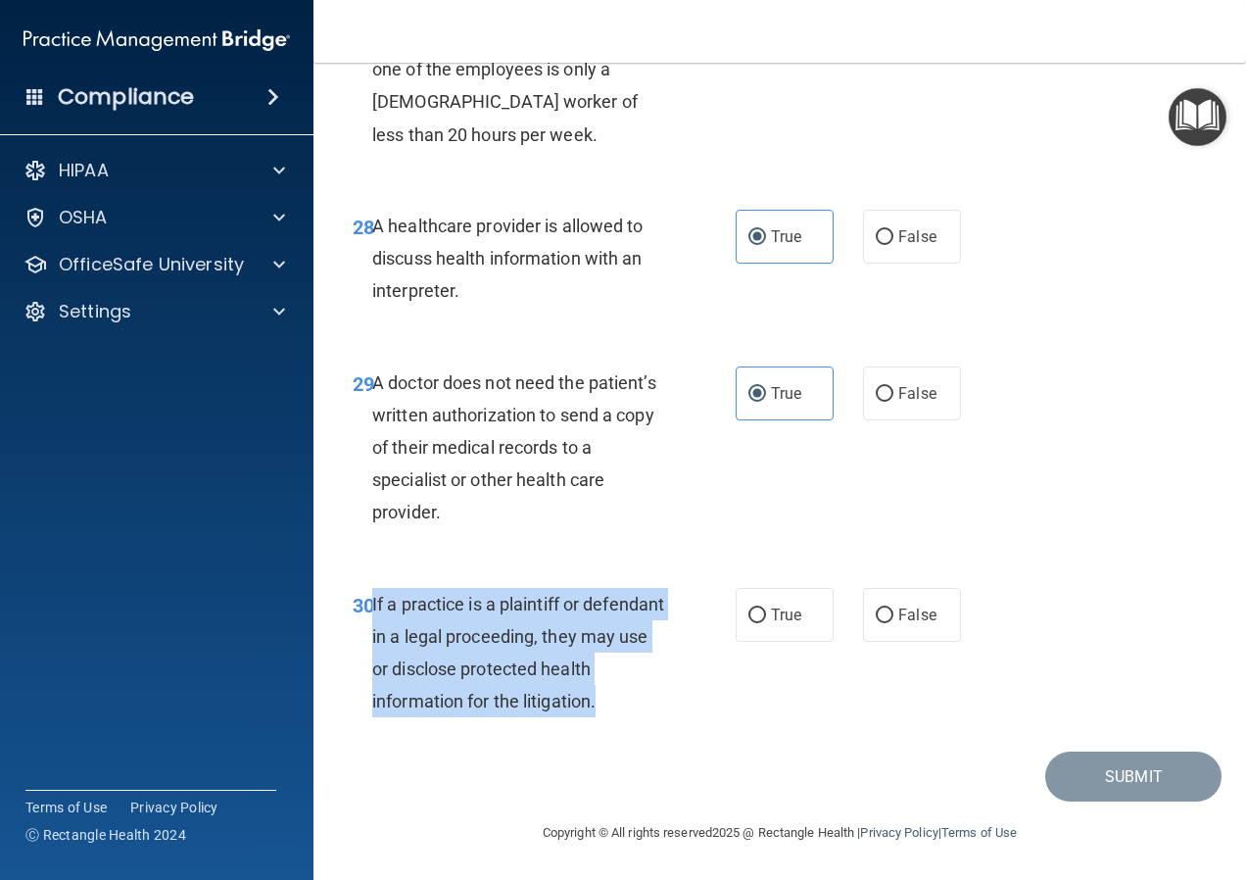
drag, startPoint x: 674, startPoint y: 698, endPoint x: 371, endPoint y: 607, distance: 316.1
click at [372, 607] on div "If a practice is a plaintiff or defendant in a legal proceeding, they may use o…" at bounding box center [527, 653] width 310 height 130
click at [748, 608] on input "True" at bounding box center [757, 615] width 18 height 15
radio input "true"
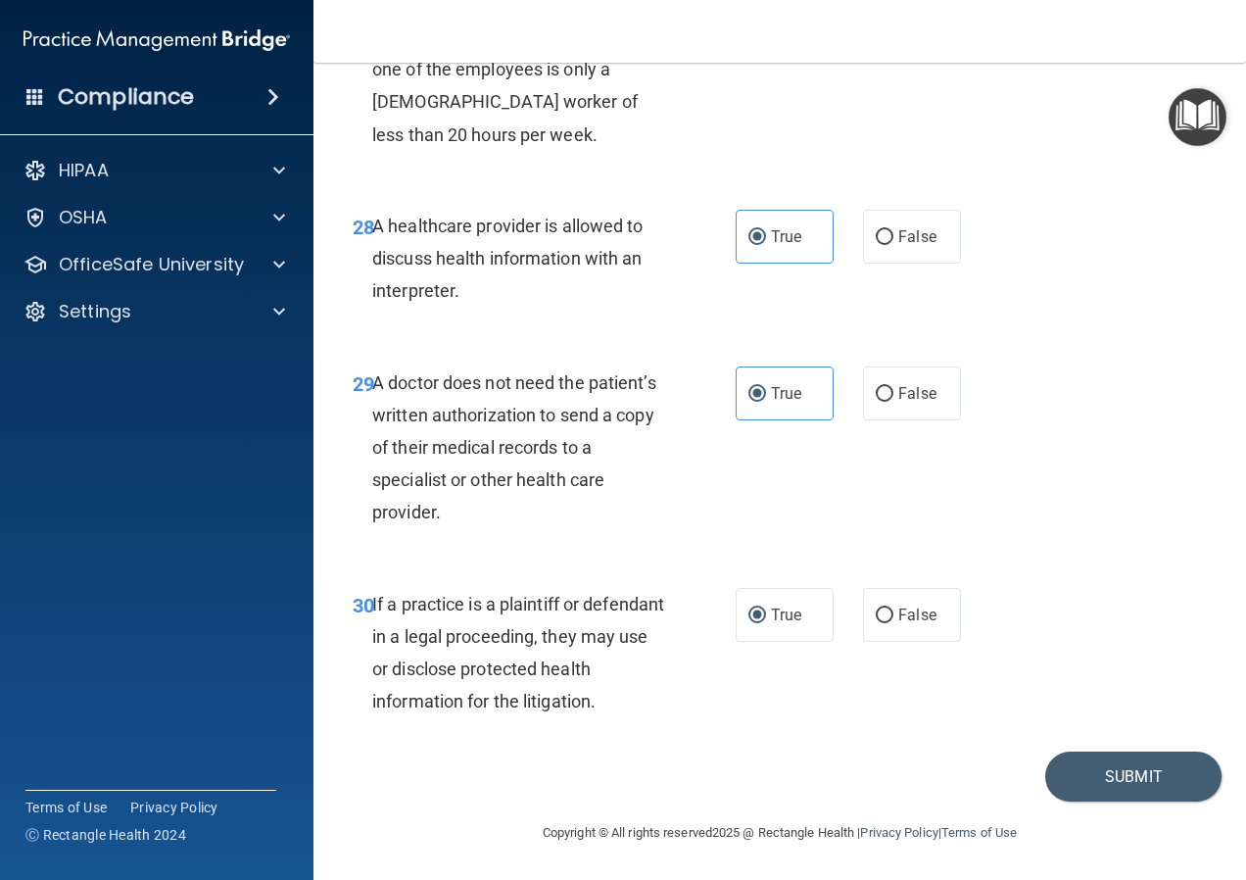
click at [759, 690] on div "30 If a practice is a plaintiff or defendant in a legal proceeding, they may us…" at bounding box center [779, 657] width 883 height 189
click at [1123, 799] on button "Submit" at bounding box center [1133, 776] width 176 height 50
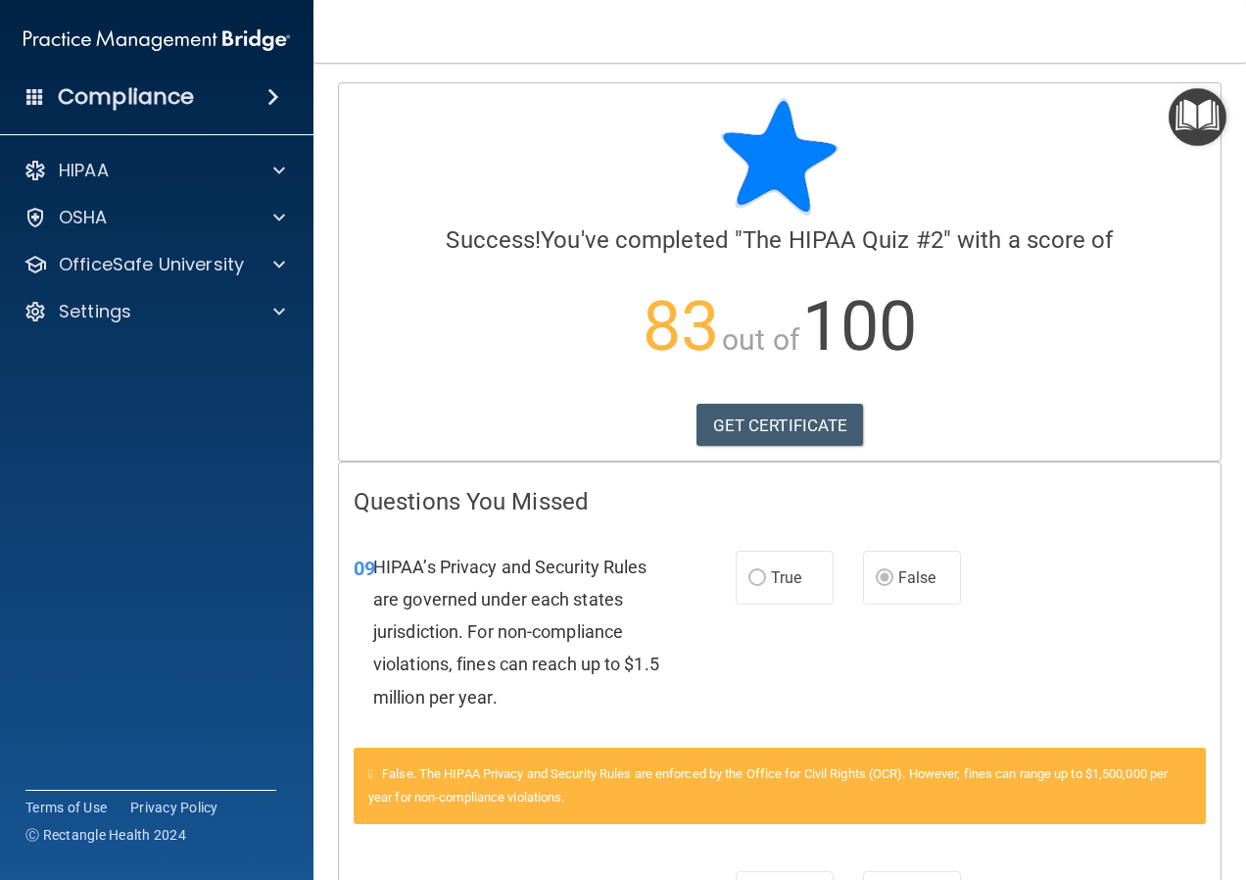
click at [743, 395] on div "Calculating your score.... Success! You've completed " The HIPAA Quiz #2 " with…" at bounding box center [780, 271] width 882 height 377
click at [813, 423] on link "GET CERTIFICATE" at bounding box center [779, 425] width 167 height 43
click at [252, 266] on div at bounding box center [276, 265] width 49 height 24
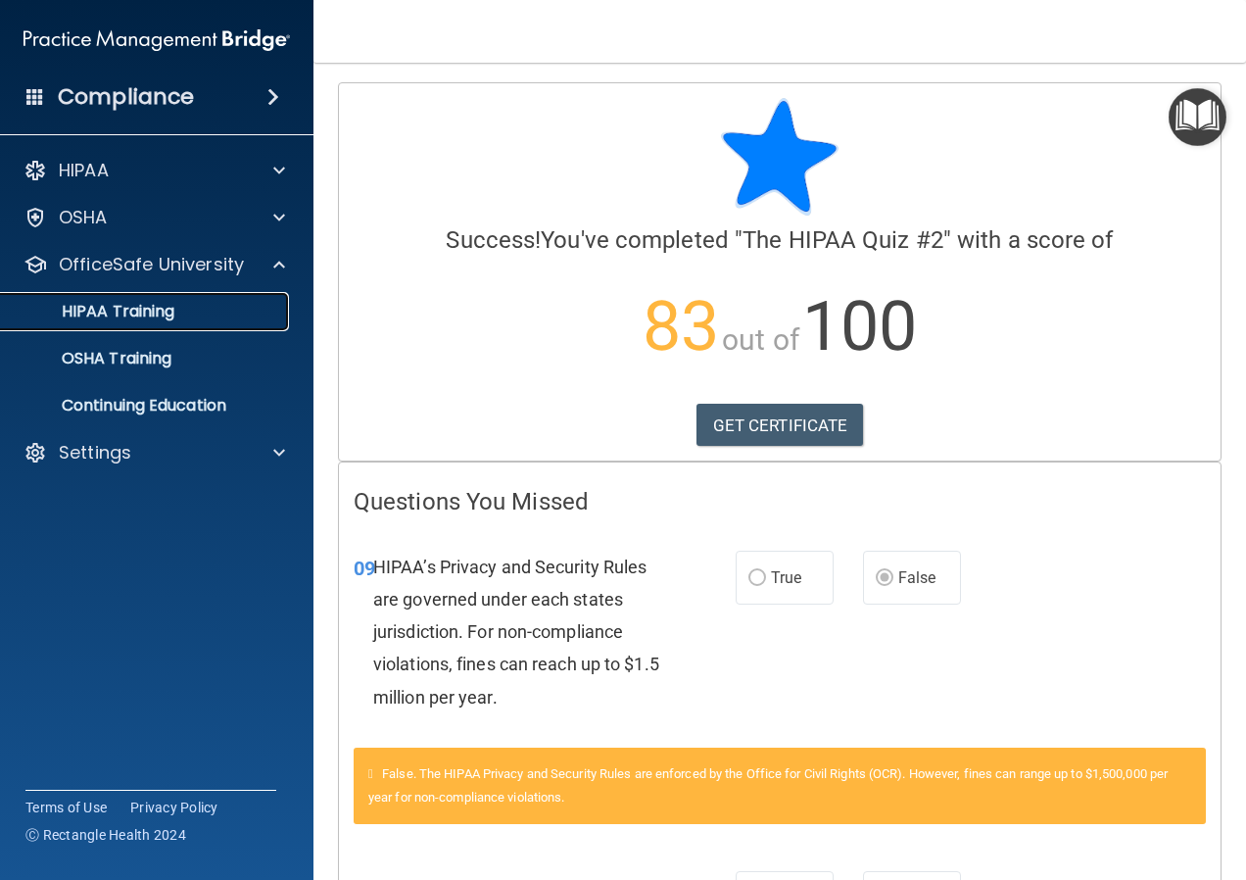
click at [151, 321] on p "HIPAA Training" at bounding box center [94, 312] width 162 height 20
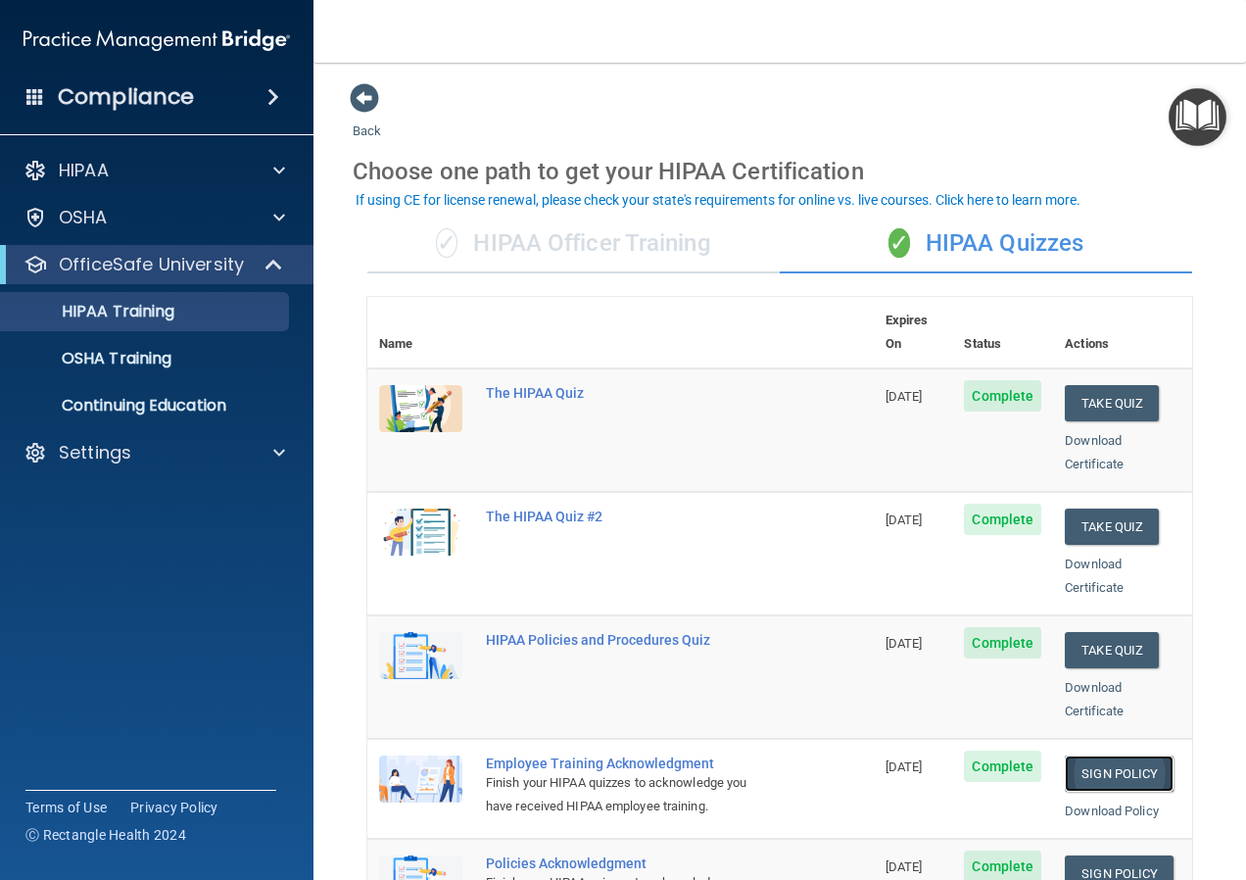
click at [1097, 755] on link "Sign Policy" at bounding box center [1119, 773] width 109 height 36
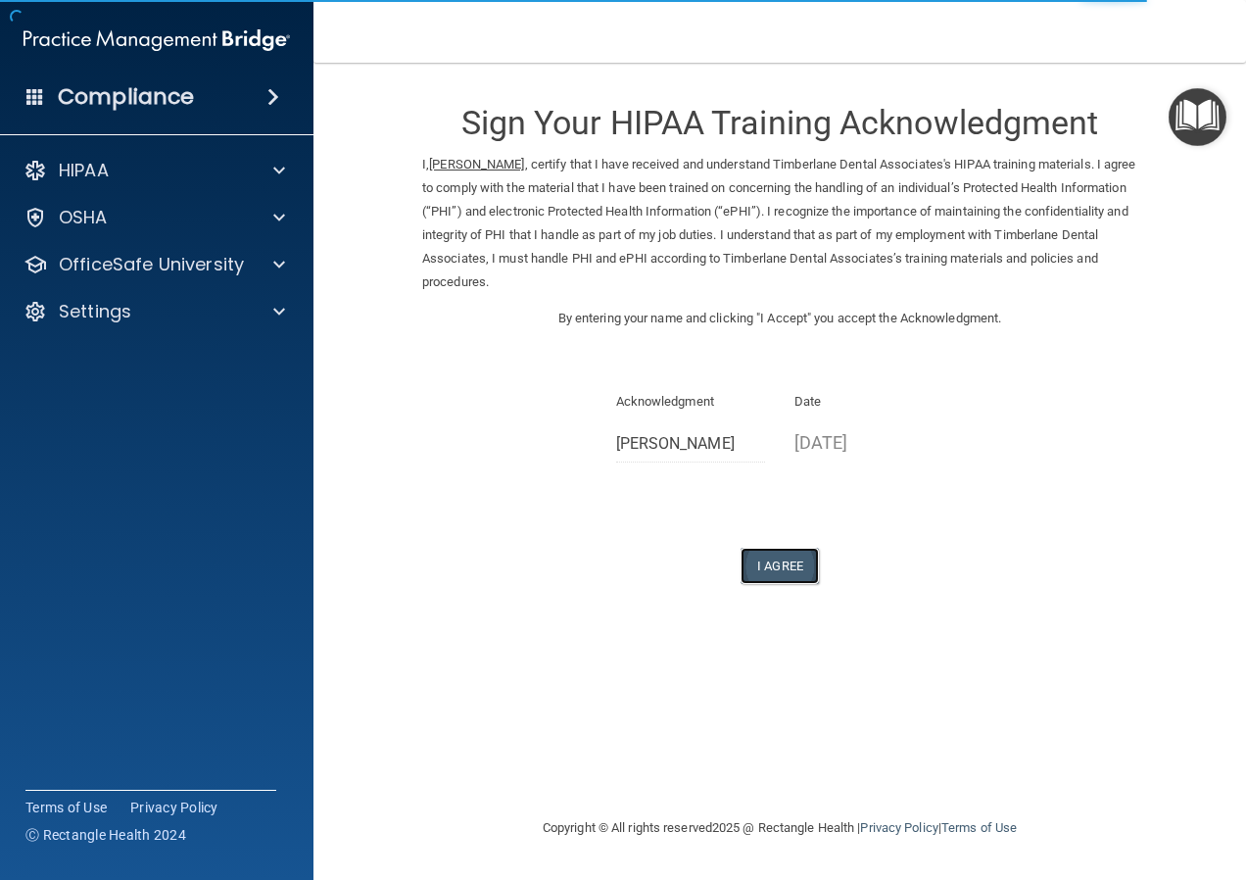
click at [787, 573] on button "I Agree" at bounding box center [779, 566] width 78 height 36
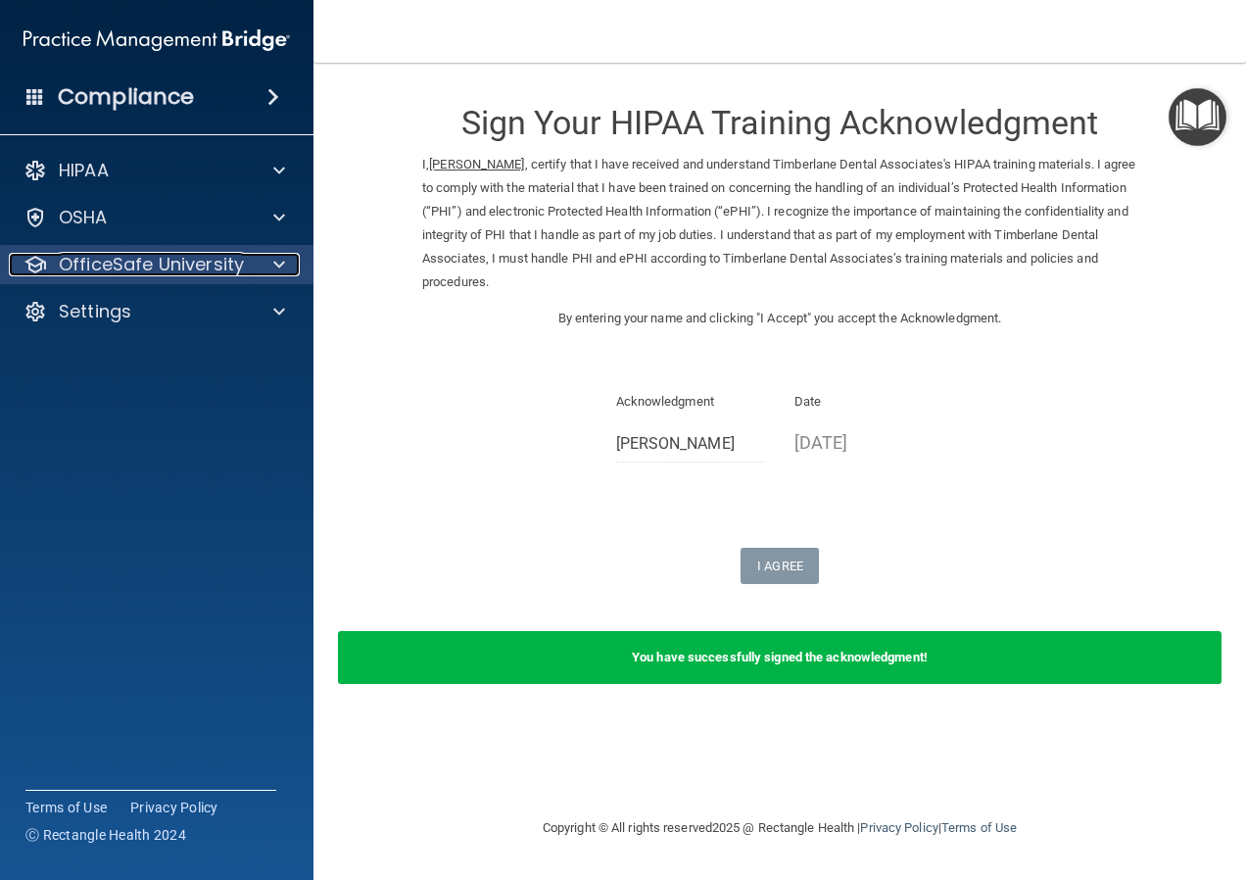
click at [276, 266] on span at bounding box center [279, 265] width 12 height 24
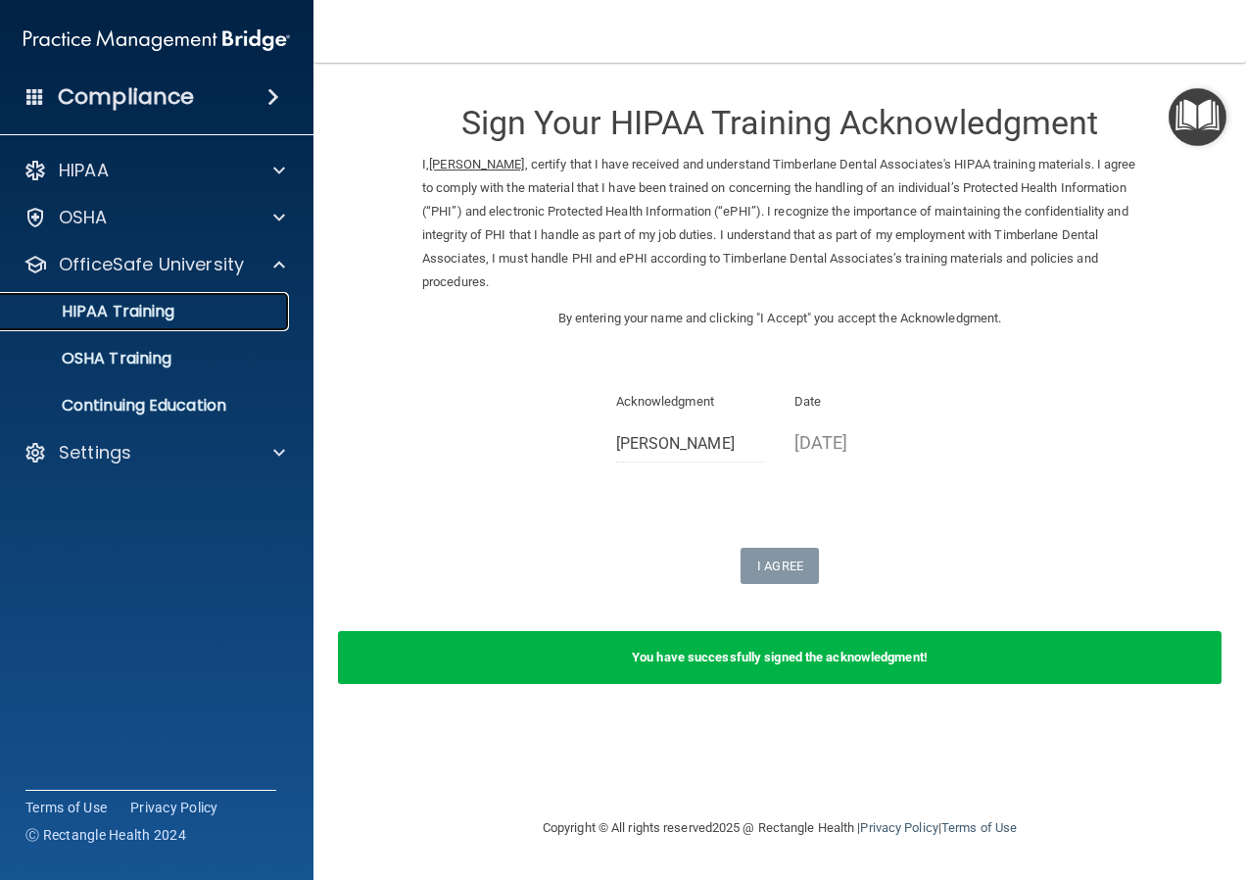
click at [171, 320] on p "HIPAA Training" at bounding box center [94, 312] width 162 height 20
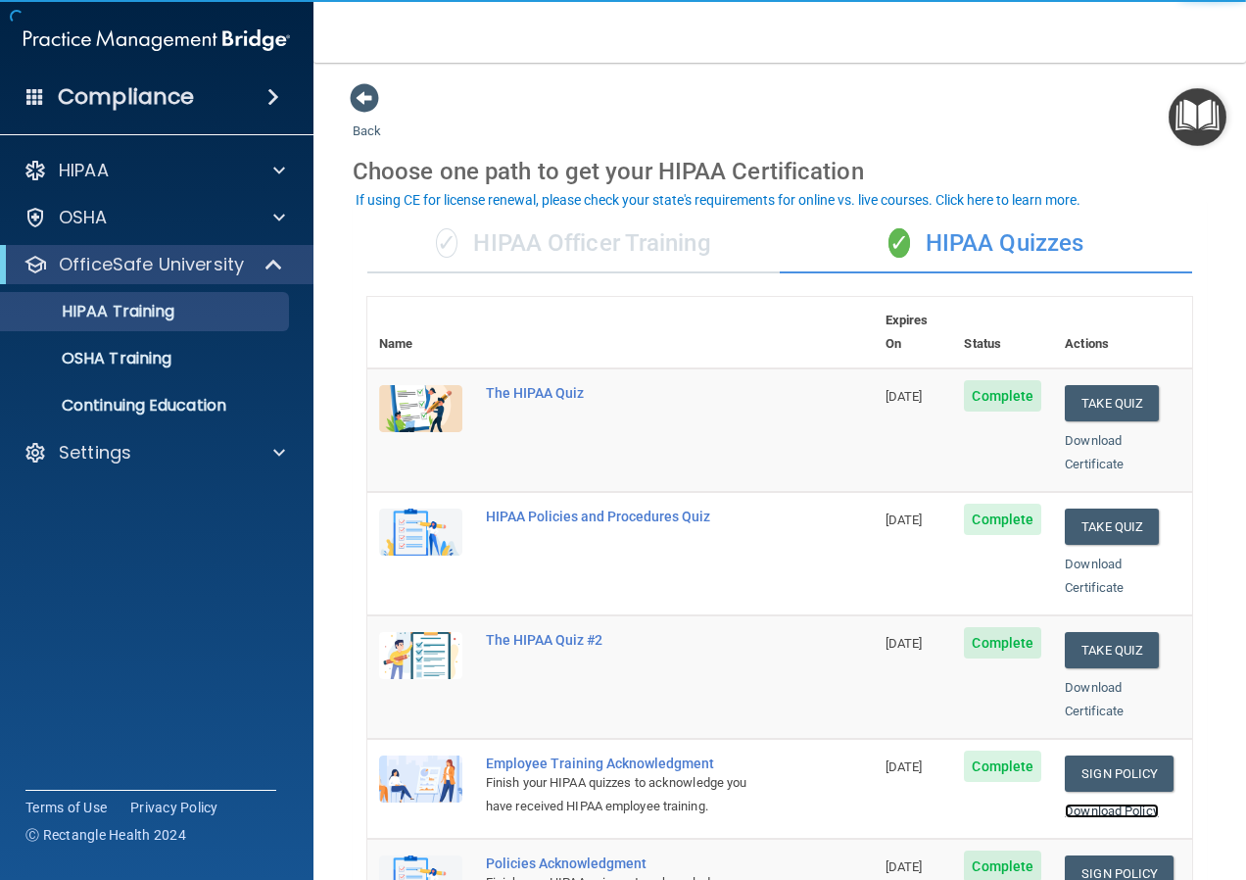
click at [1086, 803] on link "Download Policy" at bounding box center [1112, 810] width 94 height 15
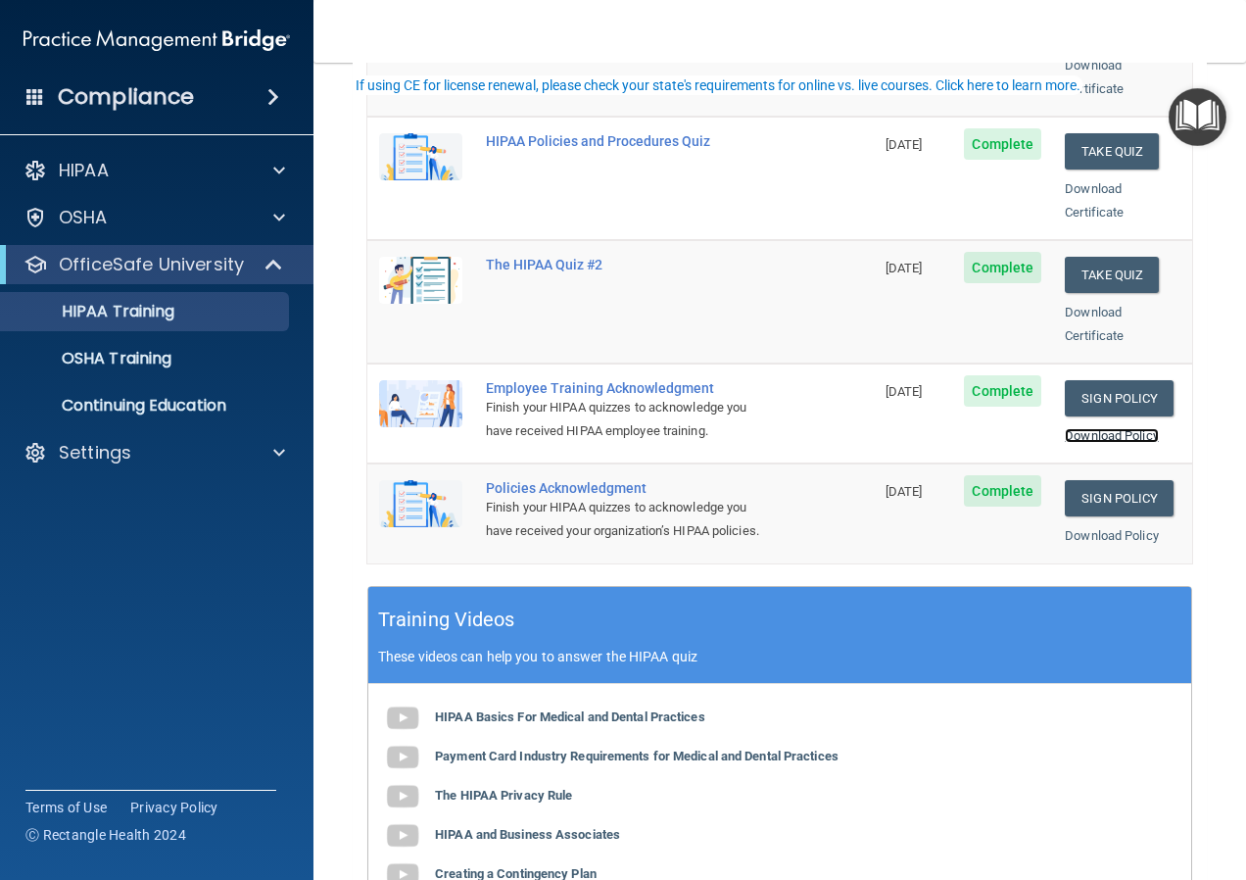
scroll to position [392, 0]
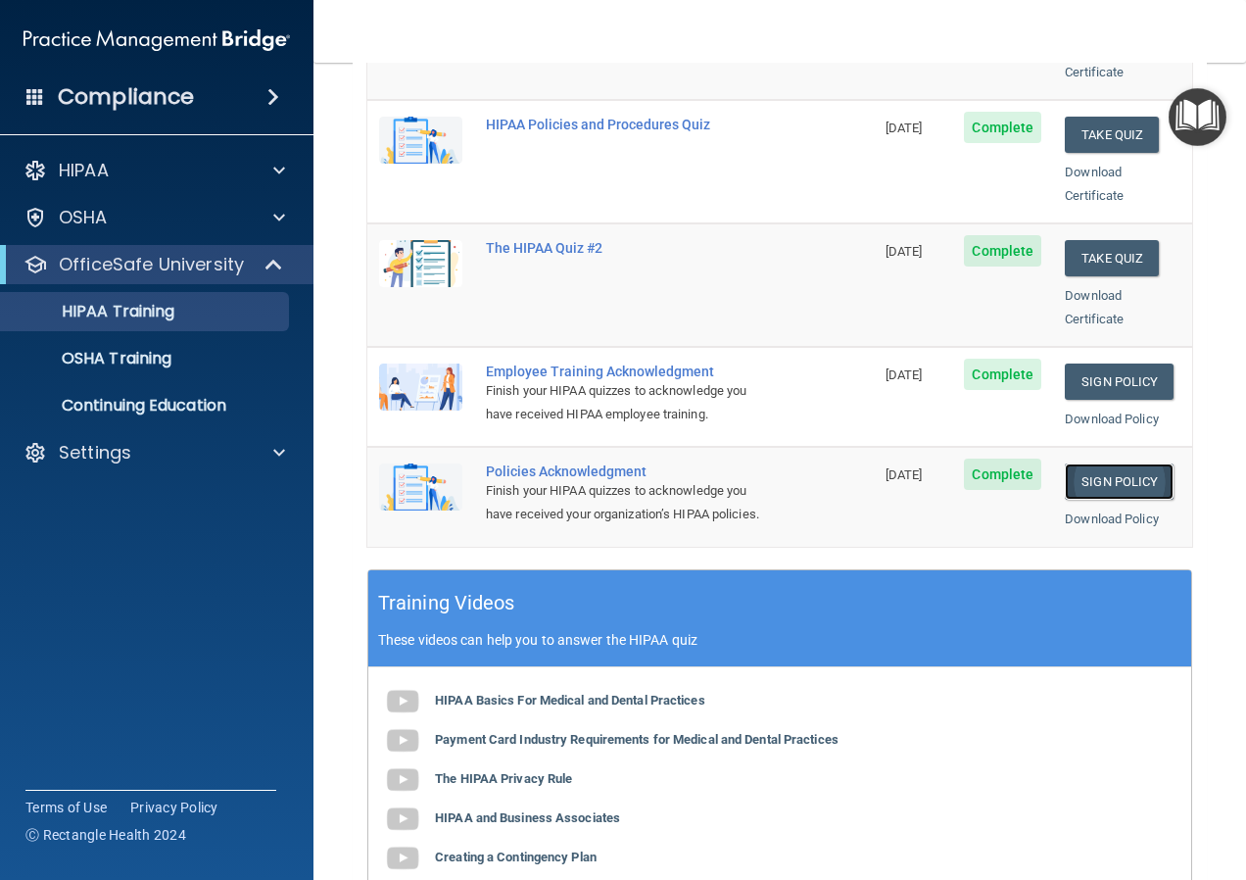
click at [1132, 463] on link "Sign Policy" at bounding box center [1119, 481] width 109 height 36
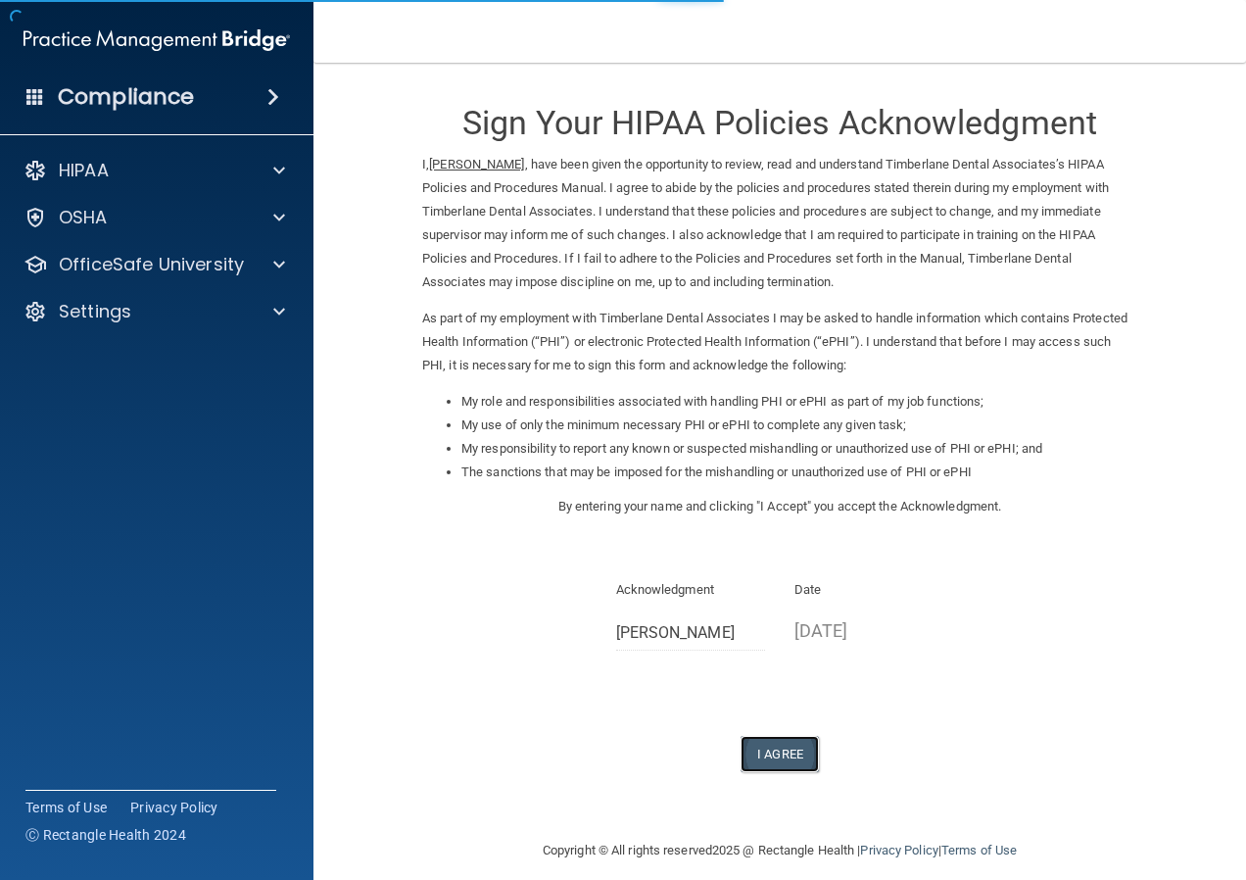
click at [790, 740] on button "I Agree" at bounding box center [779, 754] width 78 height 36
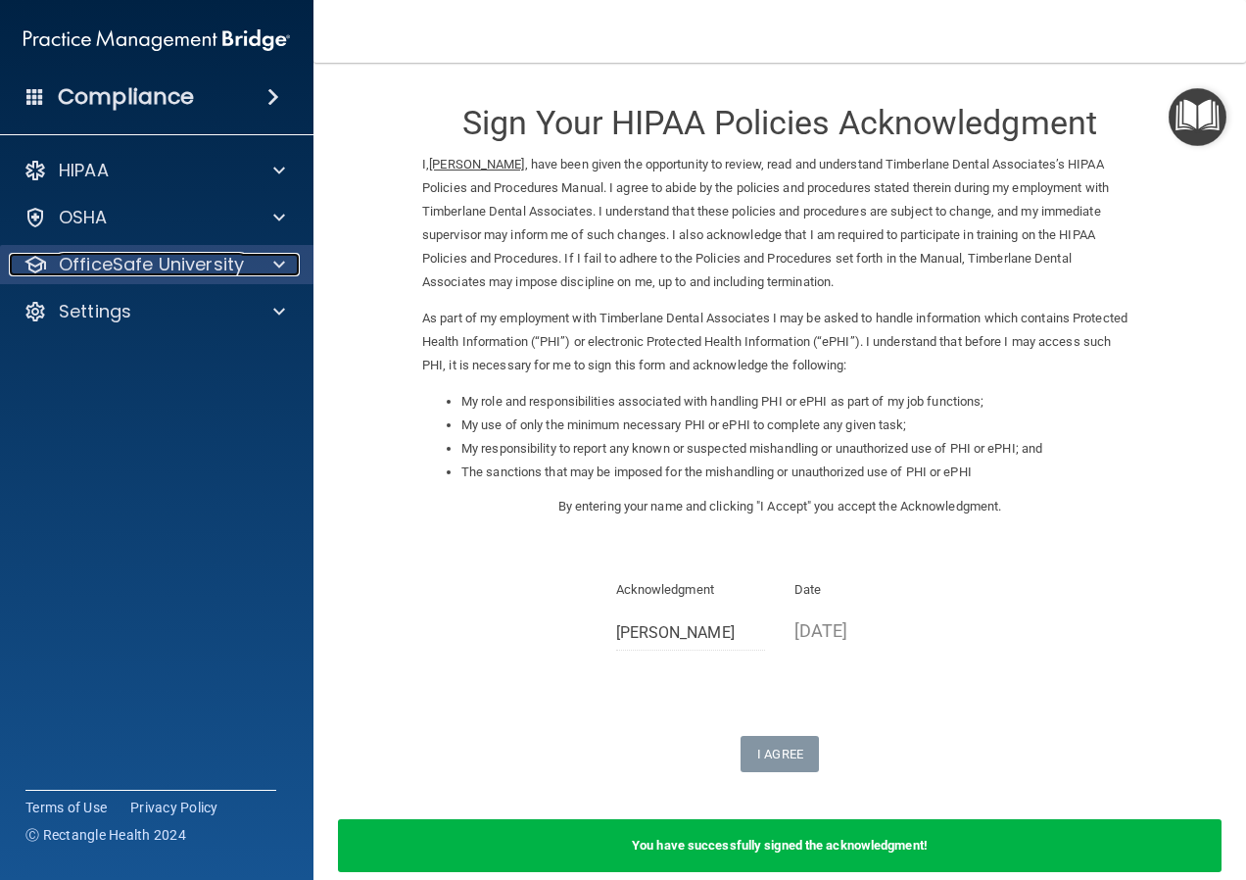
click at [291, 265] on div at bounding box center [276, 265] width 49 height 24
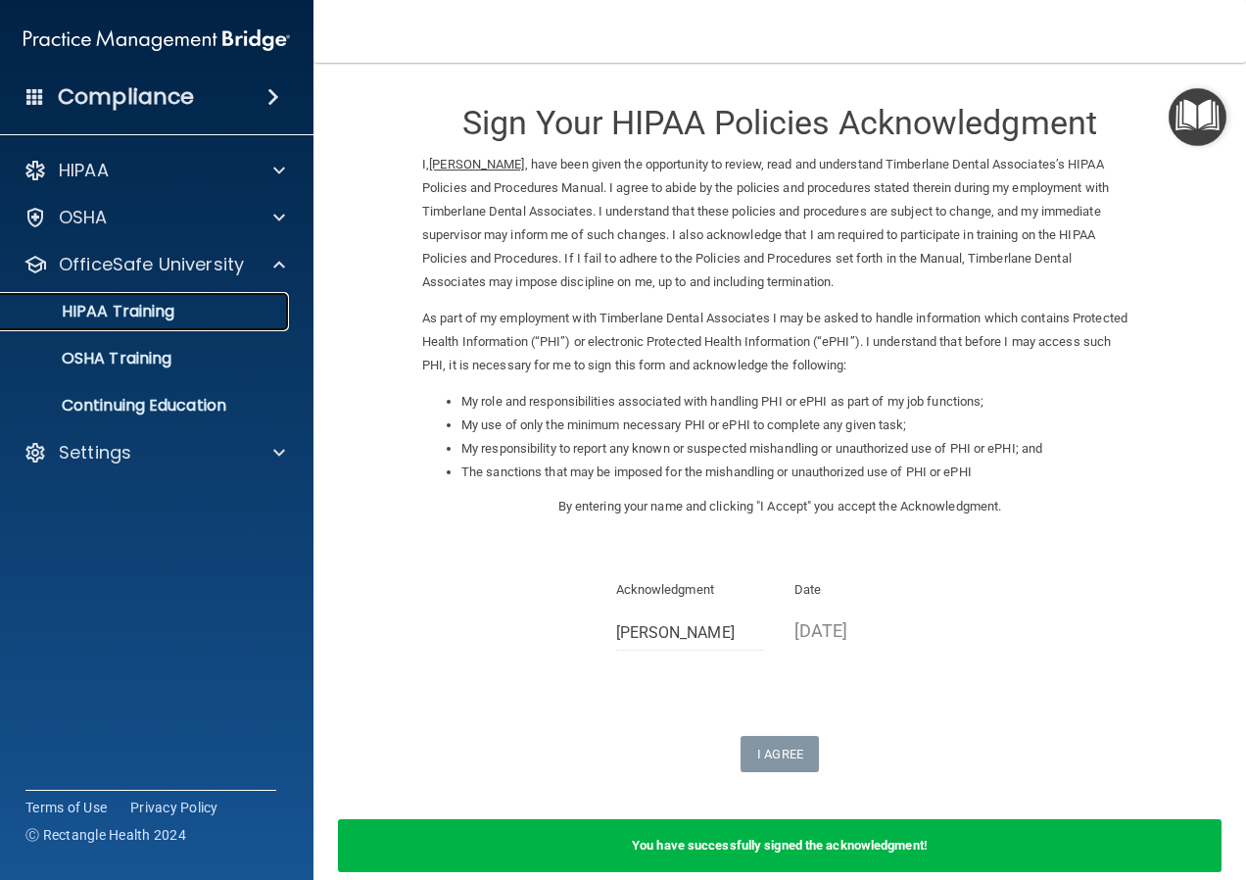
click at [214, 310] on div "HIPAA Training" at bounding box center [146, 312] width 267 height 20
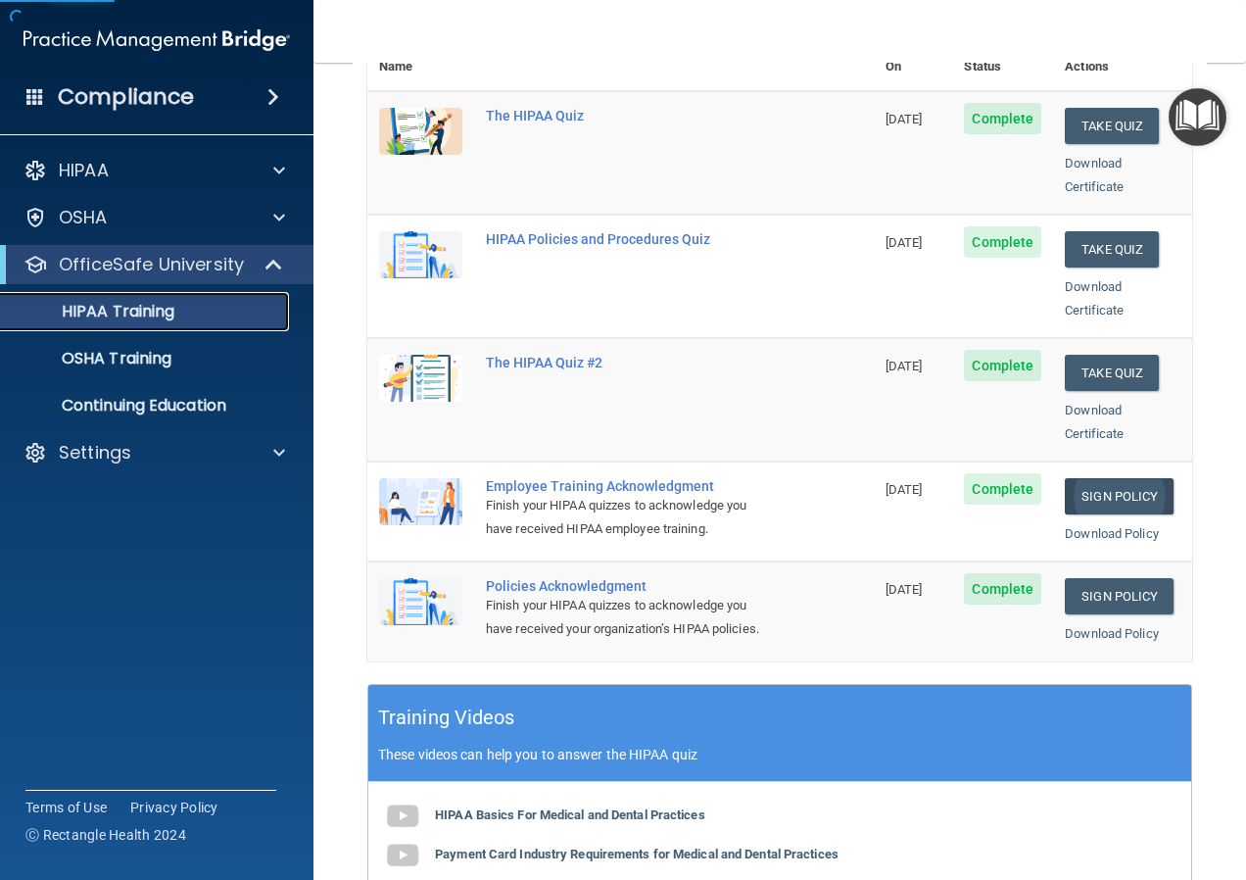
scroll to position [392, 0]
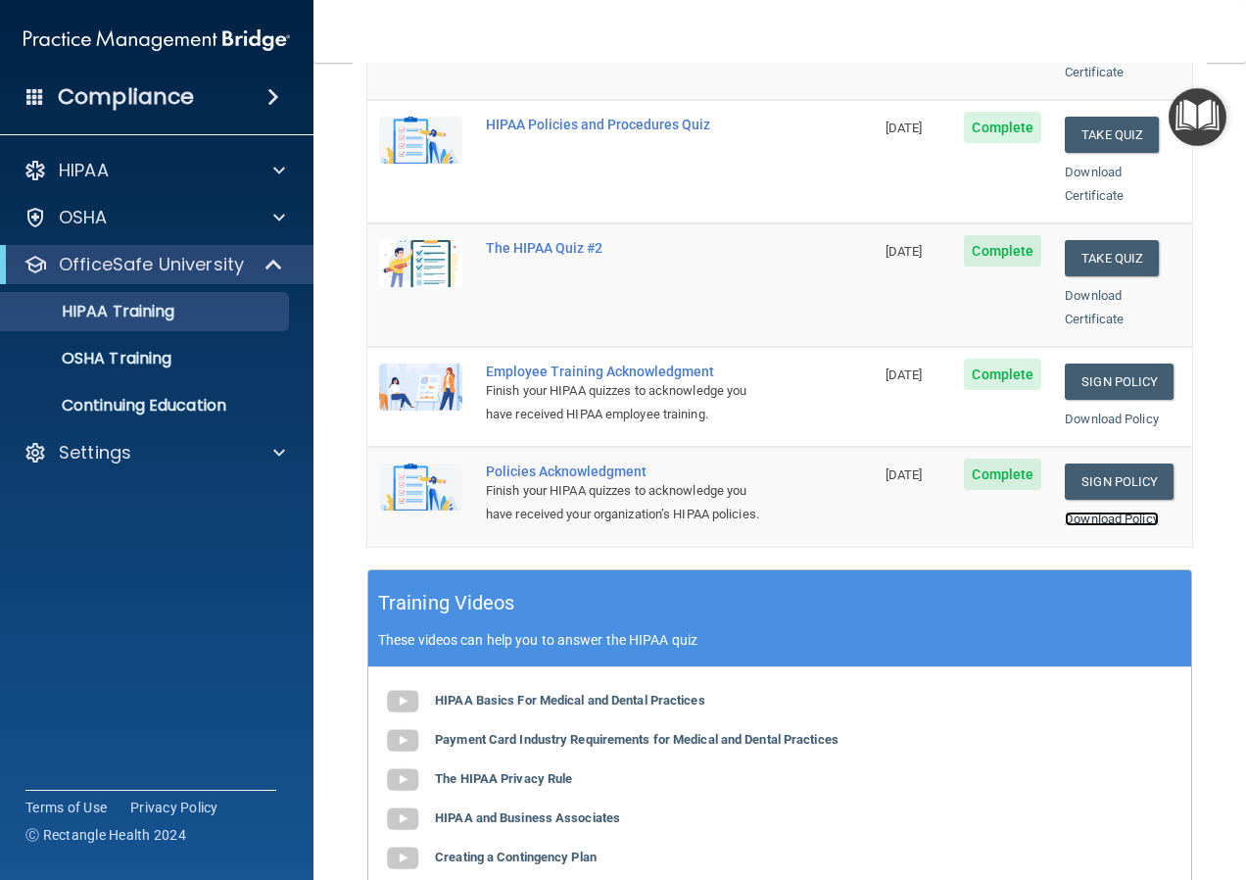
click at [1107, 511] on link "Download Policy" at bounding box center [1112, 518] width 94 height 15
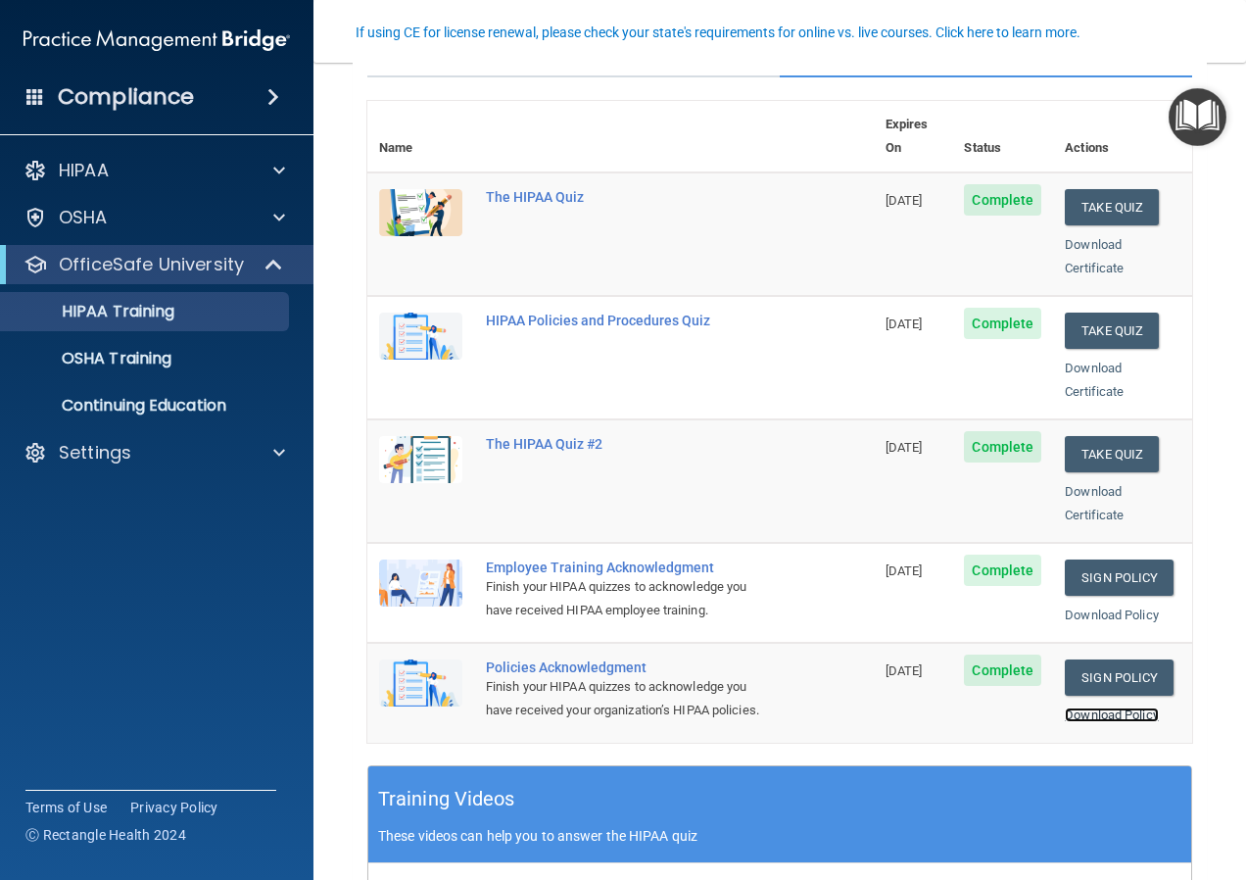
scroll to position [0, 0]
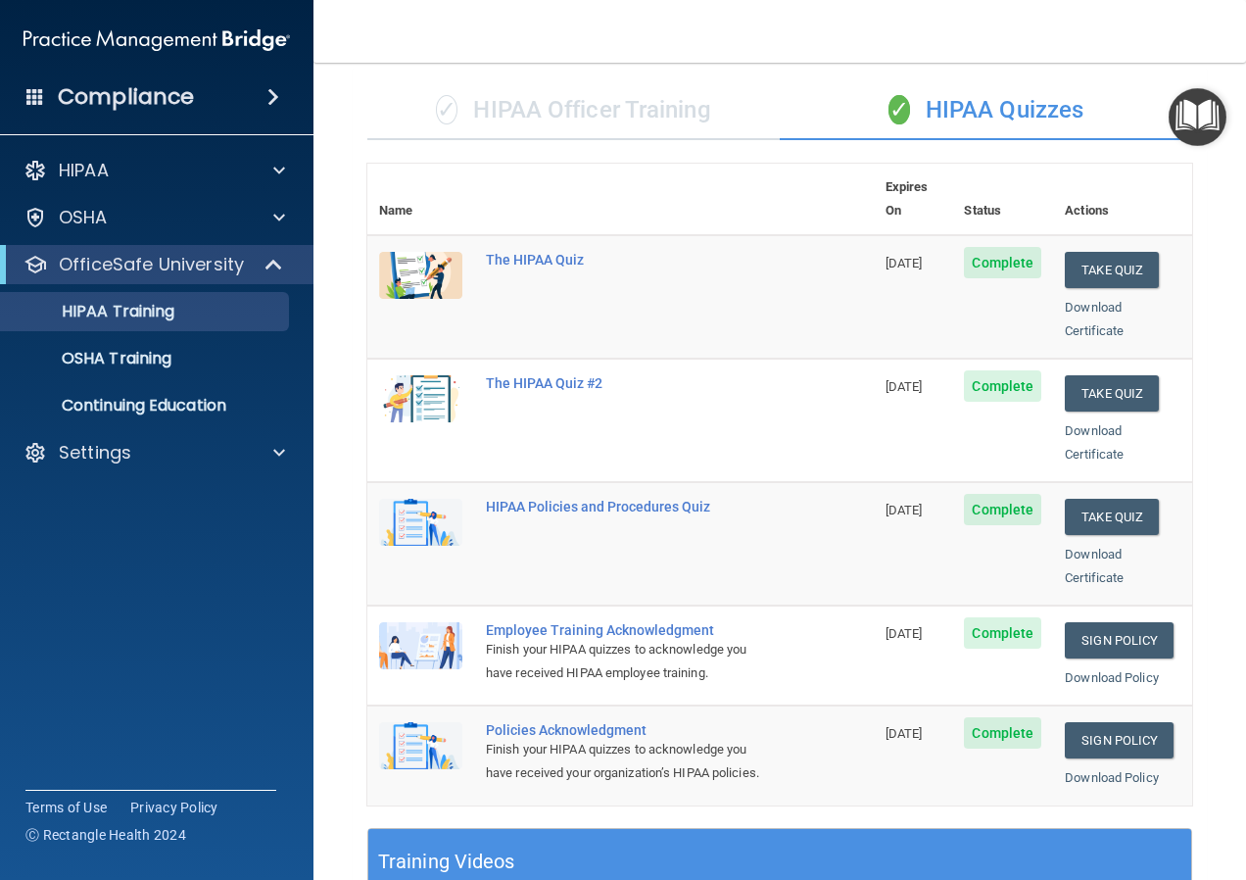
scroll to position [98, 0]
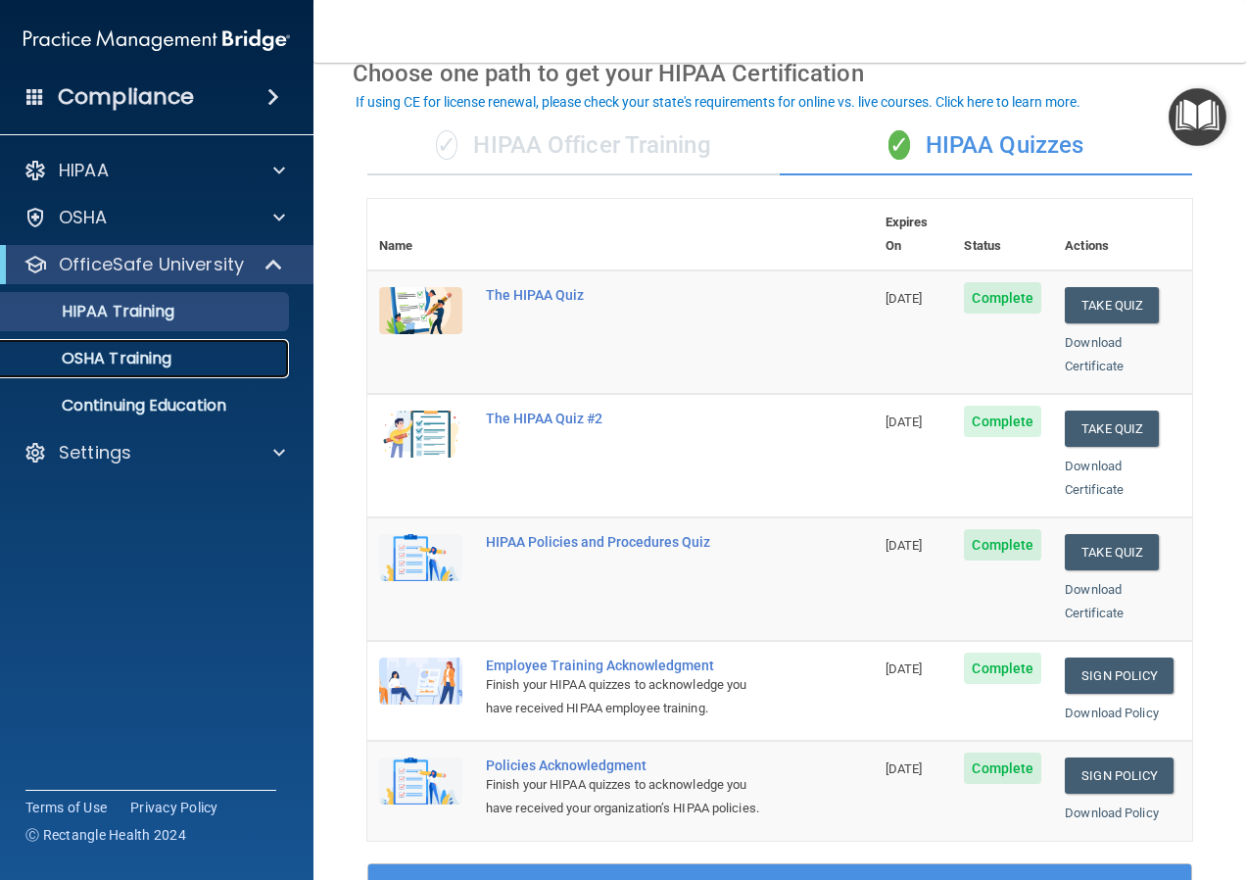
click at [159, 362] on p "OSHA Training" at bounding box center [92, 359] width 159 height 20
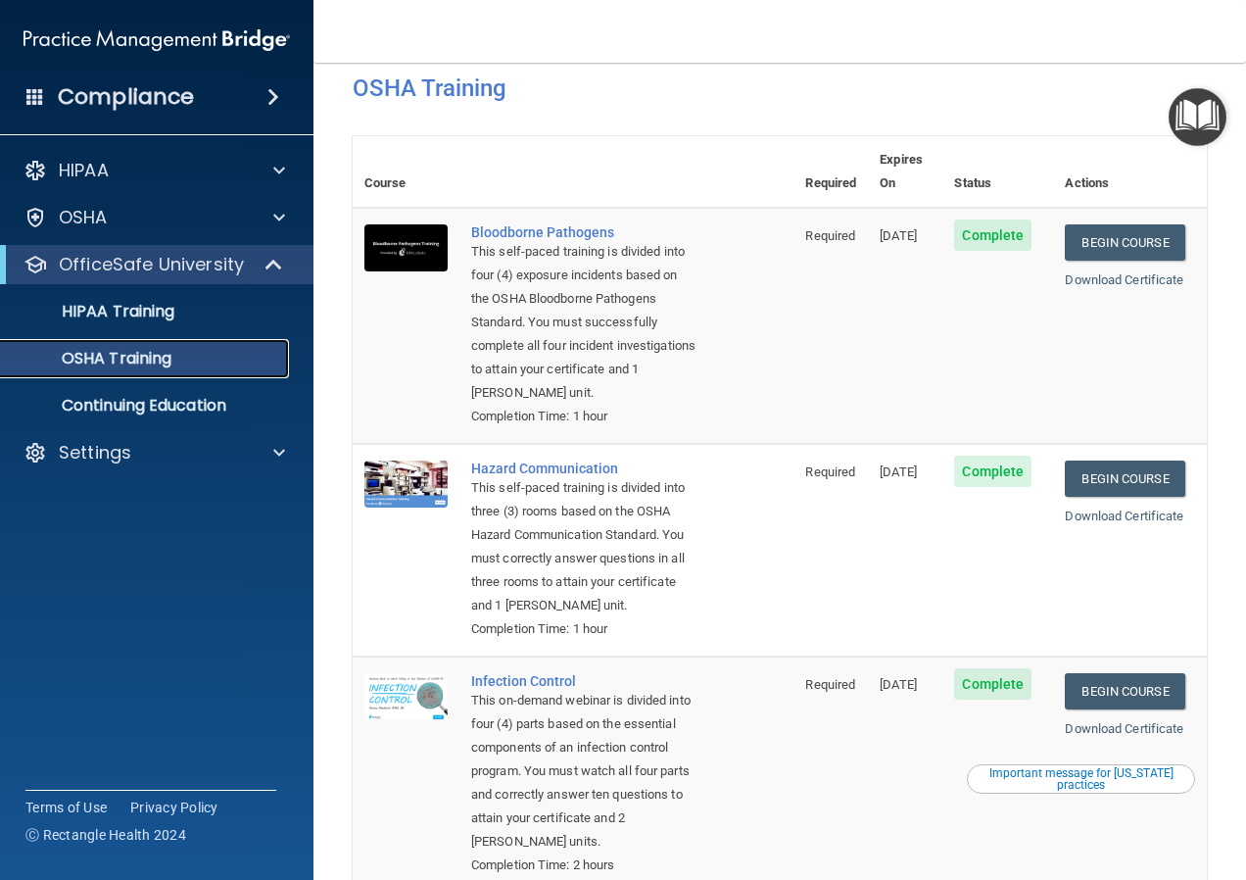
scroll to position [21, 0]
